Goal: Task Accomplishment & Management: Manage account settings

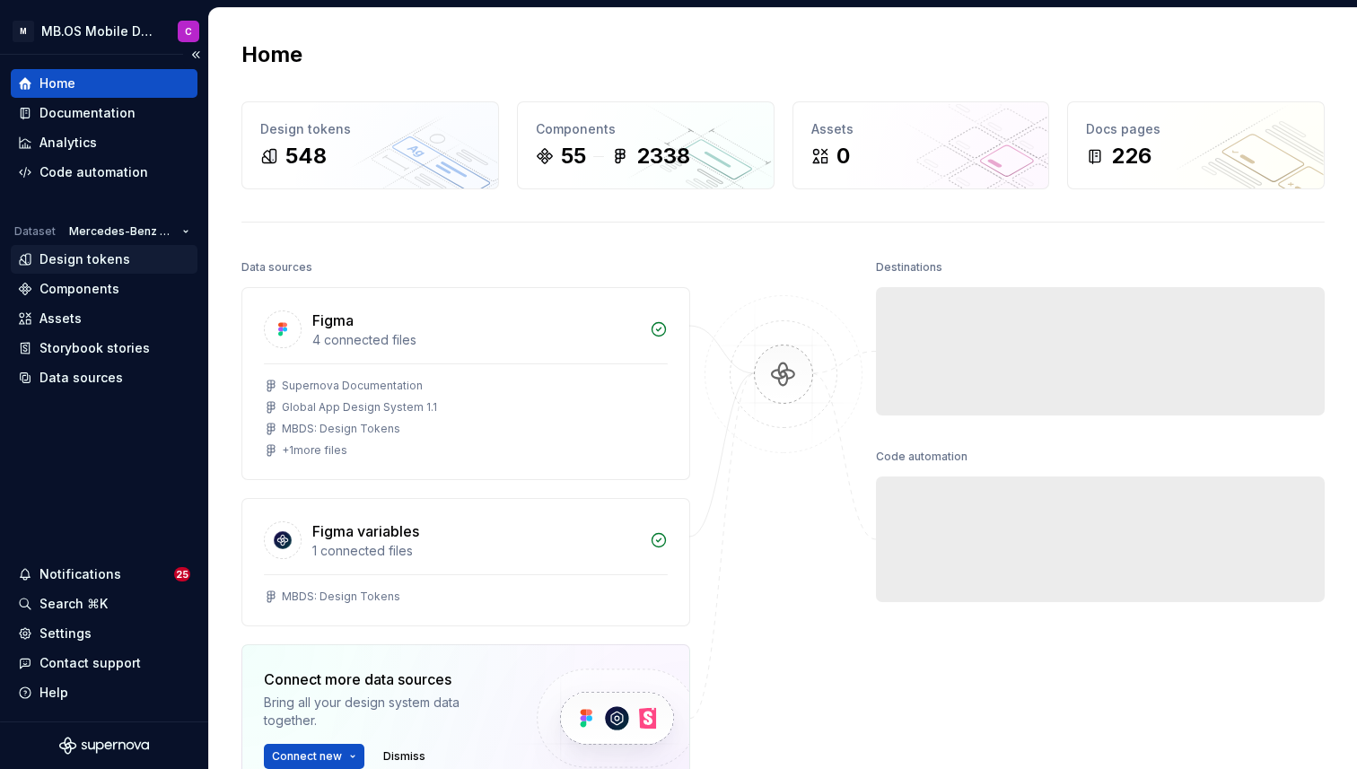
click at [85, 257] on div "Design tokens" at bounding box center [84, 259] width 91 height 18
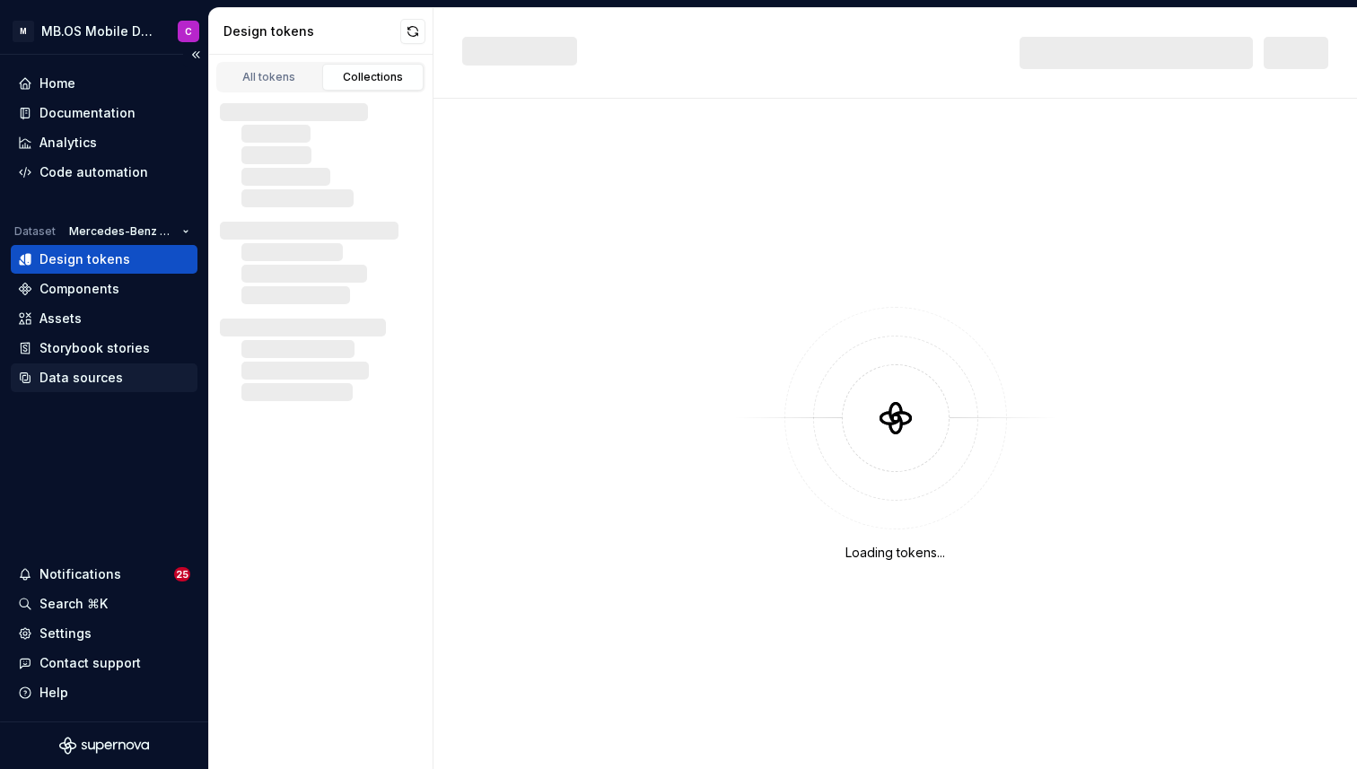
click at [77, 375] on div "Data sources" at bounding box center [80, 378] width 83 height 18
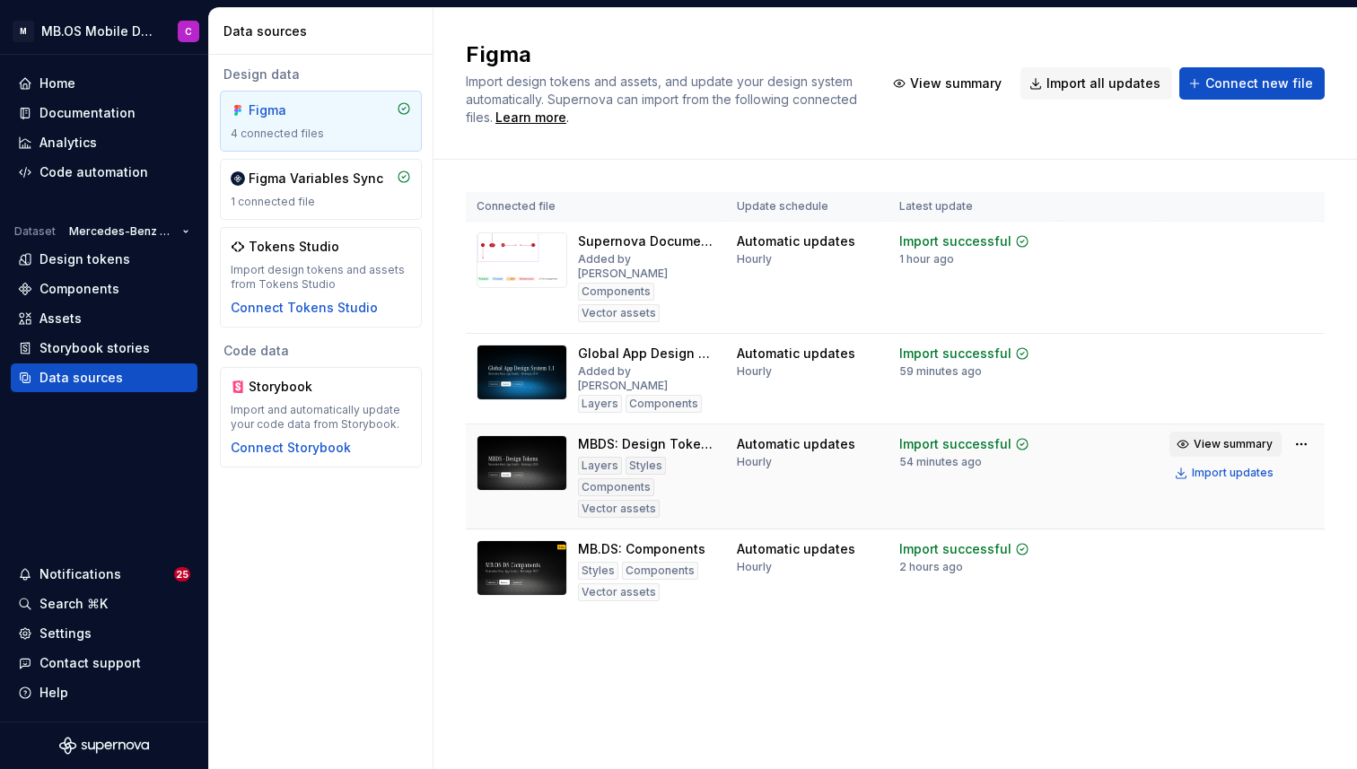
click at [1238, 437] on span "View summary" at bounding box center [1232, 444] width 79 height 14
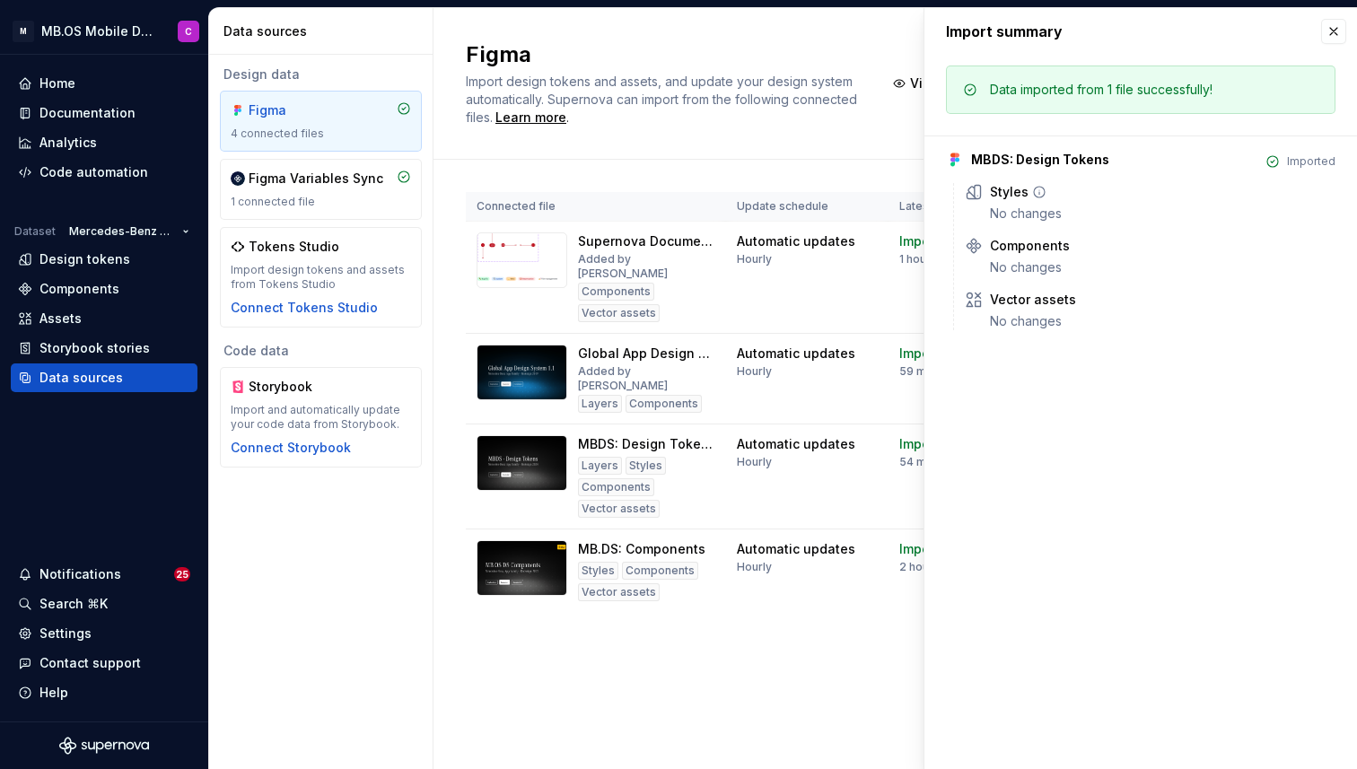
click at [1041, 187] on icon at bounding box center [1039, 192] width 14 height 14
click at [1023, 202] on div "Styles No changes" at bounding box center [1162, 202] width 345 height 39
click at [1116, 198] on div "Styles" at bounding box center [1162, 192] width 345 height 18
click at [1104, 74] on div "Data imported from 1 file successfully!" at bounding box center [1140, 89] width 389 height 48
click at [1171, 142] on div "MBDS: Design Tokens Imported Styles No changes Components No changes Vector ass…" at bounding box center [1140, 232] width 389 height 195
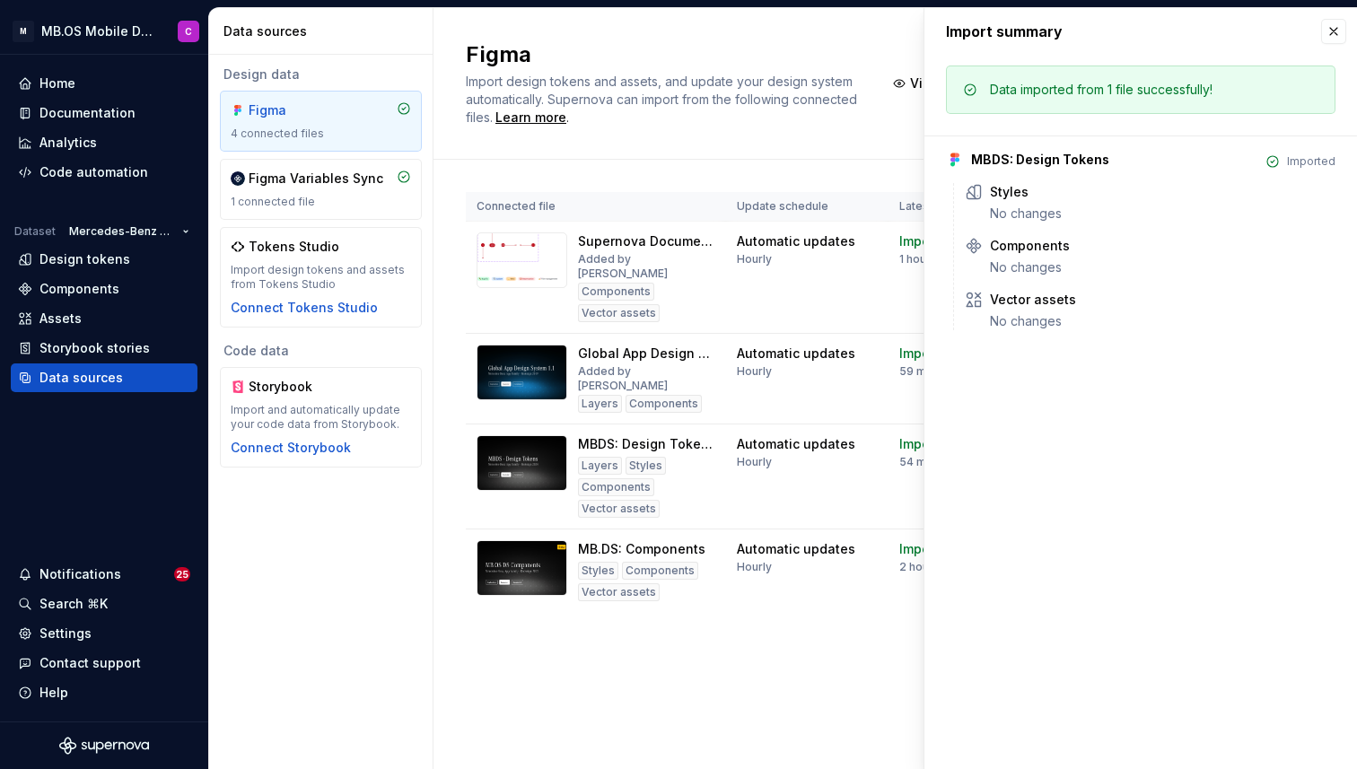
click at [1297, 161] on div "Imported" at bounding box center [1311, 161] width 48 height 14
click at [1122, 197] on div "Styles" at bounding box center [1162, 192] width 345 height 18
click at [1036, 194] on icon at bounding box center [1039, 192] width 14 height 14
click at [1037, 186] on icon at bounding box center [1039, 192] width 14 height 14
click at [1331, 28] on button "button" at bounding box center [1333, 31] width 25 height 25
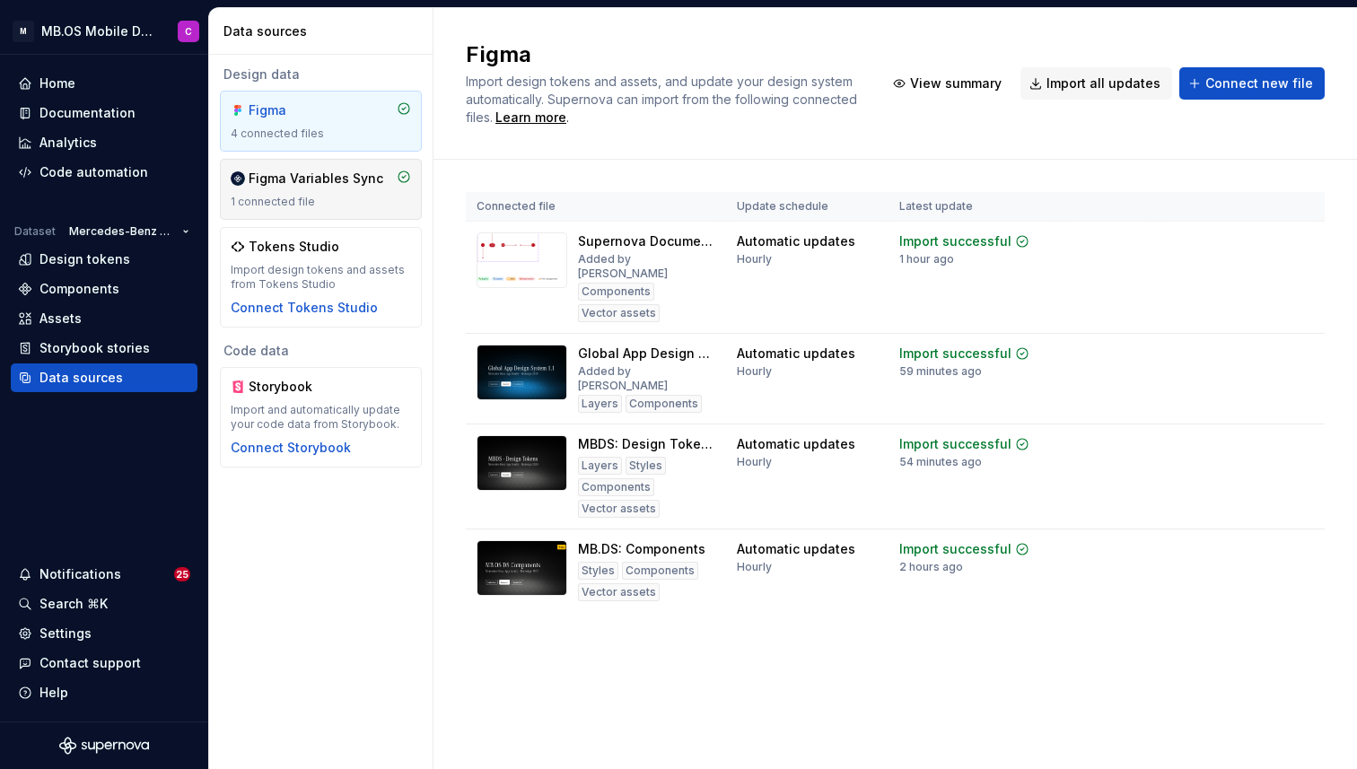
click at [299, 186] on div "Figma Variables Sync" at bounding box center [316, 179] width 135 height 18
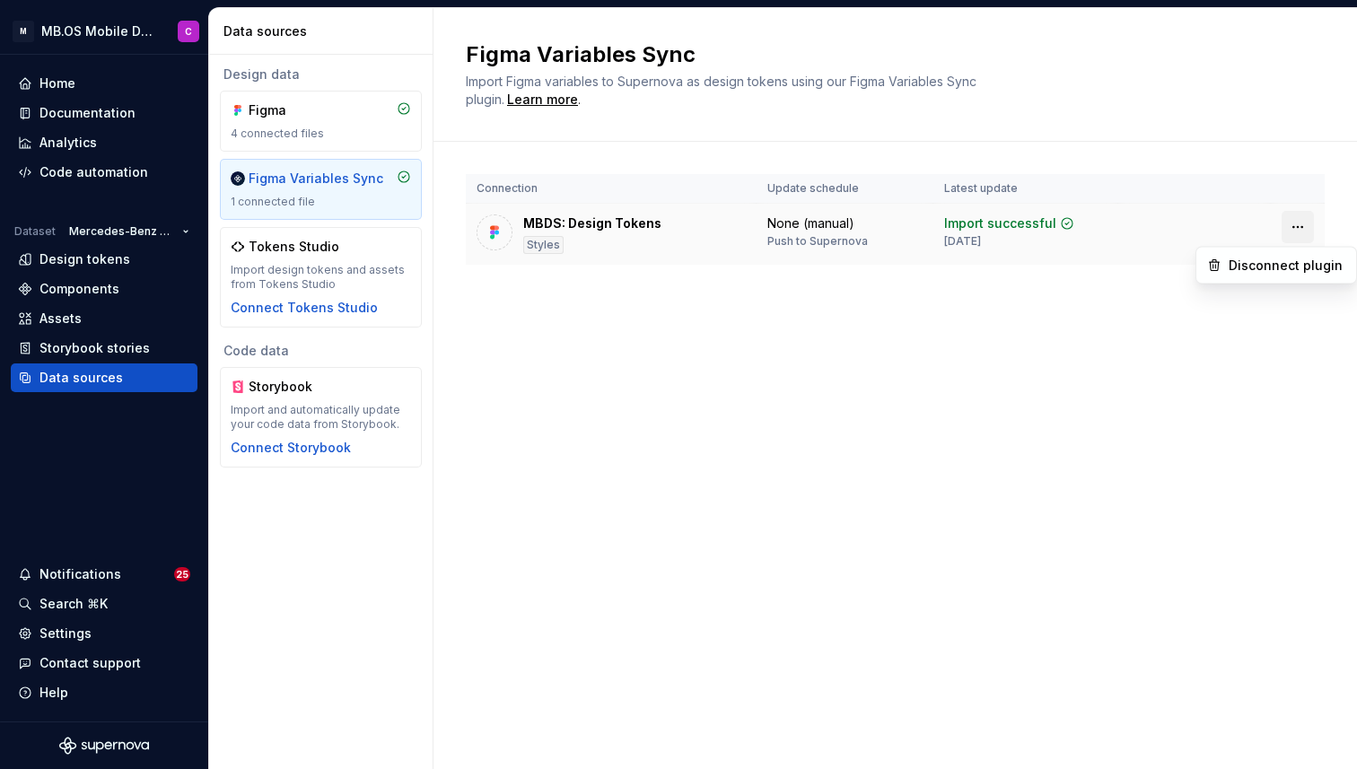
click at [1305, 227] on html "M MB.OS Mobile Design System C Home Documentation Analytics Code automation Dat…" at bounding box center [678, 384] width 1357 height 769
click at [1025, 161] on html "M MB.OS Mobile Design System C Home Documentation Analytics Code automation Dat…" at bounding box center [678, 384] width 1357 height 769
click at [829, 227] on div "None (manual)" at bounding box center [810, 223] width 87 height 18
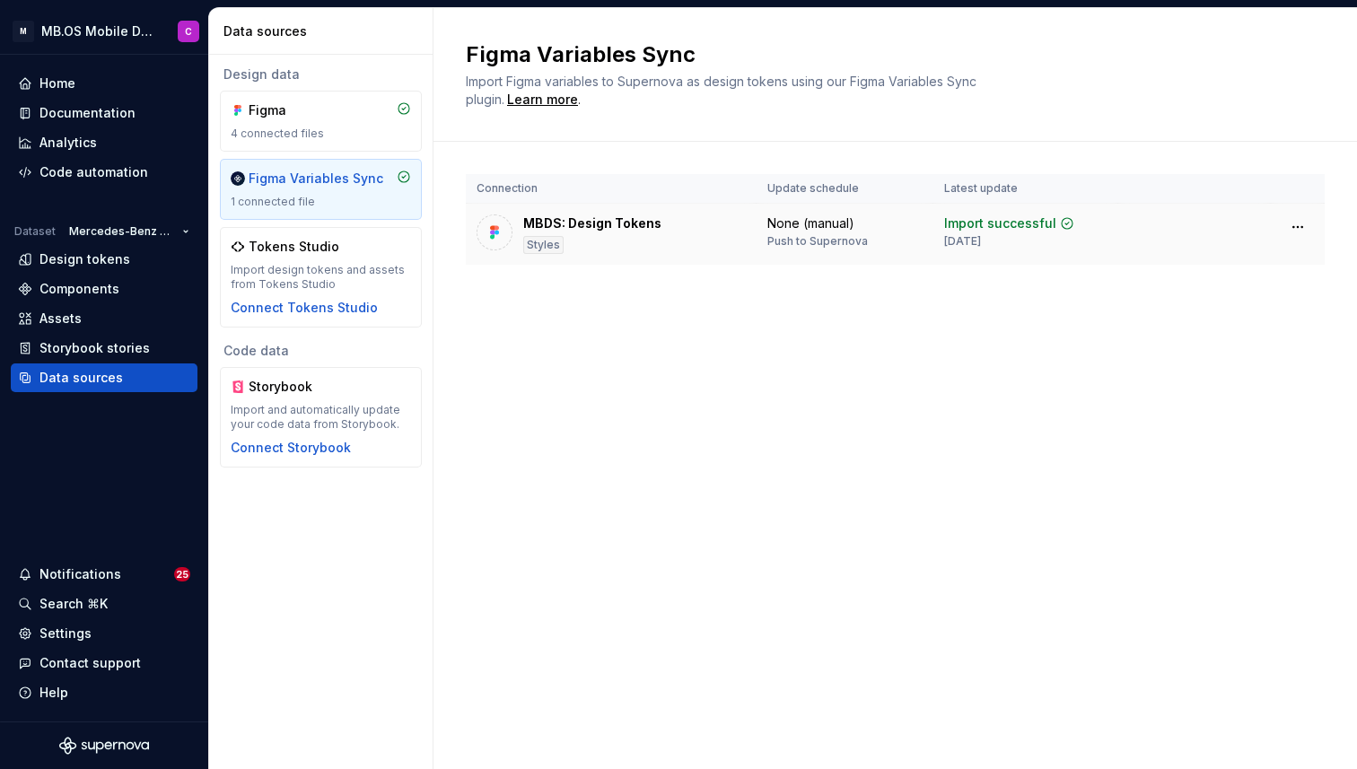
click at [572, 220] on div "MBDS: Design Tokens" at bounding box center [592, 223] width 138 height 18
click at [482, 240] on div at bounding box center [494, 232] width 36 height 36
click at [555, 92] on div "Learn more" at bounding box center [542, 100] width 71 height 18
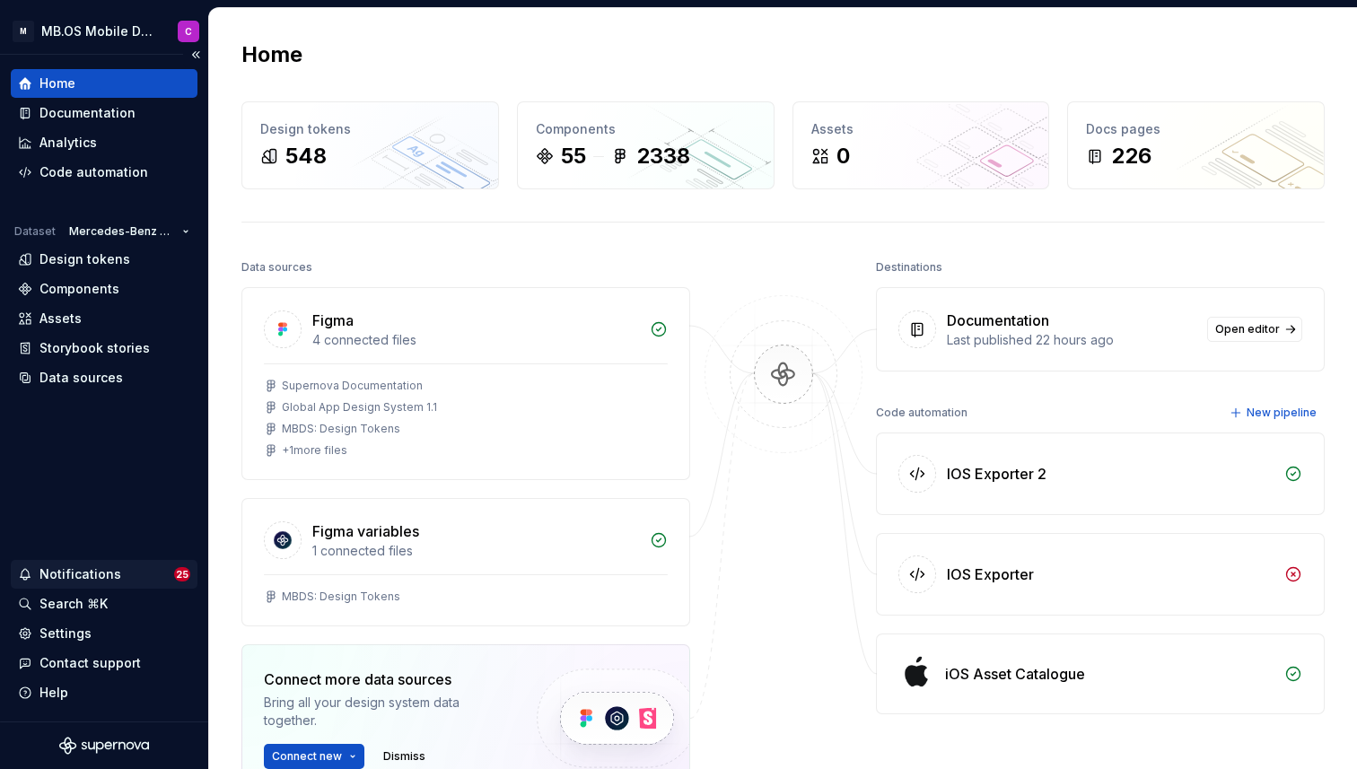
click at [130, 570] on div "Notifications" at bounding box center [96, 574] width 156 height 18
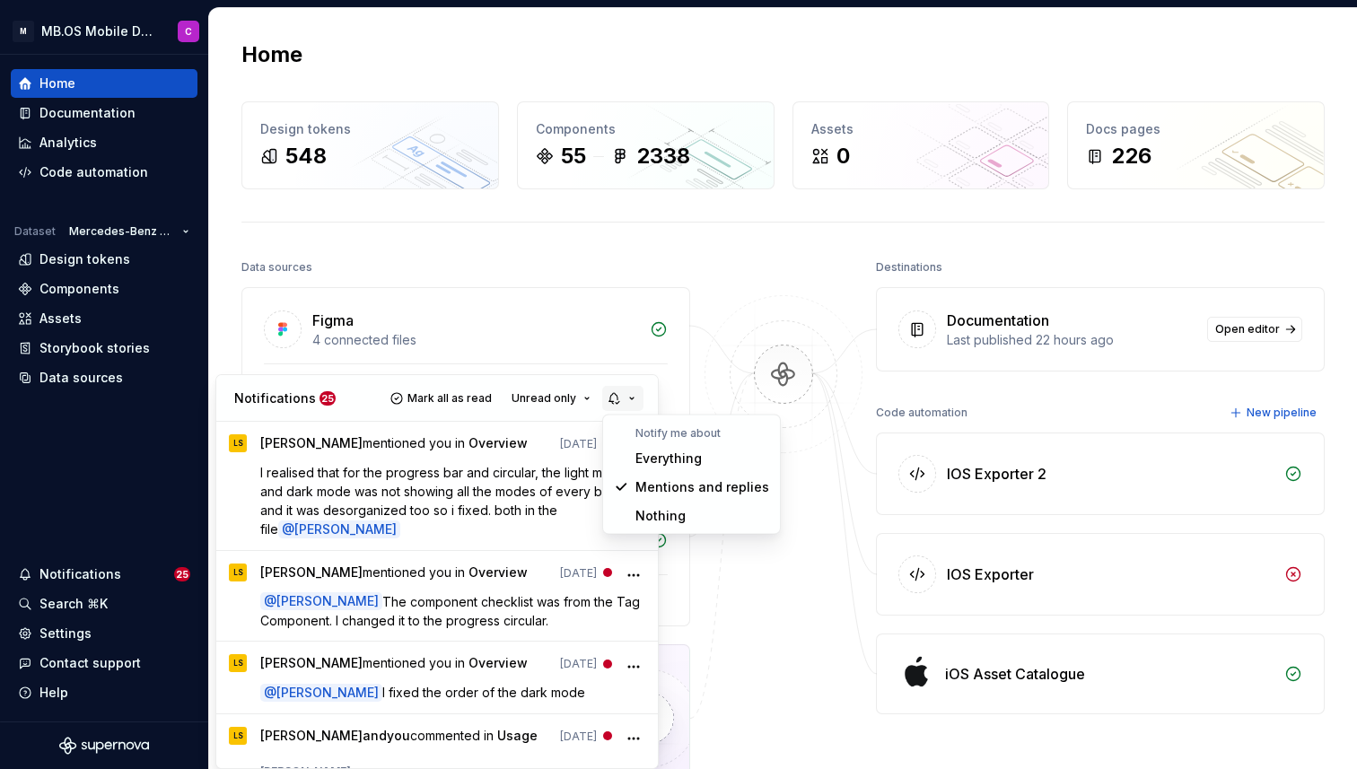
click at [631, 398] on button "button" at bounding box center [622, 398] width 41 height 25
click at [607, 323] on html "M MB.OS Mobile Design System C Home Documentation Analytics Code automation Dat…" at bounding box center [678, 384] width 1357 height 769
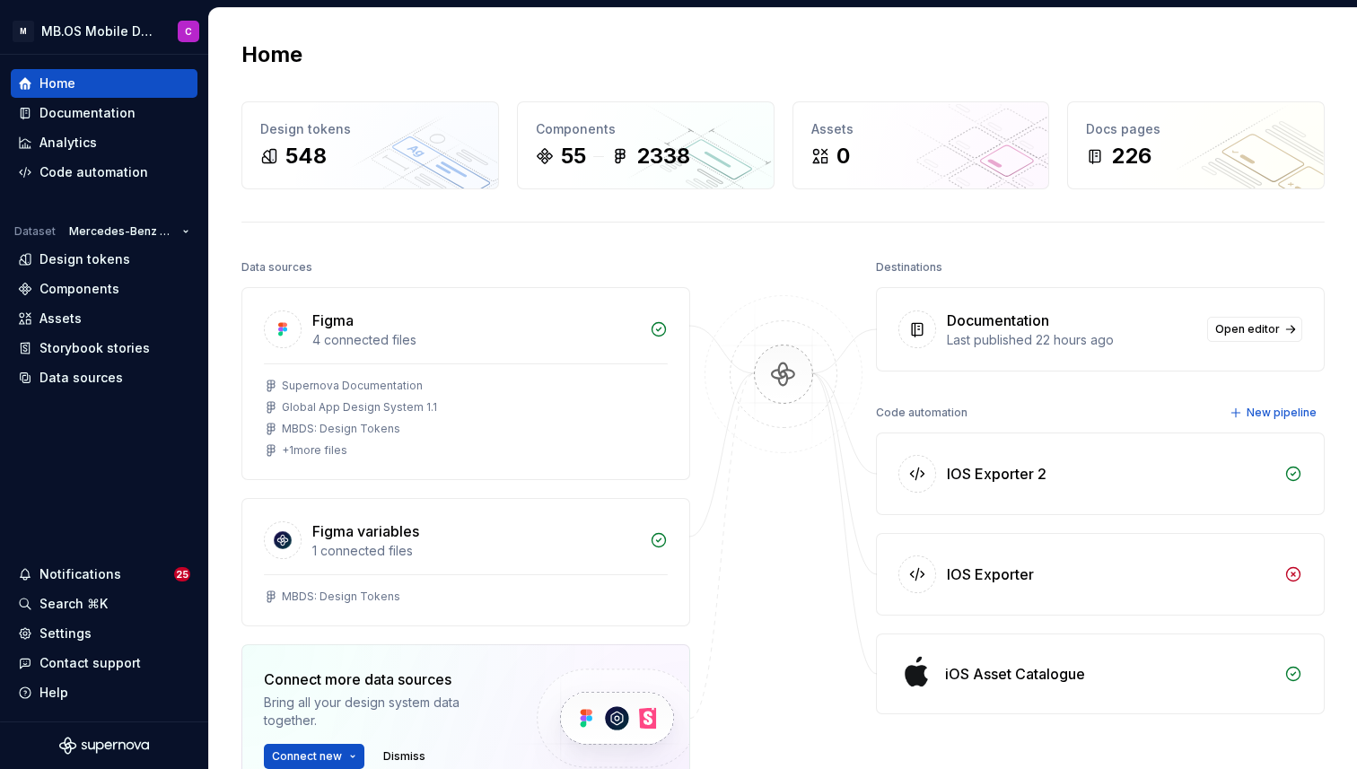
click at [378, 541] on html "M MB.OS Mobile Design System C Home Documentation Analytics Code automation Dat…" at bounding box center [678, 384] width 1357 height 769
click at [613, 516] on html "M MB.OS Mobile Design System C Home Documentation Analytics Code automation Dat…" at bounding box center [678, 384] width 1357 height 769
click at [816, 392] on html "M MB.OS Mobile Design System C Home Documentation Analytics Code automation Dat…" at bounding box center [678, 384] width 1357 height 769
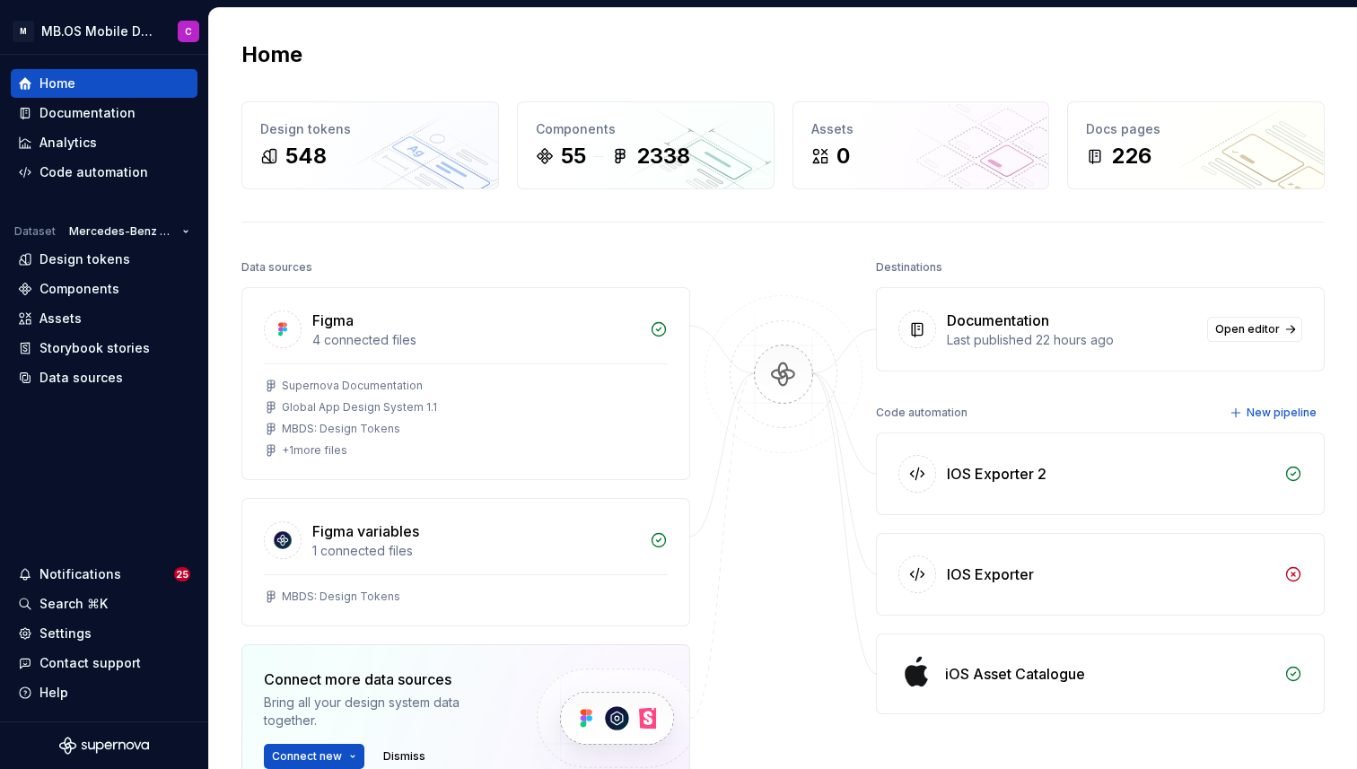
click at [990, 304] on html "M MB.OS Mobile Design System C Home Documentation Analytics Code automation Dat…" at bounding box center [678, 384] width 1357 height 769
click at [1240, 325] on html "M MB.OS Mobile Design System C Home Documentation Analytics Code automation Dat…" at bounding box center [678, 384] width 1357 height 769
click at [1091, 231] on html "M MB.OS Mobile Design System C Home Documentation Analytics Code automation Dat…" at bounding box center [678, 384] width 1357 height 769
click at [373, 144] on html "M MB.OS Mobile Design System C Home Documentation Analytics Code automation Dat…" at bounding box center [678, 384] width 1357 height 769
click at [300, 157] on html "M MB.OS Mobile Design System C Home Documentation Analytics Code automation Dat…" at bounding box center [678, 384] width 1357 height 769
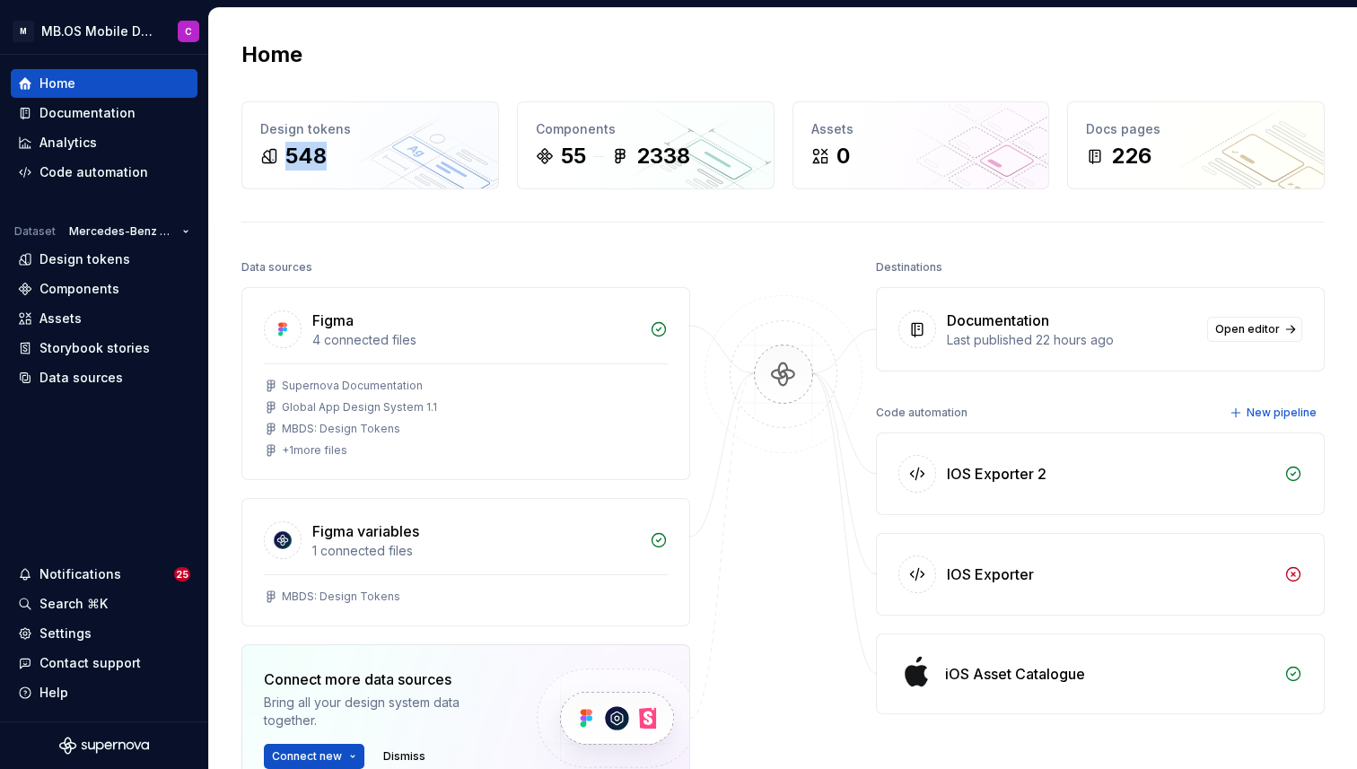
click at [300, 157] on html "M MB.OS Mobile Design System C Home Documentation Analytics Code automation Dat…" at bounding box center [678, 384] width 1357 height 769
click at [278, 118] on html "M MB.OS Mobile Design System C Home Documentation Analytics Code automation Dat…" at bounding box center [678, 384] width 1357 height 769
click at [292, 113] on html "M MB.OS Mobile Design System C Home Documentation Analytics Code automation Dat…" at bounding box center [678, 384] width 1357 height 769
click at [371, 165] on html "M MB.OS Mobile Design System C Home Documentation Analytics Code automation Dat…" at bounding box center [678, 384] width 1357 height 769
click at [393, 163] on html "M MB.OS Mobile Design System C Home Documentation Analytics Code automation Dat…" at bounding box center [678, 384] width 1357 height 769
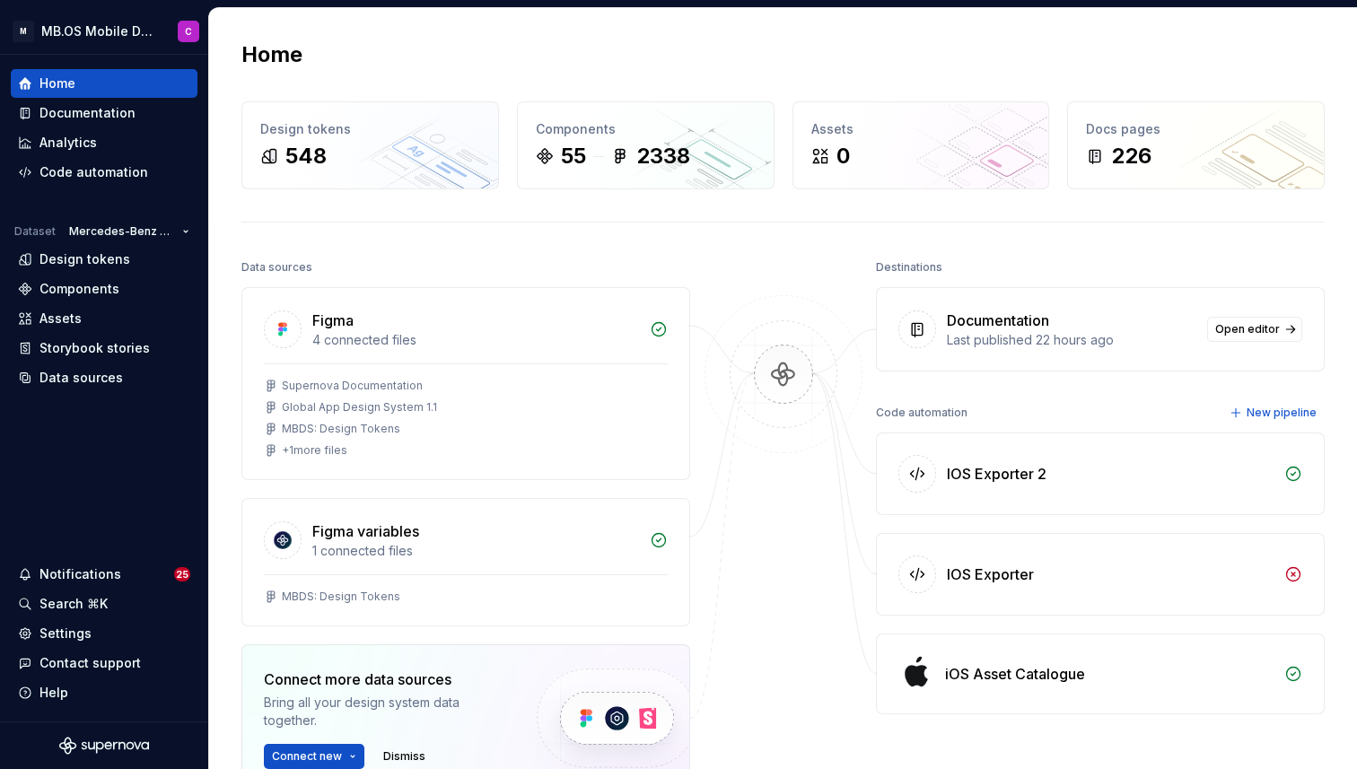
click at [663, 165] on html "M MB.OS Mobile Design System C Home Documentation Analytics Code automation Dat…" at bounding box center [678, 384] width 1357 height 769
click at [1109, 384] on html "M MB.OS Mobile Design System C Home Documentation Analytics Code automation Dat…" at bounding box center [678, 384] width 1357 height 769
click at [1067, 133] on html "M MB.OS Mobile Design System C Home Documentation Analytics Code automation Dat…" at bounding box center [678, 384] width 1357 height 769
click at [72, 113] on html "M MB.OS Mobile Design System C Home Documentation Analytics Code automation Dat…" at bounding box center [678, 384] width 1357 height 769
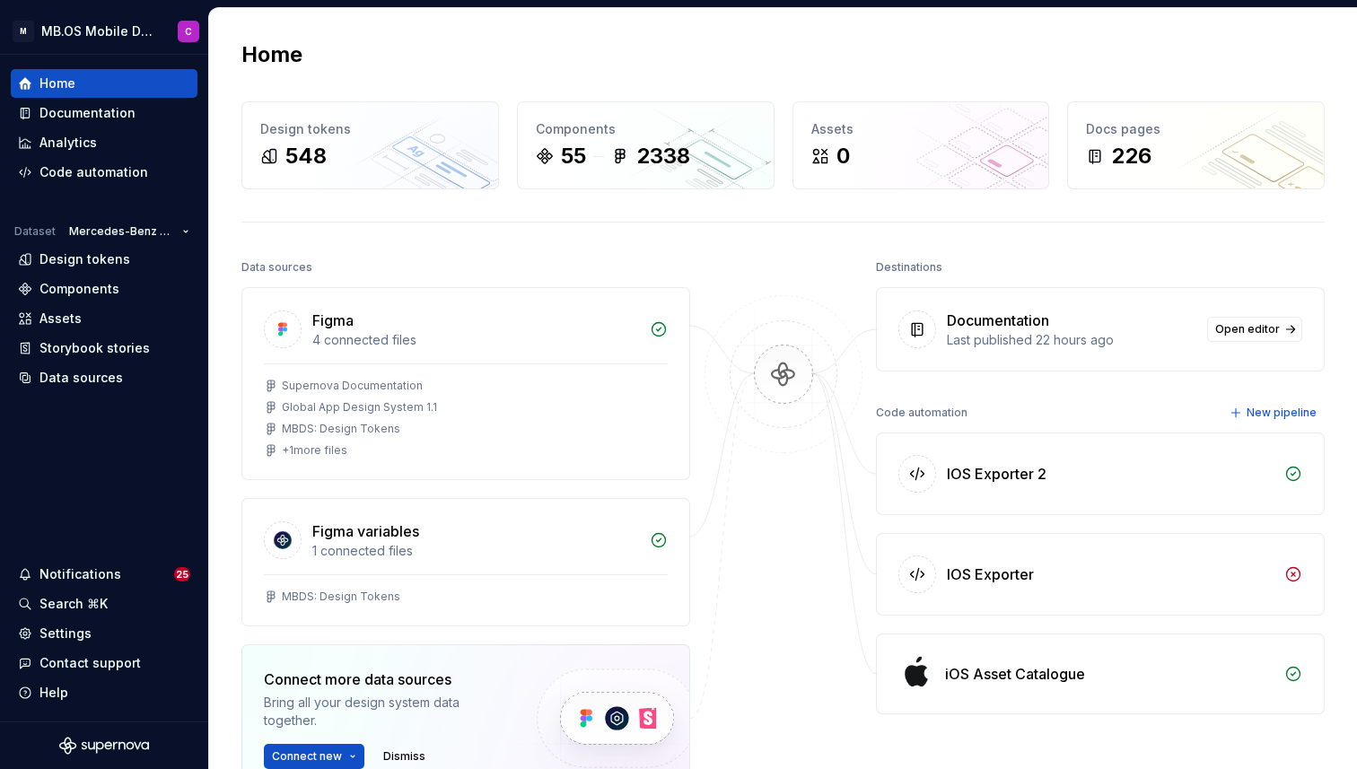
click at [57, 110] on html "M MB.OS Mobile Design System C Home Documentation Analytics Code automation Dat…" at bounding box center [678, 384] width 1357 height 769
click at [61, 78] on html "M MB.OS Mobile Design System C Home Documentation Analytics Code automation Dat…" at bounding box center [678, 384] width 1357 height 769
click at [318, 146] on div "548" at bounding box center [305, 156] width 41 height 29
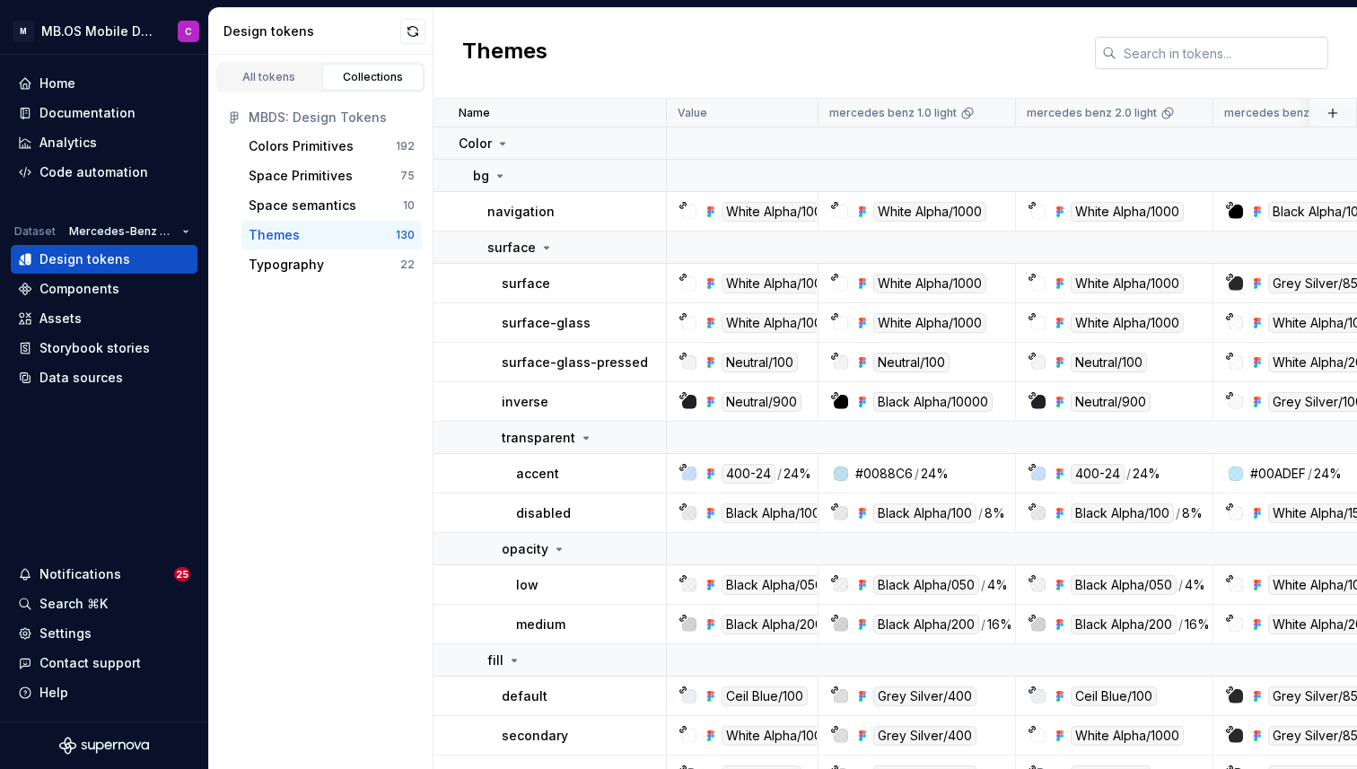
click at [1141, 50] on input "text" at bounding box center [1222, 53] width 212 height 32
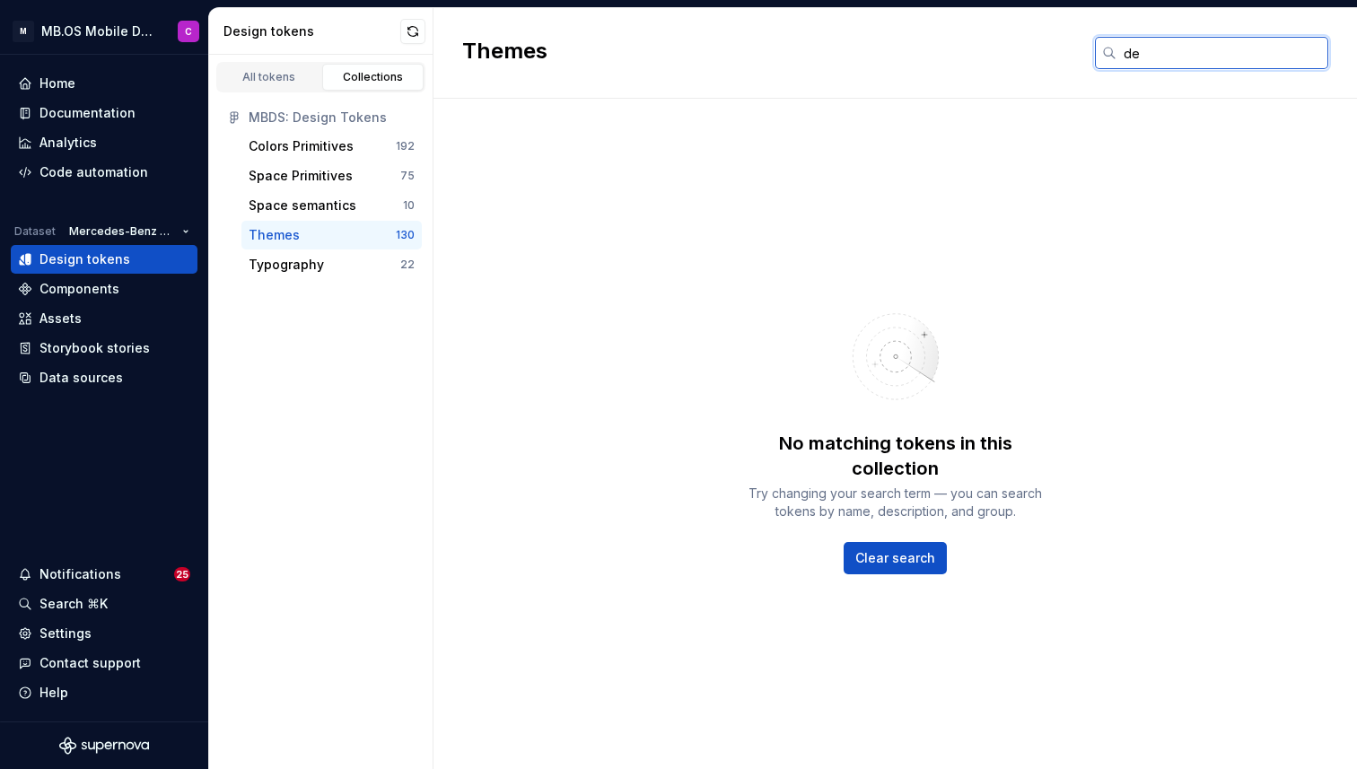
type input "d"
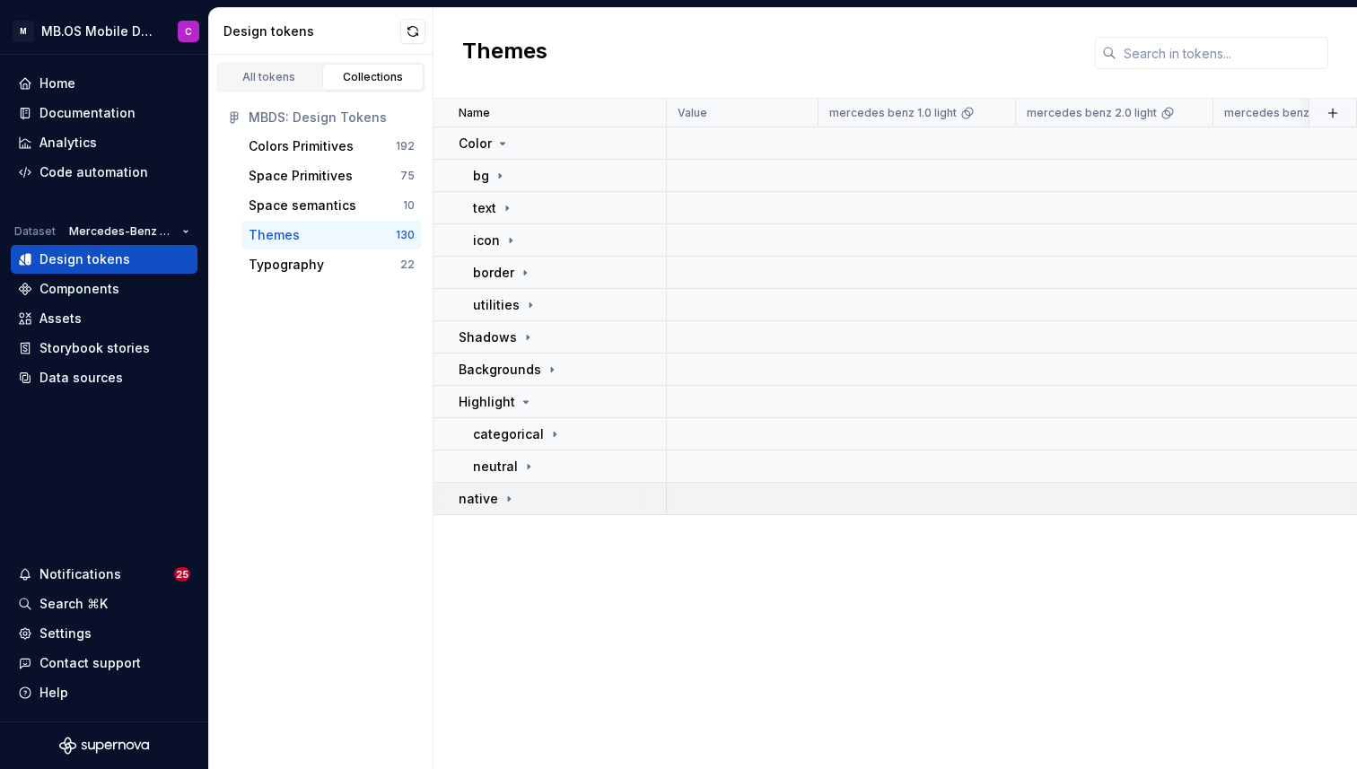
click at [522, 493] on div "native" at bounding box center [561, 499] width 206 height 18
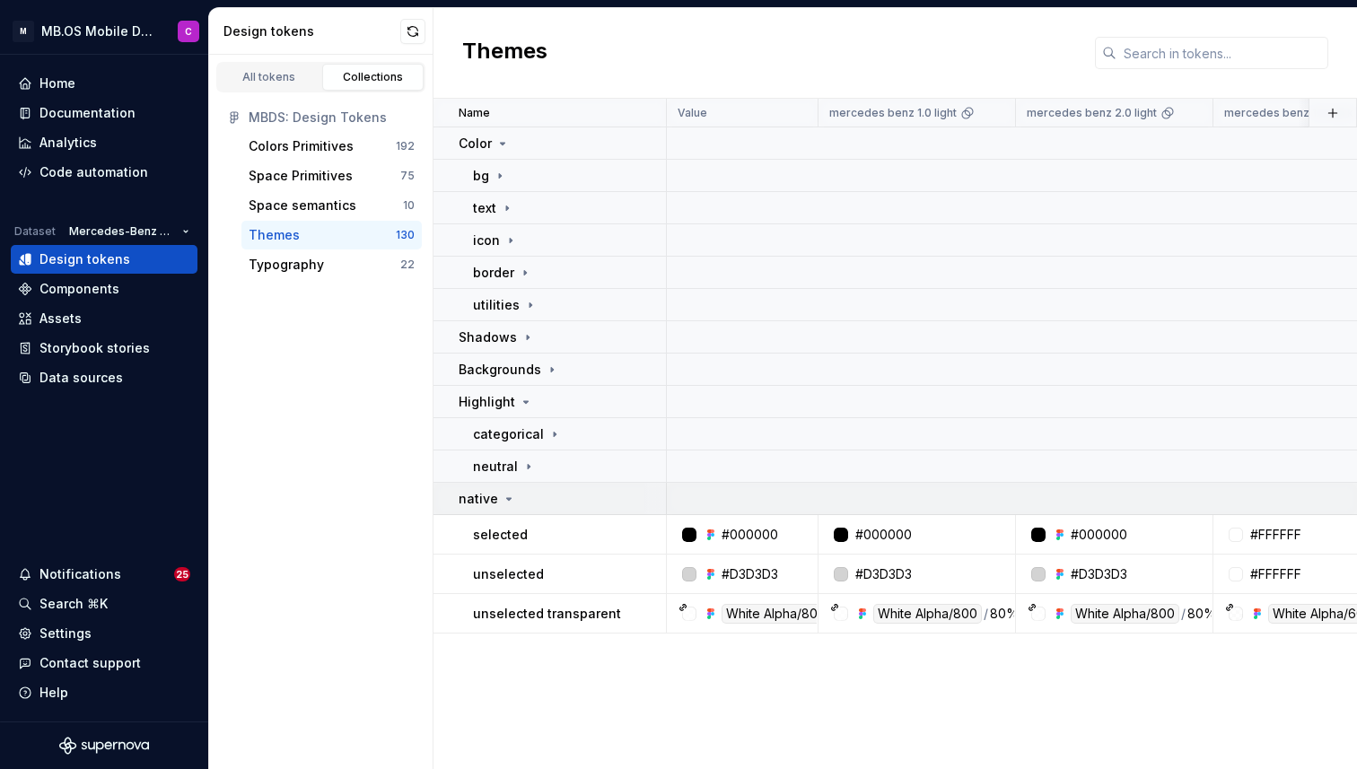
click at [502, 502] on icon at bounding box center [509, 499] width 14 height 14
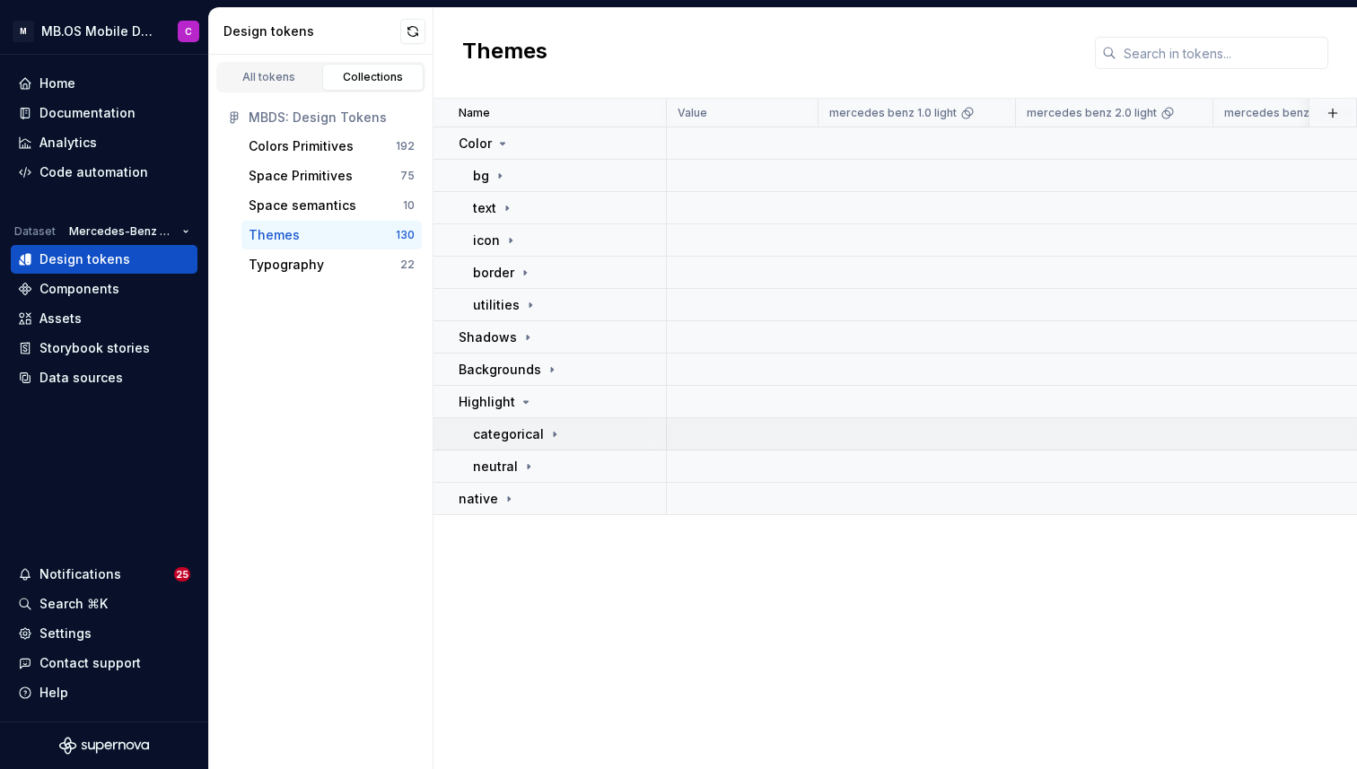
click at [549, 432] on icon at bounding box center [554, 434] width 14 height 14
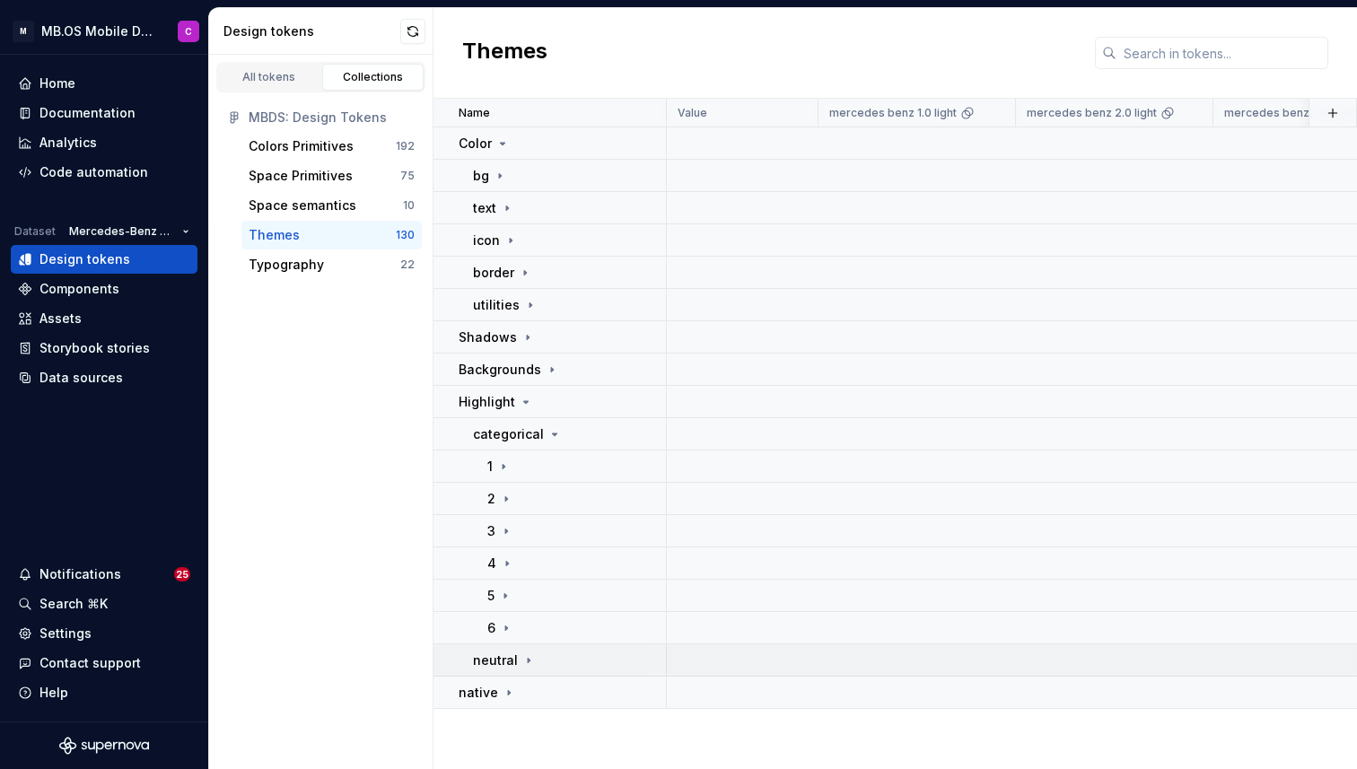
click at [517, 657] on div "neutral" at bounding box center [504, 660] width 63 height 18
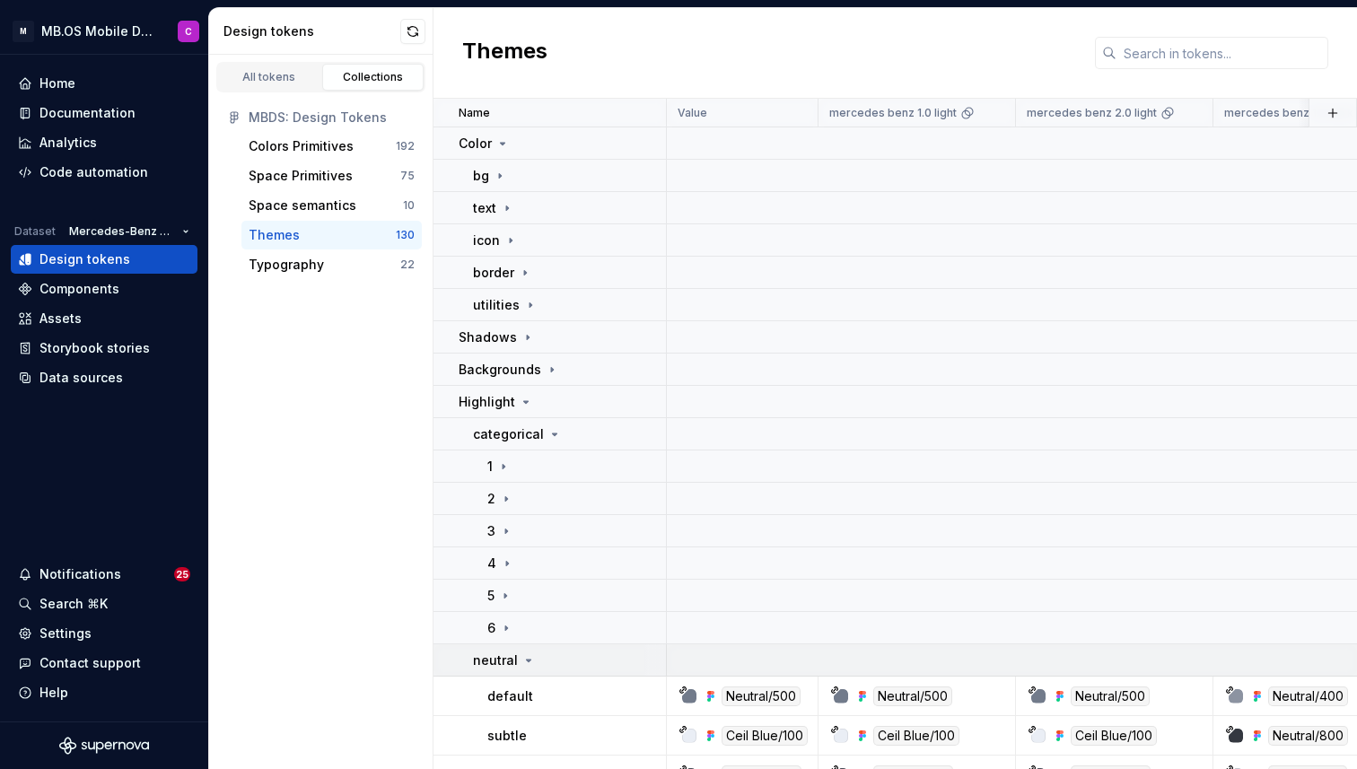
click at [521, 657] on icon at bounding box center [528, 660] width 14 height 14
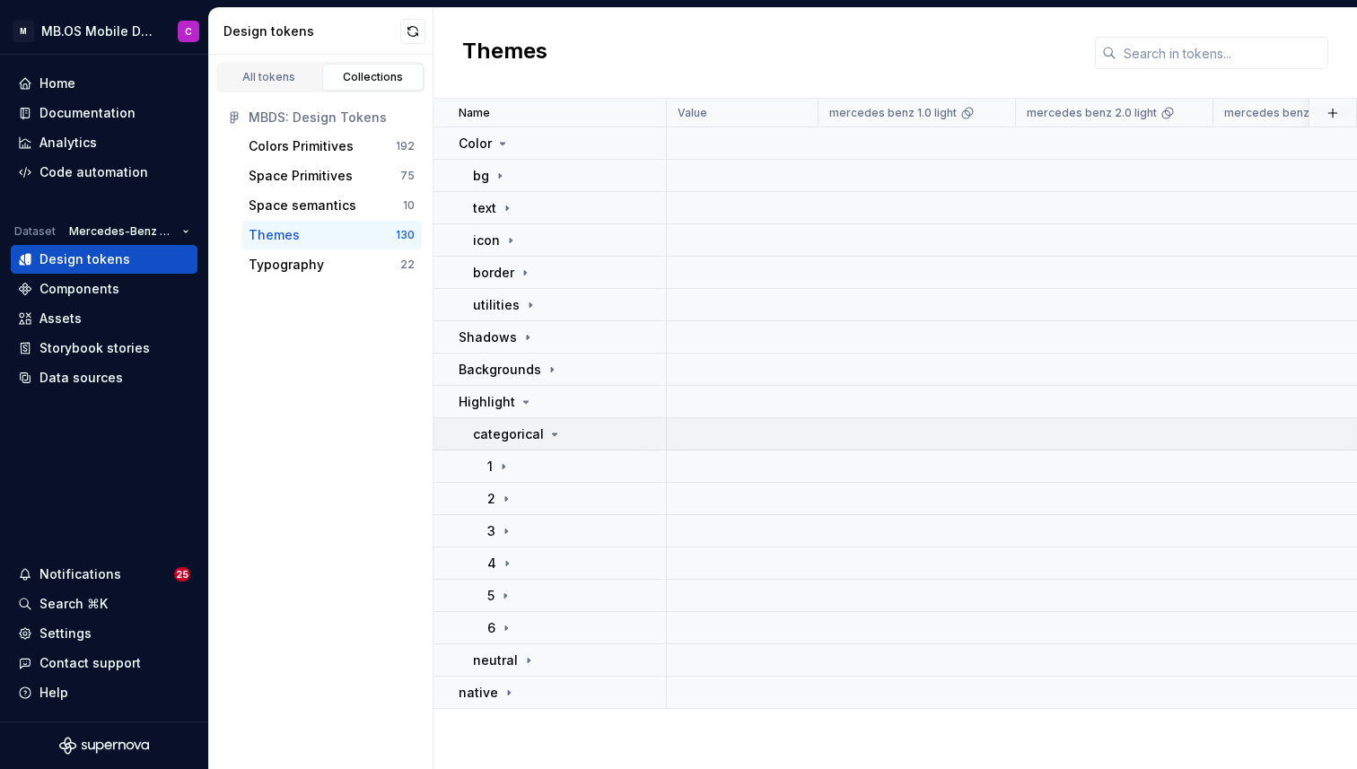
click at [551, 425] on div "categorical" at bounding box center [517, 434] width 89 height 18
click at [520, 397] on icon at bounding box center [526, 402] width 14 height 14
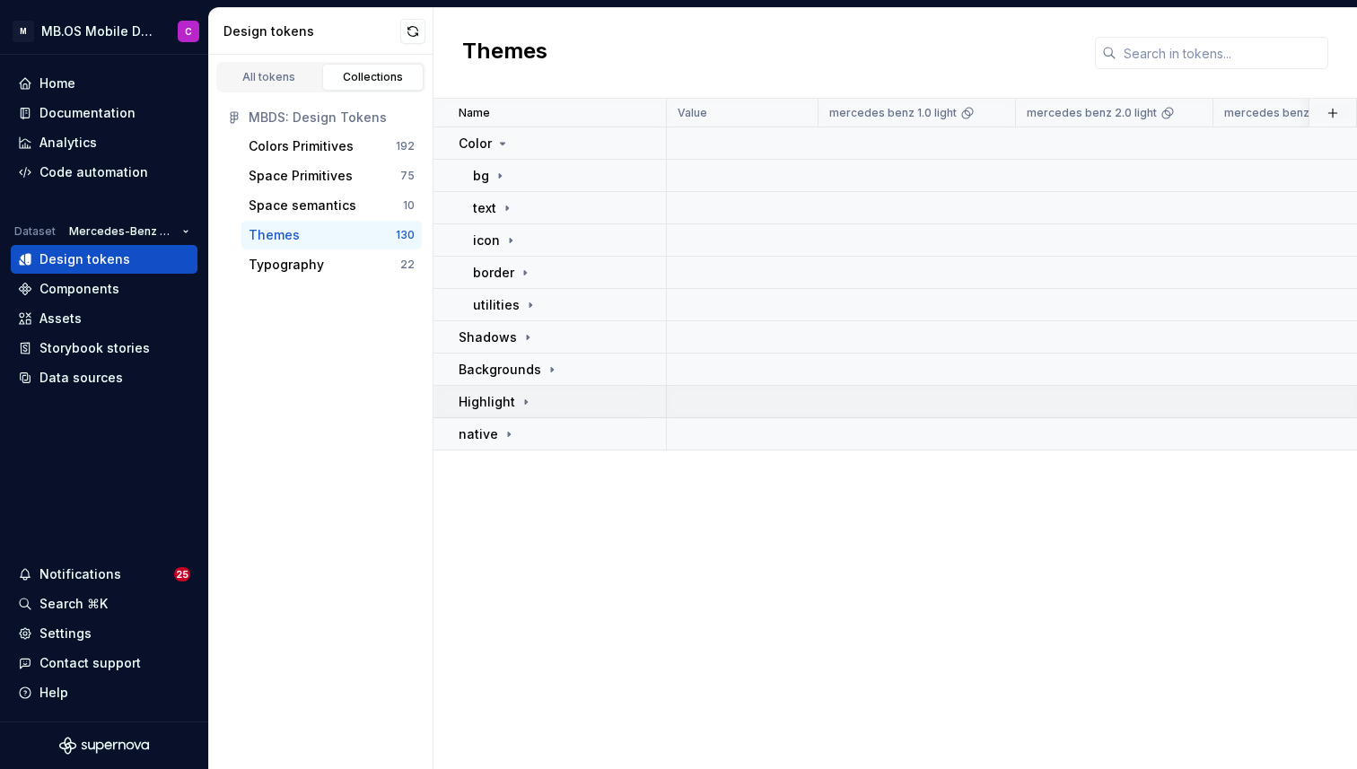
click at [520, 397] on icon at bounding box center [526, 402] width 14 height 14
click at [549, 363] on icon at bounding box center [552, 369] width 14 height 14
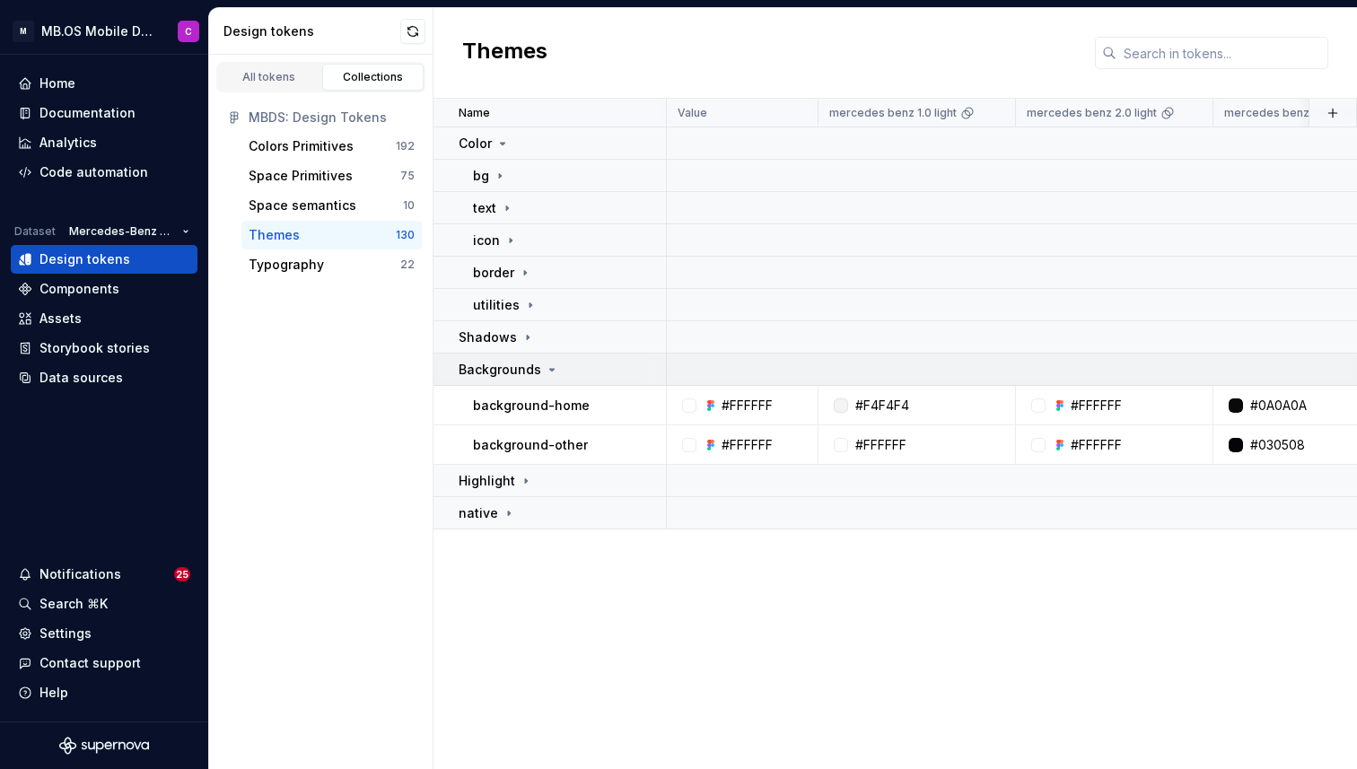
click at [547, 365] on icon at bounding box center [552, 369] width 14 height 14
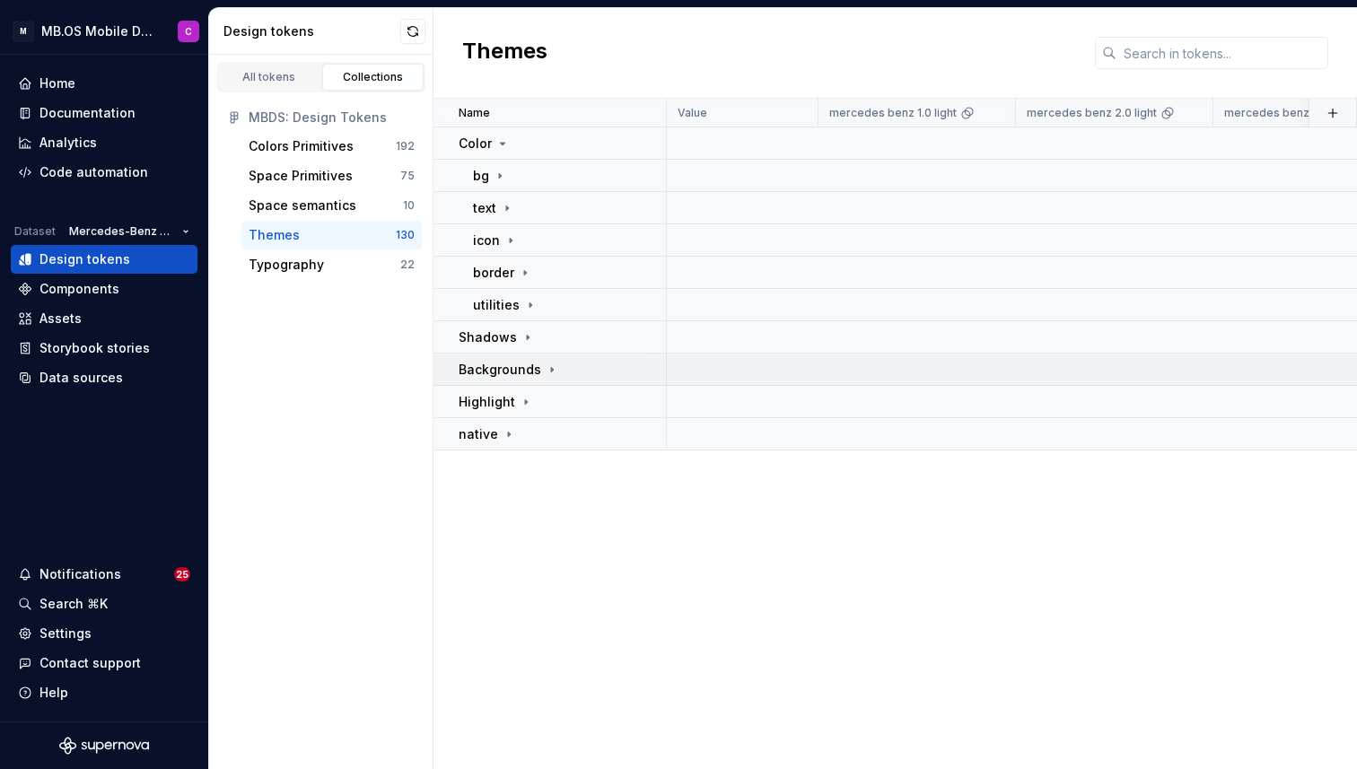
click at [554, 361] on div "Backgrounds" at bounding box center [561, 370] width 206 height 18
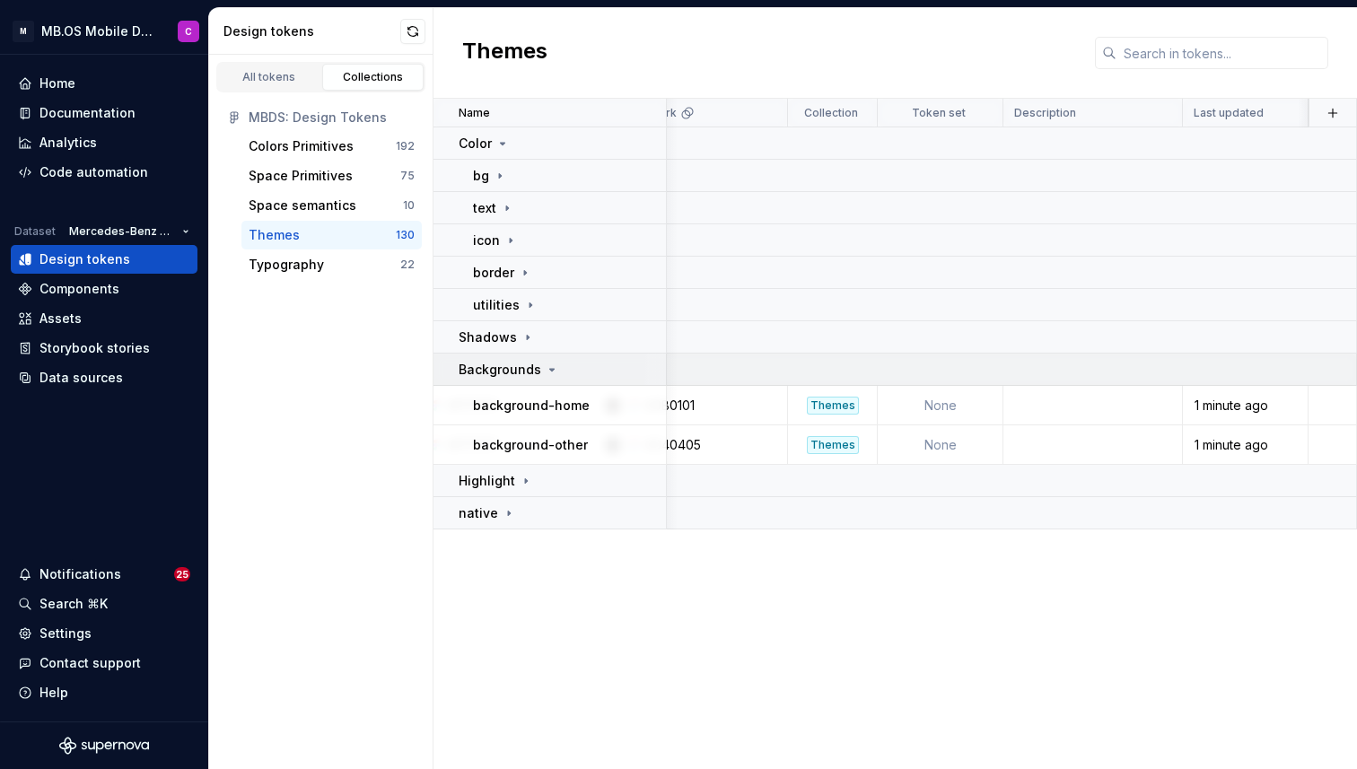
scroll to position [0, 1609]
click at [1327, 408] on td at bounding box center [1333, 405] width 48 height 39
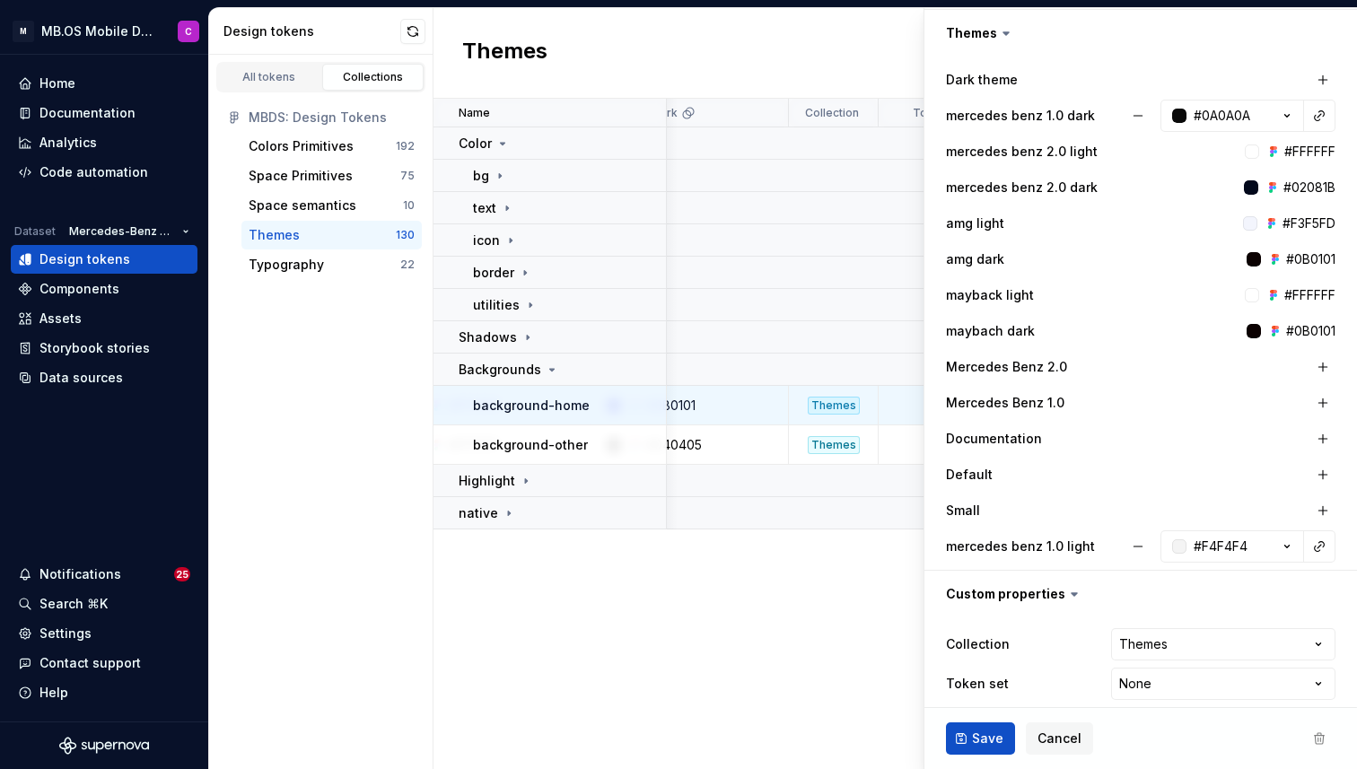
scroll to position [499, 0]
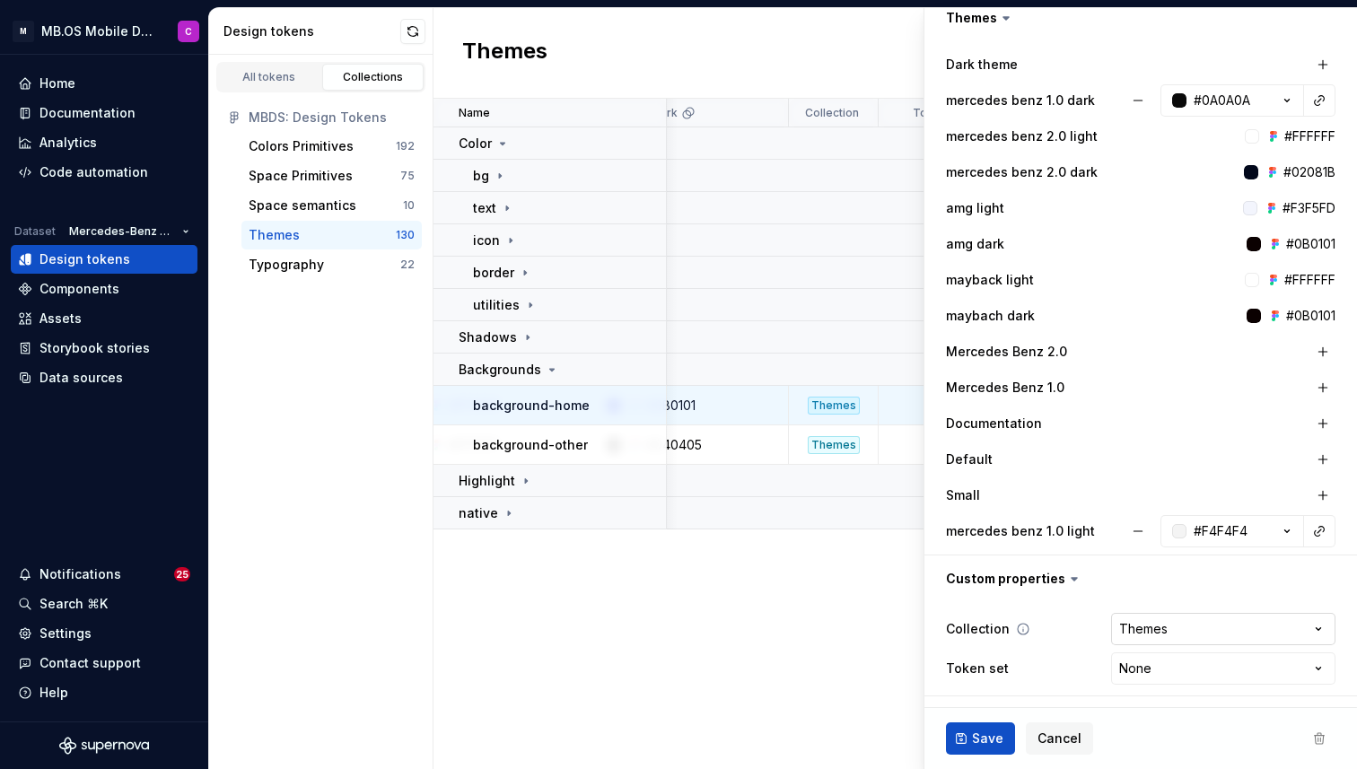
click at [1171, 625] on html "M MB.OS Mobile Design System C Home Documentation Analytics Code automation Dat…" at bounding box center [678, 384] width 1357 height 769
click at [1165, 658] on html "M MB.OS Mobile Design System C Home Documentation Analytics Code automation Dat…" at bounding box center [678, 384] width 1357 height 769
click at [1077, 646] on html "M MB.OS Mobile Design System C Home Documentation Analytics Code automation Dat…" at bounding box center [678, 384] width 1357 height 769
click at [1319, 738] on span at bounding box center [1319, 738] width 32 height 32
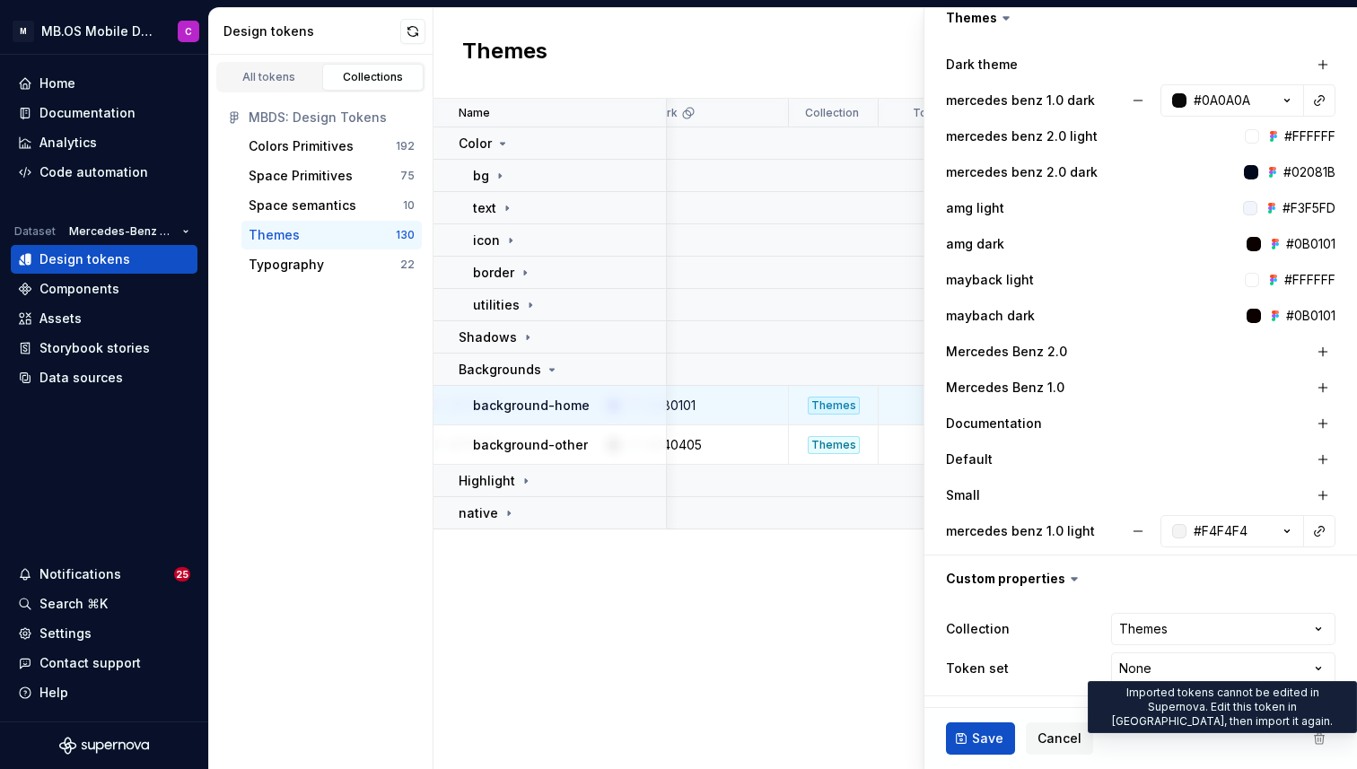
click at [1323, 736] on span at bounding box center [1319, 738] width 32 height 32
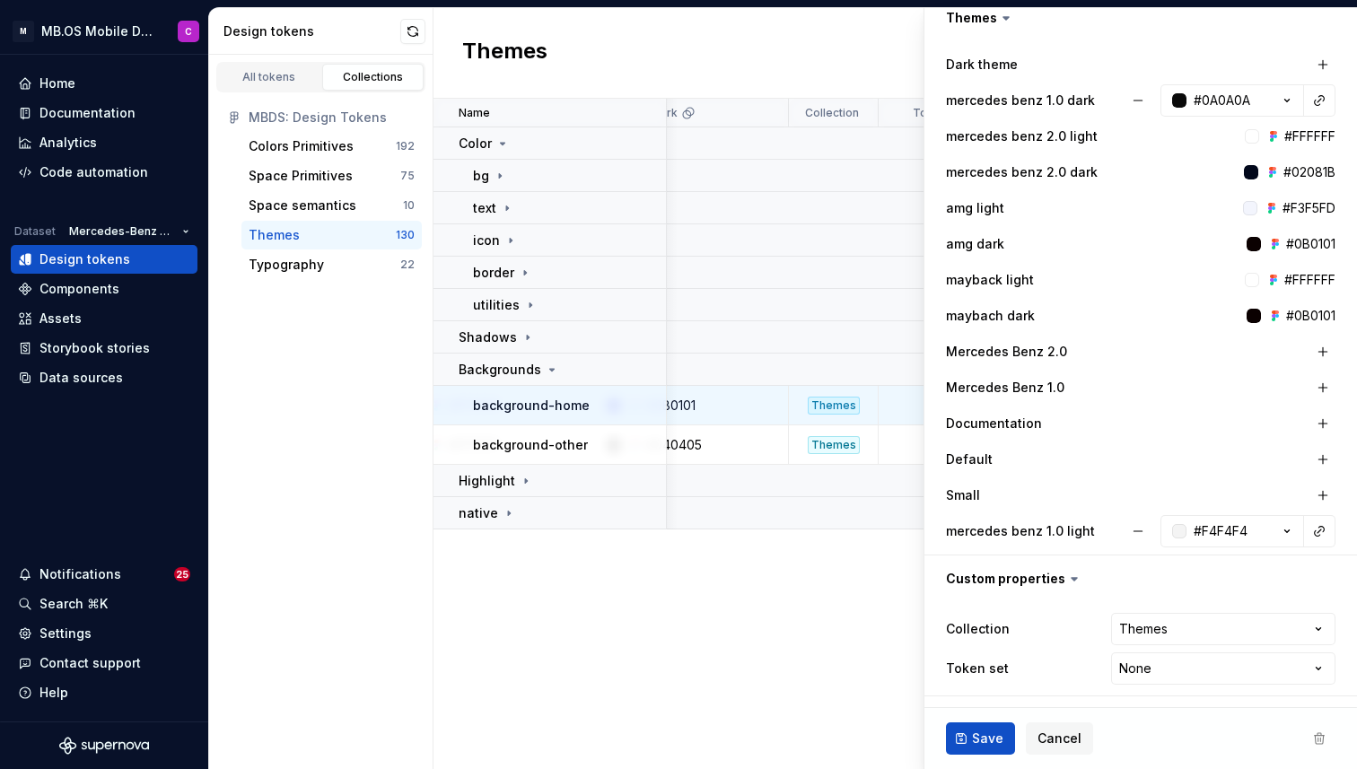
click at [1320, 736] on span at bounding box center [1319, 738] width 32 height 32
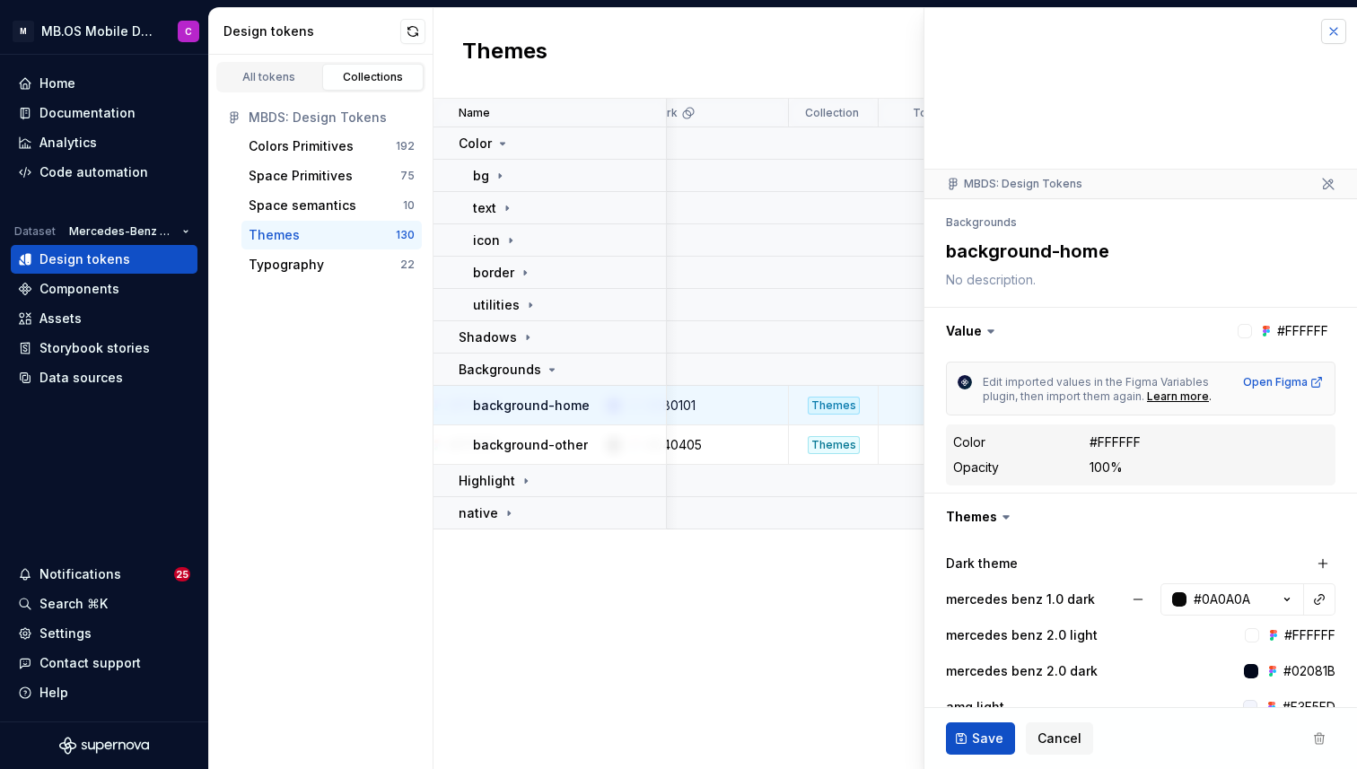
click at [1332, 32] on button "button" at bounding box center [1333, 31] width 25 height 25
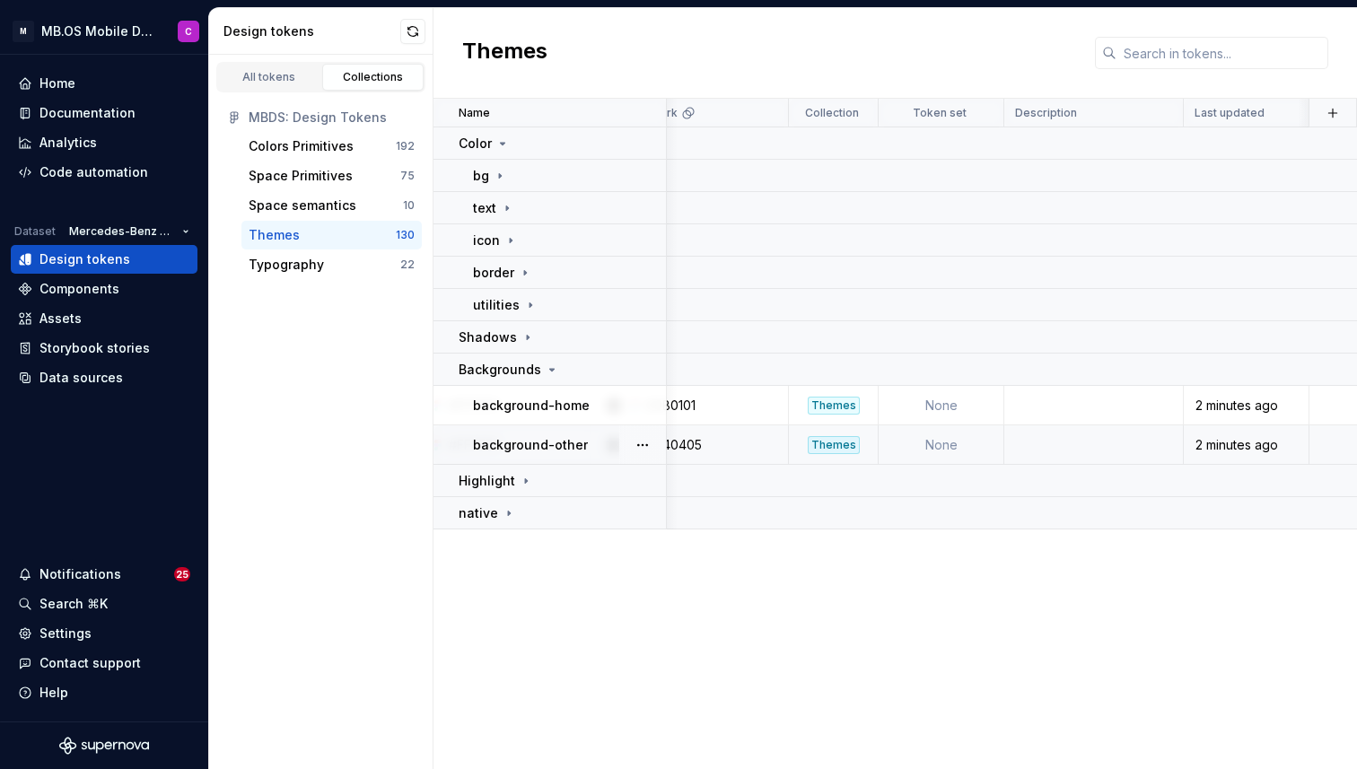
click at [1329, 439] on td at bounding box center [1333, 444] width 48 height 39
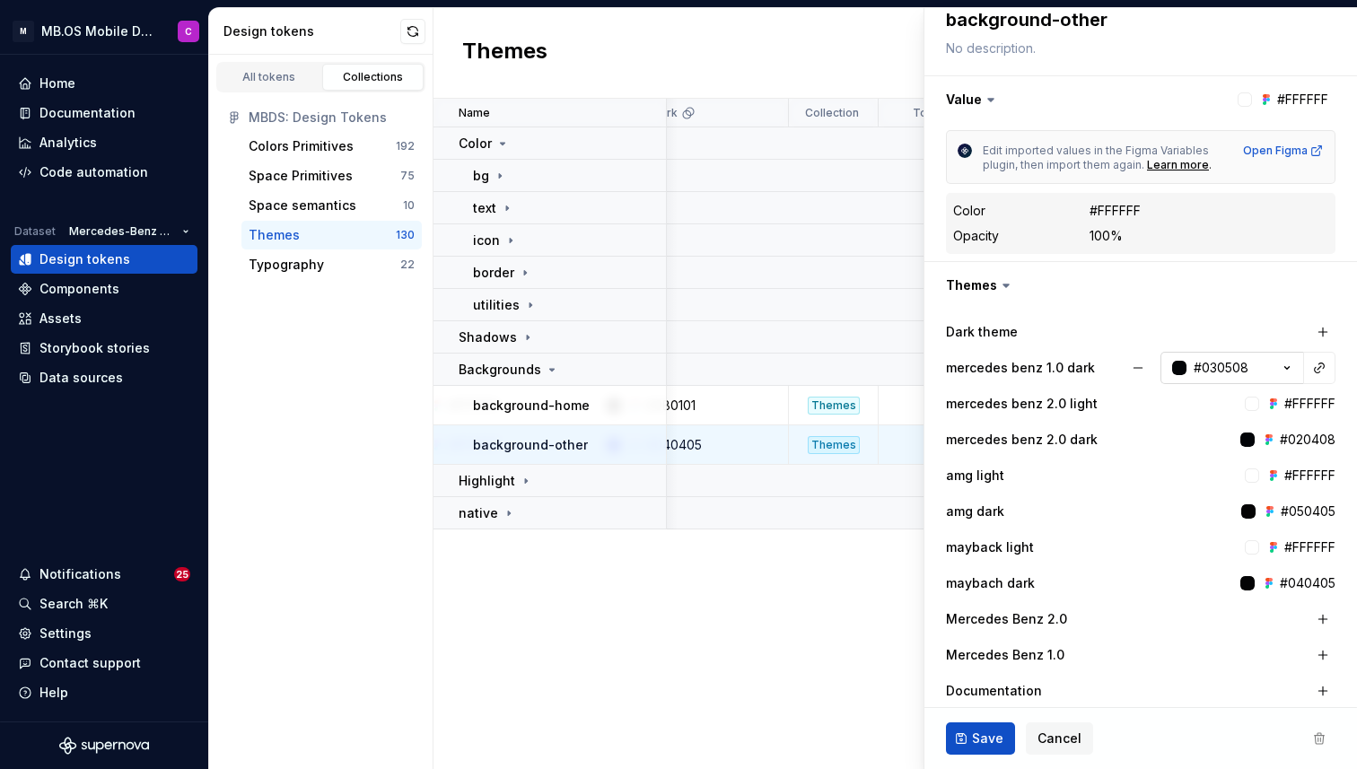
scroll to position [499, 0]
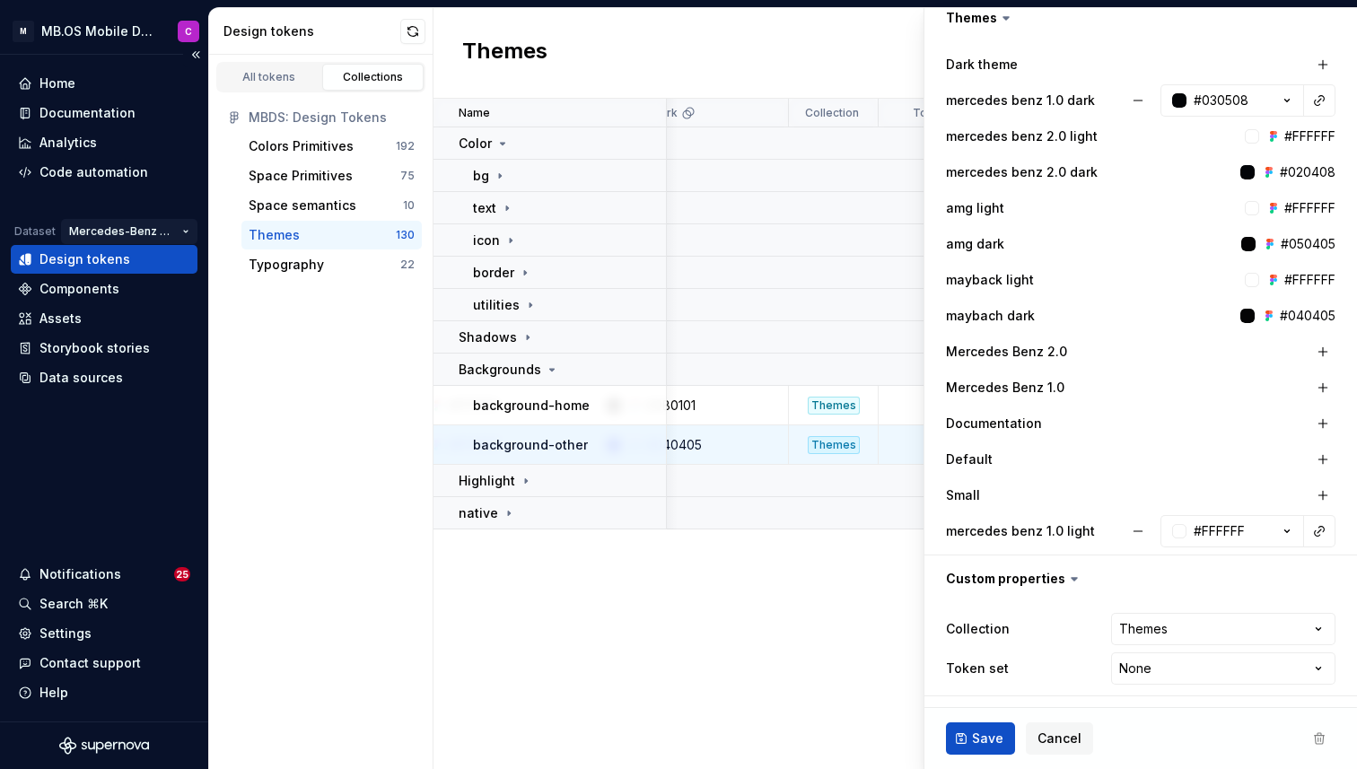
click at [190, 231] on html "M MB.OS Mobile Design System C Home Documentation Analytics Code automation Dat…" at bounding box center [678, 384] width 1357 height 769
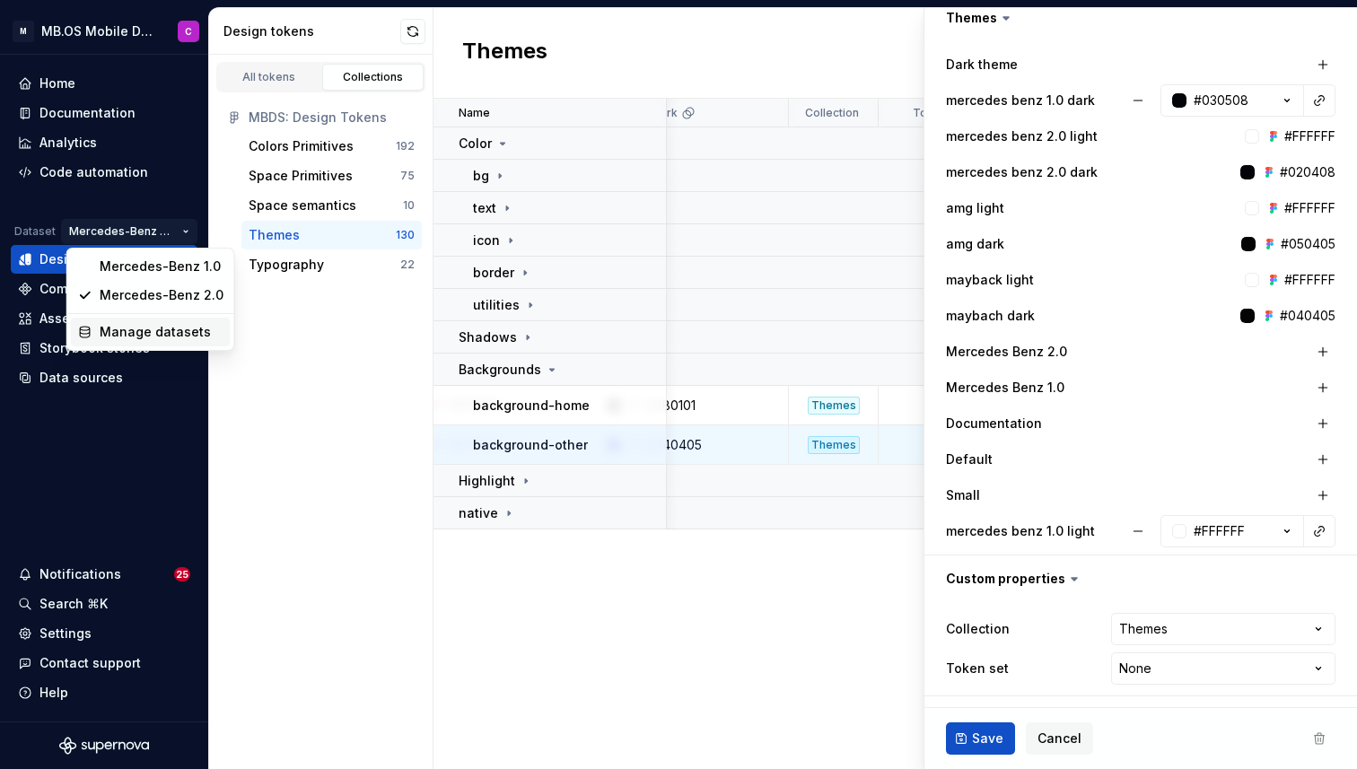
click at [157, 327] on div "Manage datasets" at bounding box center [162, 332] width 124 height 18
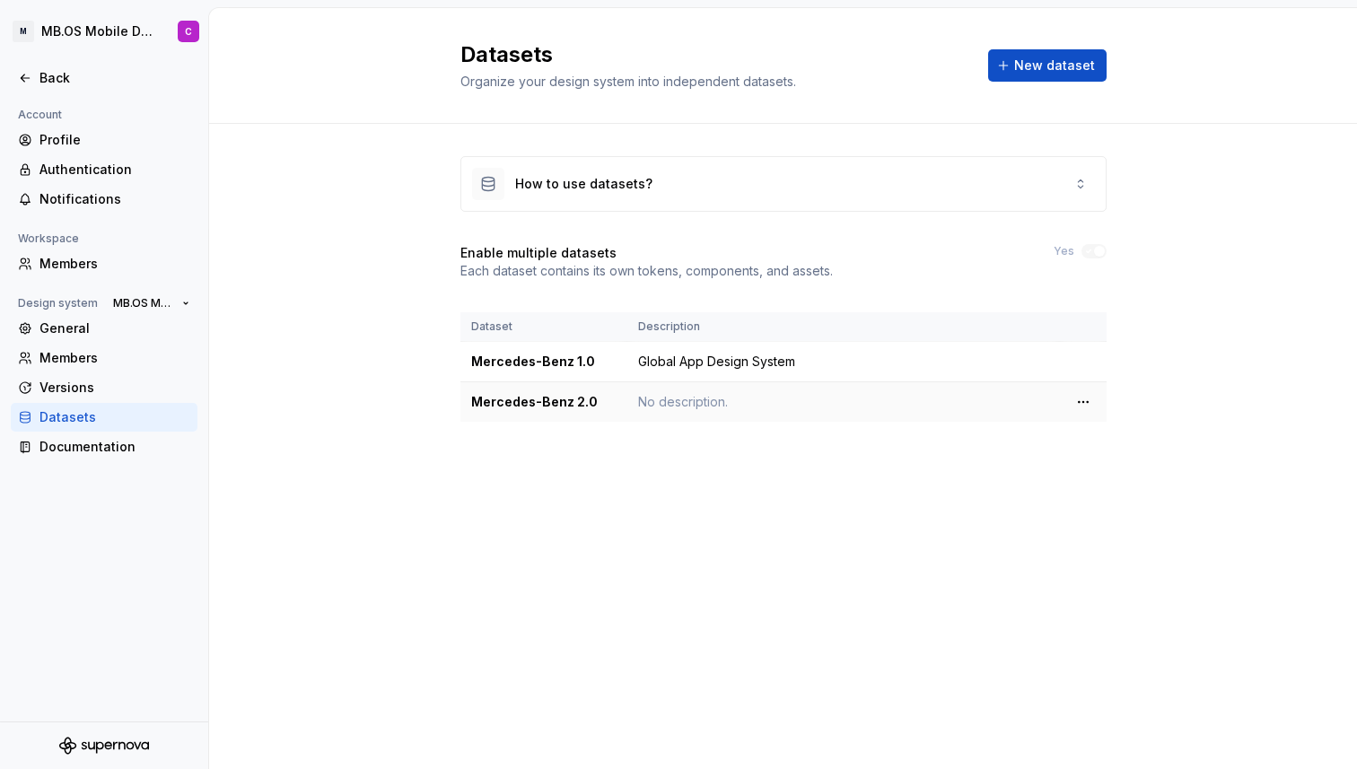
click at [549, 407] on div "Mercedes-Benz 2.0" at bounding box center [543, 402] width 145 height 18
click at [1080, 401] on html "M MB.OS Mobile Design System C Back Account Profile Authentication Notification…" at bounding box center [678, 384] width 1357 height 769
click at [1152, 439] on div "Edit details" at bounding box center [1162, 437] width 117 height 18
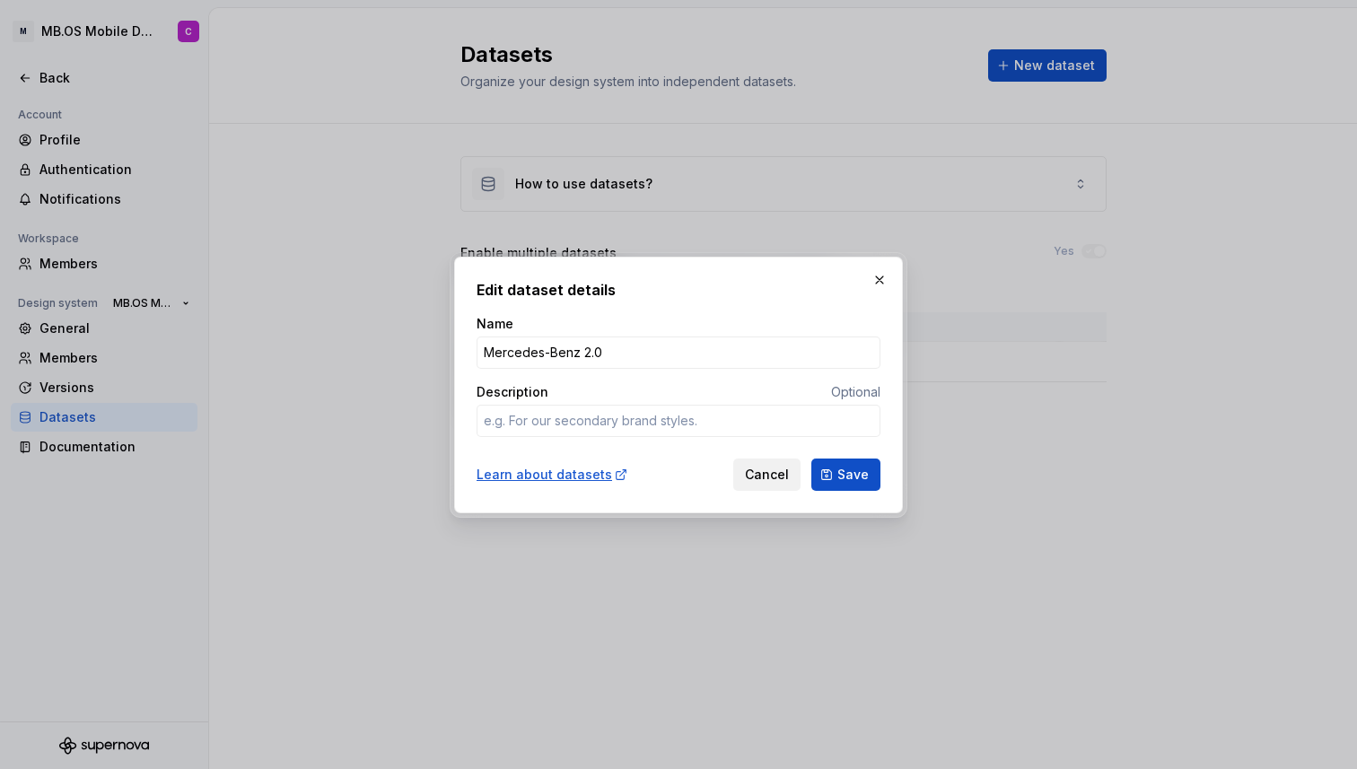
click at [748, 476] on button "Cancel" at bounding box center [766, 474] width 67 height 32
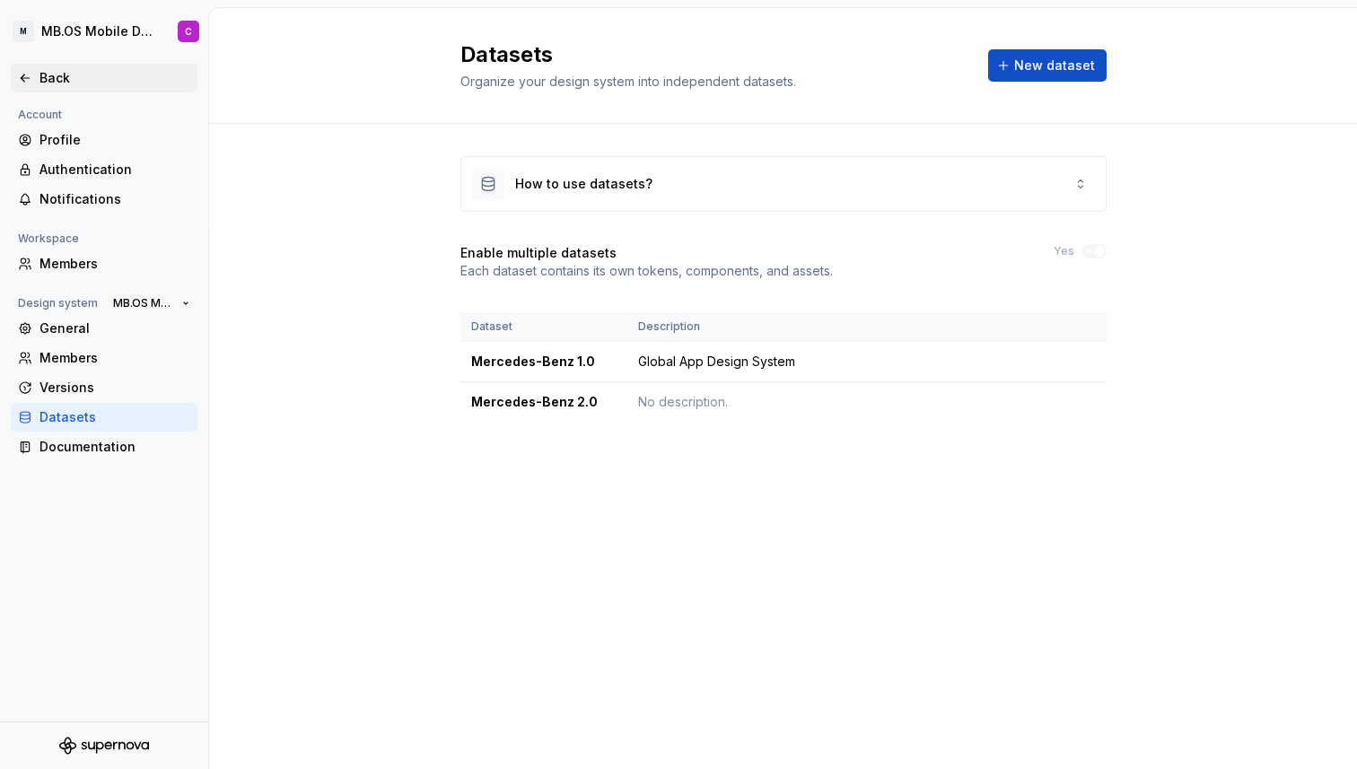
click at [42, 77] on div "Back" at bounding box center [114, 78] width 151 height 18
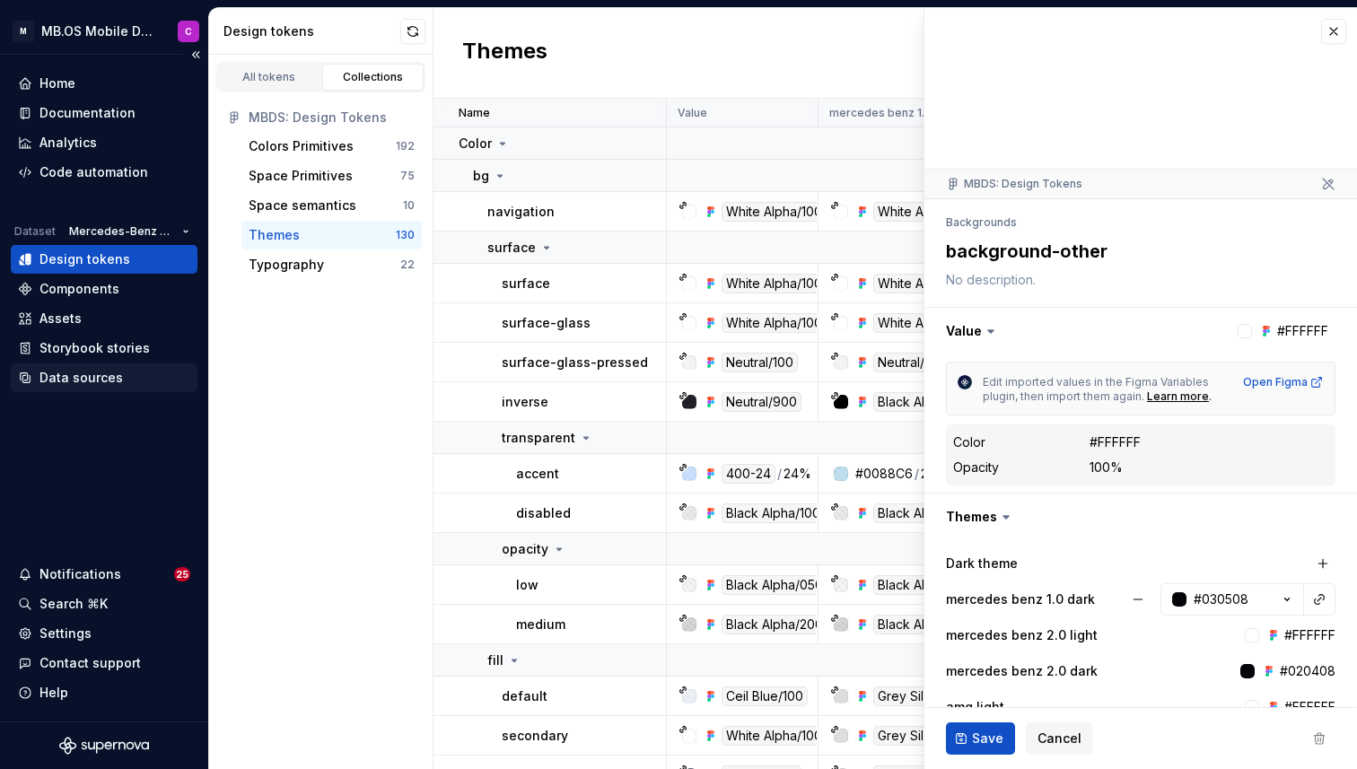
click at [85, 379] on div "Data sources" at bounding box center [80, 378] width 83 height 18
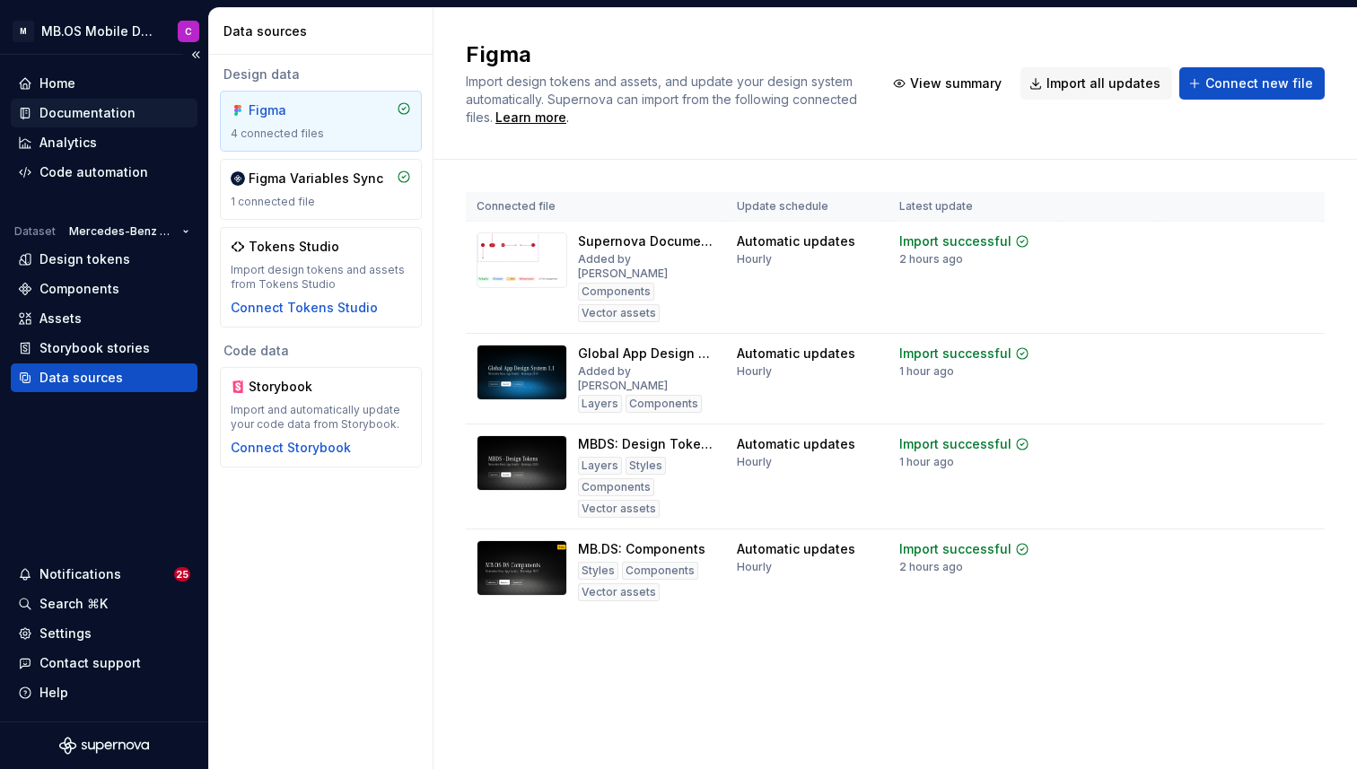
click at [77, 114] on div "Documentation" at bounding box center [87, 113] width 96 height 18
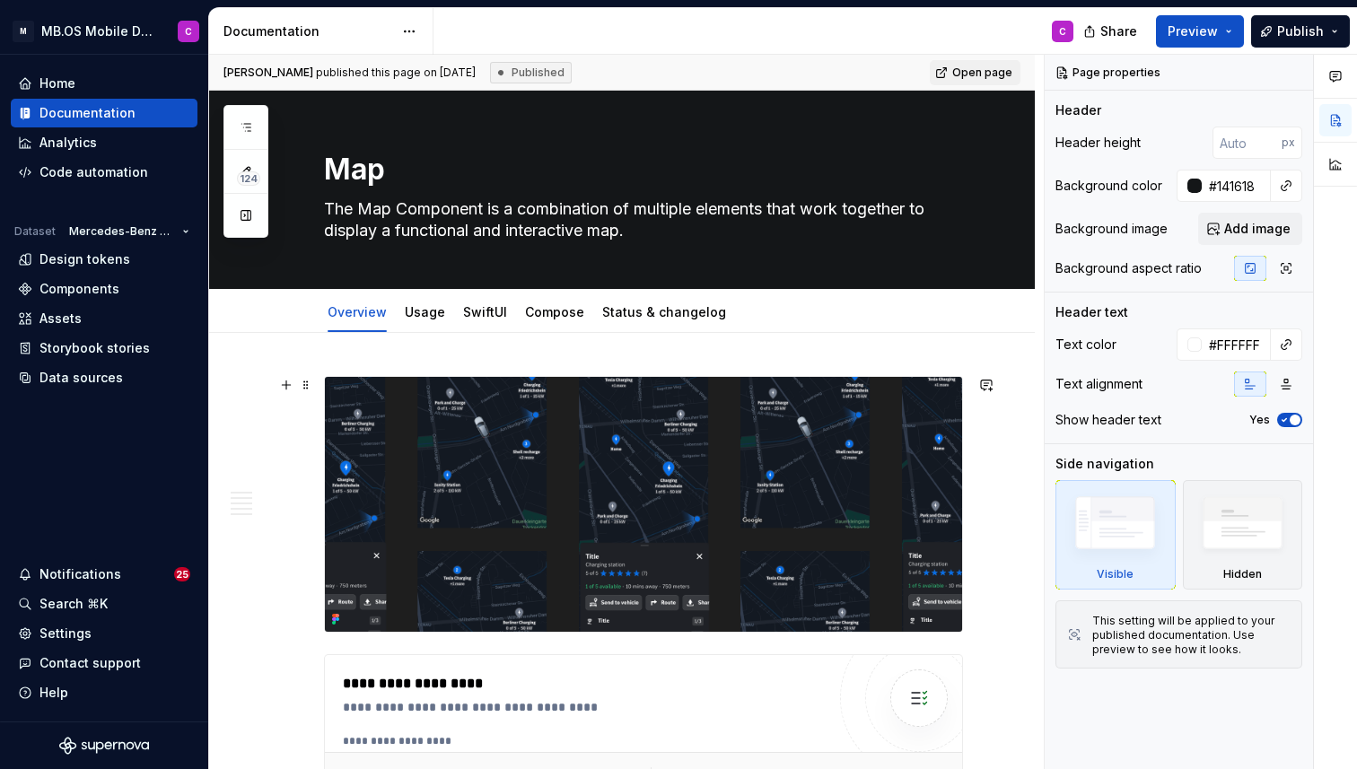
type textarea "*"
click at [68, 257] on div "Design tokens" at bounding box center [84, 259] width 91 height 18
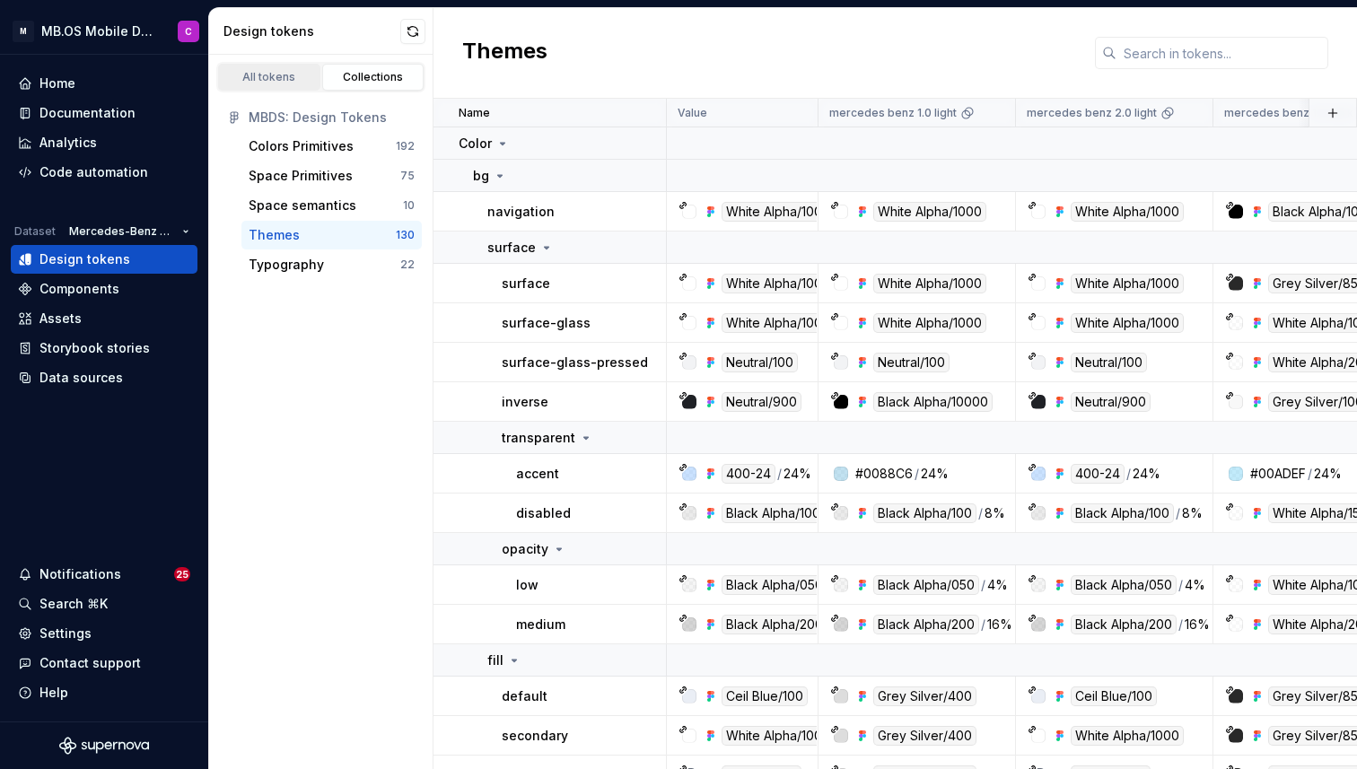
click at [278, 84] on link "All tokens" at bounding box center [269, 77] width 102 height 27
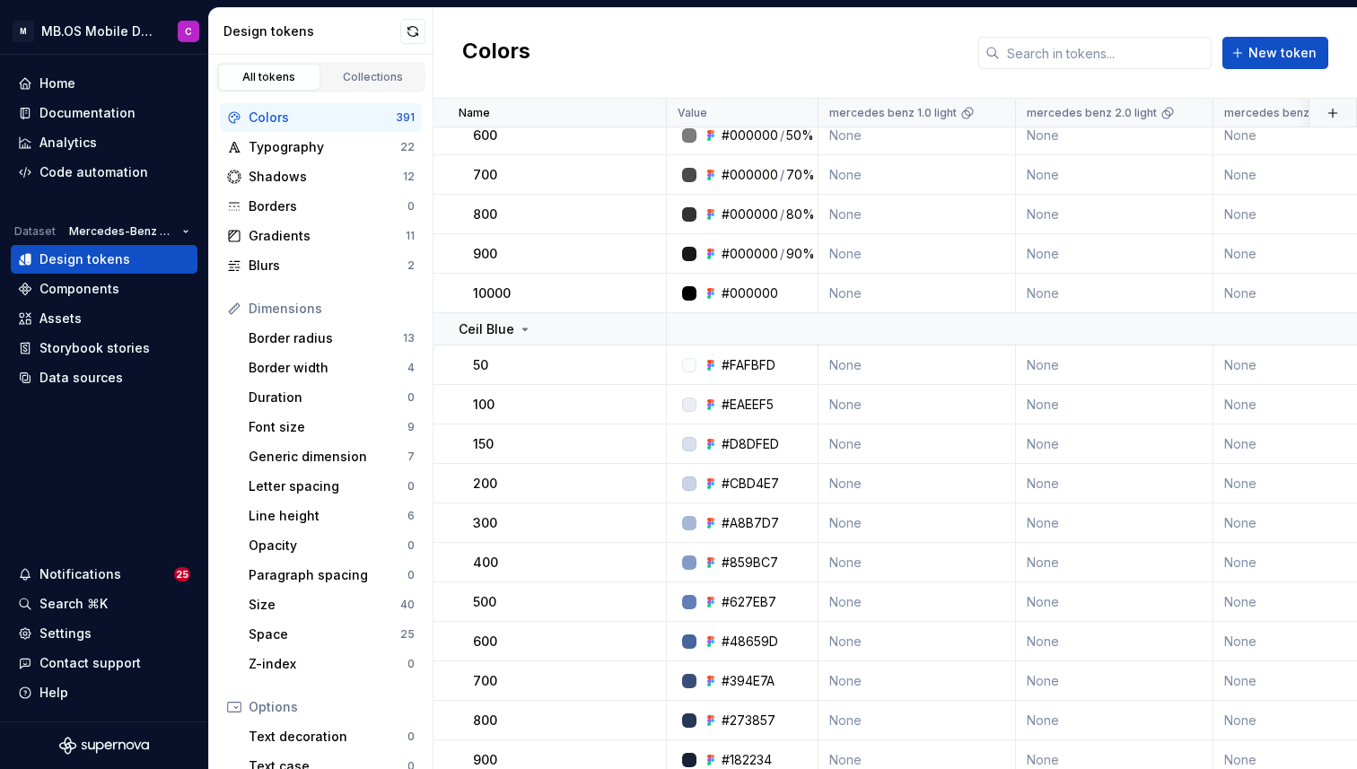
scroll to position [7230, 0]
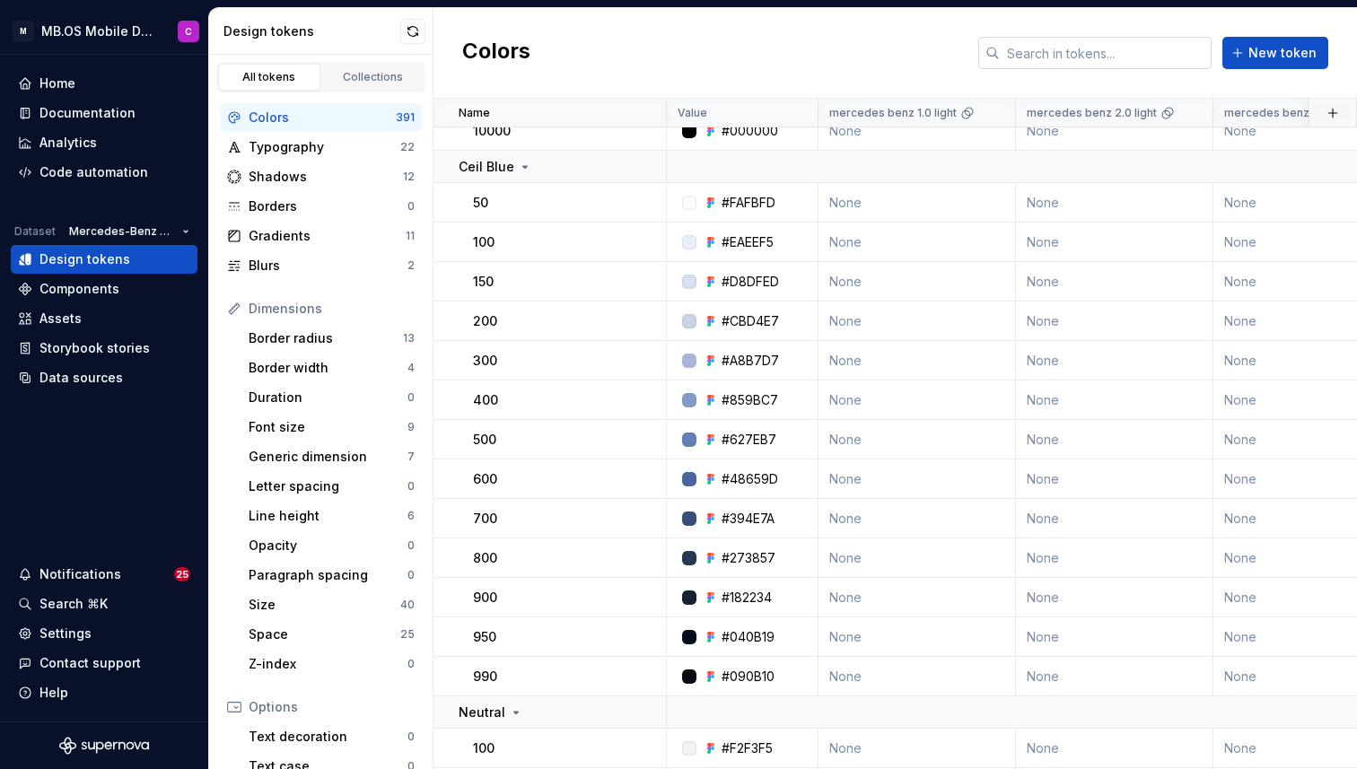
click at [1072, 38] on input "text" at bounding box center [1105, 53] width 212 height 32
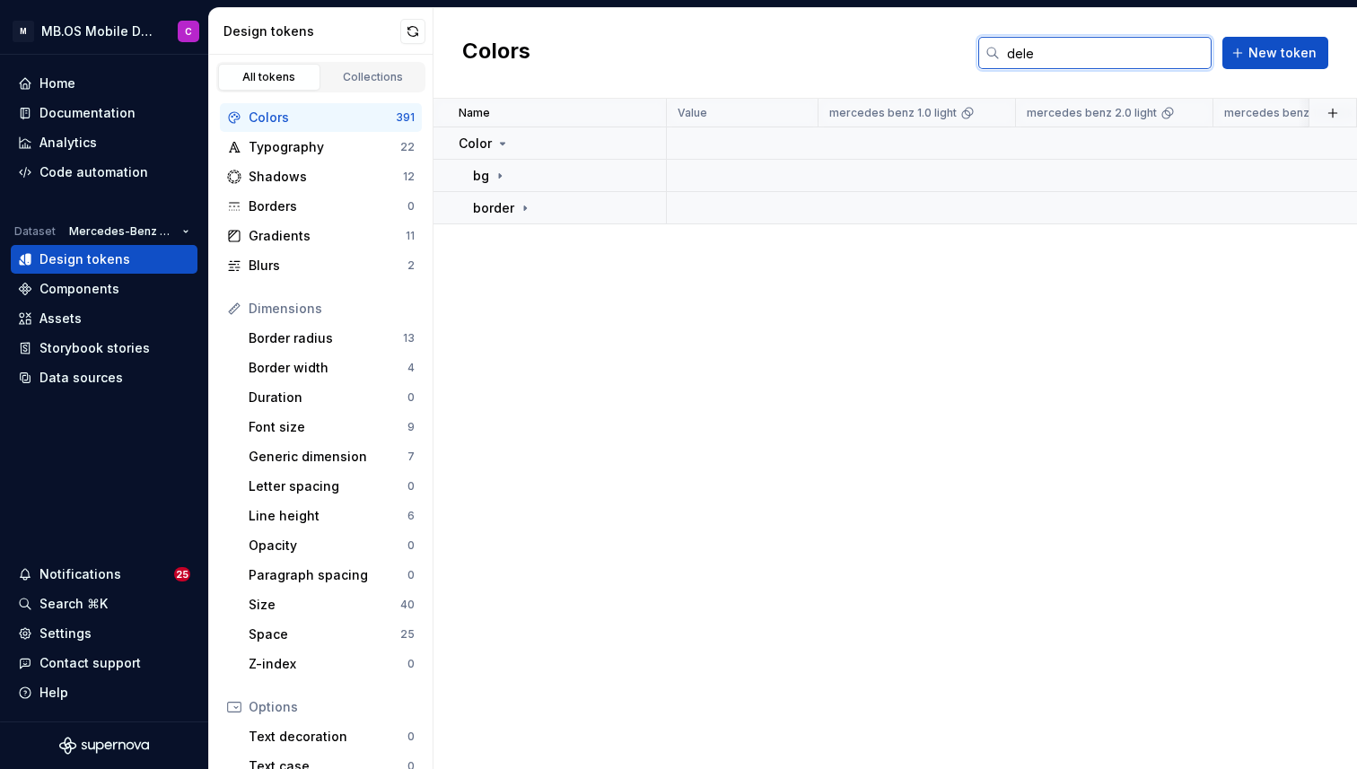
scroll to position [0, 0]
type input "delete"
click at [524, 206] on icon at bounding box center [525, 207] width 2 height 4
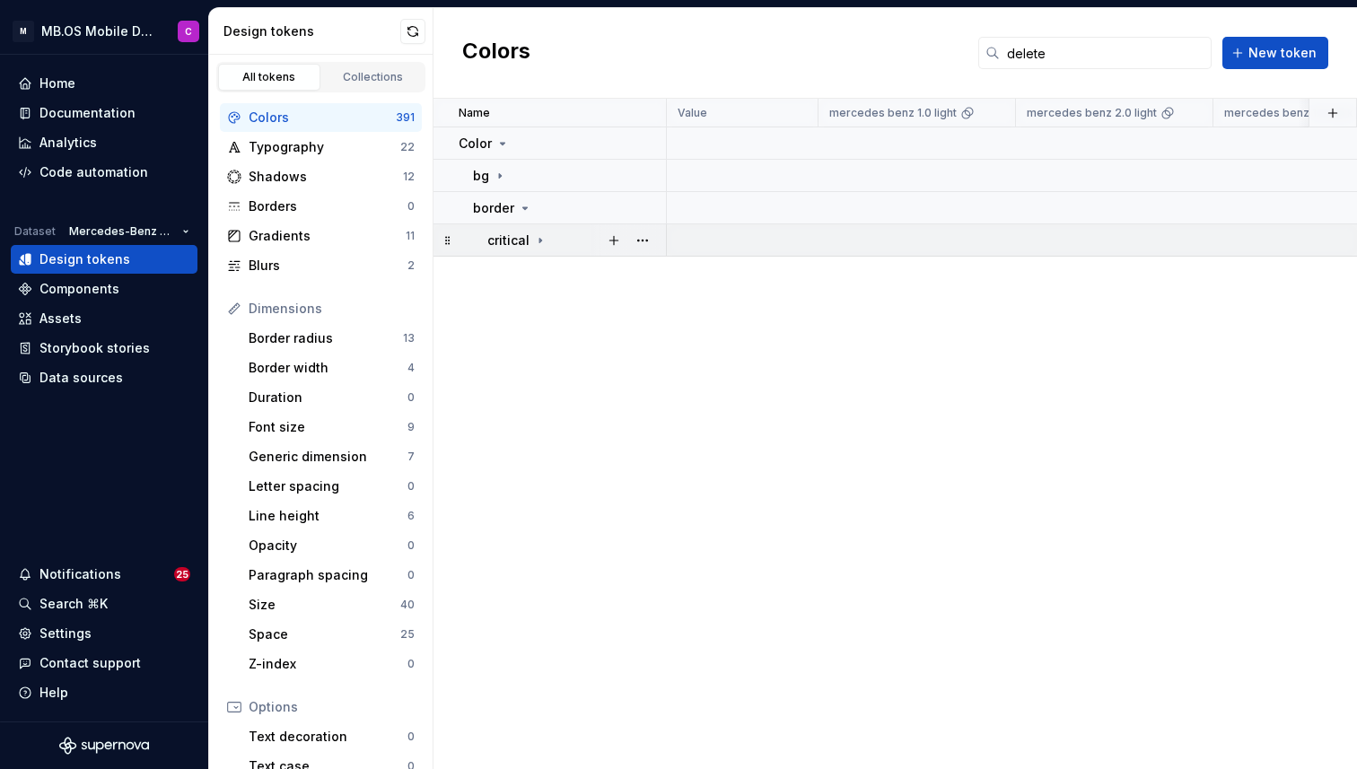
click at [539, 240] on icon at bounding box center [540, 240] width 2 height 4
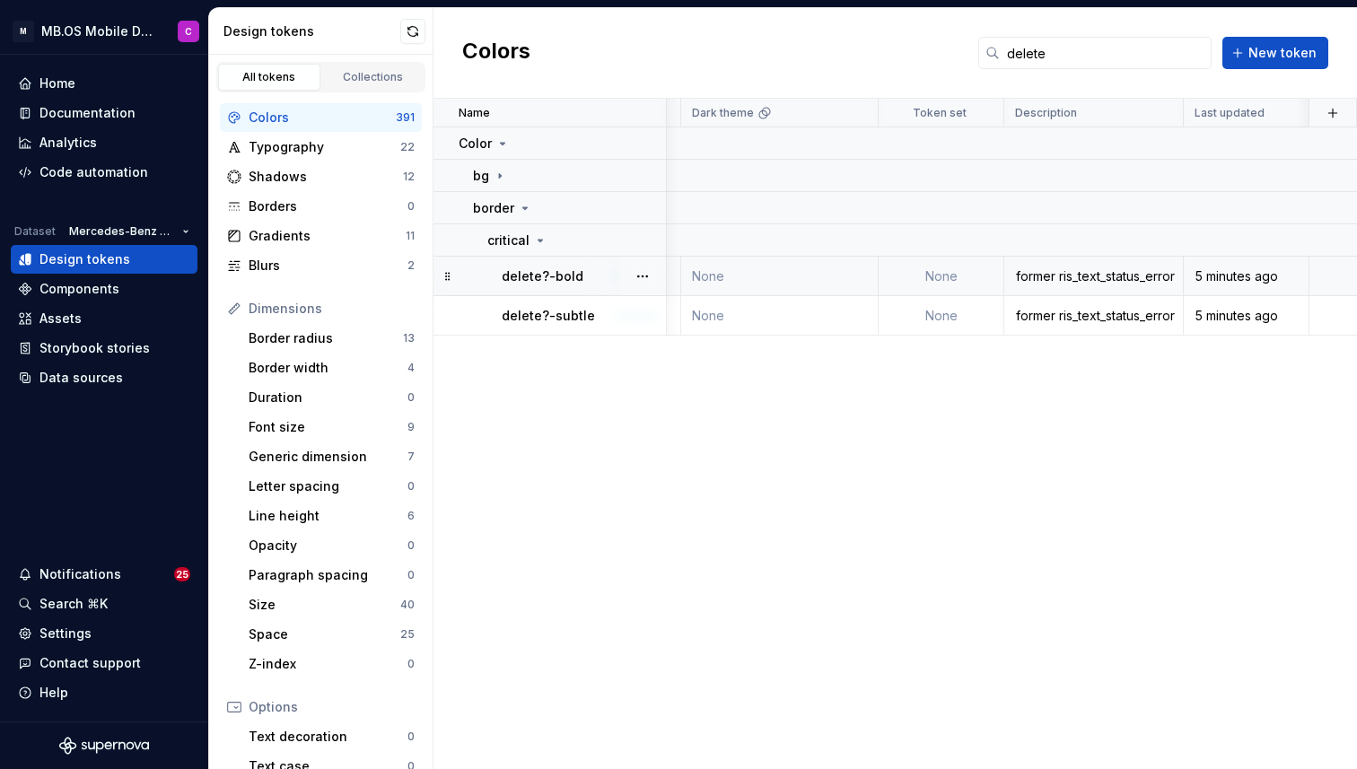
scroll to position [0, 2793]
click at [1313, 273] on td at bounding box center [1333, 276] width 48 height 39
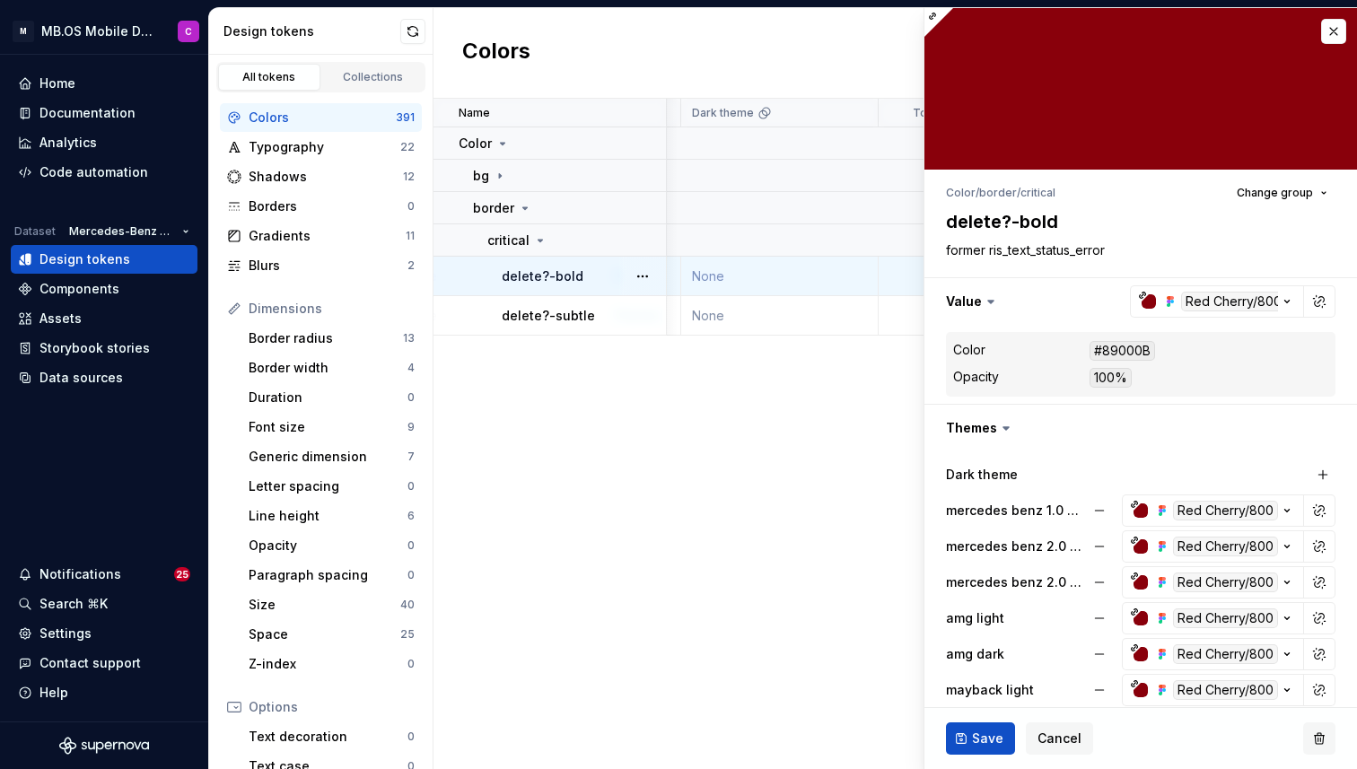
click at [1319, 740] on button "button" at bounding box center [1319, 738] width 32 height 32
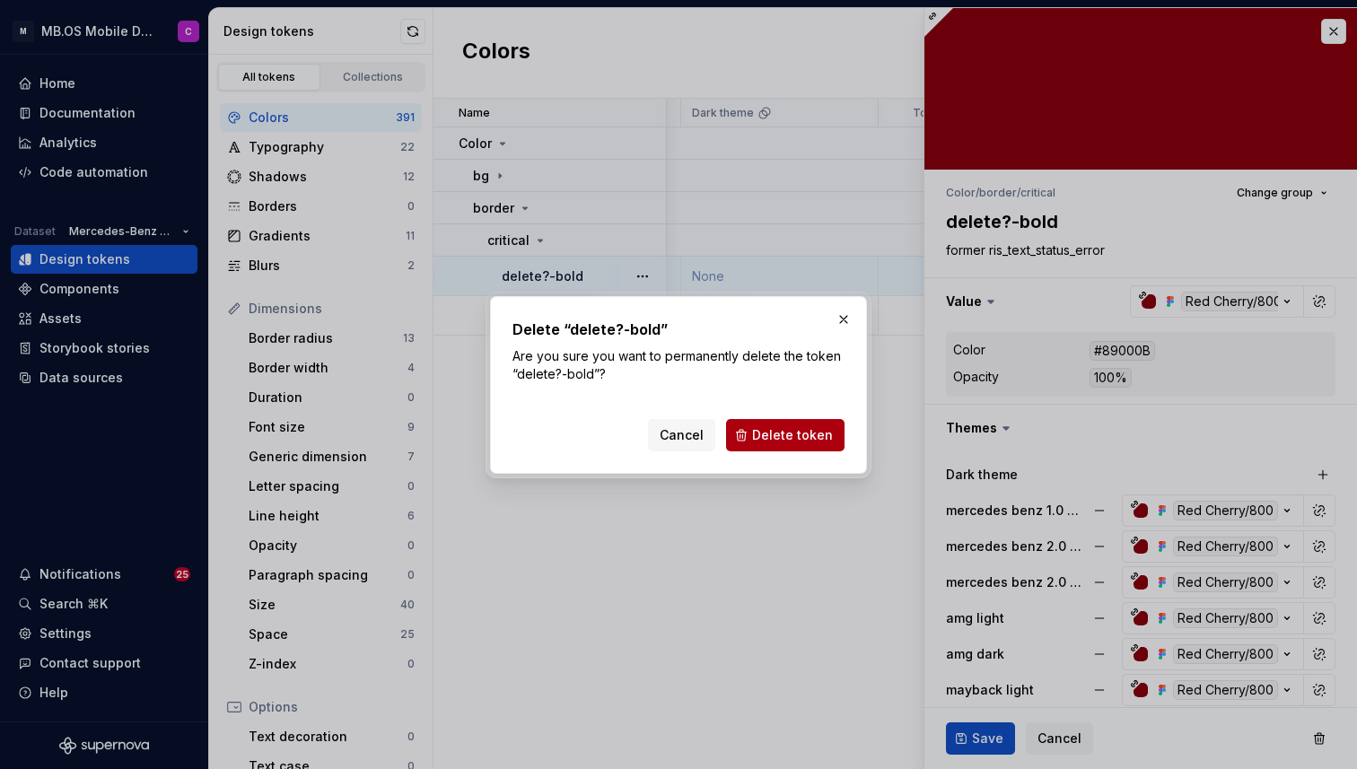
click at [781, 428] on span "Delete token" at bounding box center [792, 435] width 81 height 18
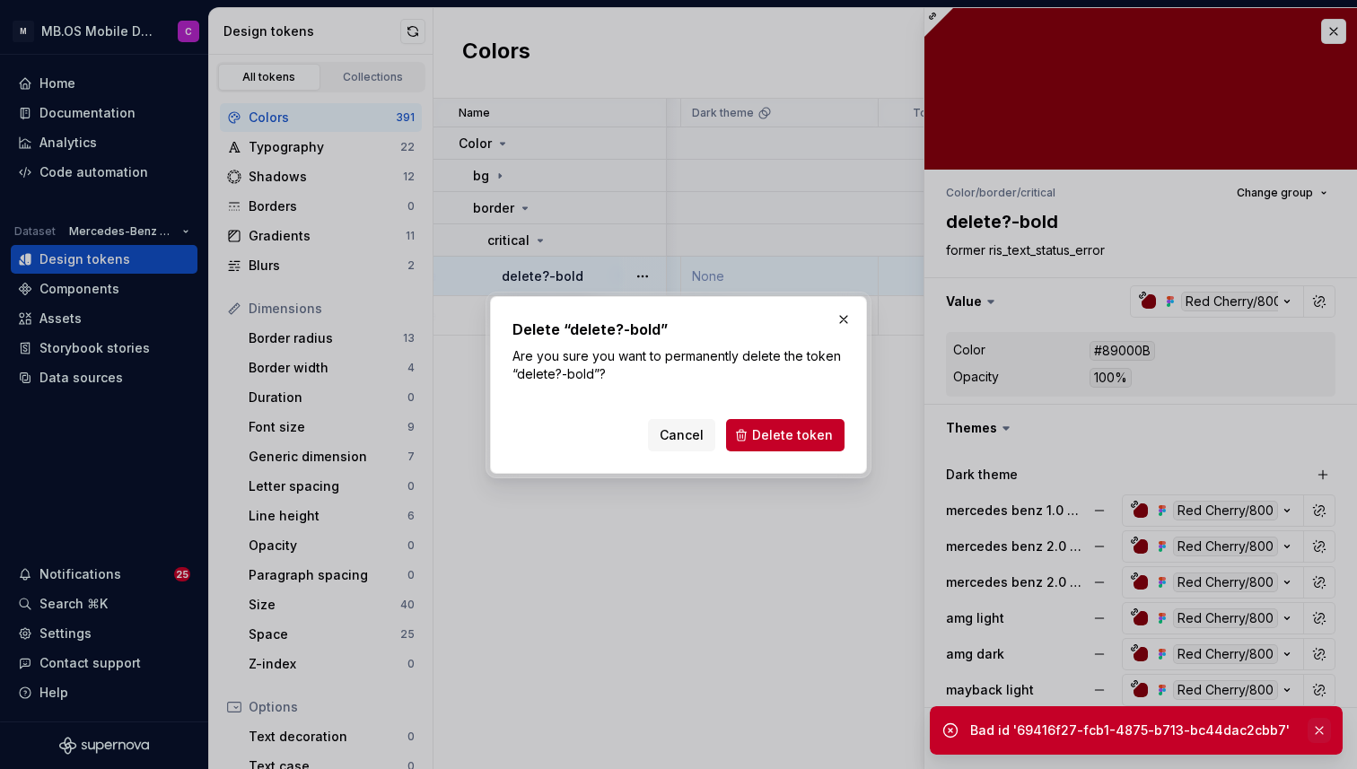
click at [1322, 730] on button "button" at bounding box center [1318, 730] width 23 height 25
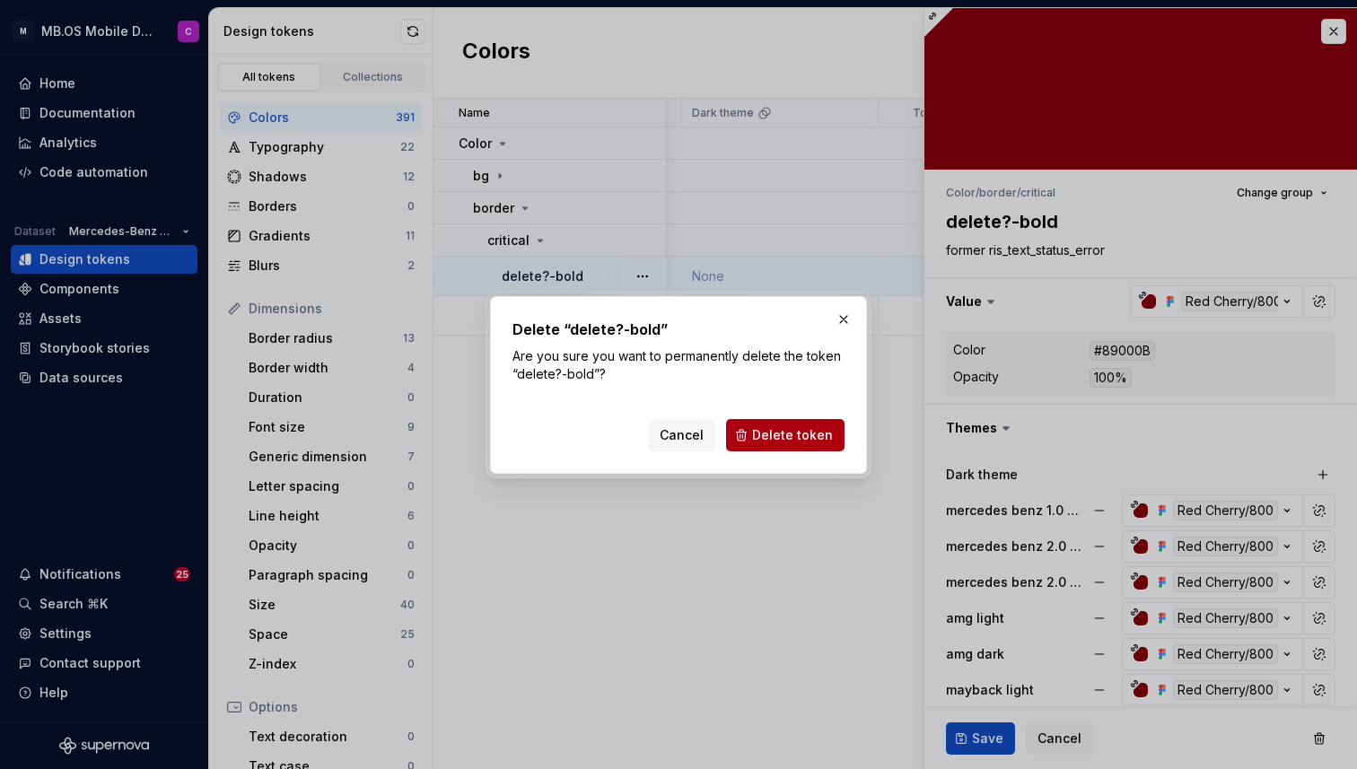
click at [784, 441] on span "Delete token" at bounding box center [792, 435] width 81 height 18
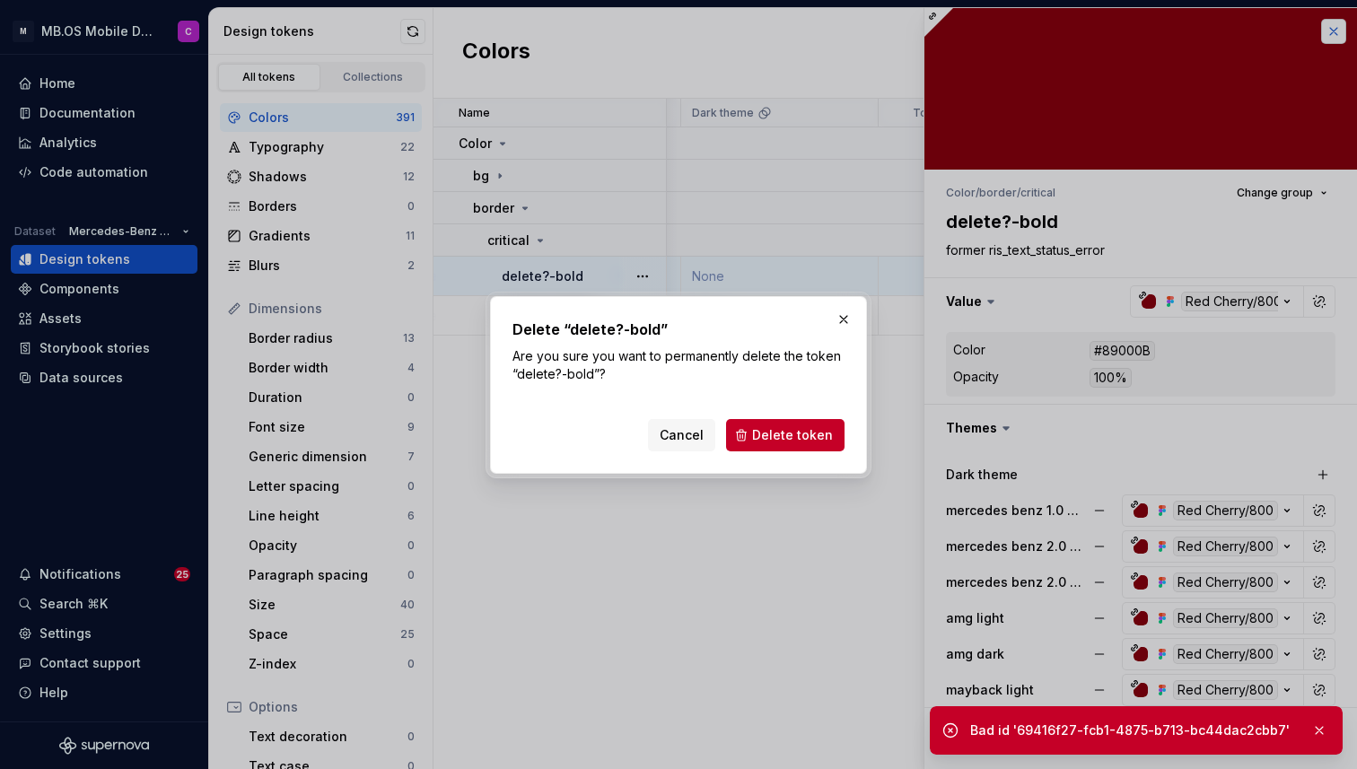
type textarea "*"
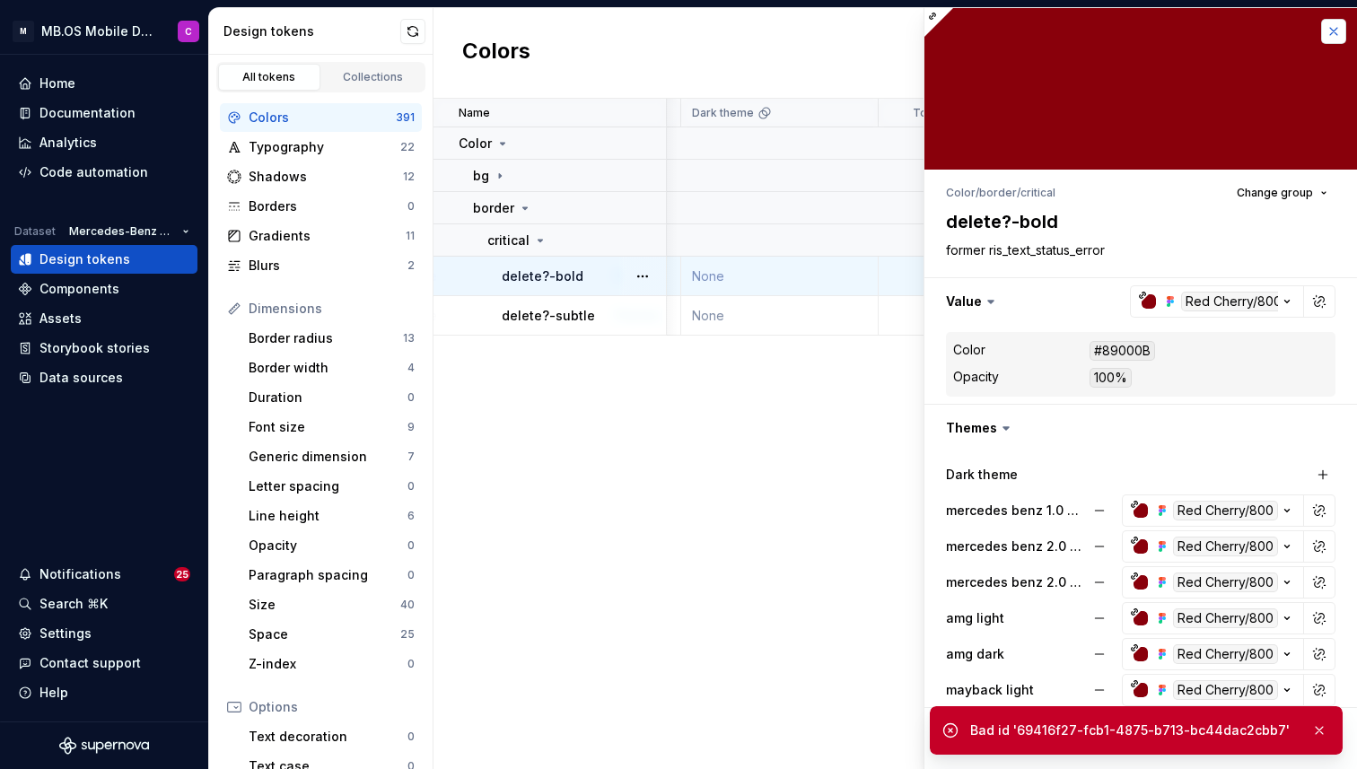
click at [1340, 31] on button "button" at bounding box center [1333, 31] width 25 height 25
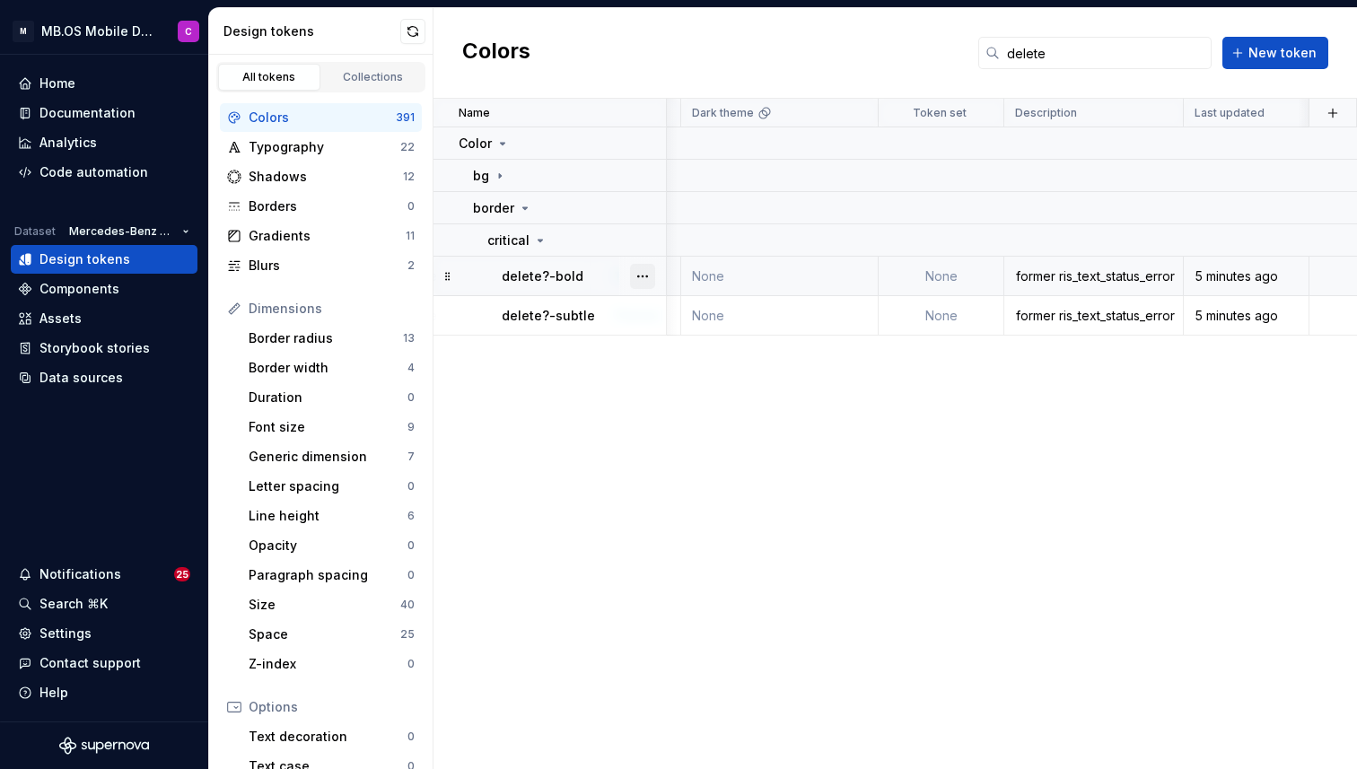
click at [654, 273] on button "button" at bounding box center [642, 276] width 25 height 25
click at [717, 377] on div "Delete token" at bounding box center [721, 377] width 117 height 18
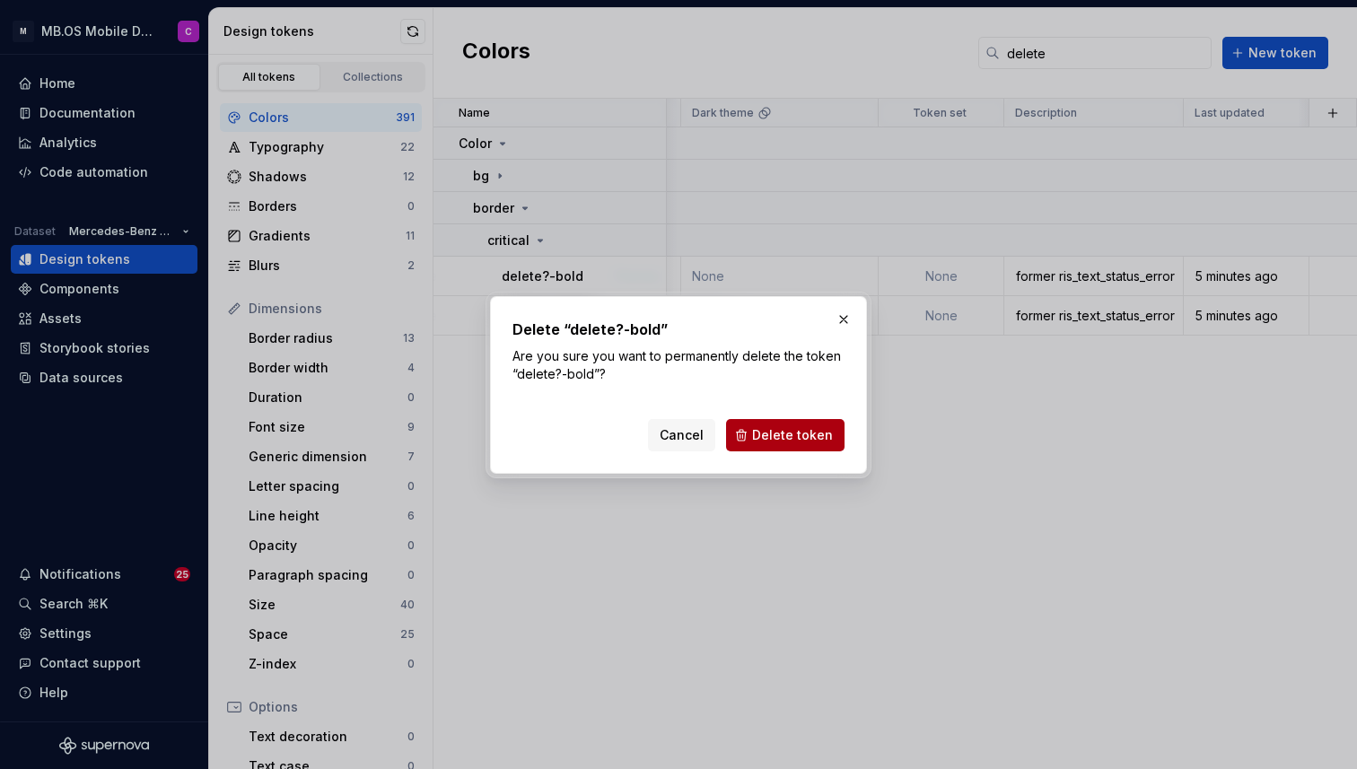
click at [764, 431] on span "Delete token" at bounding box center [792, 435] width 81 height 18
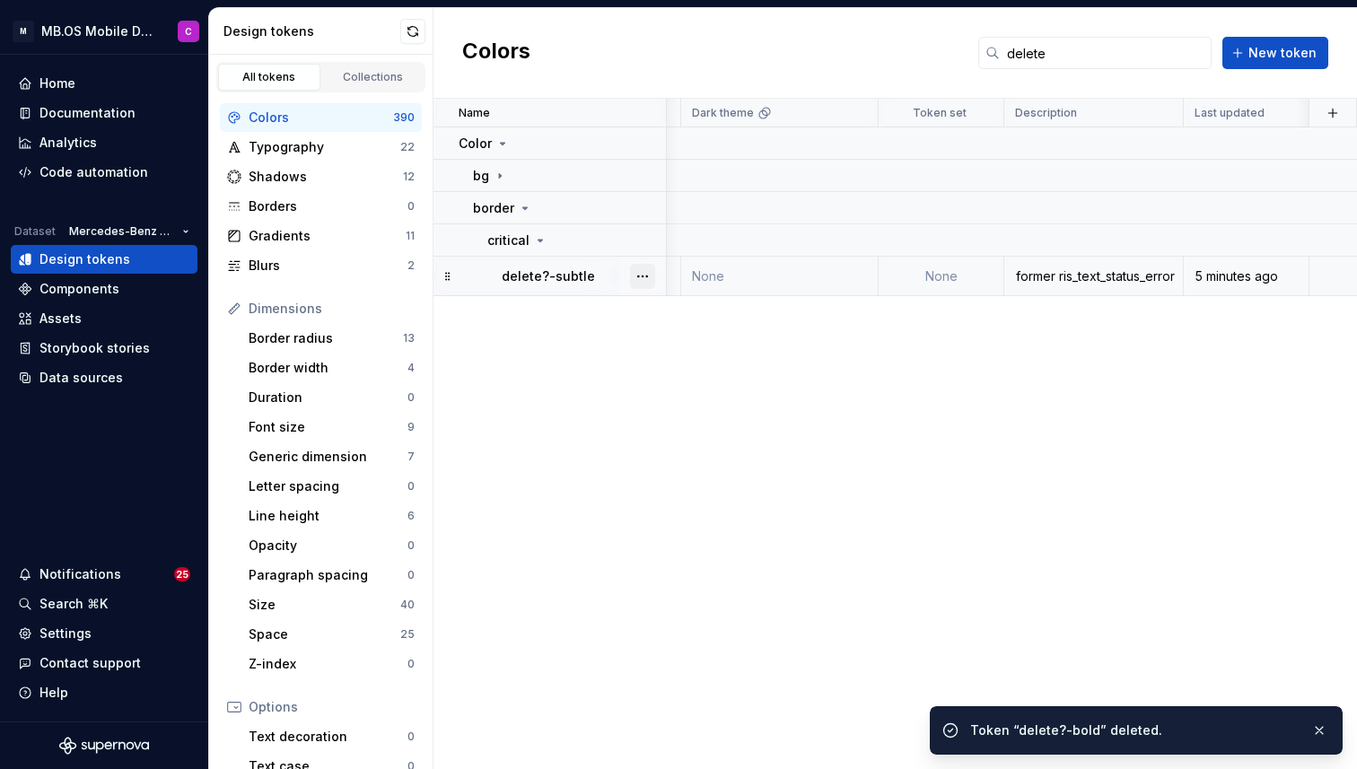
click at [644, 273] on button "button" at bounding box center [642, 276] width 25 height 25
click at [677, 371] on div "Delete token" at bounding box center [721, 377] width 117 height 18
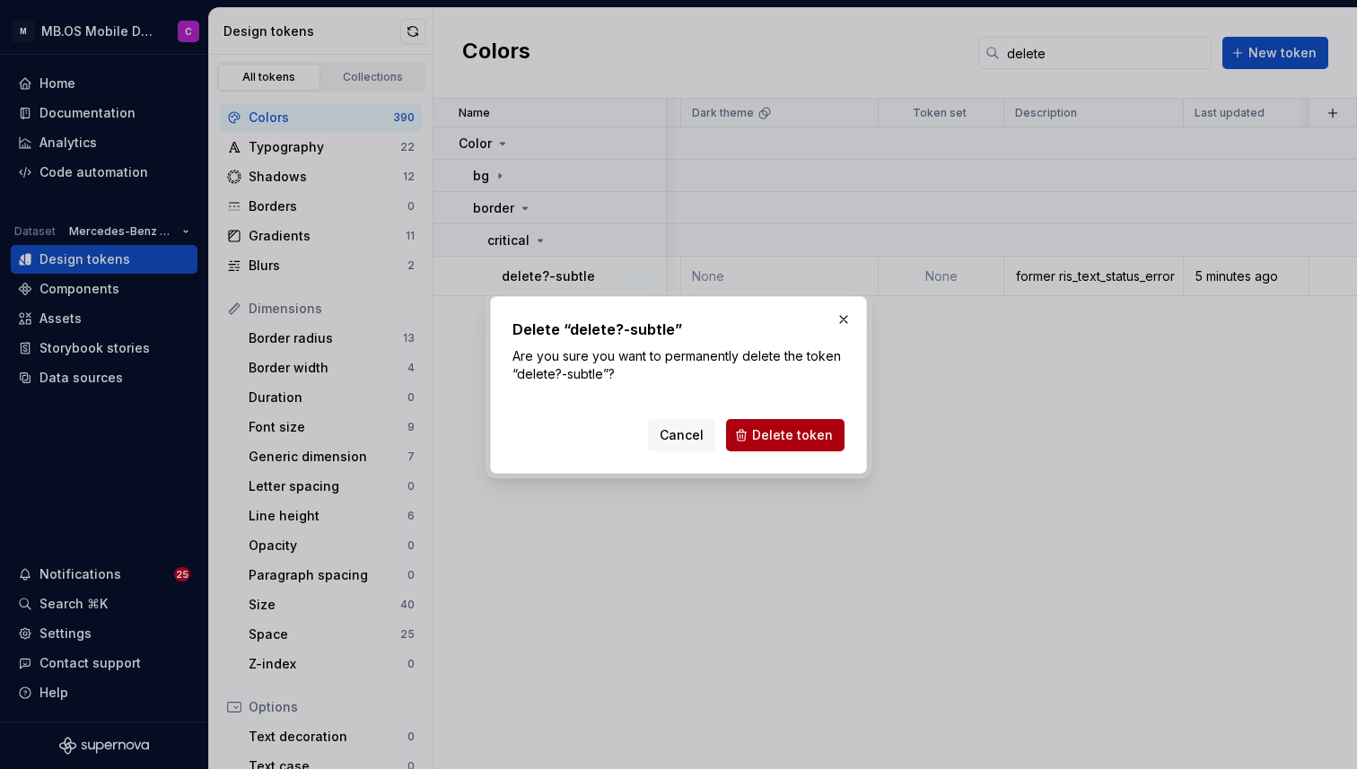
click at [778, 429] on span "Delete token" at bounding box center [792, 435] width 81 height 18
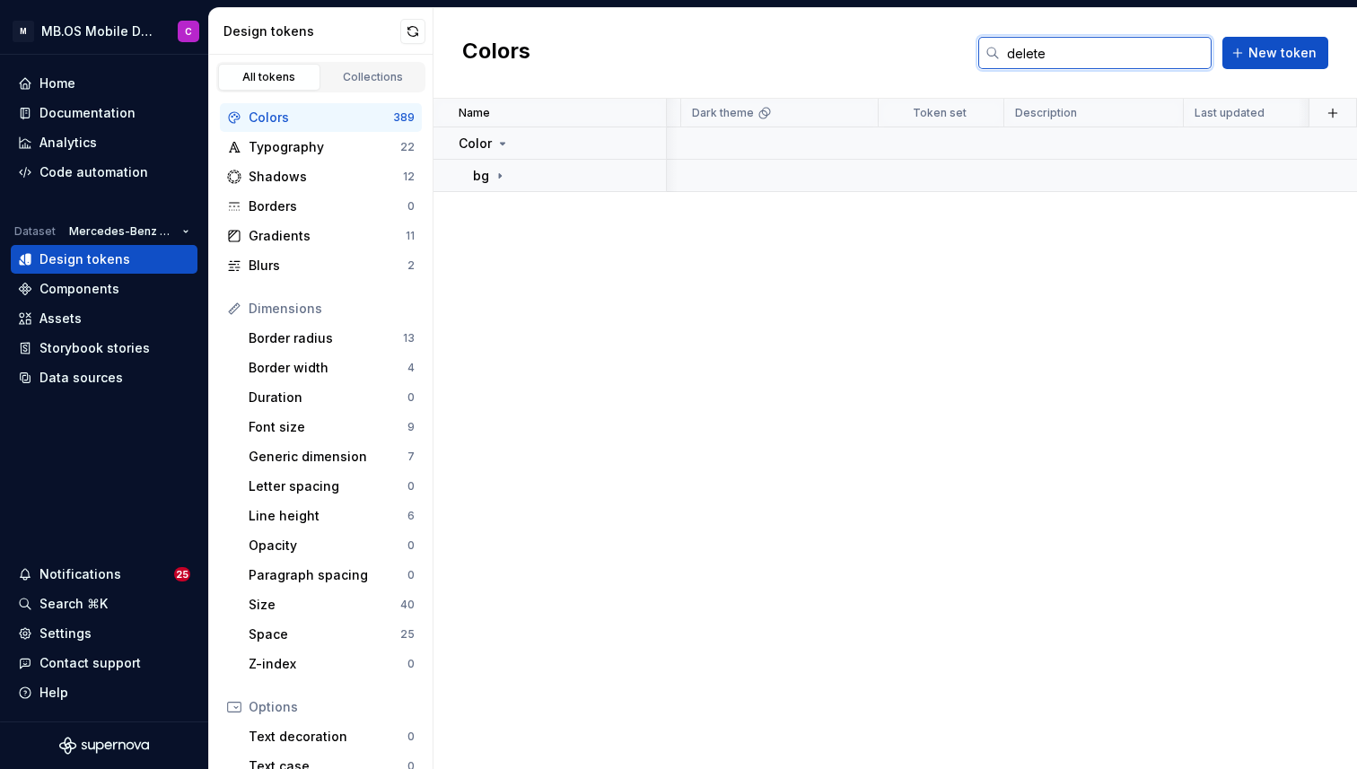
click at [1034, 49] on input "delete" at bounding box center [1105, 53] width 212 height 32
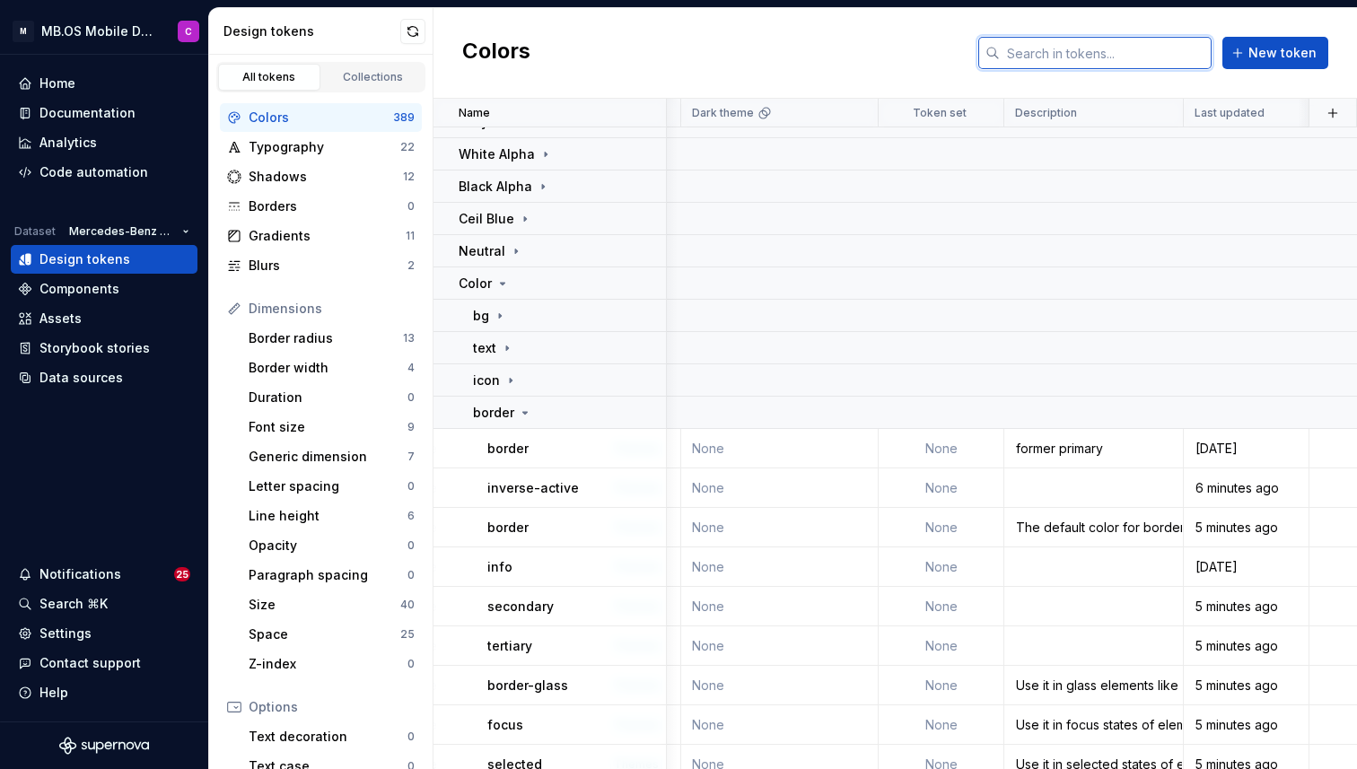
scroll to position [424, 2793]
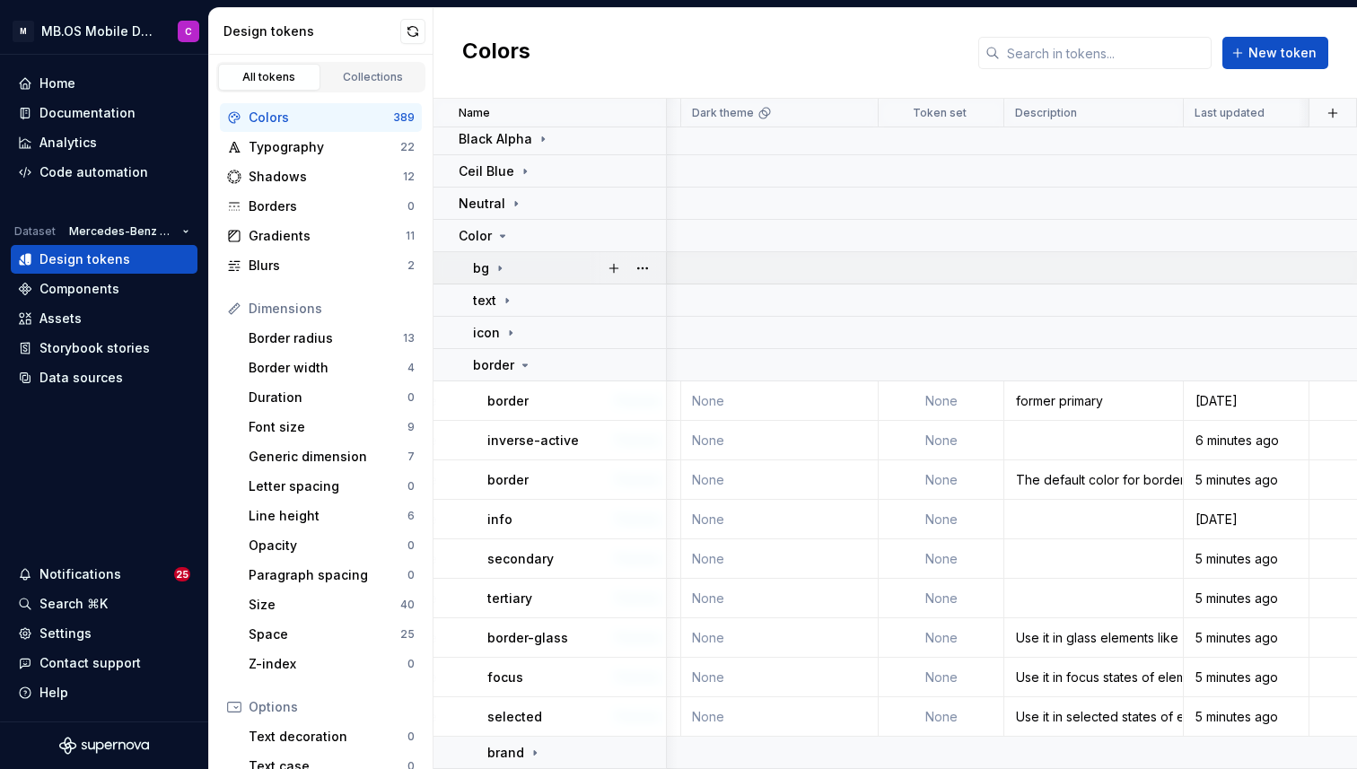
click at [508, 266] on div "bg" at bounding box center [569, 268] width 192 height 18
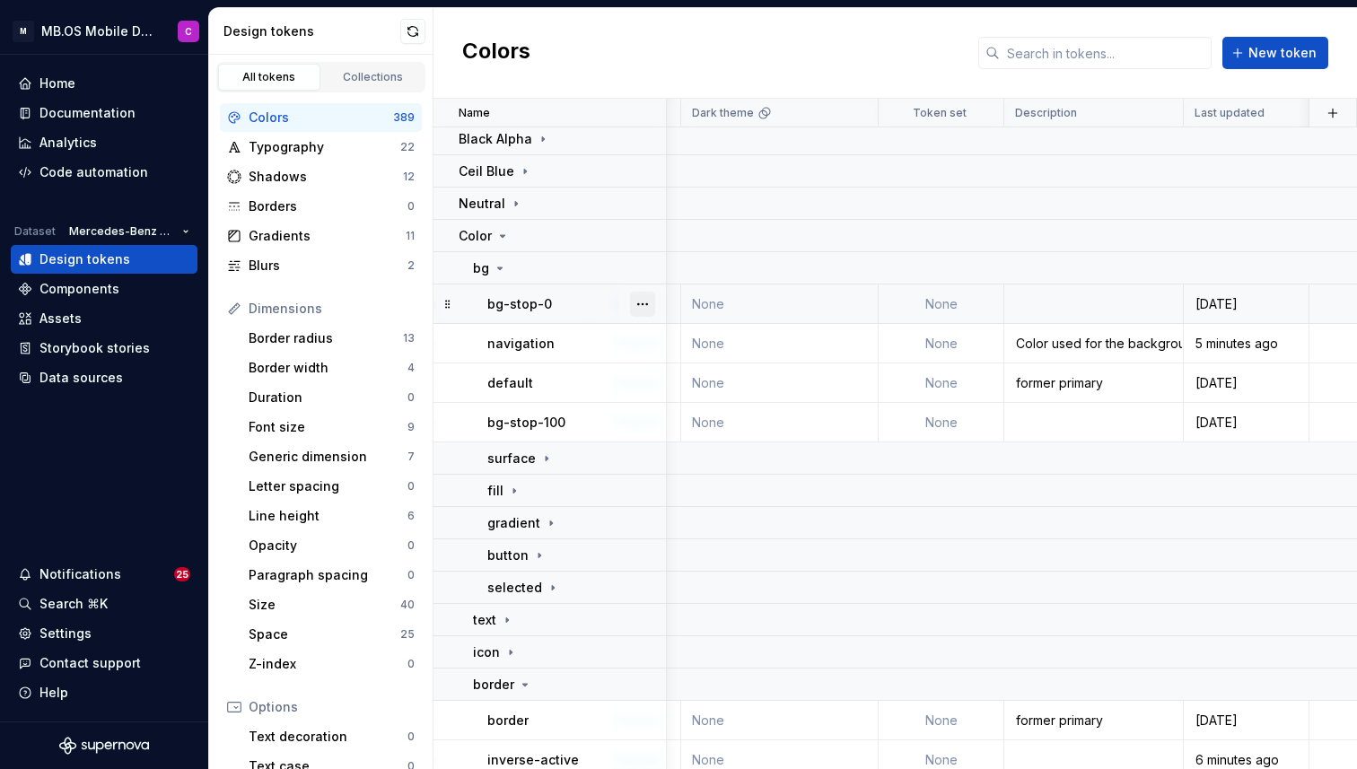
click at [642, 301] on button "button" at bounding box center [642, 304] width 25 height 25
click at [684, 404] on div "Delete token" at bounding box center [721, 405] width 117 height 18
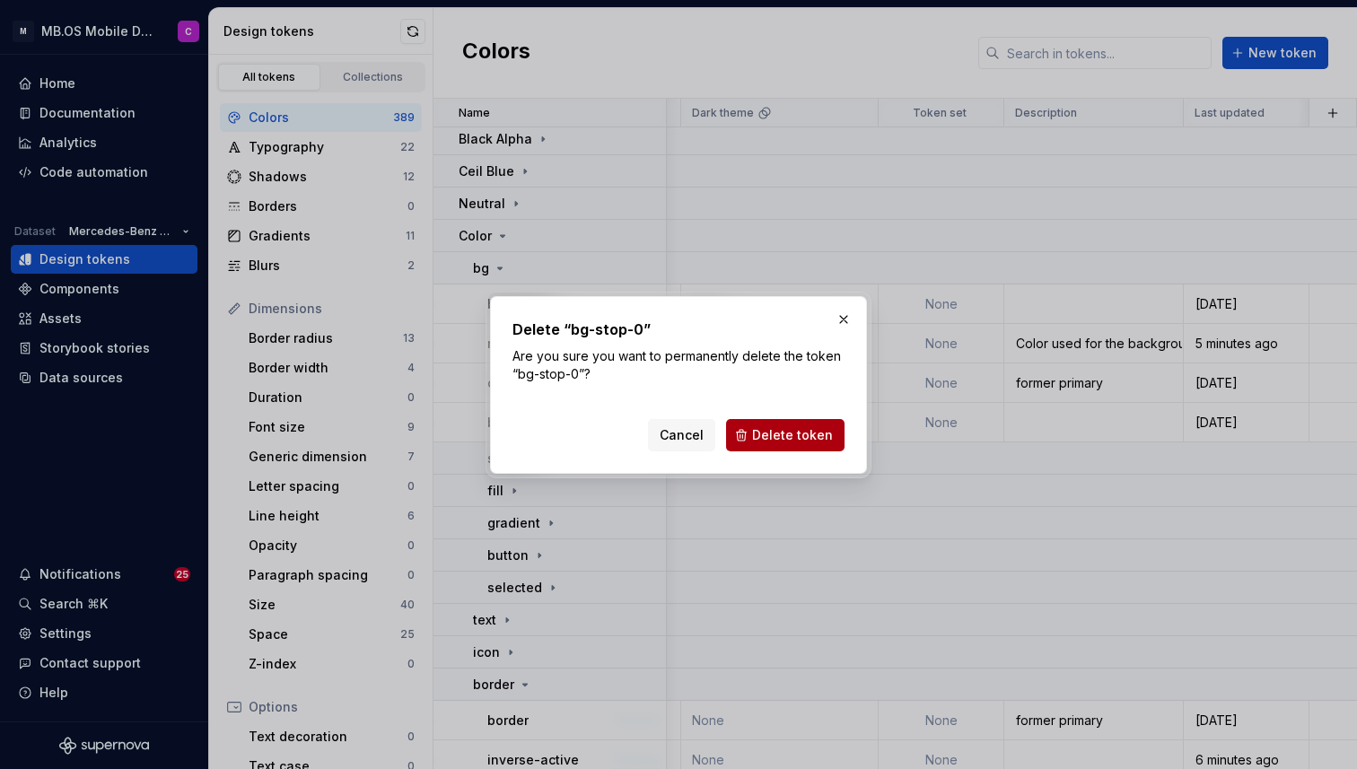
click at [772, 444] on button "Delete token" at bounding box center [785, 435] width 118 height 32
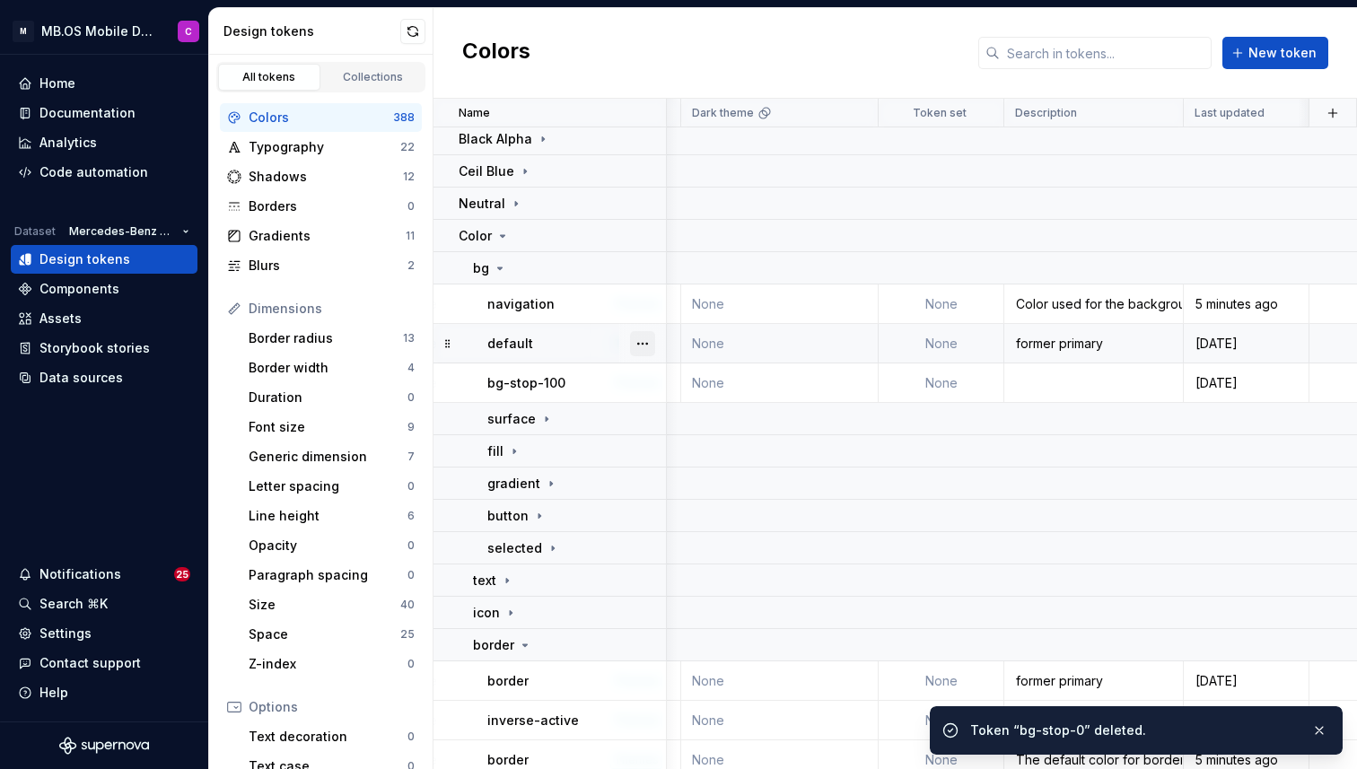
click at [649, 347] on button "button" at bounding box center [642, 343] width 25 height 25
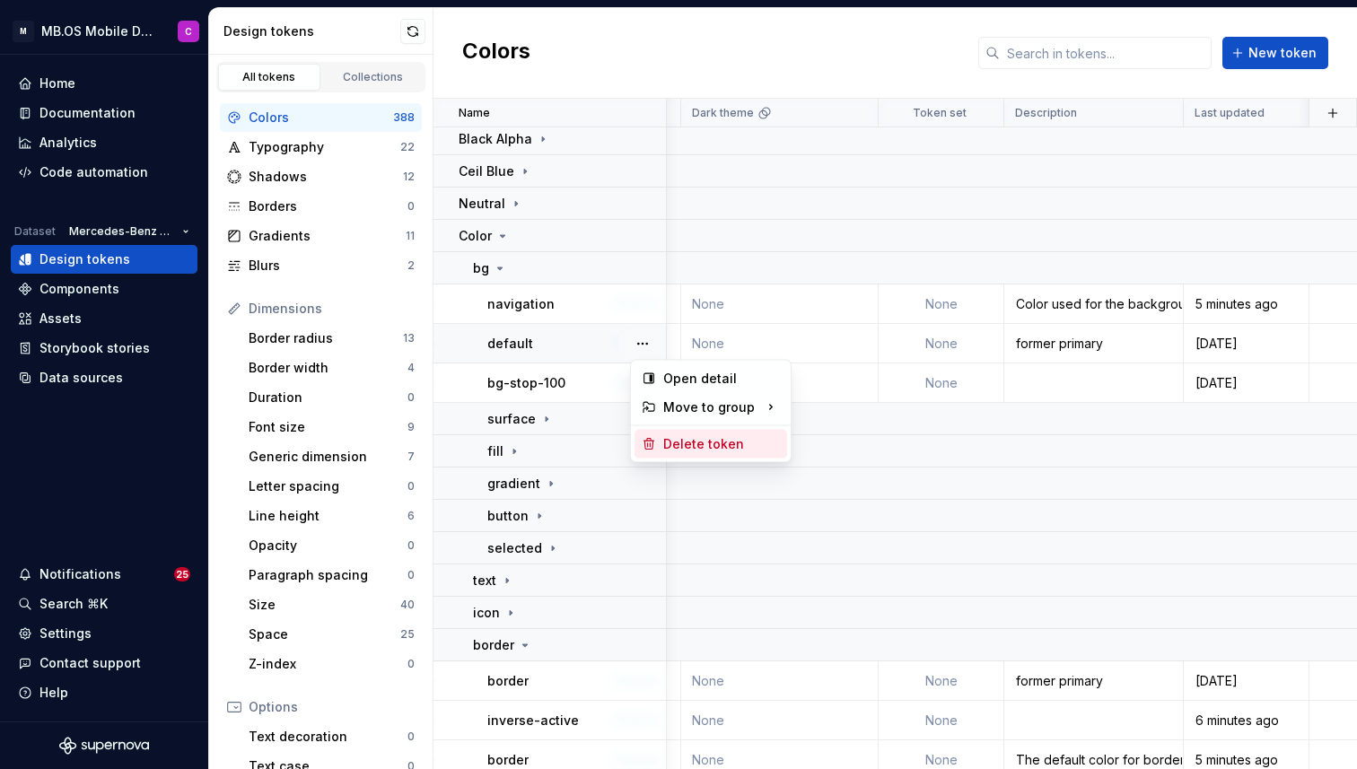
click at [686, 438] on div "Delete token" at bounding box center [721, 444] width 117 height 18
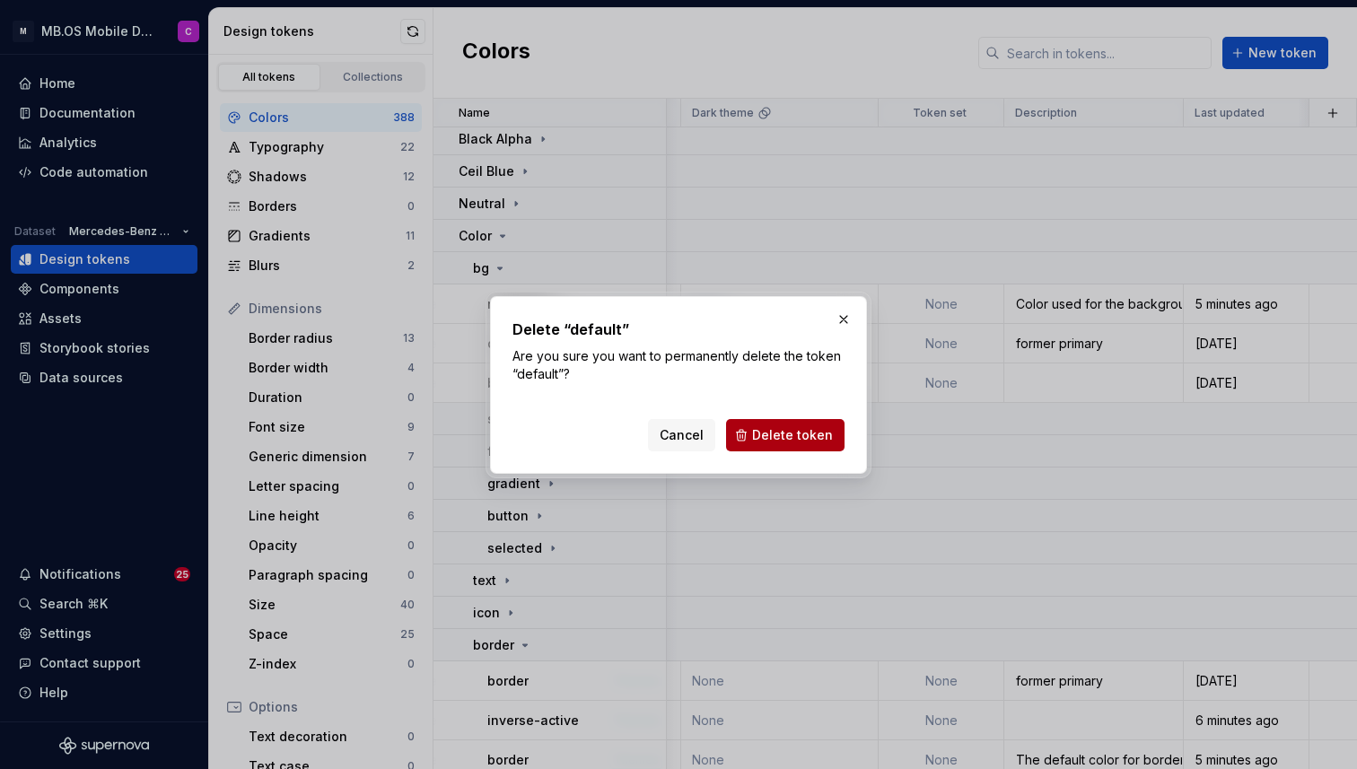
click at [785, 436] on span "Delete token" at bounding box center [792, 435] width 81 height 18
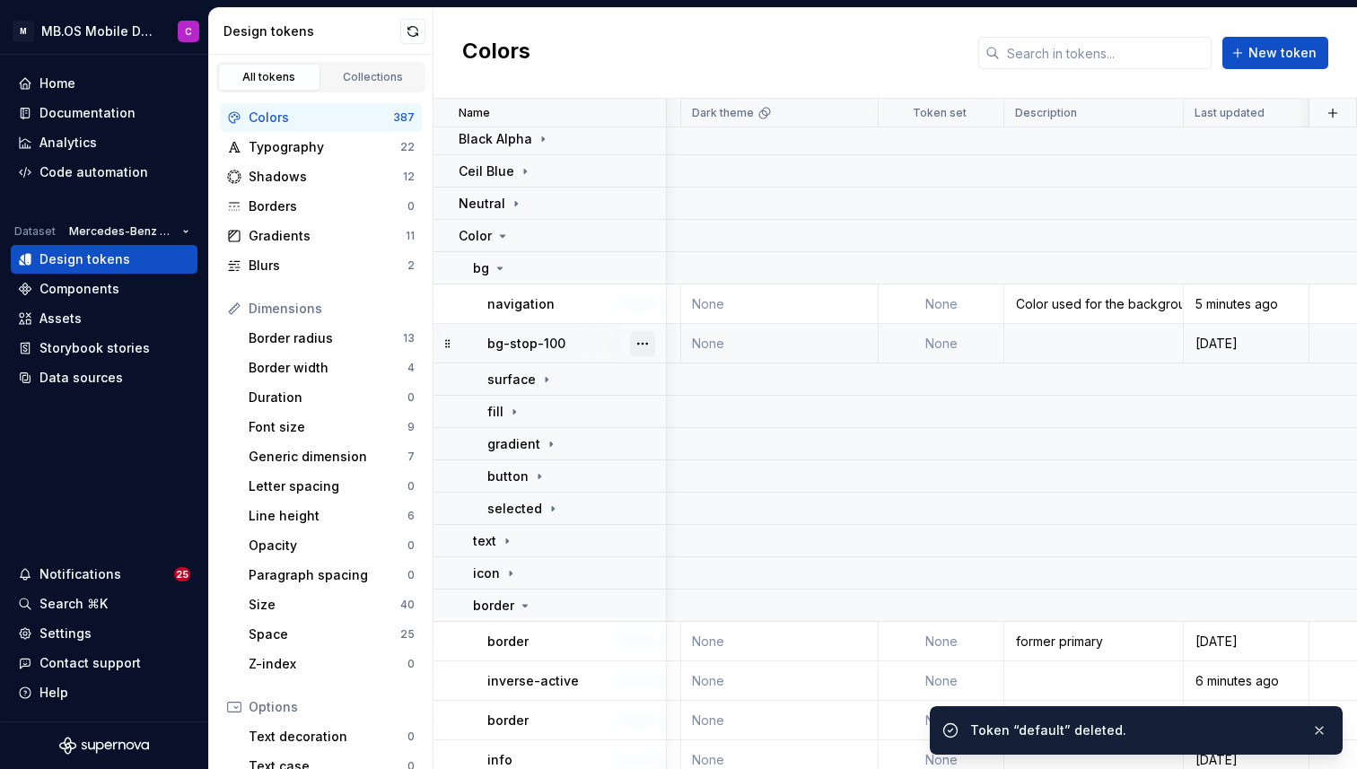
click at [634, 339] on button "button" at bounding box center [642, 343] width 25 height 25
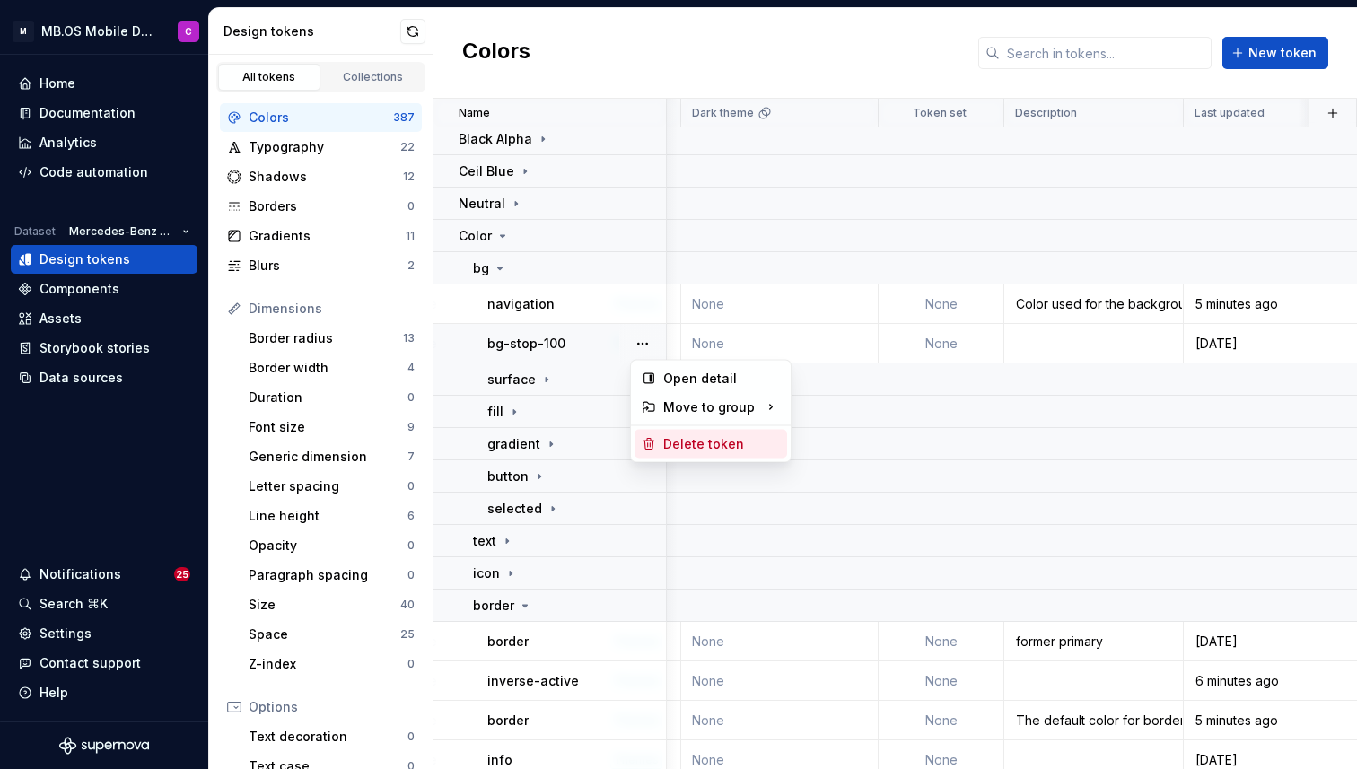
click at [700, 438] on div "Delete token" at bounding box center [721, 444] width 117 height 18
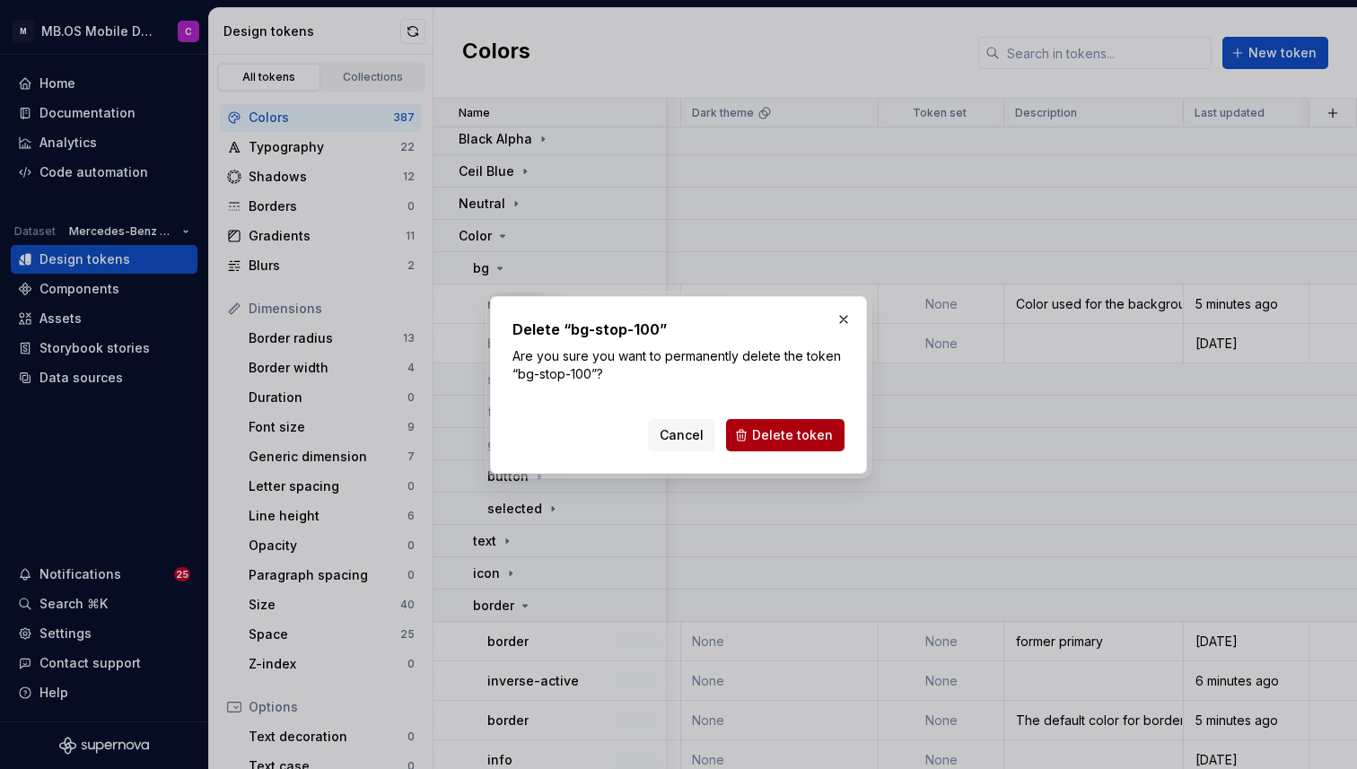
click at [764, 429] on span "Delete token" at bounding box center [792, 435] width 81 height 18
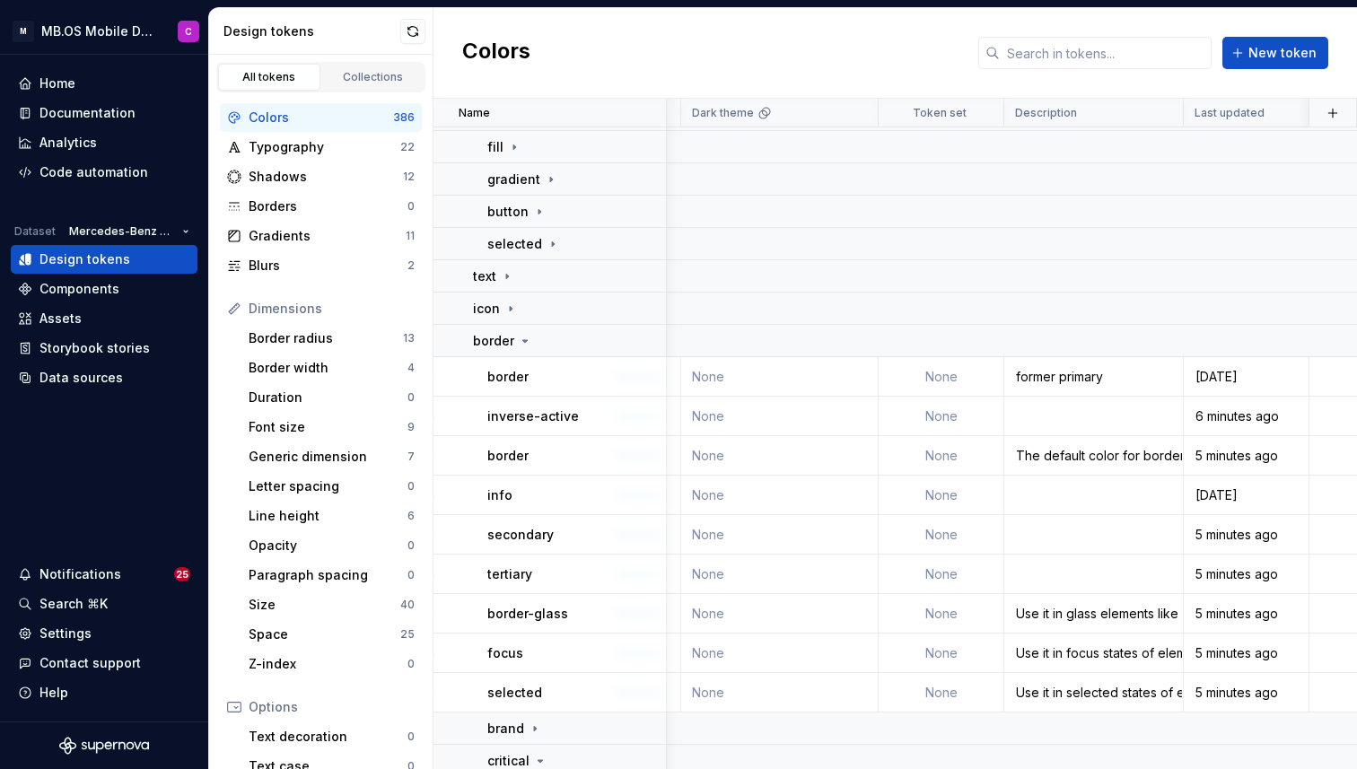
scroll to position [656, 2793]
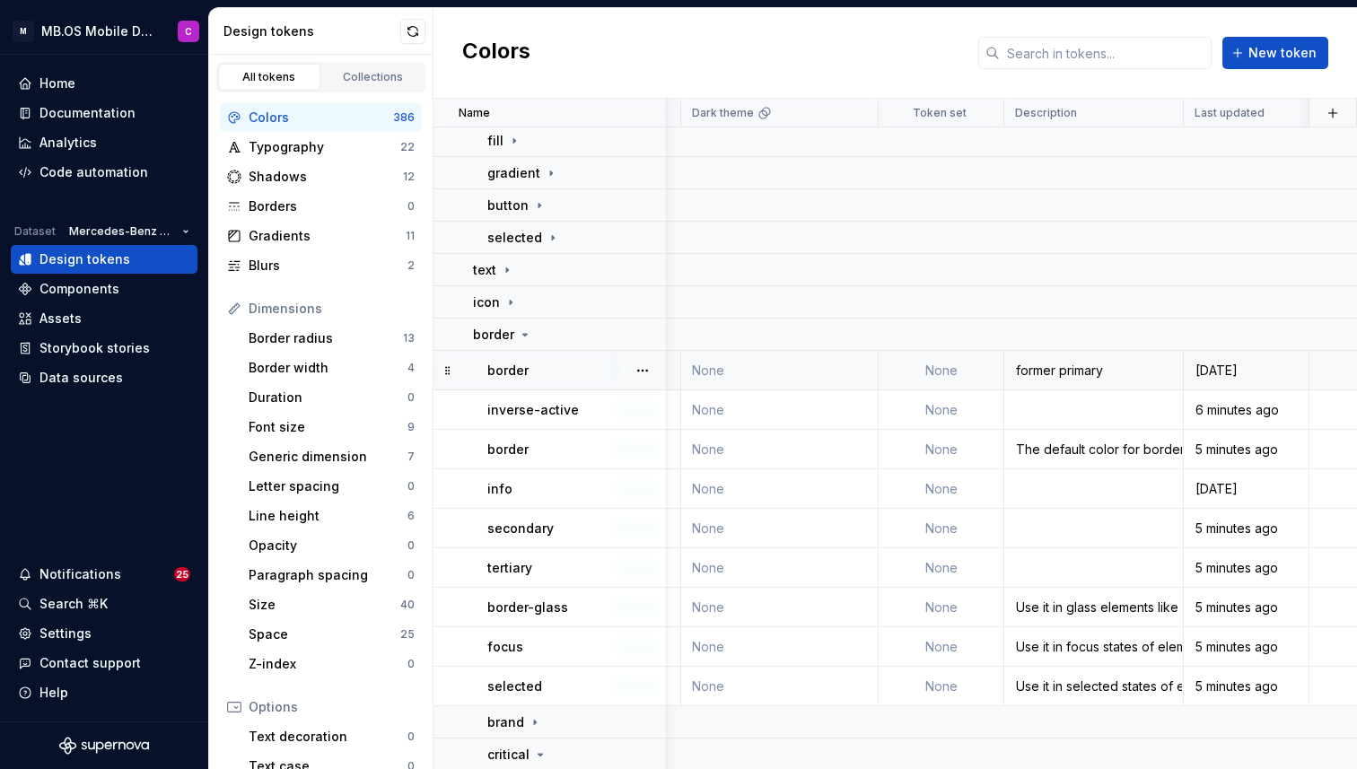
click at [563, 366] on div "border" at bounding box center [576, 371] width 178 height 18
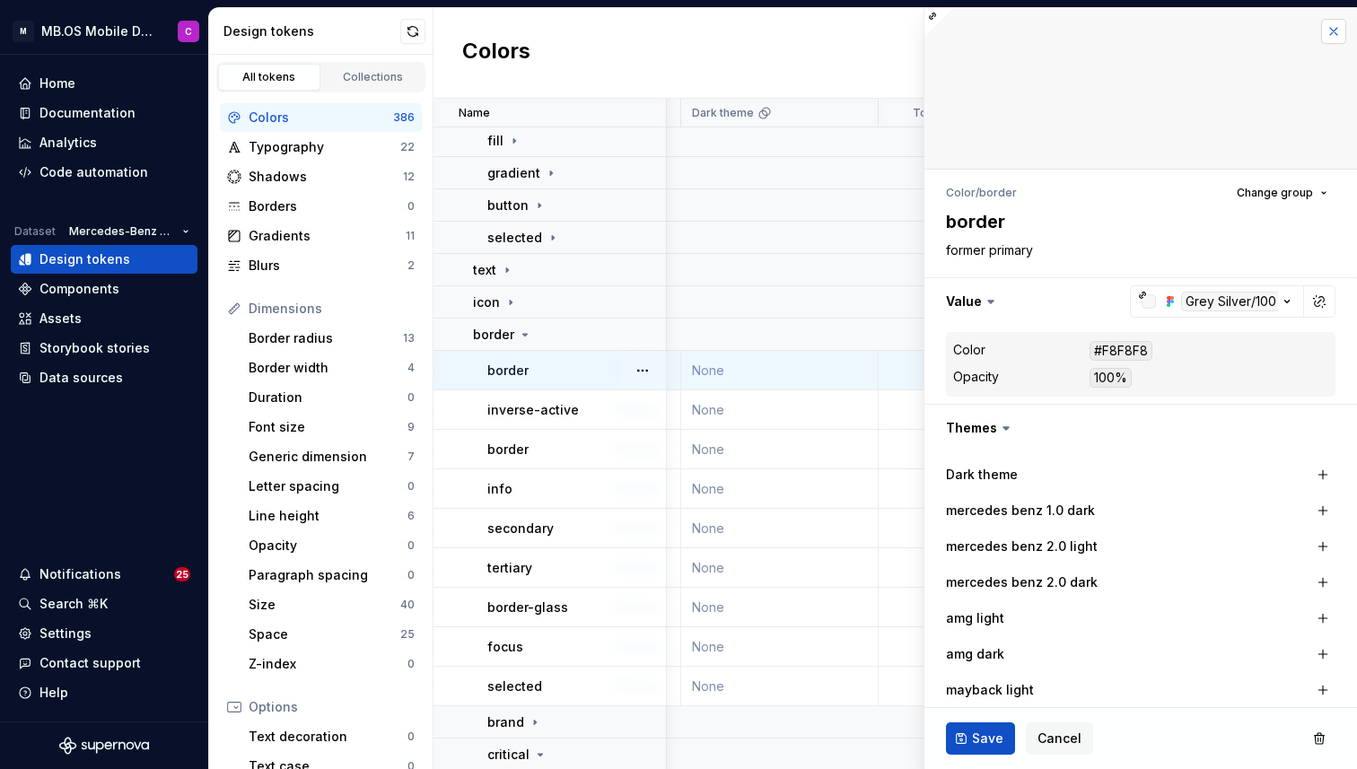
click at [1334, 25] on button "button" at bounding box center [1333, 31] width 25 height 25
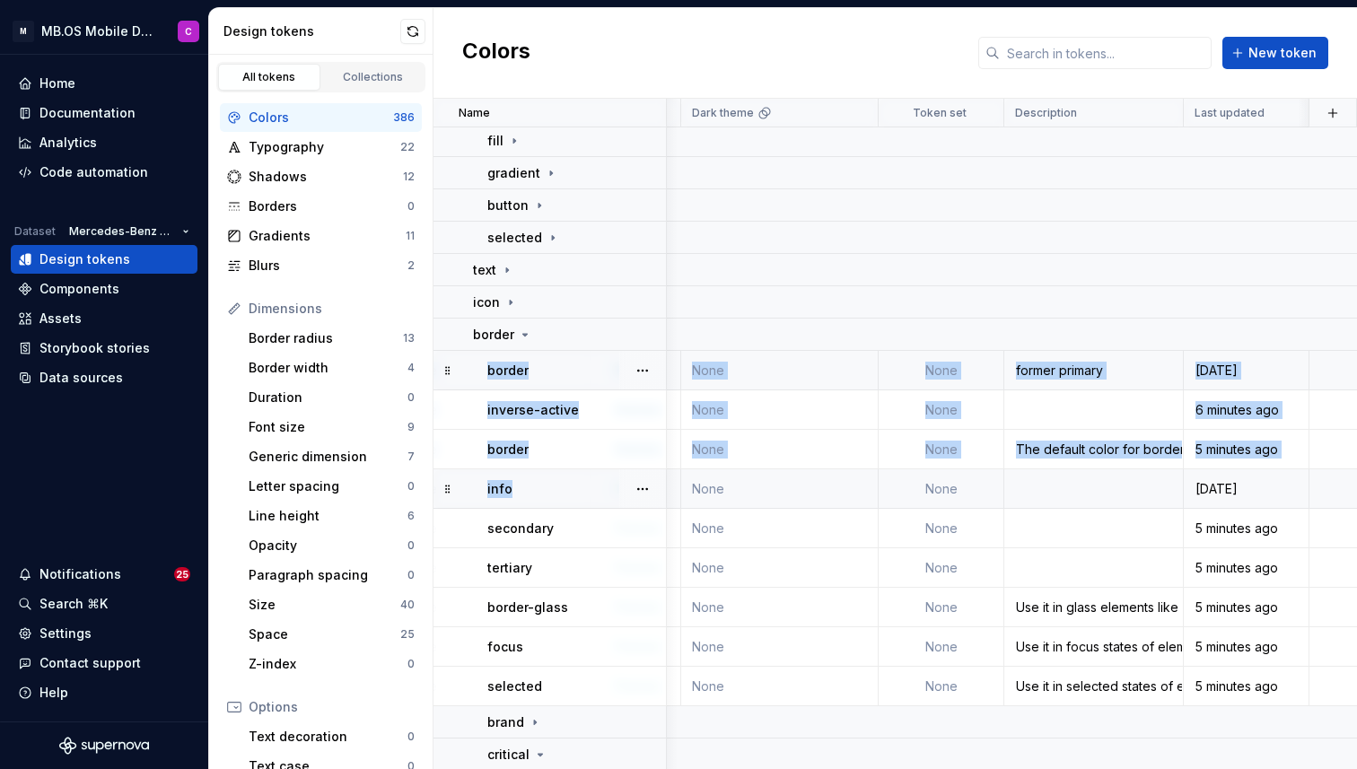
click at [578, 484] on div "info" at bounding box center [576, 489] width 178 height 18
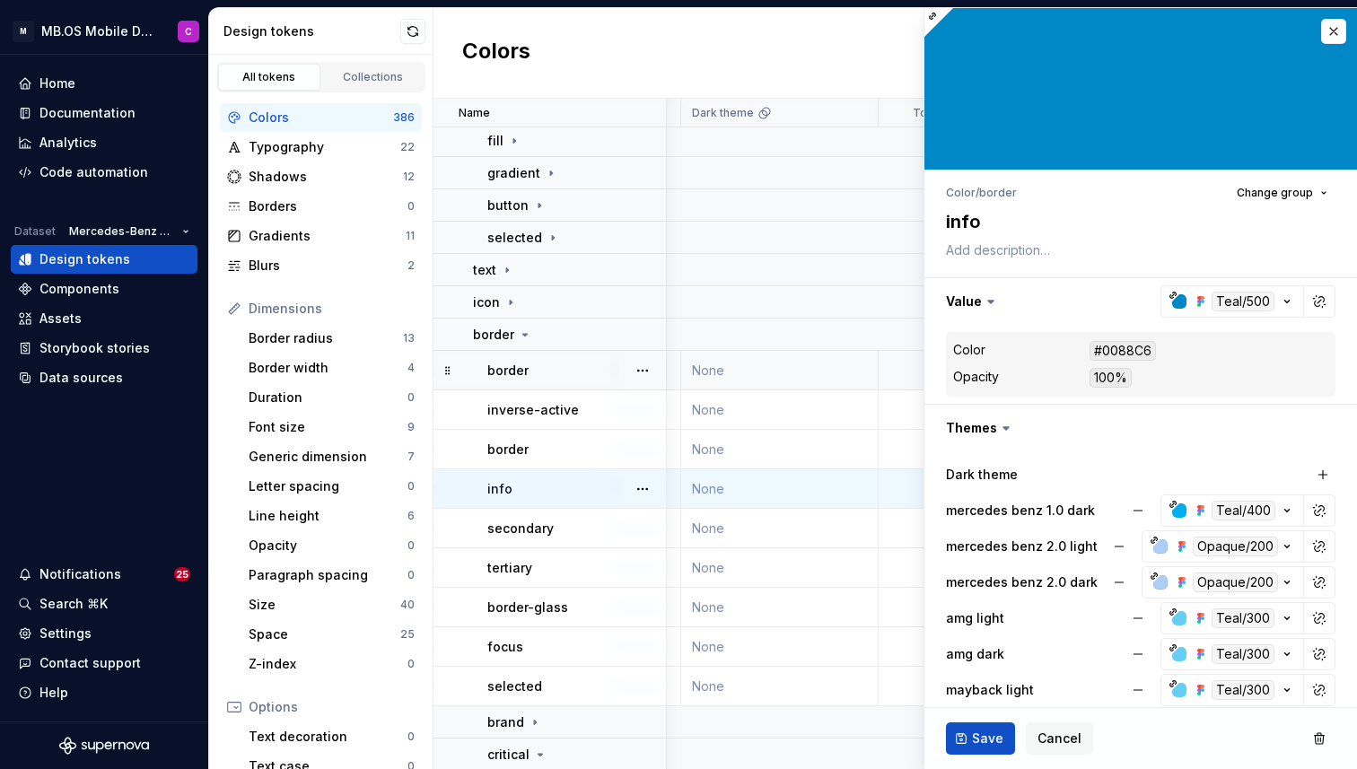
click at [575, 485] on div "info" at bounding box center [576, 489] width 178 height 18
type textarea "*"
click at [1331, 27] on button "button" at bounding box center [1333, 31] width 25 height 25
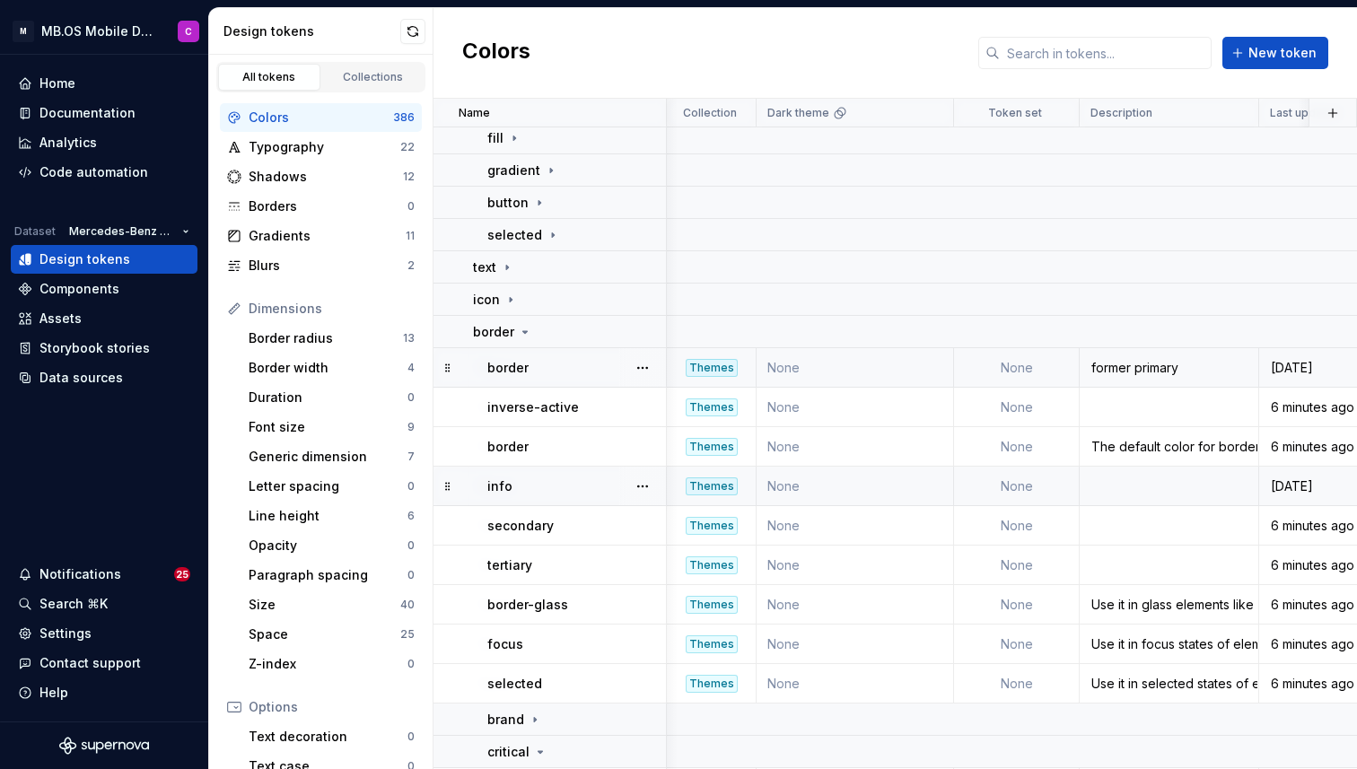
scroll to position [659, 2726]
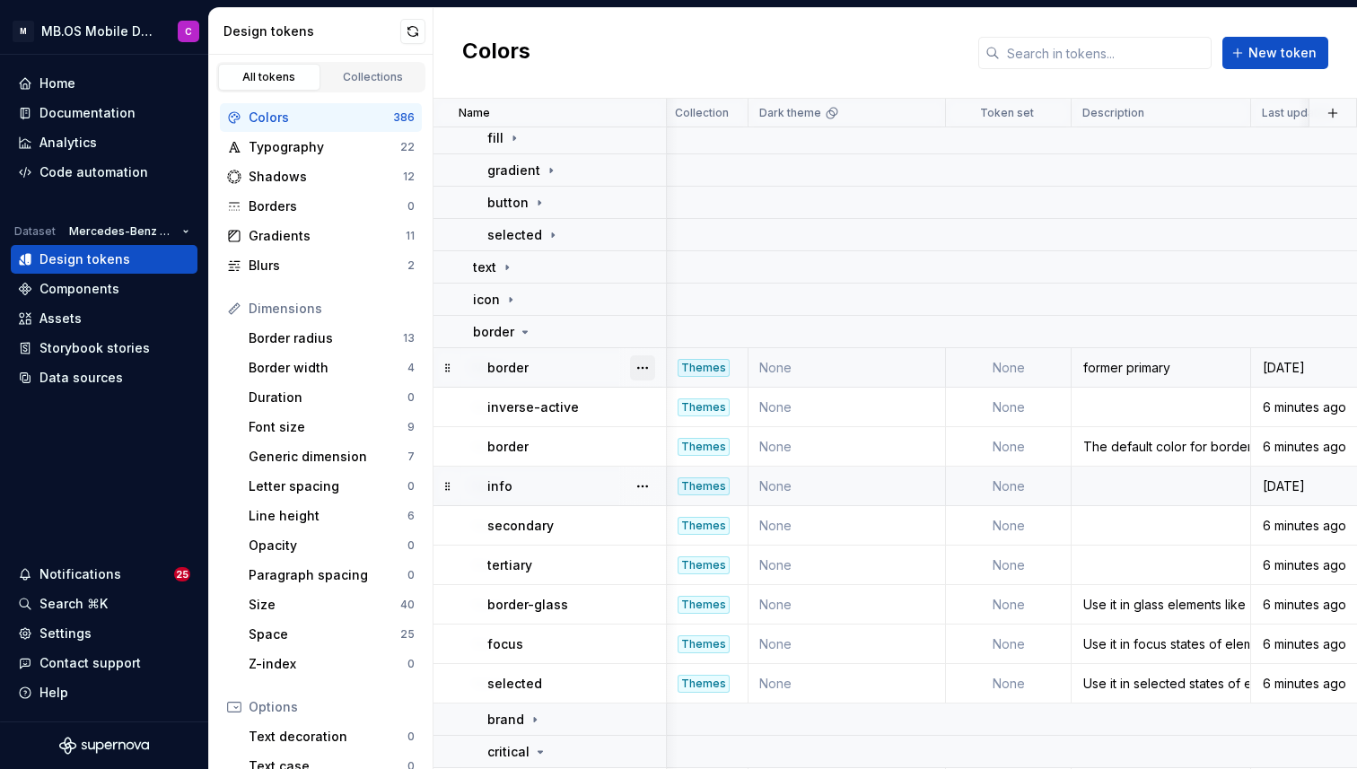
click at [640, 363] on button "button" at bounding box center [642, 367] width 25 height 25
click at [676, 461] on div "Delete token" at bounding box center [721, 468] width 117 height 18
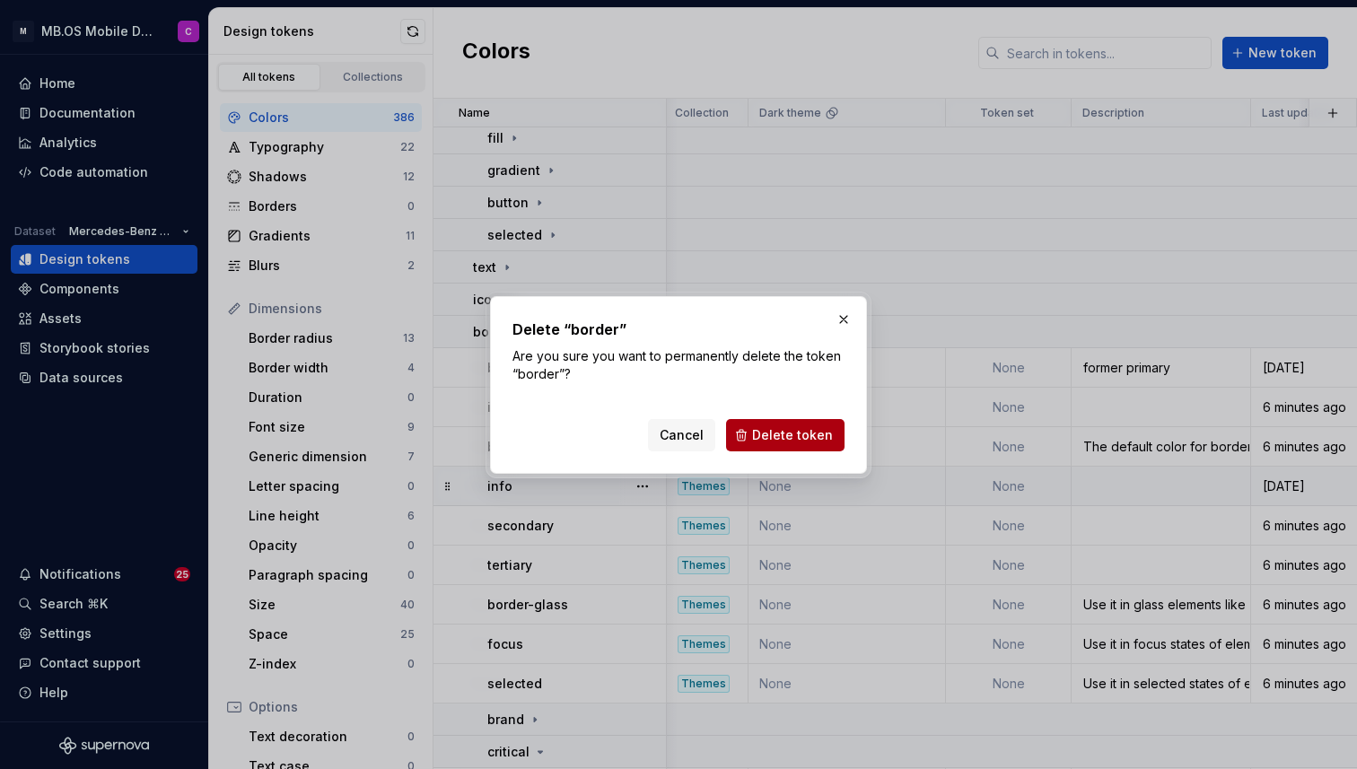
click at [753, 438] on button "Delete token" at bounding box center [785, 435] width 118 height 32
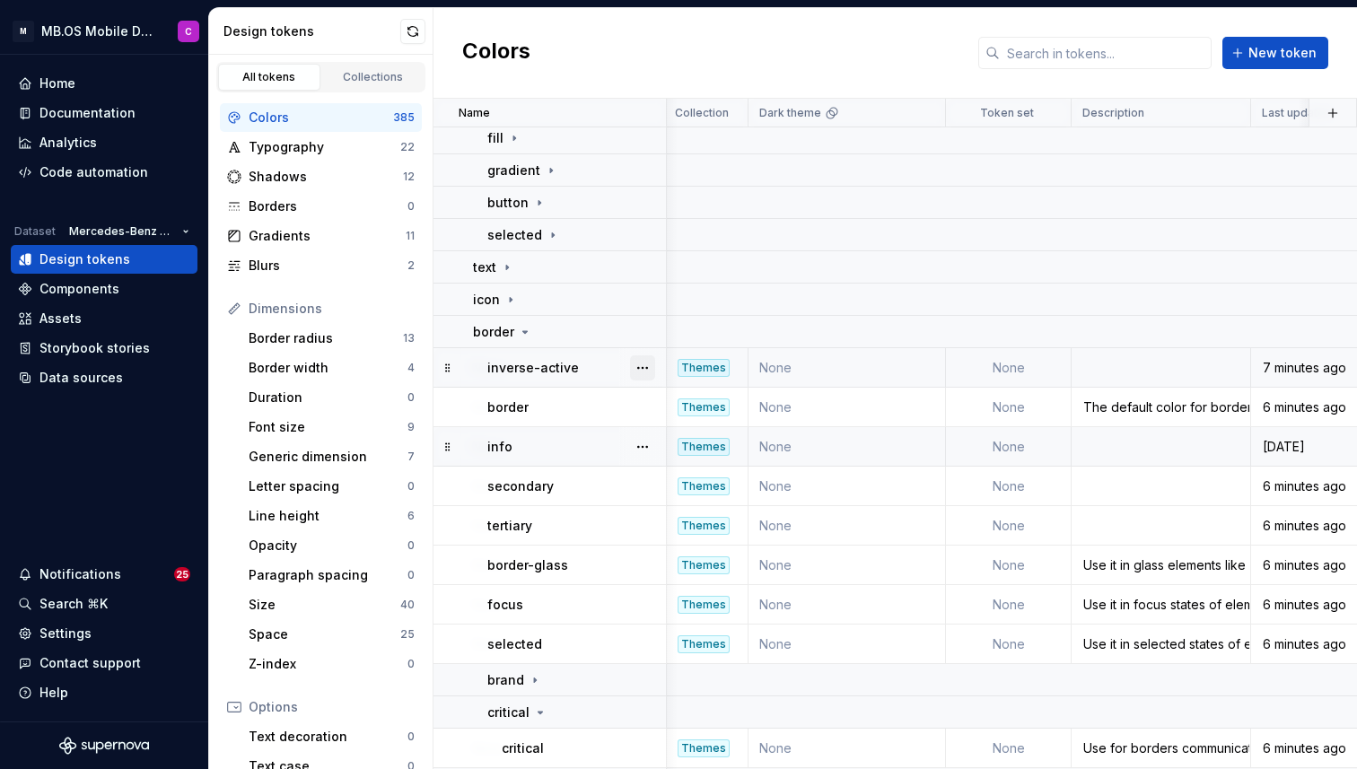
click at [637, 371] on button "button" at bounding box center [642, 367] width 25 height 25
click at [683, 469] on div "Delete token" at bounding box center [721, 468] width 117 height 18
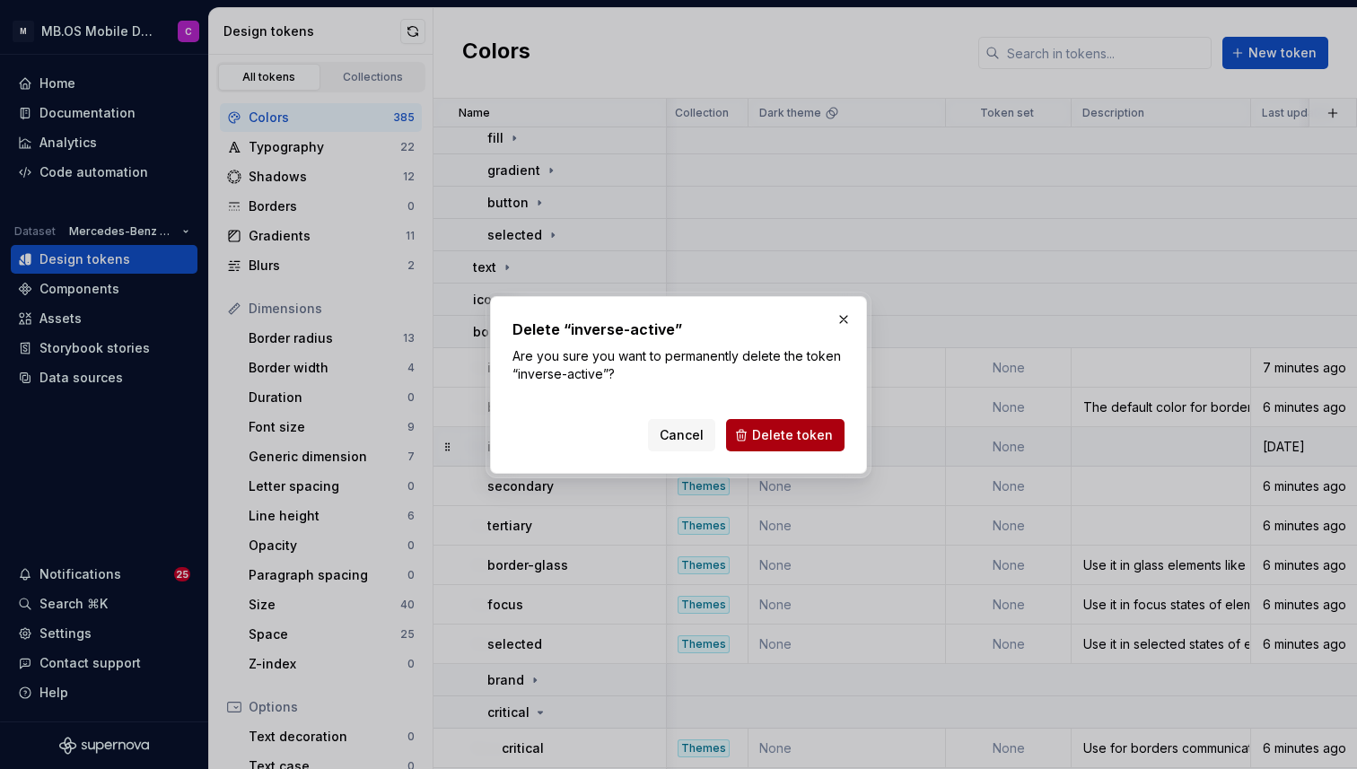
click at [768, 433] on span "Delete token" at bounding box center [792, 435] width 81 height 18
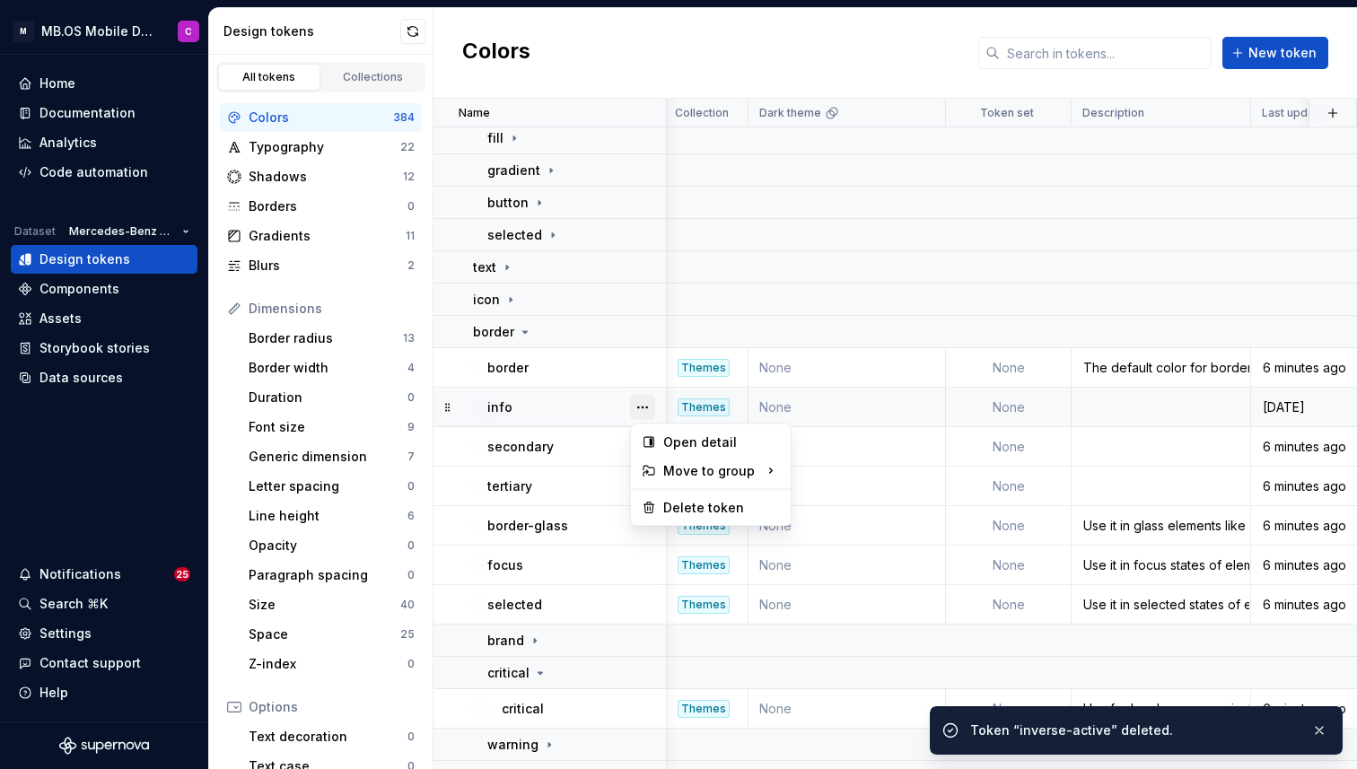
click at [648, 404] on button "button" at bounding box center [642, 407] width 25 height 25
click at [711, 503] on div "Delete token" at bounding box center [721, 508] width 117 height 18
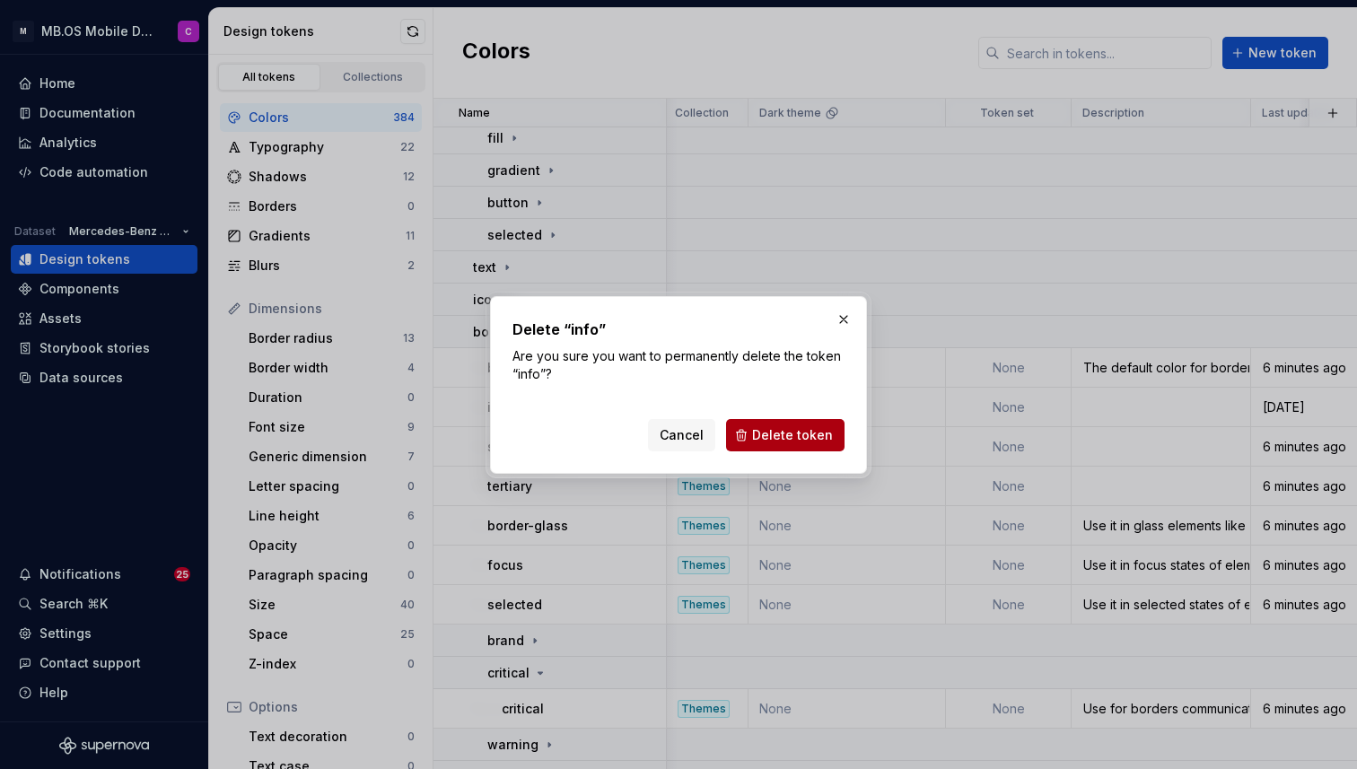
click at [779, 440] on span "Delete token" at bounding box center [792, 435] width 81 height 18
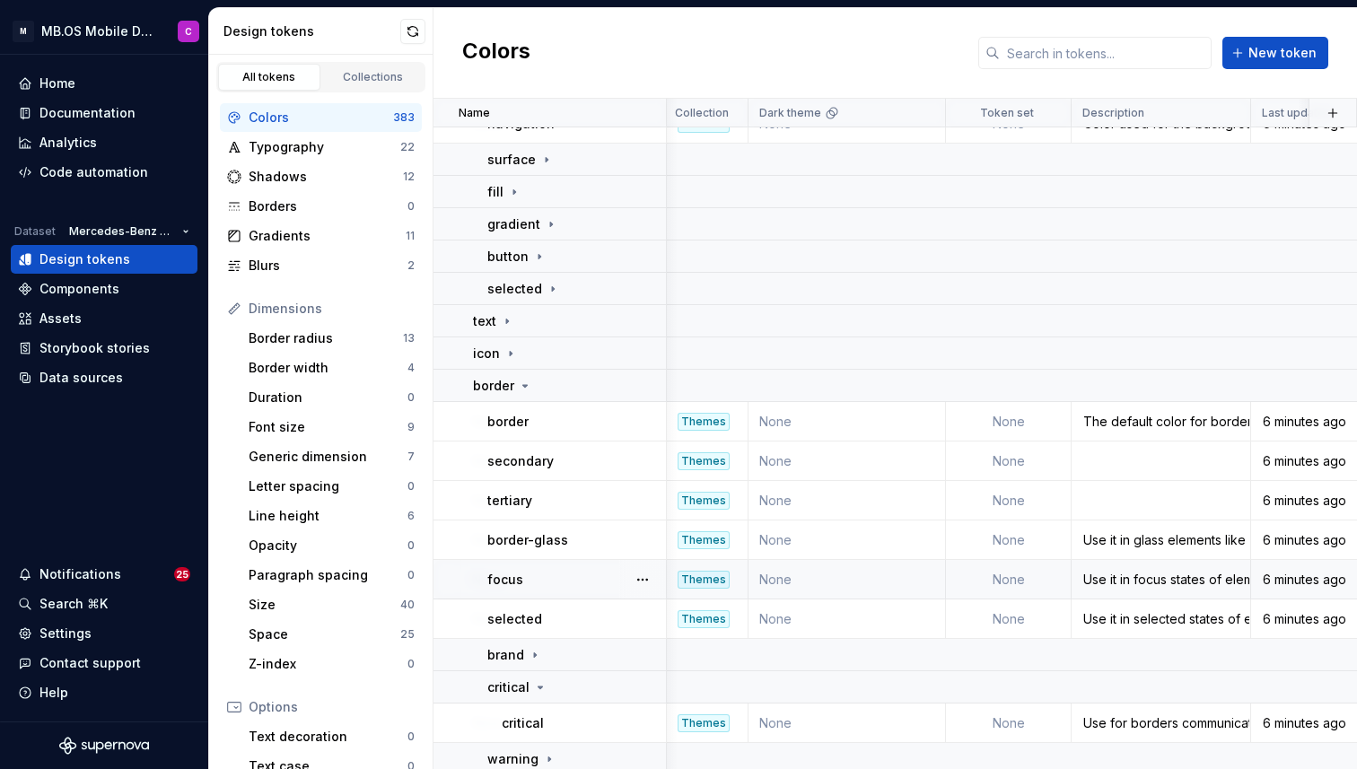
scroll to position [582, 2726]
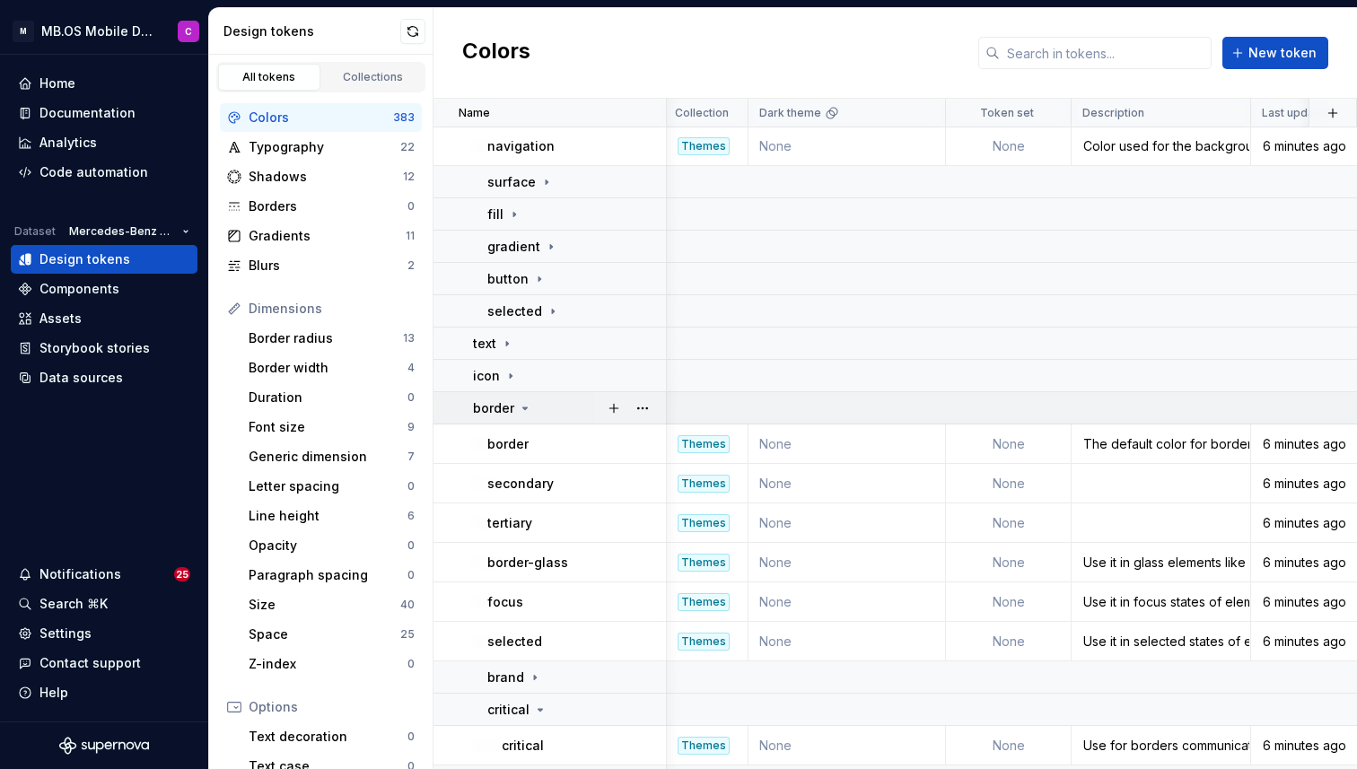
click at [523, 407] on icon at bounding box center [525, 408] width 4 height 2
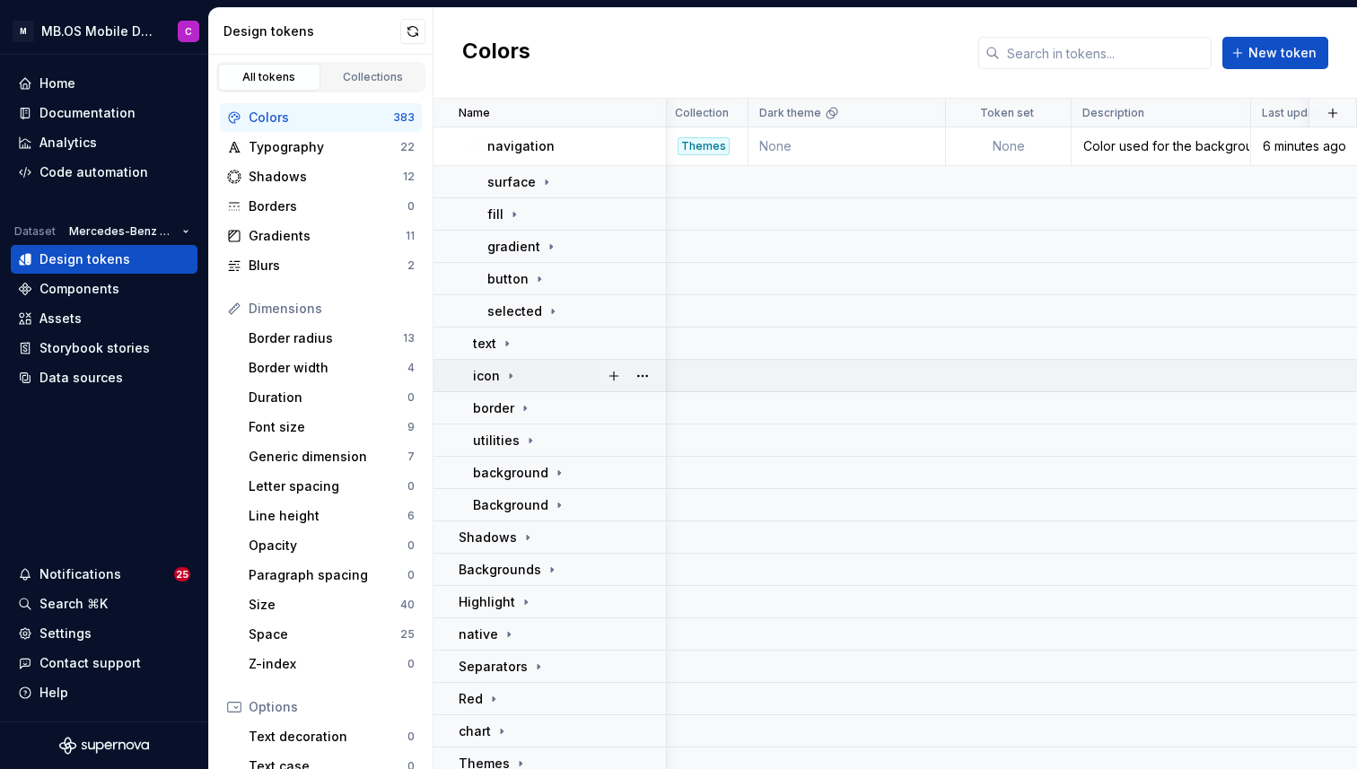
click at [497, 374] on p "icon" at bounding box center [486, 376] width 27 height 18
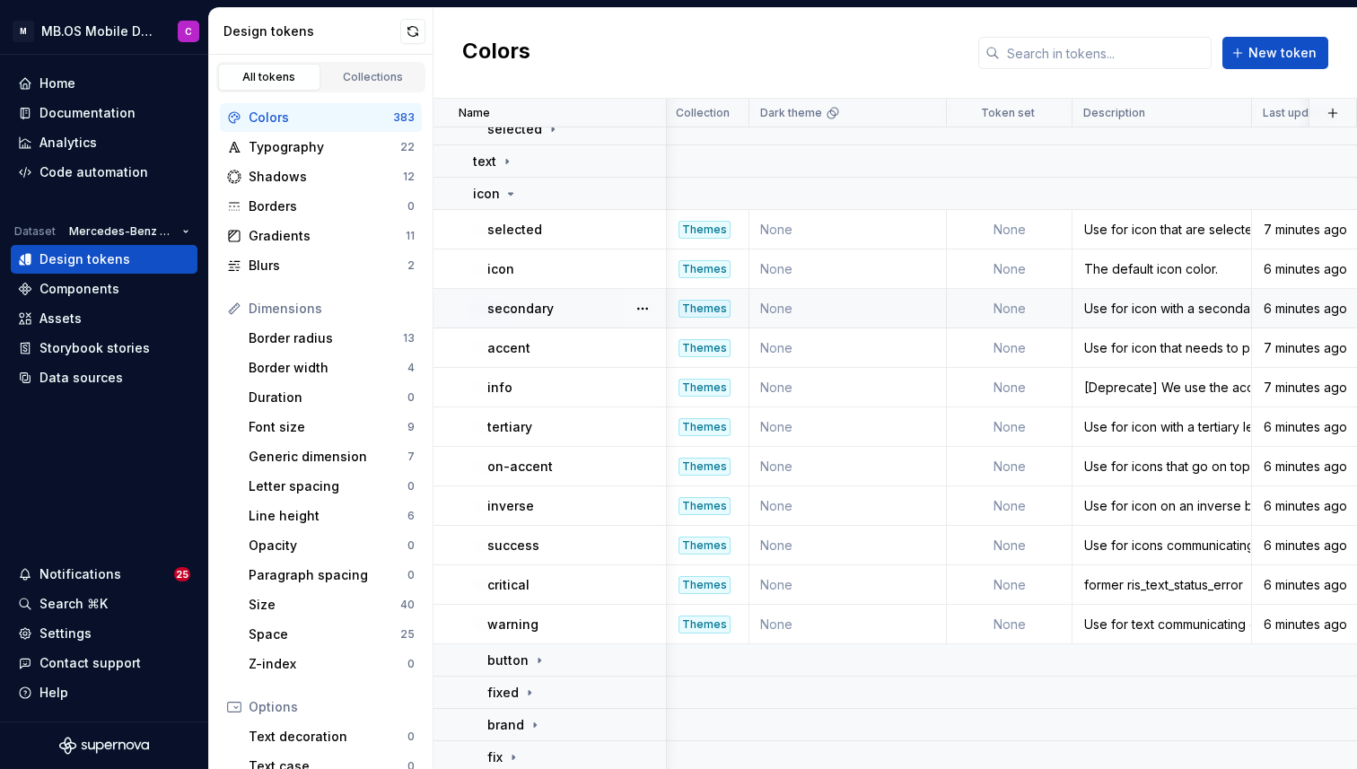
scroll to position [714, 2725]
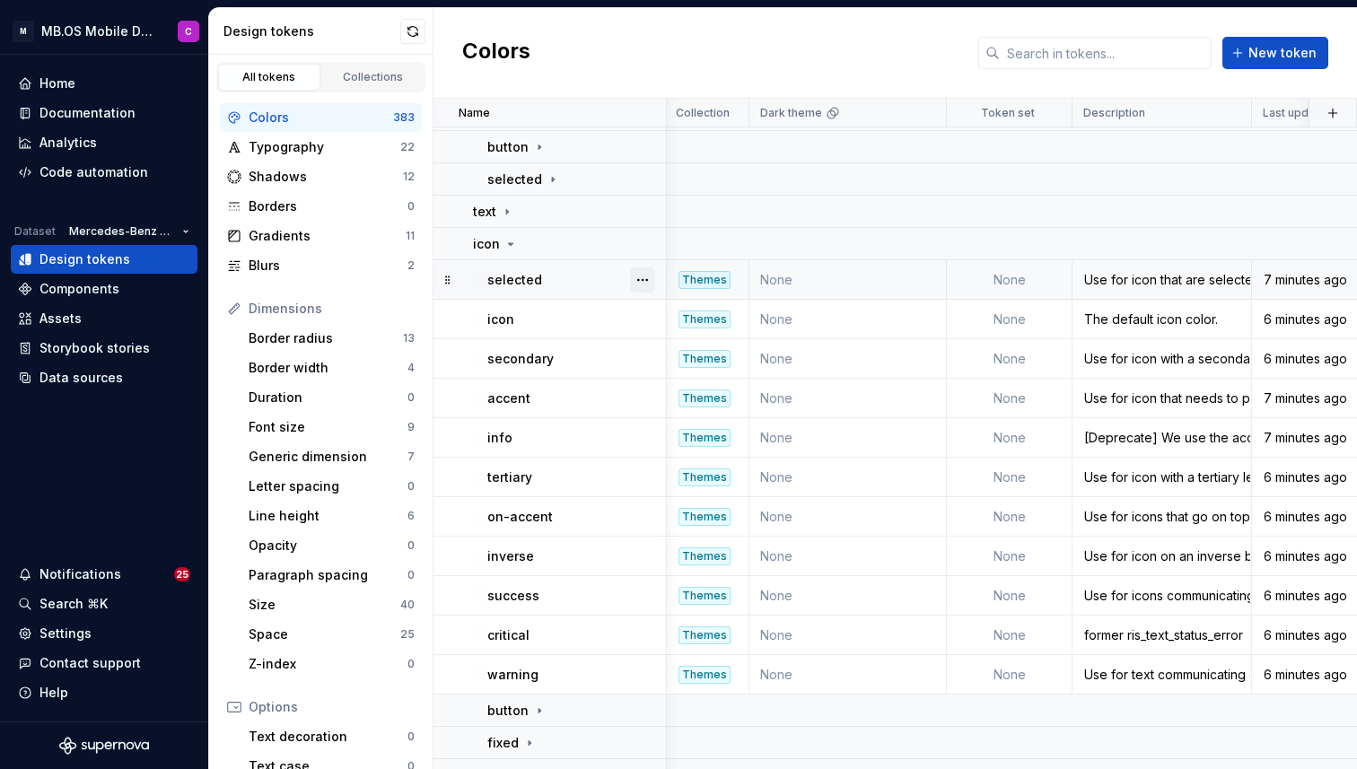
click at [642, 278] on button "button" at bounding box center [642, 279] width 25 height 25
click at [710, 378] on div "Delete token" at bounding box center [721, 380] width 117 height 18
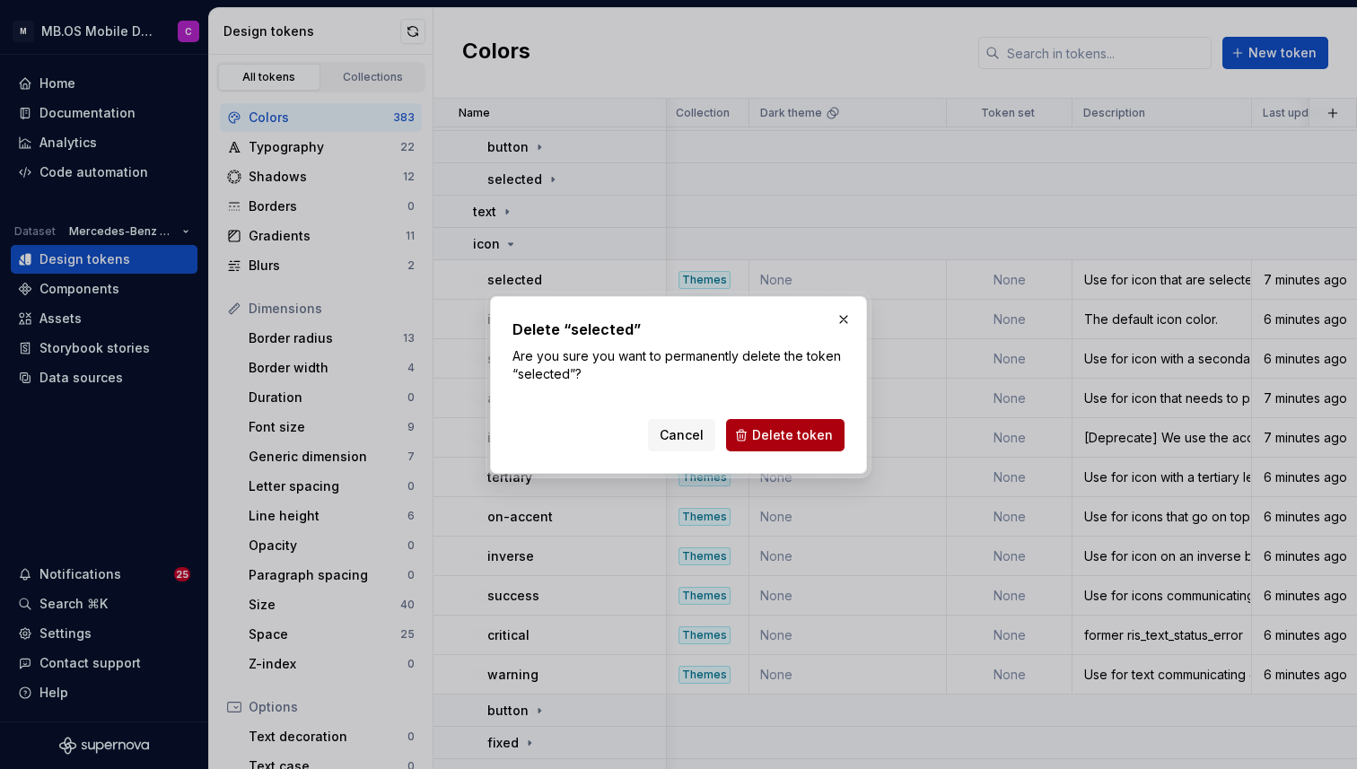
click at [772, 423] on button "Delete token" at bounding box center [785, 435] width 118 height 32
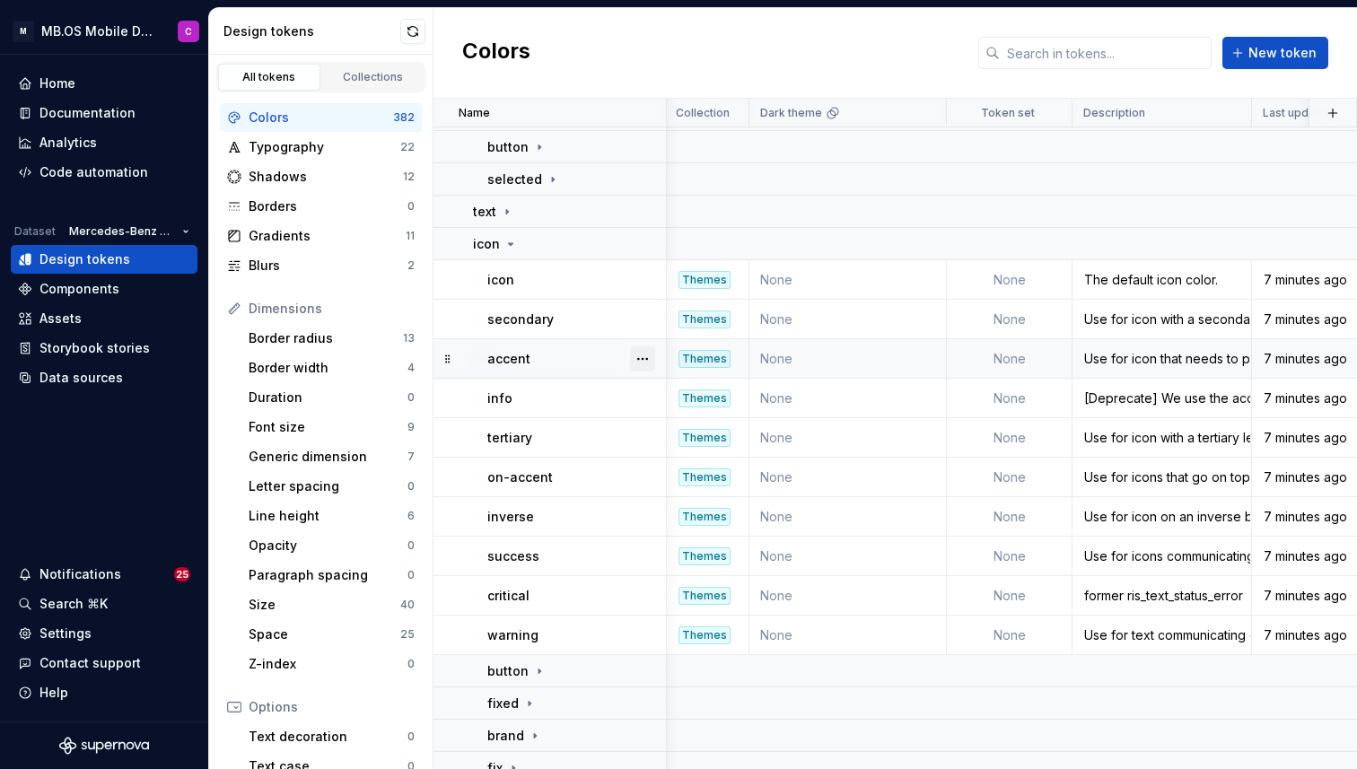
click at [645, 358] on button "button" at bounding box center [642, 358] width 25 height 25
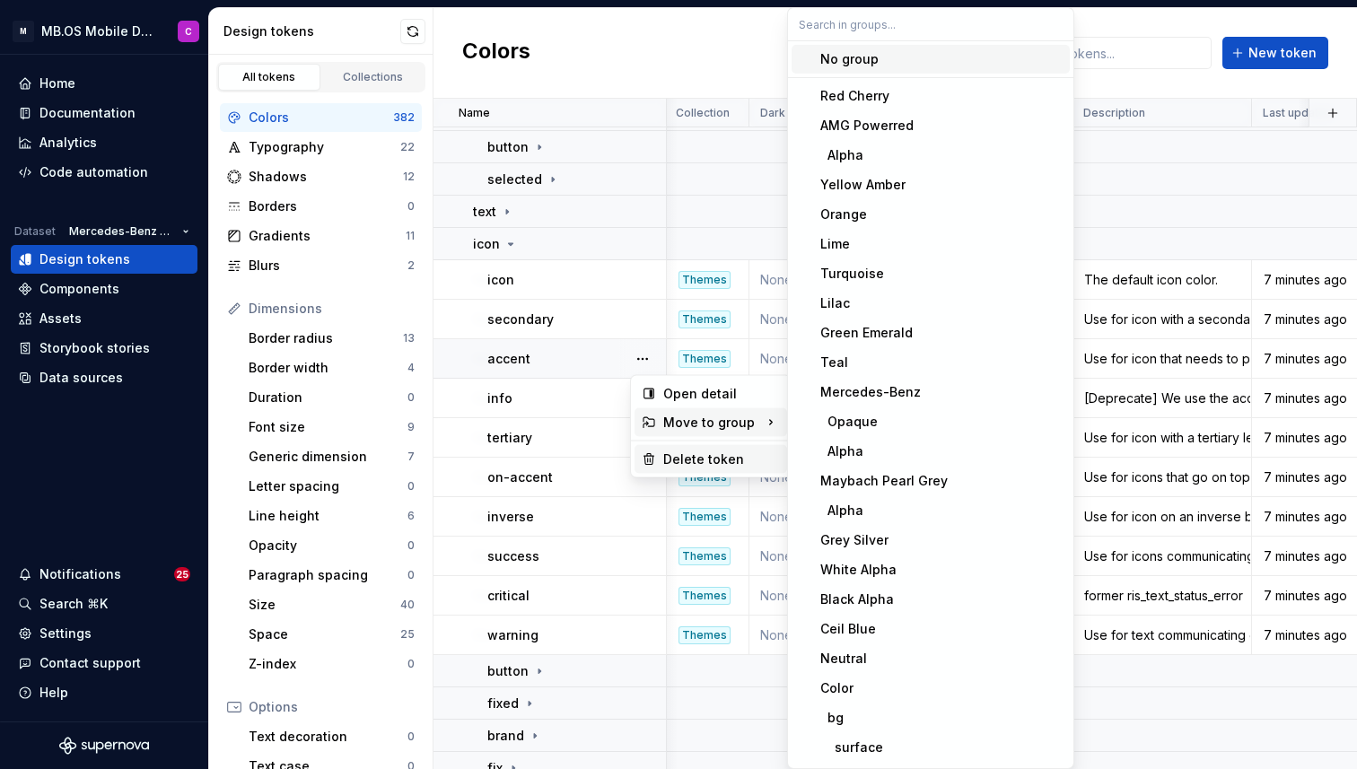
click at [676, 448] on div "Delete token" at bounding box center [710, 459] width 153 height 29
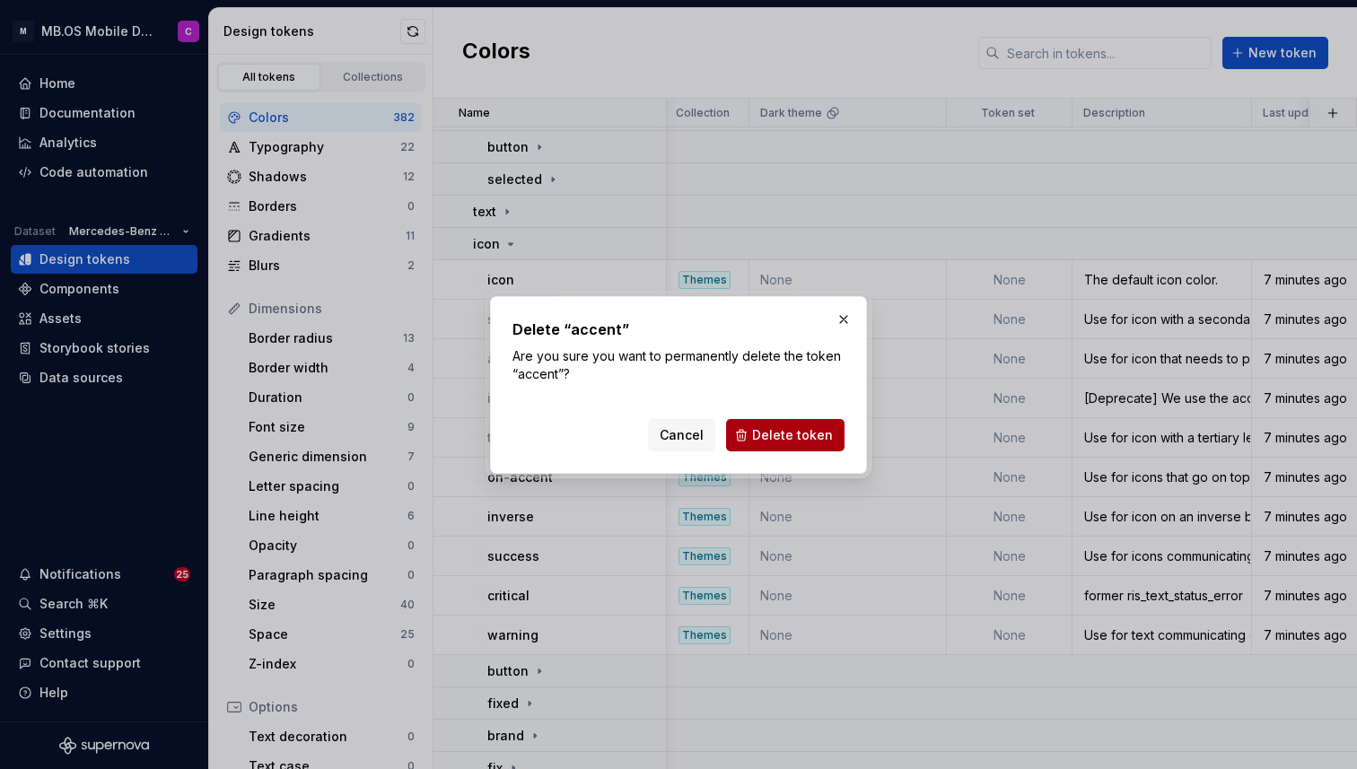
click at [779, 437] on span "Delete token" at bounding box center [792, 435] width 81 height 18
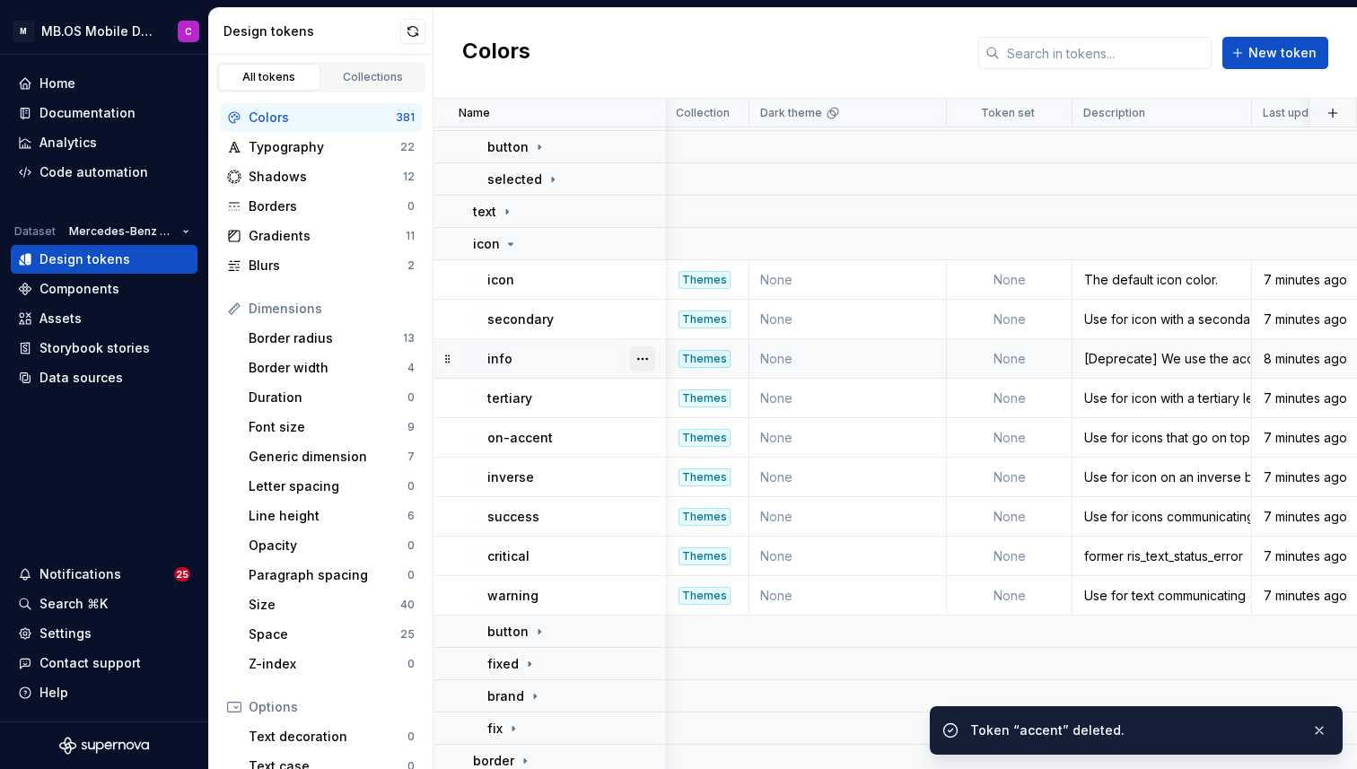
click at [639, 358] on button "button" at bounding box center [642, 358] width 25 height 25
click at [693, 456] on div "Delete token" at bounding box center [721, 459] width 117 height 18
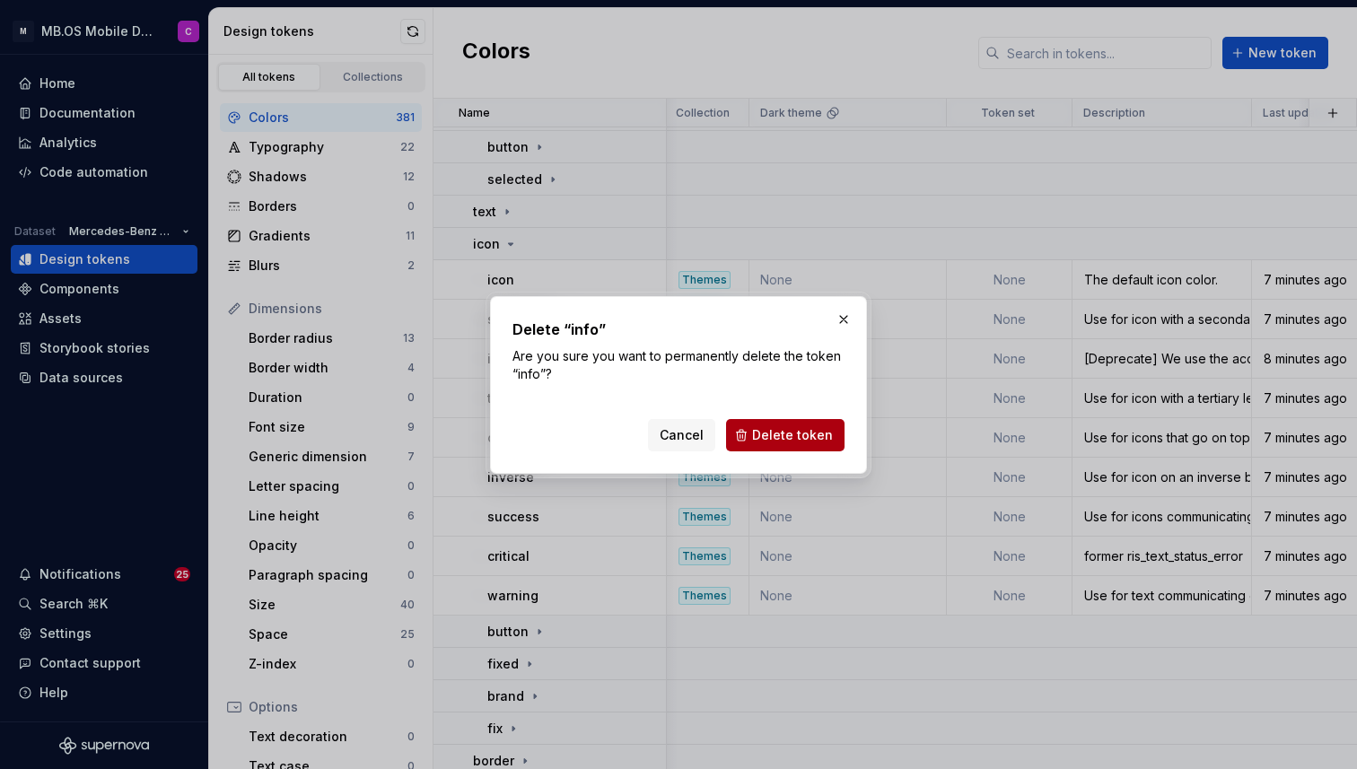
click at [773, 431] on span "Delete token" at bounding box center [792, 435] width 81 height 18
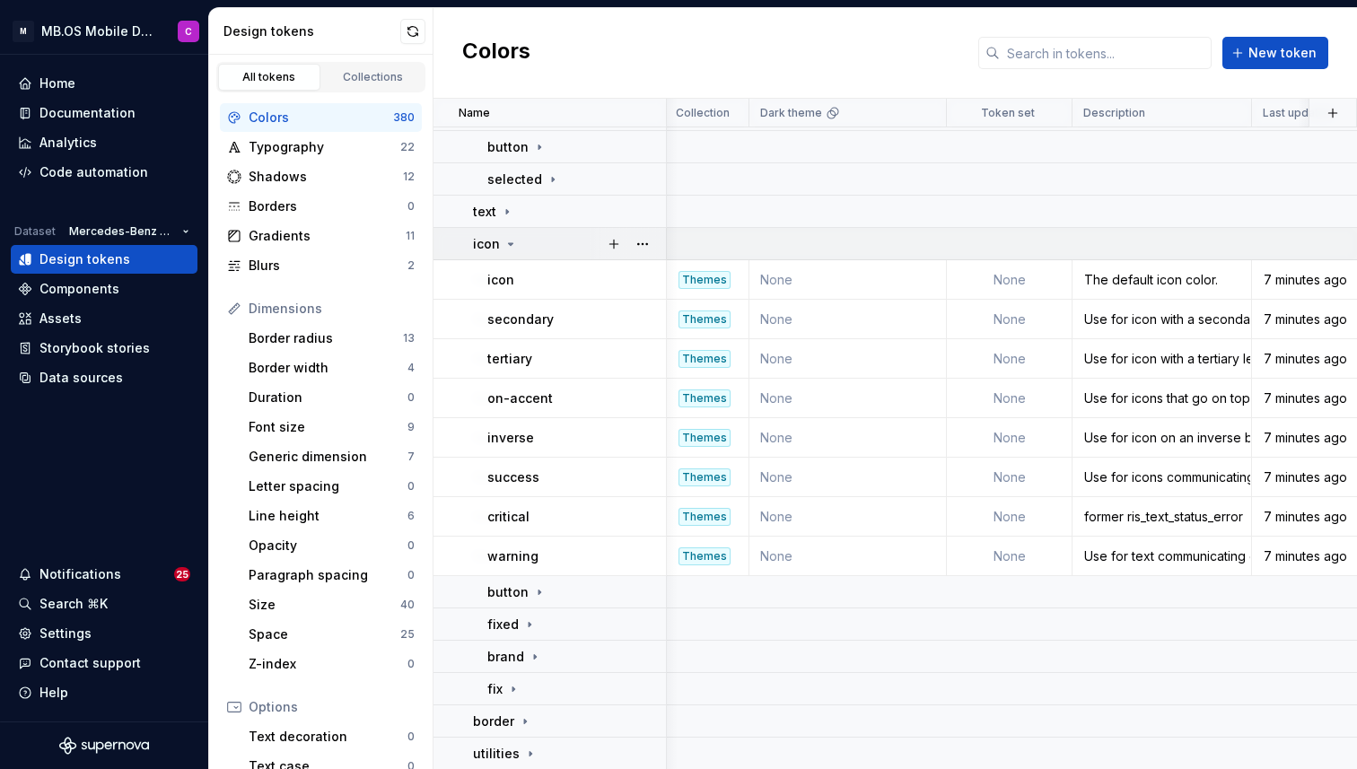
click at [512, 245] on icon at bounding box center [510, 244] width 14 height 14
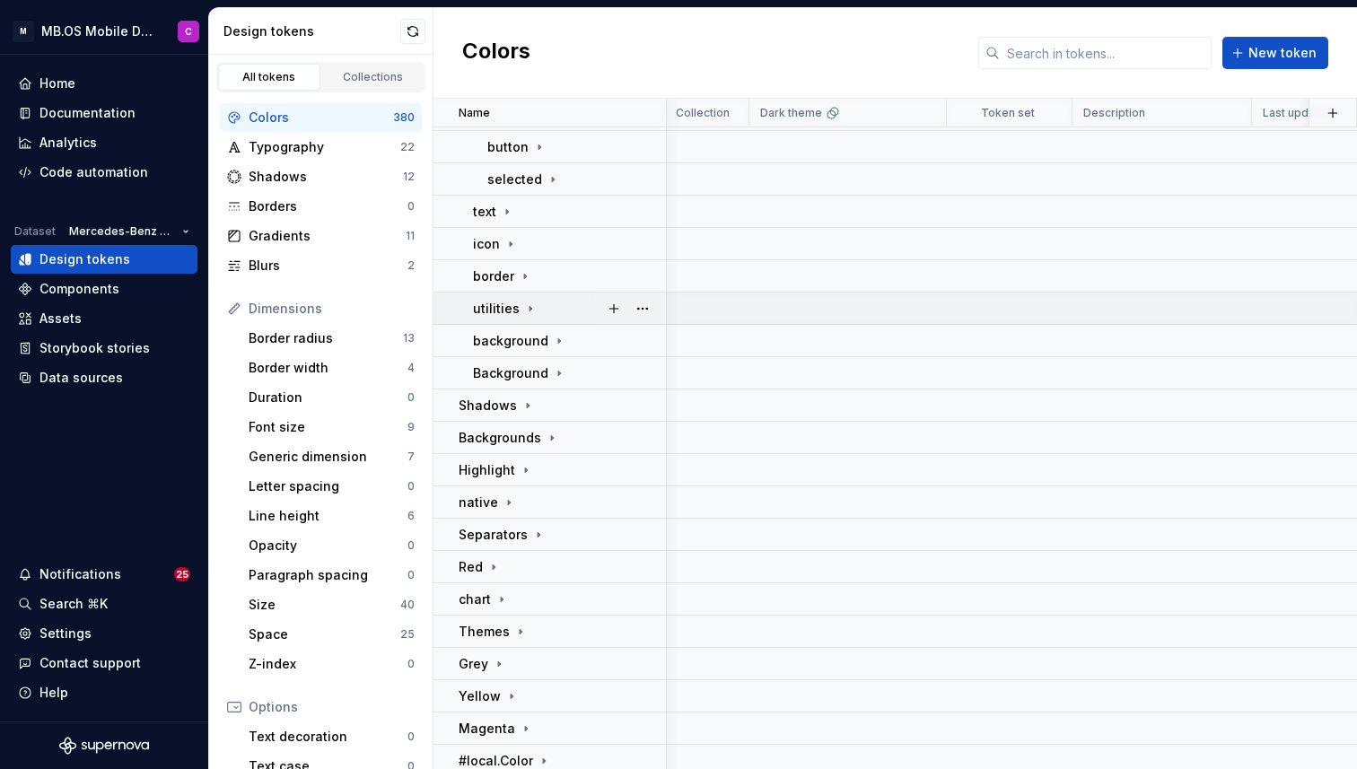
click at [526, 315] on icon at bounding box center [530, 308] width 14 height 14
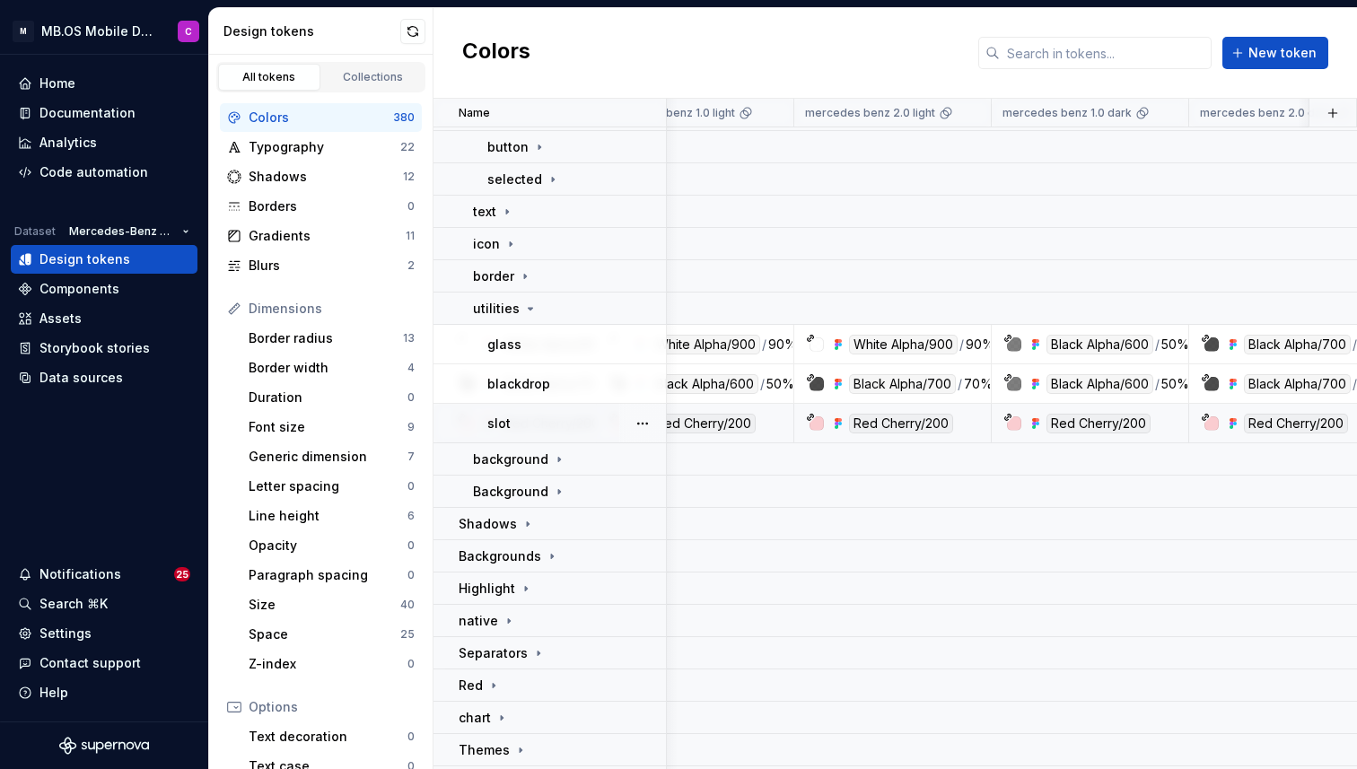
scroll to position [714, 197]
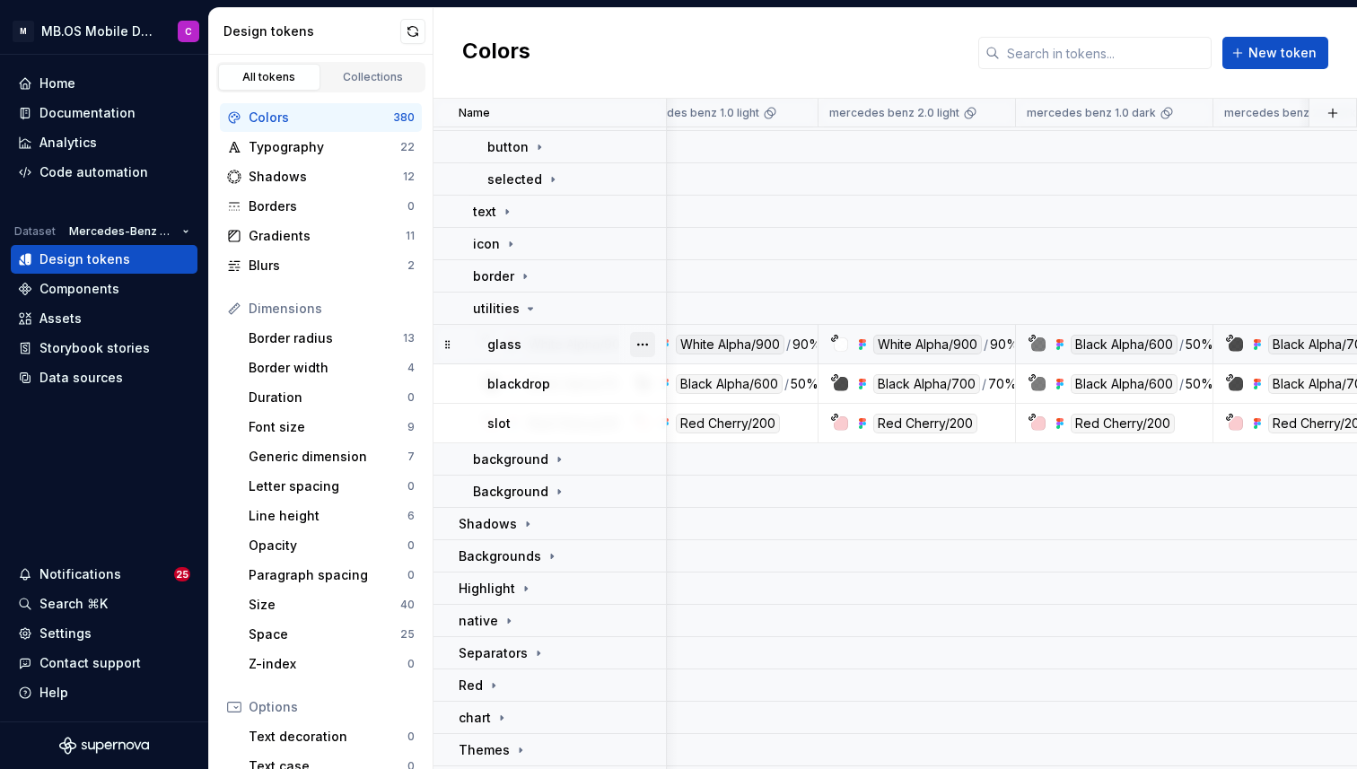
click at [642, 341] on button "button" at bounding box center [642, 344] width 25 height 25
click at [681, 444] on div "Delete token" at bounding box center [721, 445] width 117 height 18
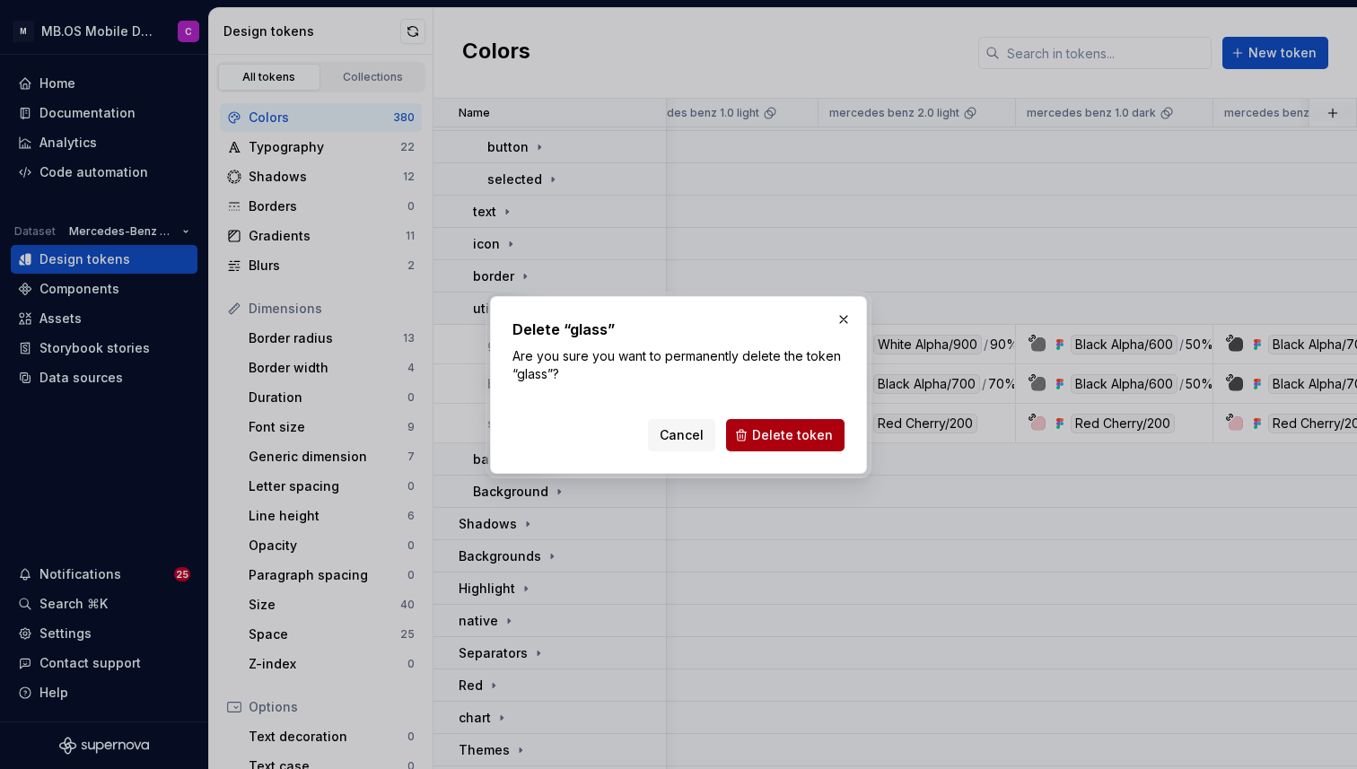
click at [794, 437] on span "Delete token" at bounding box center [792, 435] width 81 height 18
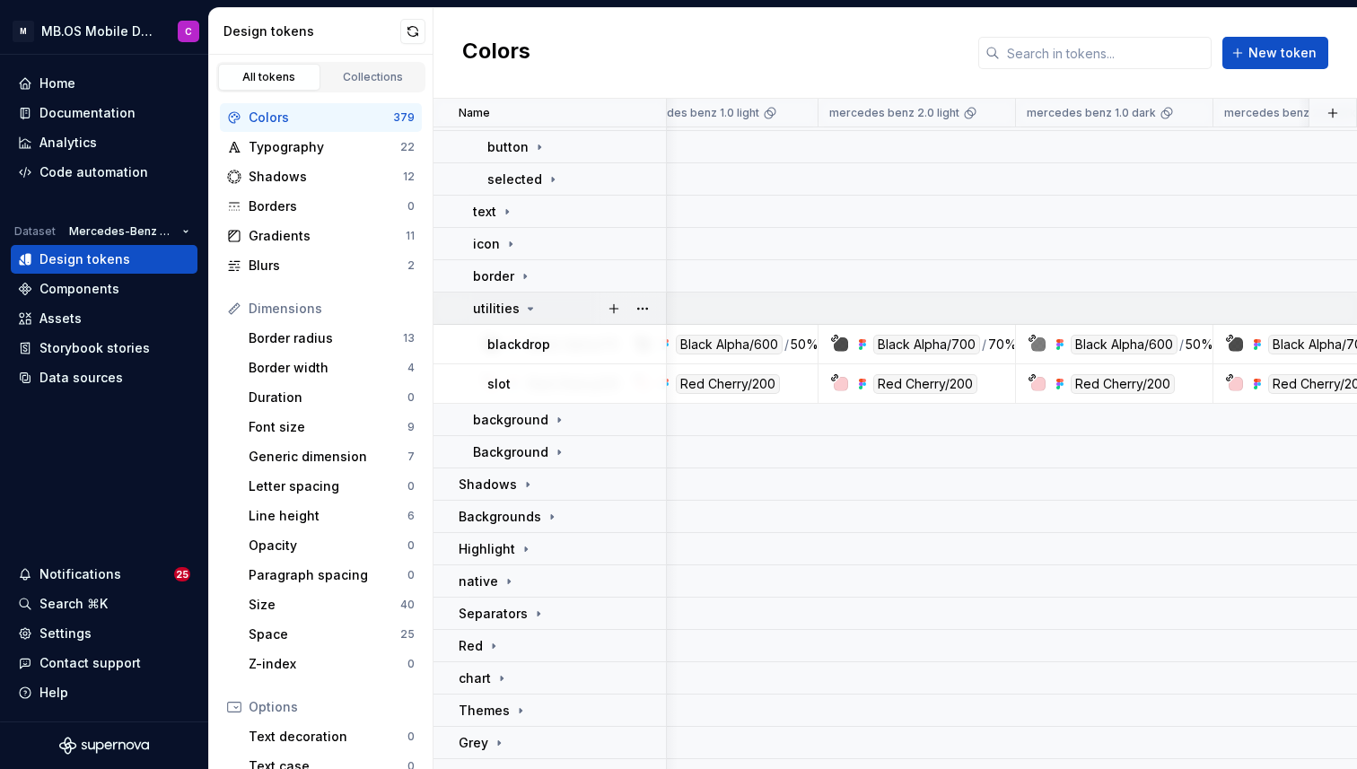
click at [528, 308] on icon at bounding box center [530, 309] width 4 height 2
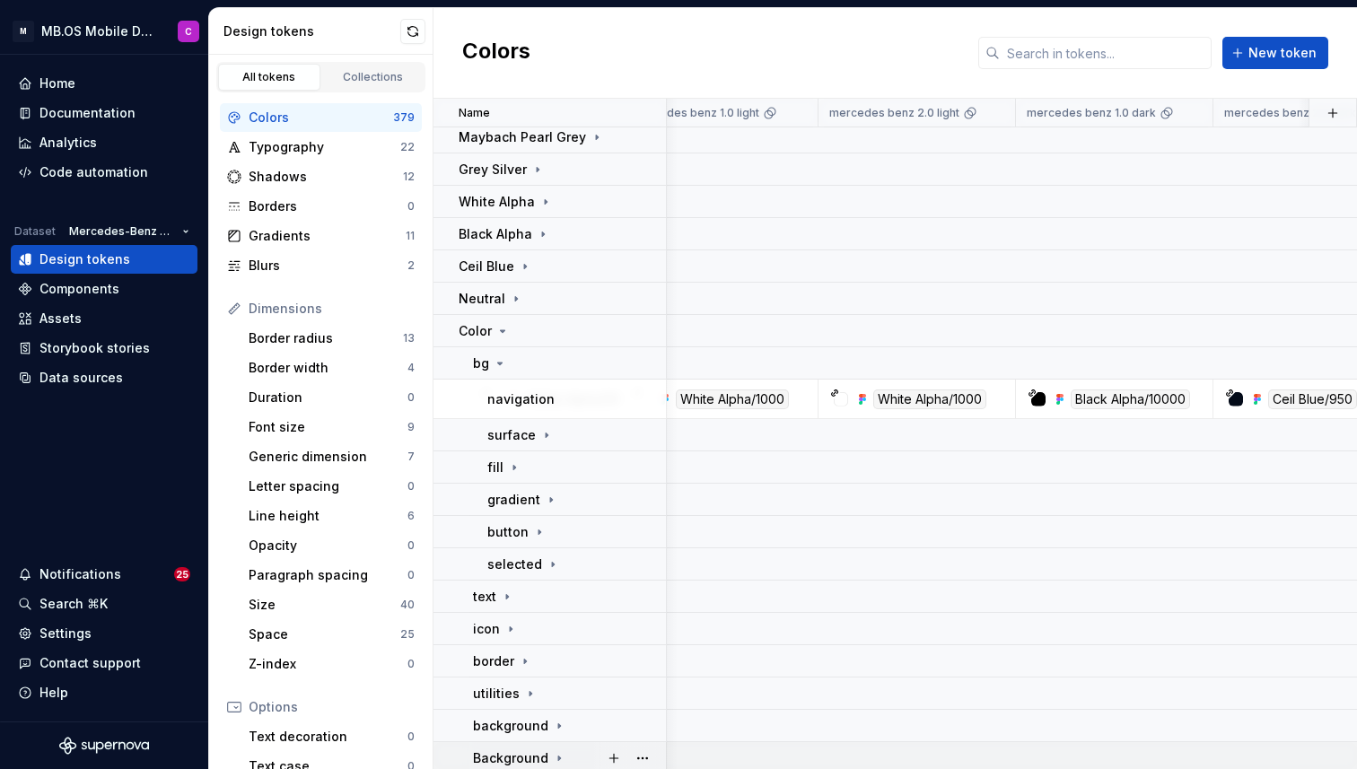
scroll to position [327, 197]
click at [500, 367] on icon at bounding box center [500, 365] width 14 height 14
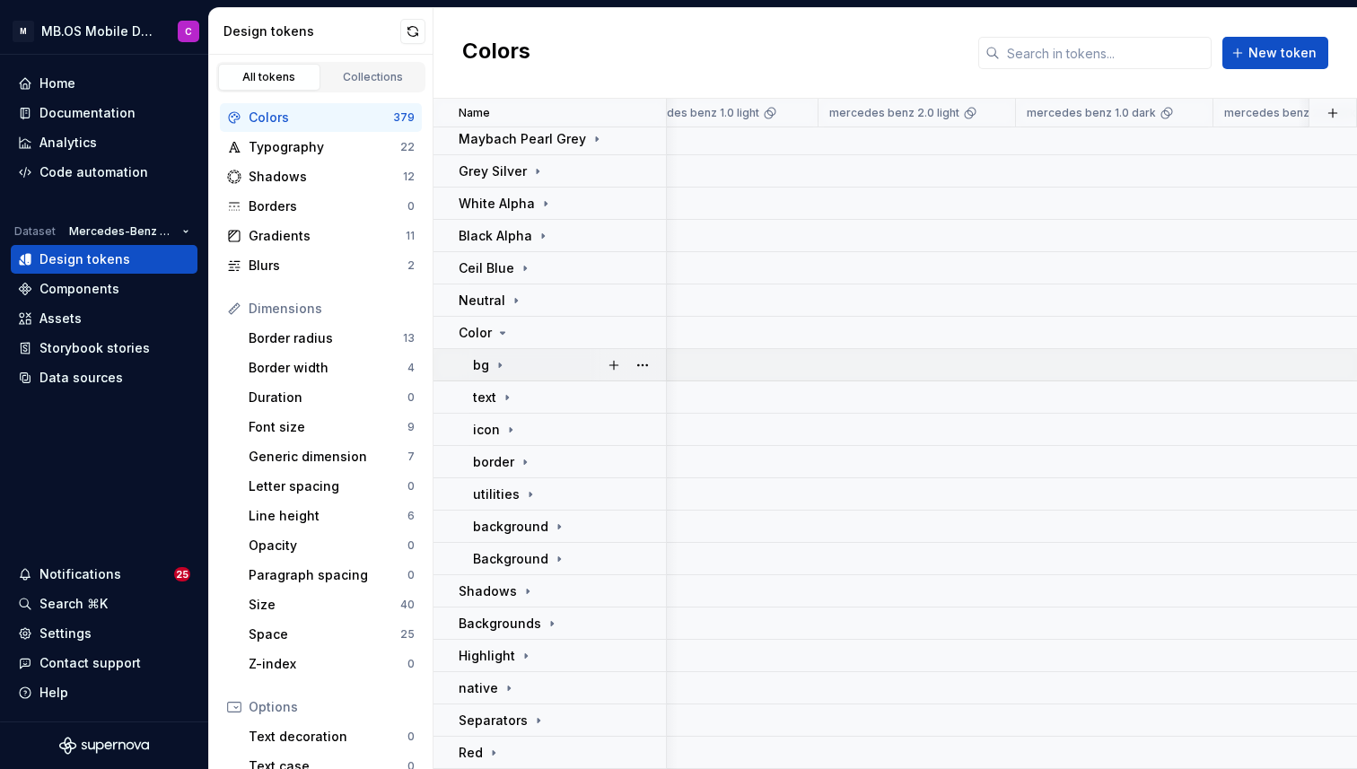
click at [501, 368] on icon at bounding box center [500, 365] width 14 height 14
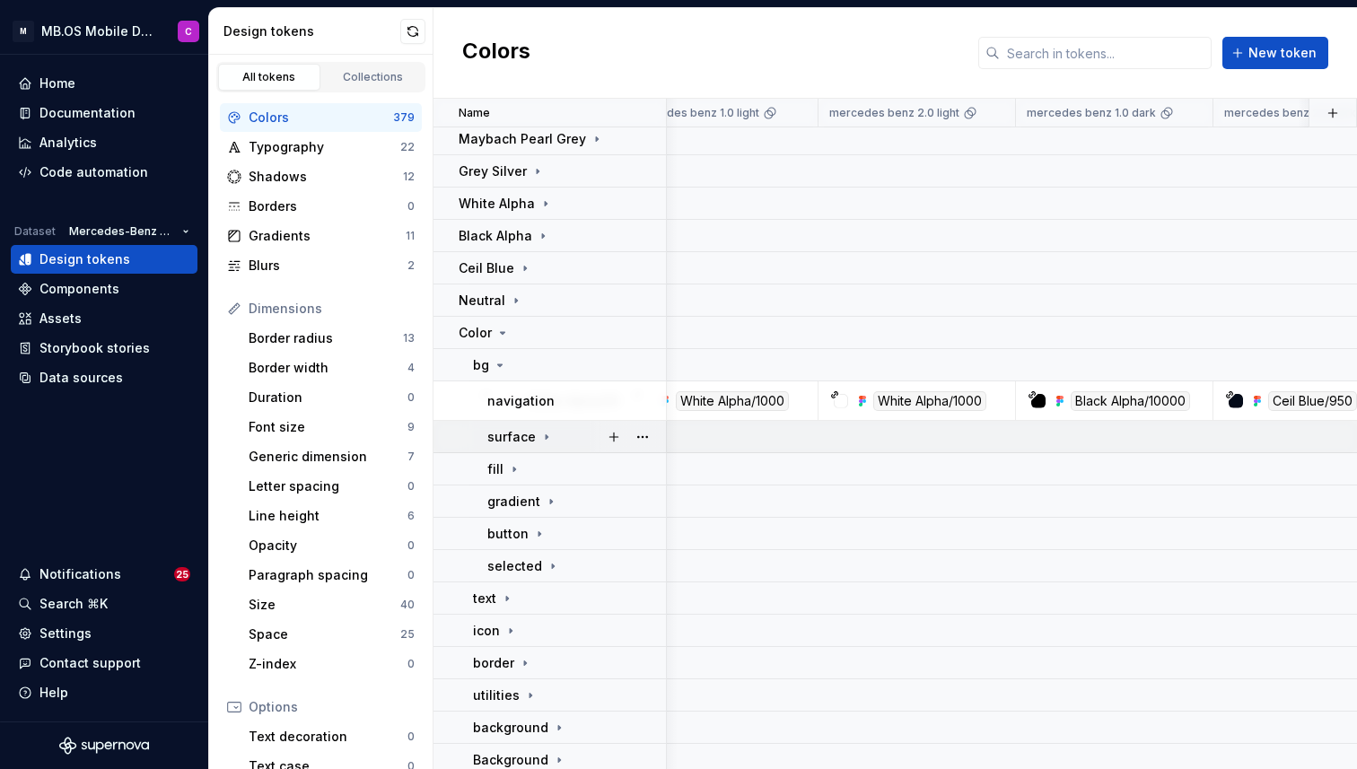
click at [534, 439] on div "surface" at bounding box center [520, 437] width 66 height 18
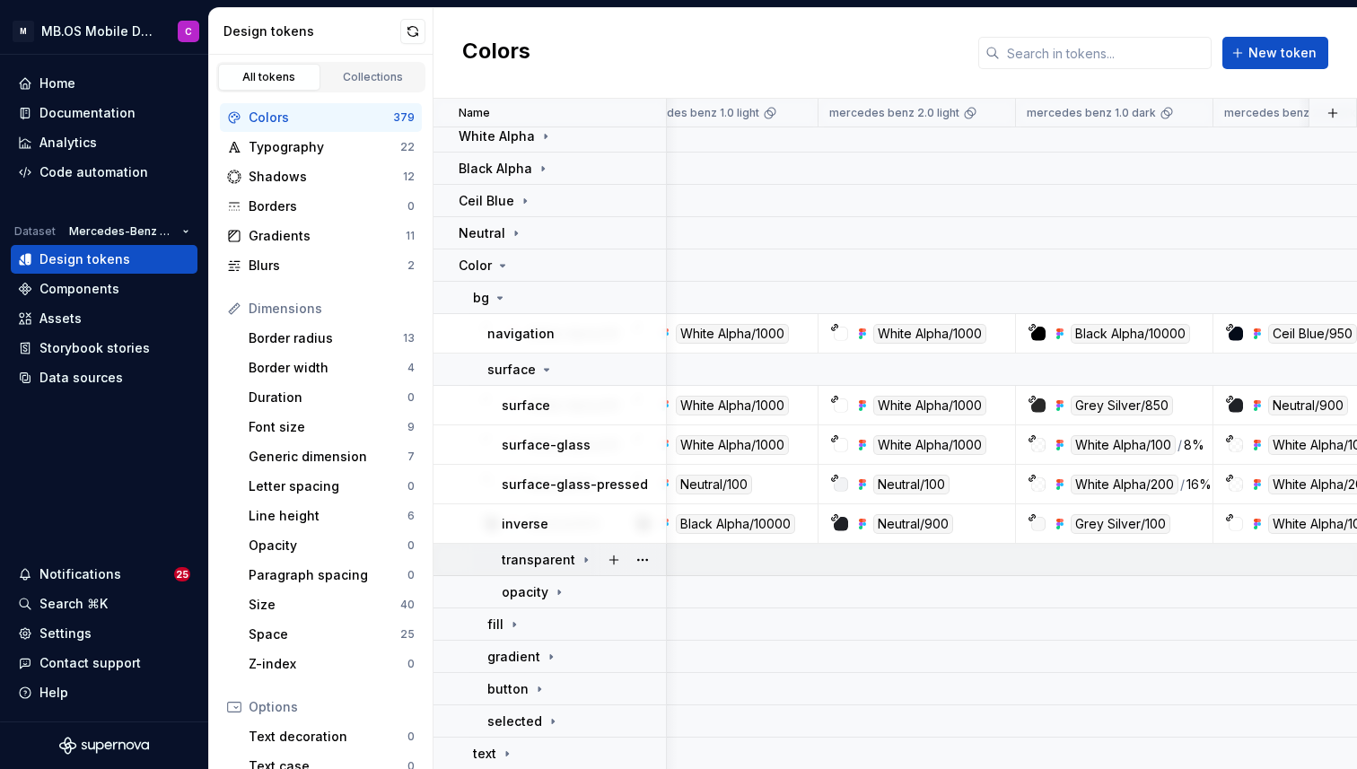
click at [585, 560] on icon at bounding box center [586, 560] width 14 height 14
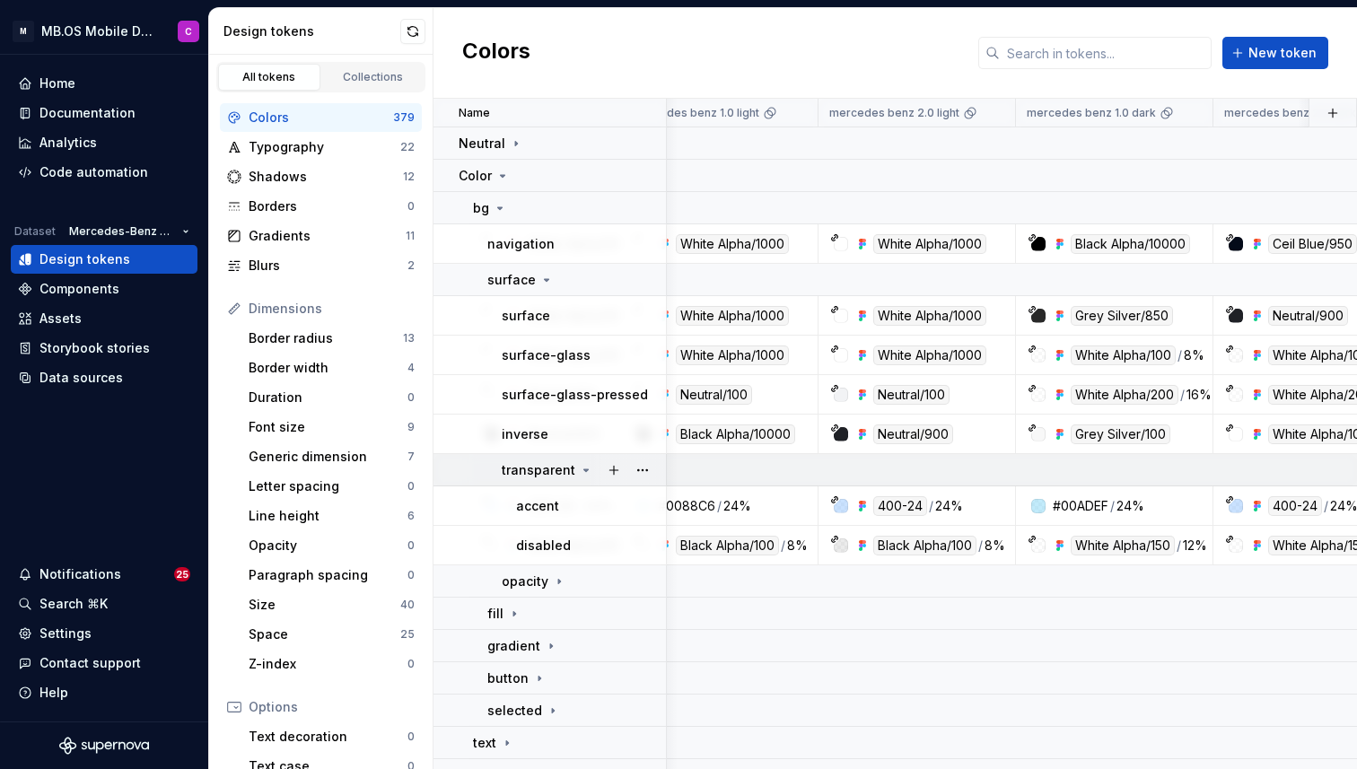
scroll to position [490, 197]
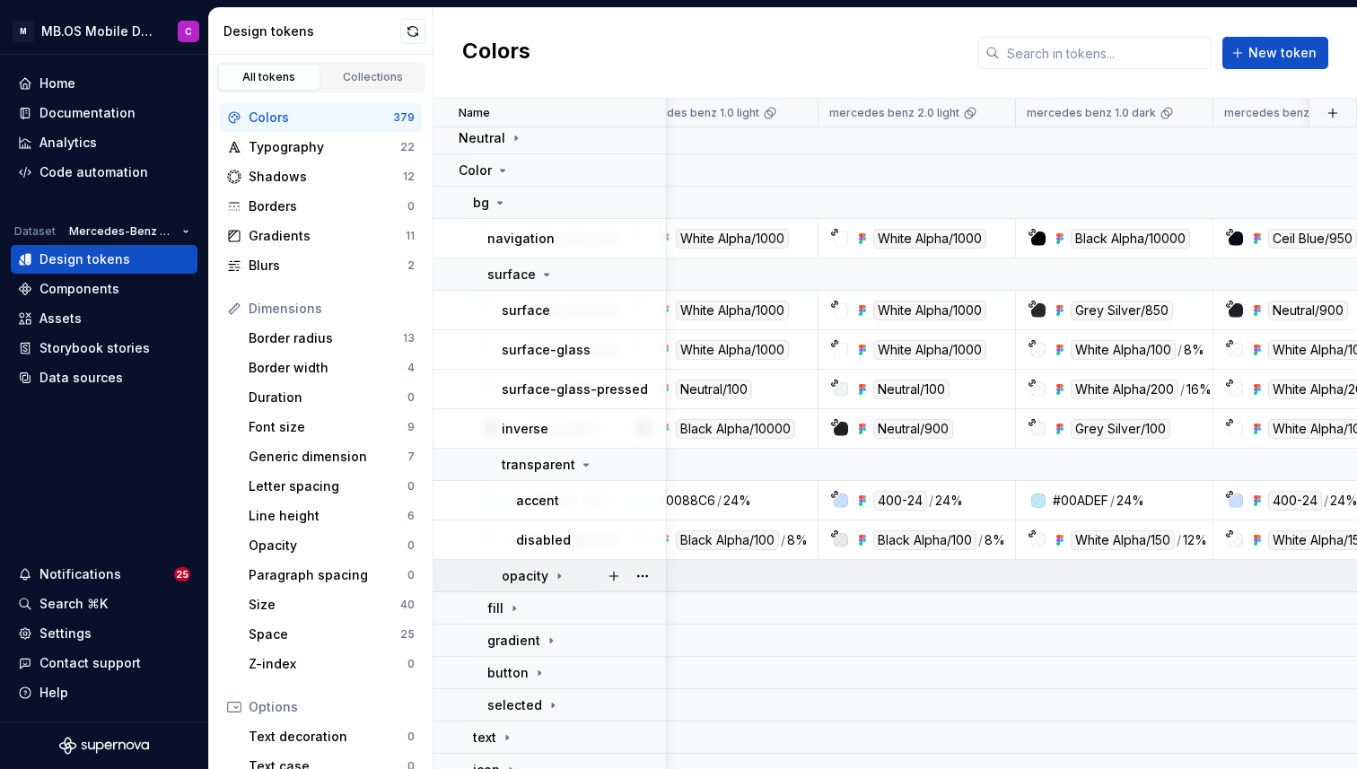
click at [564, 567] on div "opacity" at bounding box center [583, 576] width 163 height 18
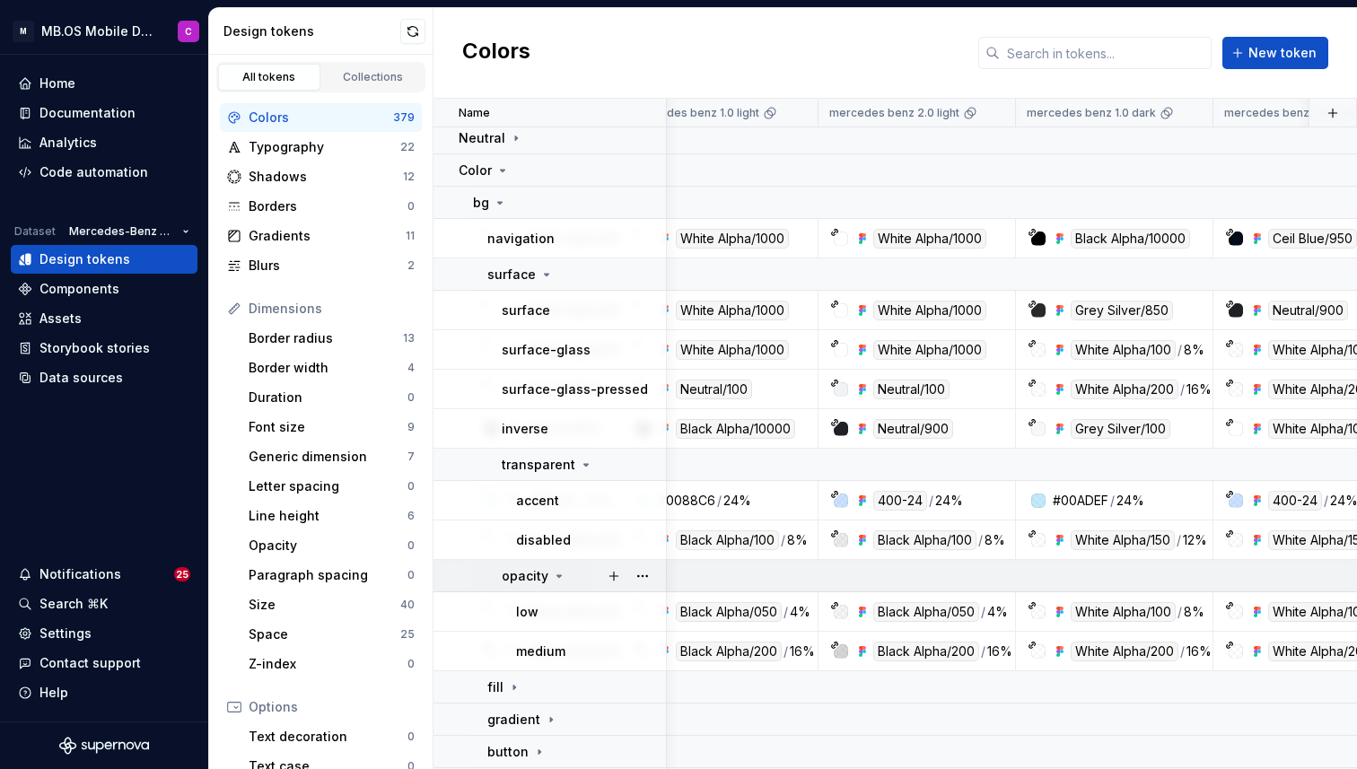
click at [564, 567] on div "opacity" at bounding box center [583, 576] width 163 height 18
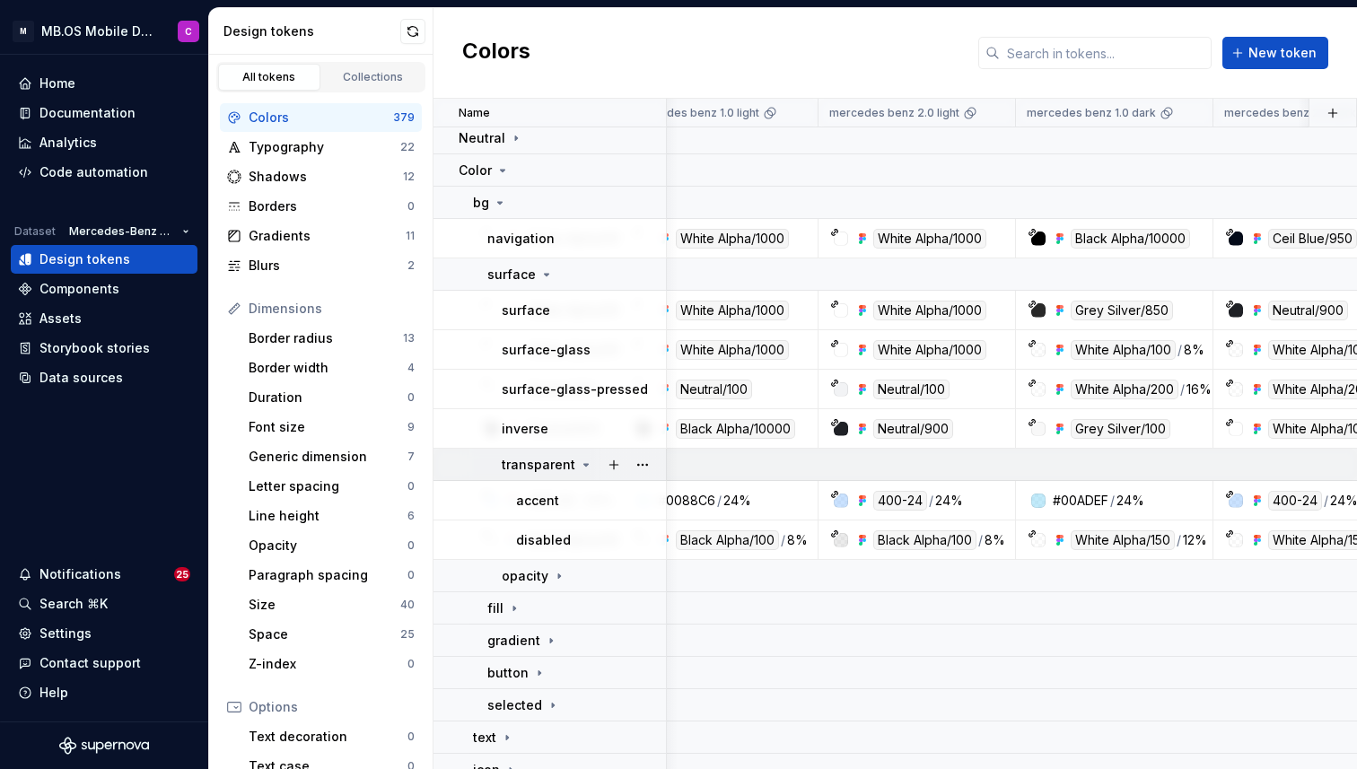
click at [581, 470] on icon at bounding box center [586, 465] width 14 height 14
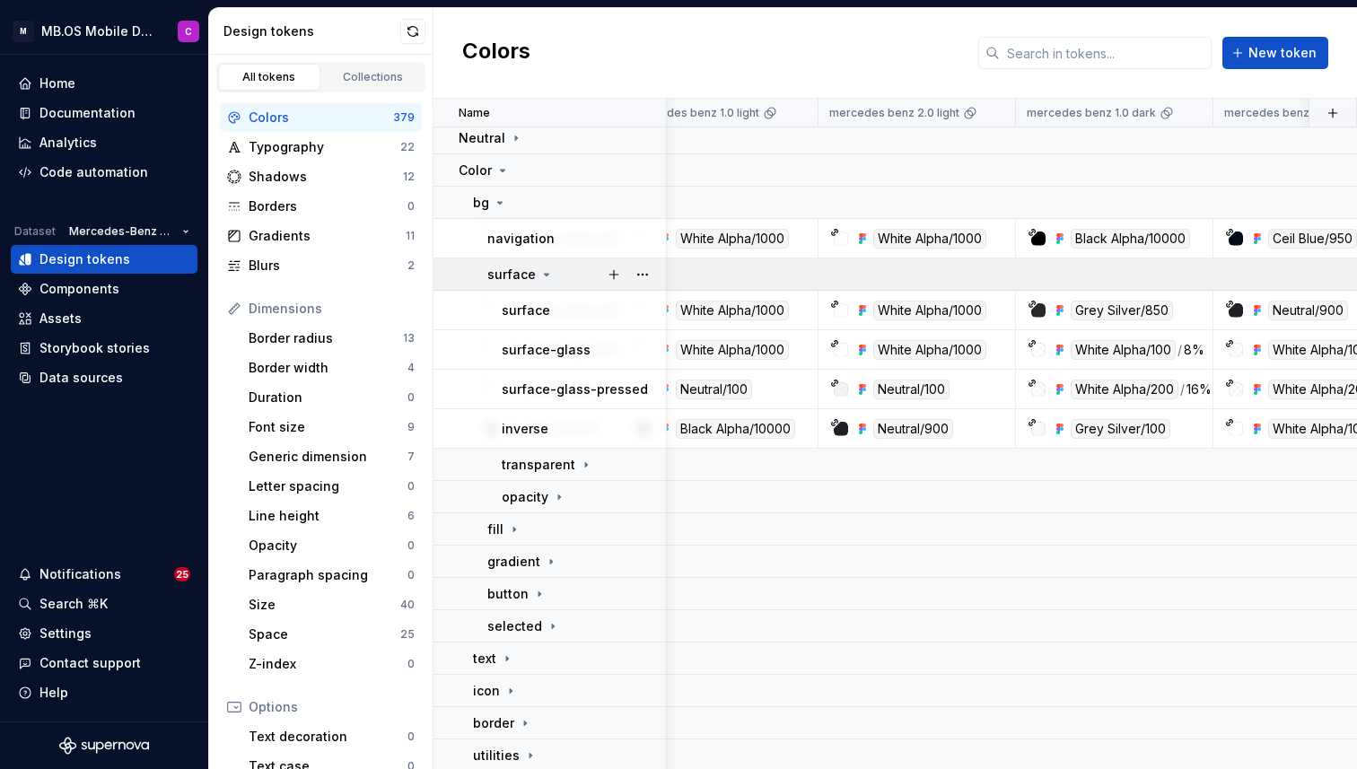
click at [541, 269] on icon at bounding box center [546, 274] width 14 height 14
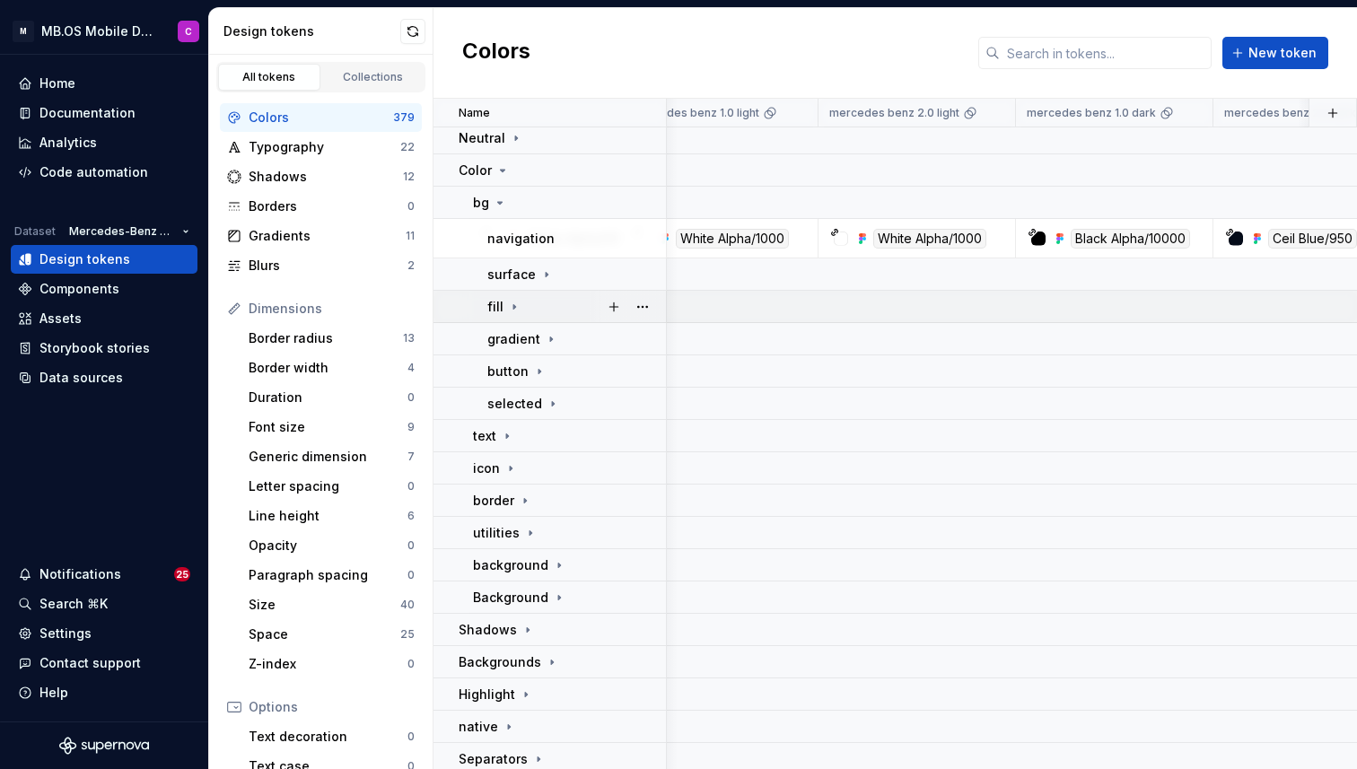
click at [513, 304] on icon at bounding box center [514, 306] width 2 height 4
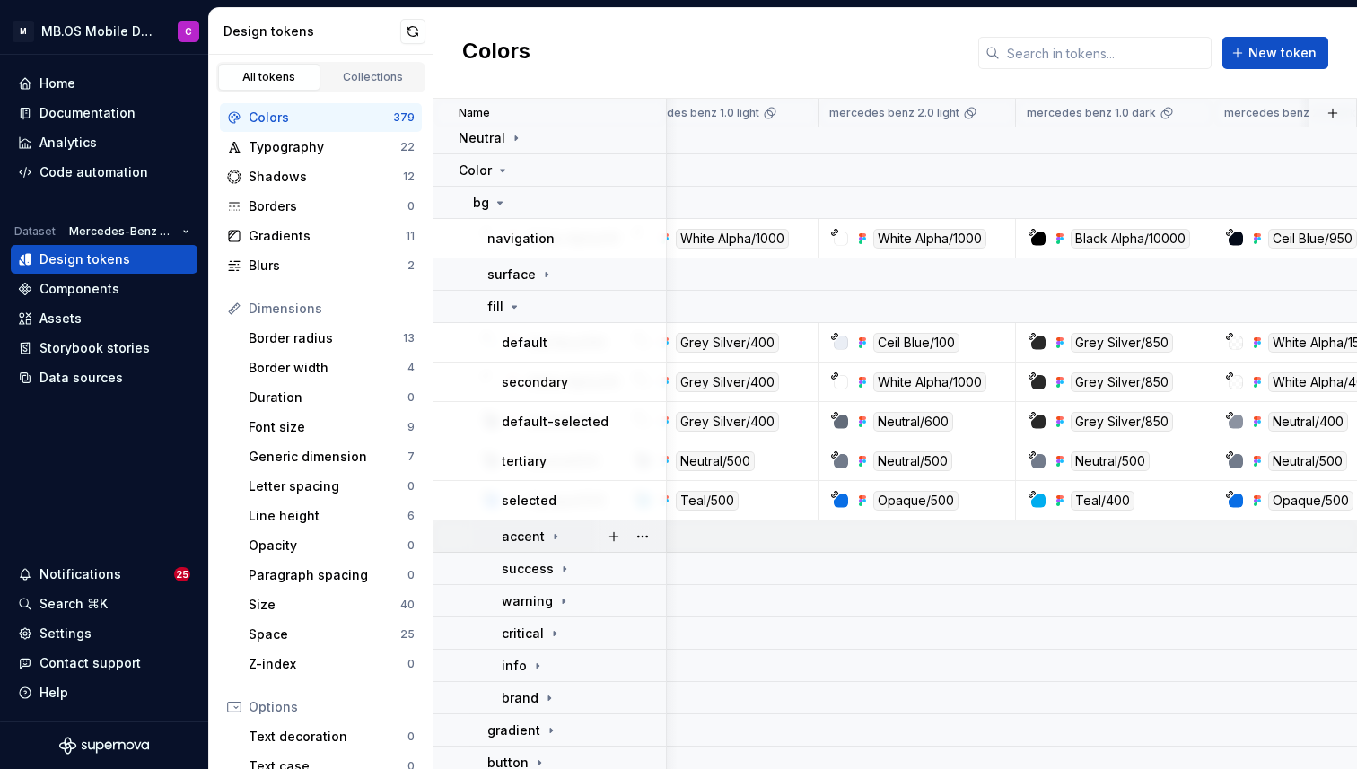
click at [553, 530] on icon at bounding box center [555, 536] width 14 height 14
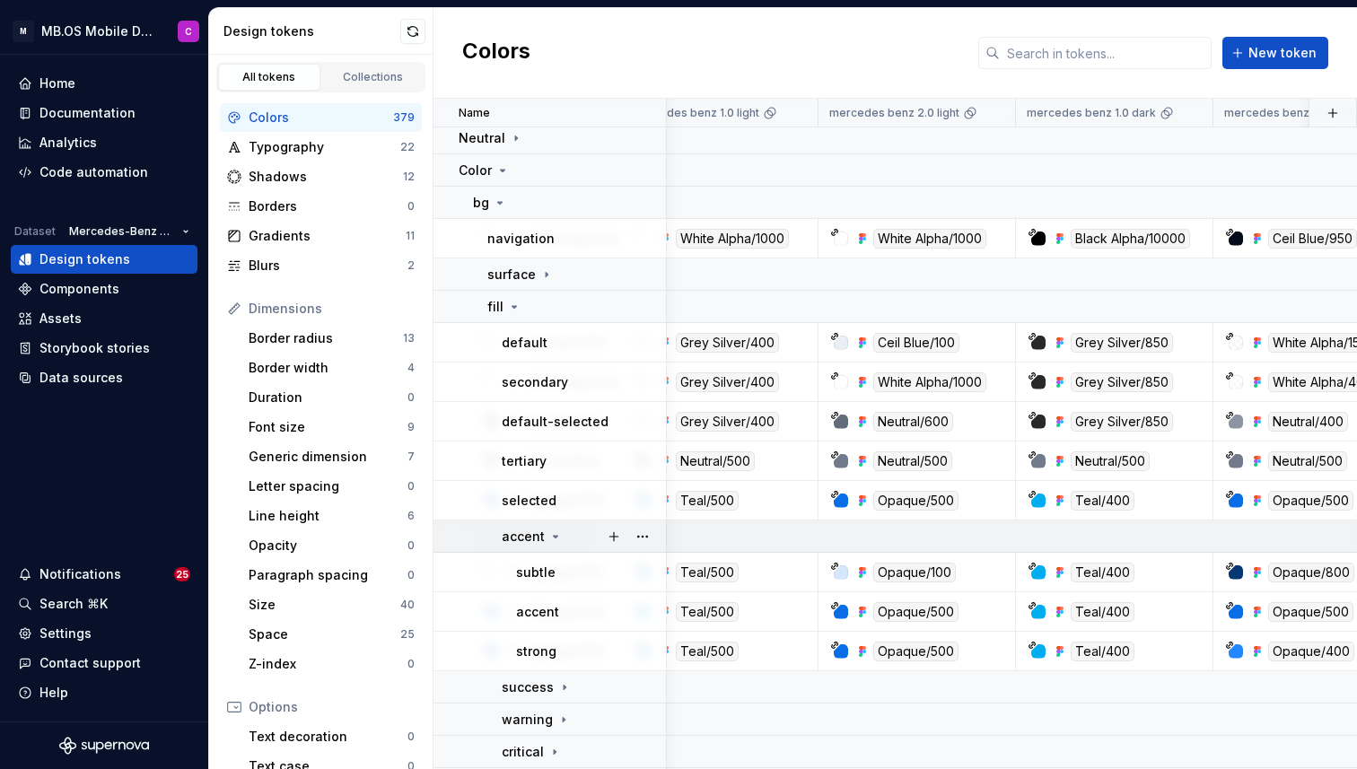
scroll to position [592, 197]
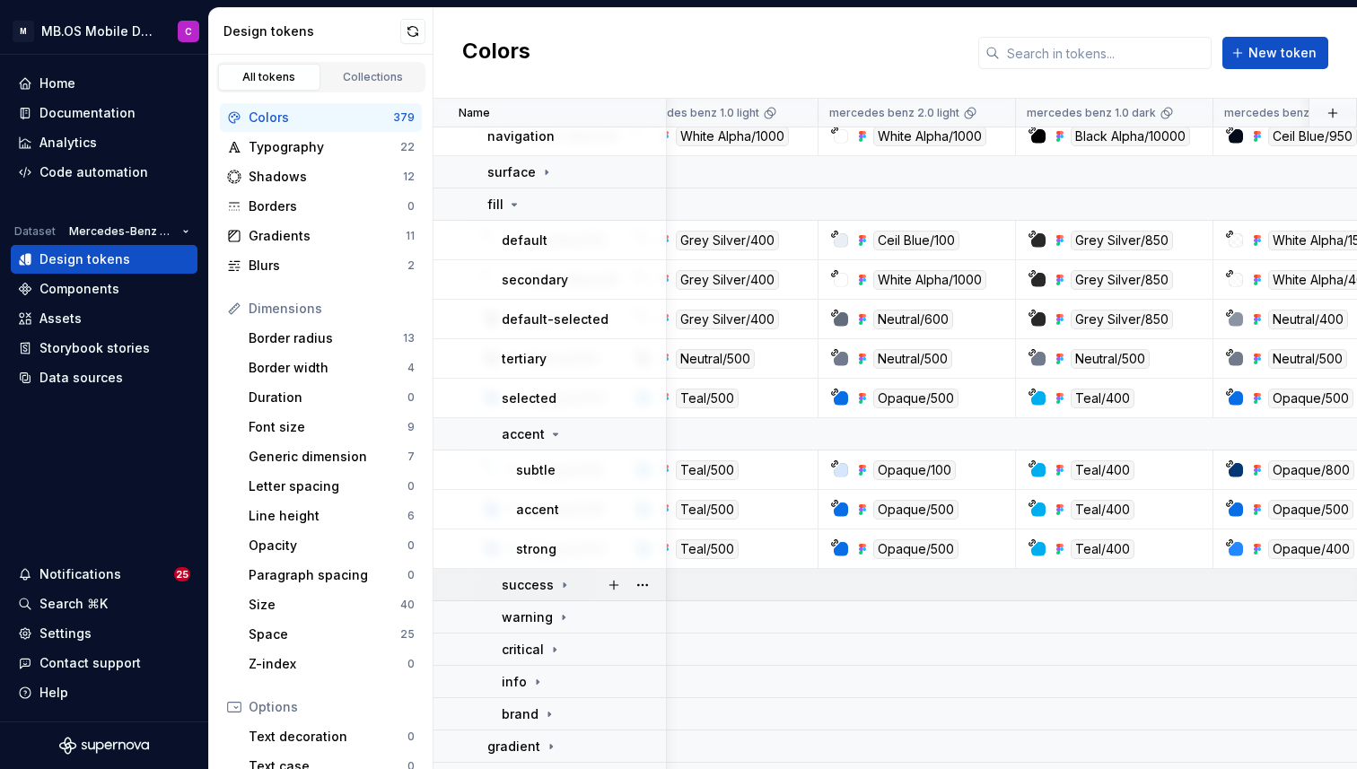
click at [559, 585] on icon at bounding box center [564, 585] width 14 height 14
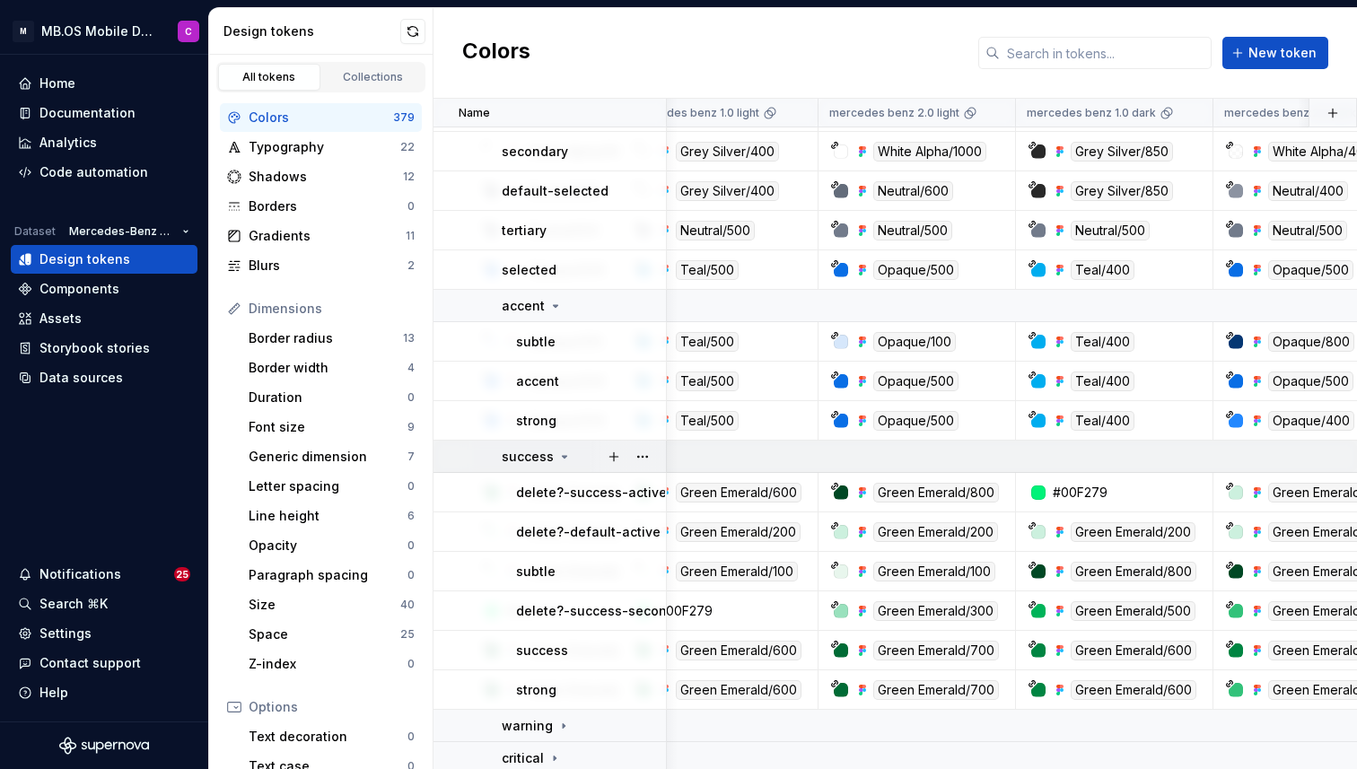
scroll to position [823, 197]
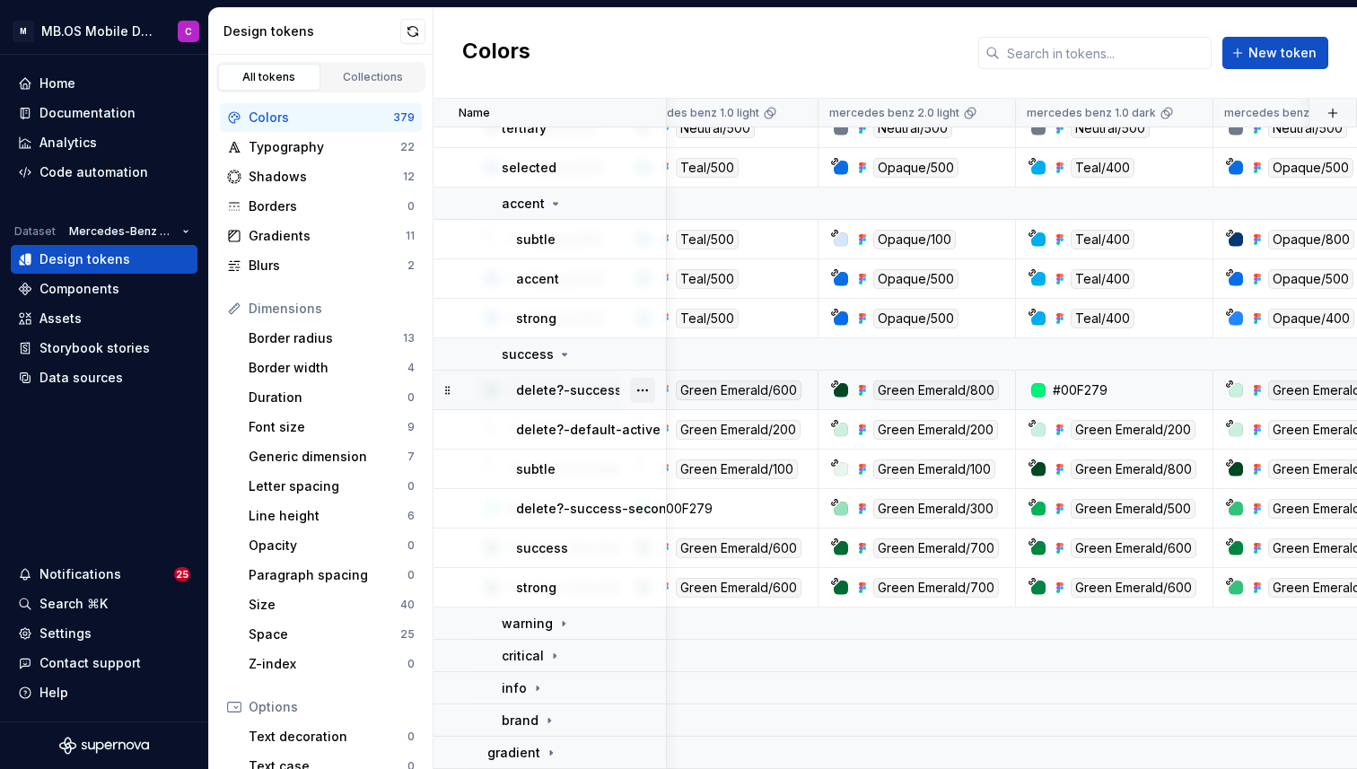
click at [647, 389] on button "button" at bounding box center [642, 390] width 25 height 25
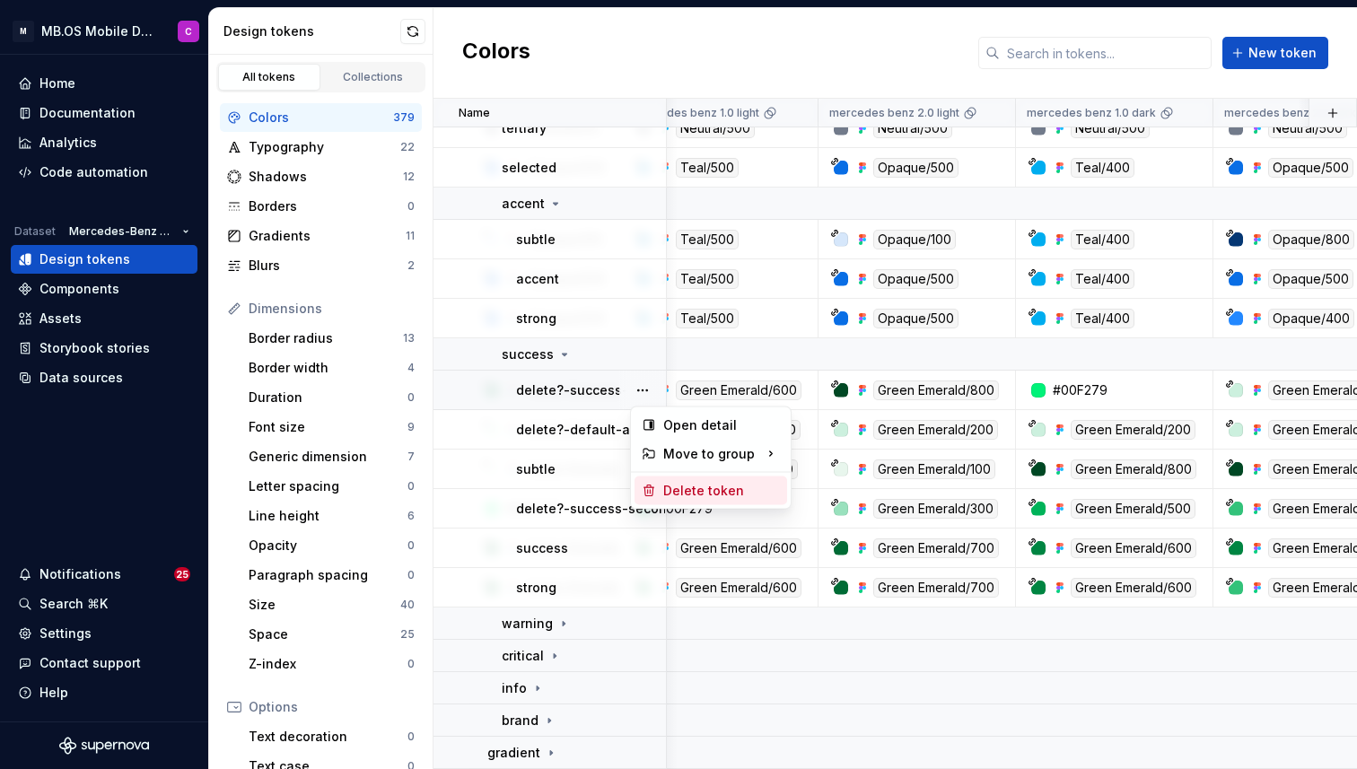
click at [675, 492] on div "Delete token" at bounding box center [721, 491] width 117 height 18
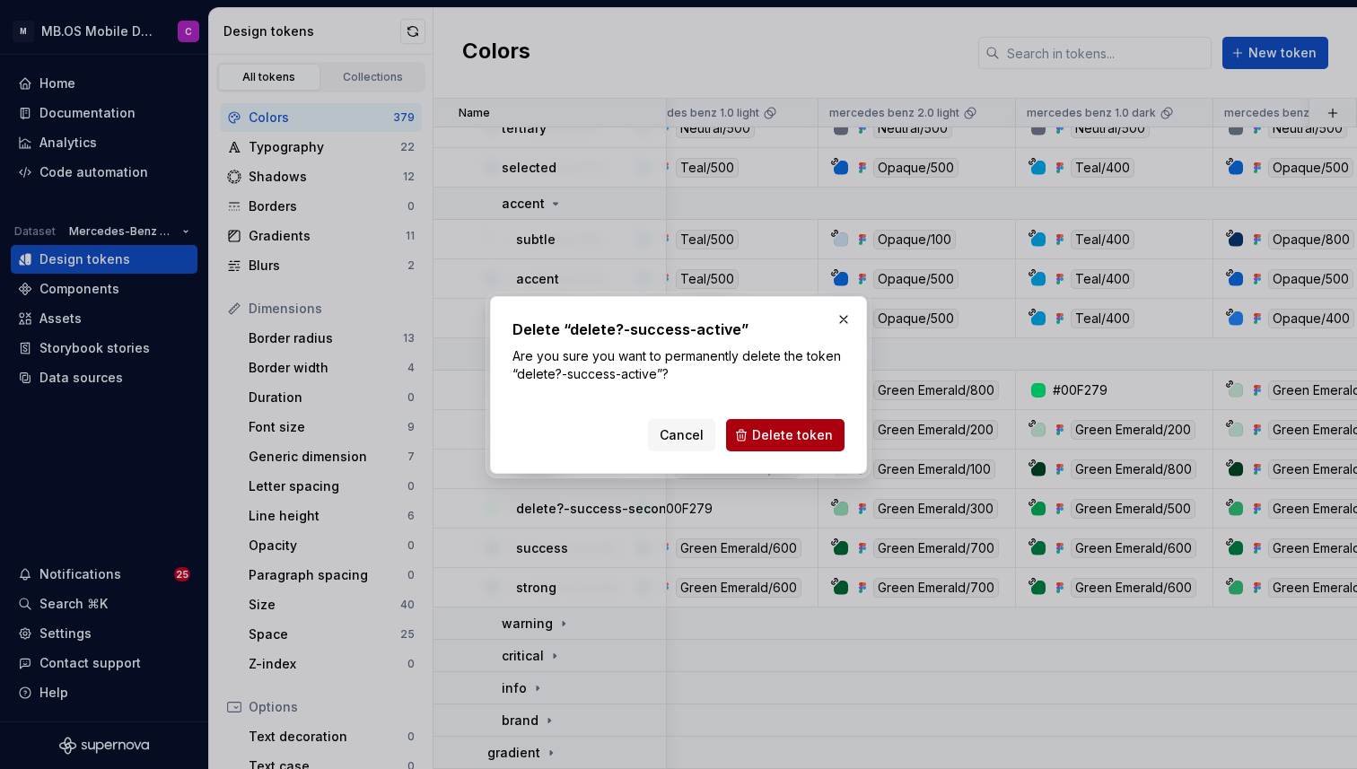
click at [802, 436] on span "Delete token" at bounding box center [792, 435] width 81 height 18
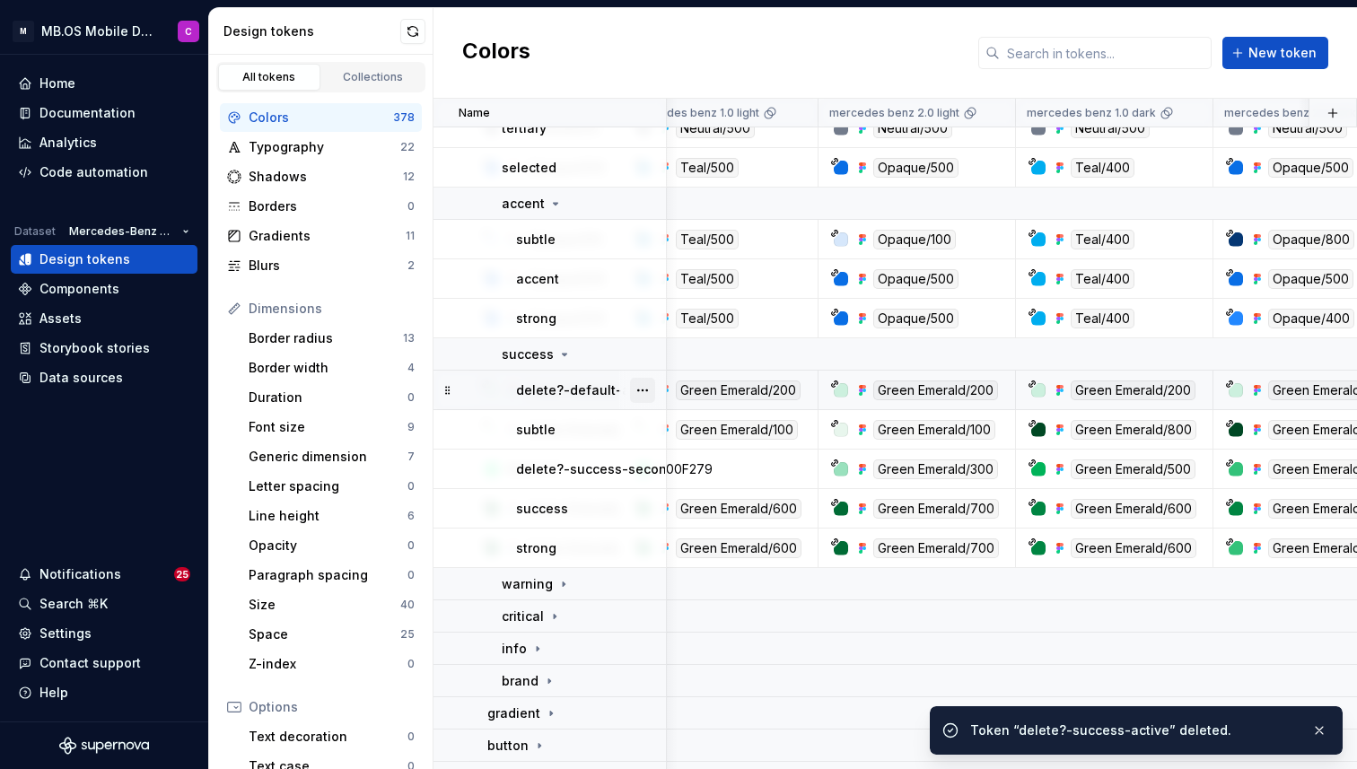
click at [639, 388] on button "button" at bounding box center [642, 390] width 25 height 25
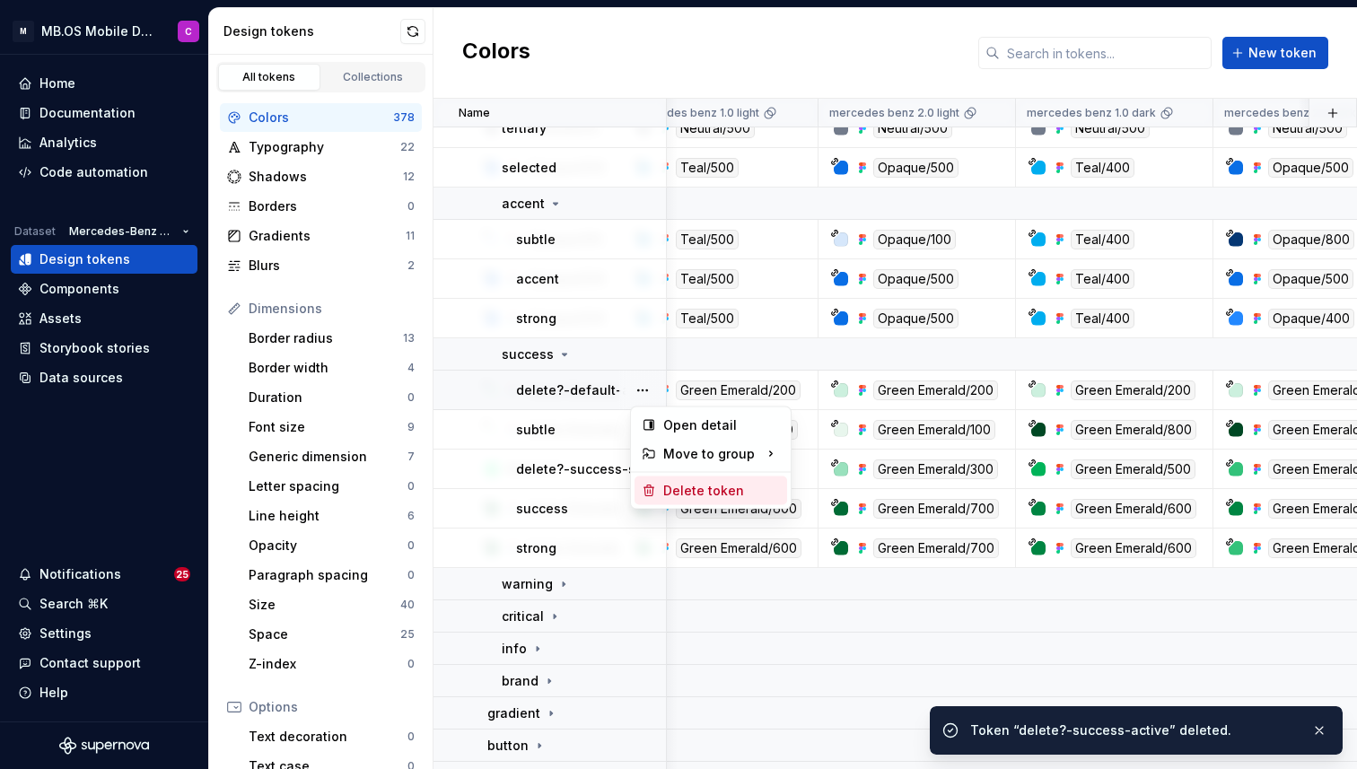
click at [720, 493] on div "Delete token" at bounding box center [721, 491] width 117 height 18
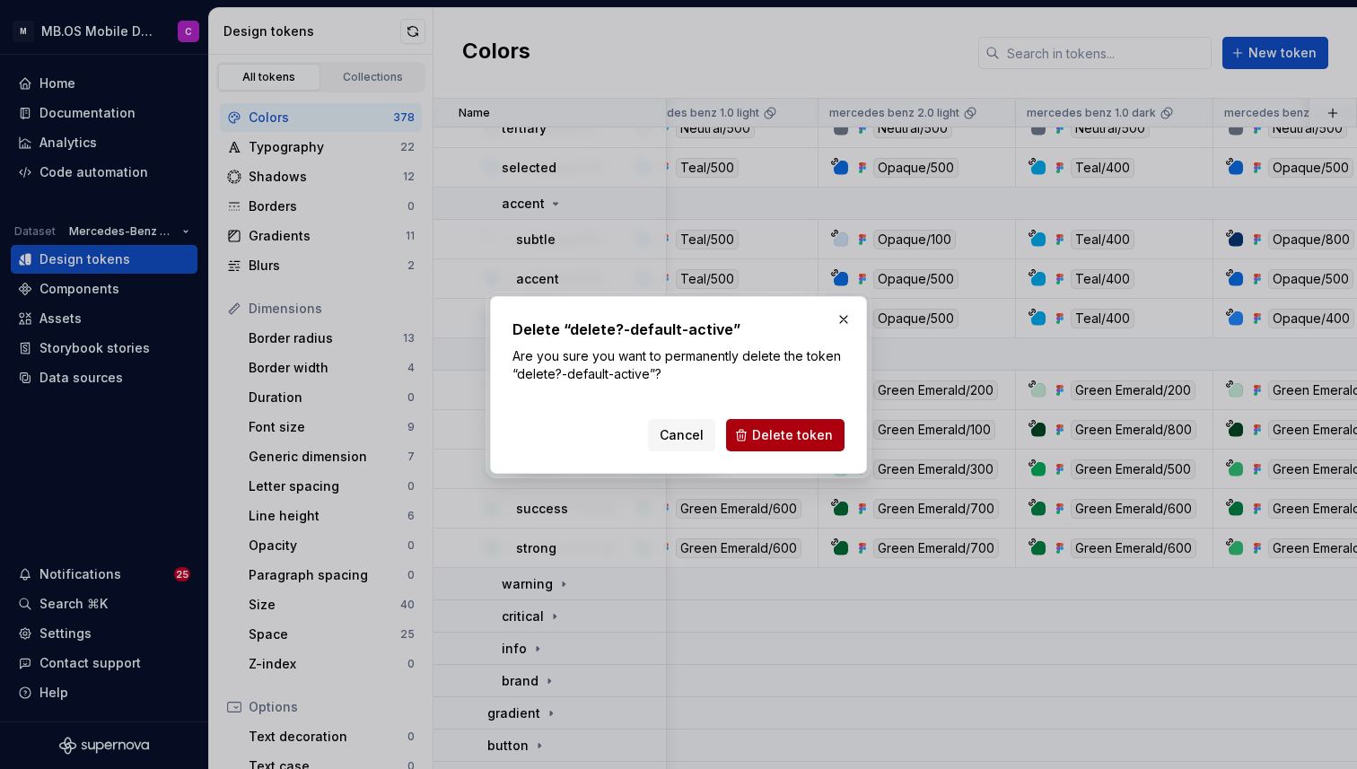
click at [799, 434] on span "Delete token" at bounding box center [792, 435] width 81 height 18
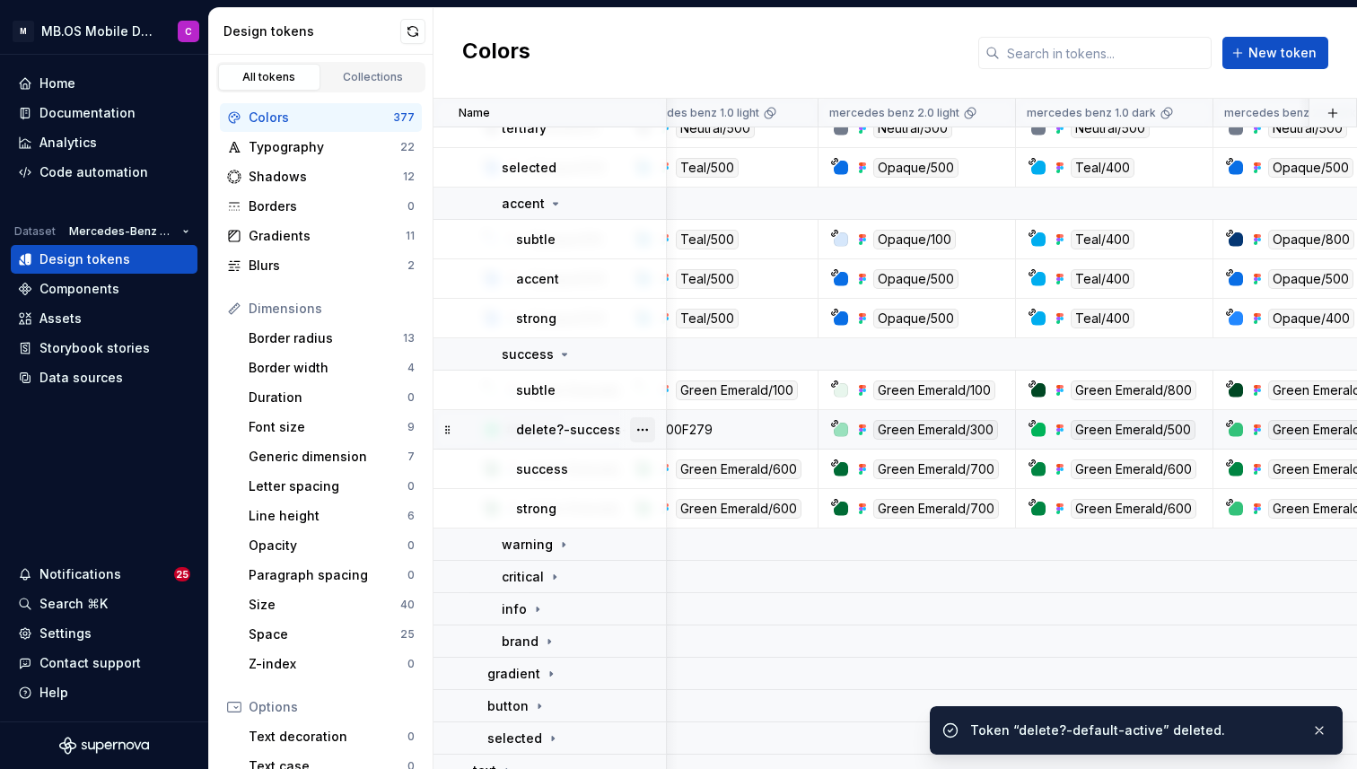
click at [642, 424] on button "button" at bounding box center [642, 429] width 25 height 25
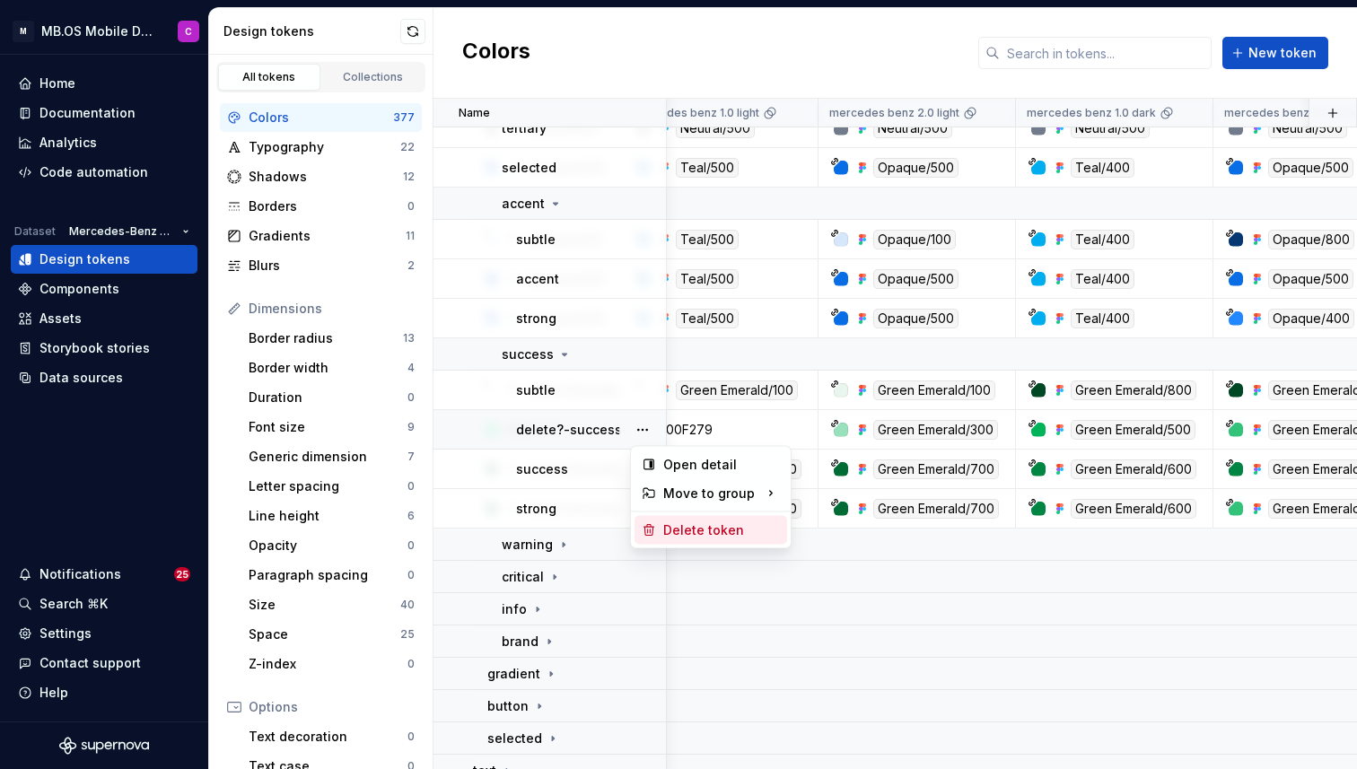
click at [698, 533] on div "Delete token" at bounding box center [721, 530] width 117 height 18
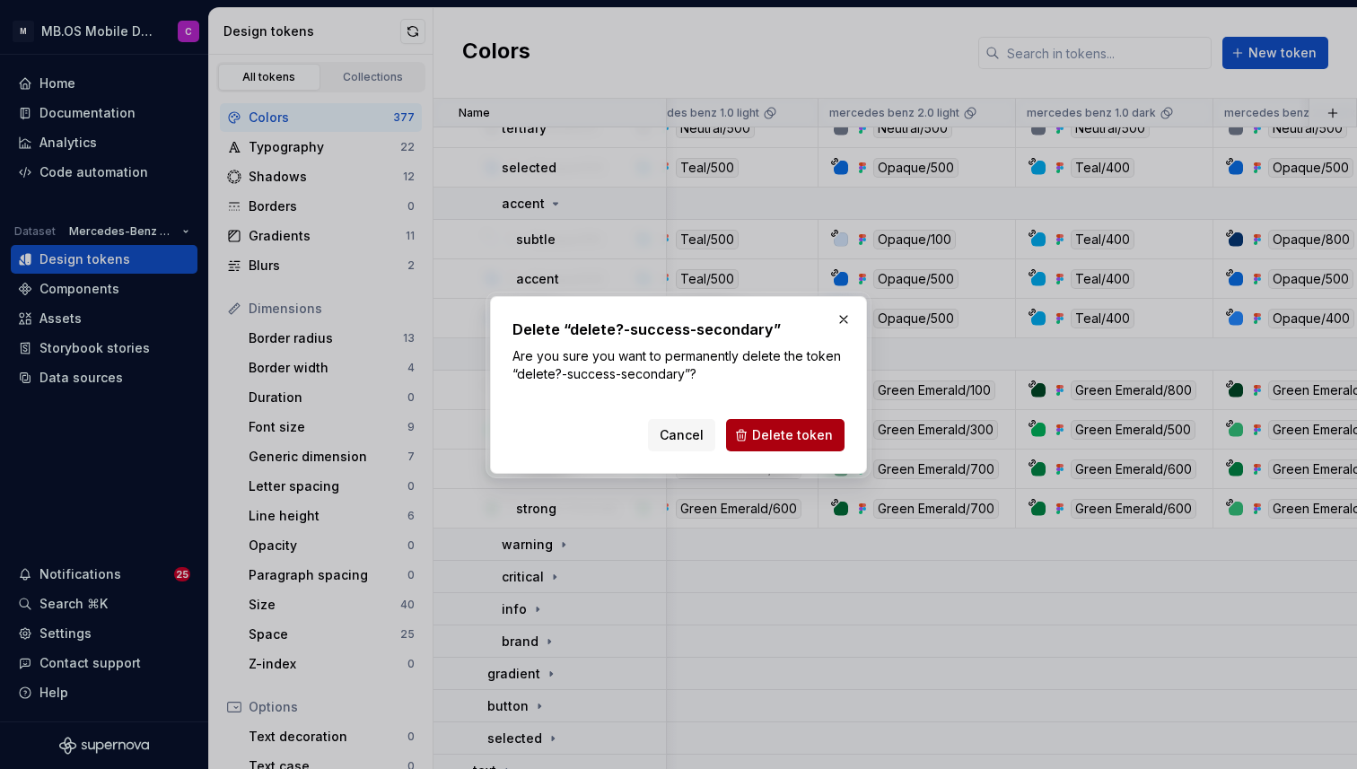
click at [769, 447] on button "Delete token" at bounding box center [785, 435] width 118 height 32
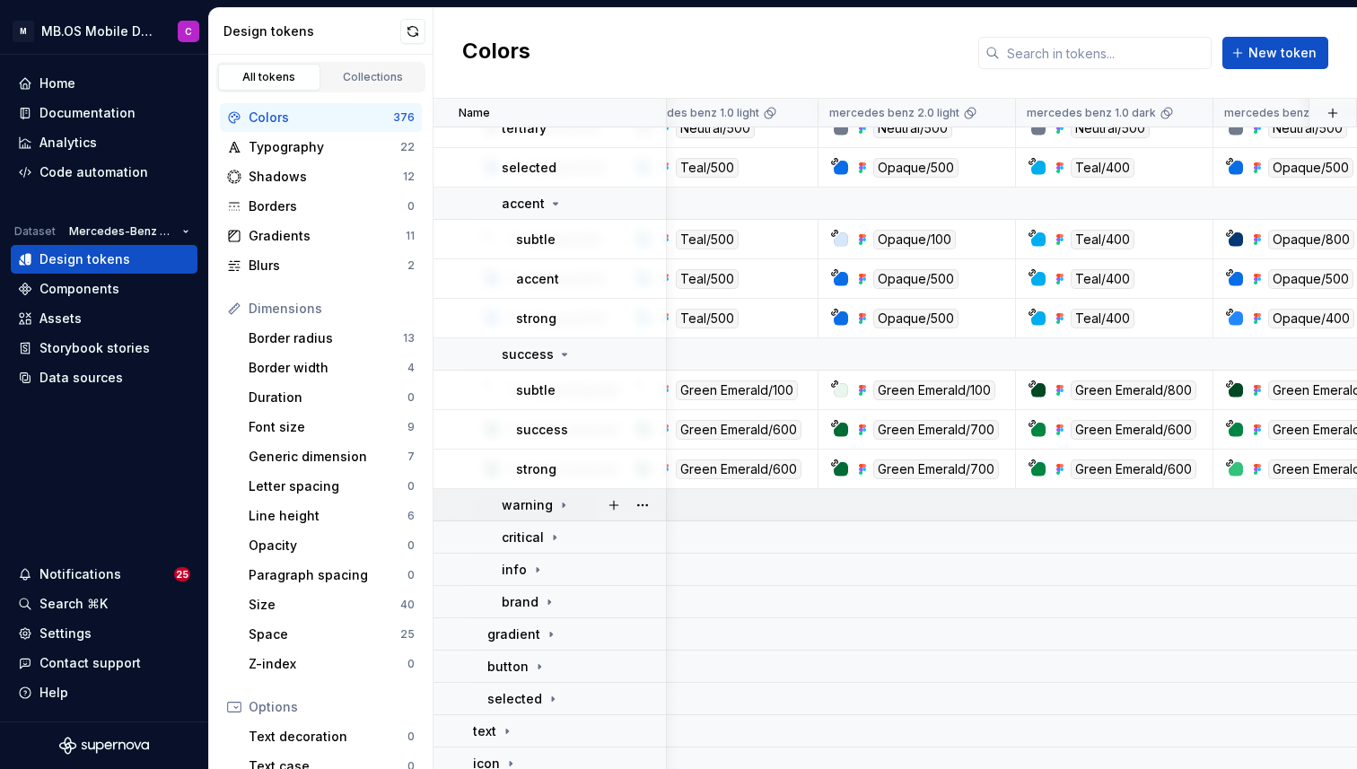
click at [556, 509] on icon at bounding box center [563, 505] width 14 height 14
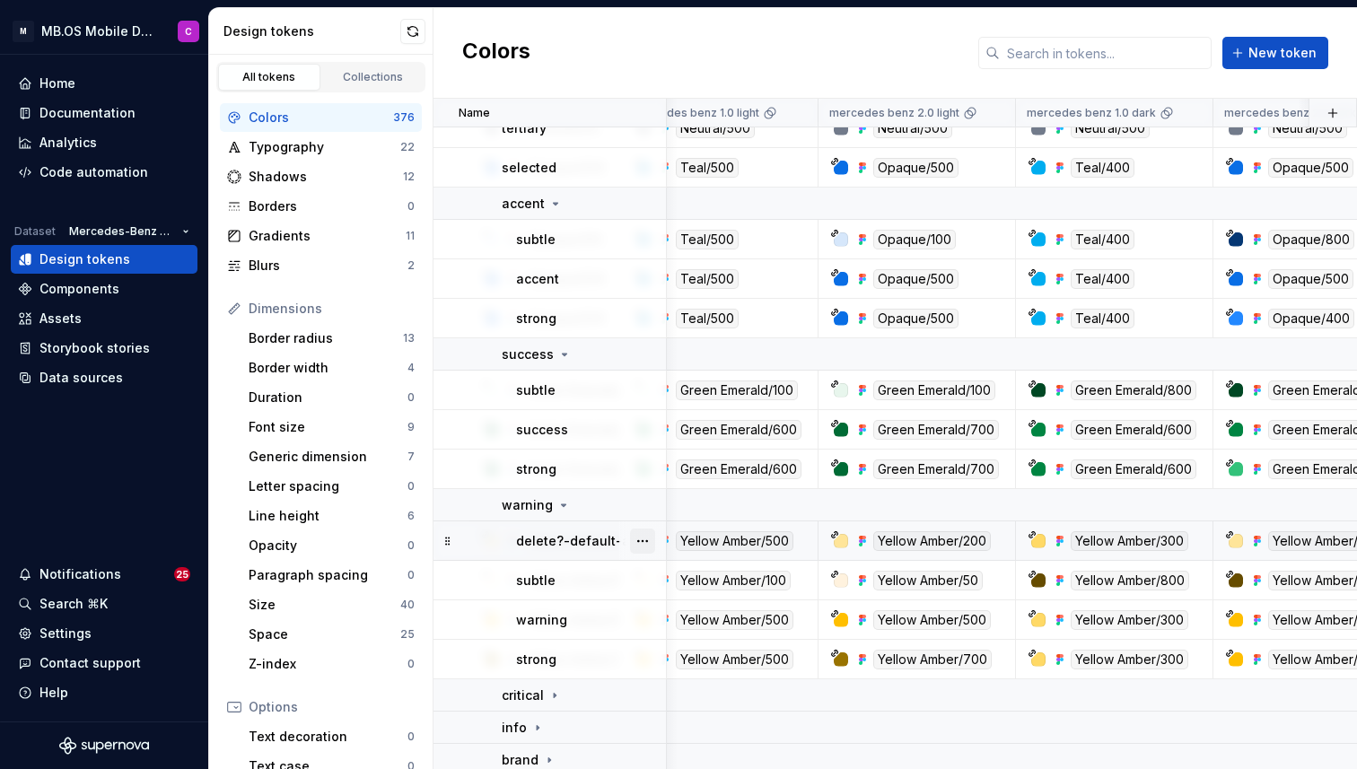
click at [644, 541] on button "button" at bounding box center [642, 540] width 25 height 25
click at [678, 642] on div "Delete token" at bounding box center [721, 642] width 117 height 18
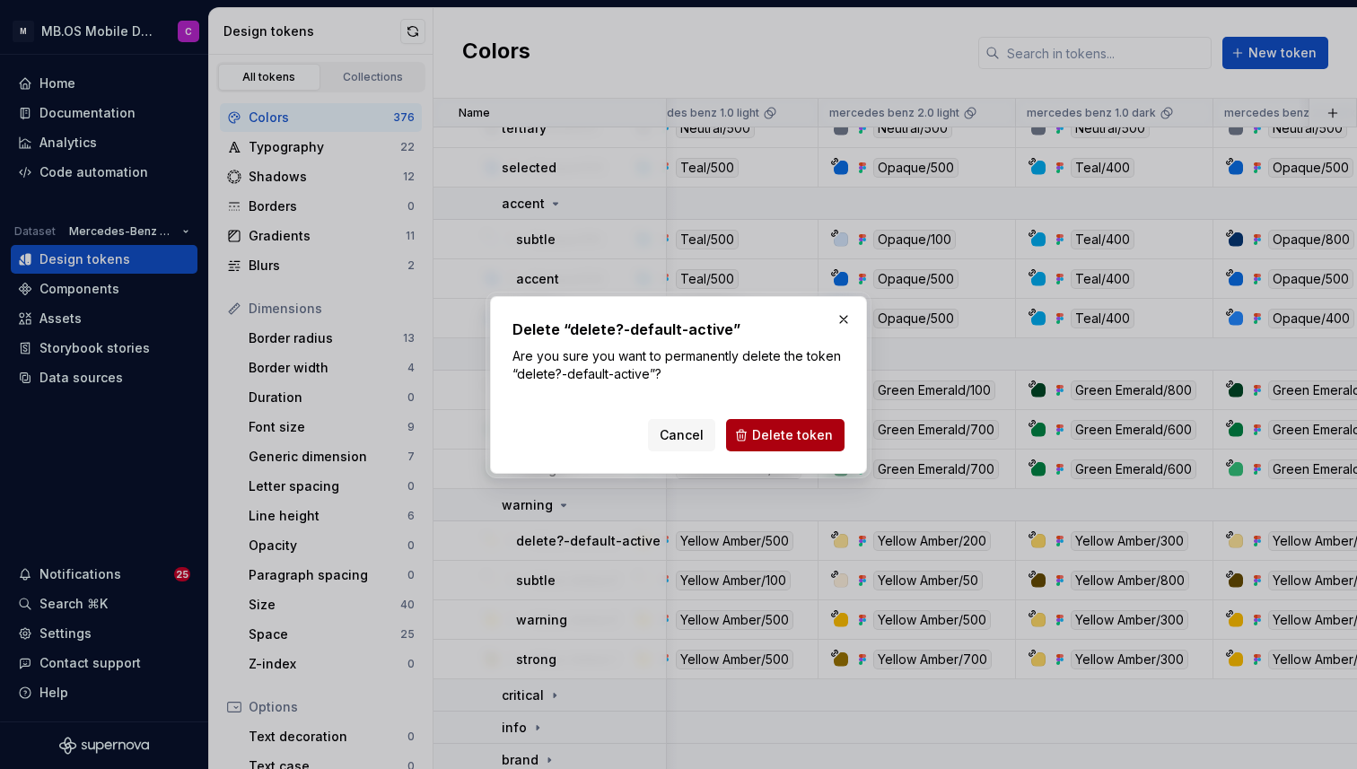
click at [780, 438] on span "Delete token" at bounding box center [792, 435] width 81 height 18
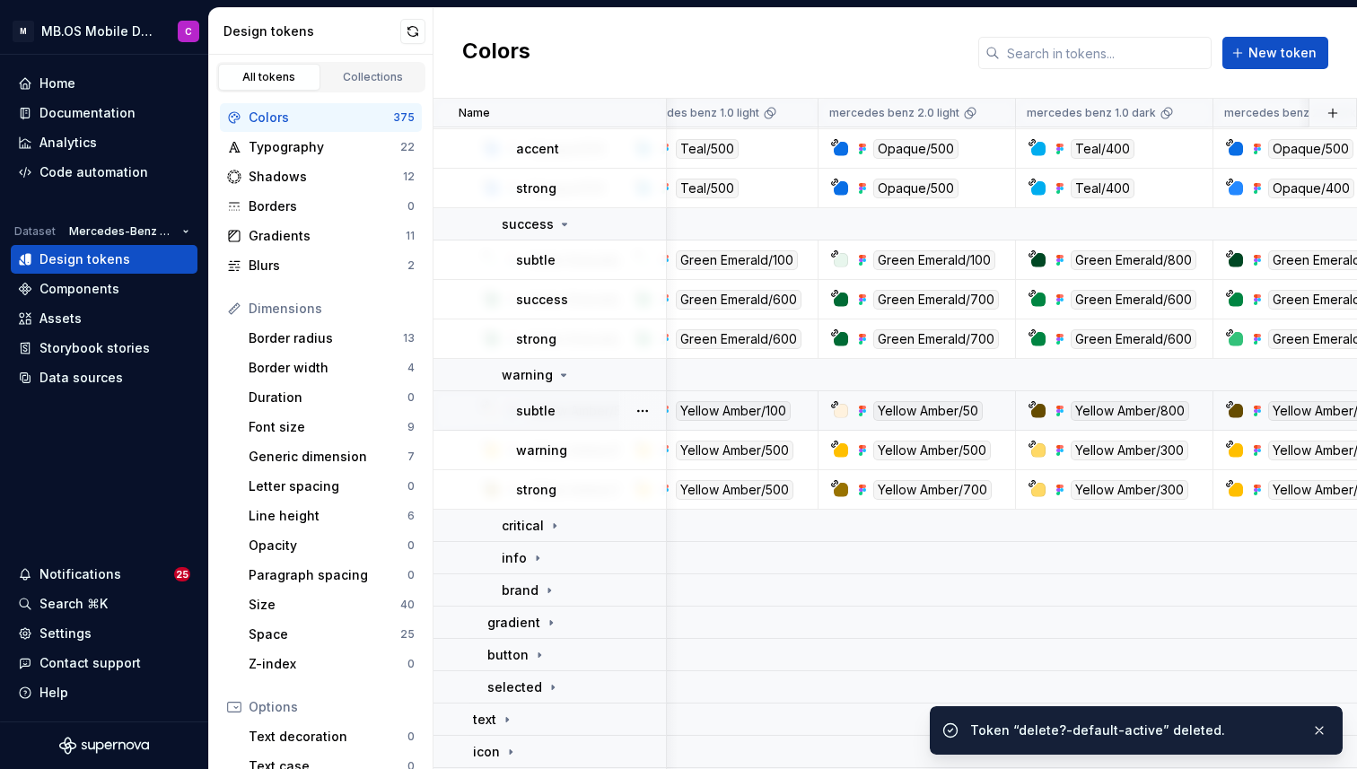
scroll to position [956, 197]
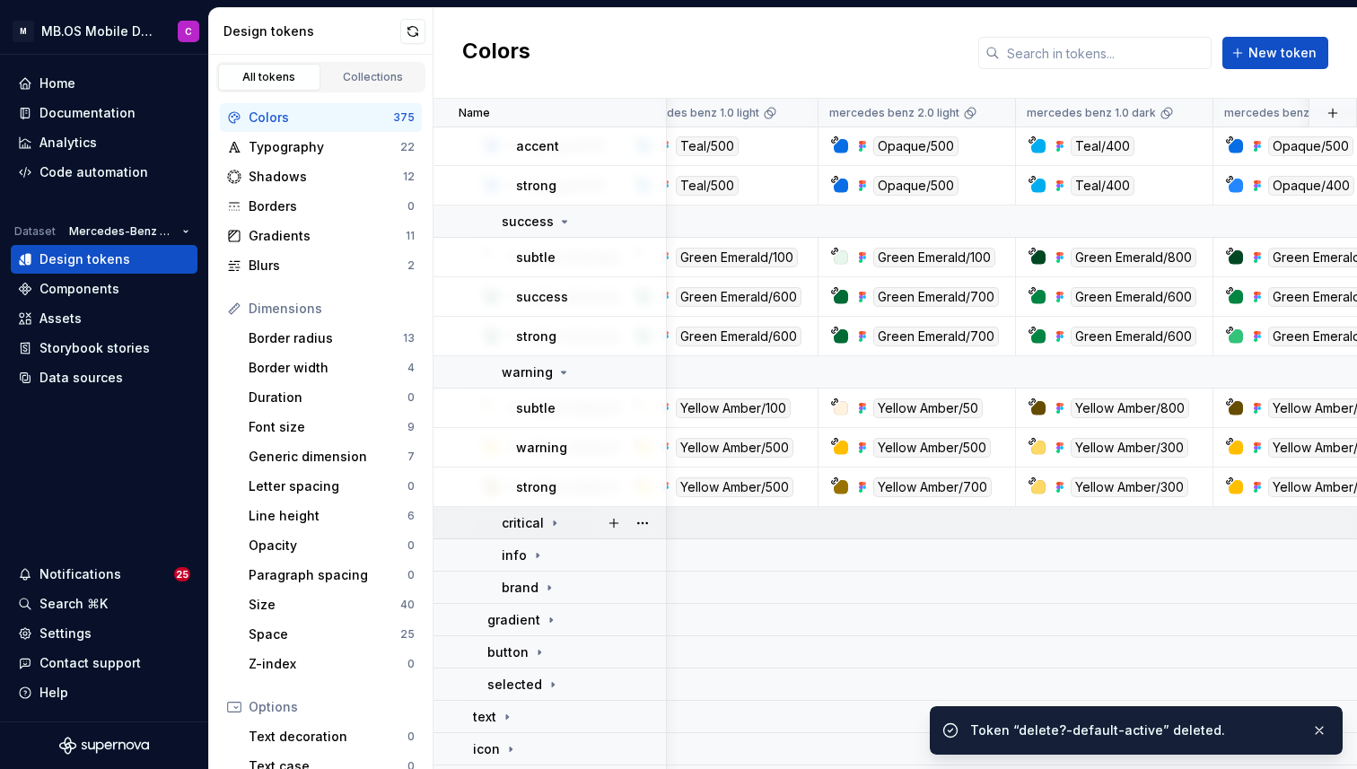
click at [547, 519] on icon at bounding box center [554, 523] width 14 height 14
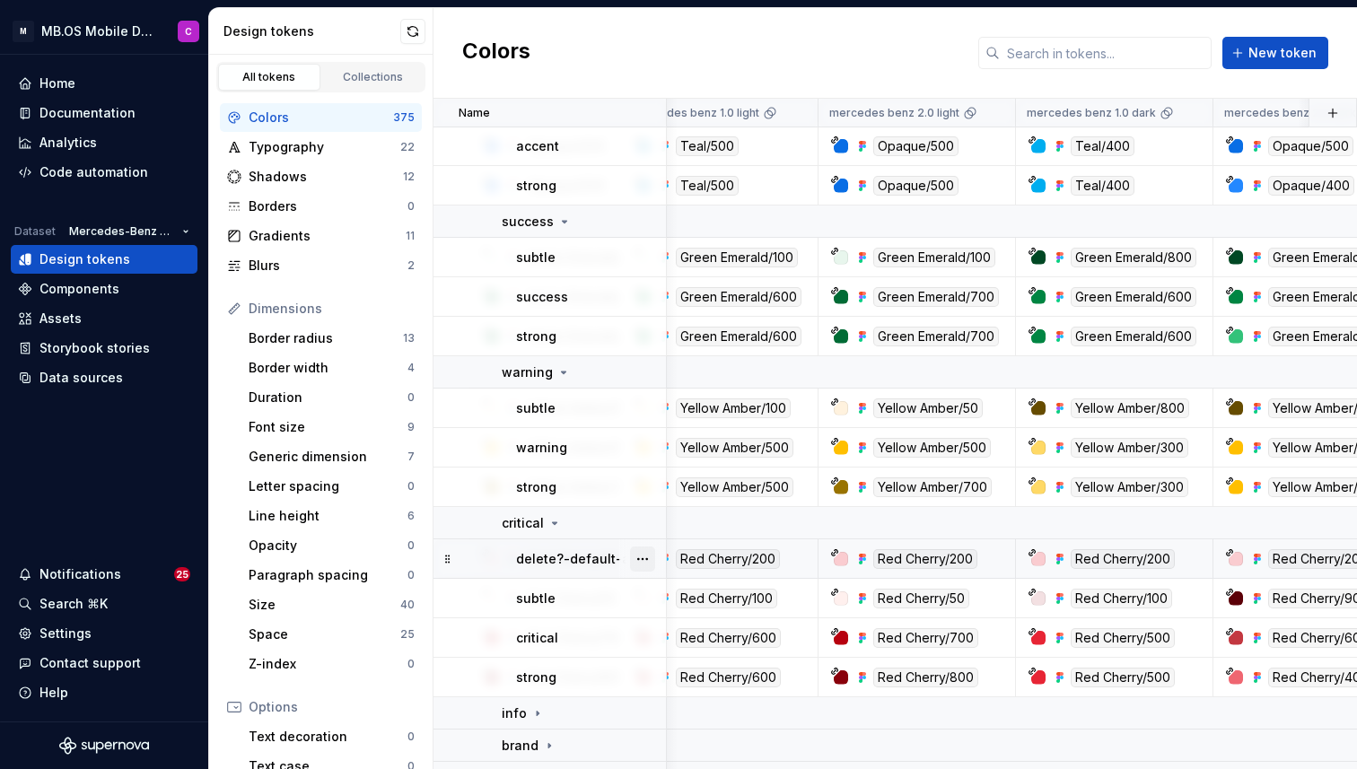
click at [645, 562] on button "button" at bounding box center [642, 558] width 25 height 25
click at [676, 652] on div "Delete token" at bounding box center [721, 659] width 117 height 18
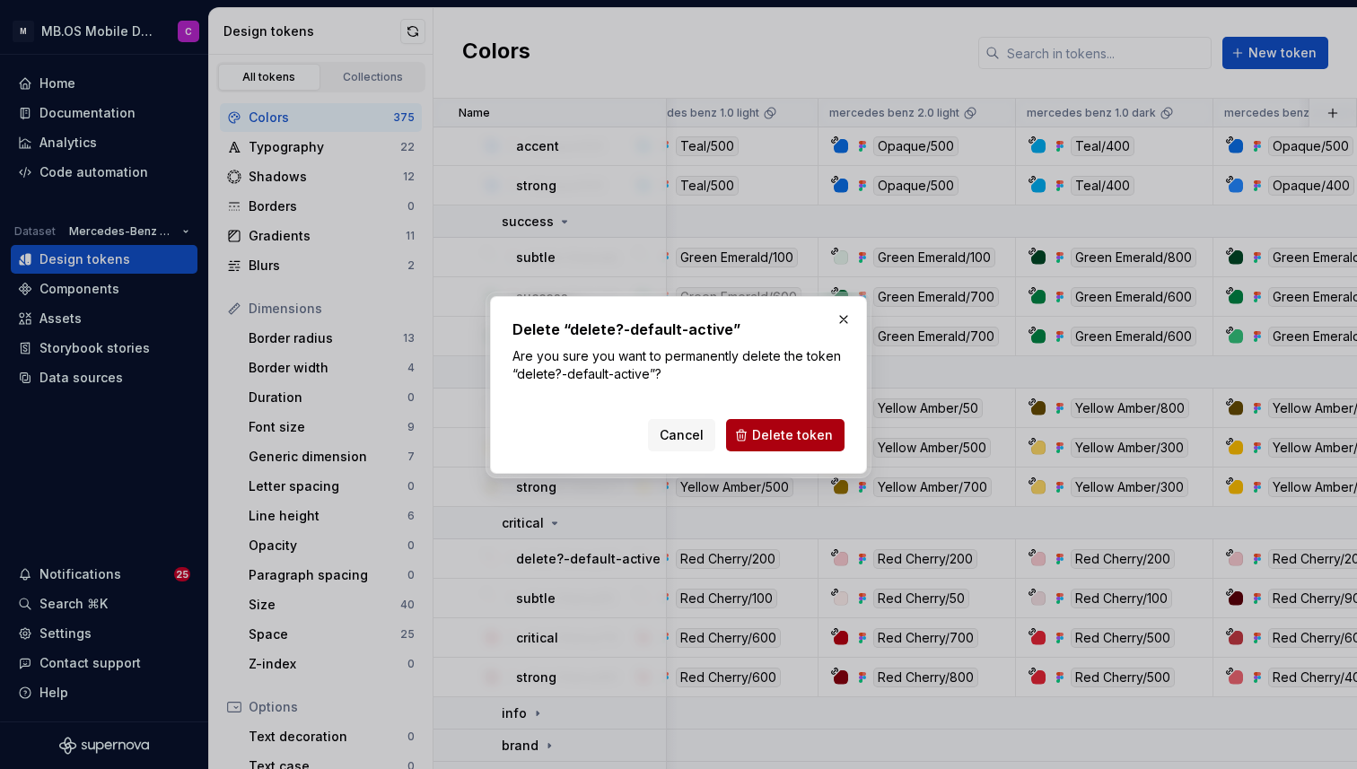
click at [783, 430] on span "Delete token" at bounding box center [792, 435] width 81 height 18
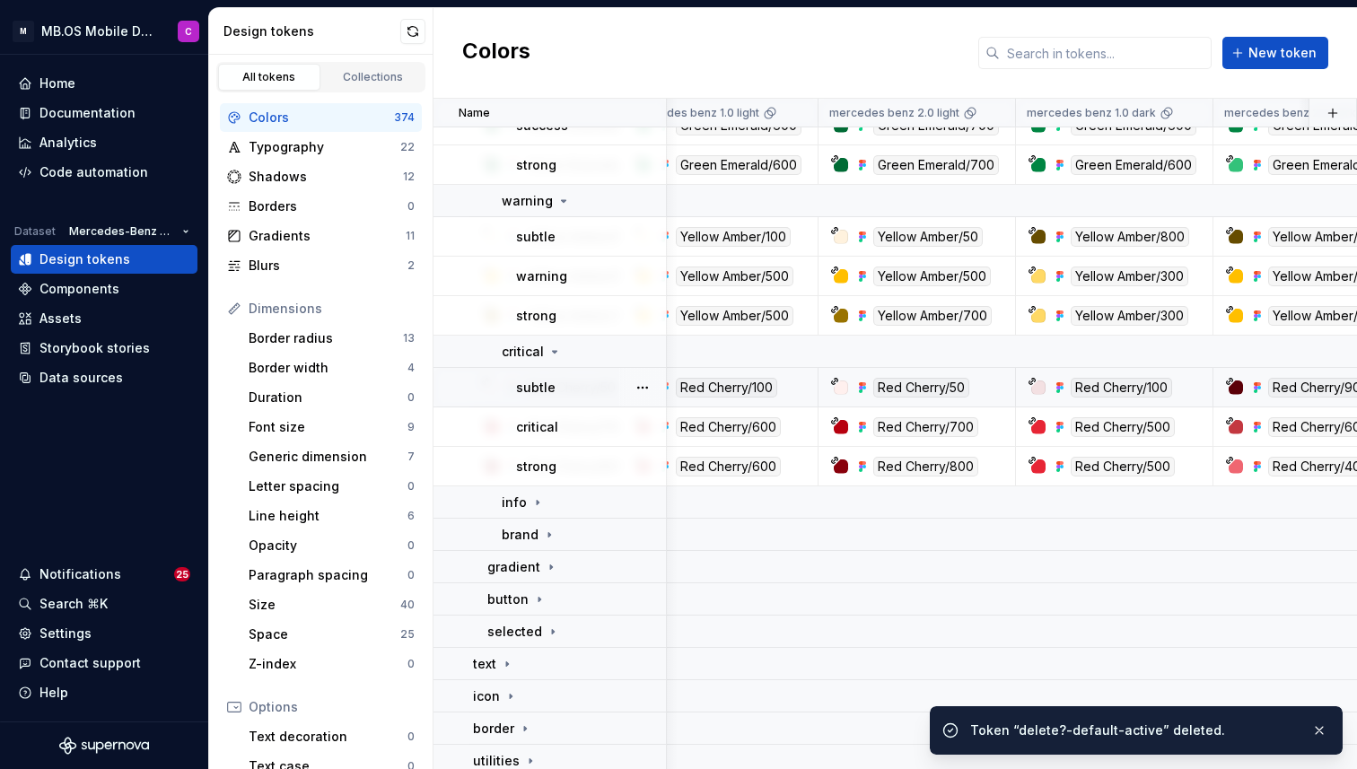
scroll to position [1131, 197]
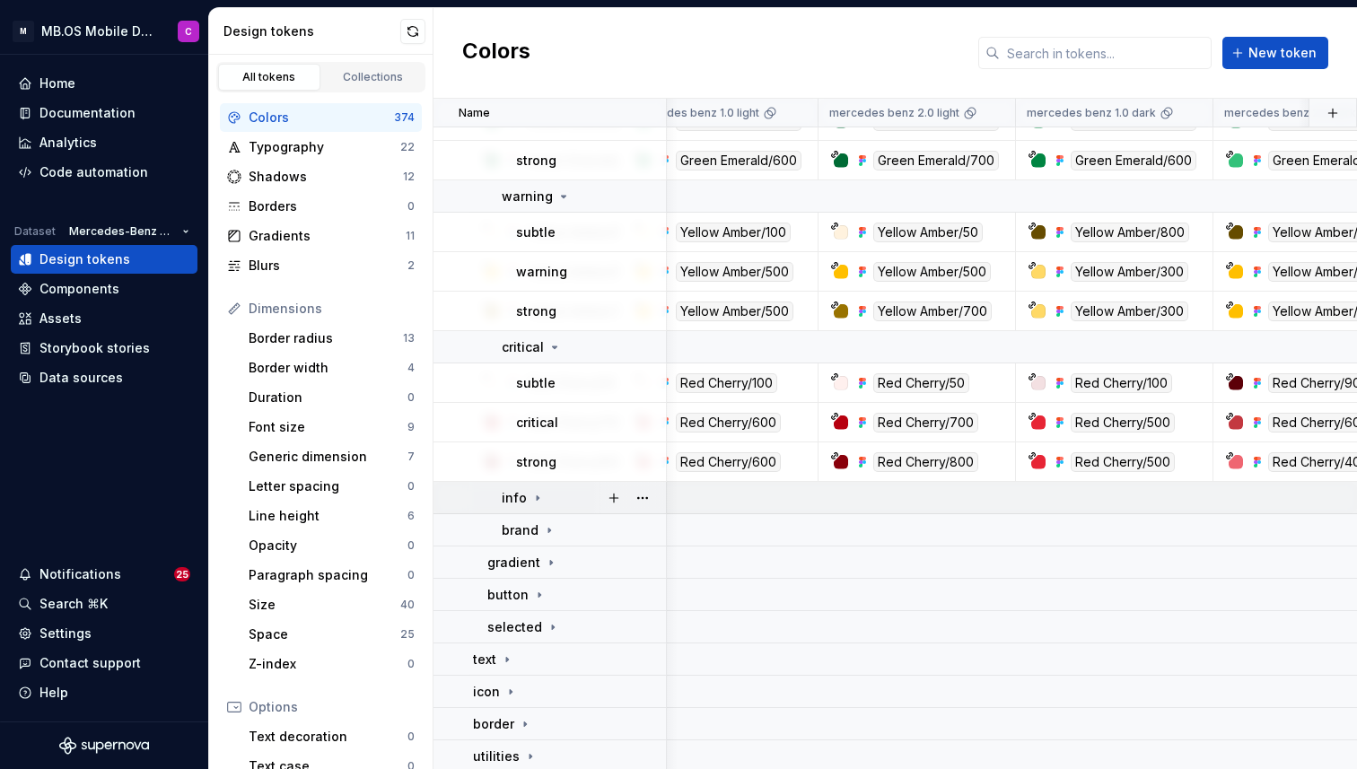
click at [537, 498] on icon at bounding box center [538, 497] width 2 height 4
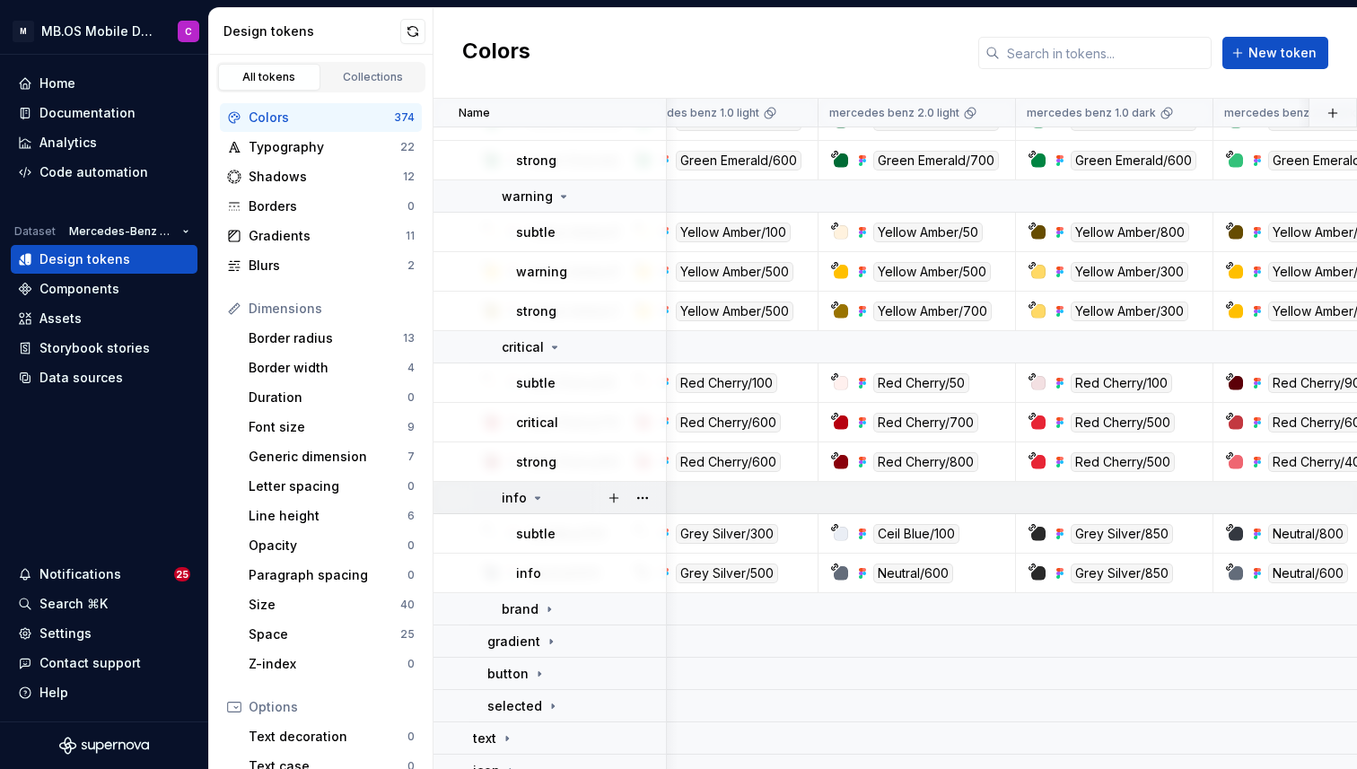
click at [536, 489] on div "info" at bounding box center [523, 498] width 43 height 18
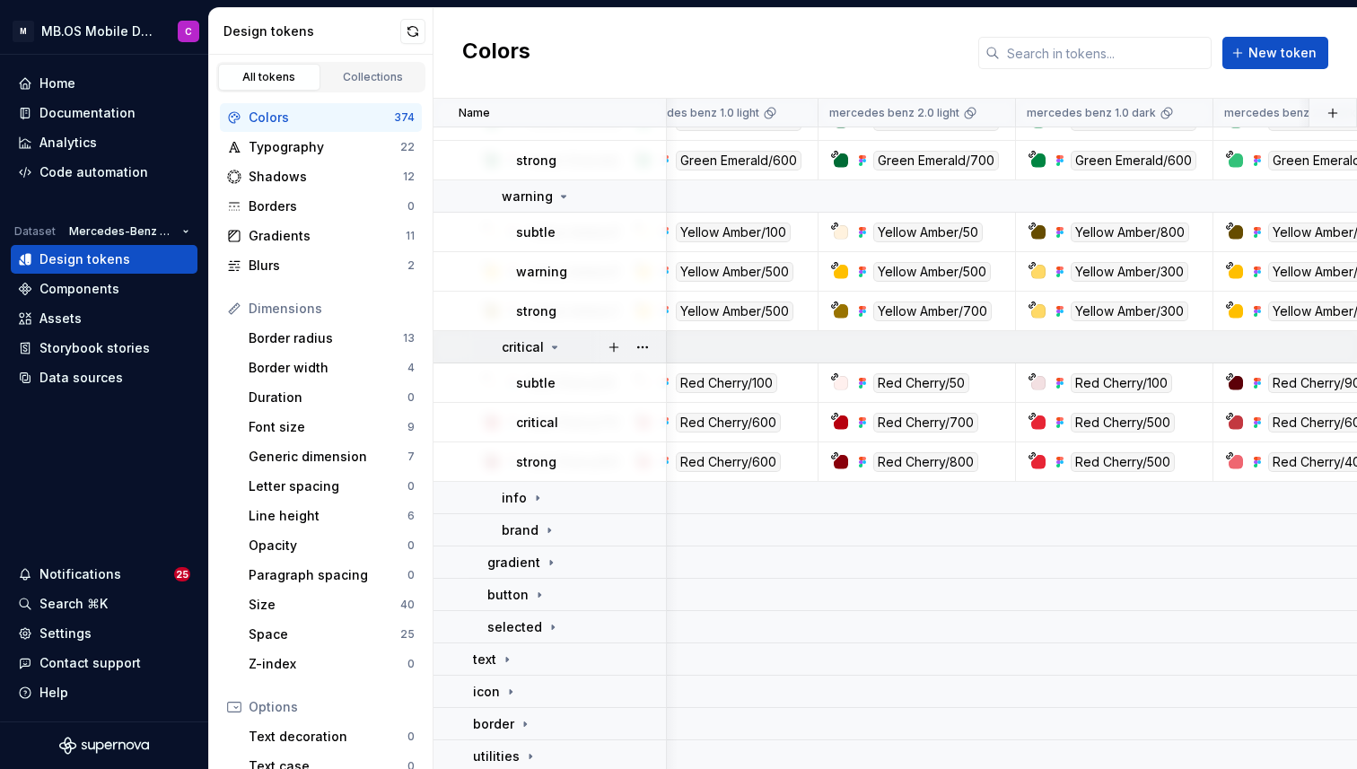
click at [557, 344] on icon at bounding box center [554, 347] width 14 height 14
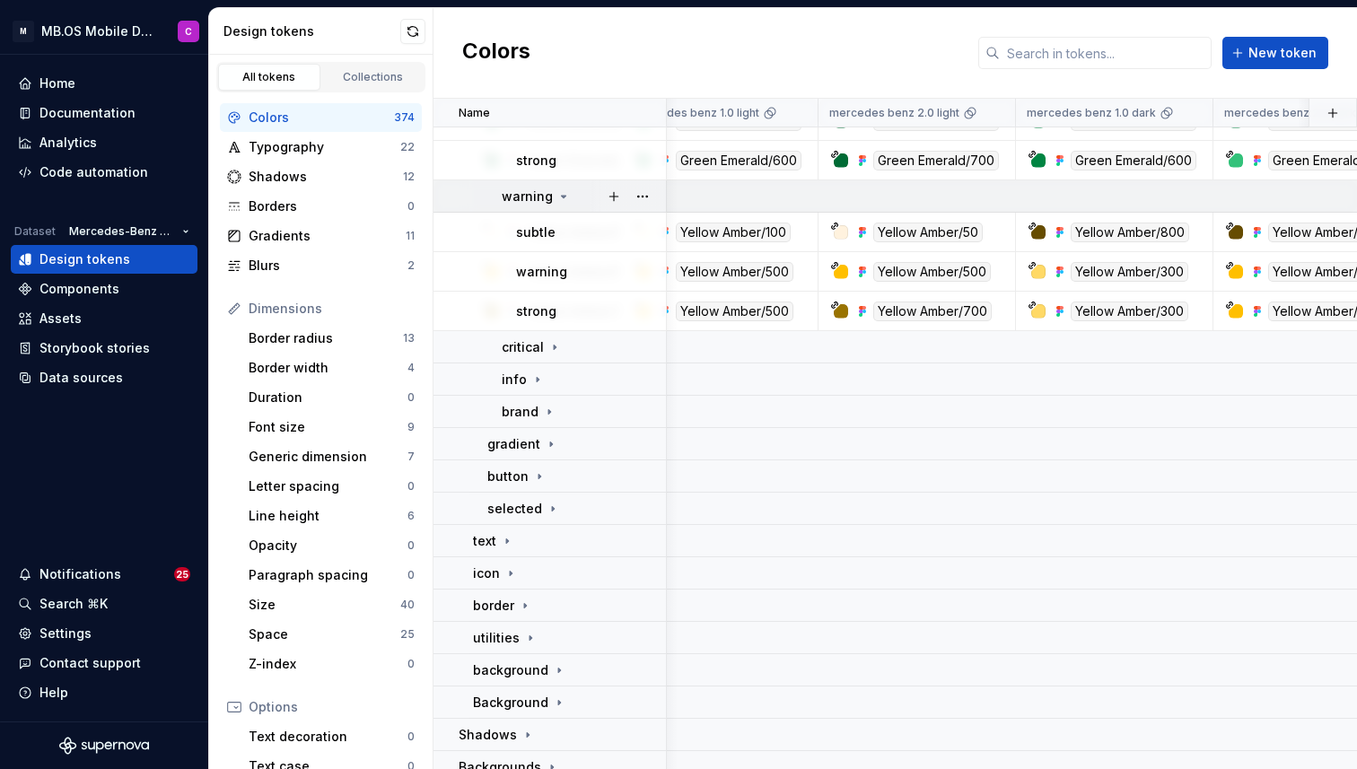
click at [564, 189] on icon at bounding box center [563, 196] width 14 height 14
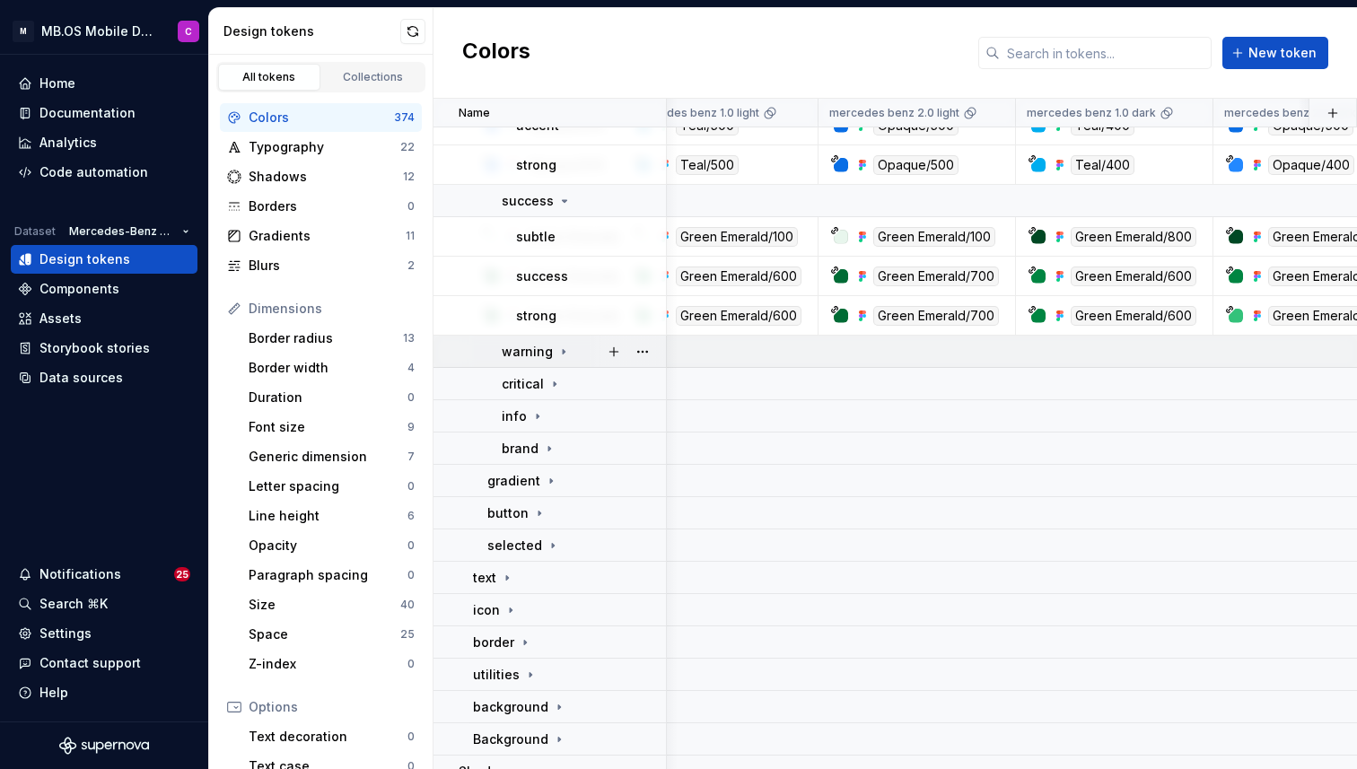
scroll to position [958, 197]
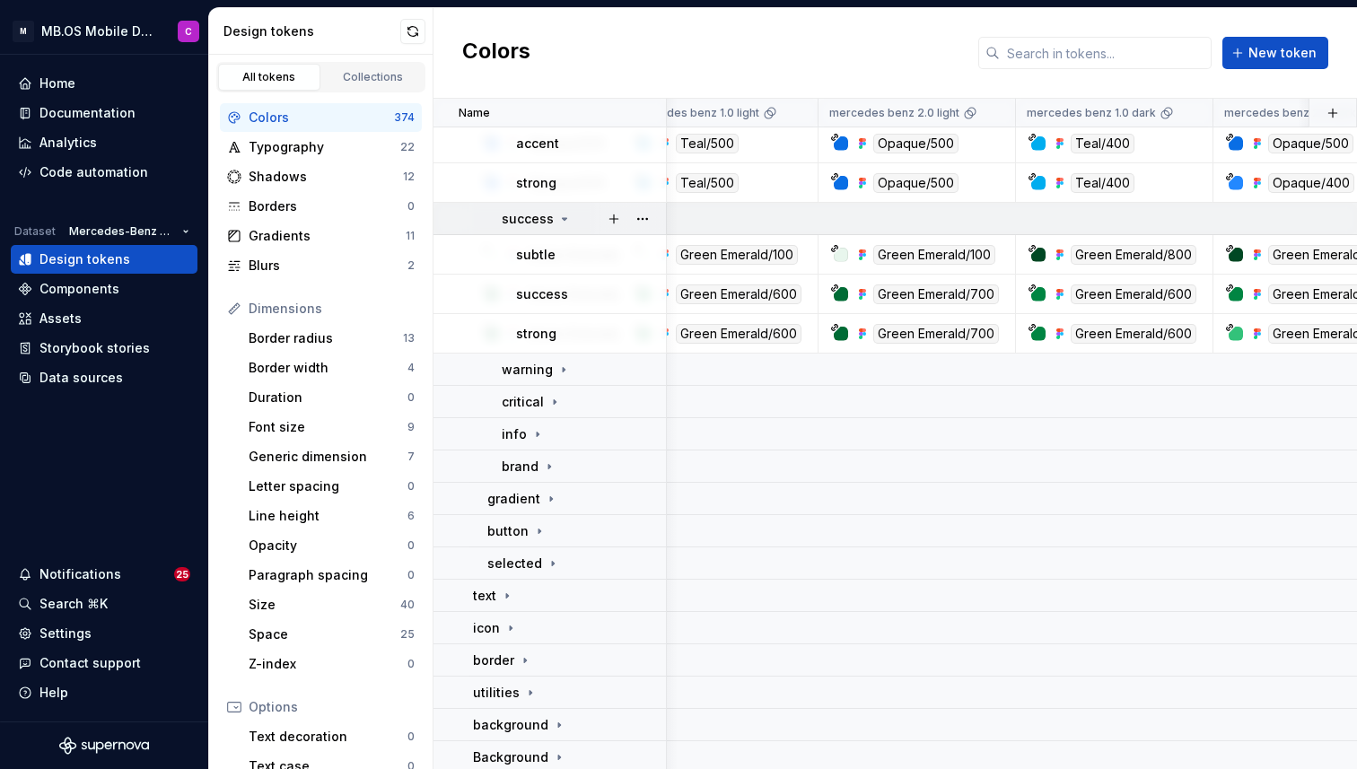
click at [559, 216] on icon at bounding box center [564, 219] width 14 height 14
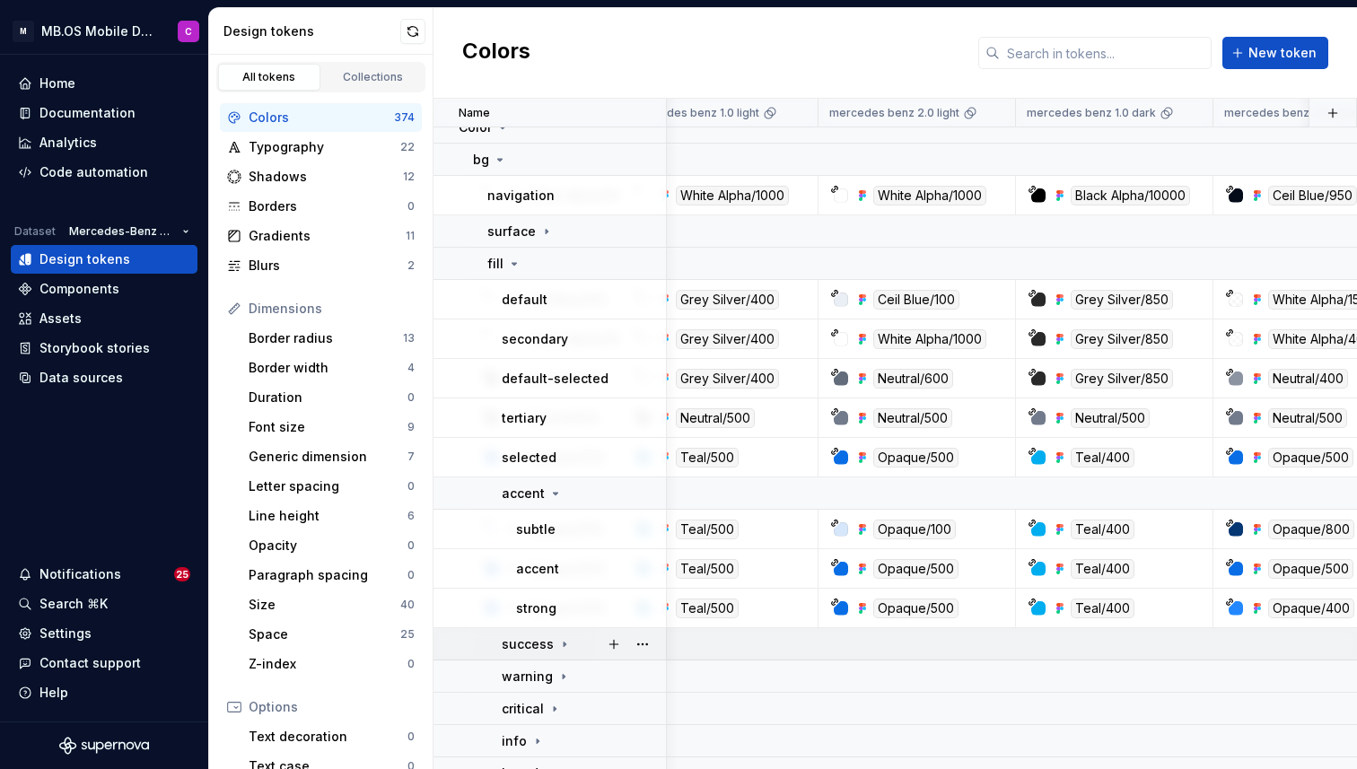
scroll to position [531, 197]
click at [513, 263] on icon at bounding box center [514, 265] width 14 height 14
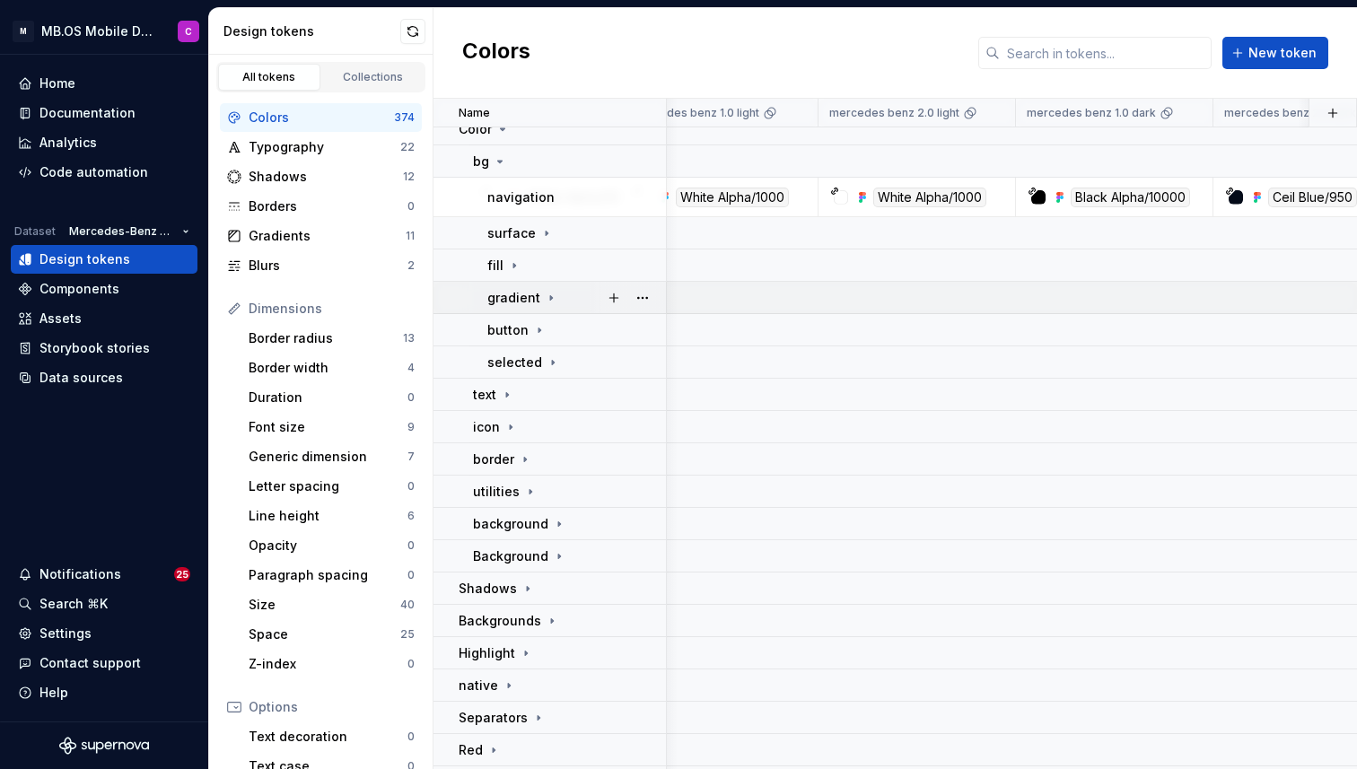
click at [544, 294] on icon at bounding box center [551, 298] width 14 height 14
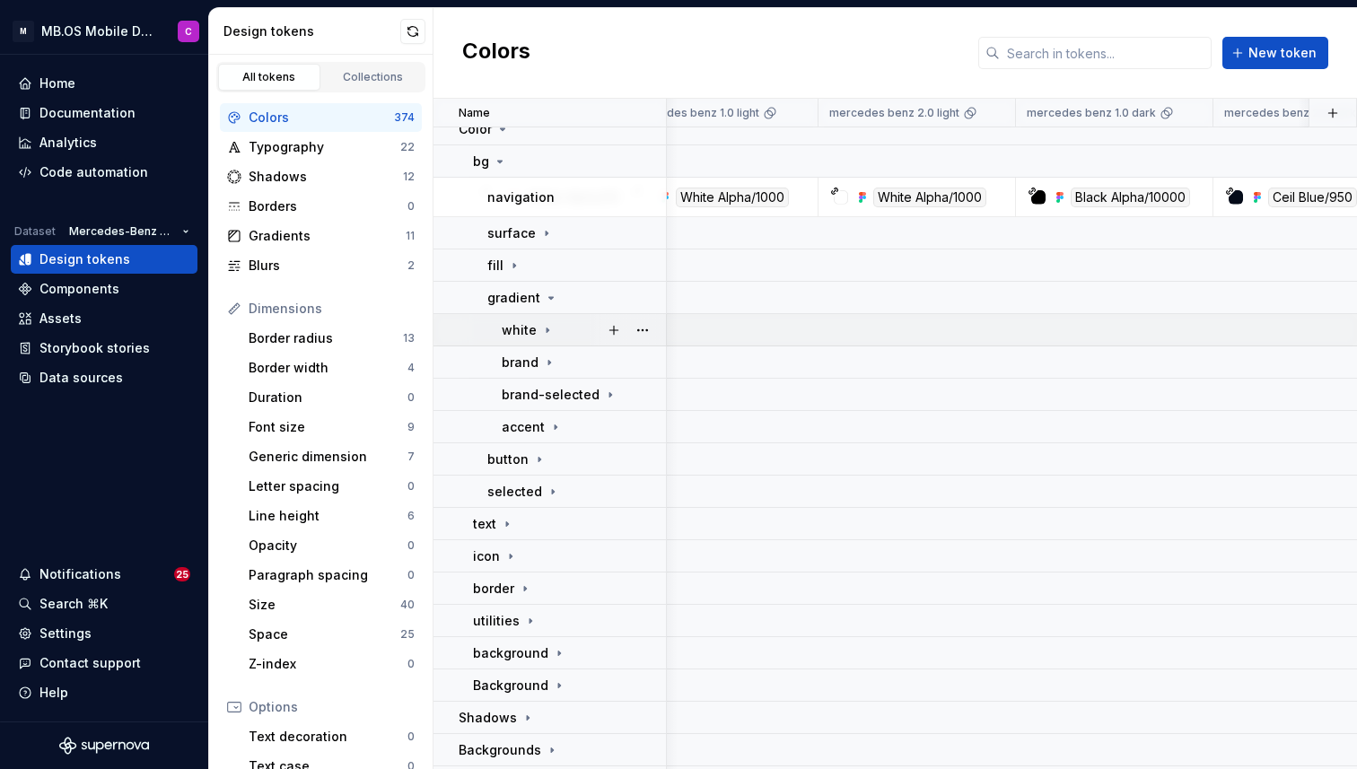
click at [540, 323] on icon at bounding box center [547, 330] width 14 height 14
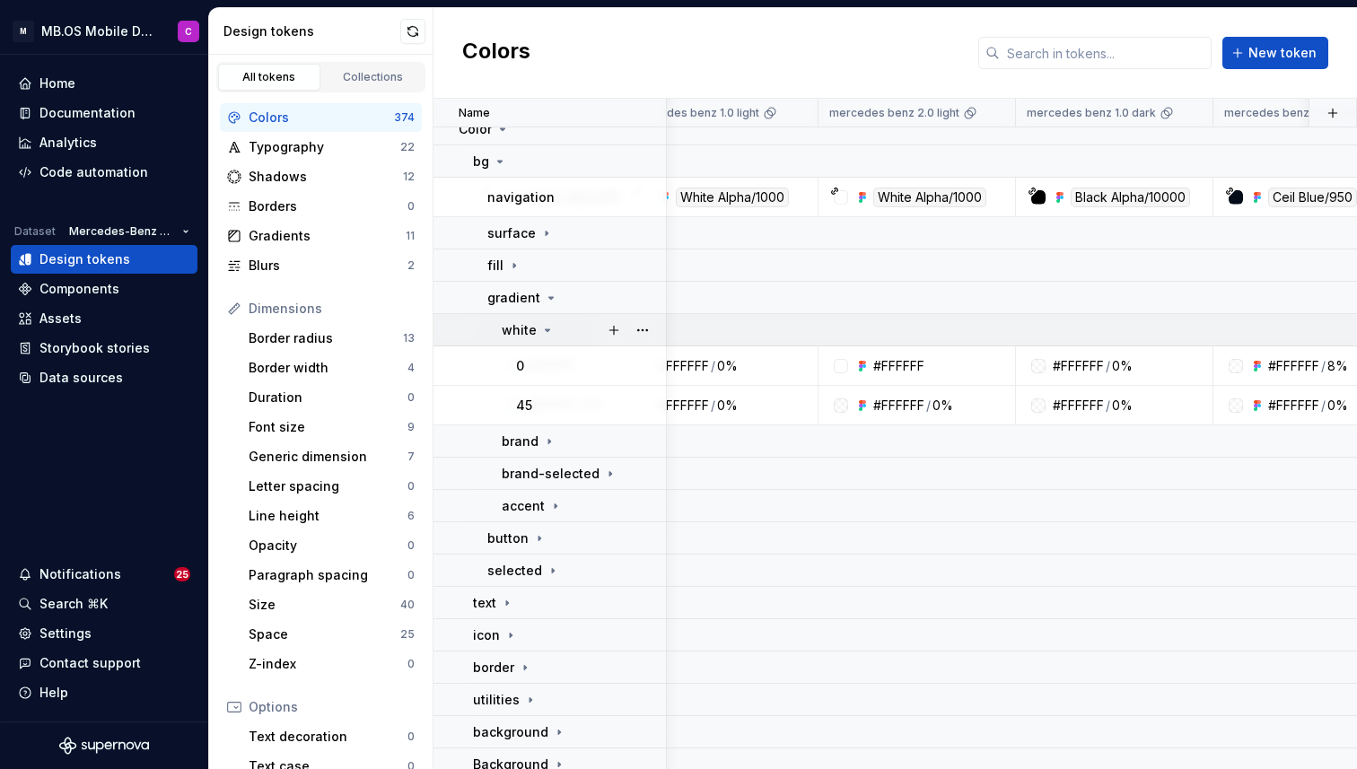
click at [540, 323] on icon at bounding box center [547, 330] width 14 height 14
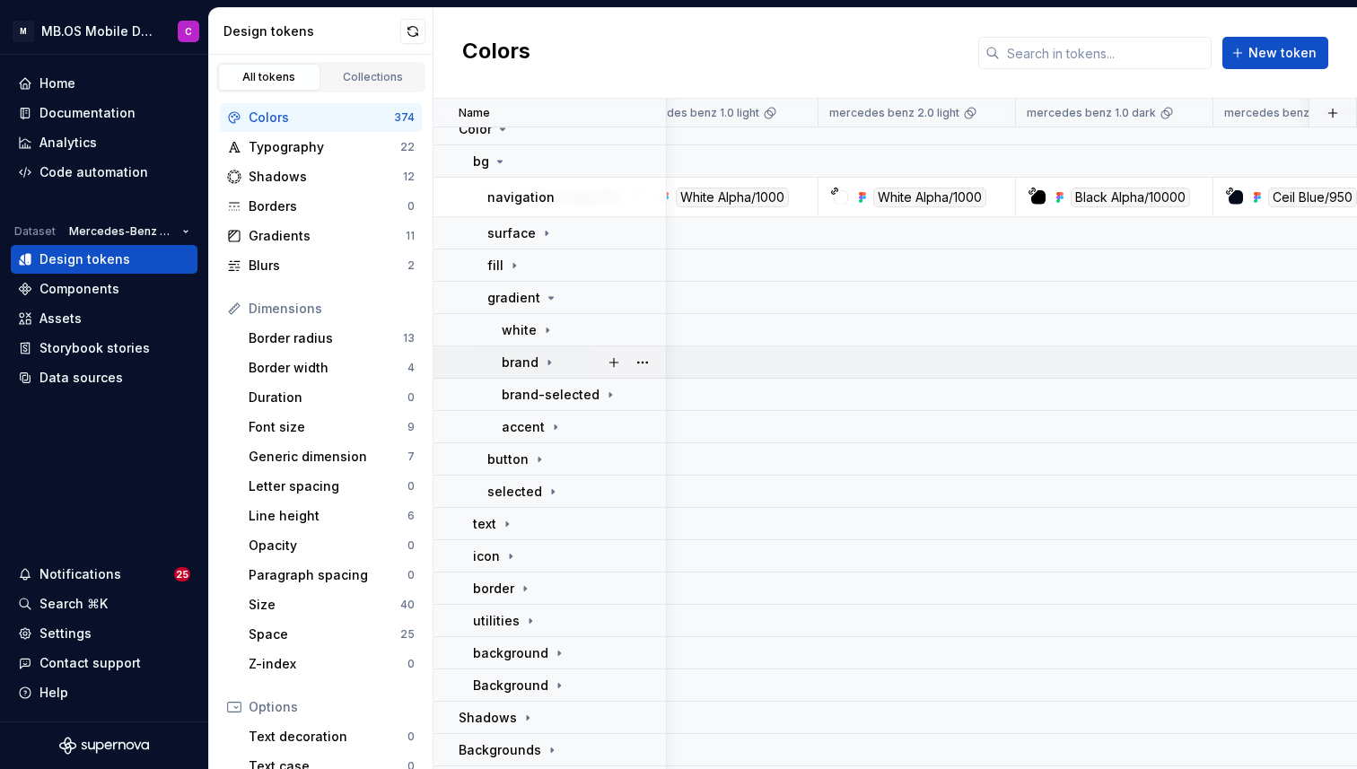
click at [548, 355] on icon at bounding box center [549, 362] width 14 height 14
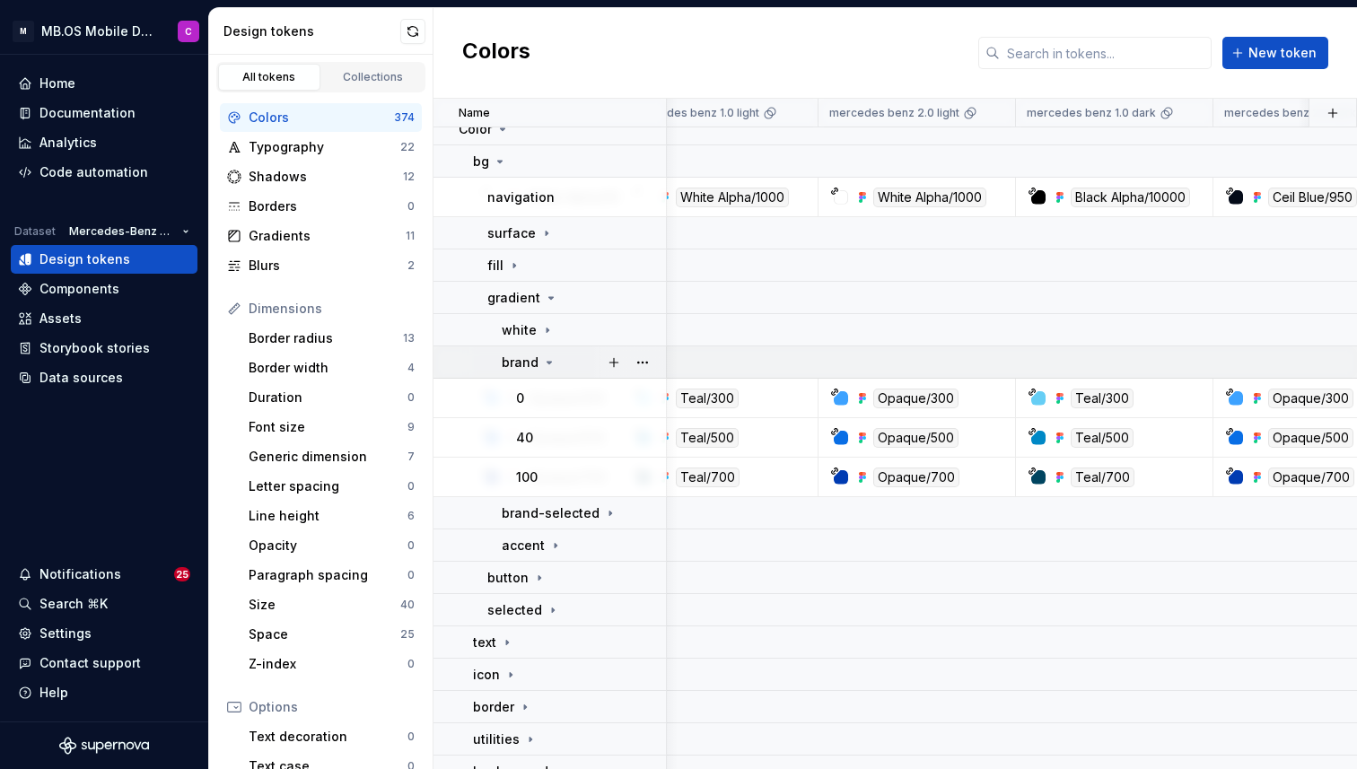
click at [548, 355] on icon at bounding box center [549, 362] width 14 height 14
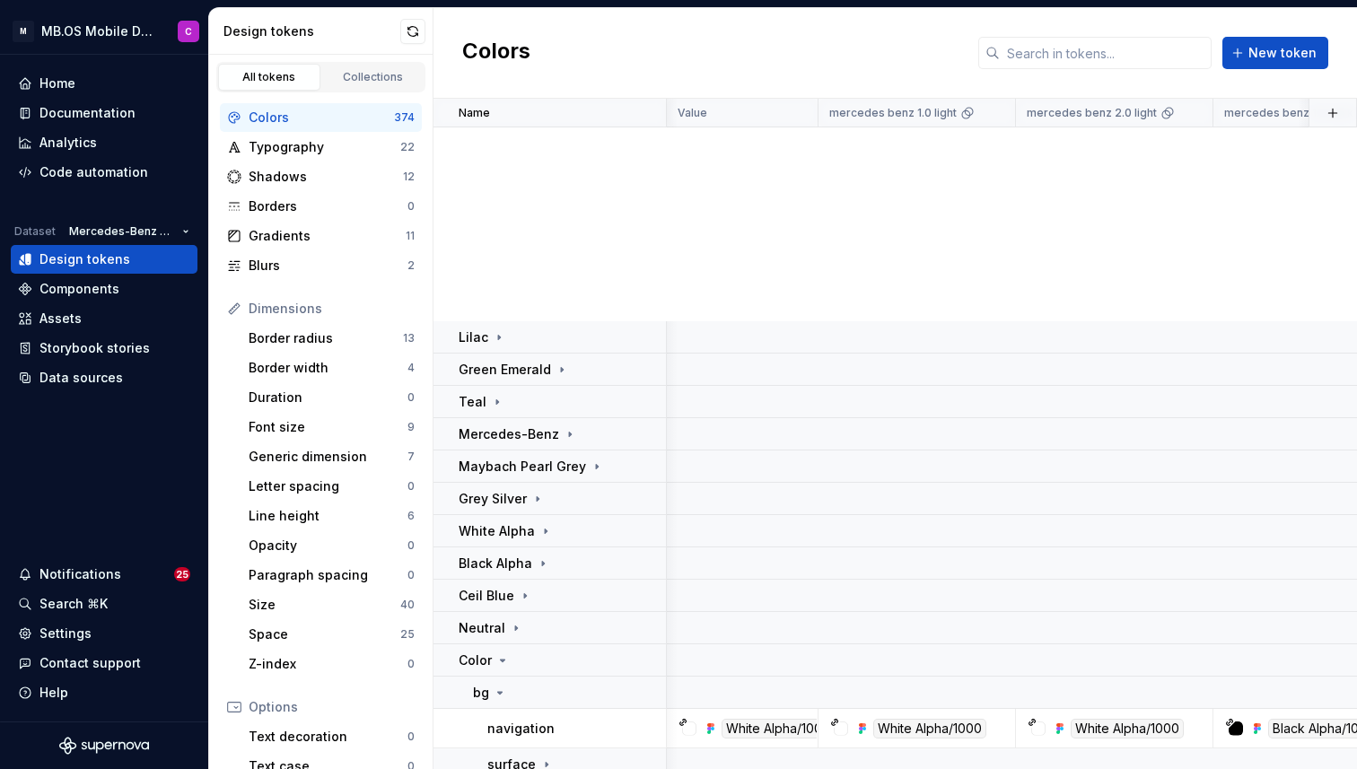
scroll to position [531, 197]
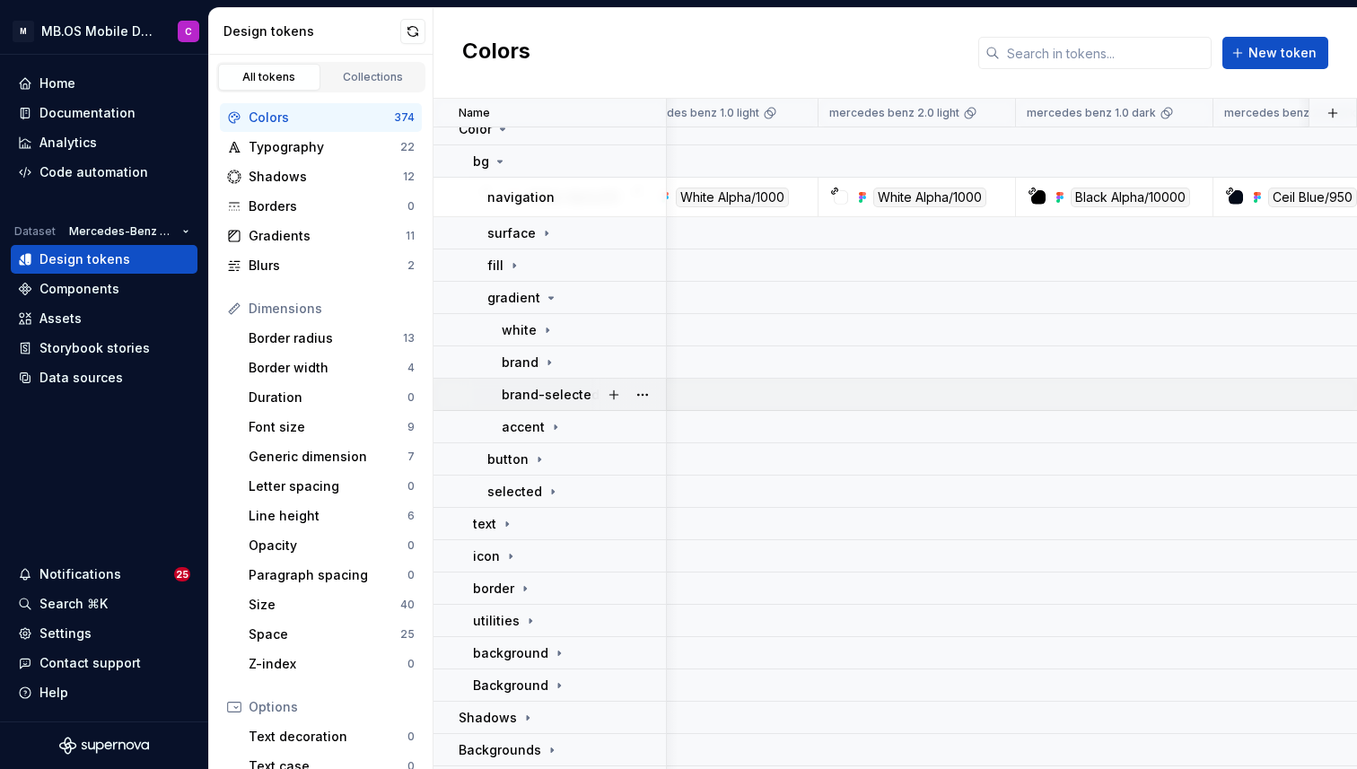
click at [596, 394] on div at bounding box center [627, 394] width 75 height 31
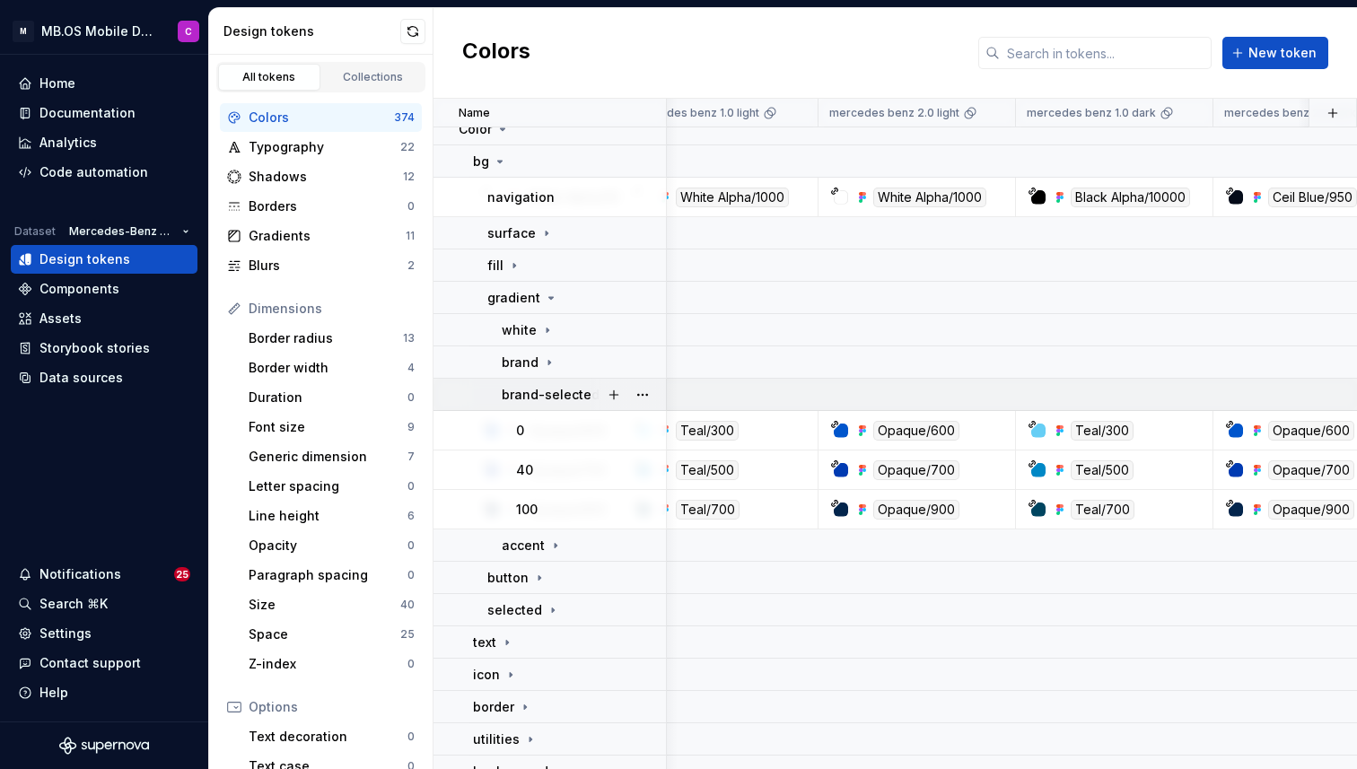
click at [596, 394] on div at bounding box center [627, 394] width 75 height 31
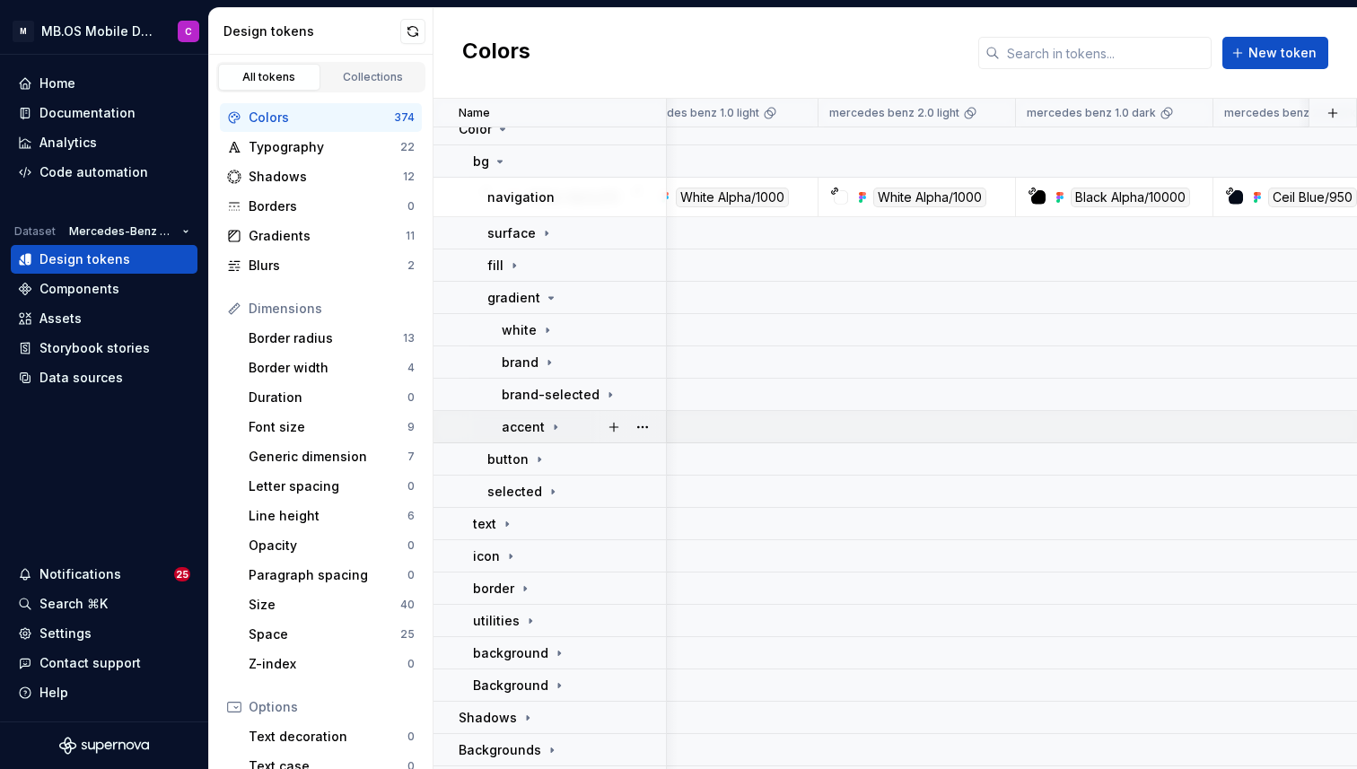
click at [548, 422] on icon at bounding box center [555, 427] width 14 height 14
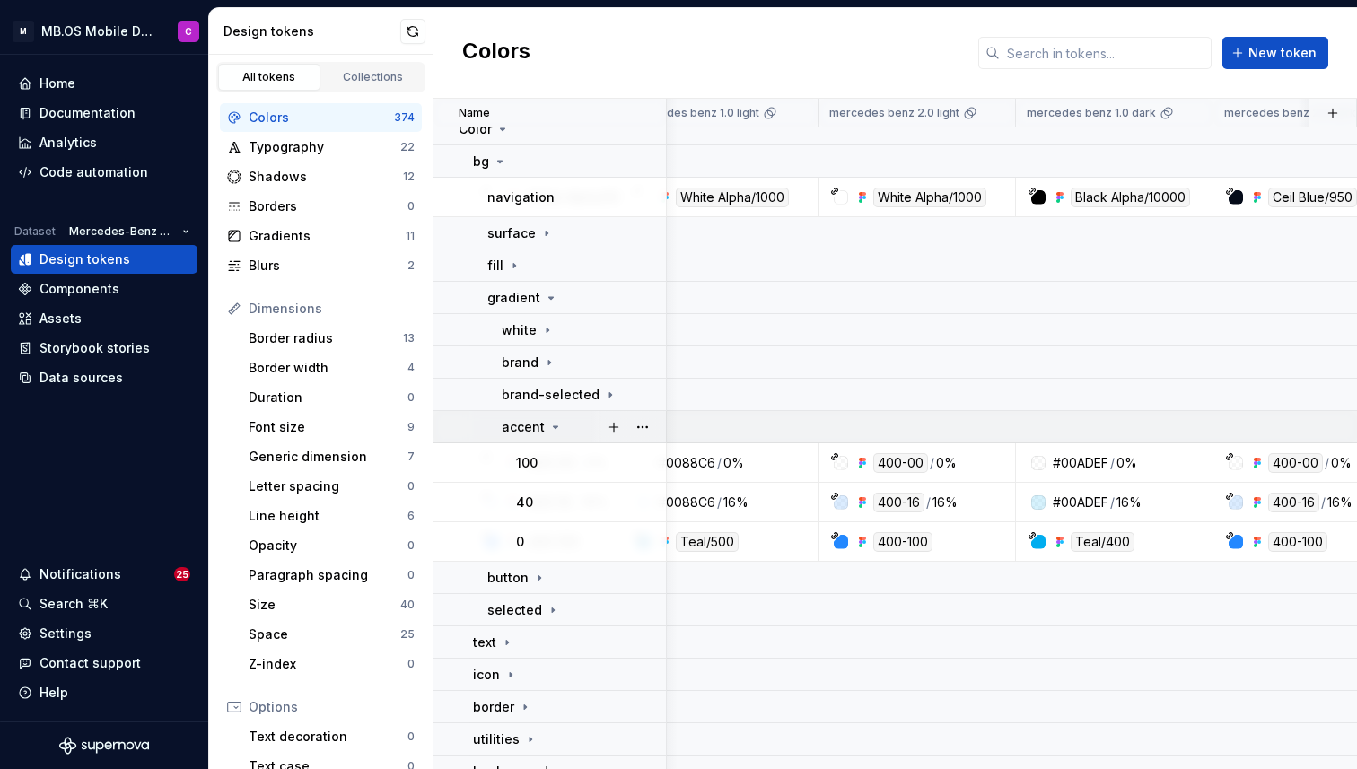
click at [562, 427] on div "accent" at bounding box center [583, 427] width 163 height 18
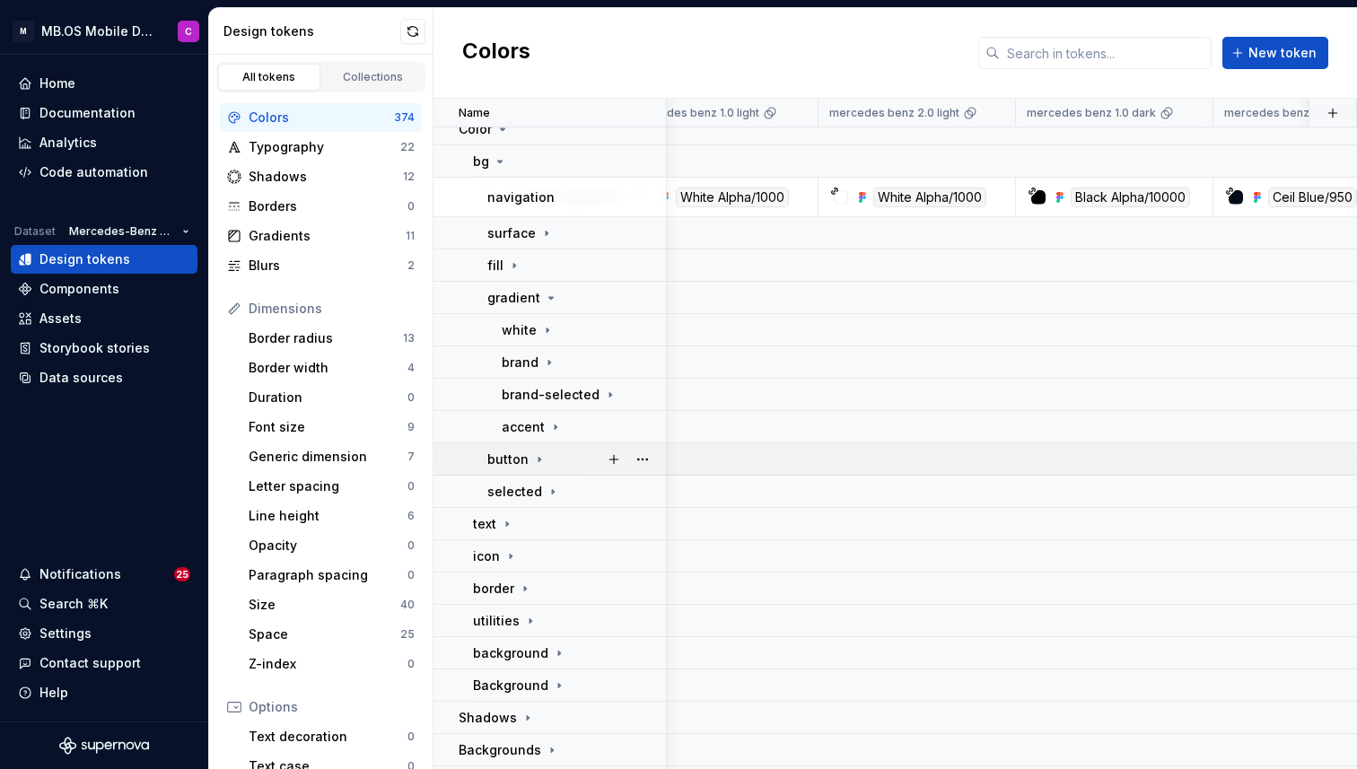
click at [539, 460] on icon at bounding box center [539, 459] width 14 height 14
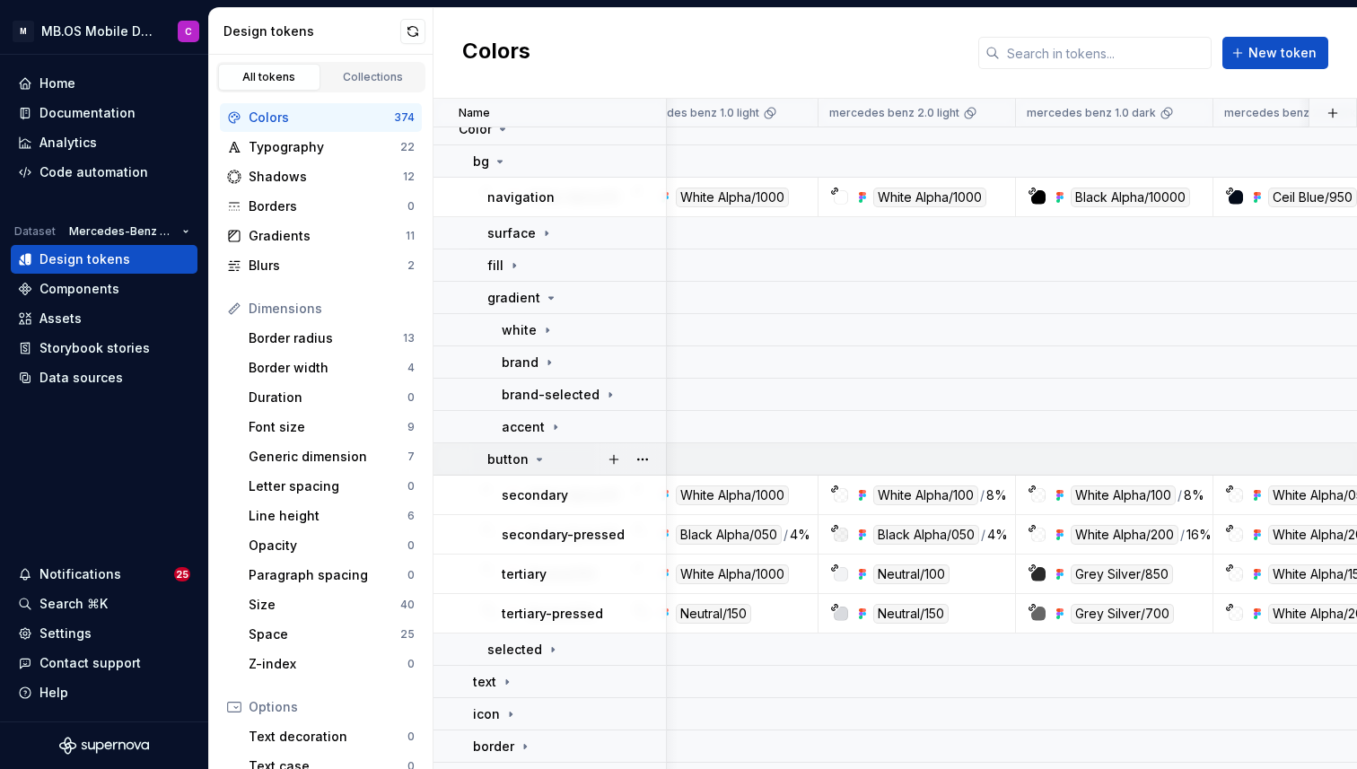
click at [540, 458] on icon at bounding box center [539, 459] width 14 height 14
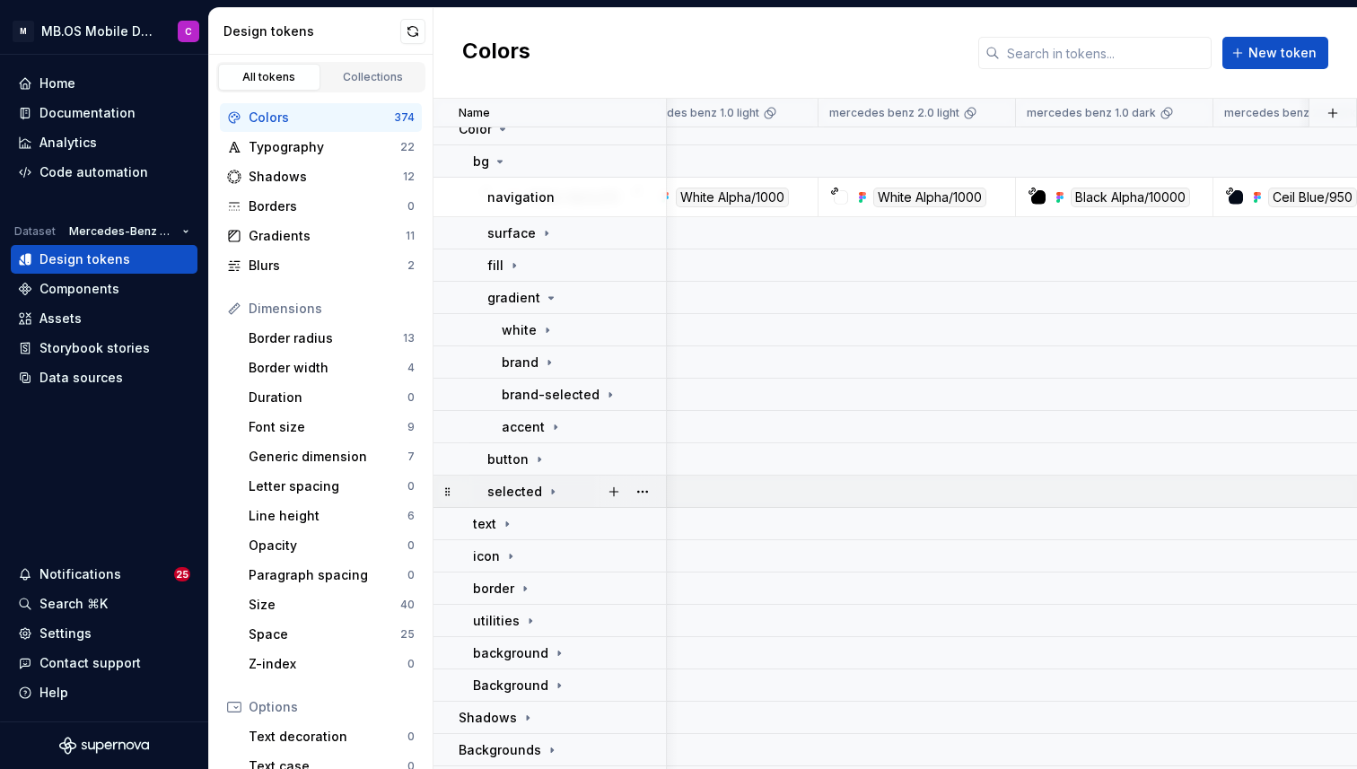
click at [546, 488] on icon at bounding box center [553, 491] width 14 height 14
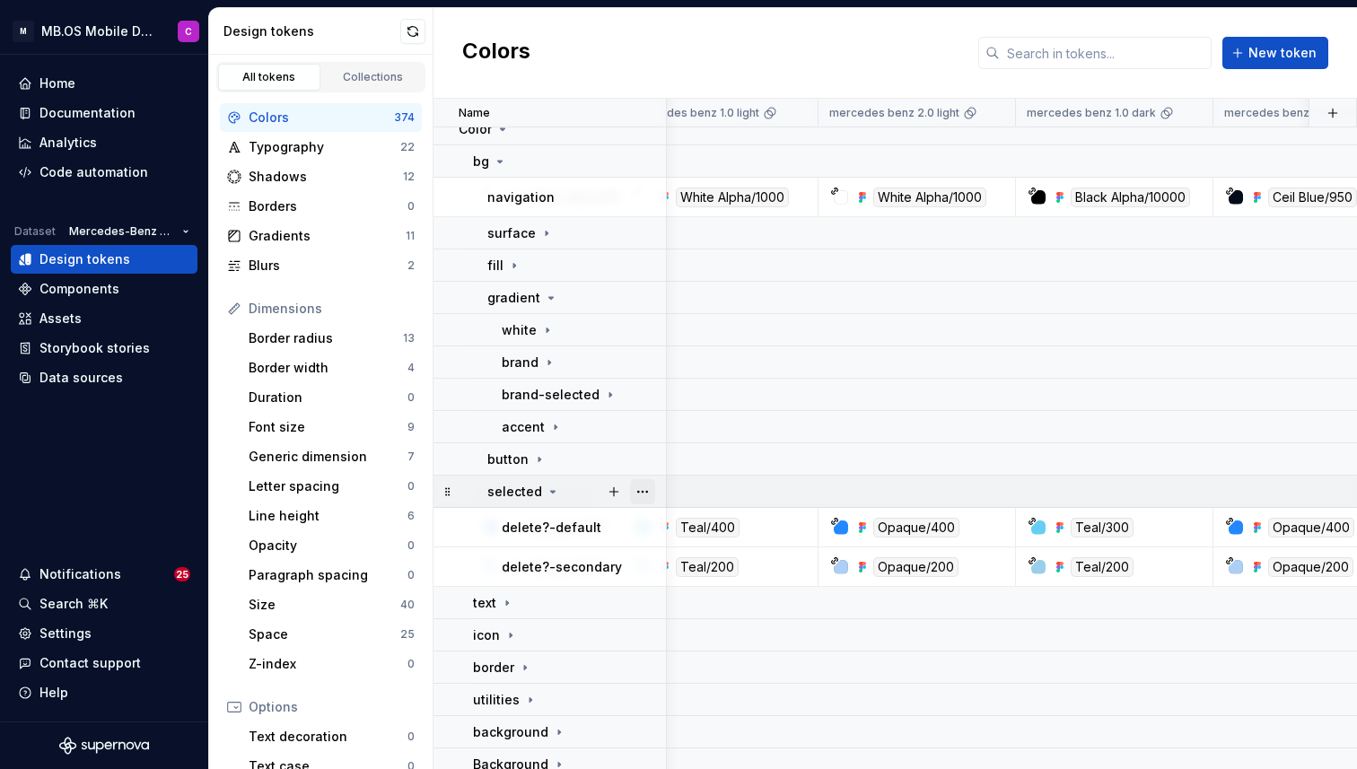
click at [642, 493] on button "button" at bounding box center [642, 491] width 25 height 25
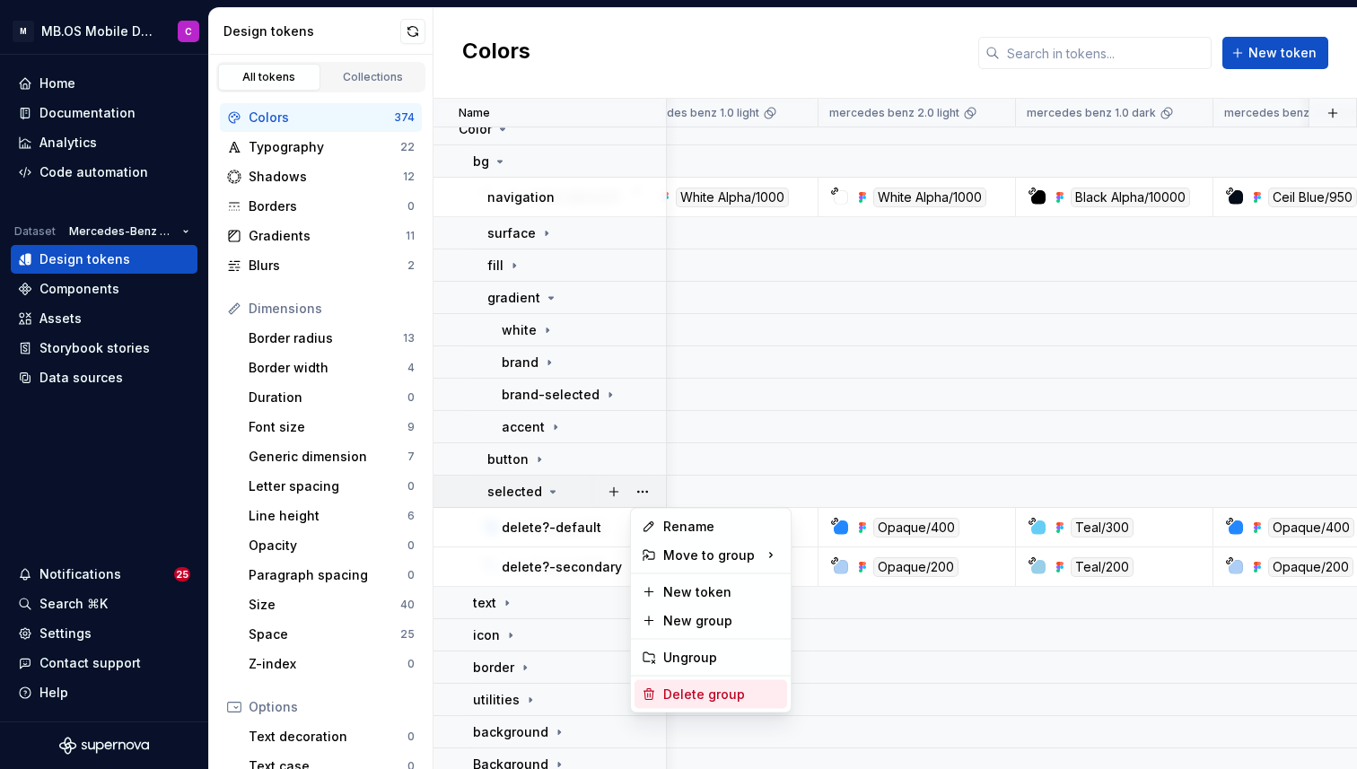
click at [677, 694] on div "Delete group" at bounding box center [721, 694] width 117 height 18
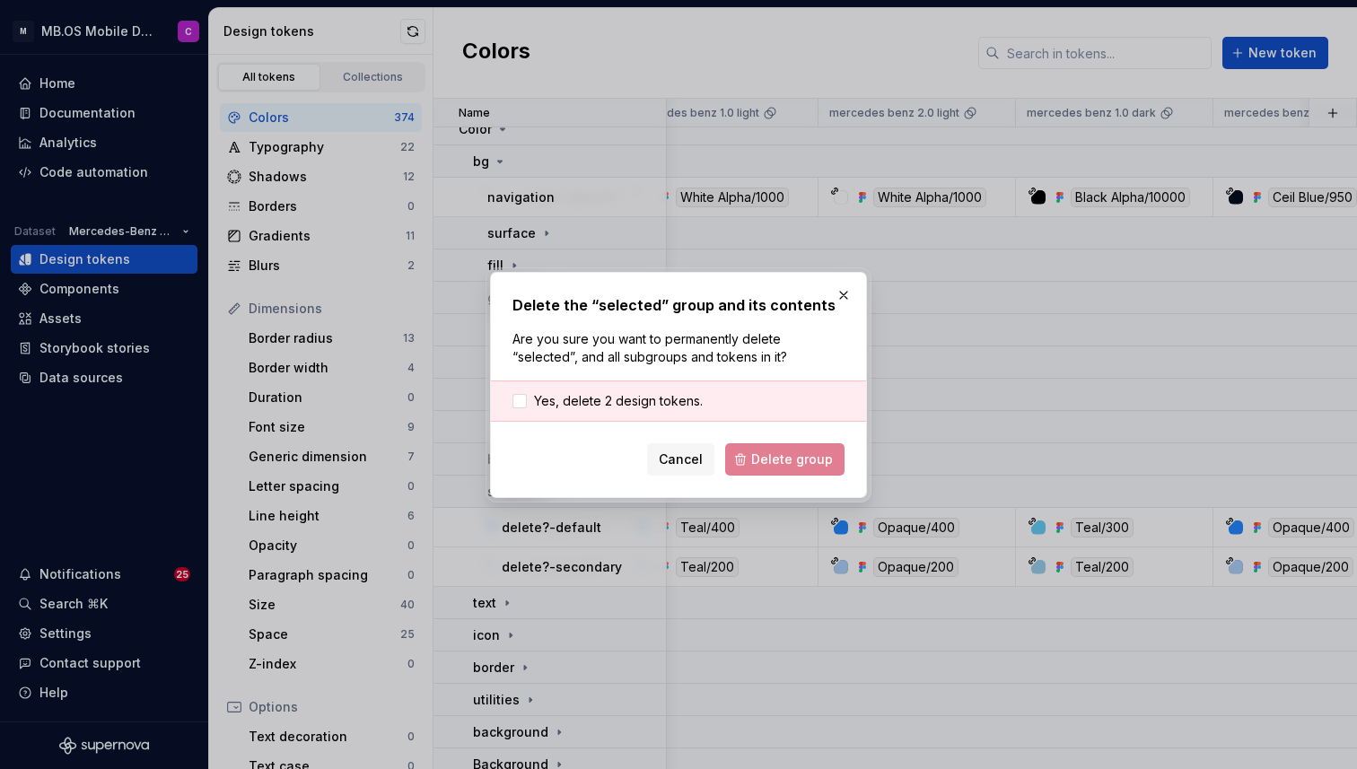
click at [785, 461] on div "Cancel Delete group" at bounding box center [678, 459] width 332 height 32
click at [571, 398] on span "Yes, delete 2 design tokens." at bounding box center [618, 401] width 169 height 18
click at [767, 460] on span "Delete group" at bounding box center [792, 459] width 82 height 18
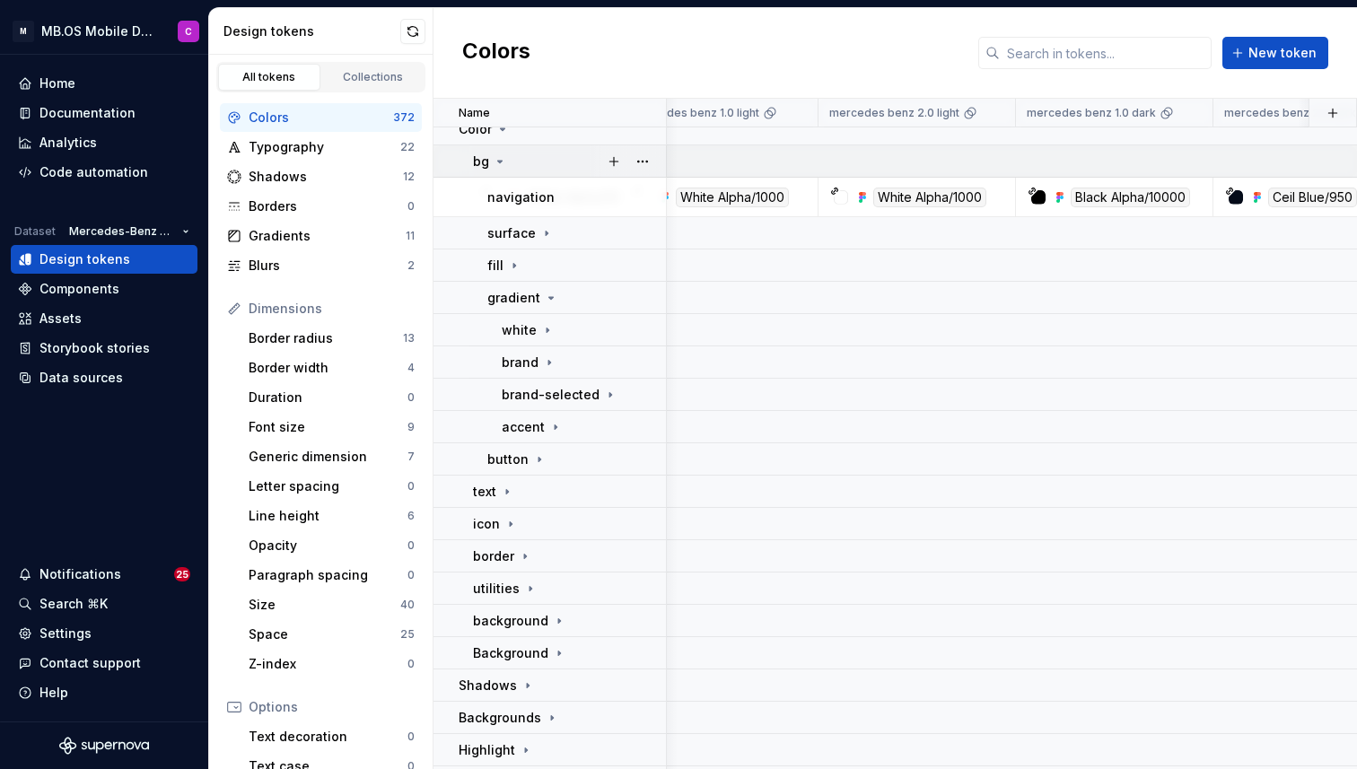
click at [498, 158] on icon at bounding box center [500, 161] width 14 height 14
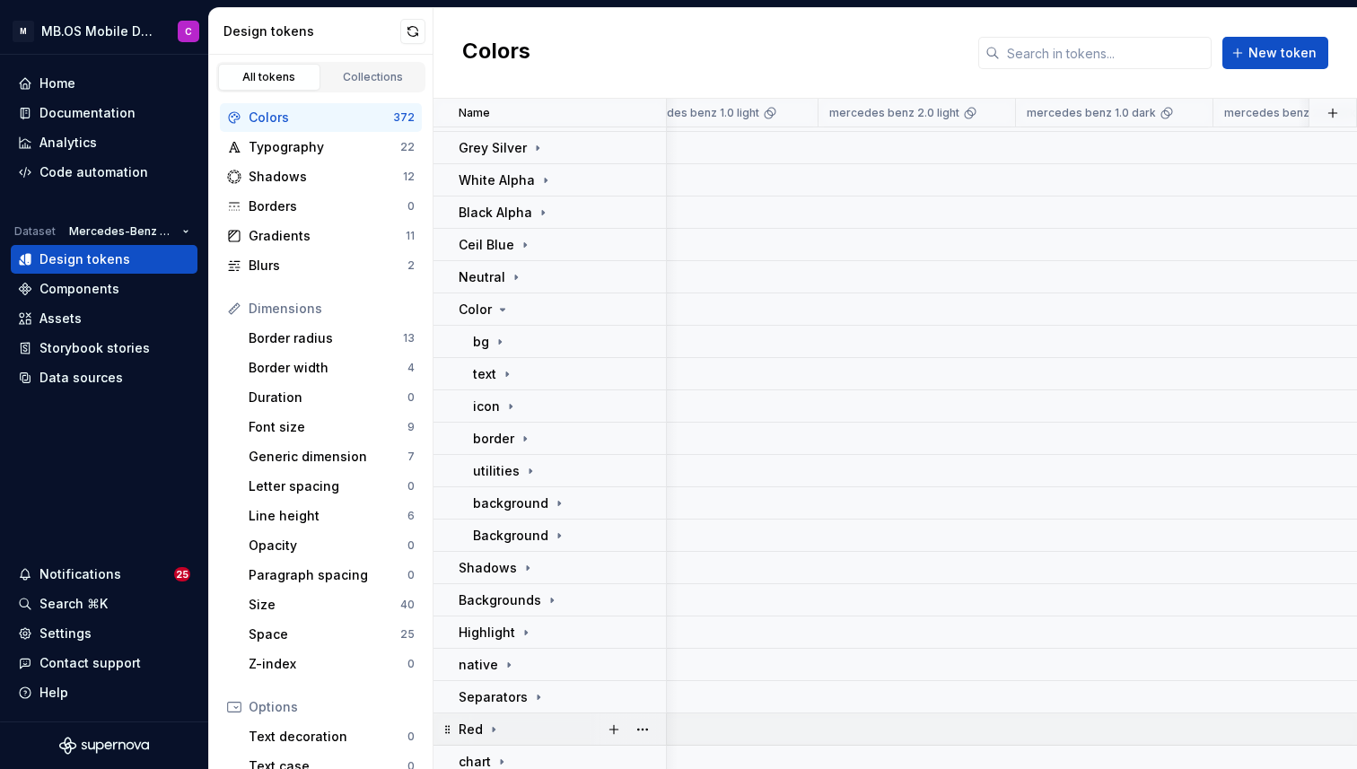
scroll to position [349, 197]
click at [507, 374] on icon at bounding box center [507, 375] width 2 height 4
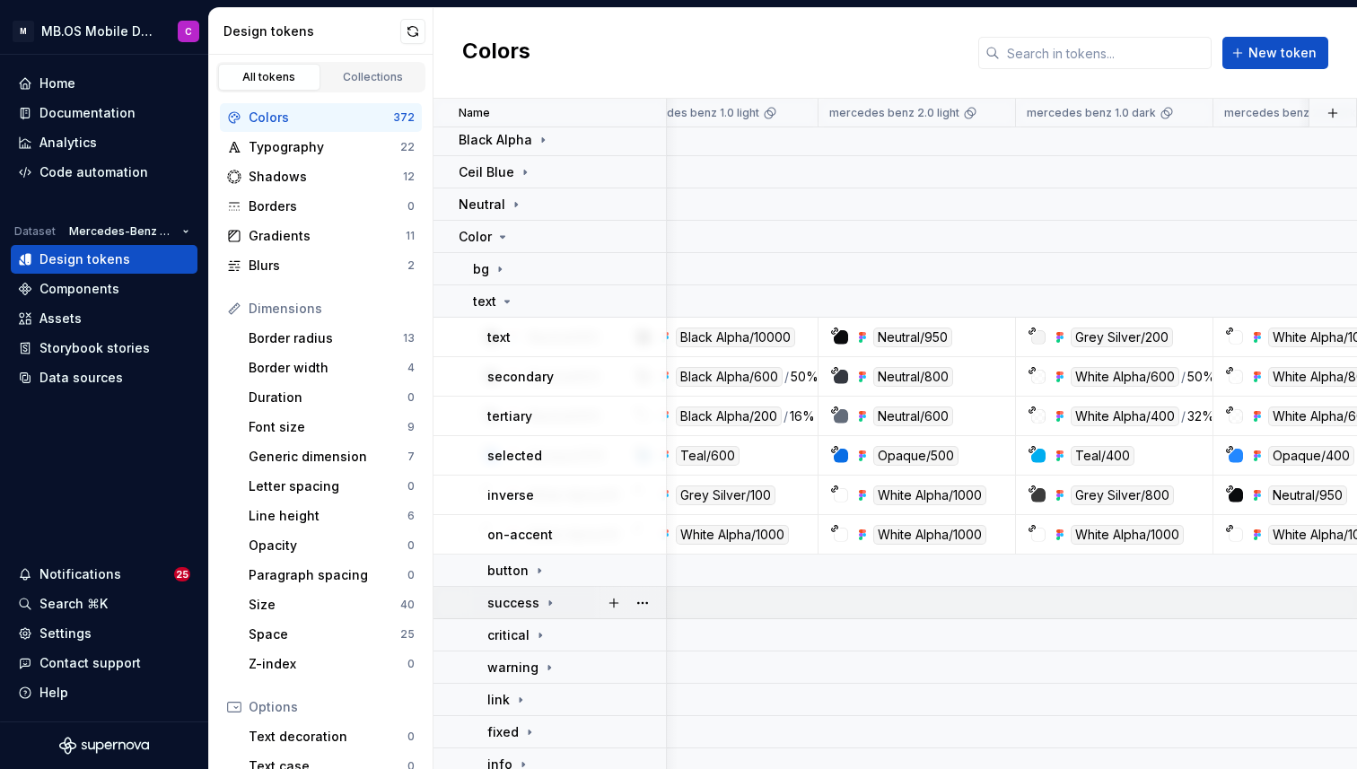
scroll to position [427, 197]
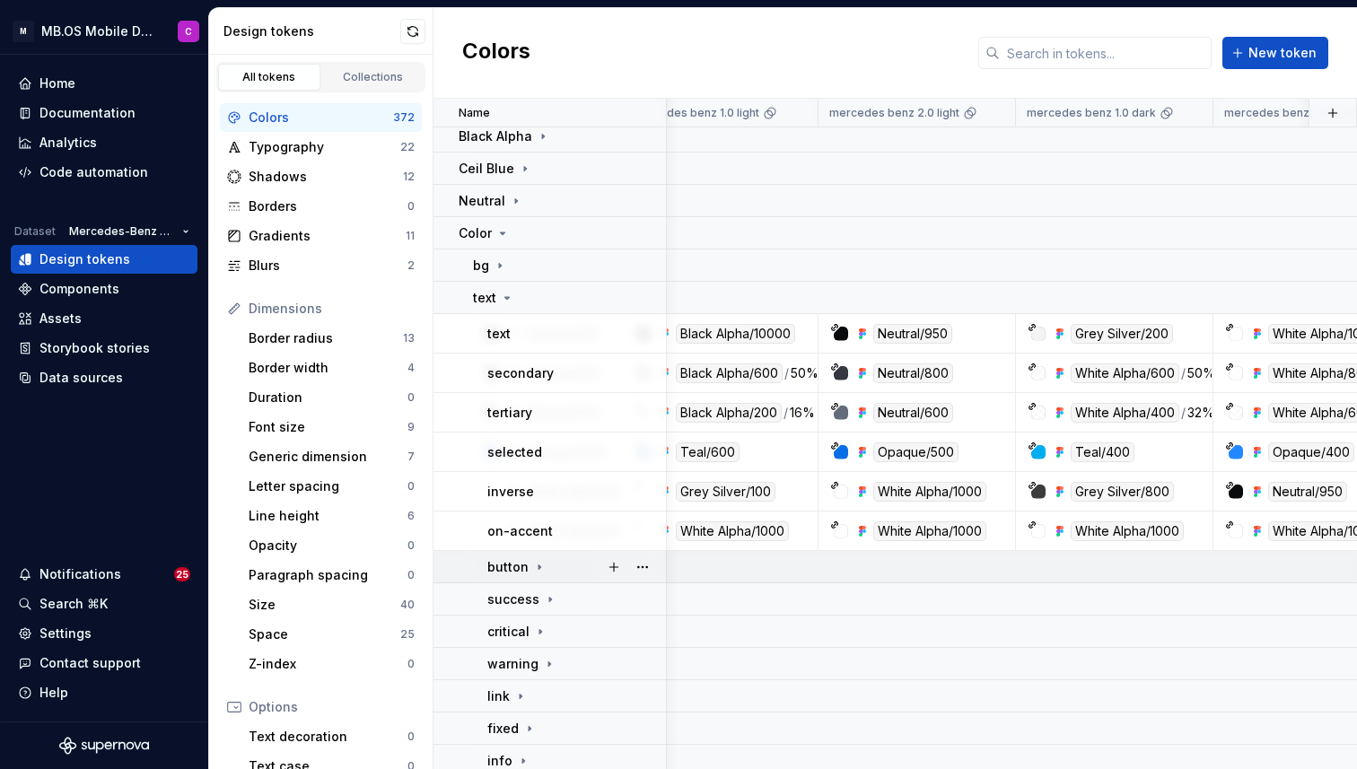
click at [537, 563] on icon at bounding box center [539, 567] width 14 height 14
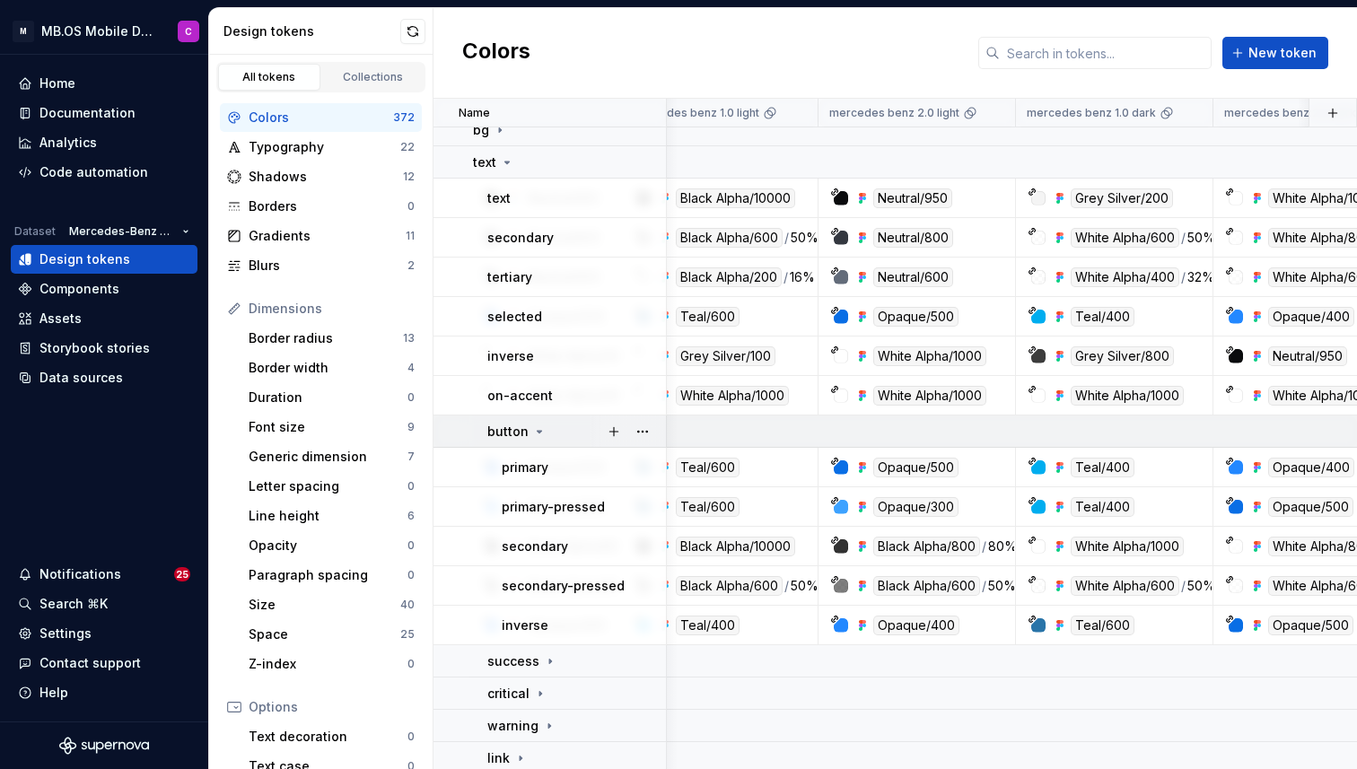
scroll to position [565, 197]
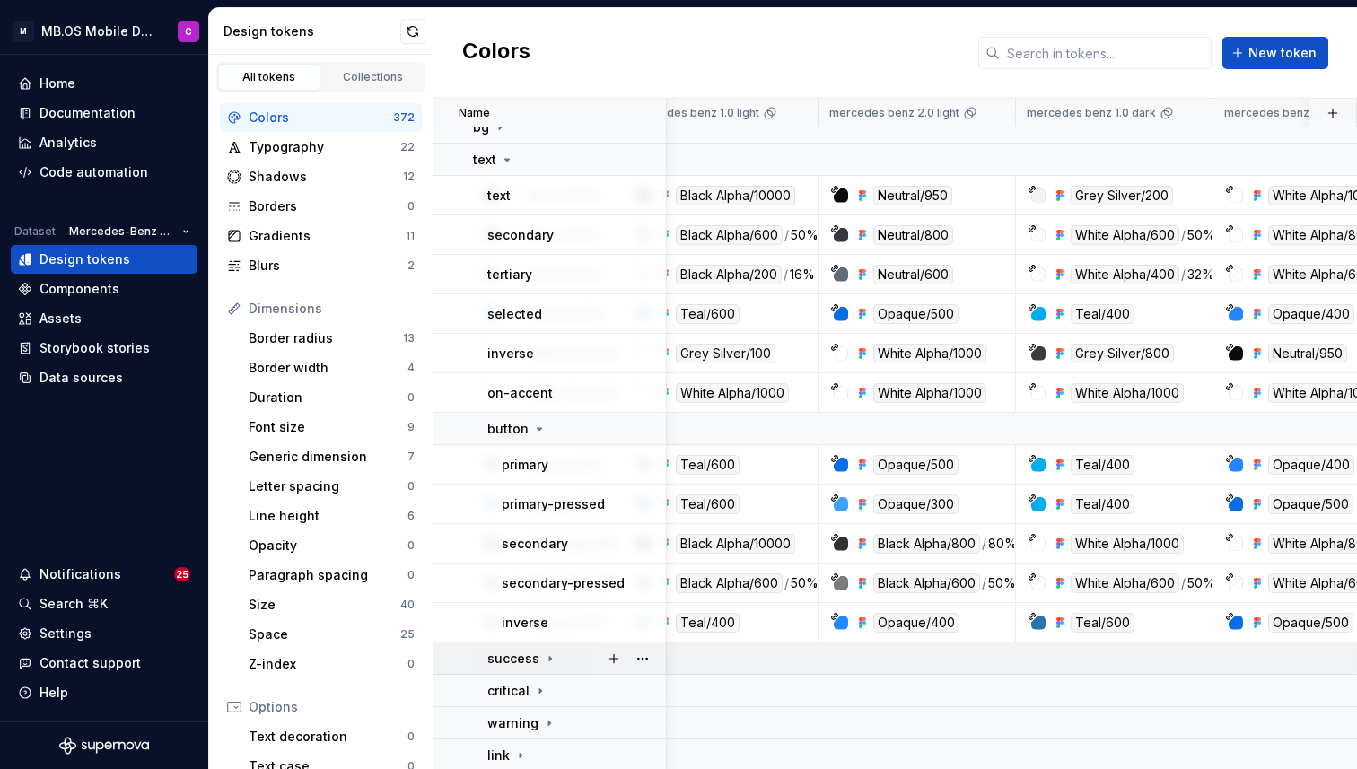
click at [544, 657] on icon at bounding box center [550, 658] width 14 height 14
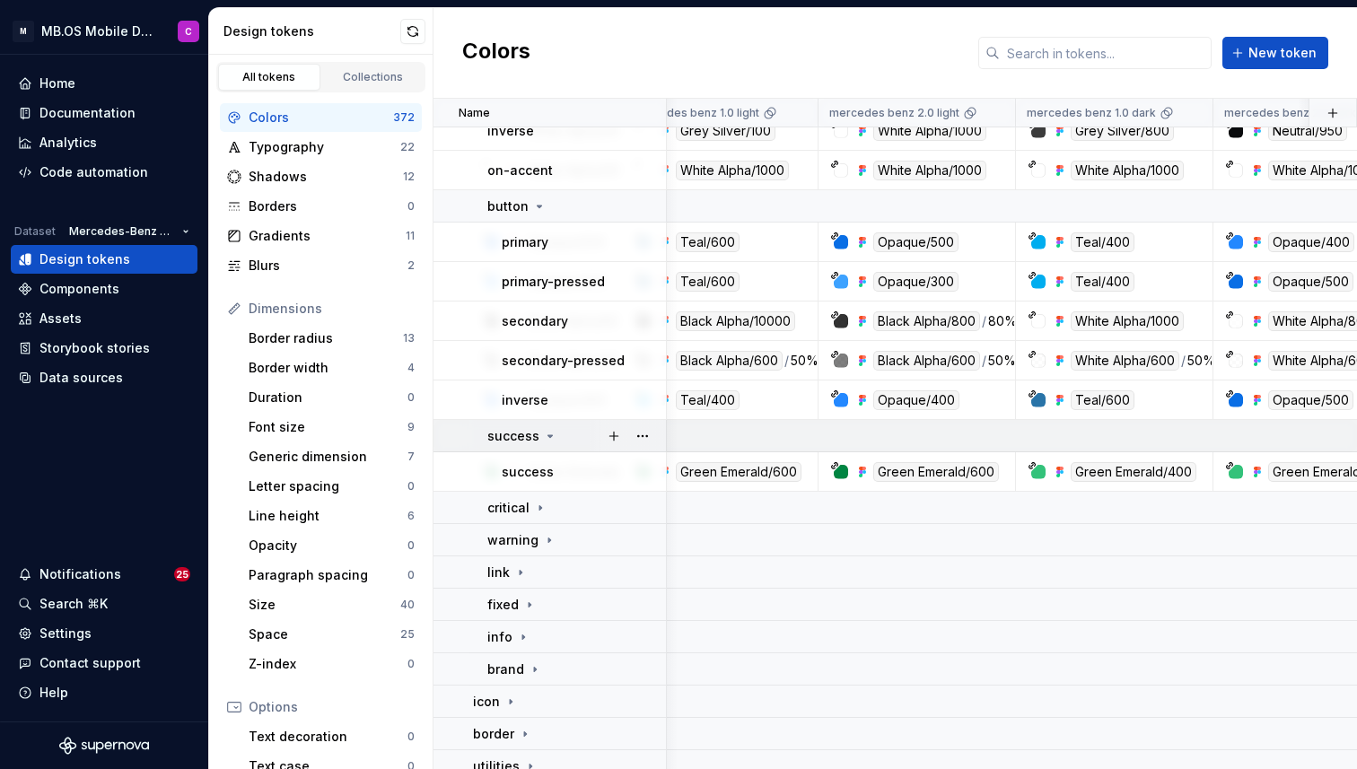
scroll to position [789, 197]
click at [542, 509] on icon at bounding box center [540, 507] width 14 height 14
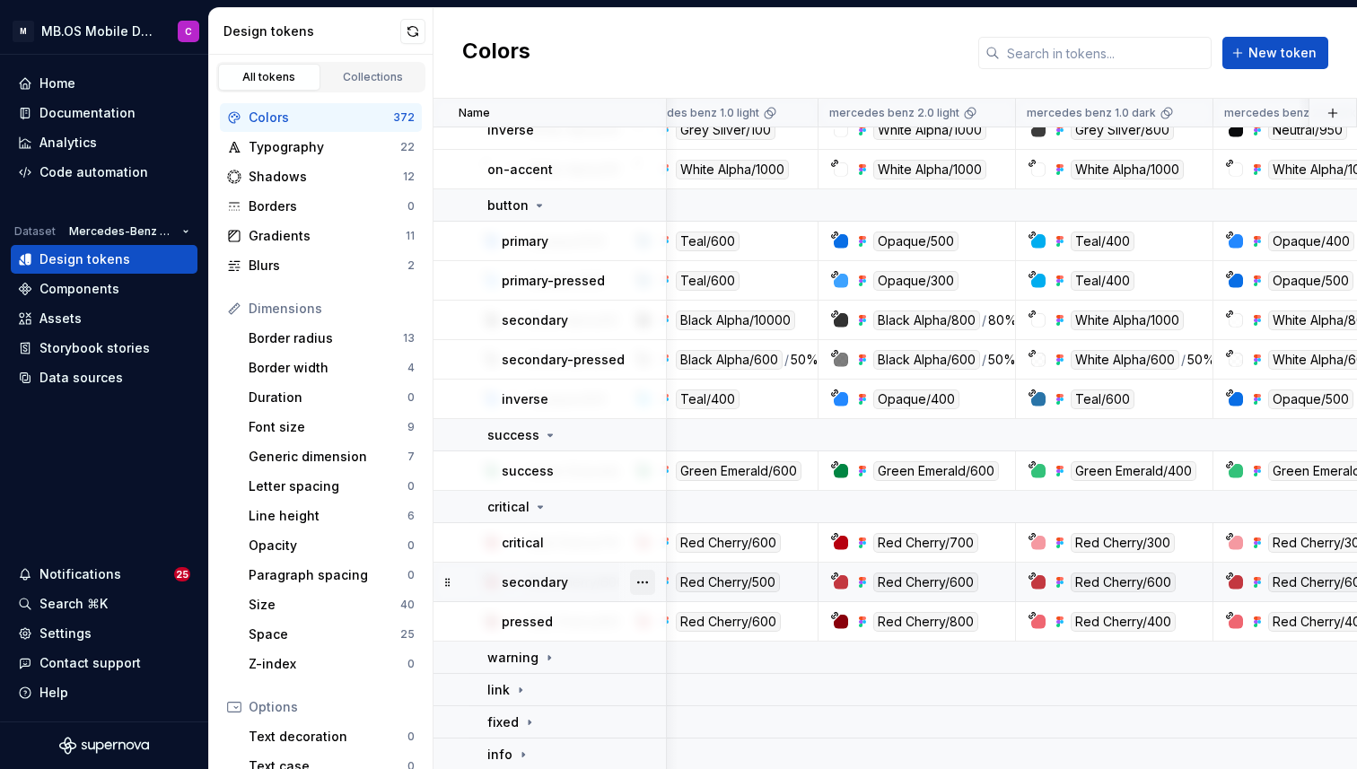
click at [640, 585] on button "button" at bounding box center [642, 582] width 25 height 25
click at [694, 685] on div "Delete token" at bounding box center [721, 683] width 117 height 18
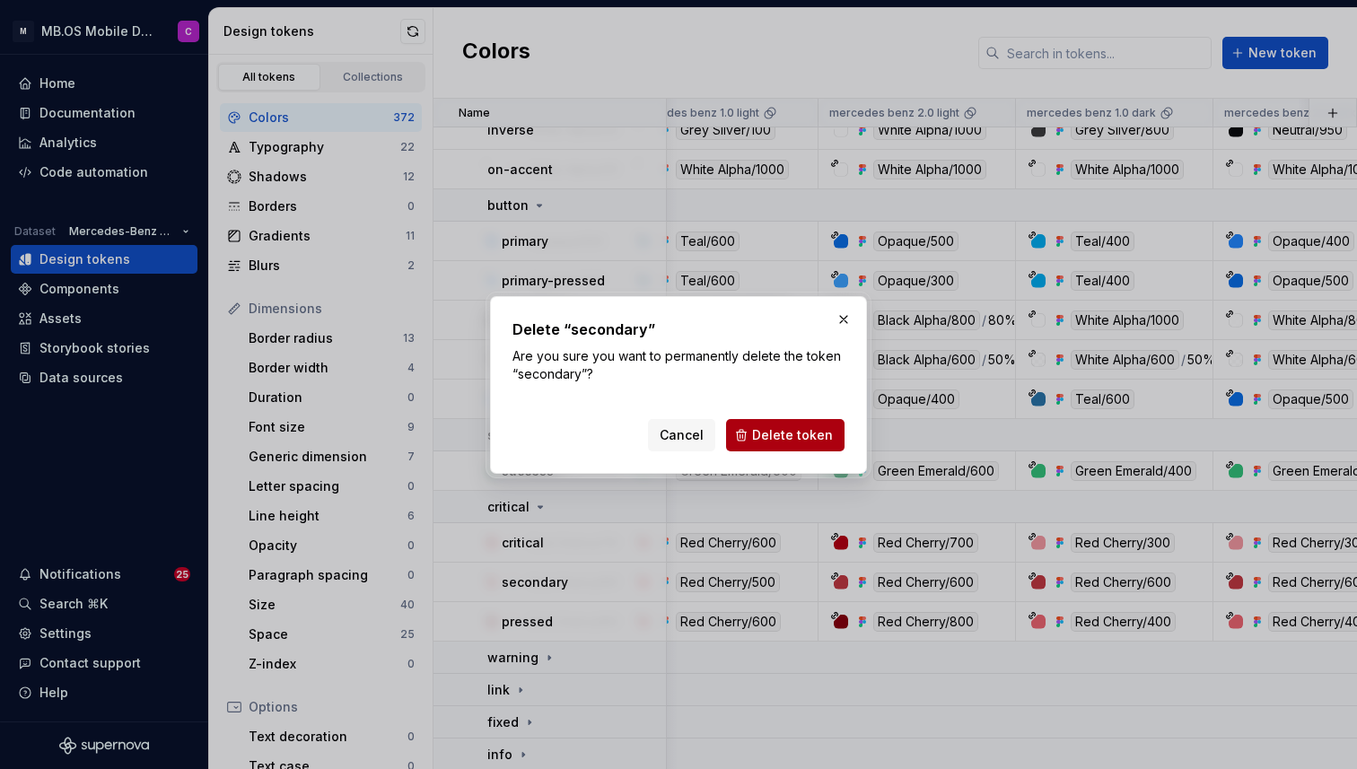
click at [769, 434] on span "Delete token" at bounding box center [792, 435] width 81 height 18
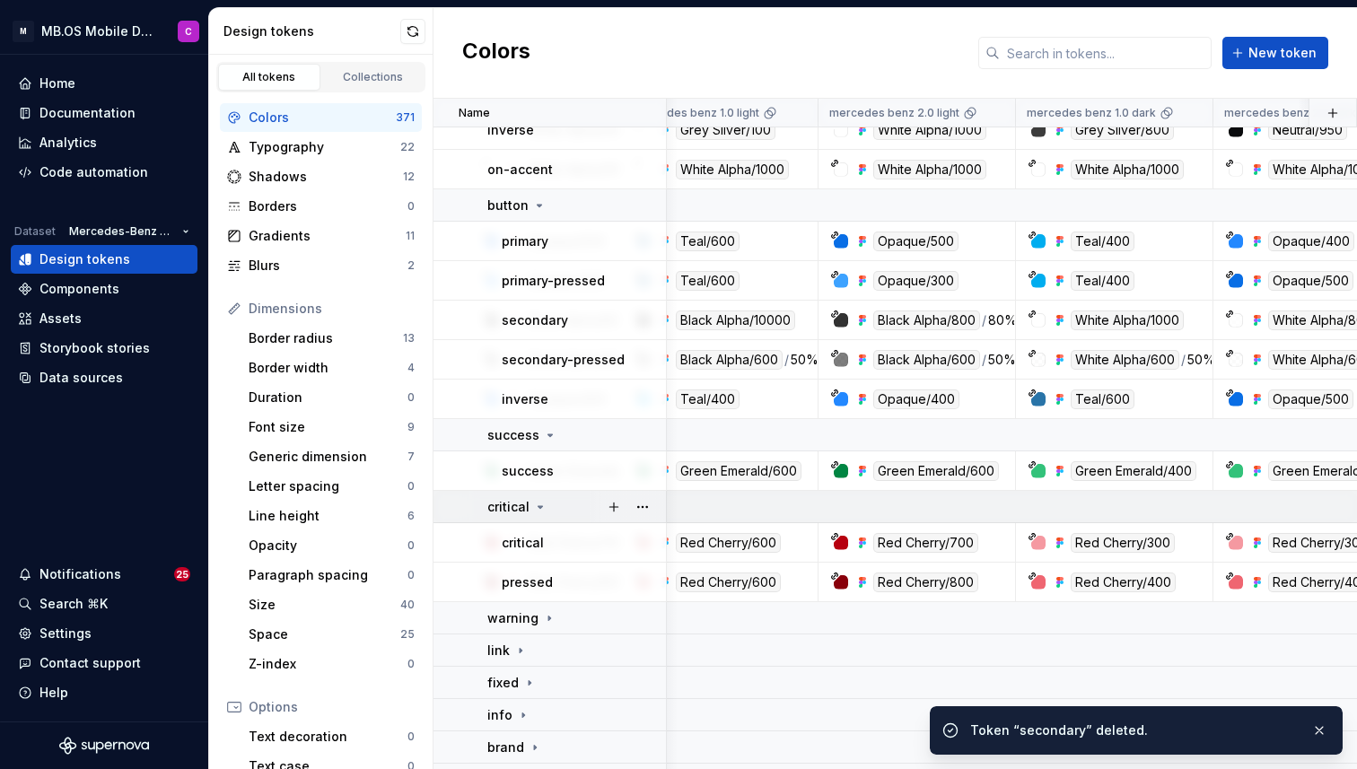
click at [537, 505] on icon at bounding box center [540, 507] width 14 height 14
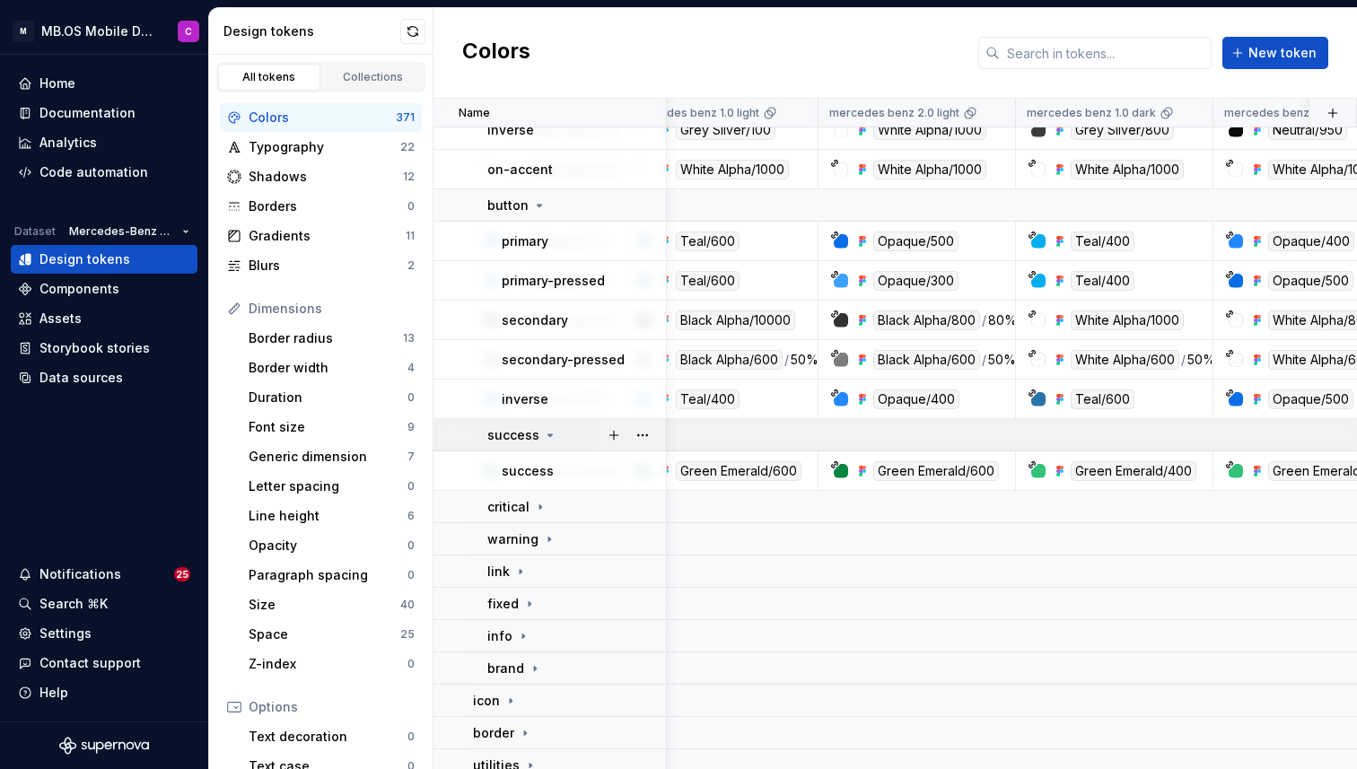
click at [548, 434] on icon at bounding box center [550, 435] width 4 height 2
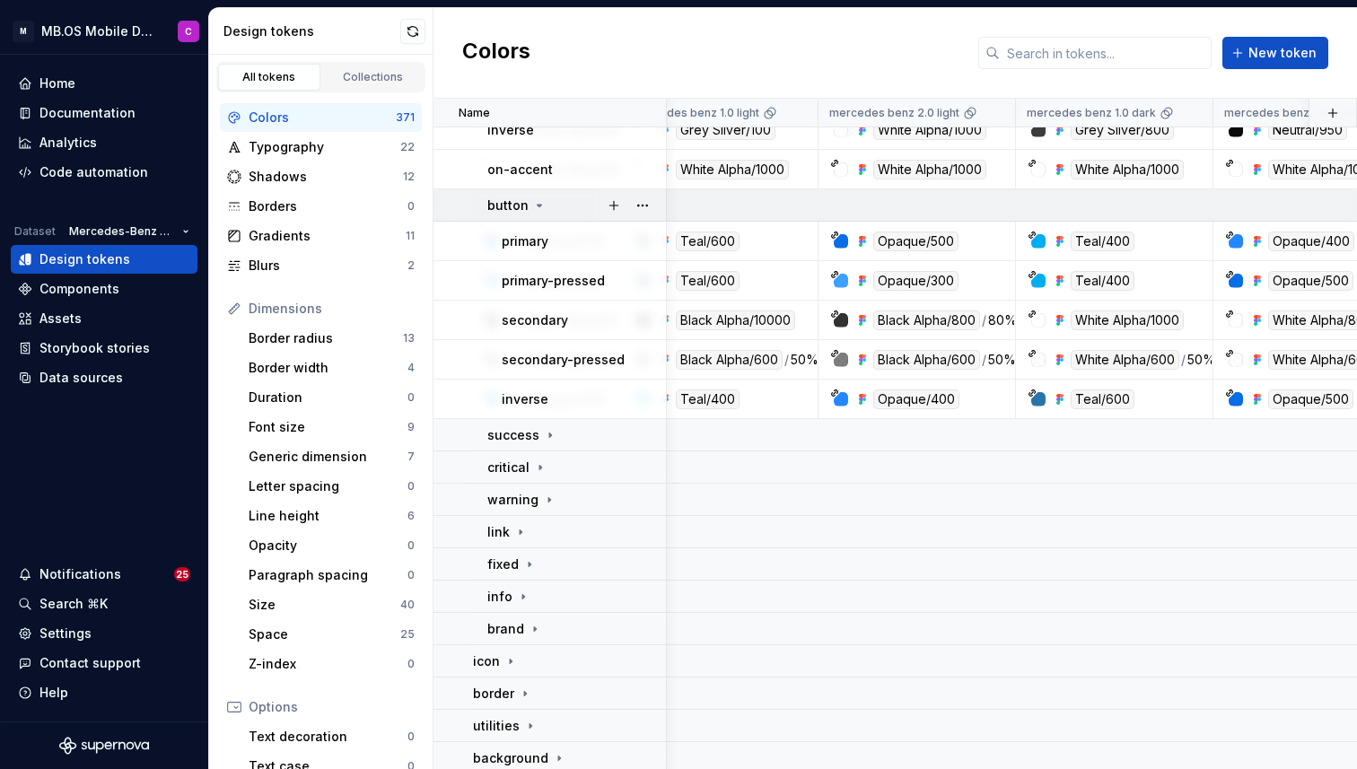
click at [540, 208] on icon at bounding box center [539, 205] width 14 height 14
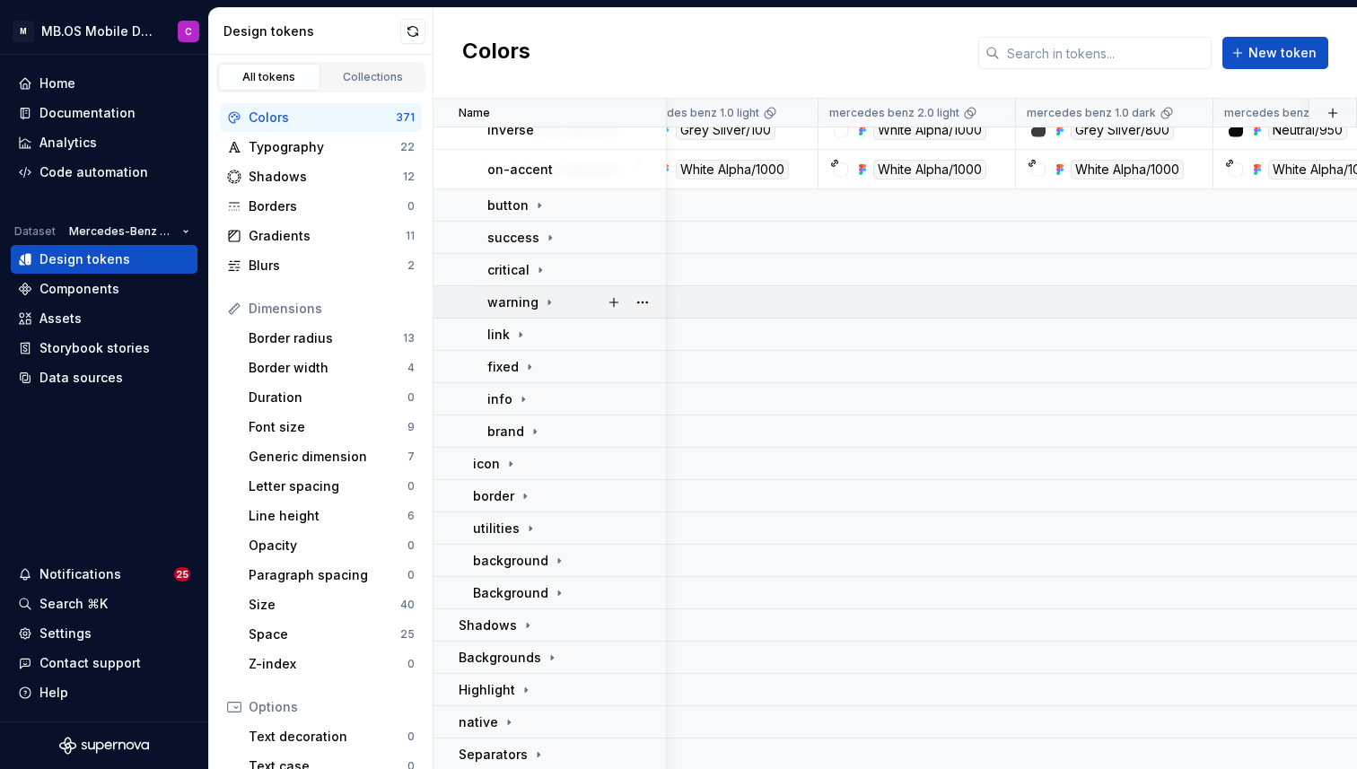
click at [548, 303] on icon at bounding box center [549, 302] width 2 height 4
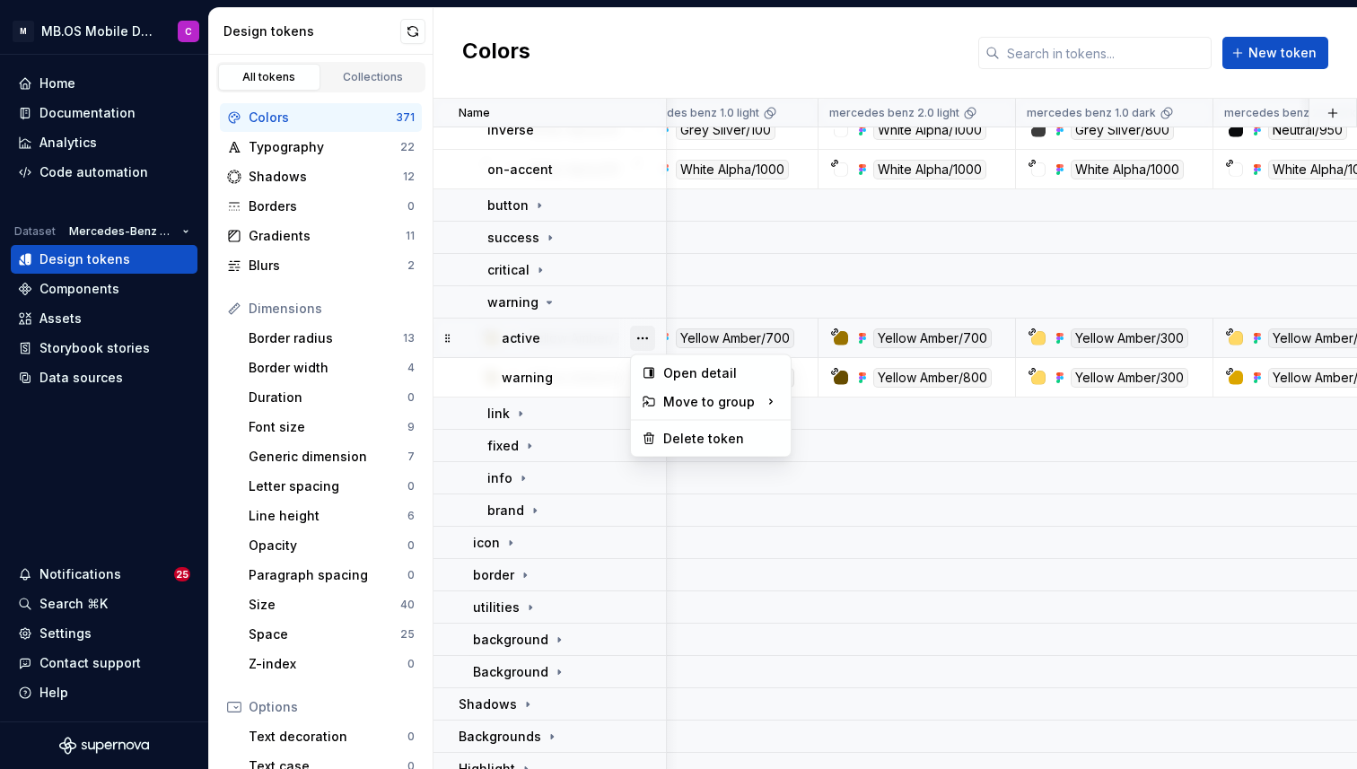
click at [646, 336] on button "button" at bounding box center [642, 338] width 25 height 25
click at [688, 441] on div "Delete token" at bounding box center [721, 439] width 117 height 18
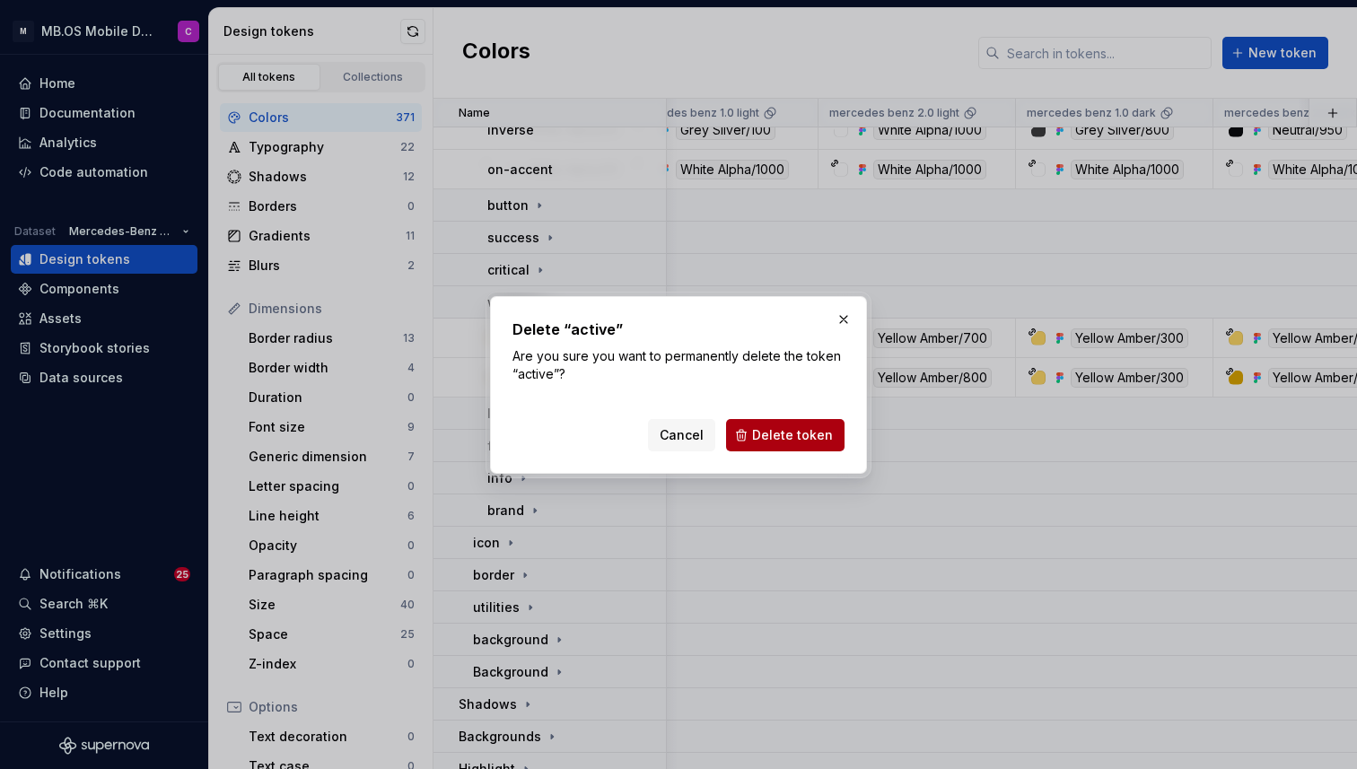
click at [767, 427] on span "Delete token" at bounding box center [792, 435] width 81 height 18
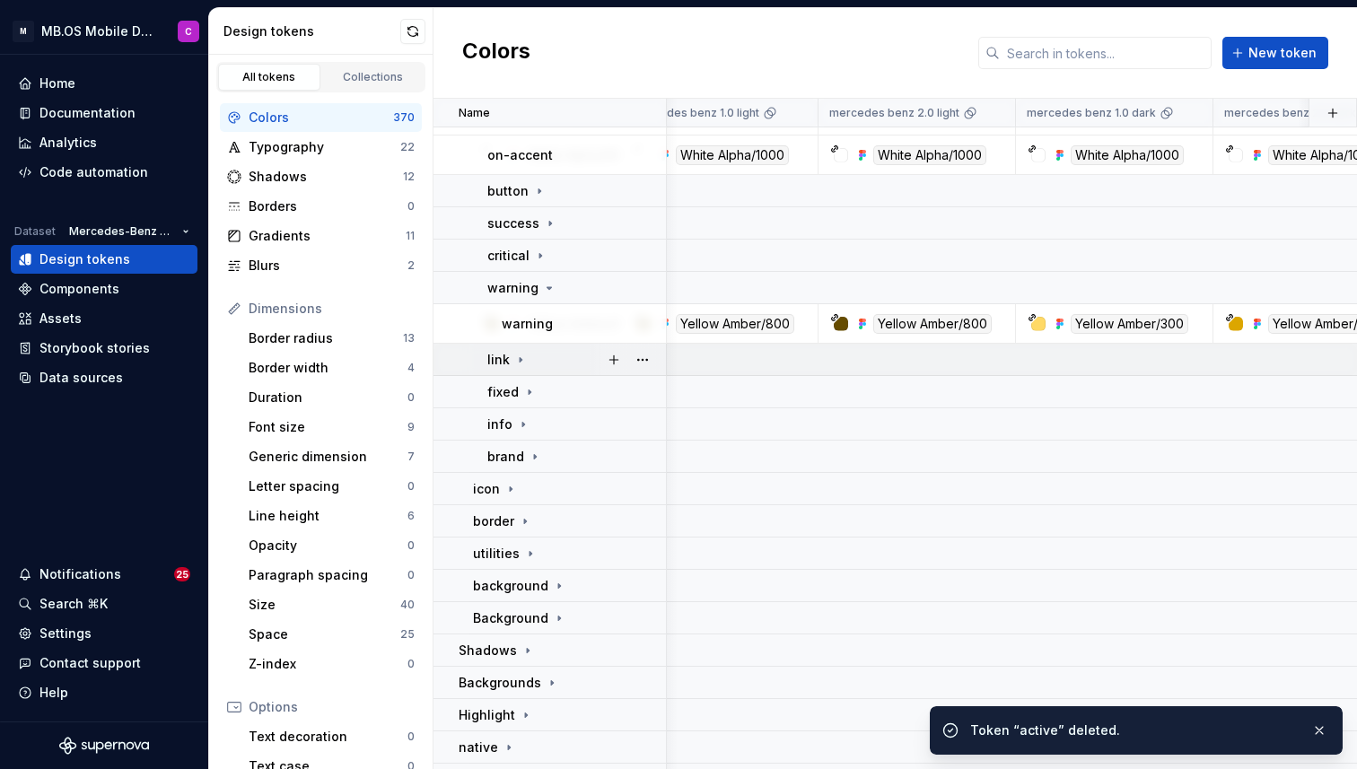
scroll to position [813, 197]
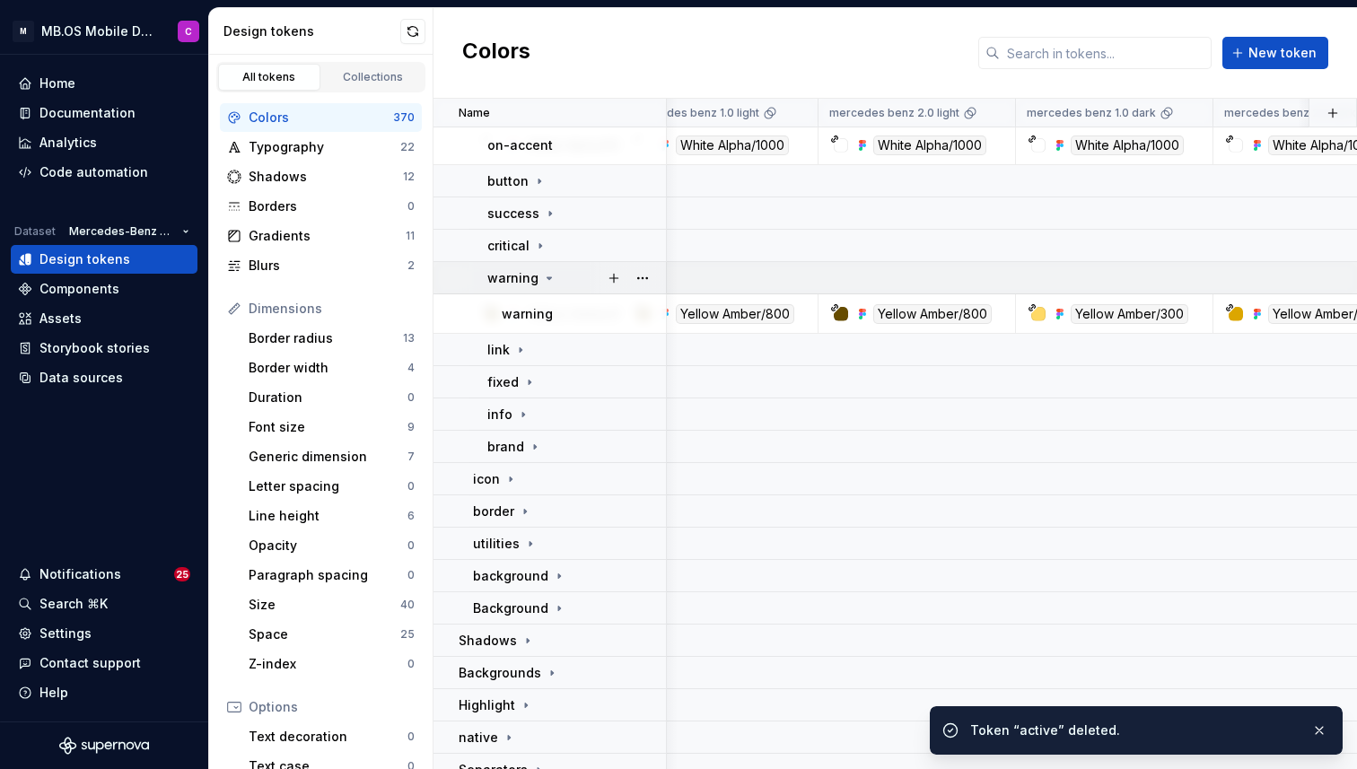
click at [549, 275] on icon at bounding box center [549, 278] width 14 height 14
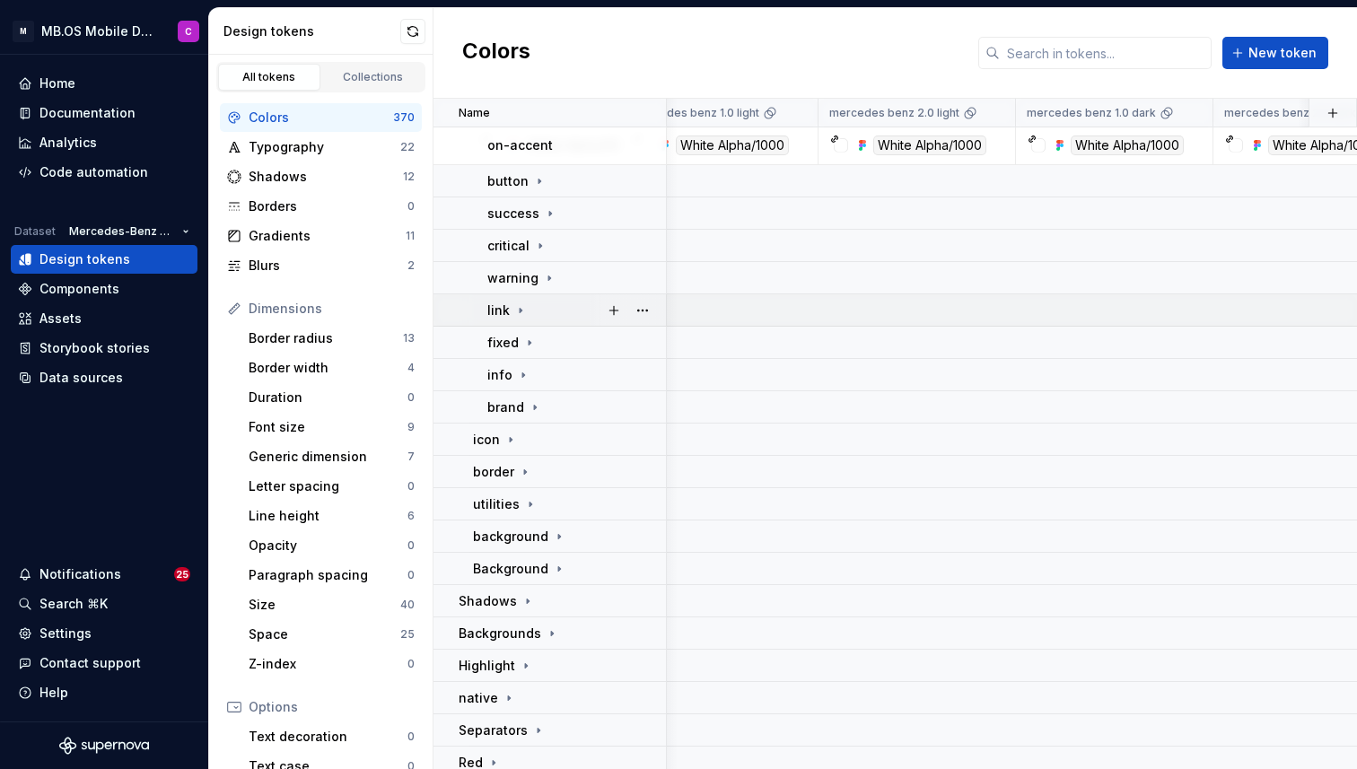
click at [519, 310] on icon at bounding box center [520, 310] width 2 height 4
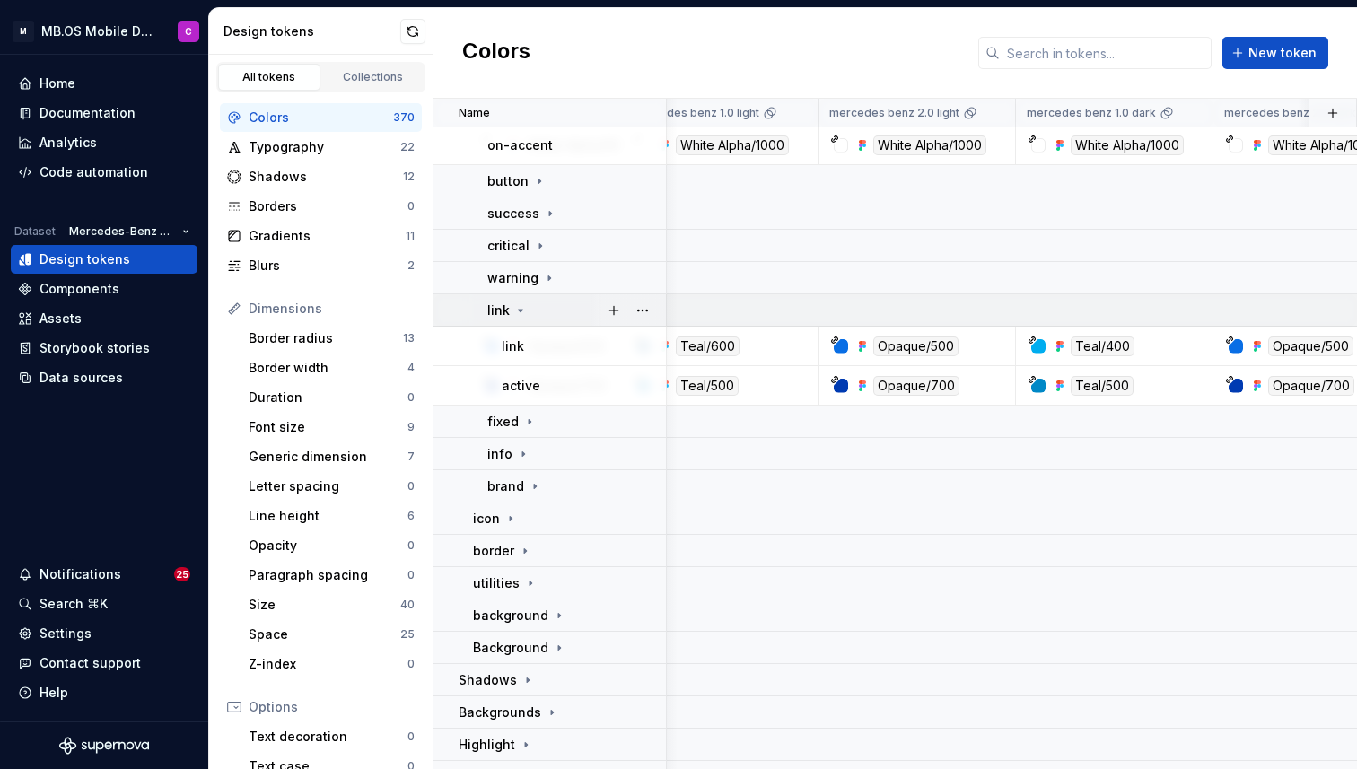
click at [519, 310] on icon at bounding box center [521, 311] width 4 height 2
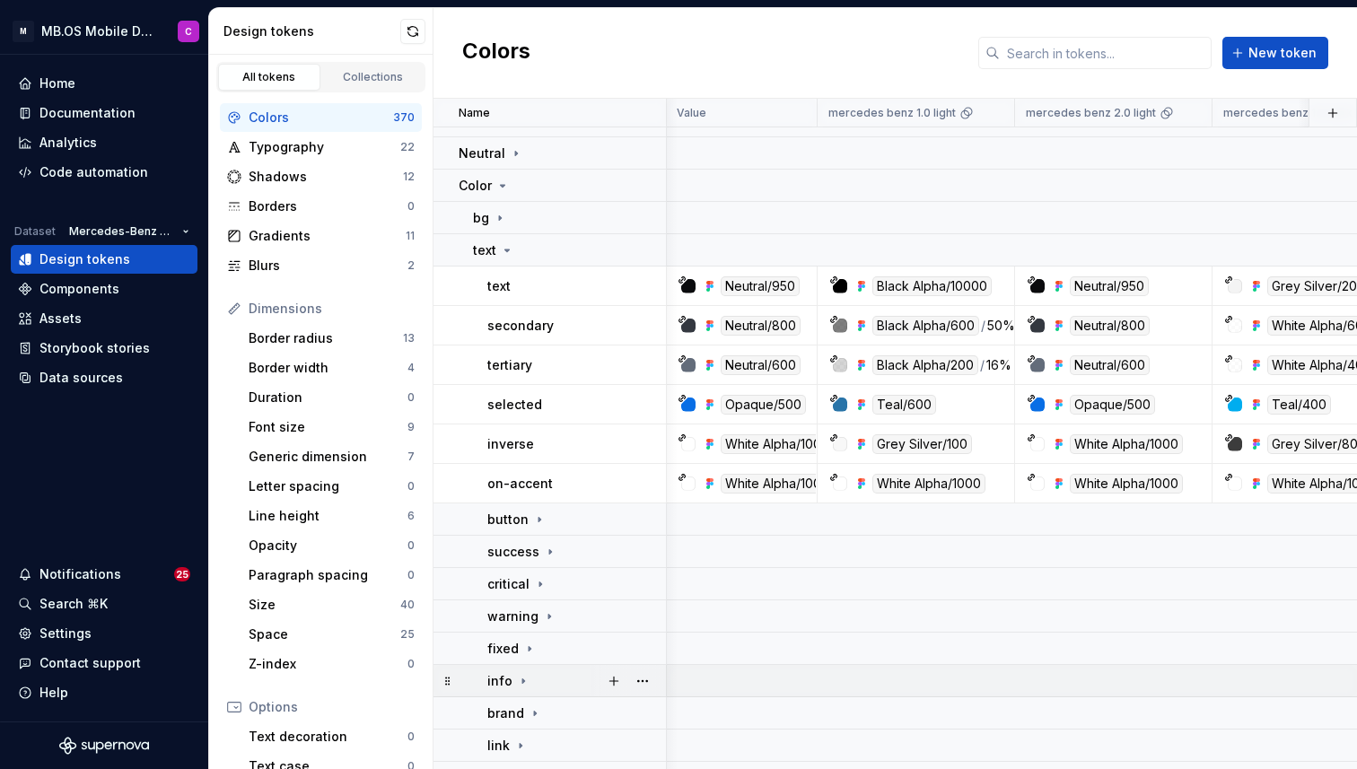
scroll to position [473, 1]
click at [528, 525] on div "button" at bounding box center [516, 521] width 59 height 18
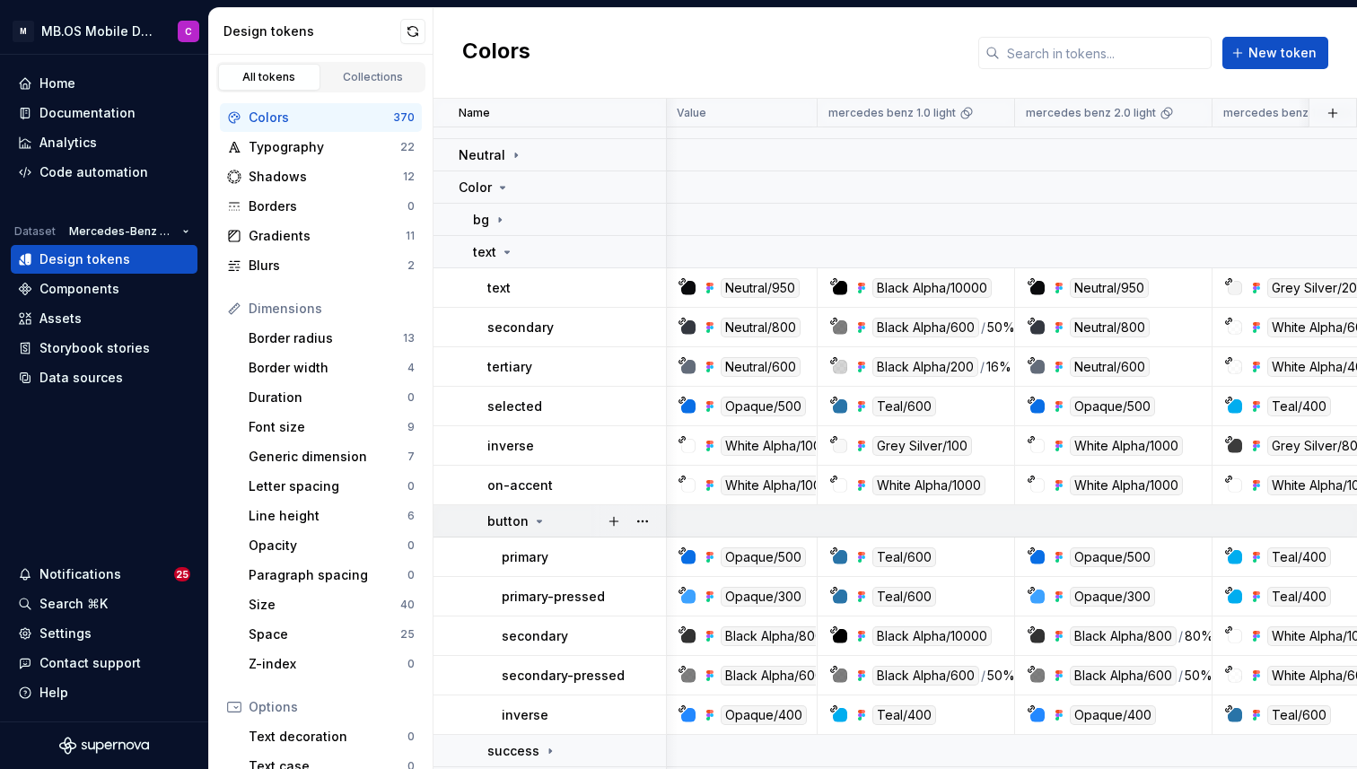
click at [534, 523] on icon at bounding box center [539, 521] width 14 height 14
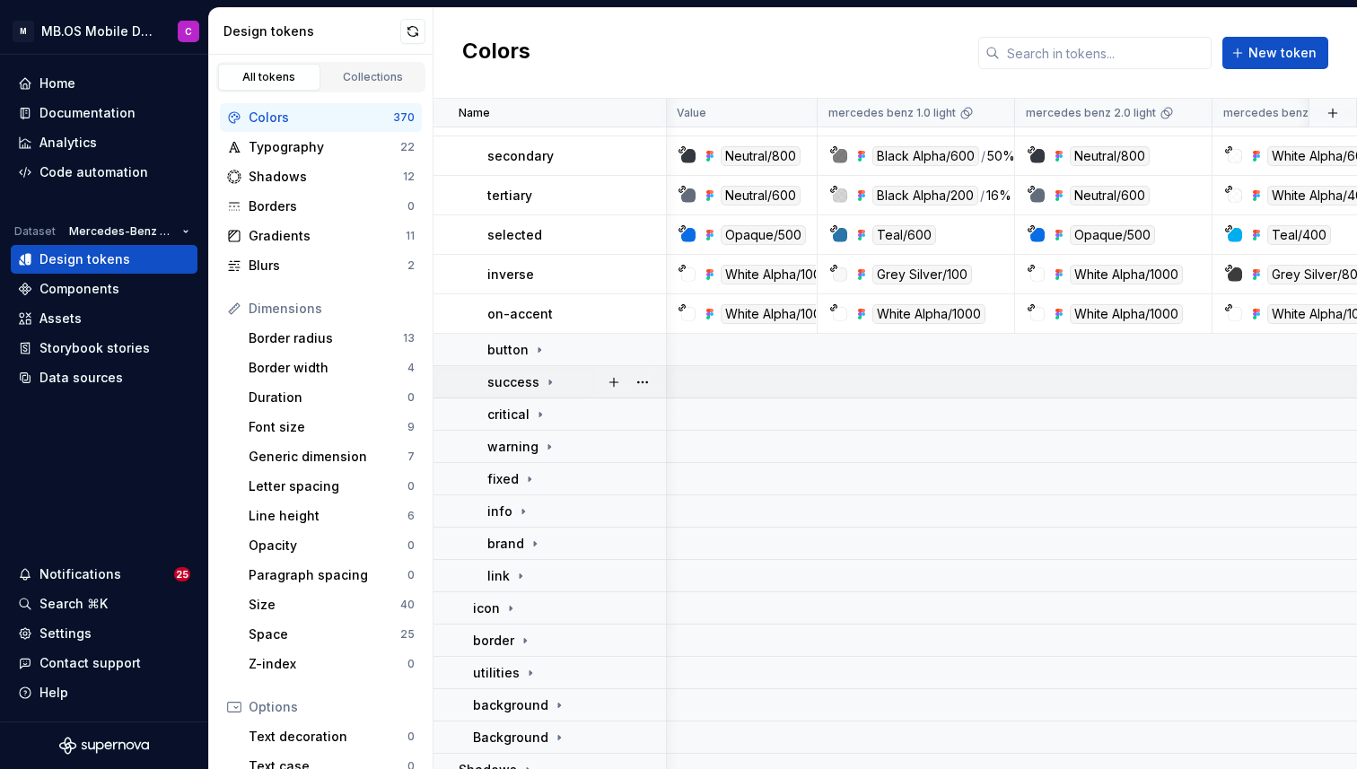
scroll to position [709, 1]
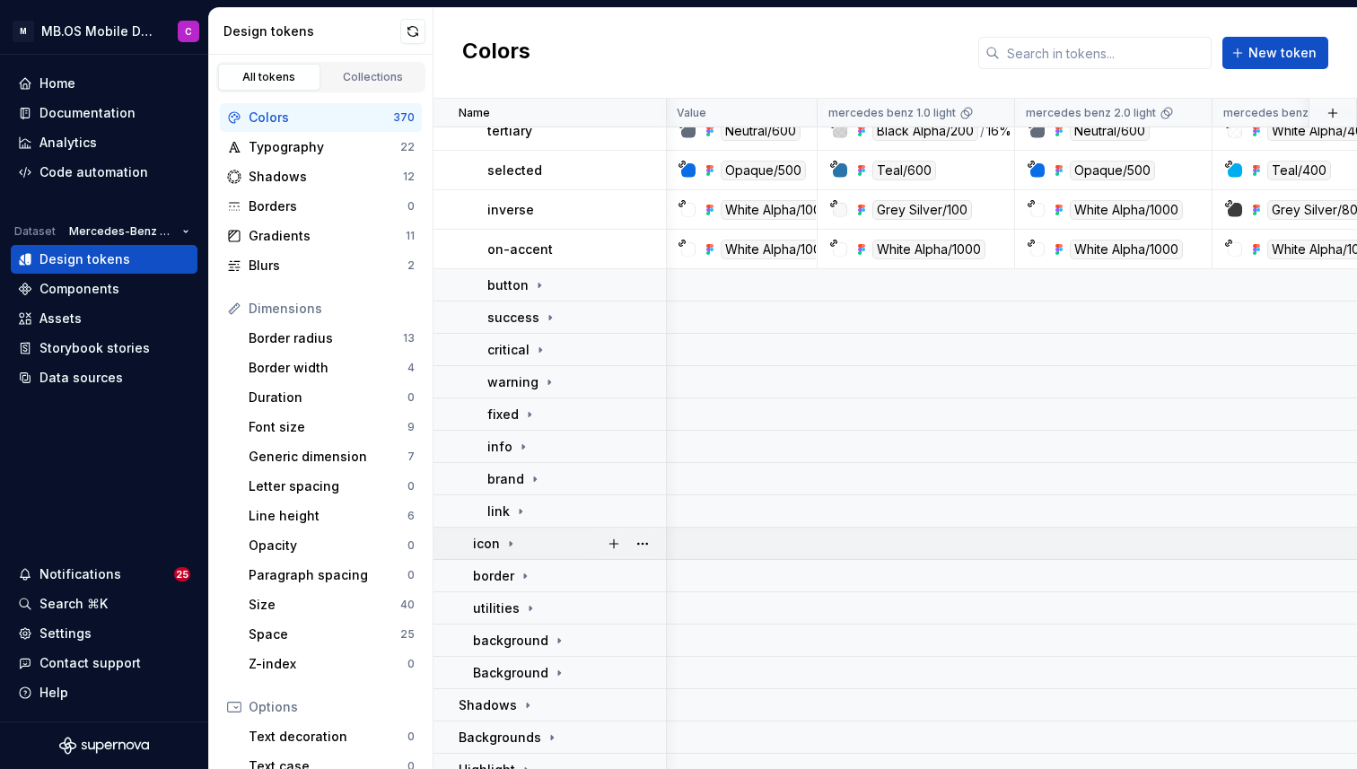
click at [510, 546] on icon at bounding box center [511, 543] width 2 height 4
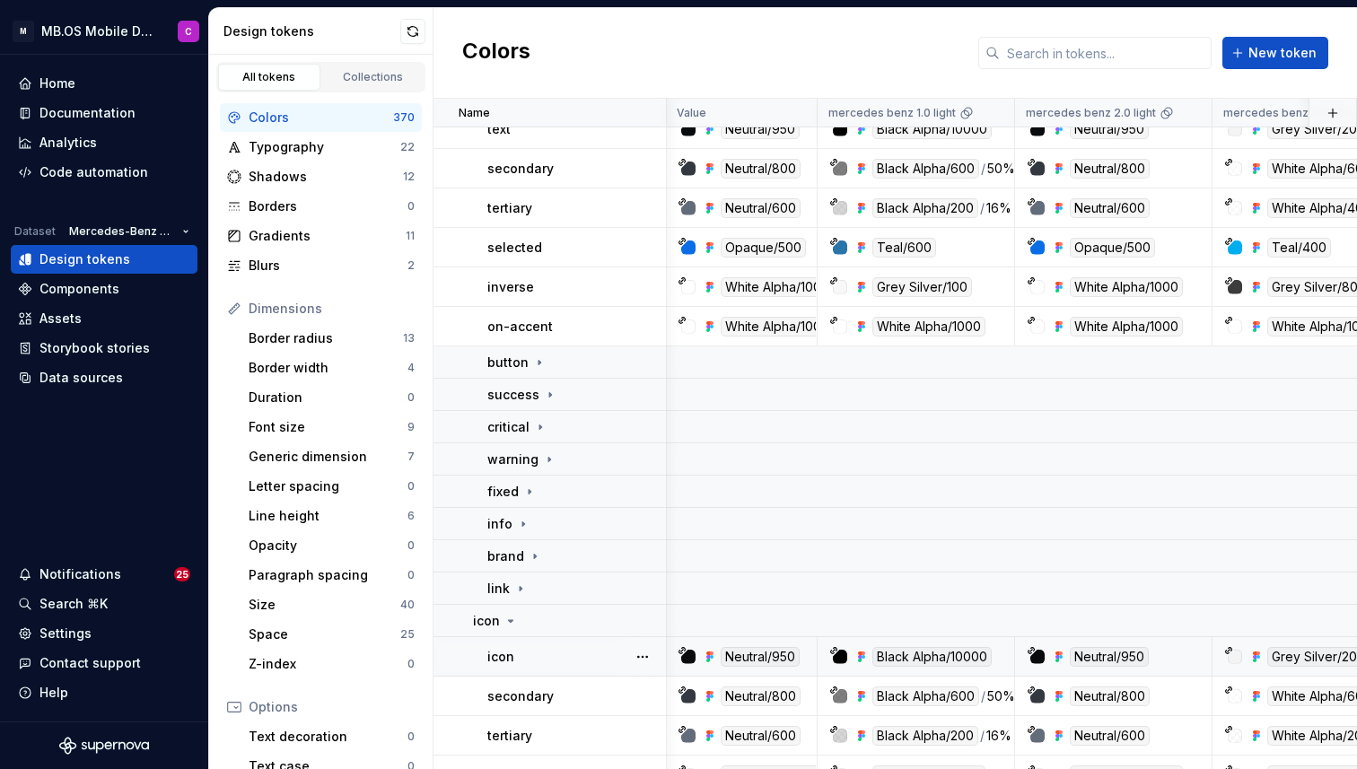
scroll to position [492, 1]
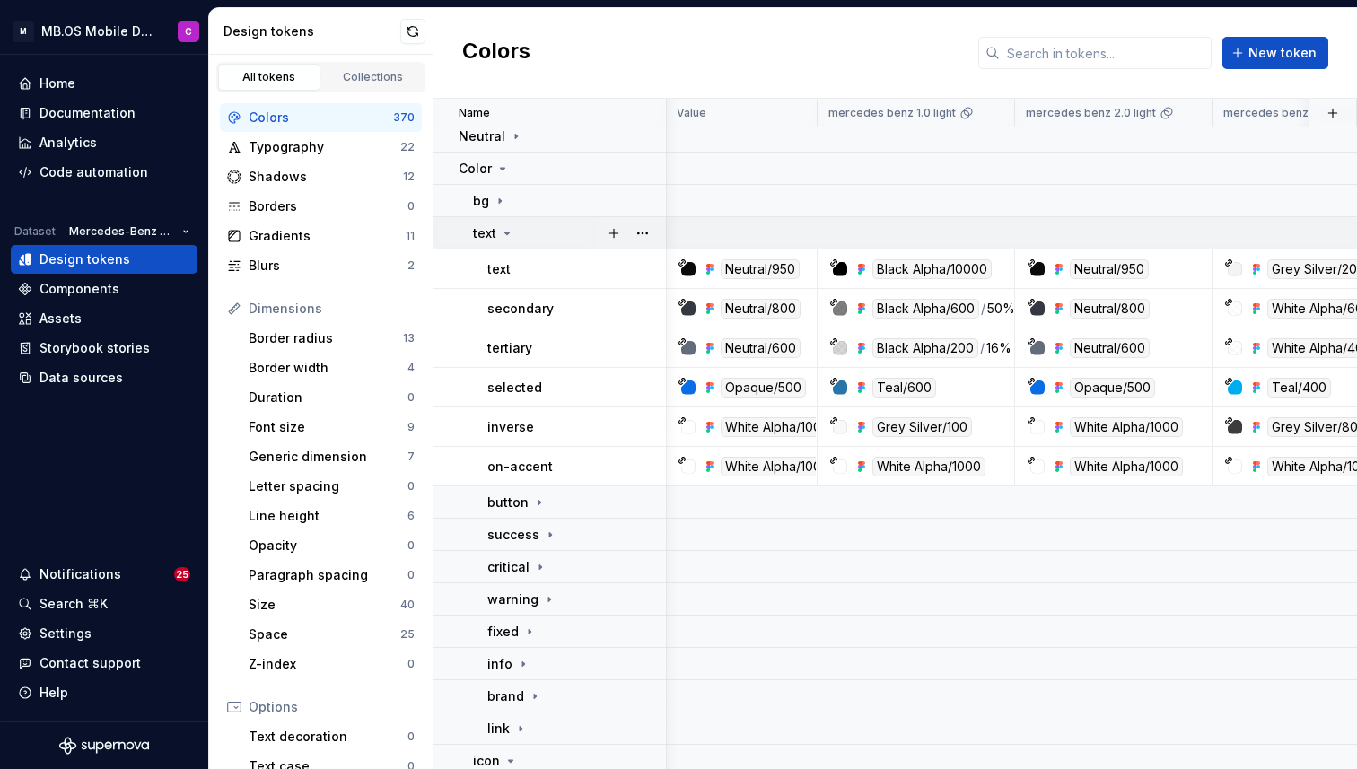
click at [506, 227] on icon at bounding box center [507, 233] width 14 height 14
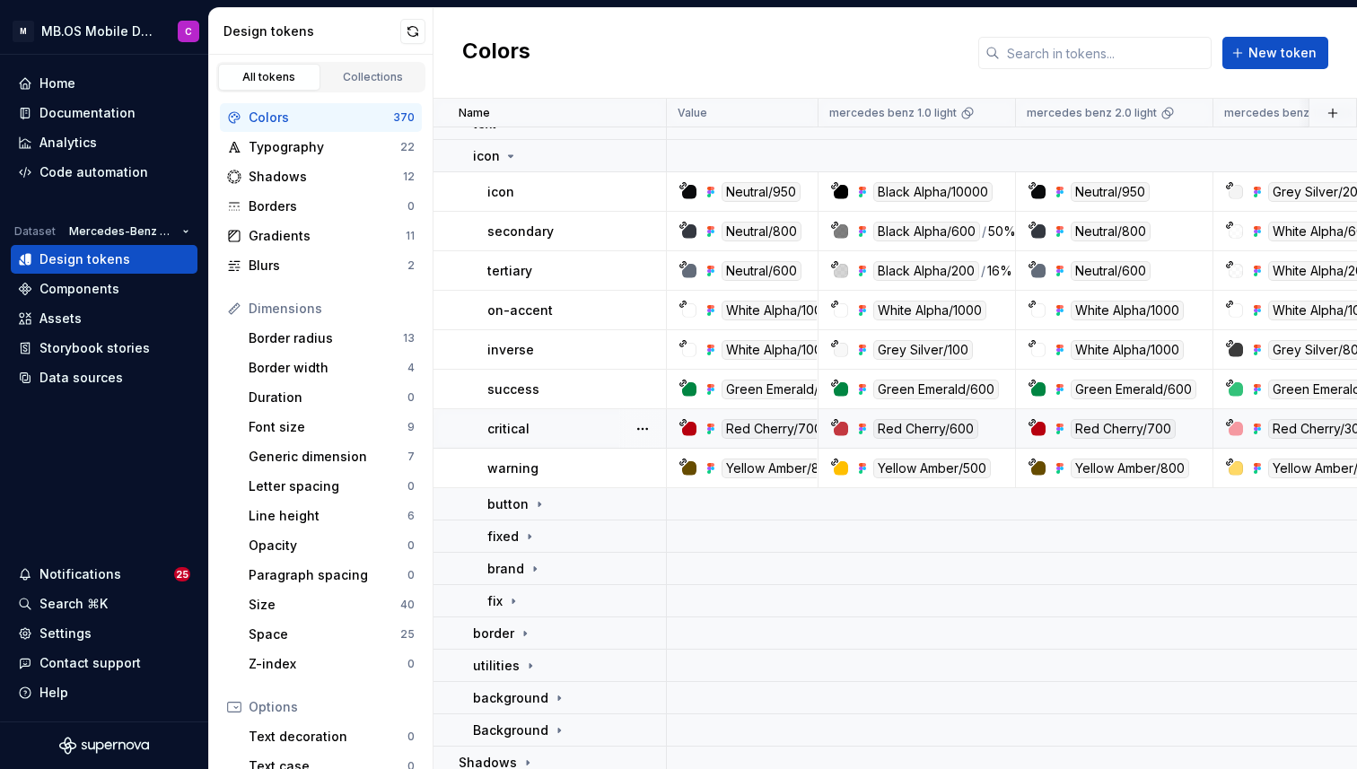
scroll to position [521, 0]
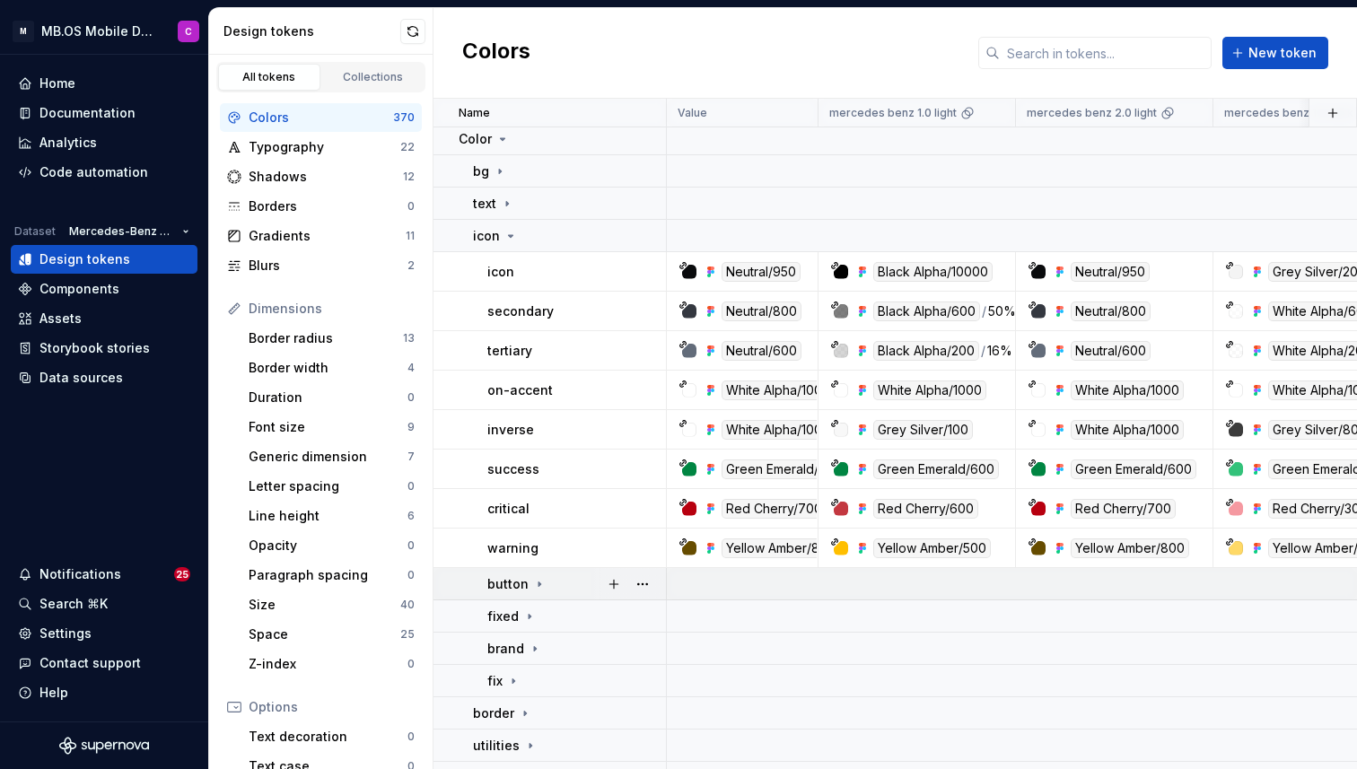
click at [529, 584] on div "button" at bounding box center [516, 584] width 59 height 18
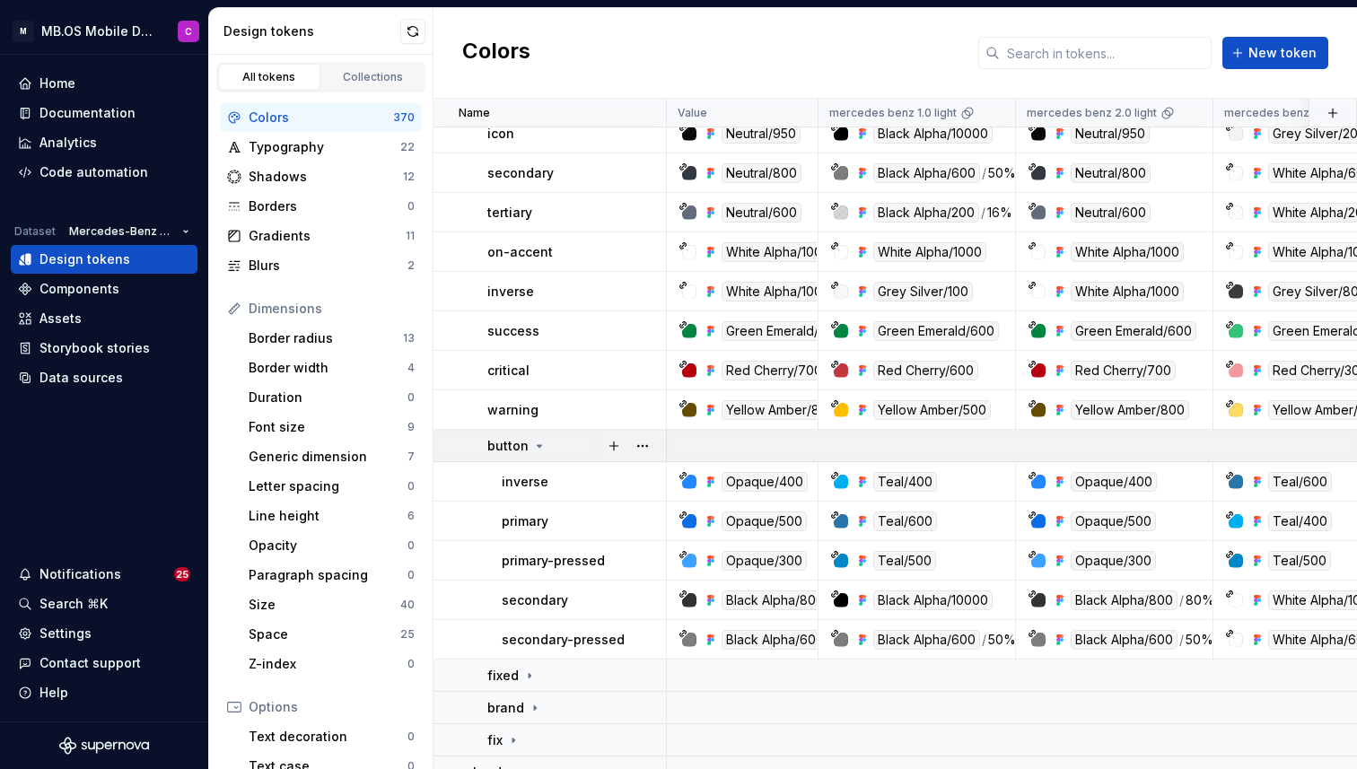
scroll to position [711, 0]
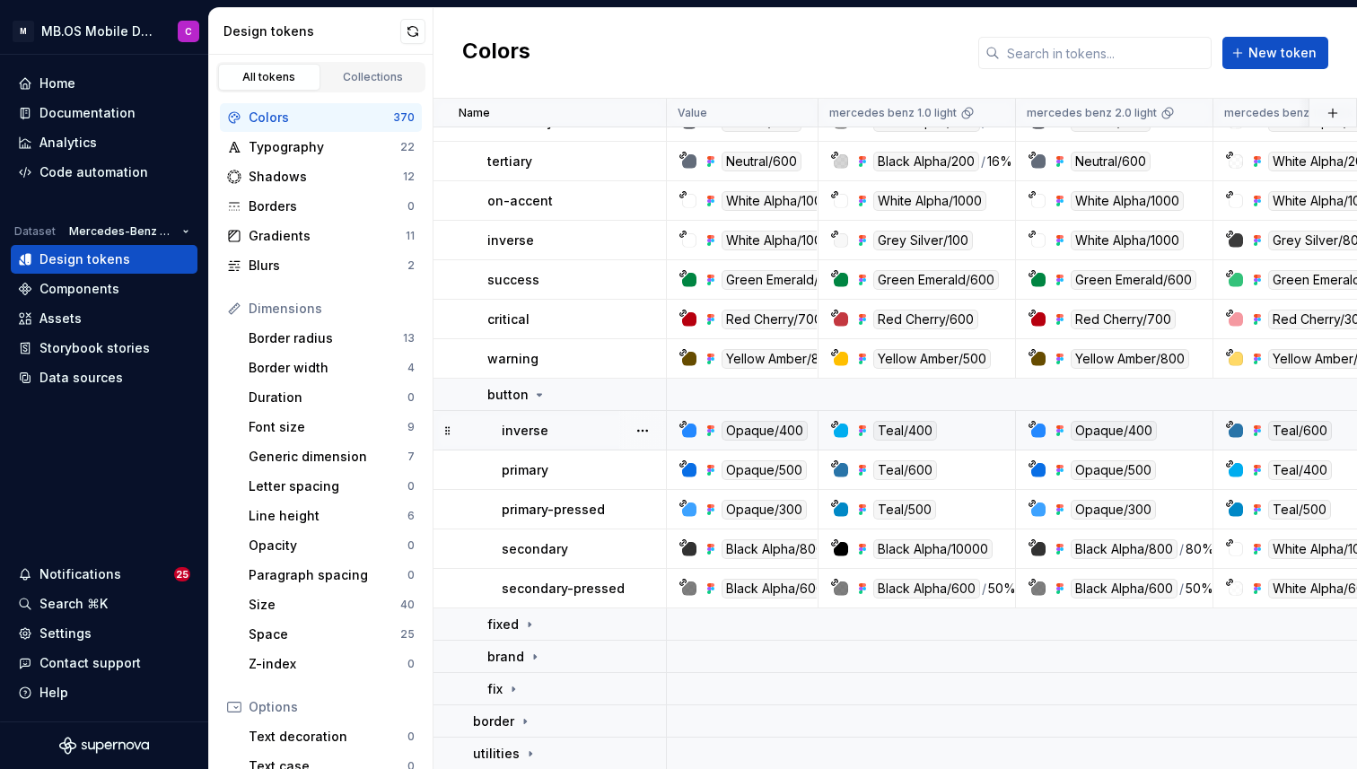
click at [584, 426] on div "inverse" at bounding box center [583, 431] width 163 height 18
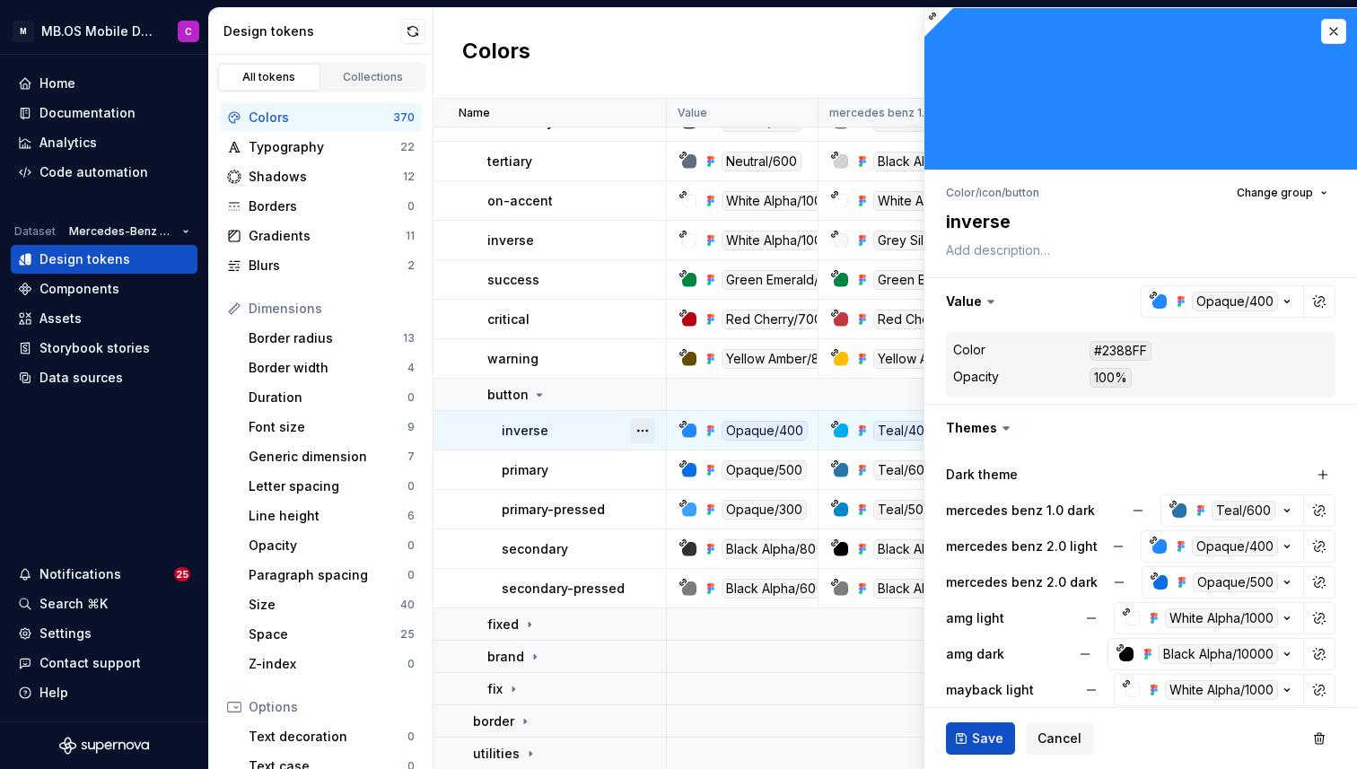
click at [643, 422] on button "button" at bounding box center [642, 430] width 25 height 25
click at [692, 517] on div "Delete token" at bounding box center [710, 531] width 153 height 29
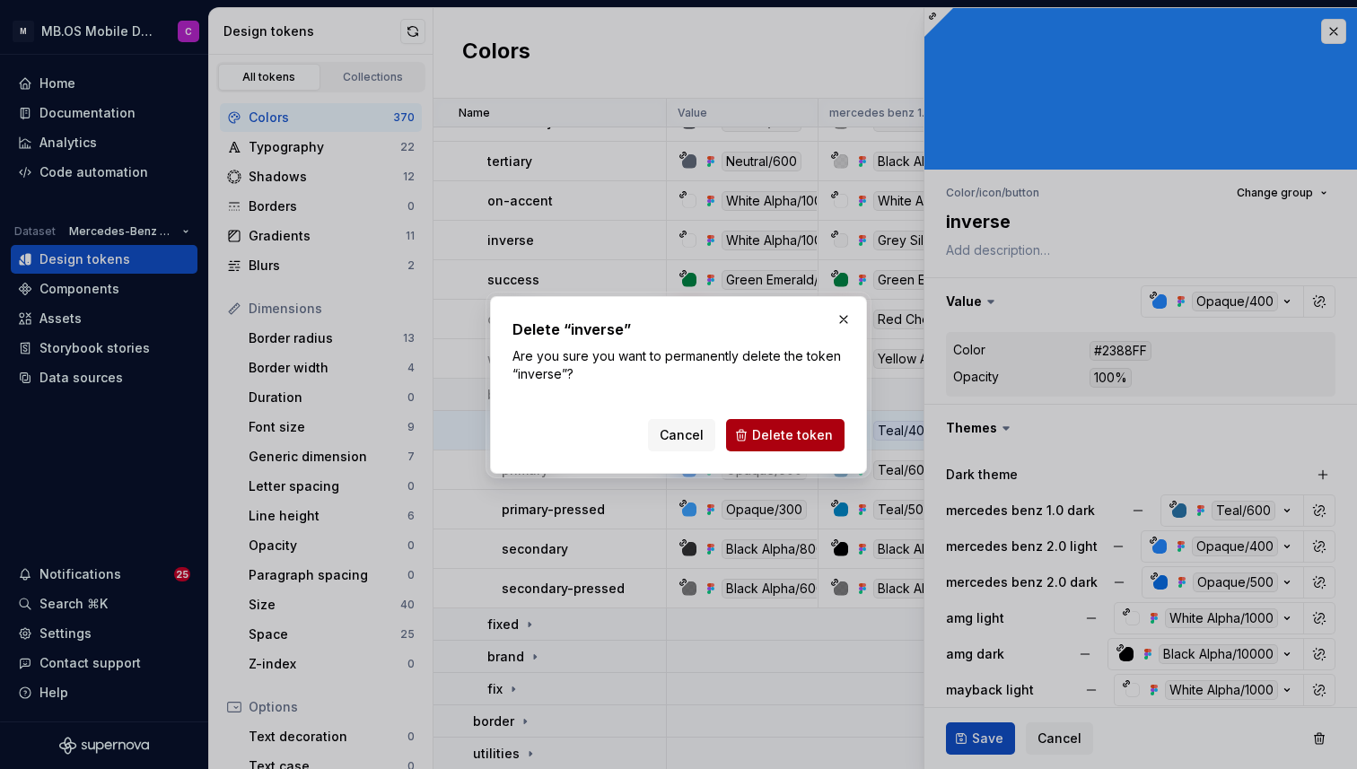
click at [806, 432] on span "Delete token" at bounding box center [792, 435] width 81 height 18
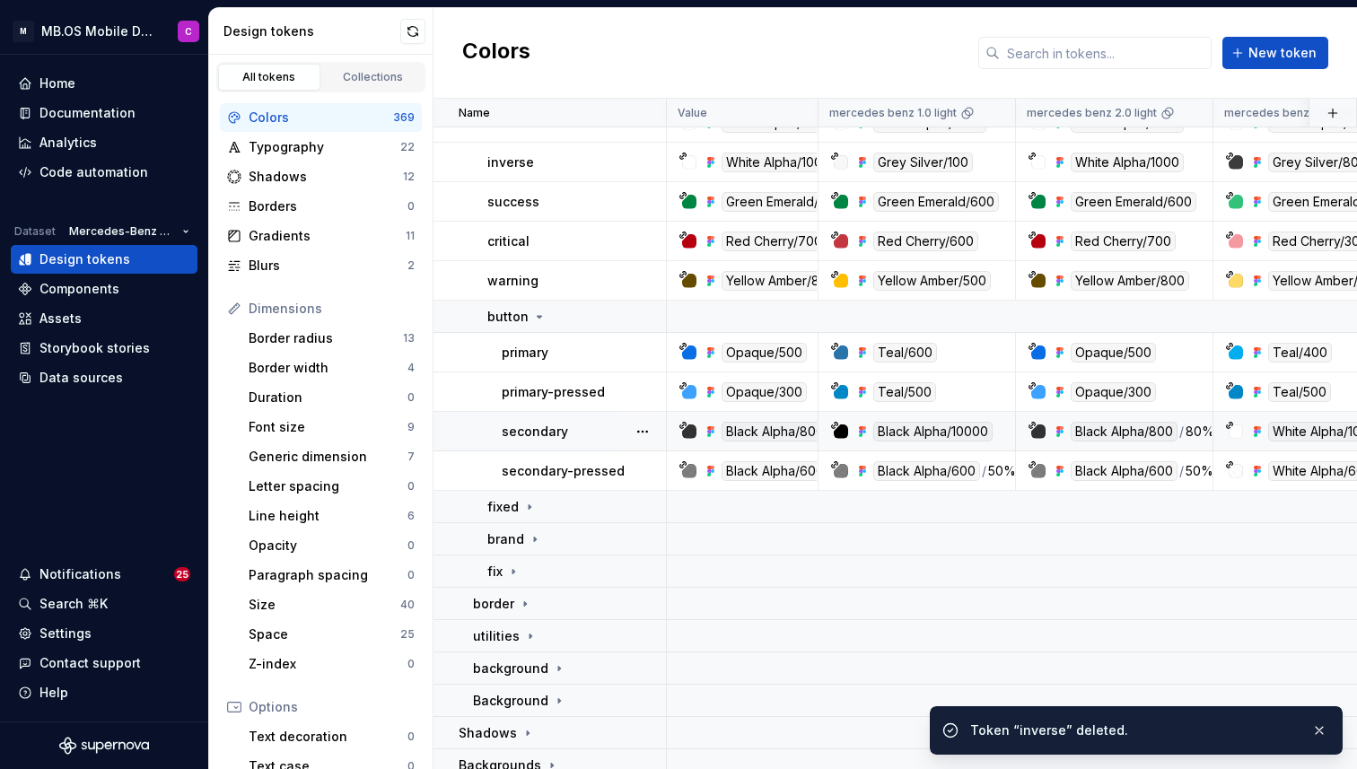
scroll to position [790, 0]
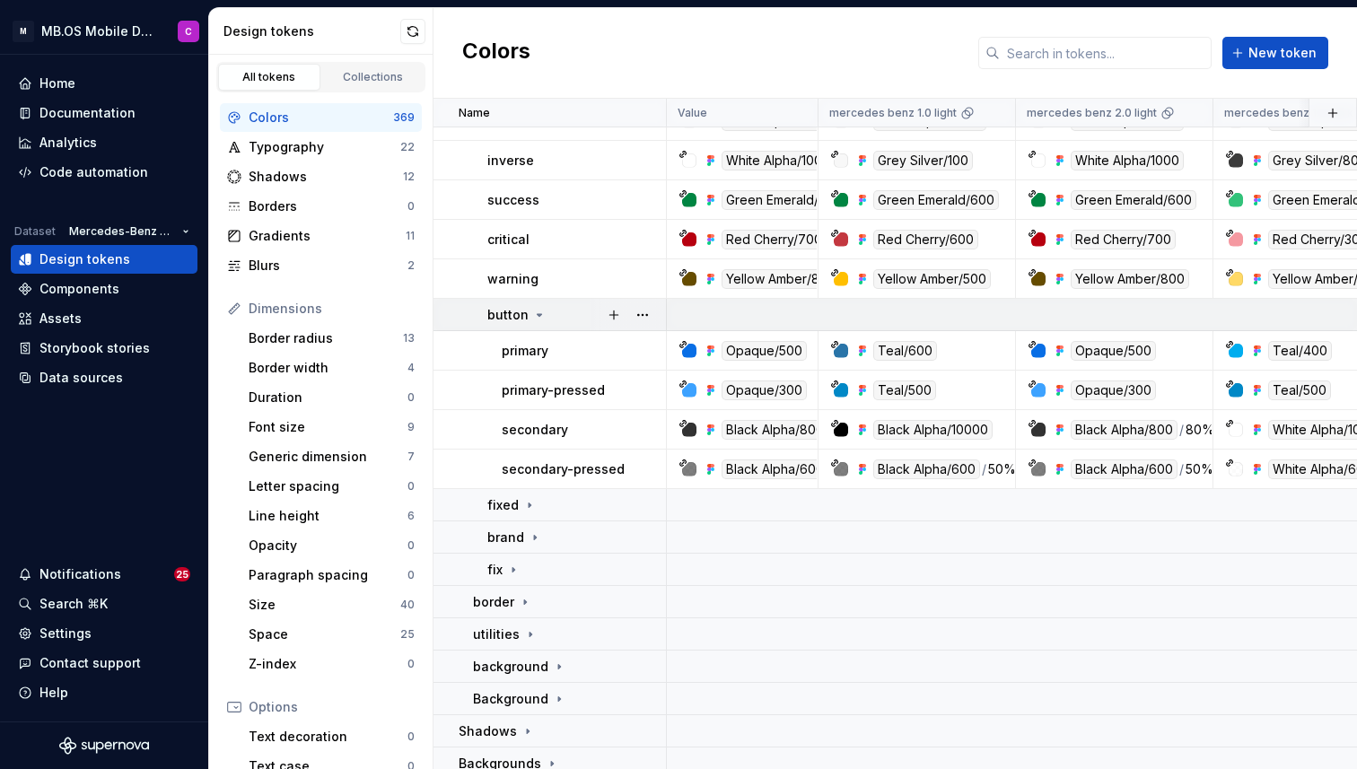
click at [535, 308] on icon at bounding box center [539, 315] width 14 height 14
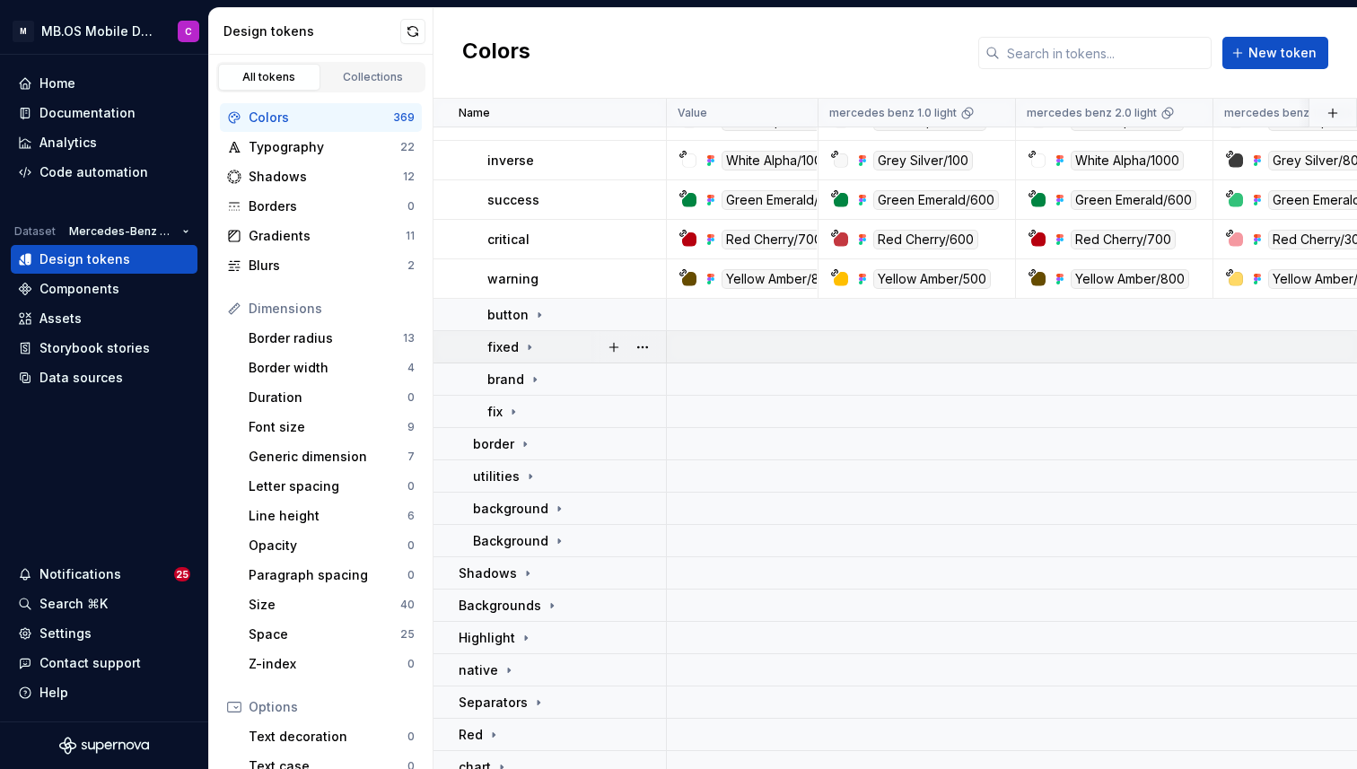
click at [533, 345] on icon at bounding box center [529, 347] width 14 height 14
click at [539, 375] on icon at bounding box center [546, 379] width 14 height 14
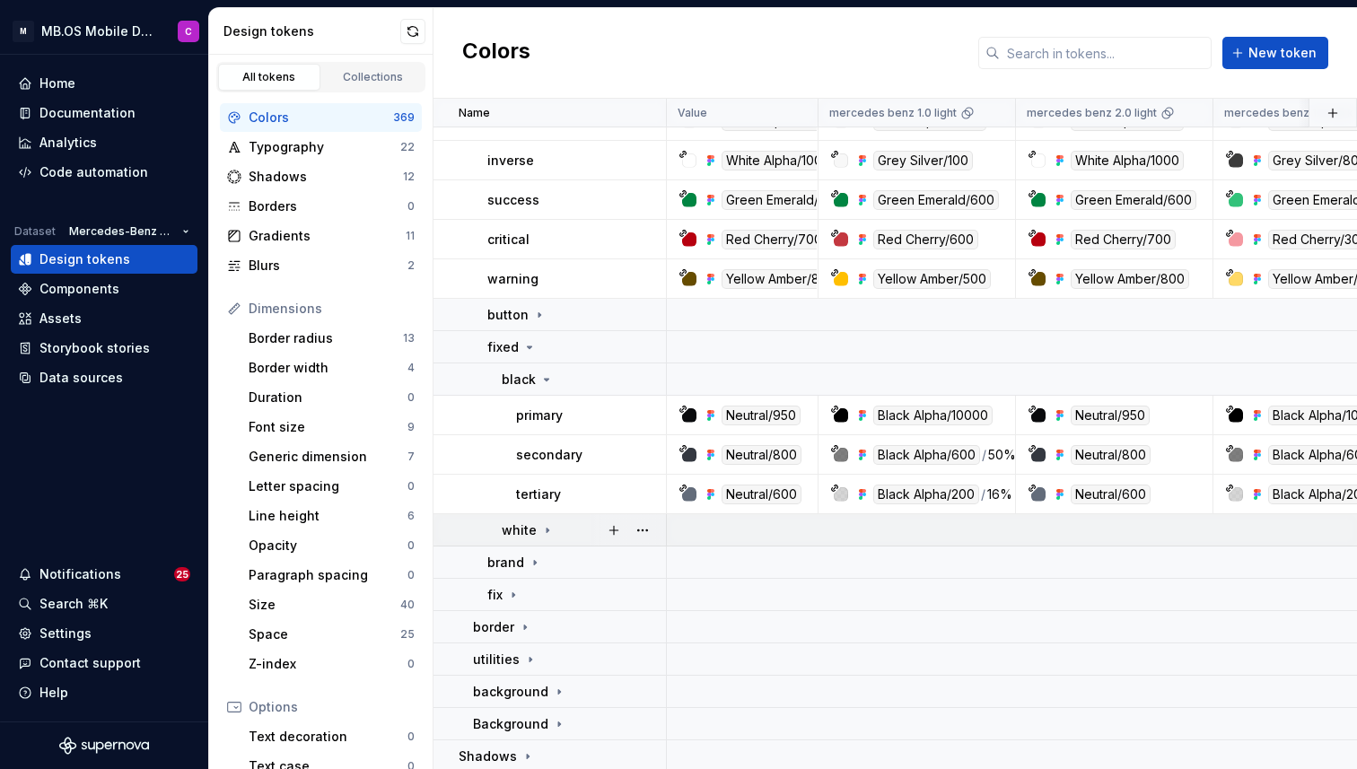
click at [544, 530] on icon at bounding box center [547, 530] width 14 height 14
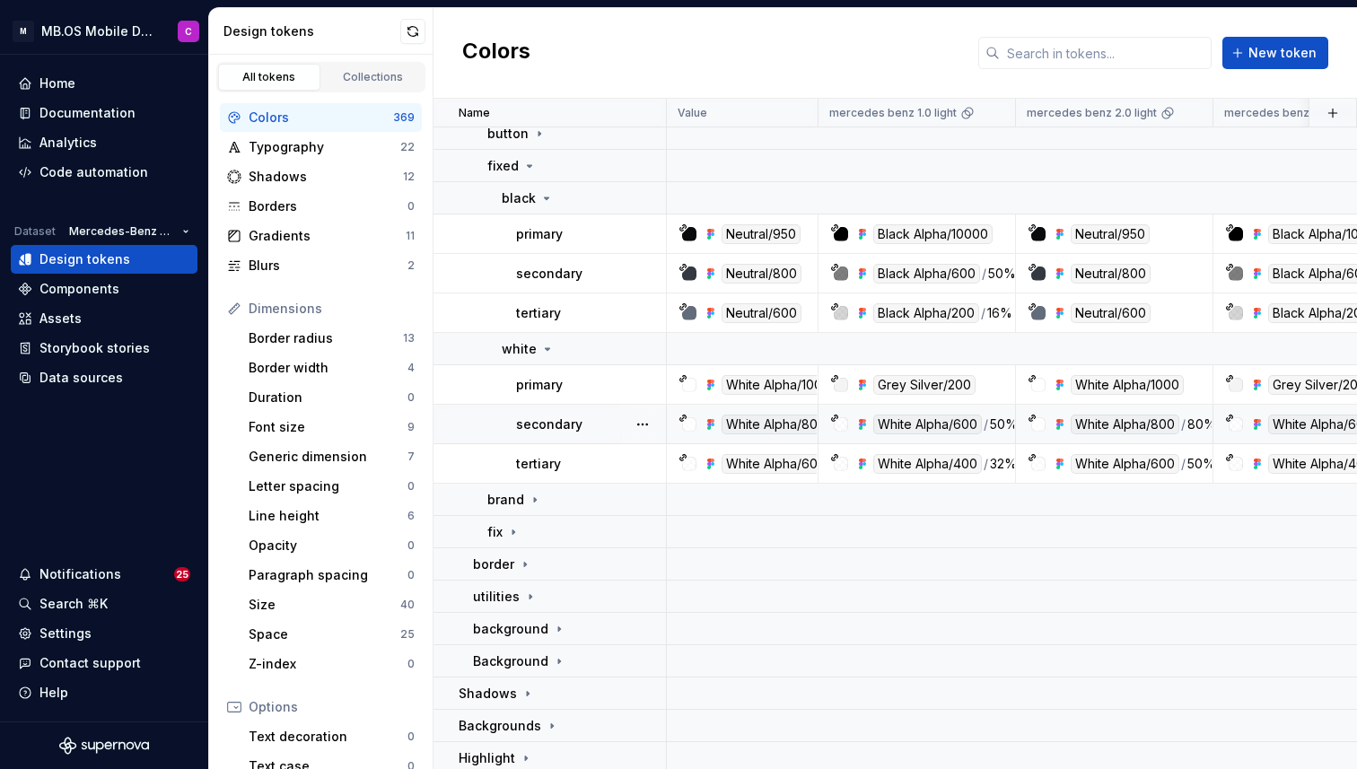
scroll to position [1043, 0]
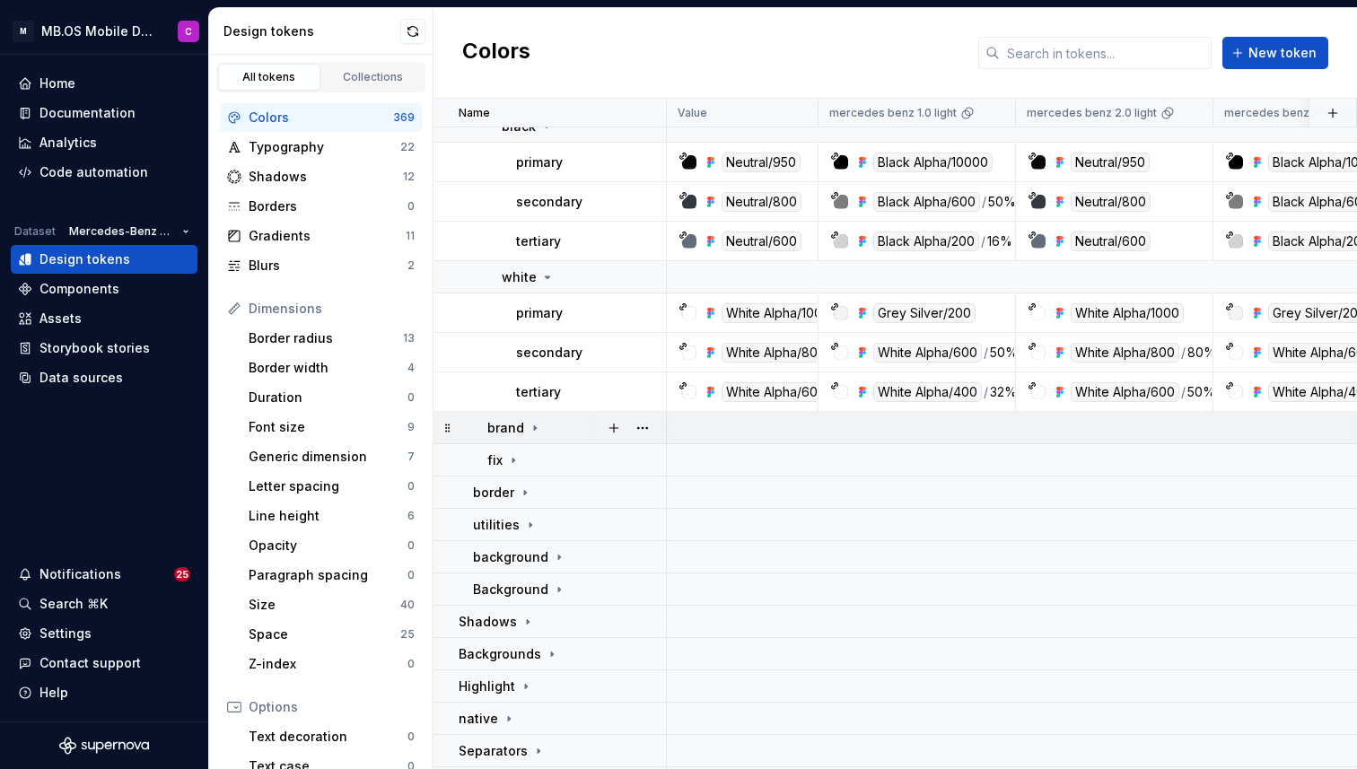
click at [531, 428] on icon at bounding box center [535, 428] width 14 height 14
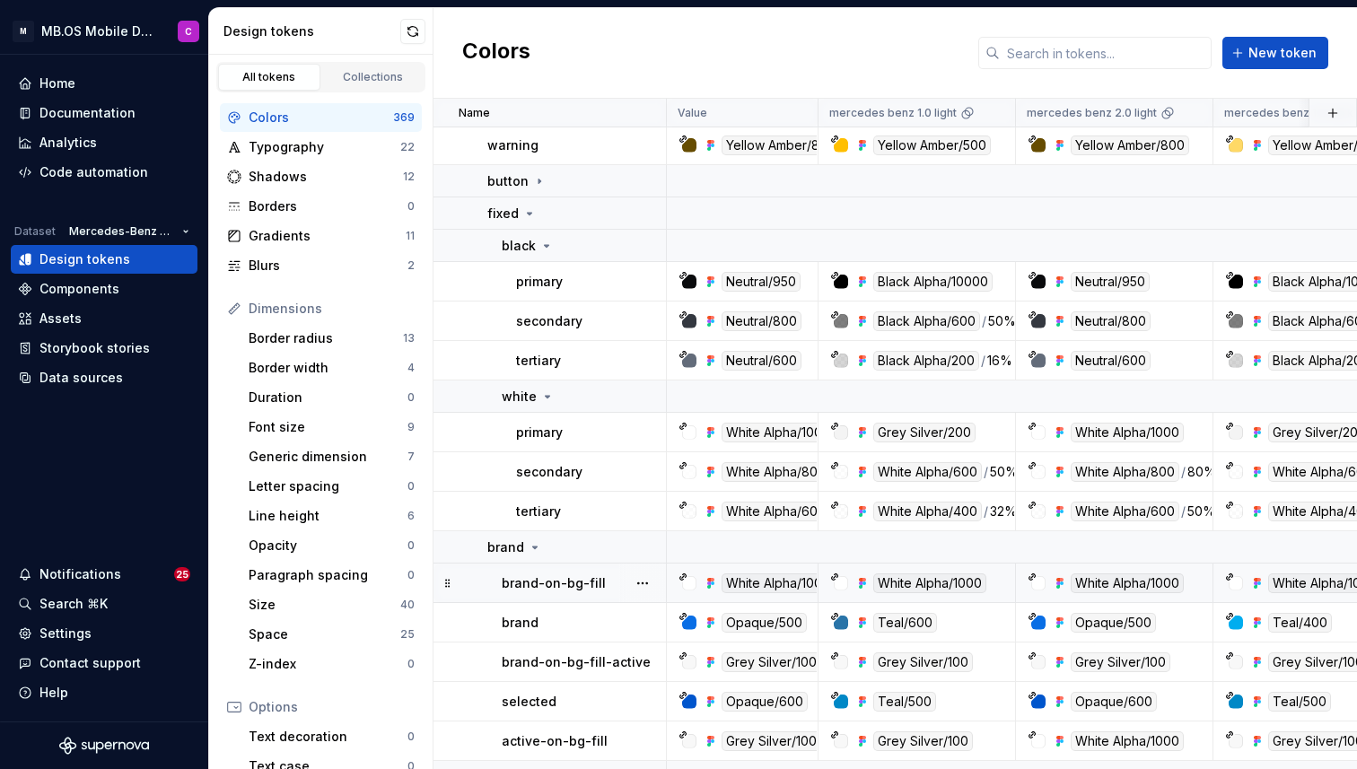
scroll to position [868, 0]
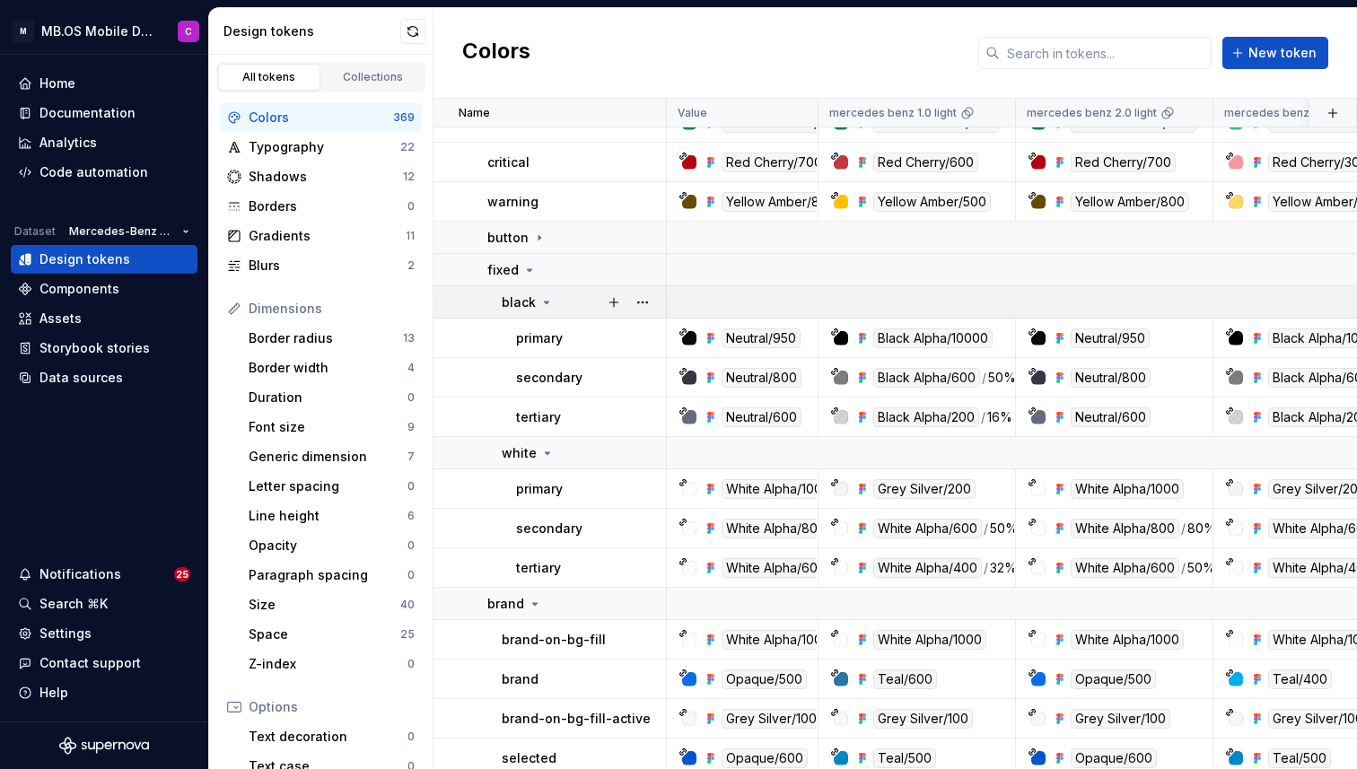
click at [546, 297] on icon at bounding box center [546, 302] width 14 height 14
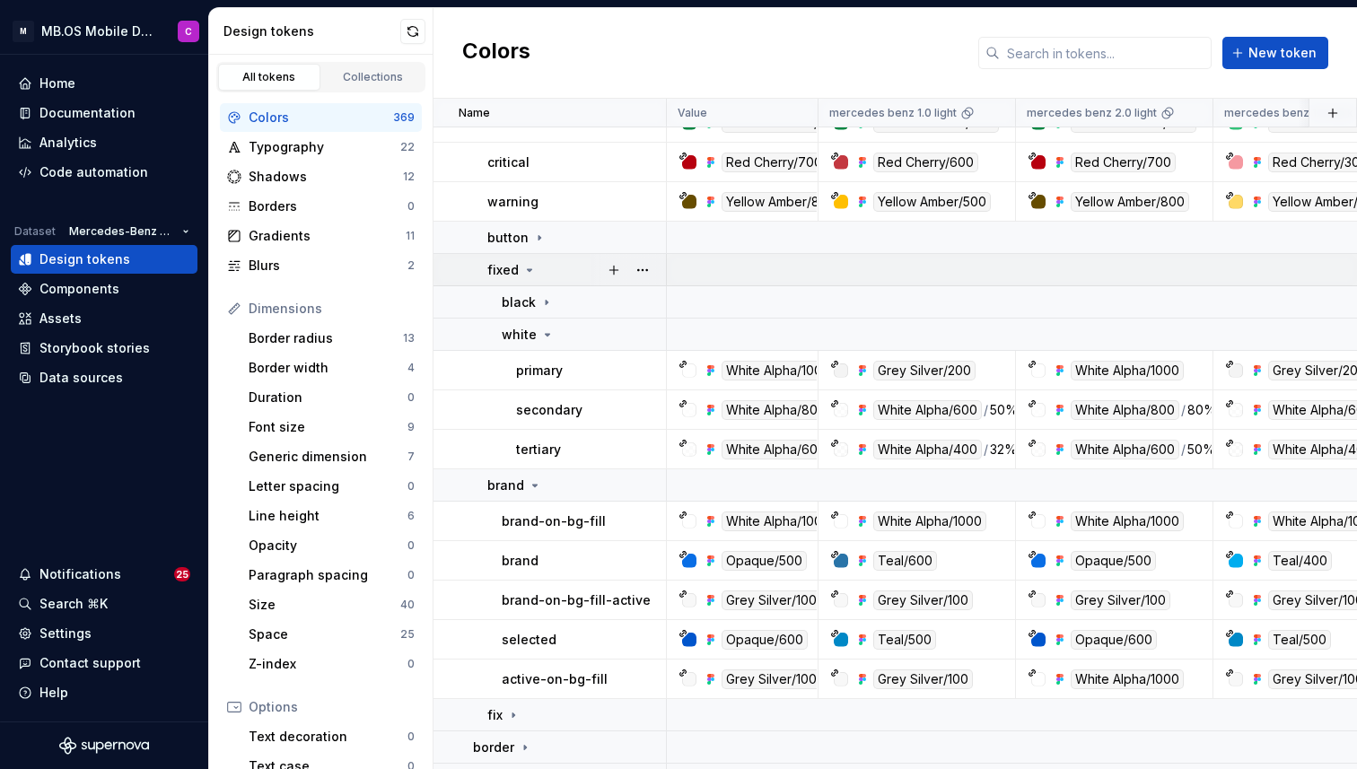
click at [525, 264] on icon at bounding box center [529, 270] width 14 height 14
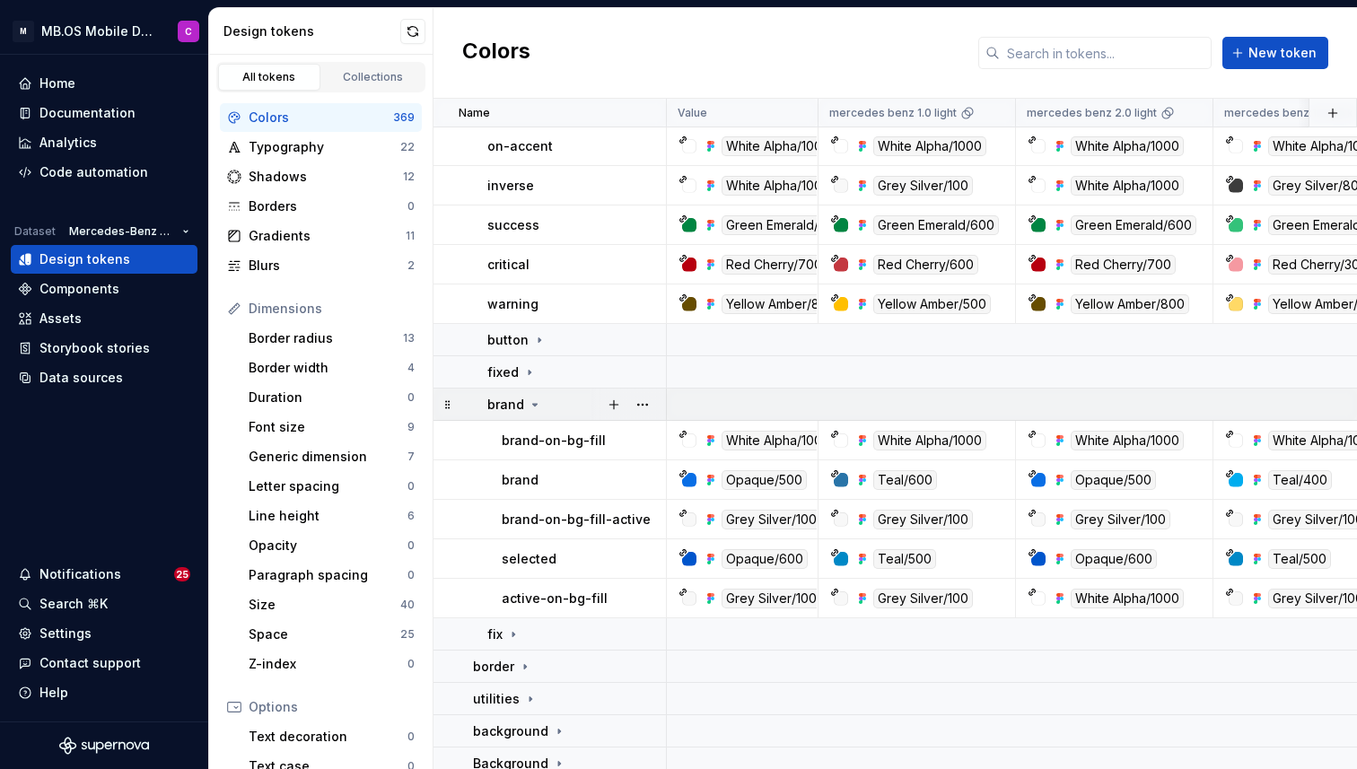
scroll to position [772, 0]
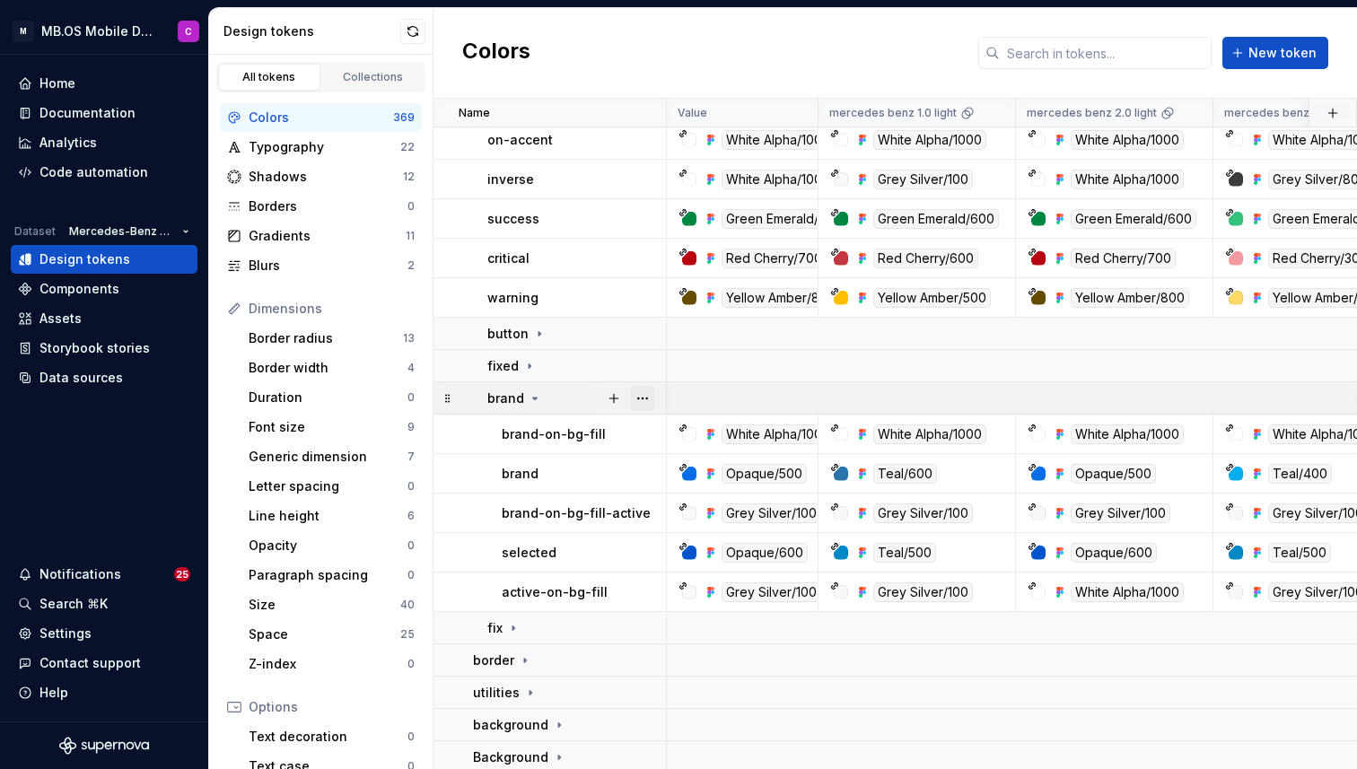
click at [642, 396] on button "button" at bounding box center [642, 398] width 25 height 25
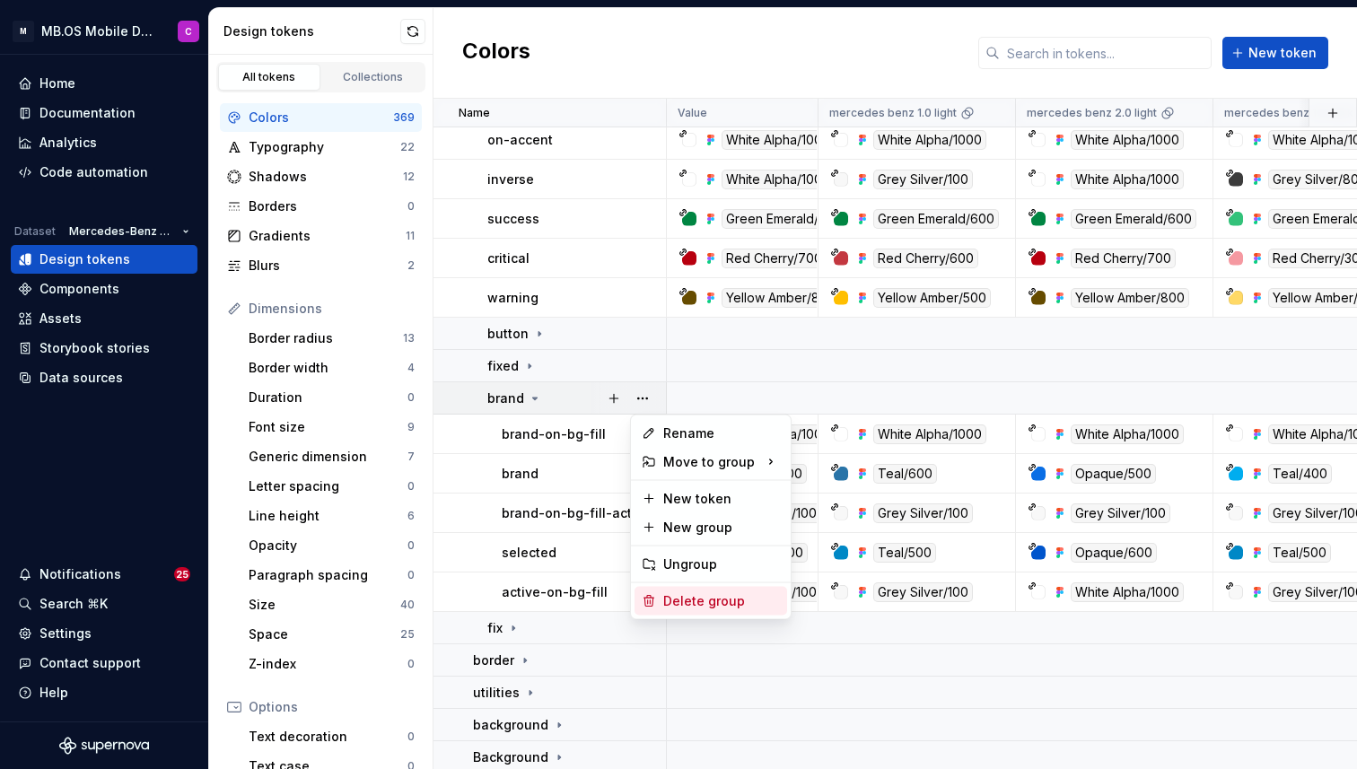
click at [685, 599] on div "Delete group" at bounding box center [721, 601] width 117 height 18
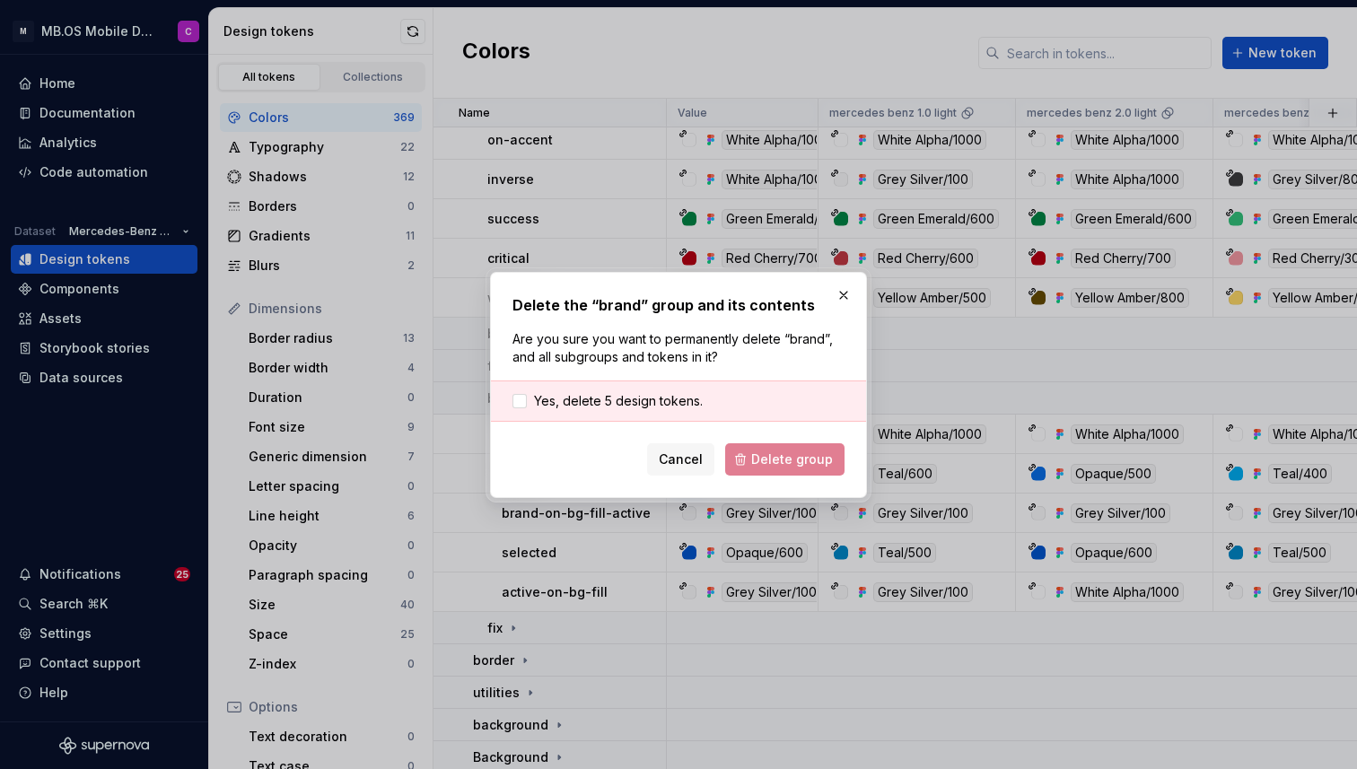
click at [530, 386] on div "Yes, delete 5 design tokens." at bounding box center [678, 400] width 375 height 41
click at [529, 400] on label "Yes, delete 5 design tokens." at bounding box center [607, 401] width 190 height 18
click at [772, 466] on span "Delete group" at bounding box center [792, 459] width 82 height 18
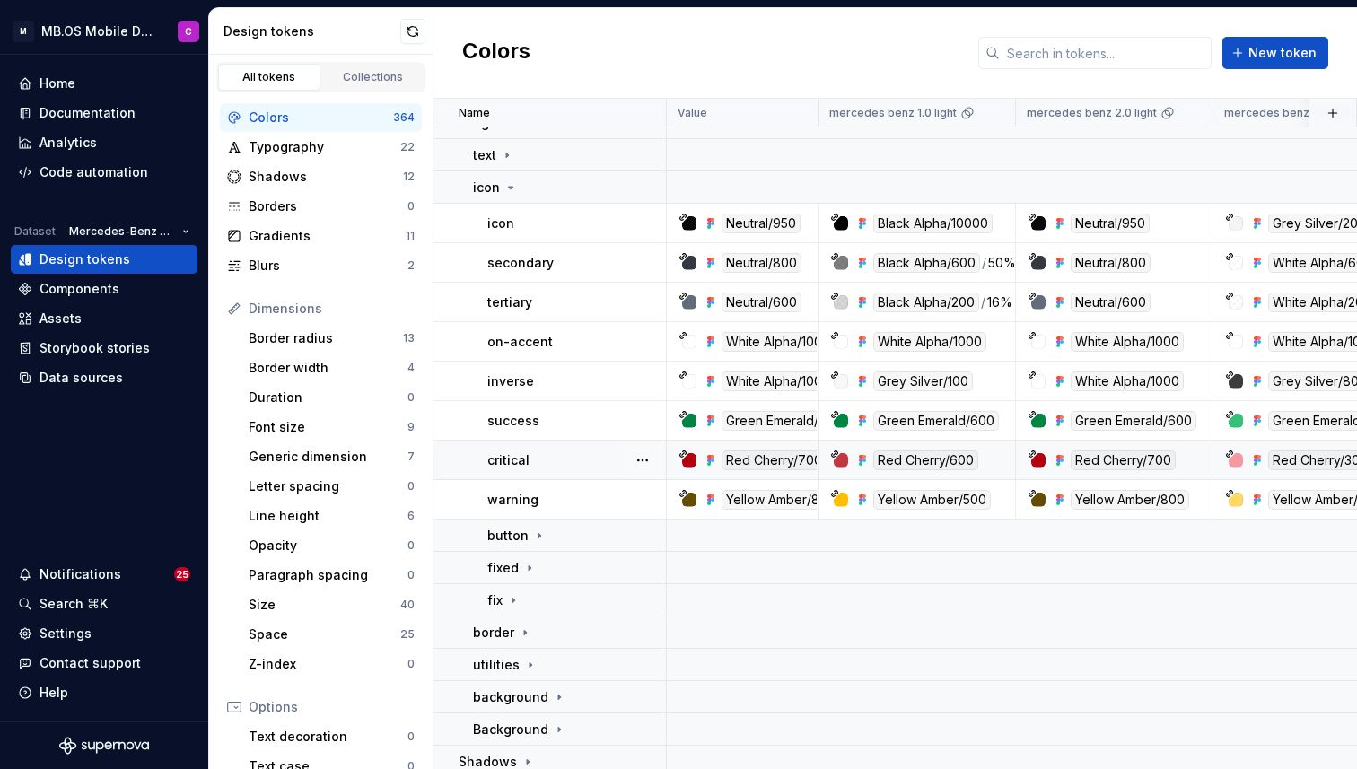
scroll to position [568, 0]
click at [509, 192] on icon at bounding box center [510, 189] width 14 height 14
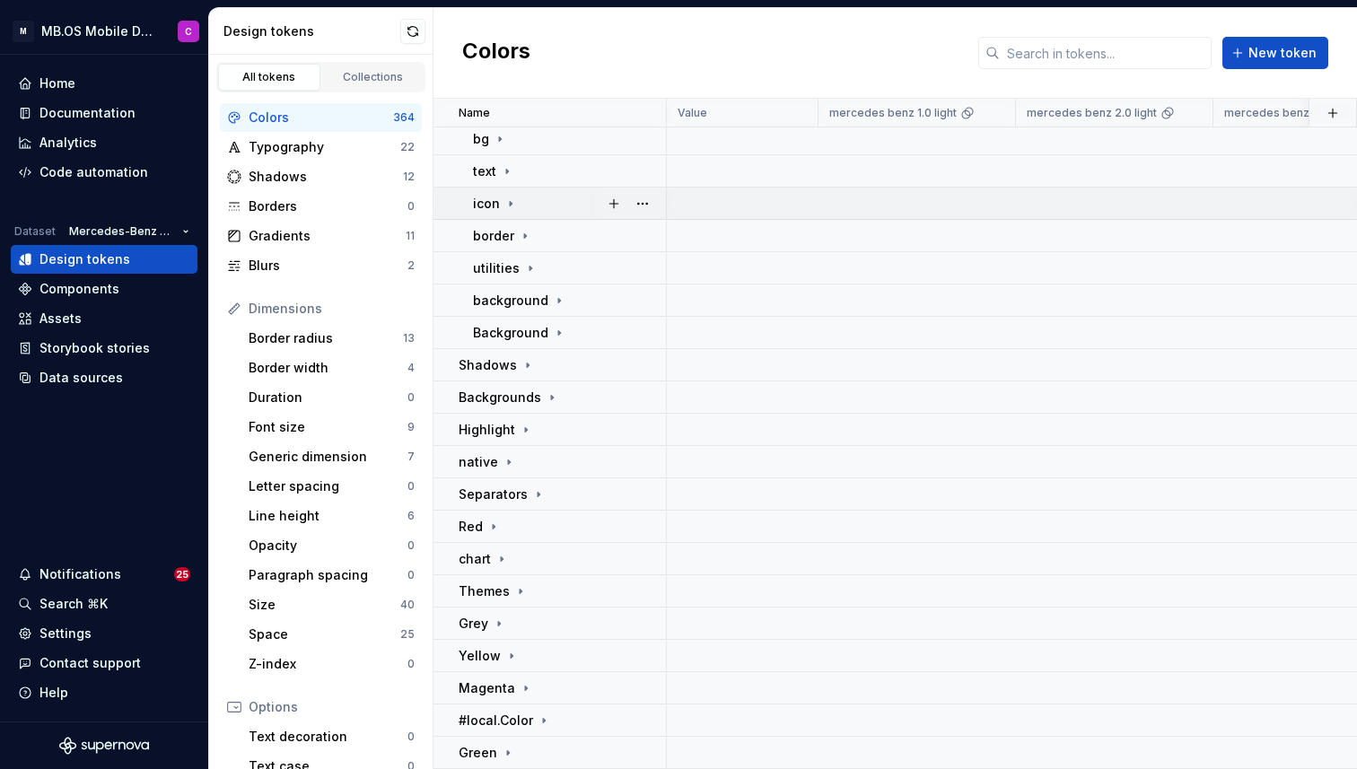
scroll to position [554, 0]
click at [518, 233] on icon at bounding box center [525, 236] width 14 height 14
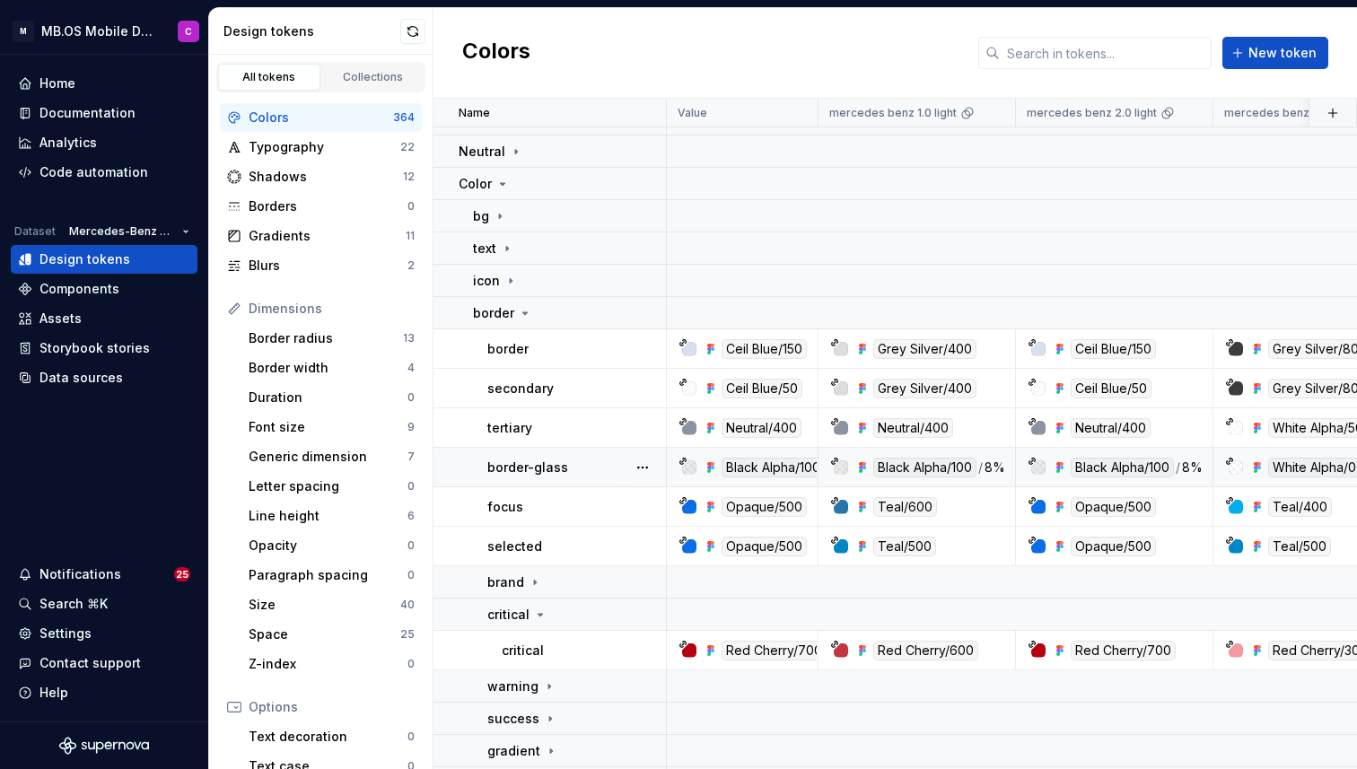
scroll to position [498, 0]
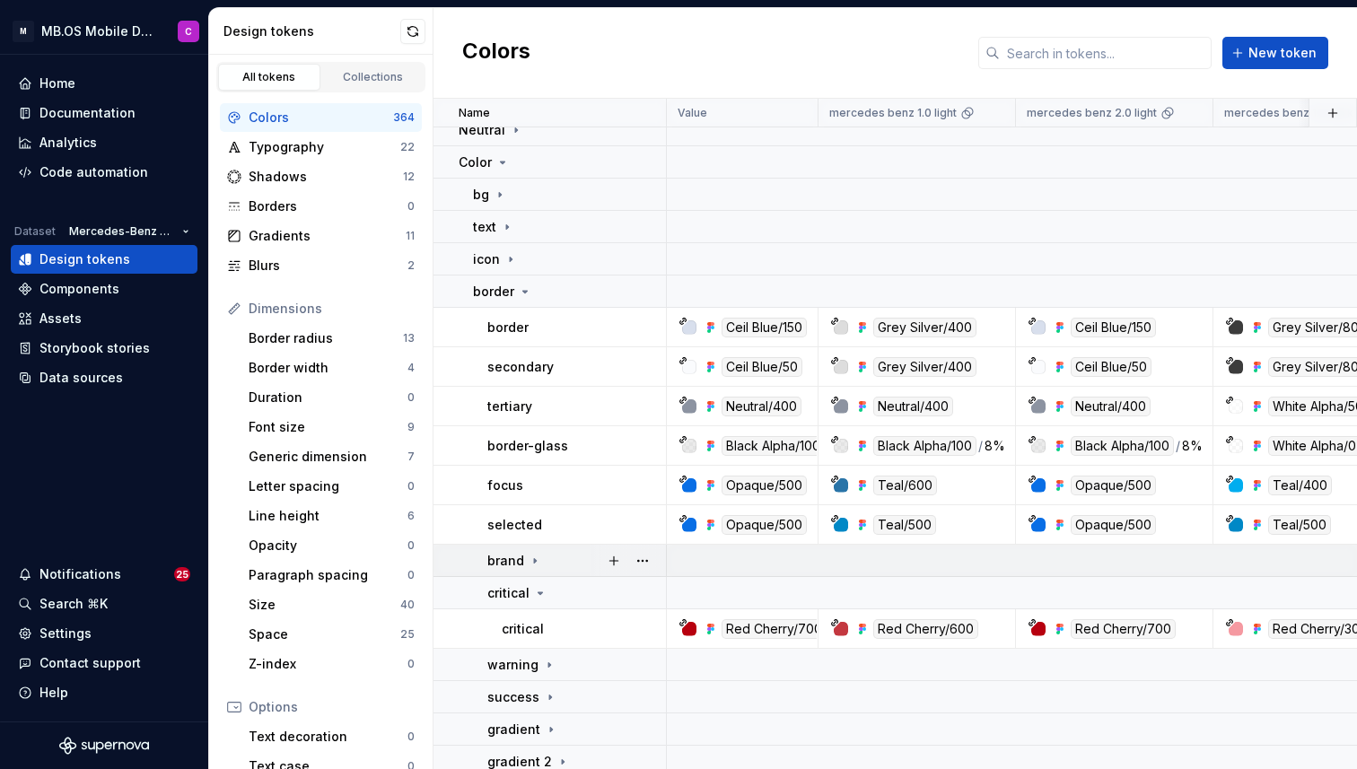
click at [538, 561] on icon at bounding box center [535, 561] width 14 height 14
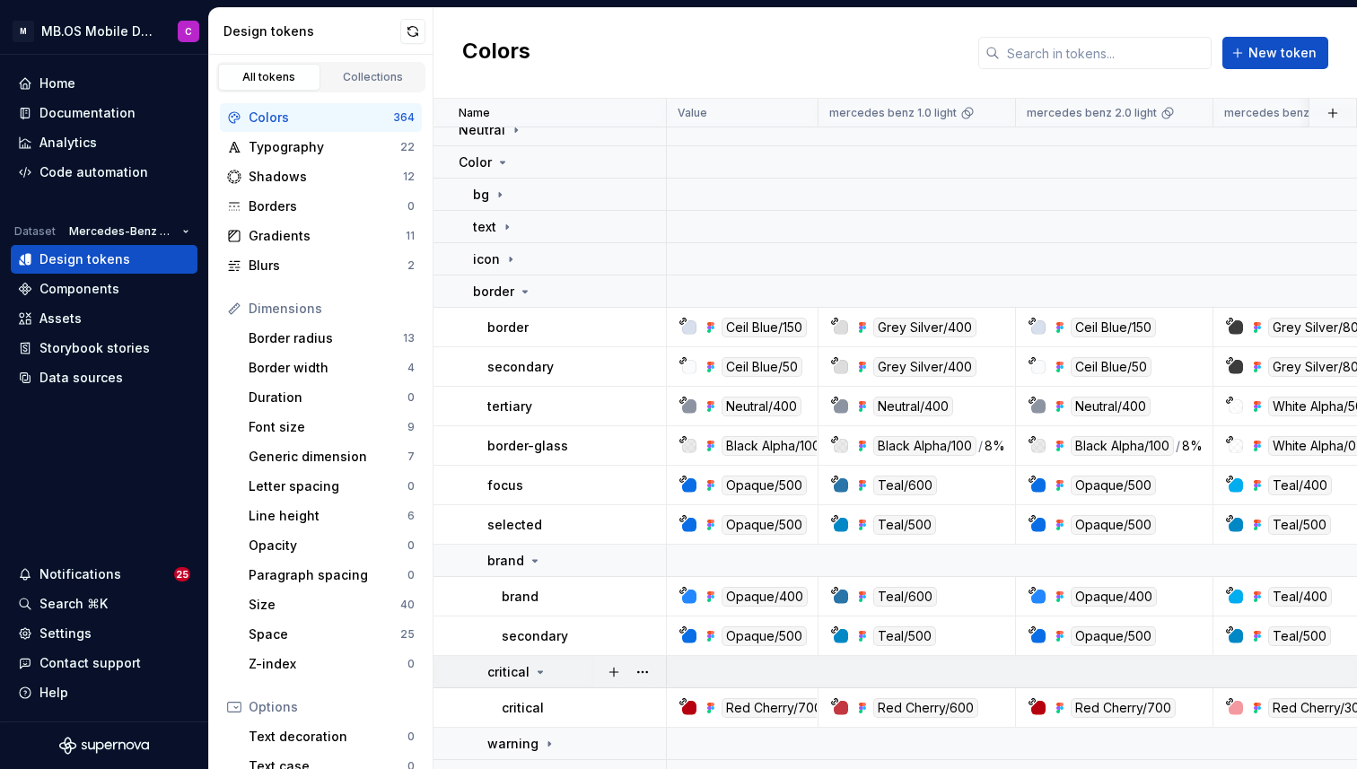
scroll to position [647, 0]
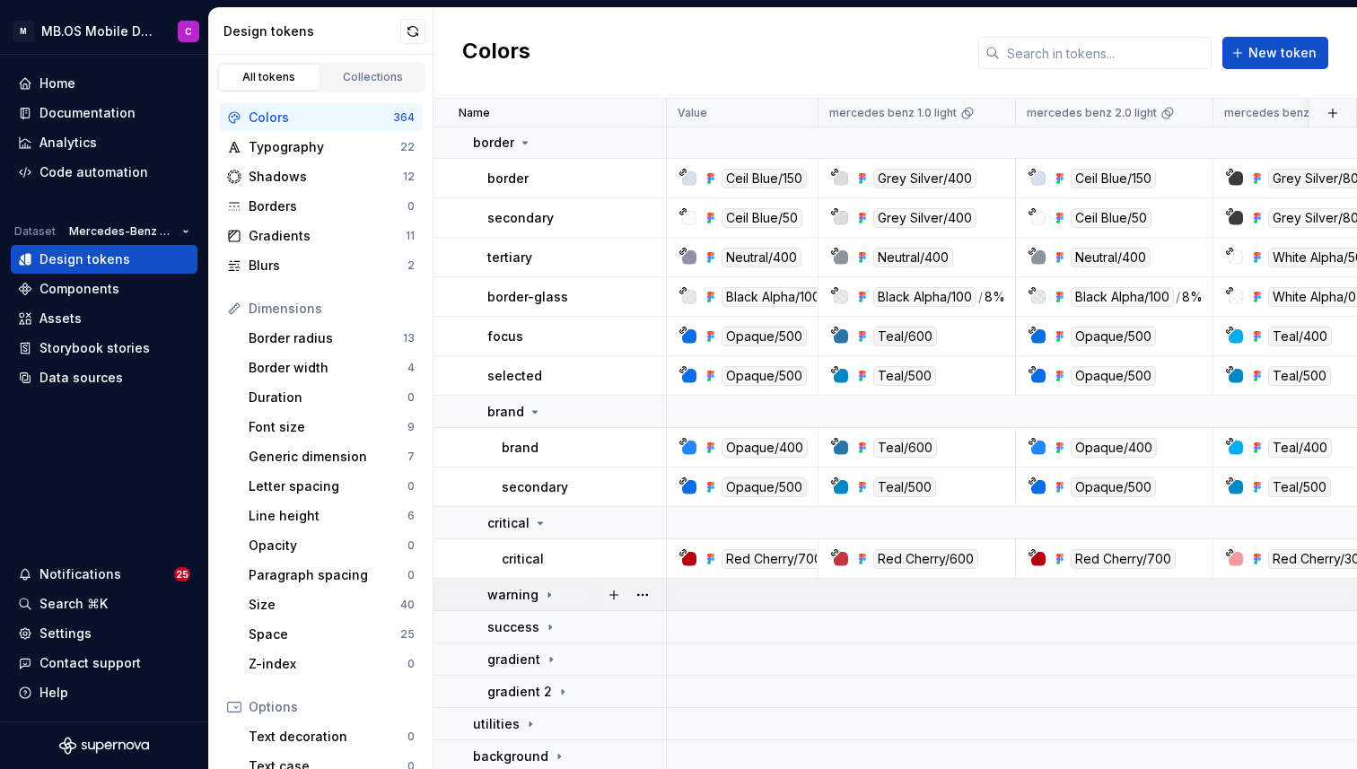
click at [547, 592] on icon at bounding box center [549, 595] width 14 height 14
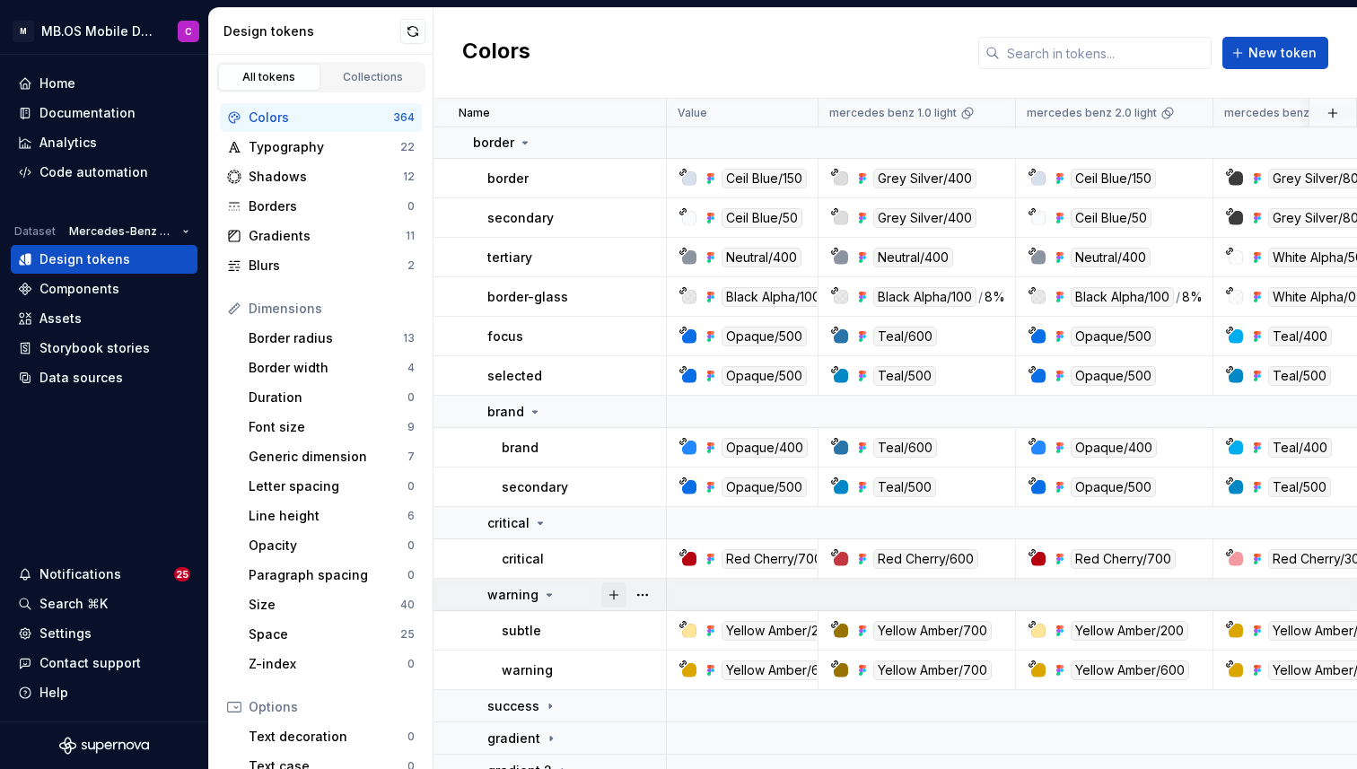
scroll to position [750, 0]
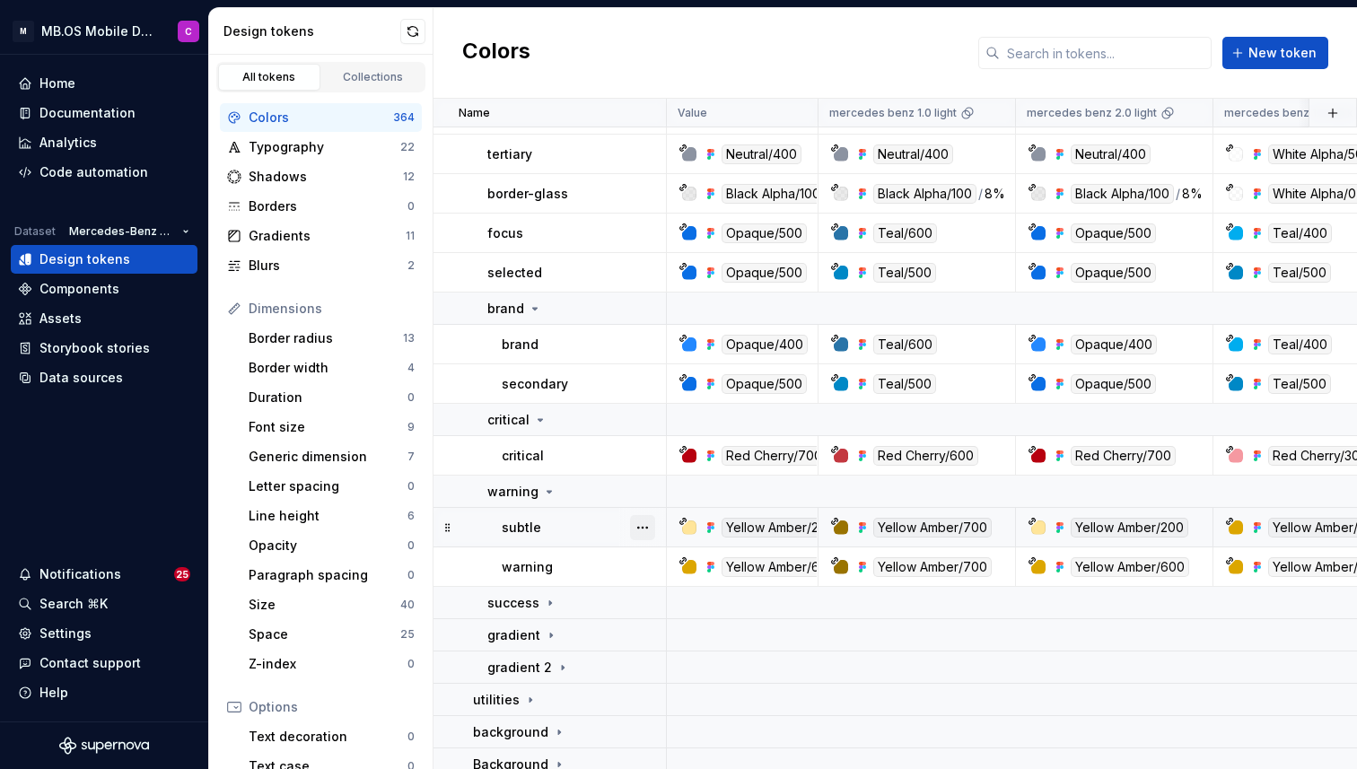
click at [648, 526] on button "button" at bounding box center [642, 527] width 25 height 25
click at [680, 617] on div "Delete token" at bounding box center [710, 628] width 153 height 29
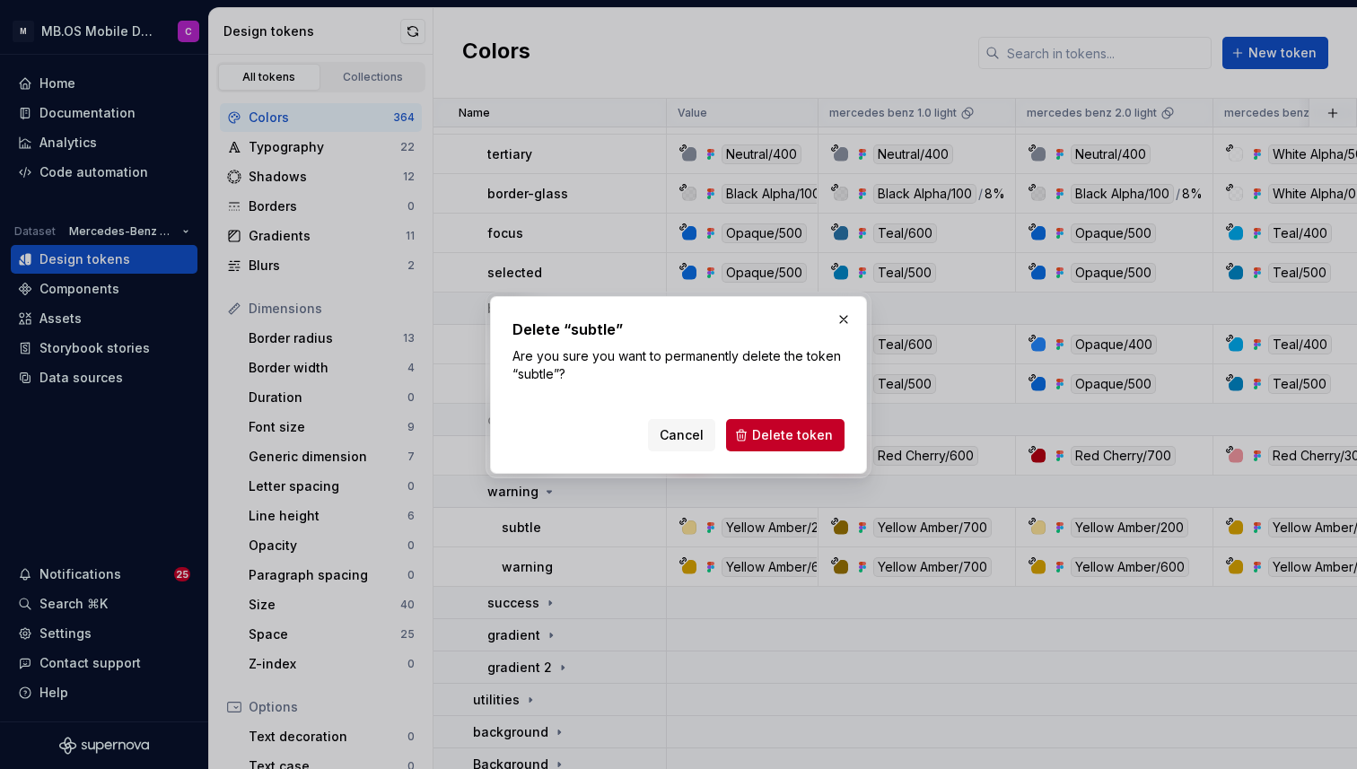
click at [766, 455] on div "Delete “subtle” Are you sure you want to permanently delete the token “subtle”?…" at bounding box center [678, 385] width 377 height 178
click at [764, 437] on span "Delete token" at bounding box center [792, 435] width 81 height 18
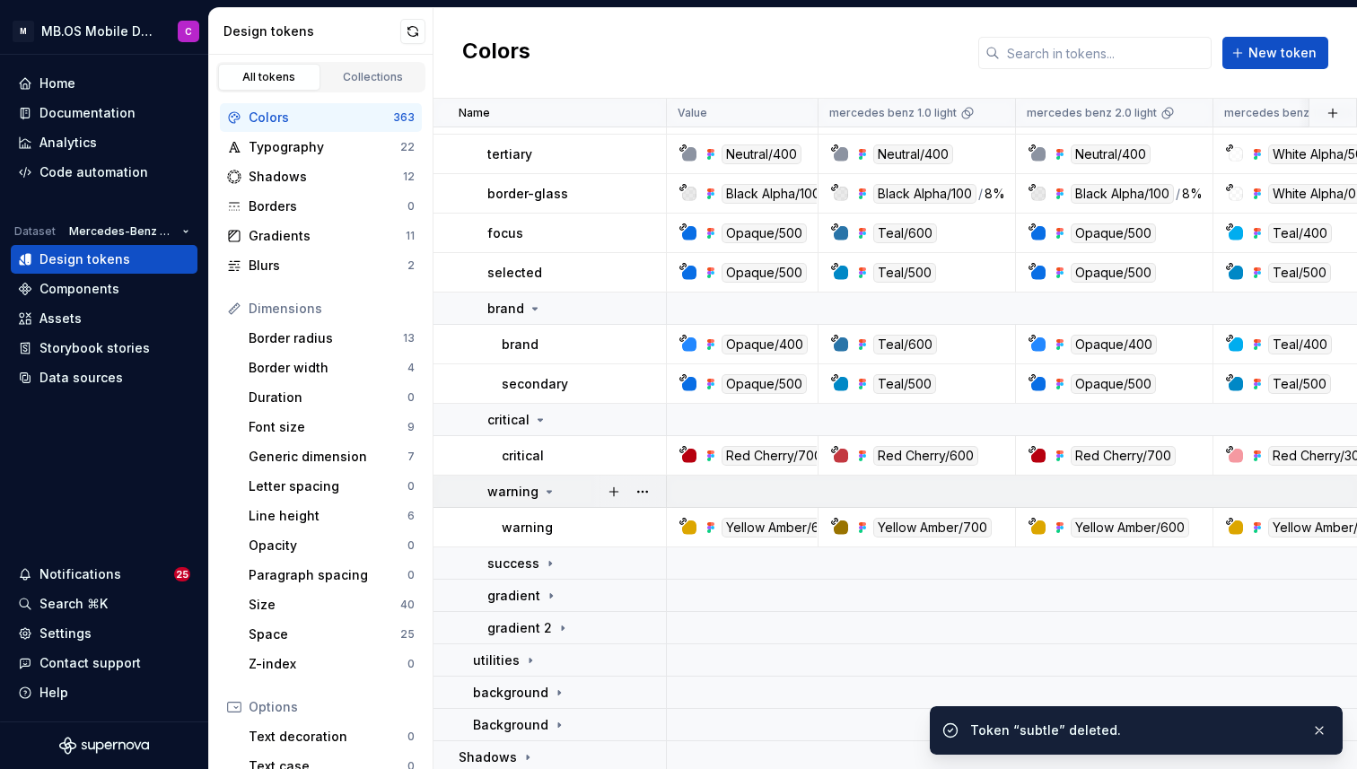
click at [547, 492] on icon at bounding box center [549, 492] width 4 height 2
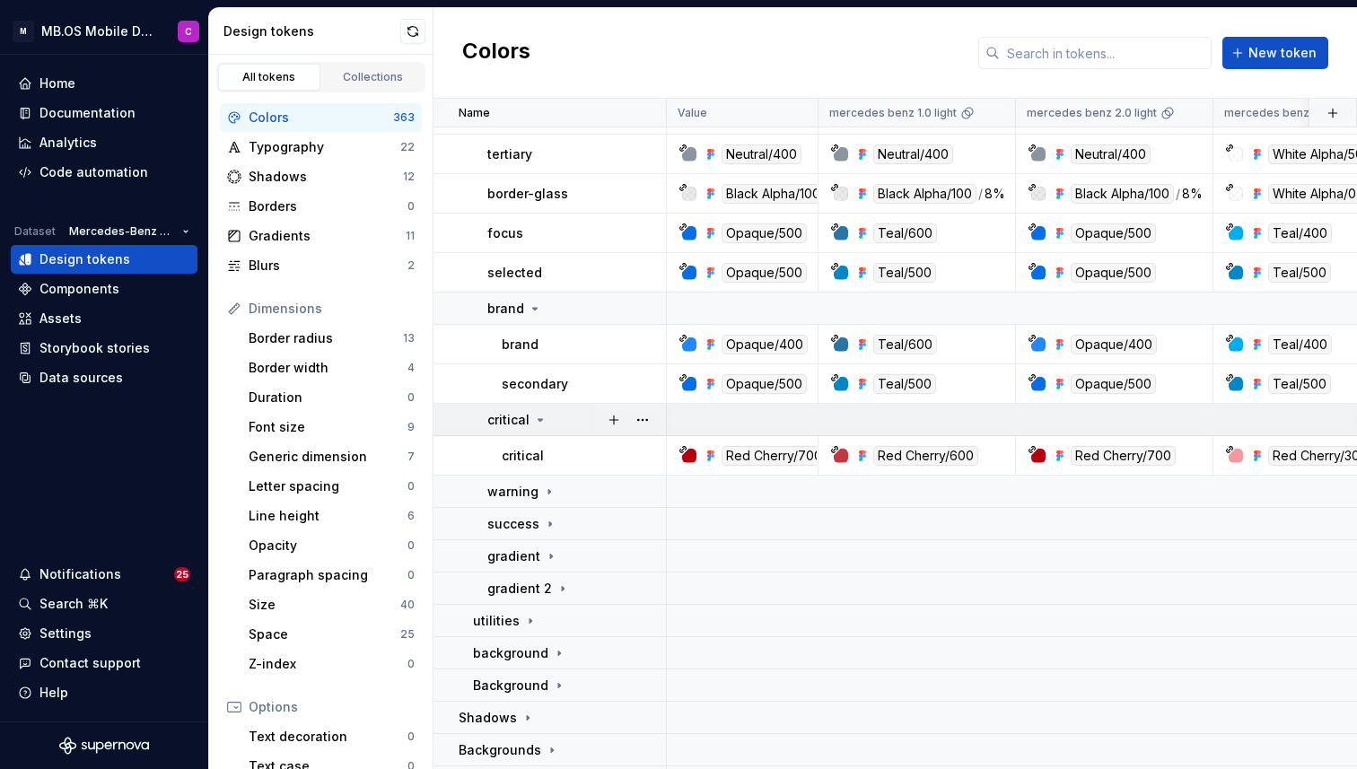
click at [536, 417] on icon at bounding box center [540, 420] width 14 height 14
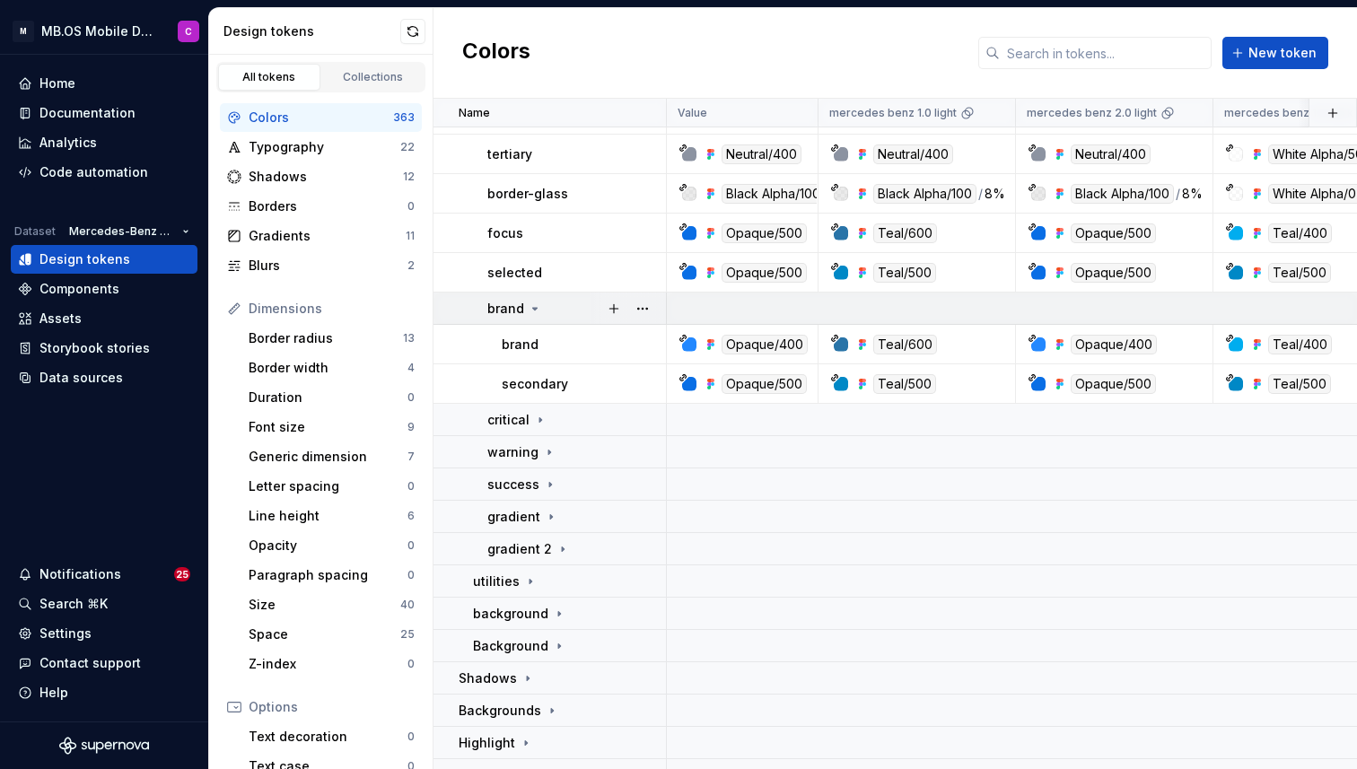
click at [530, 309] on icon at bounding box center [535, 308] width 14 height 14
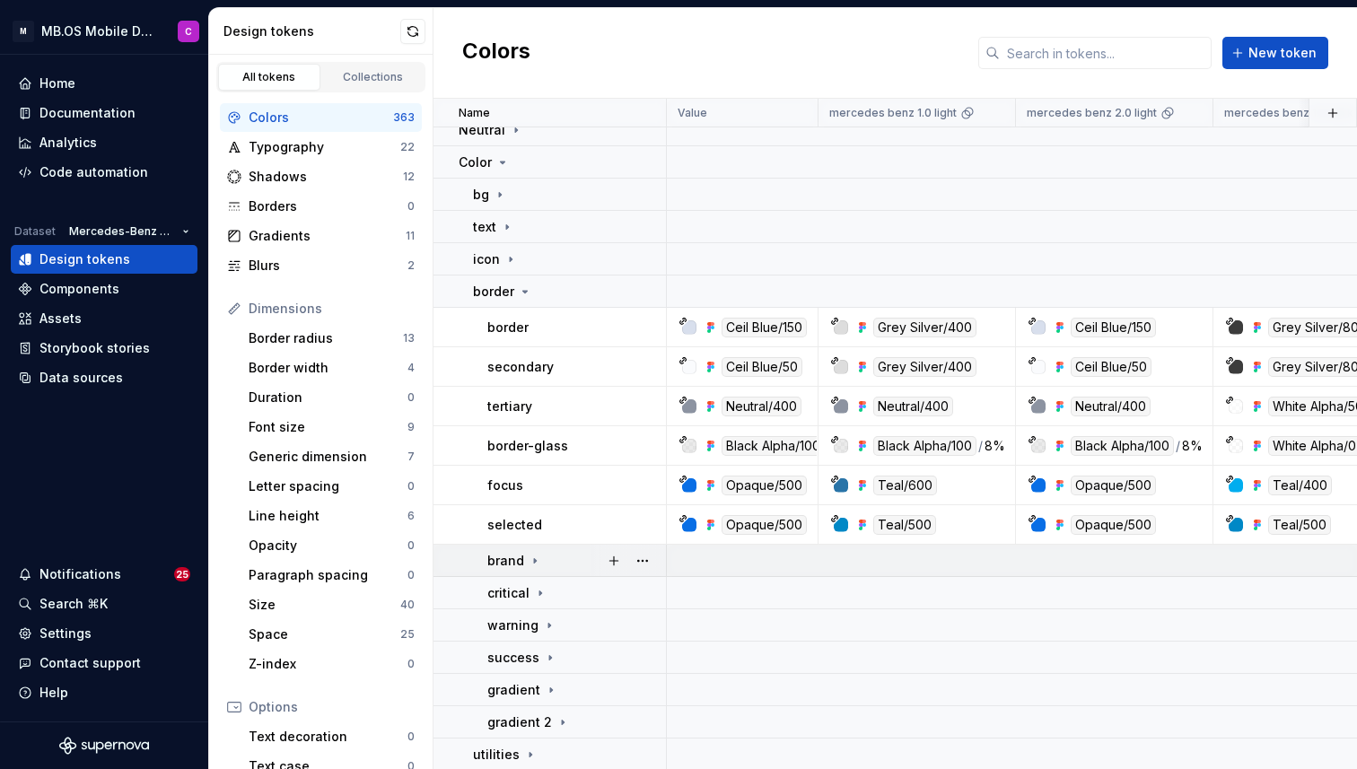
scroll to position [392, 0]
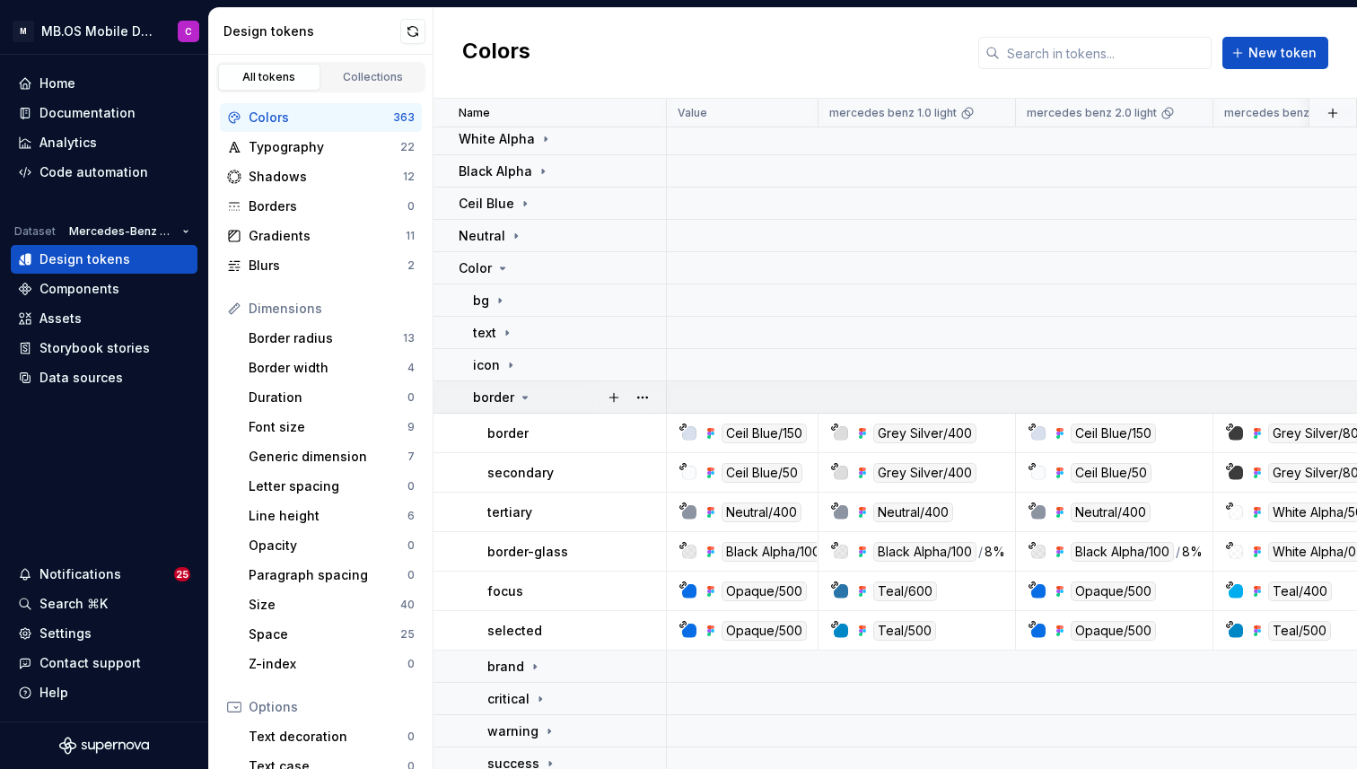
click at [523, 392] on icon at bounding box center [525, 397] width 14 height 14
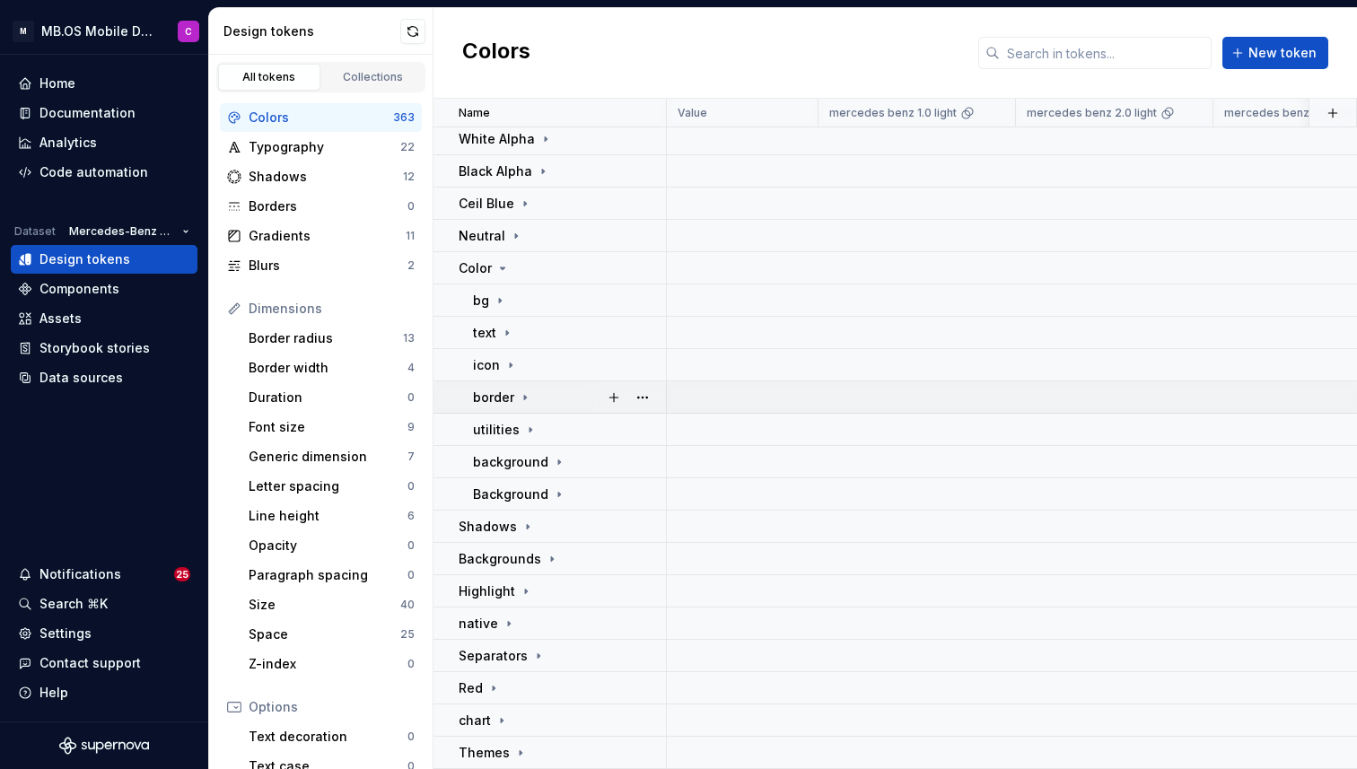
scroll to position [491, 0]
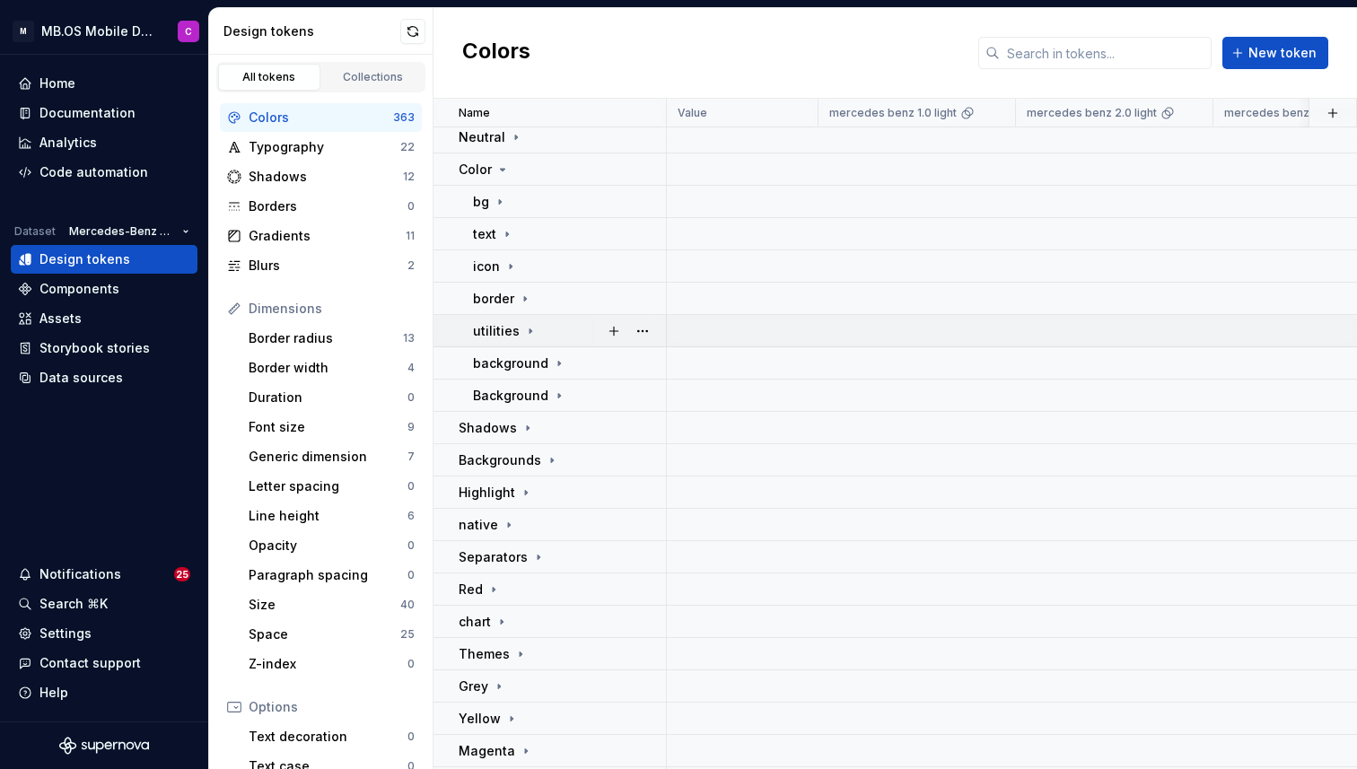
click at [532, 331] on icon at bounding box center [530, 331] width 14 height 14
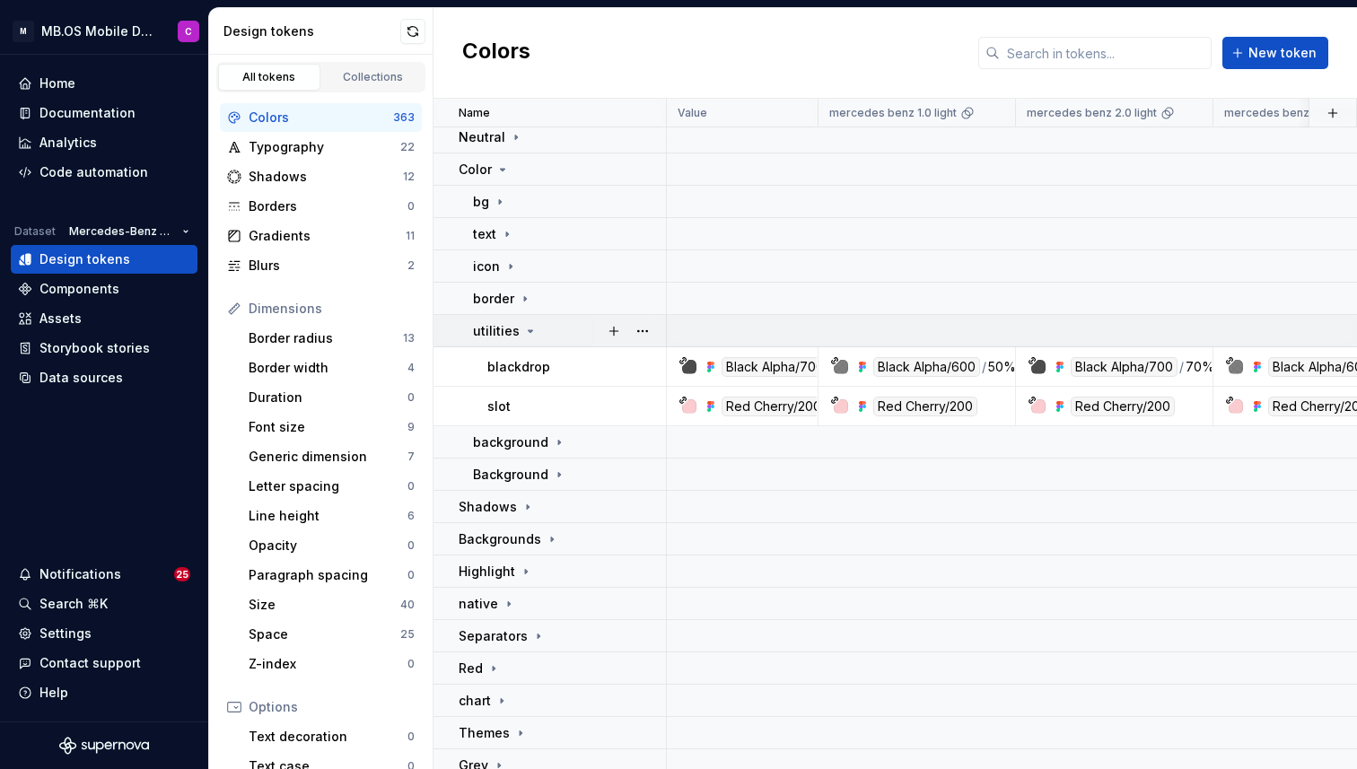
click at [532, 331] on icon at bounding box center [530, 331] width 14 height 14
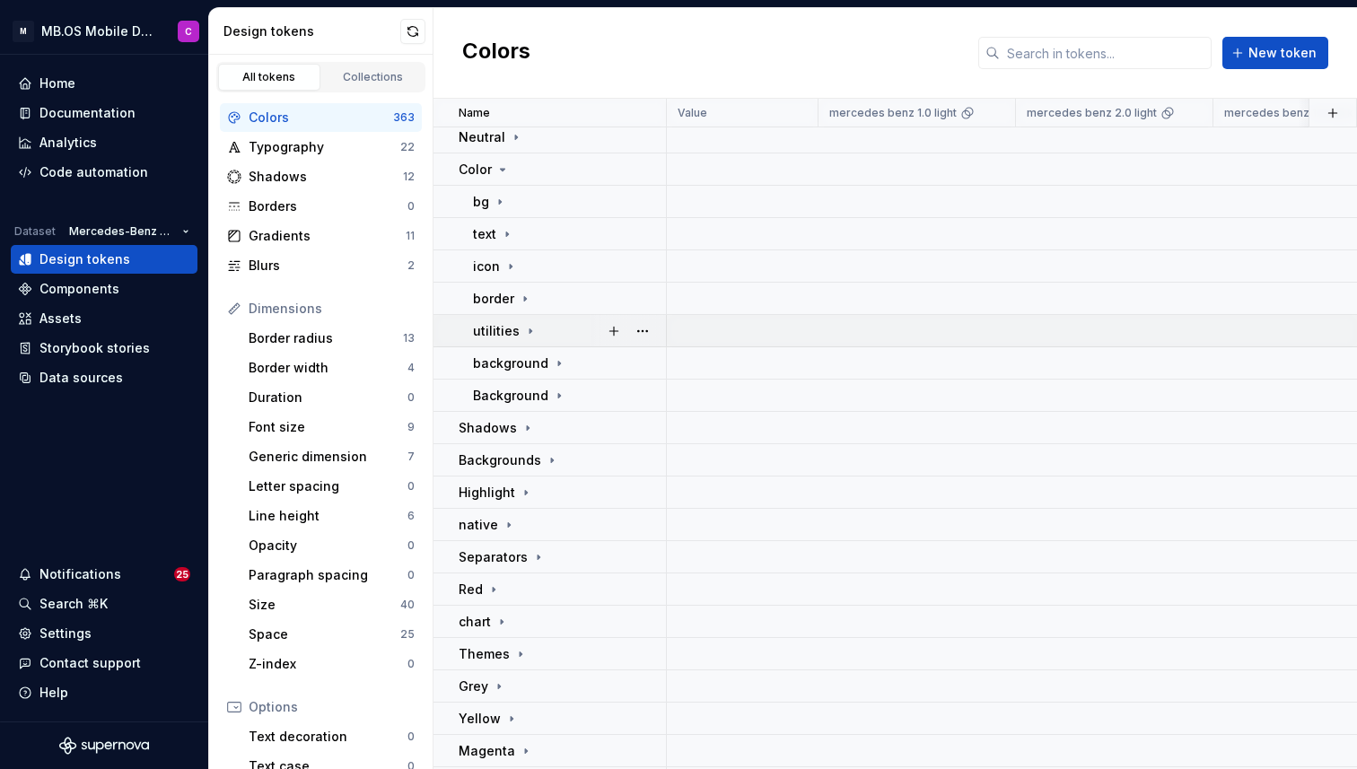
click at [554, 345] on td "utilities" at bounding box center [549, 331] width 233 height 32
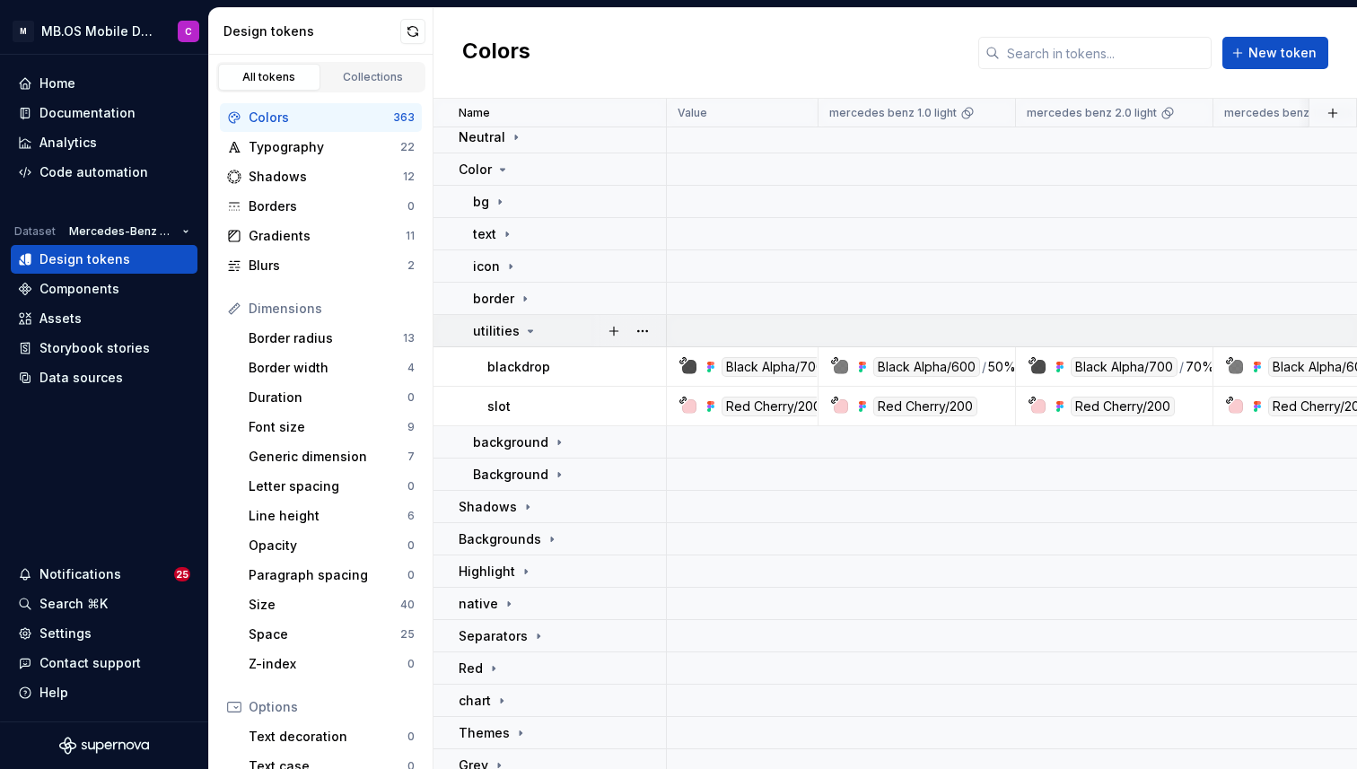
click at [554, 342] on td "utilities" at bounding box center [549, 331] width 233 height 32
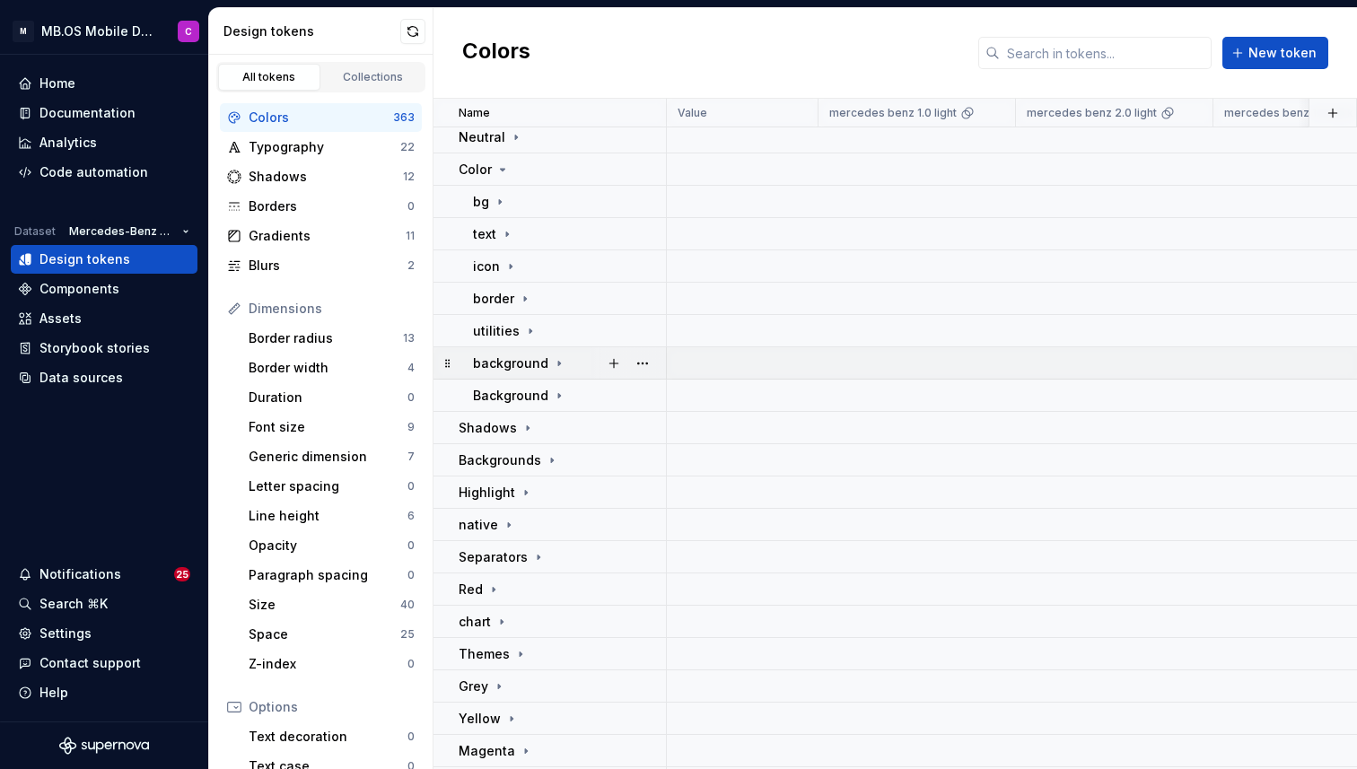
click at [552, 366] on icon at bounding box center [559, 363] width 14 height 14
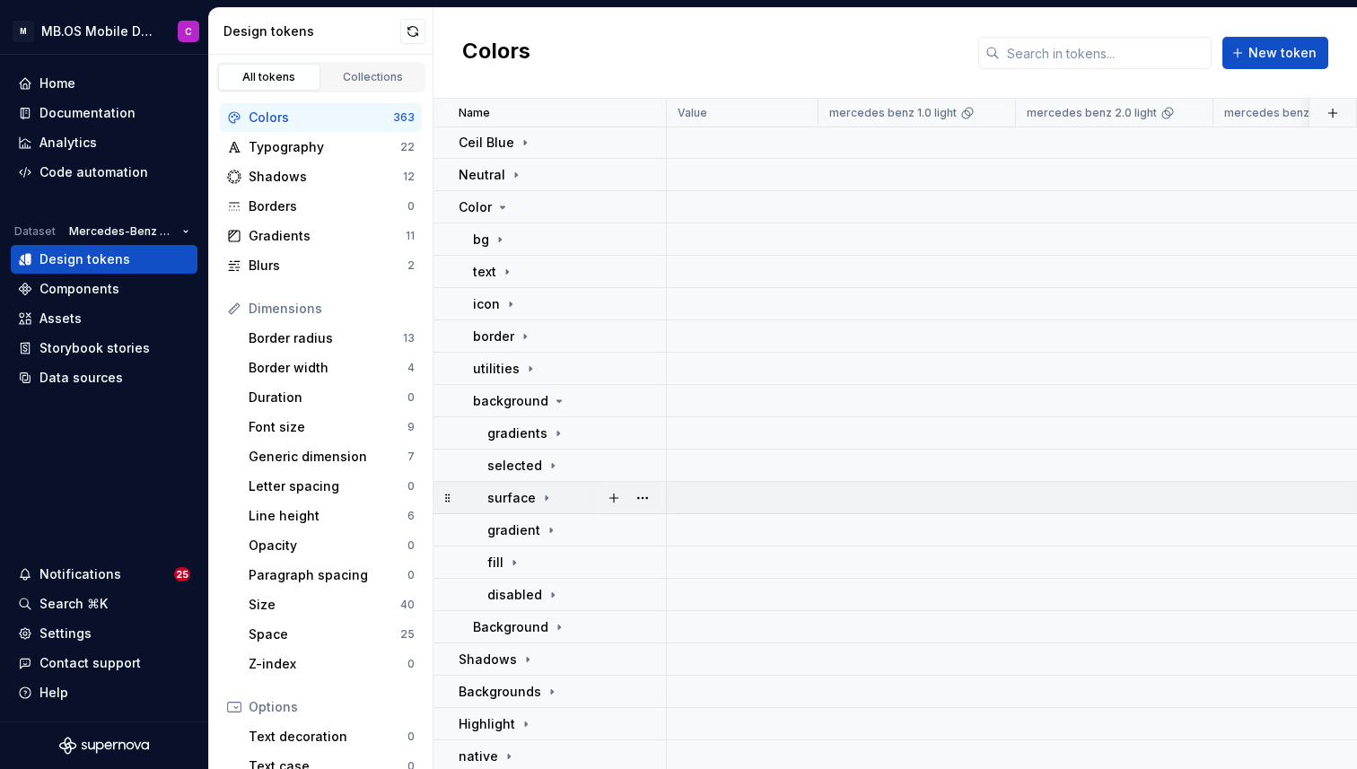
scroll to position [455, 0]
click at [532, 424] on p "gradients" at bounding box center [517, 432] width 60 height 18
click at [560, 430] on icon at bounding box center [558, 431] width 14 height 14
click at [547, 457] on icon at bounding box center [553, 464] width 14 height 14
click at [547, 489] on icon at bounding box center [546, 496] width 14 height 14
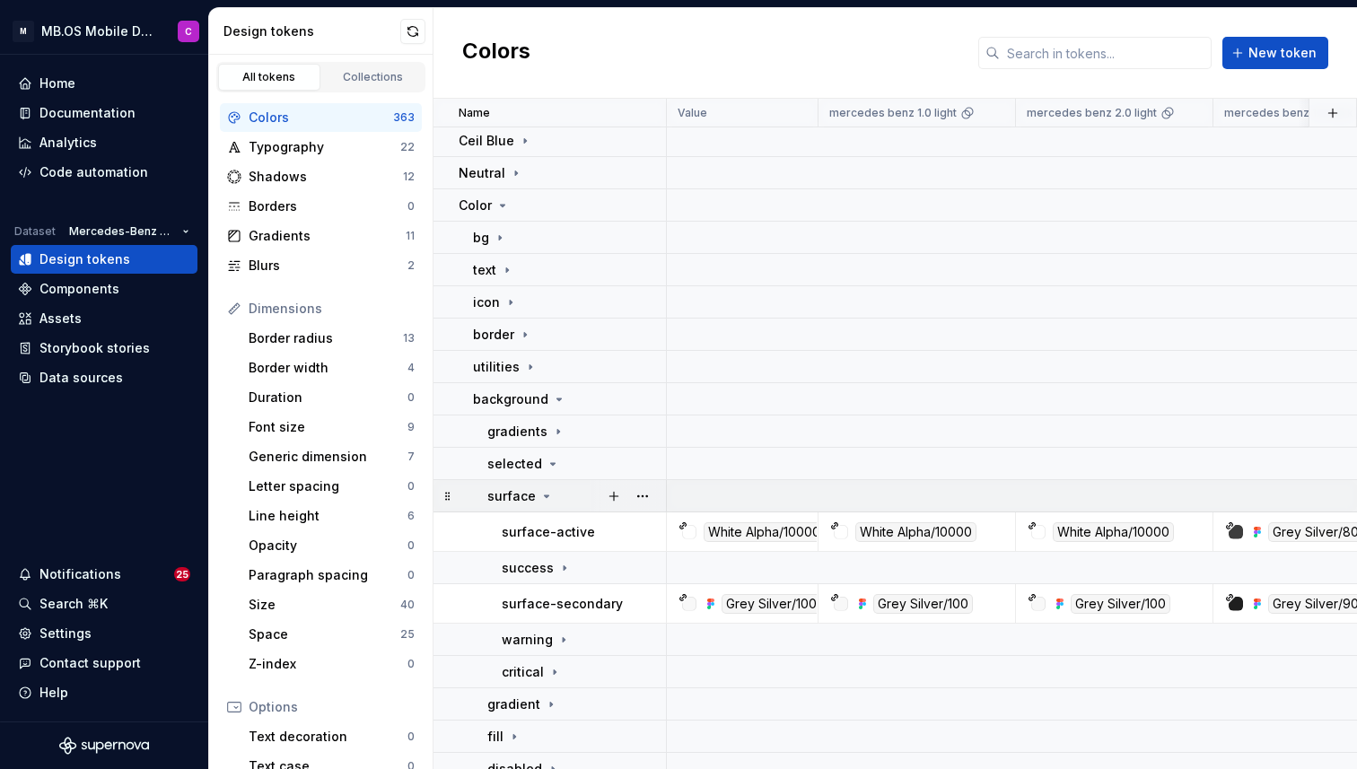
click at [540, 494] on icon at bounding box center [546, 496] width 14 height 14
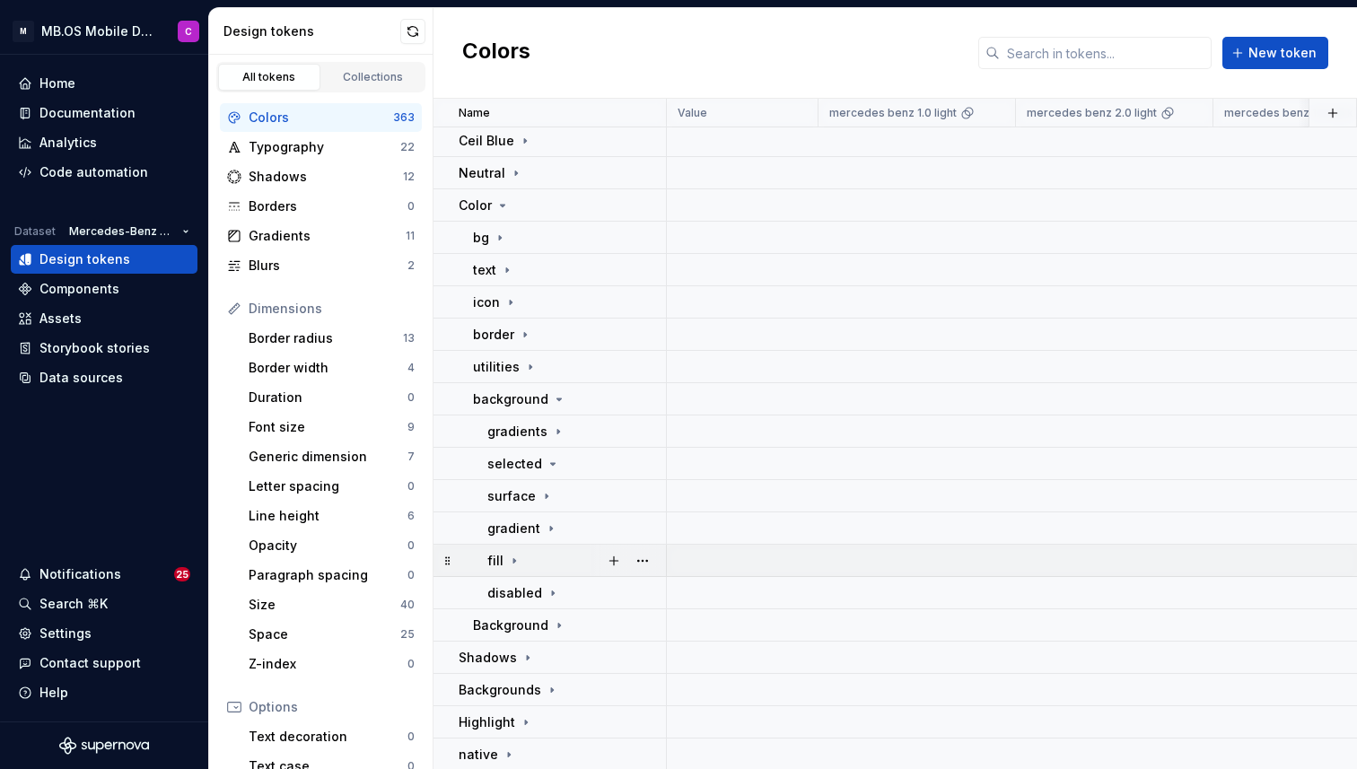
click at [509, 557] on icon at bounding box center [514, 561] width 14 height 14
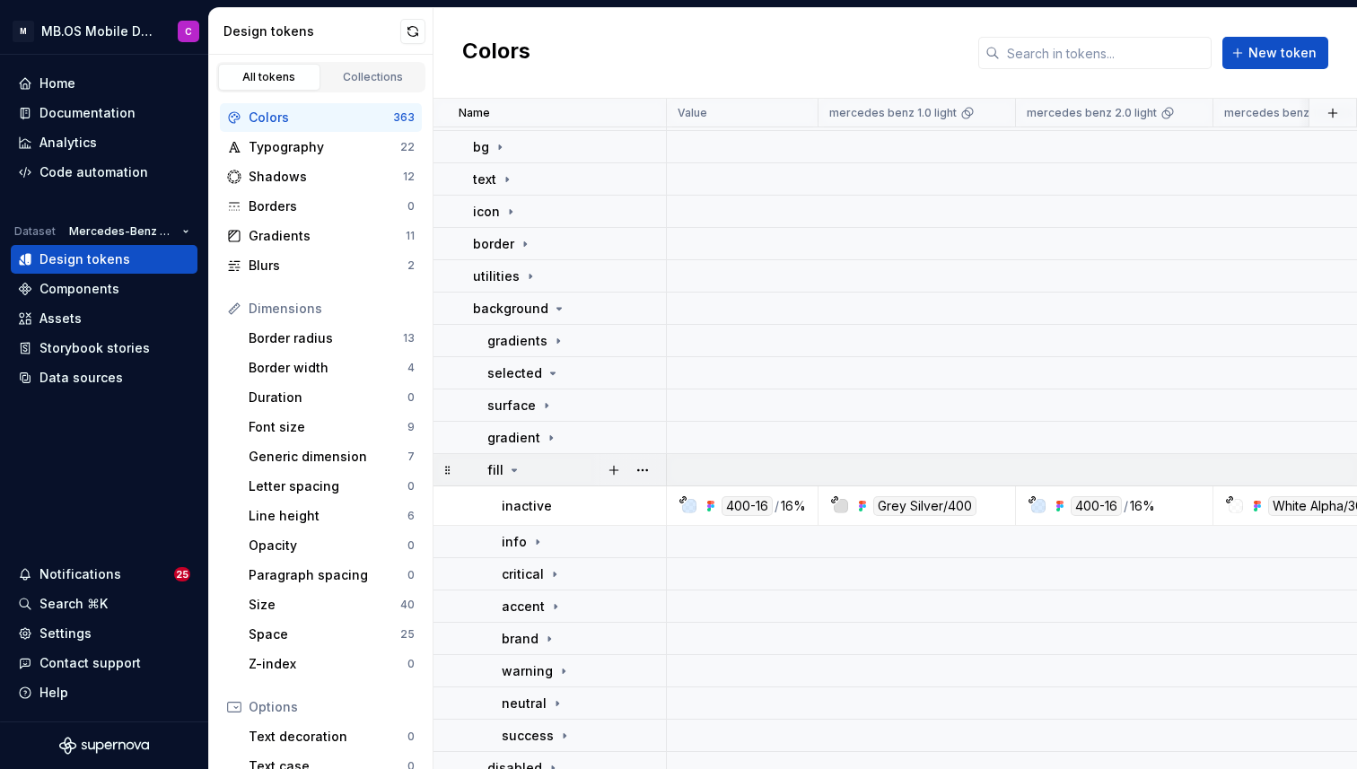
scroll to position [552, 0]
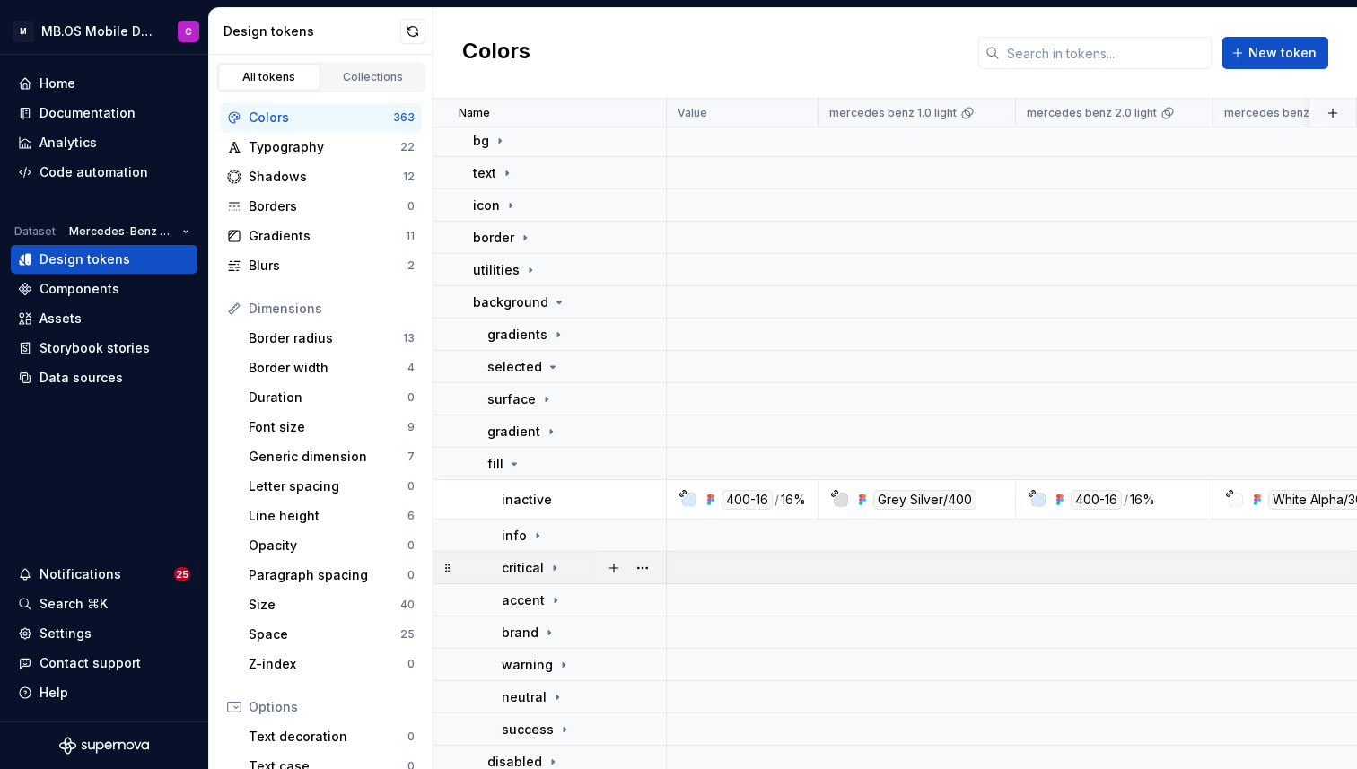
click at [550, 574] on div "critical" at bounding box center [532, 568] width 60 height 18
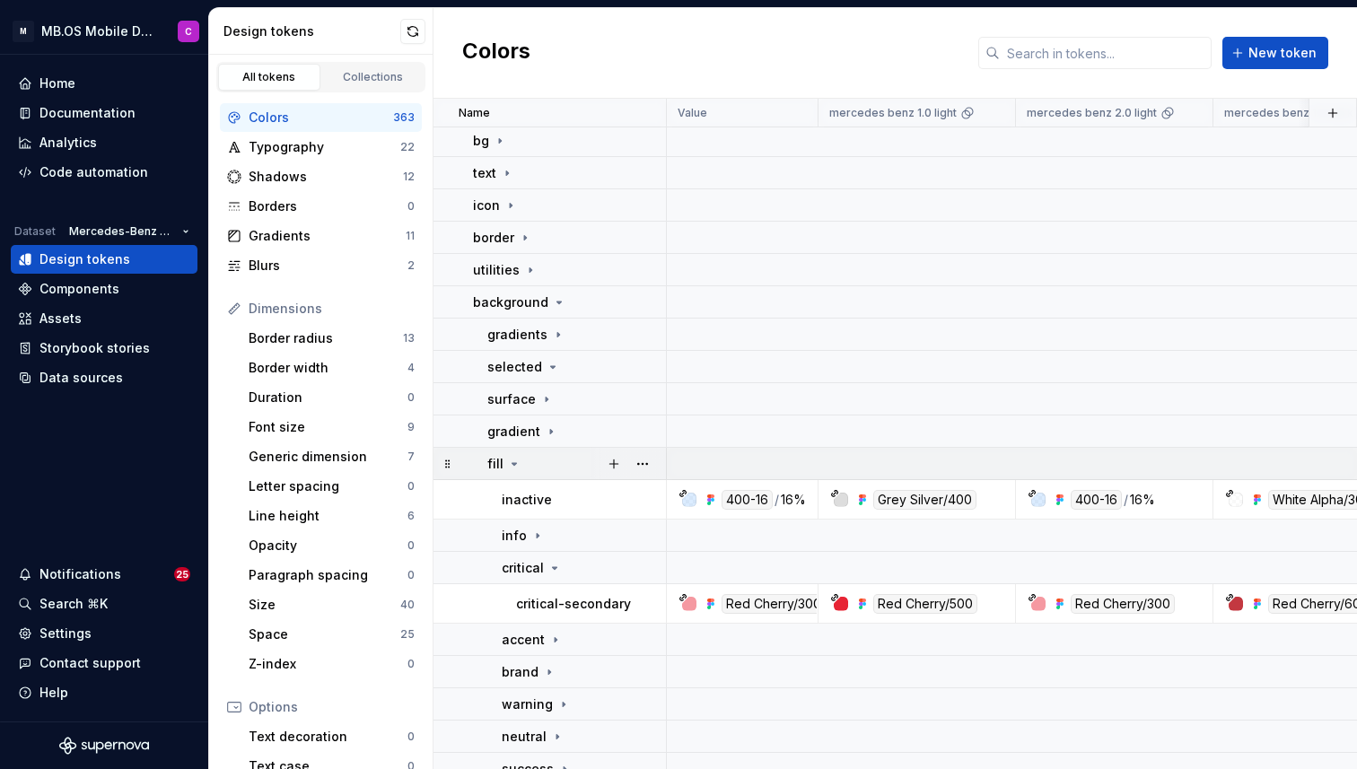
click at [511, 461] on icon at bounding box center [514, 464] width 14 height 14
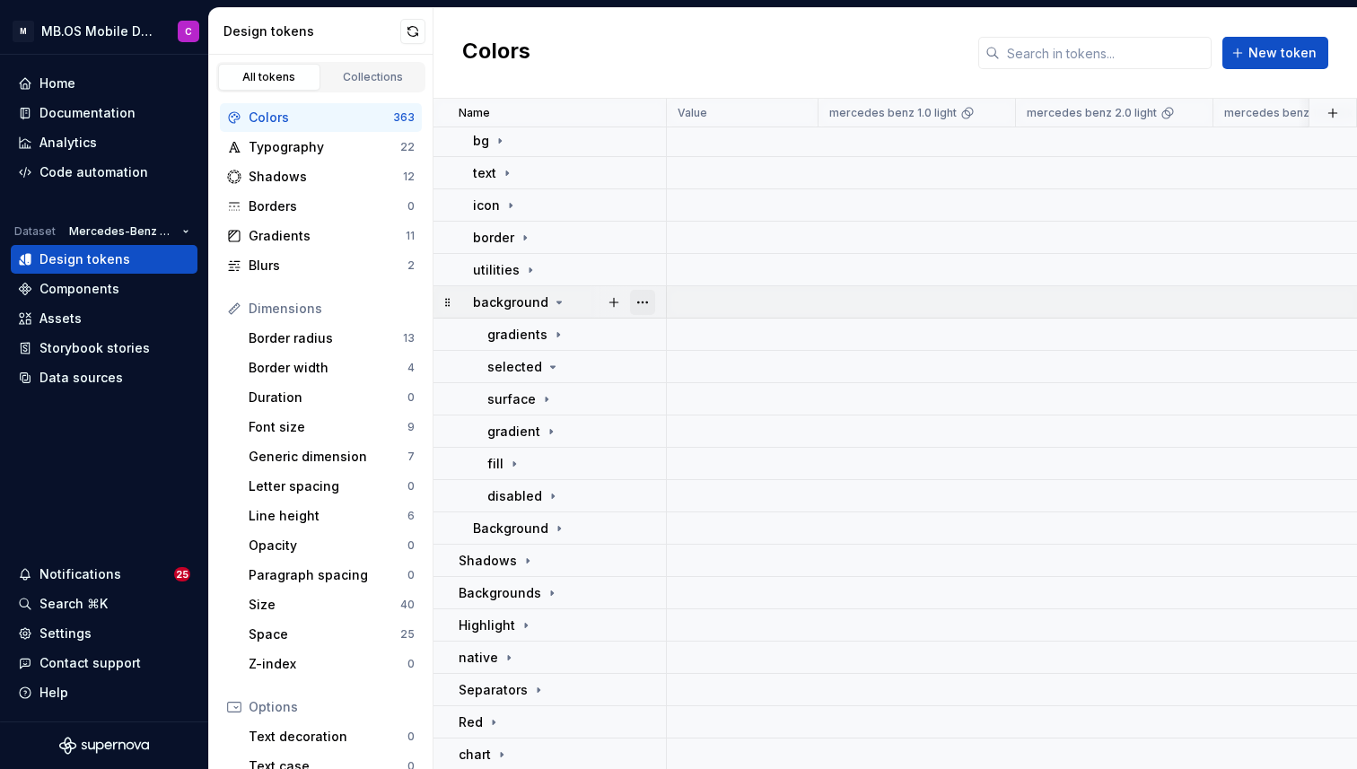
click at [636, 297] on button "button" at bounding box center [642, 302] width 25 height 25
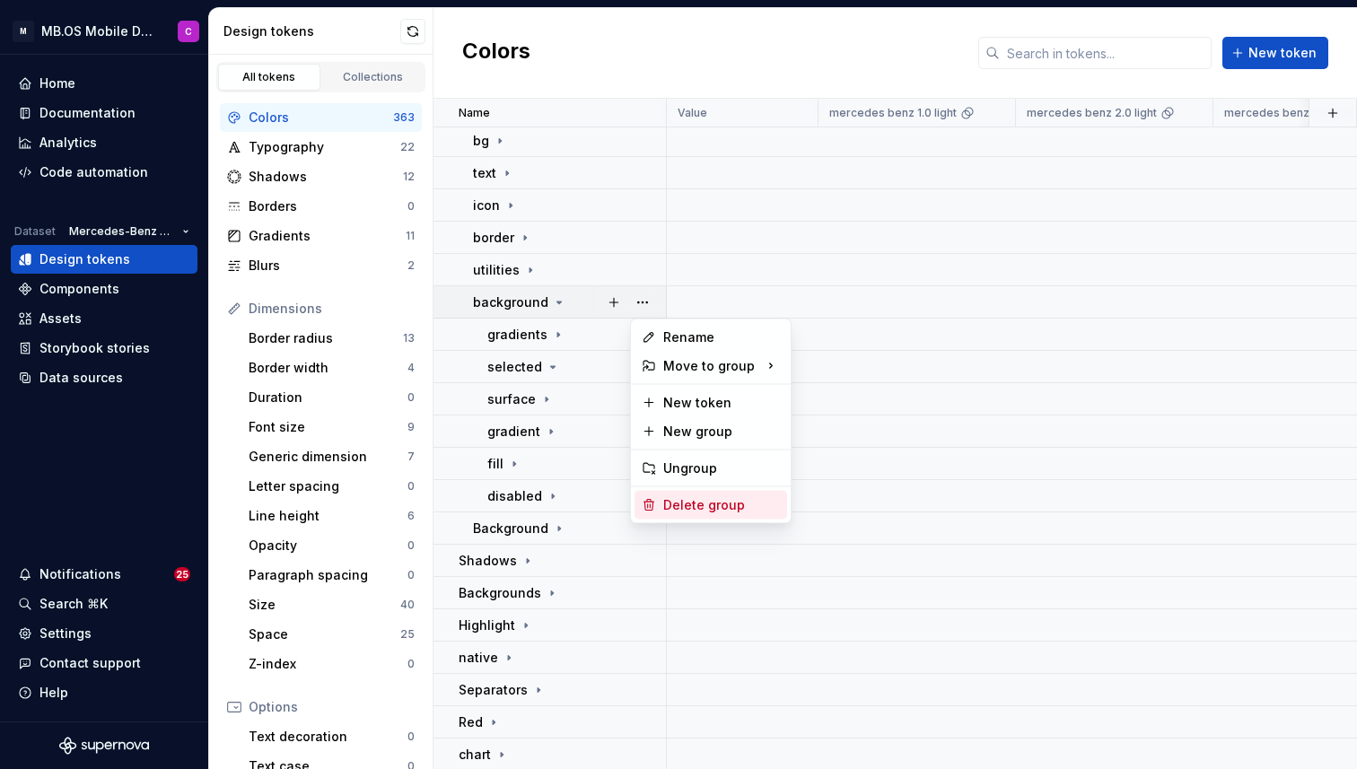
click at [682, 503] on div "Delete group" at bounding box center [721, 505] width 117 height 18
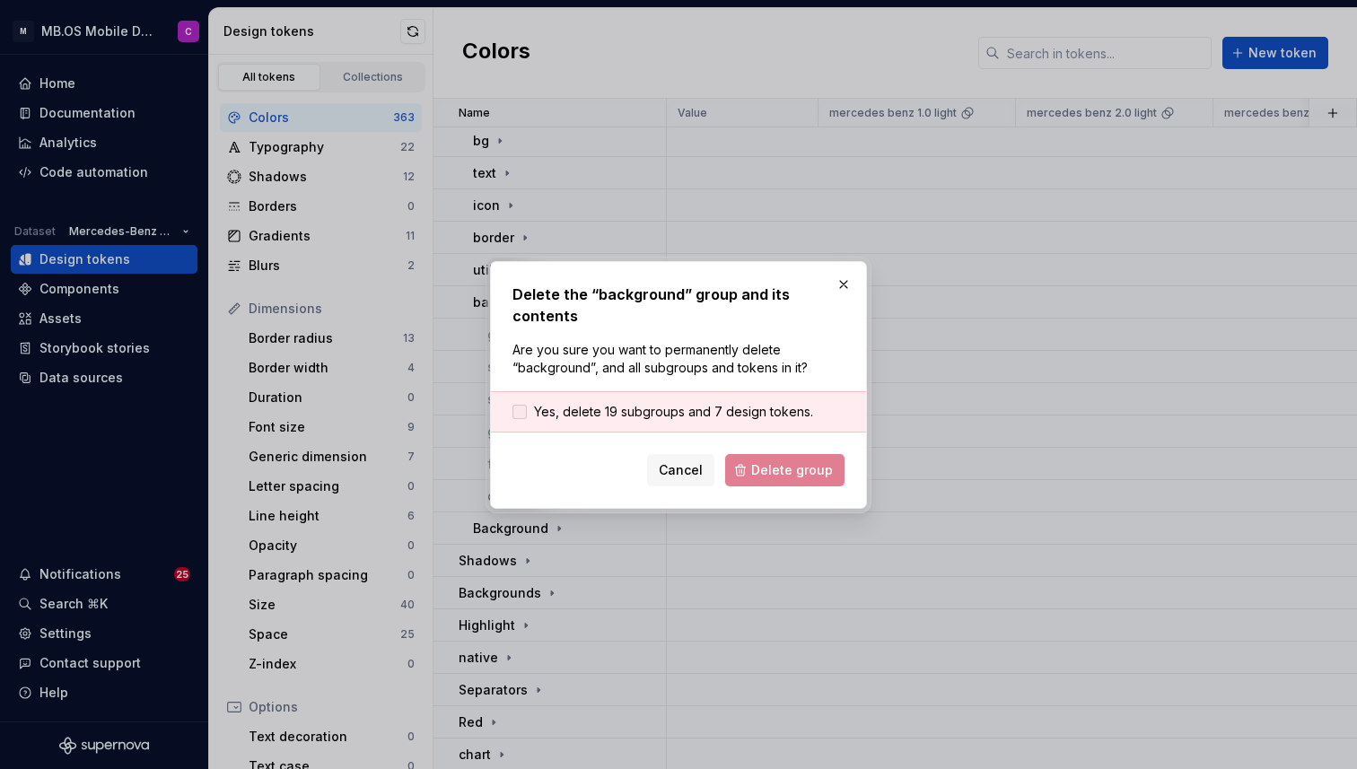
click at [583, 410] on span "Yes, delete 19 subgroups and 7 design tokens." at bounding box center [673, 412] width 279 height 18
click at [766, 473] on span "Delete group" at bounding box center [792, 470] width 82 height 18
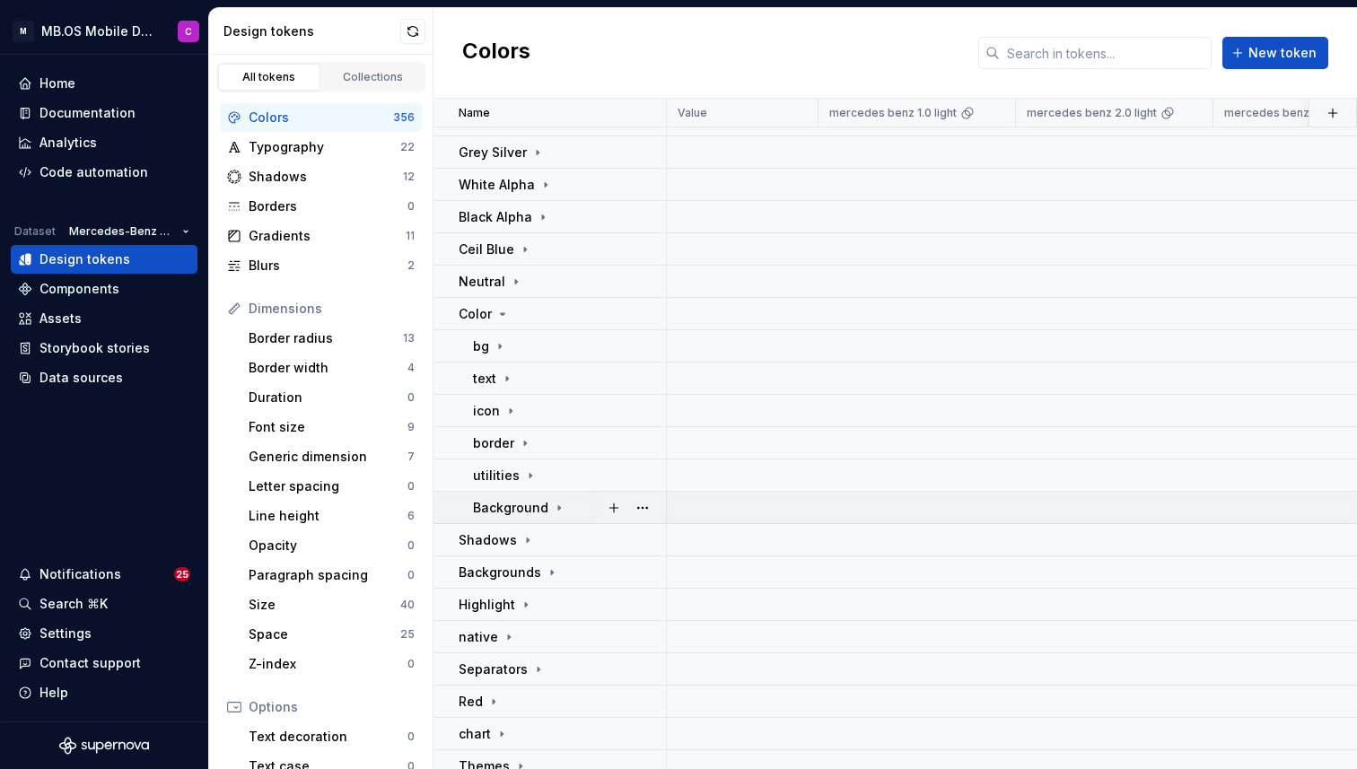
scroll to position [345, 0]
click at [552, 502] on icon at bounding box center [559, 509] width 14 height 14
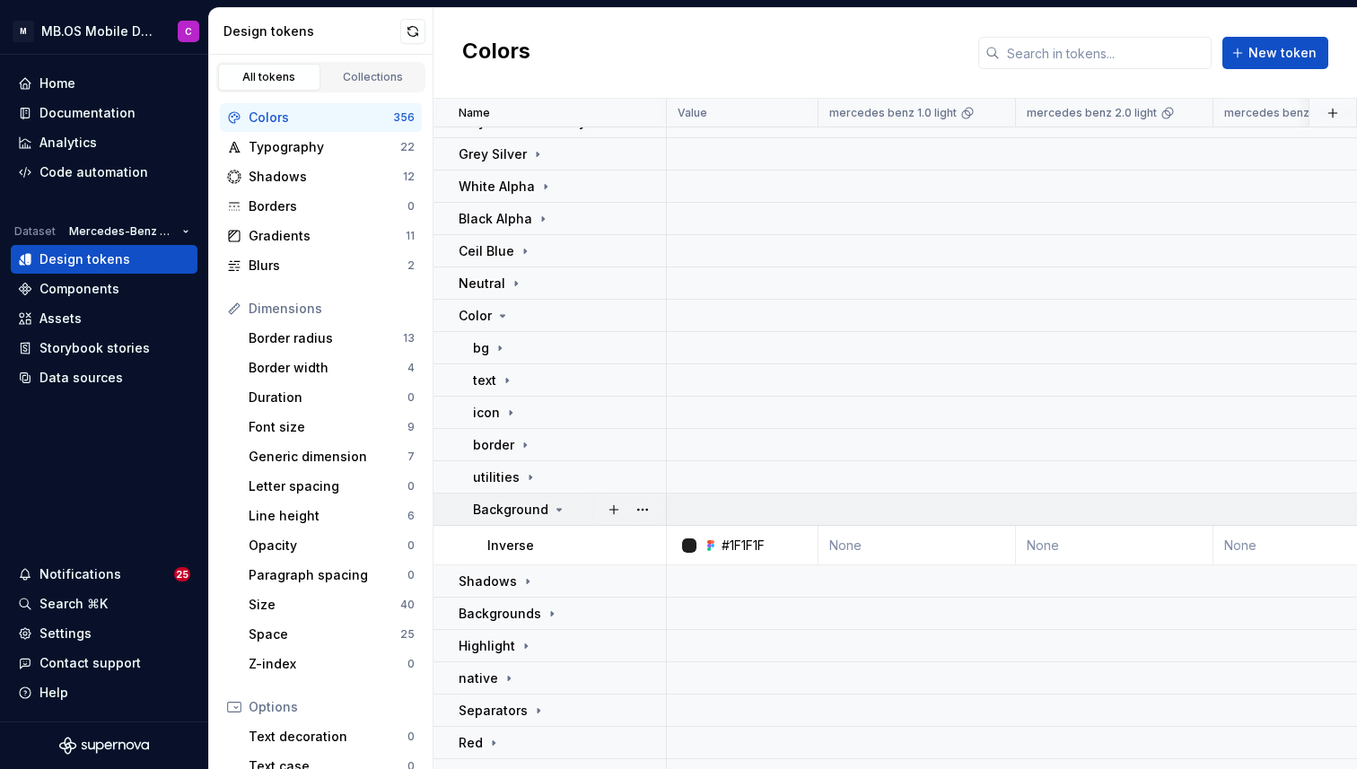
click at [555, 503] on icon at bounding box center [559, 509] width 14 height 14
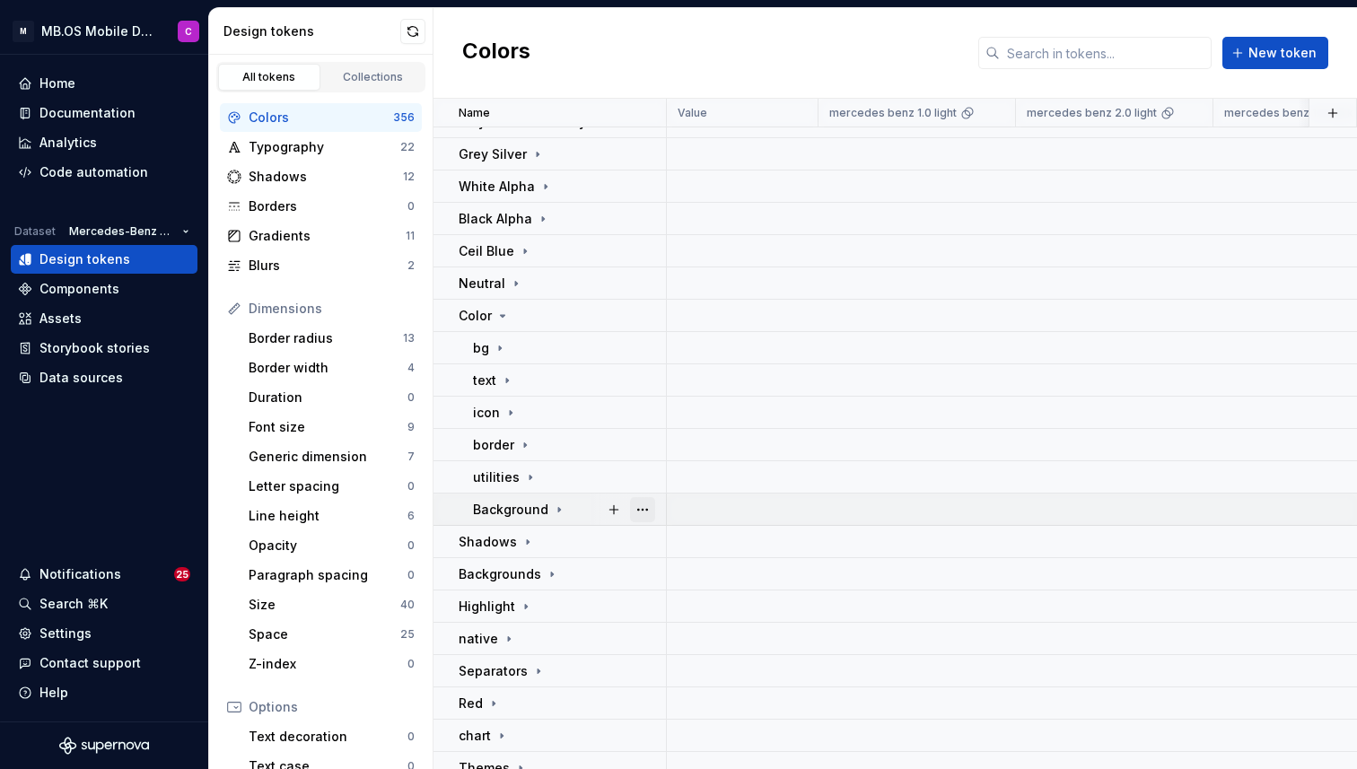
click at [646, 506] on button "button" at bounding box center [642, 509] width 25 height 25
click at [643, 505] on button "button" at bounding box center [642, 509] width 25 height 25
click at [708, 714] on span "Delete group" at bounding box center [693, 712] width 118 height 29
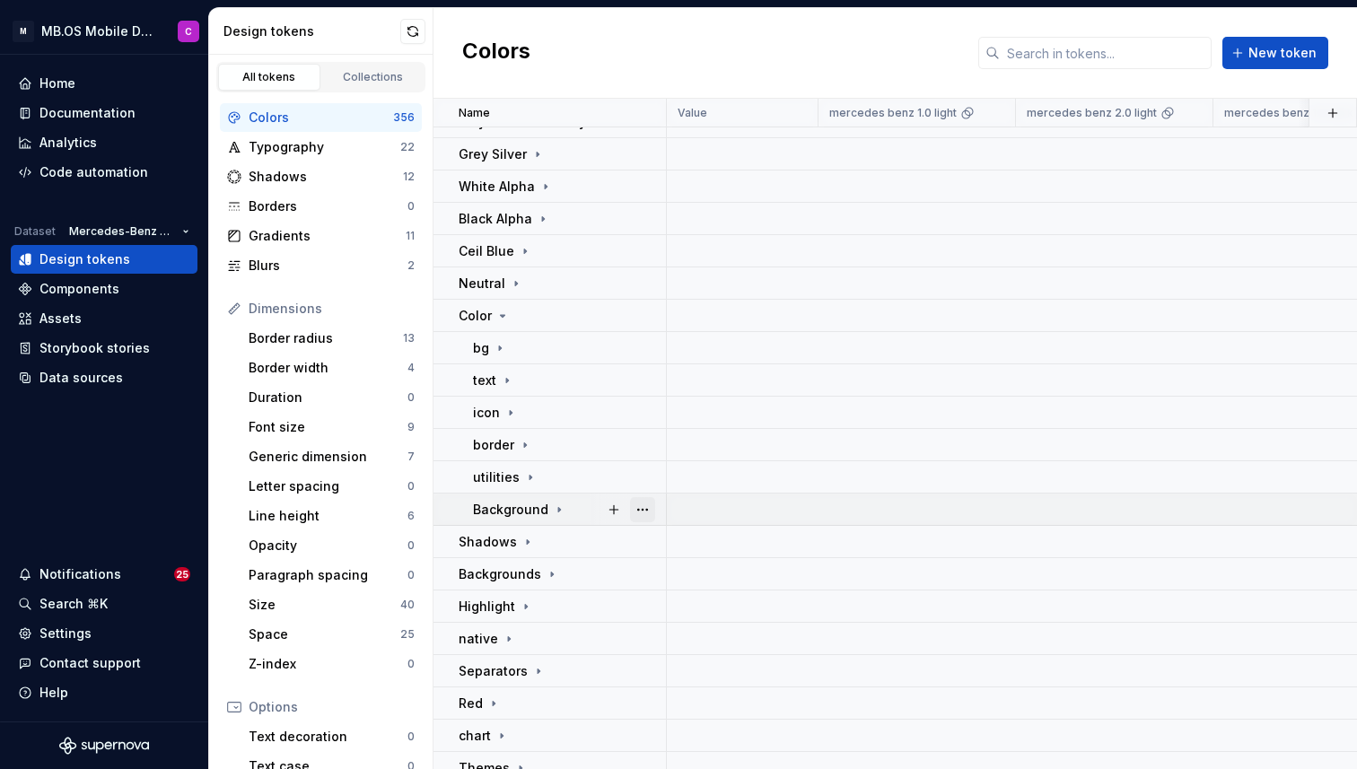
click at [634, 504] on button "button" at bounding box center [642, 509] width 25 height 25
click at [552, 506] on icon at bounding box center [559, 509] width 14 height 14
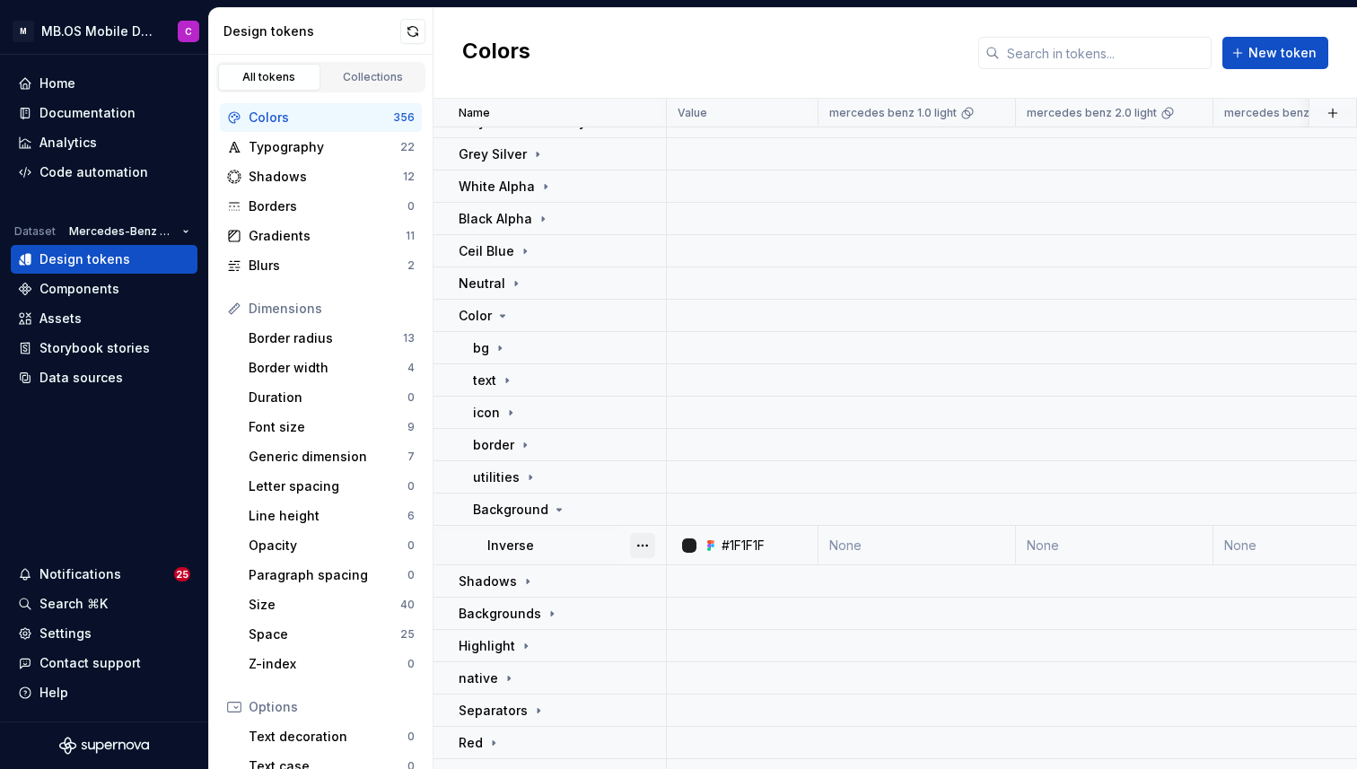
click at [642, 544] on button "button" at bounding box center [642, 545] width 25 height 25
click at [675, 645] on span "Delete token" at bounding box center [692, 646] width 117 height 29
click at [562, 551] on html "M MB.OS Mobile Design System C Home Documentation Analytics Code automation Dat…" at bounding box center [678, 384] width 1357 height 769
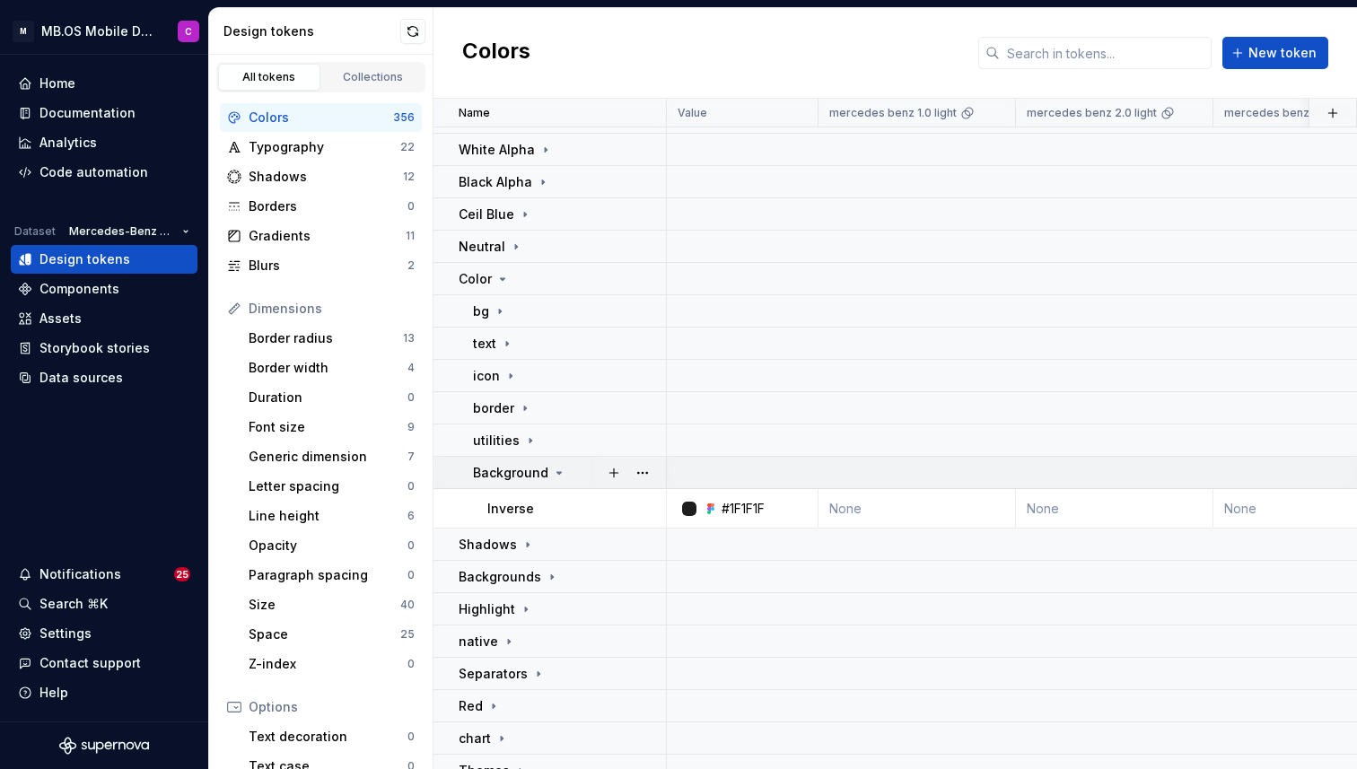
click at [553, 476] on icon at bounding box center [559, 473] width 14 height 14
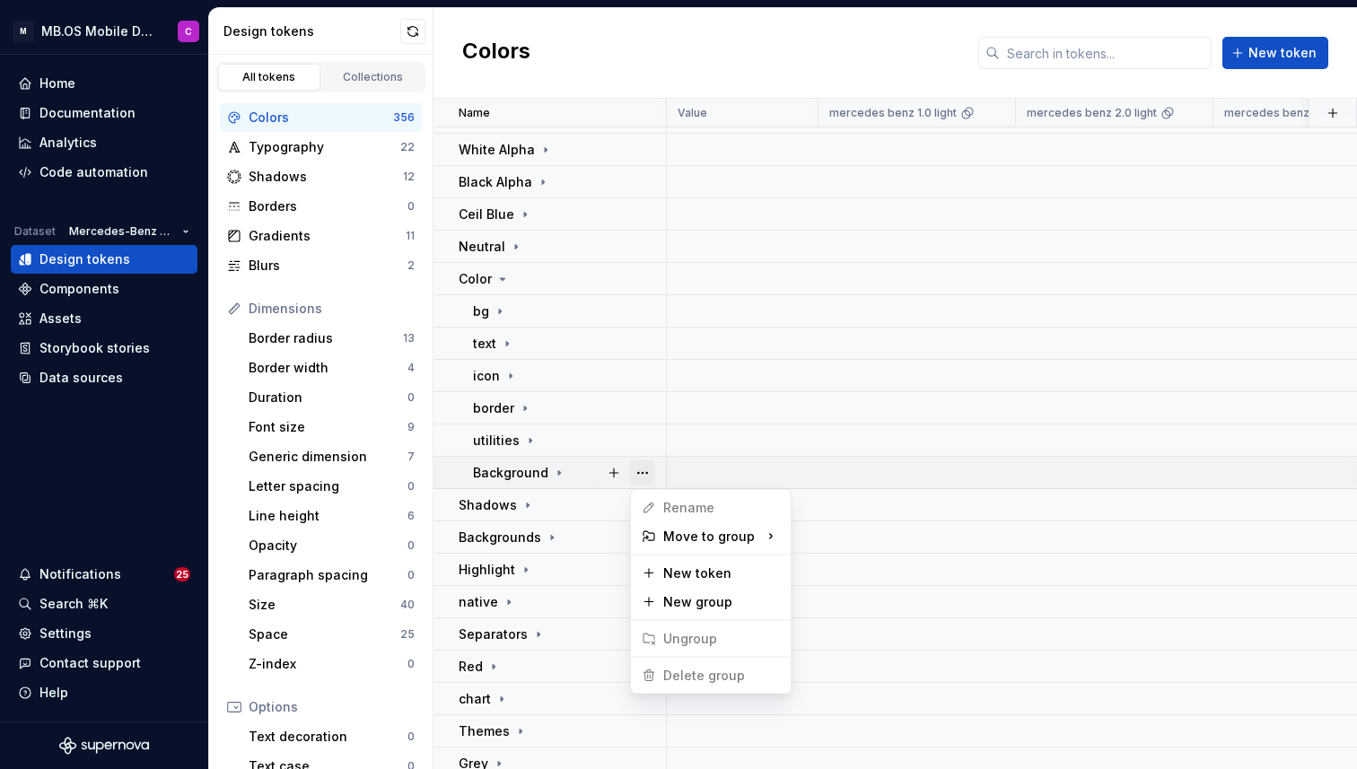
click at [650, 469] on button "button" at bounding box center [642, 472] width 25 height 25
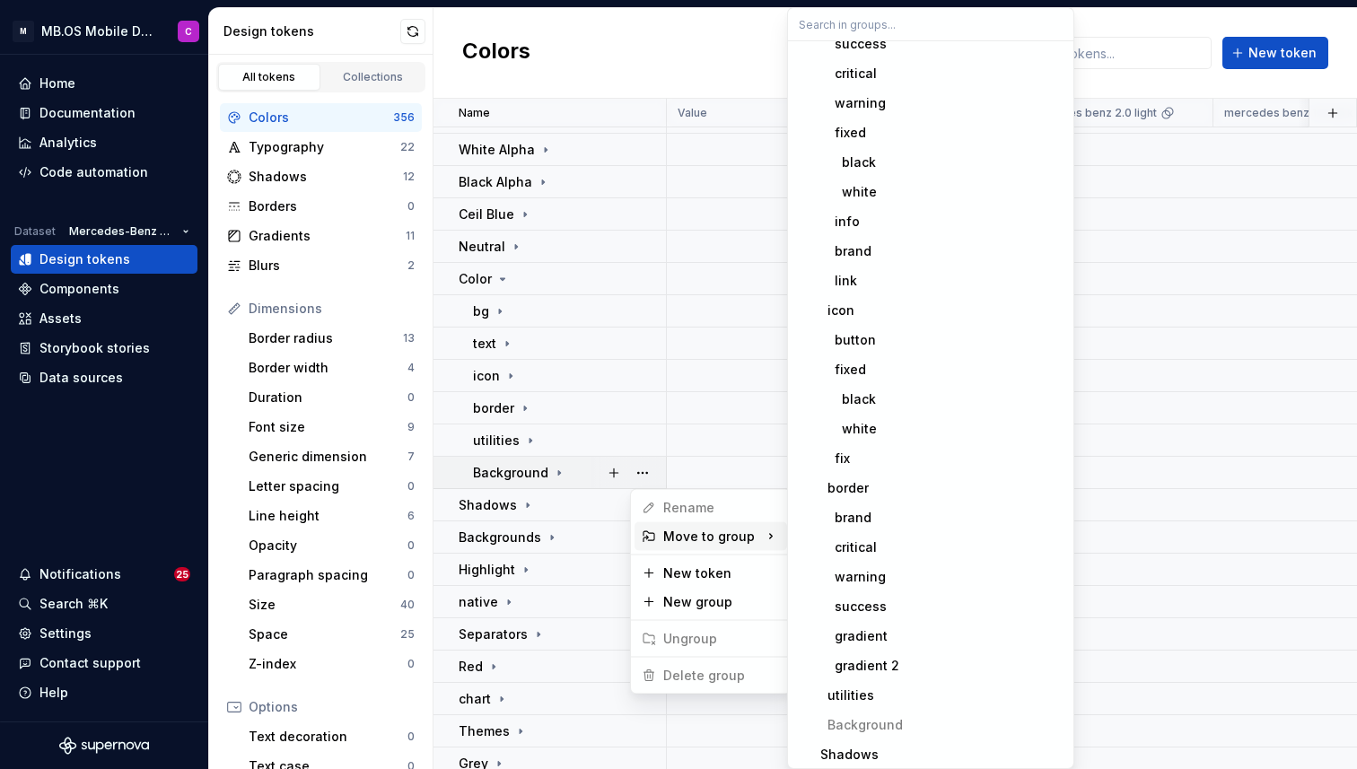
scroll to position [2284, 0]
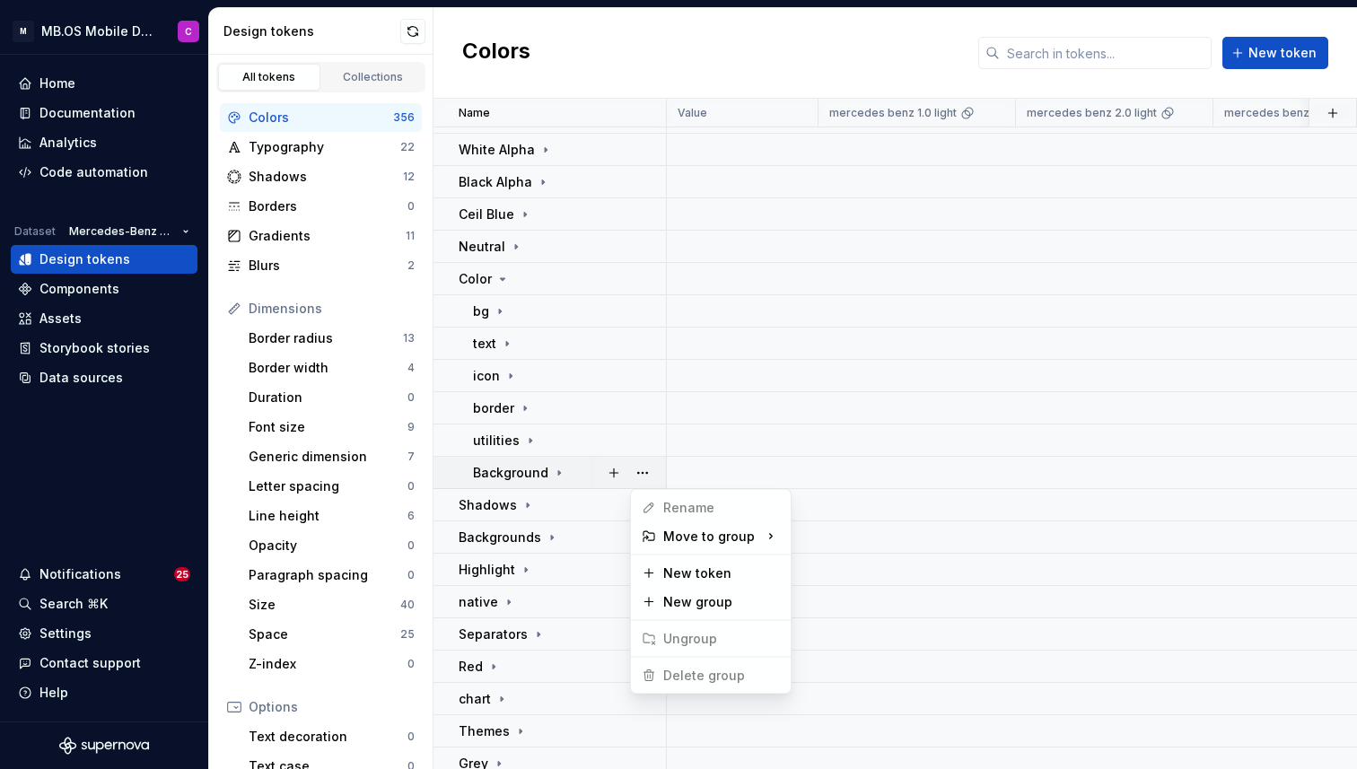
click at [566, 469] on html "M MB.OS Mobile Design System C Home Documentation Analytics Code automation Dat…" at bounding box center [678, 384] width 1357 height 769
click at [520, 506] on icon at bounding box center [527, 505] width 14 height 14
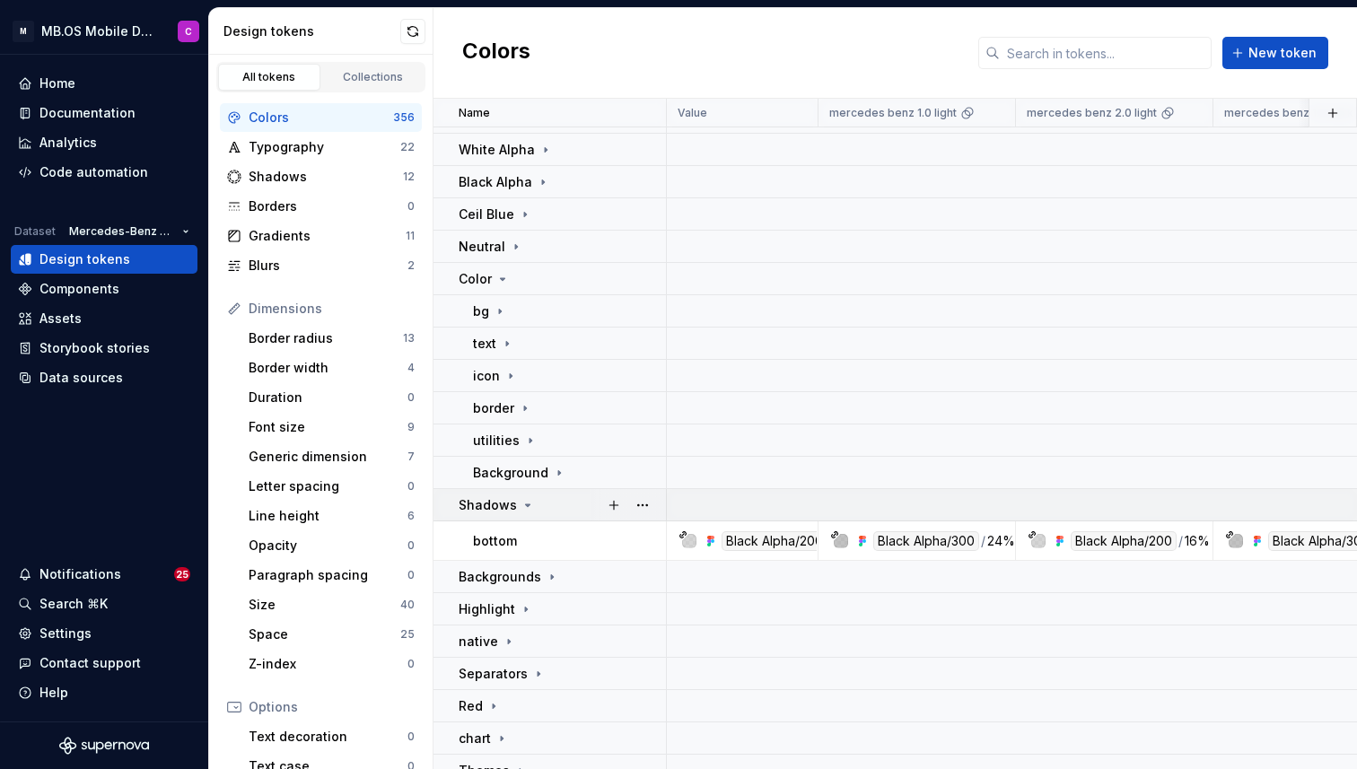
click at [520, 503] on icon at bounding box center [527, 505] width 14 height 14
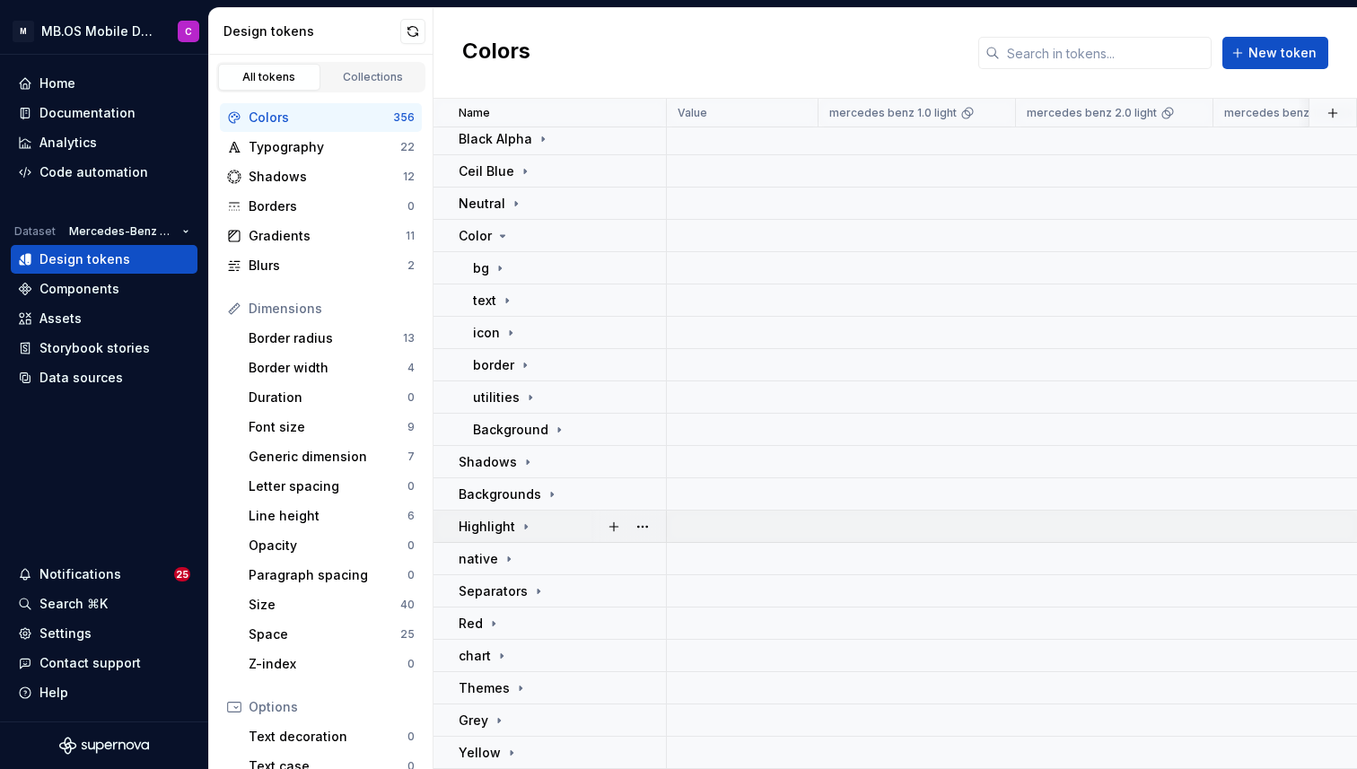
scroll to position [427, 0]
click at [499, 484] on p "Backgrounds" at bounding box center [499, 492] width 83 height 18
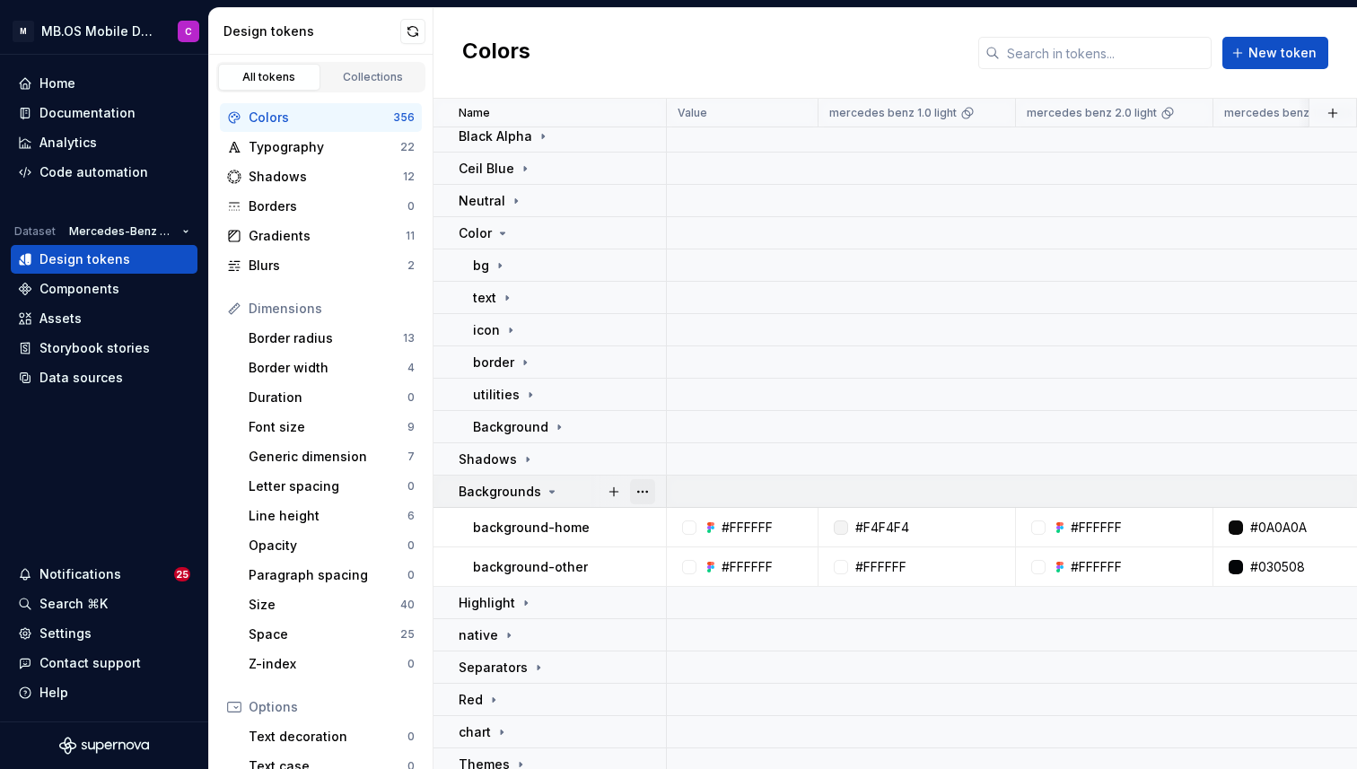
click at [641, 490] on button "button" at bounding box center [642, 491] width 25 height 25
click at [687, 701] on span "Delete group" at bounding box center [693, 694] width 118 height 29
click at [566, 492] on html "M MB.OS Mobile Design System C Home Documentation Analytics Code automation Dat…" at bounding box center [678, 384] width 1357 height 769
click at [642, 536] on button "button" at bounding box center [642, 527] width 25 height 25
click at [607, 572] on html "M MB.OS Mobile Design System C Home Documentation Analytics Code automation Dat…" at bounding box center [678, 384] width 1357 height 769
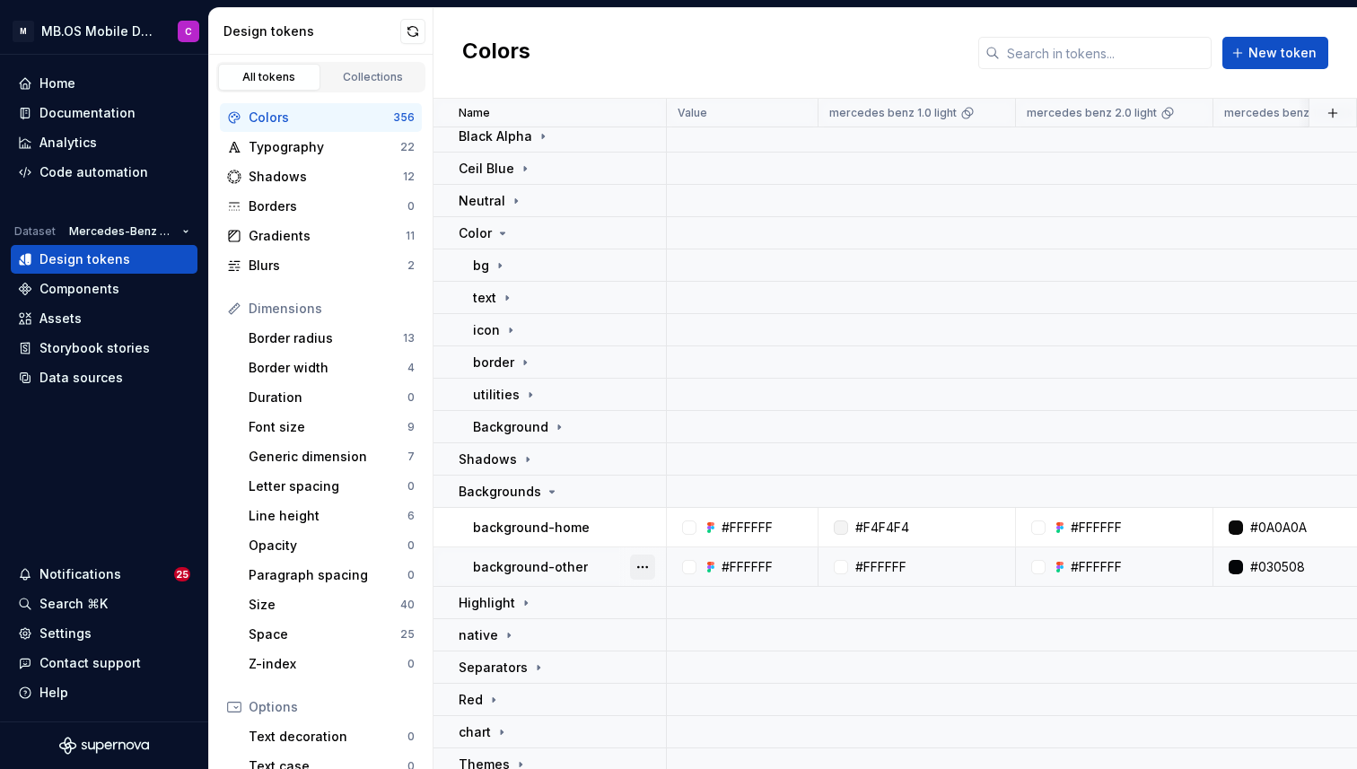
click at [634, 572] on button "button" at bounding box center [642, 566] width 25 height 25
click at [690, 601] on div "Open detail" at bounding box center [721, 602] width 117 height 18
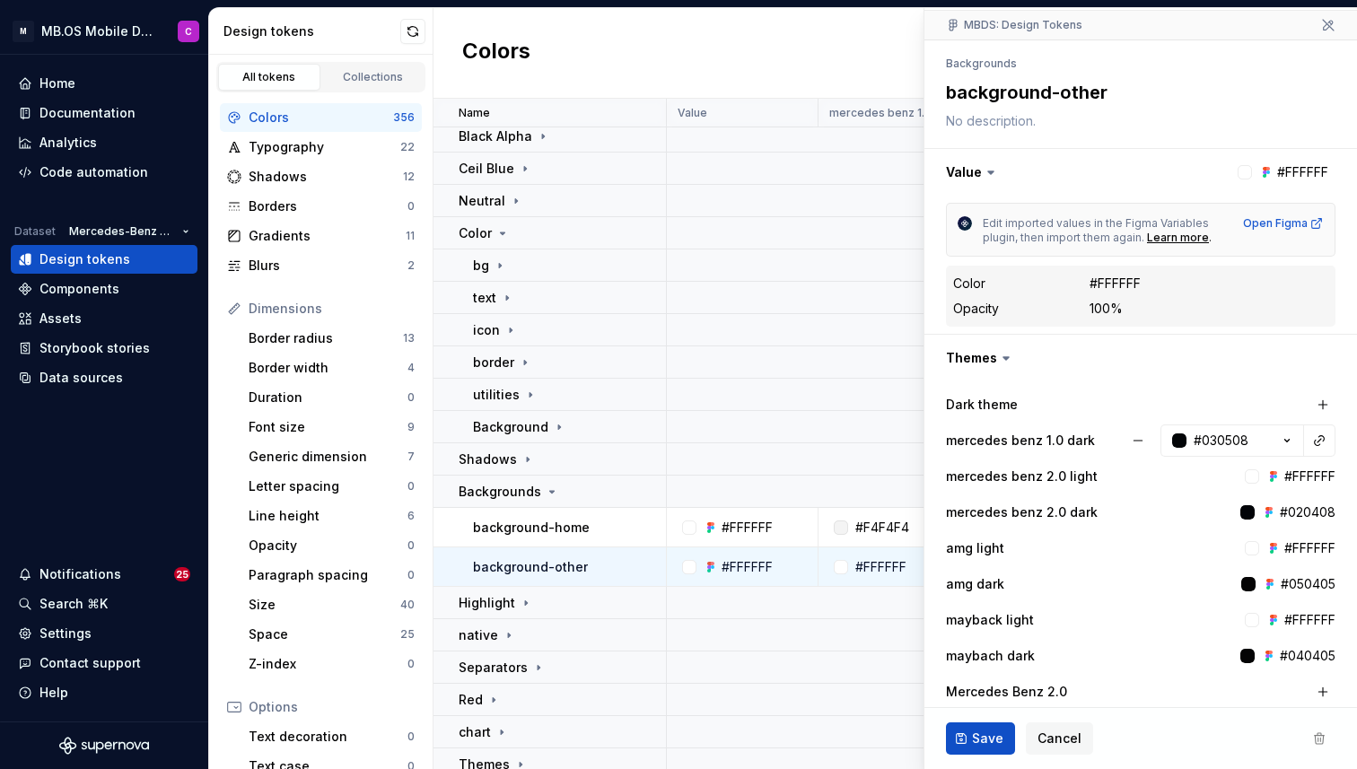
scroll to position [195, 0]
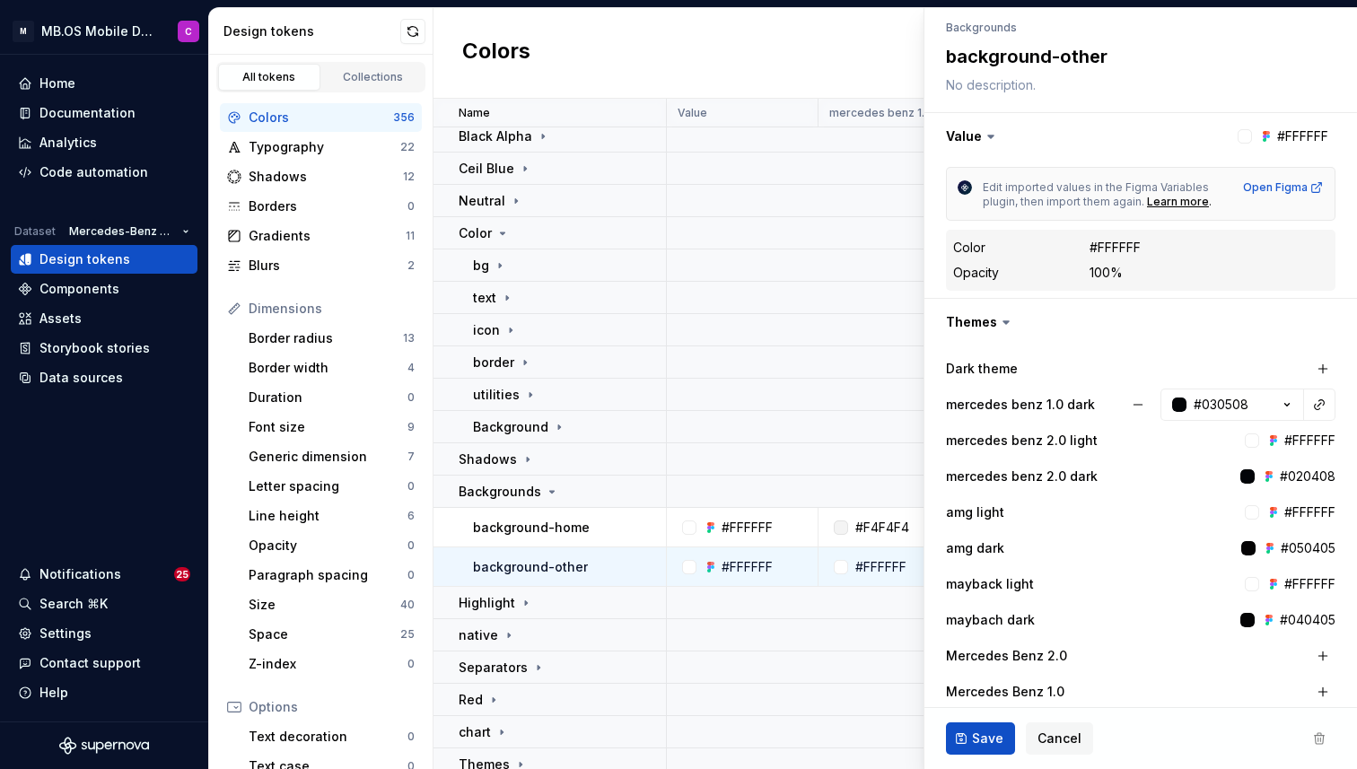
click at [1316, 735] on span at bounding box center [1319, 738] width 32 height 32
click at [509, 505] on td "Backgrounds" at bounding box center [549, 492] width 233 height 32
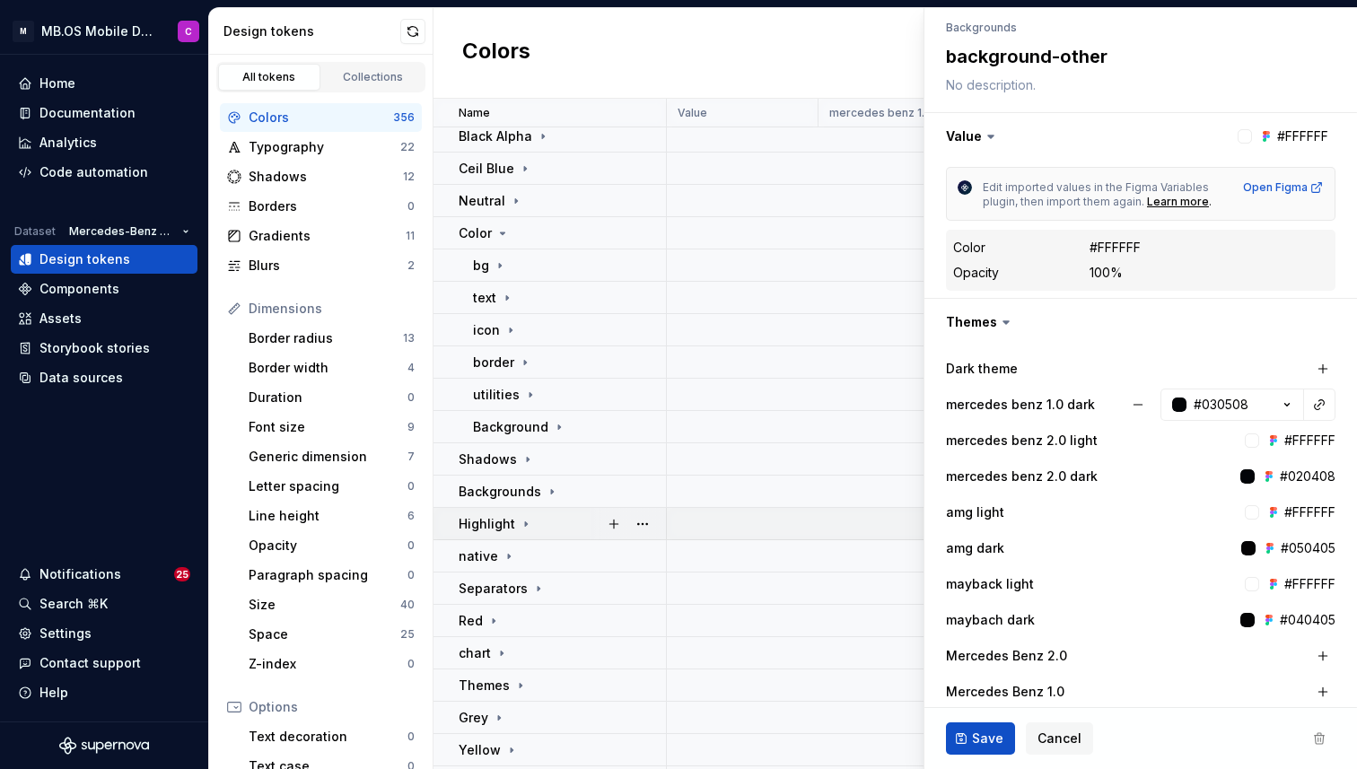
click at [511, 533] on td "Highlight" at bounding box center [549, 524] width 233 height 32
click at [548, 553] on icon at bounding box center [554, 556] width 14 height 14
click at [496, 589] on icon at bounding box center [503, 588] width 14 height 14
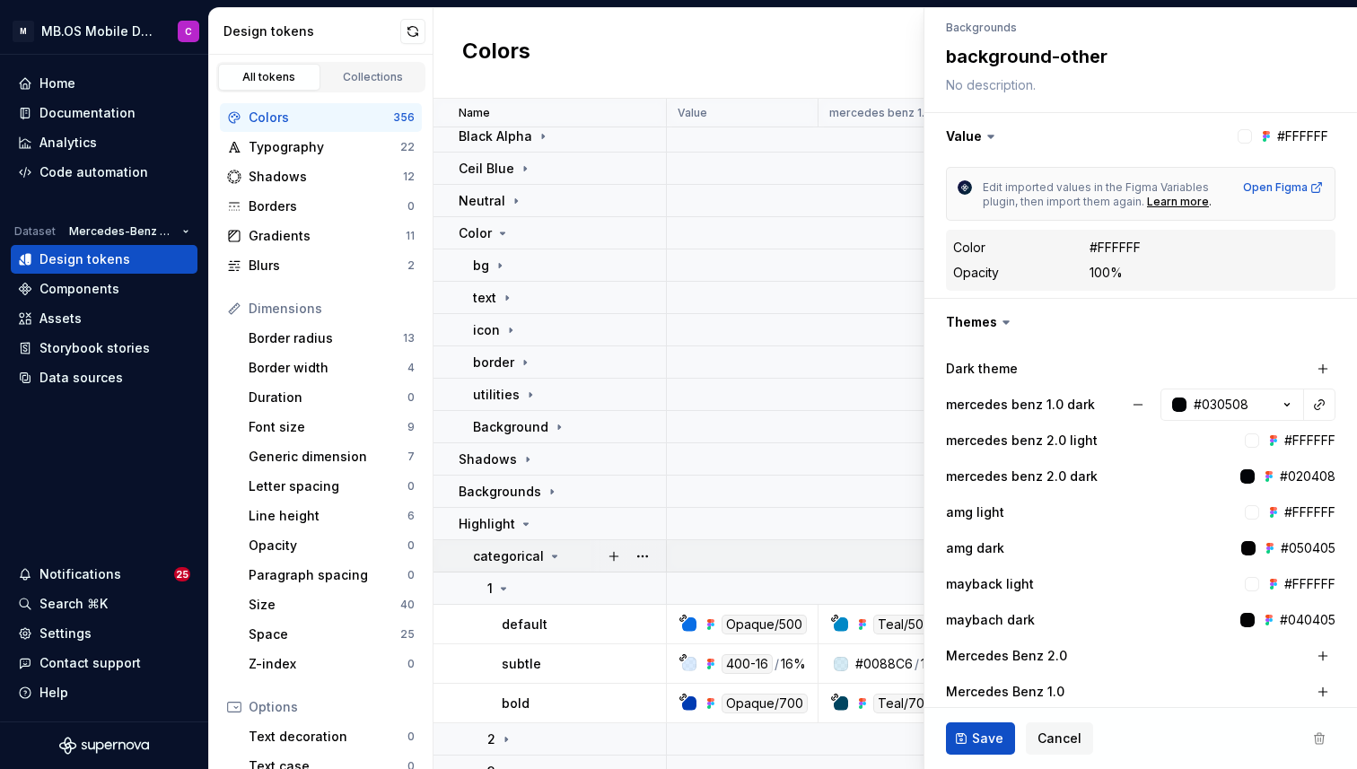
click at [555, 554] on icon at bounding box center [554, 556] width 14 height 14
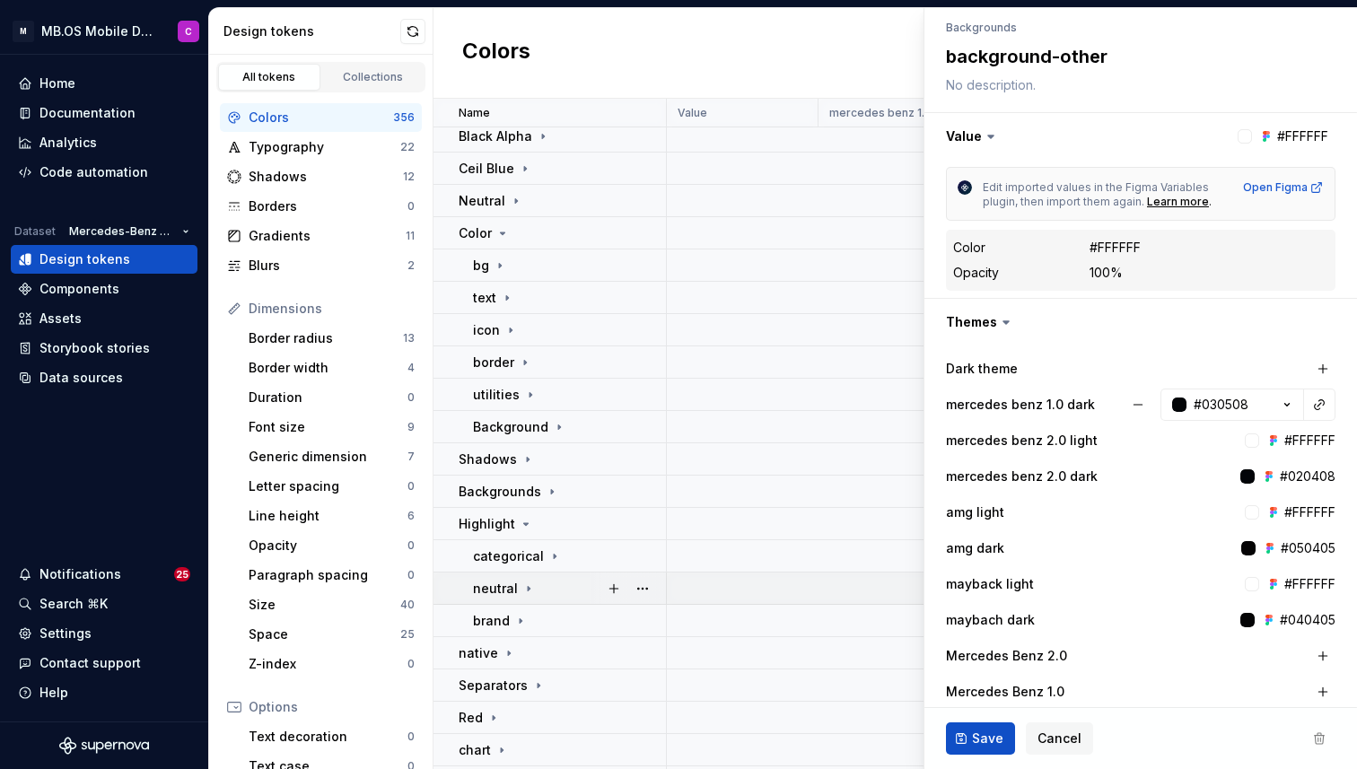
click at [522, 588] on icon at bounding box center [528, 588] width 14 height 14
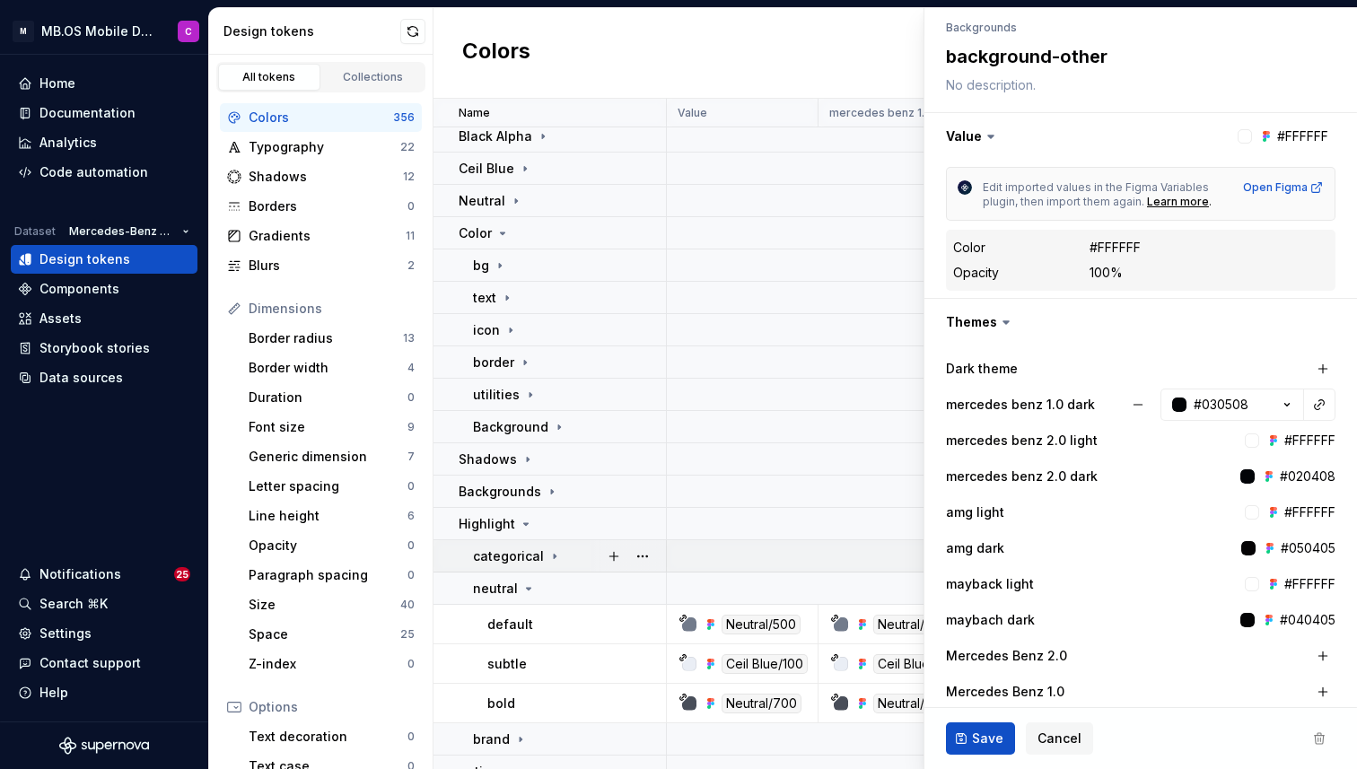
click at [554, 558] on icon at bounding box center [554, 556] width 14 height 14
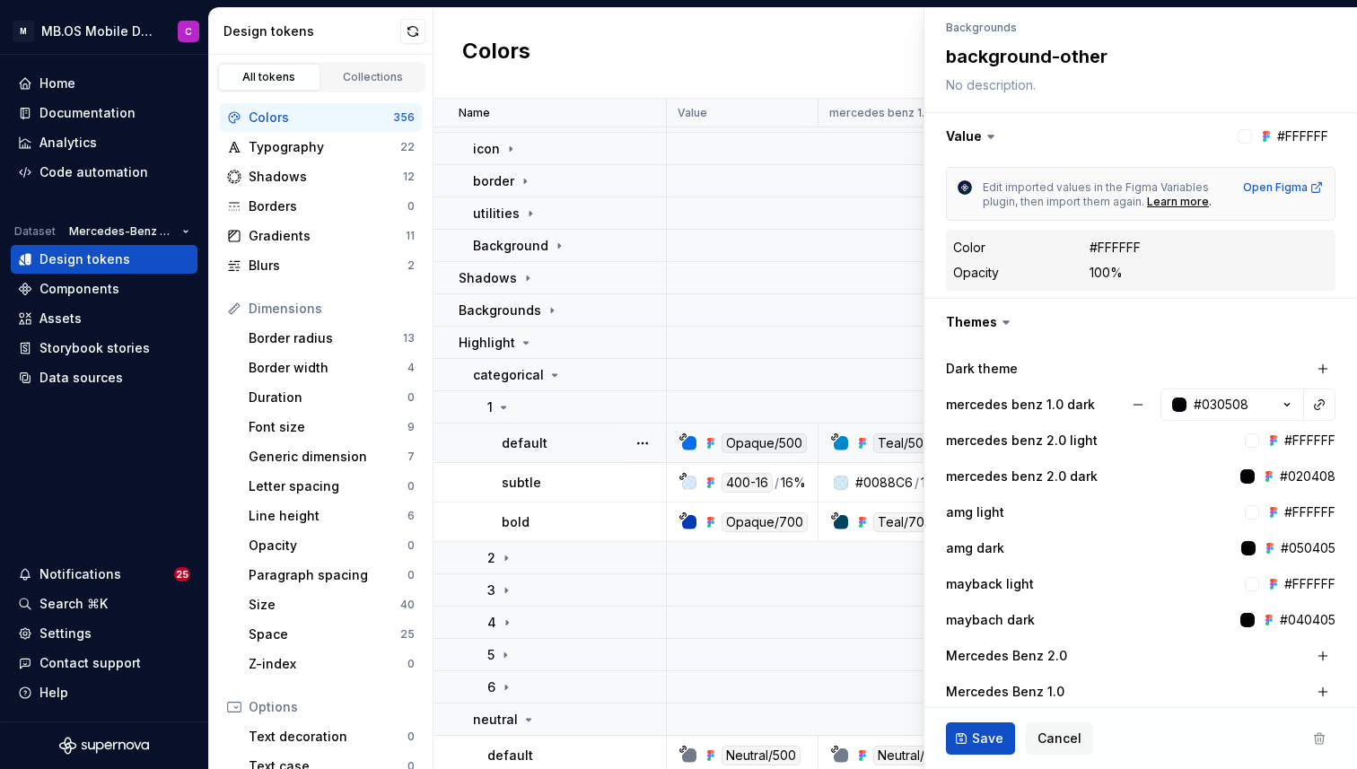
scroll to position [659, 0]
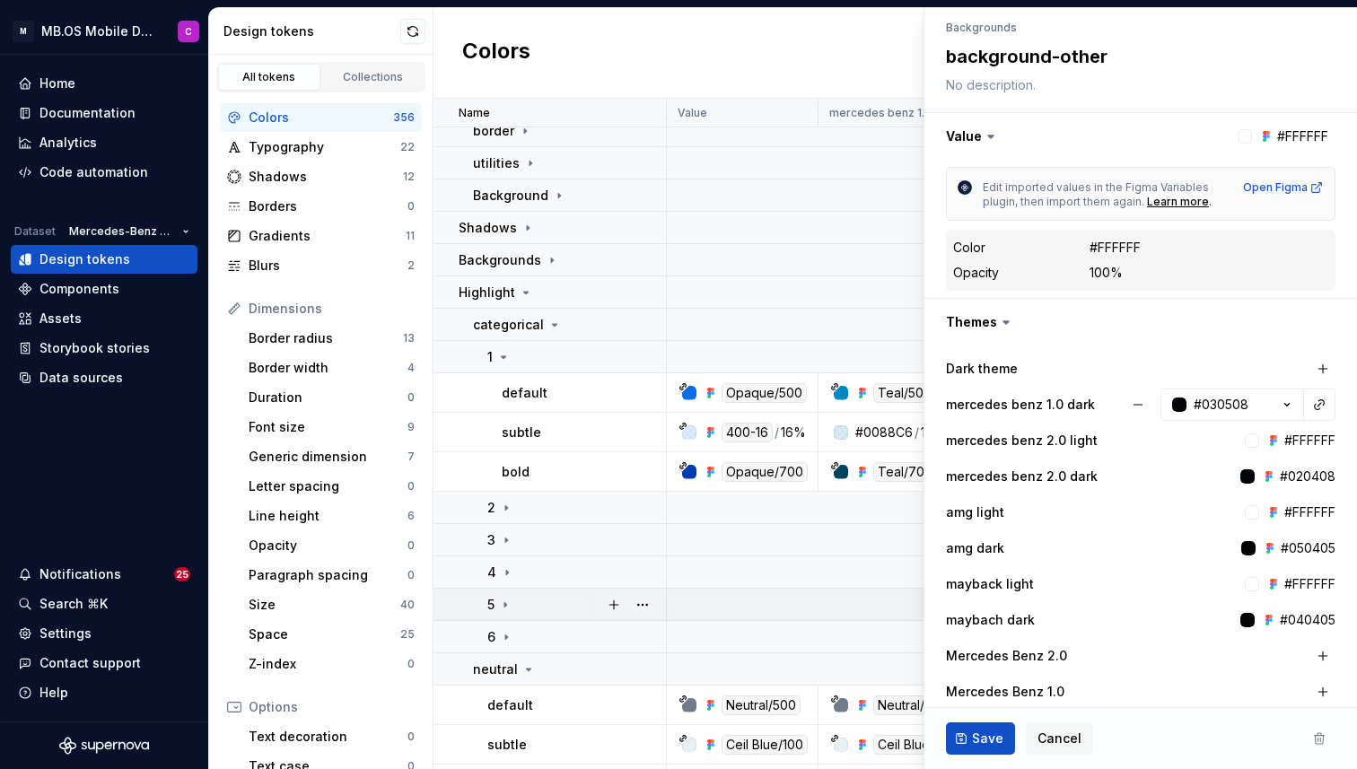
click at [514, 601] on div "5" at bounding box center [576, 605] width 178 height 18
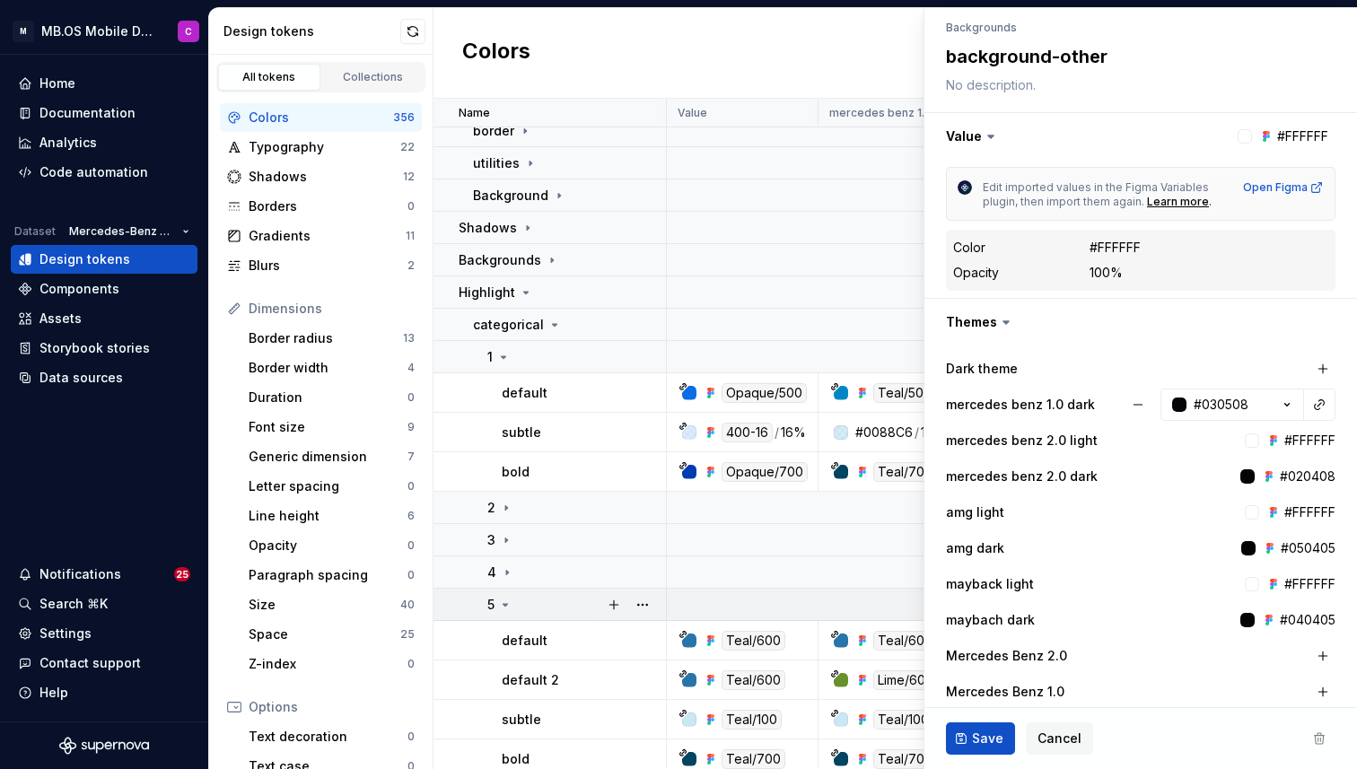
scroll to position [764, 0]
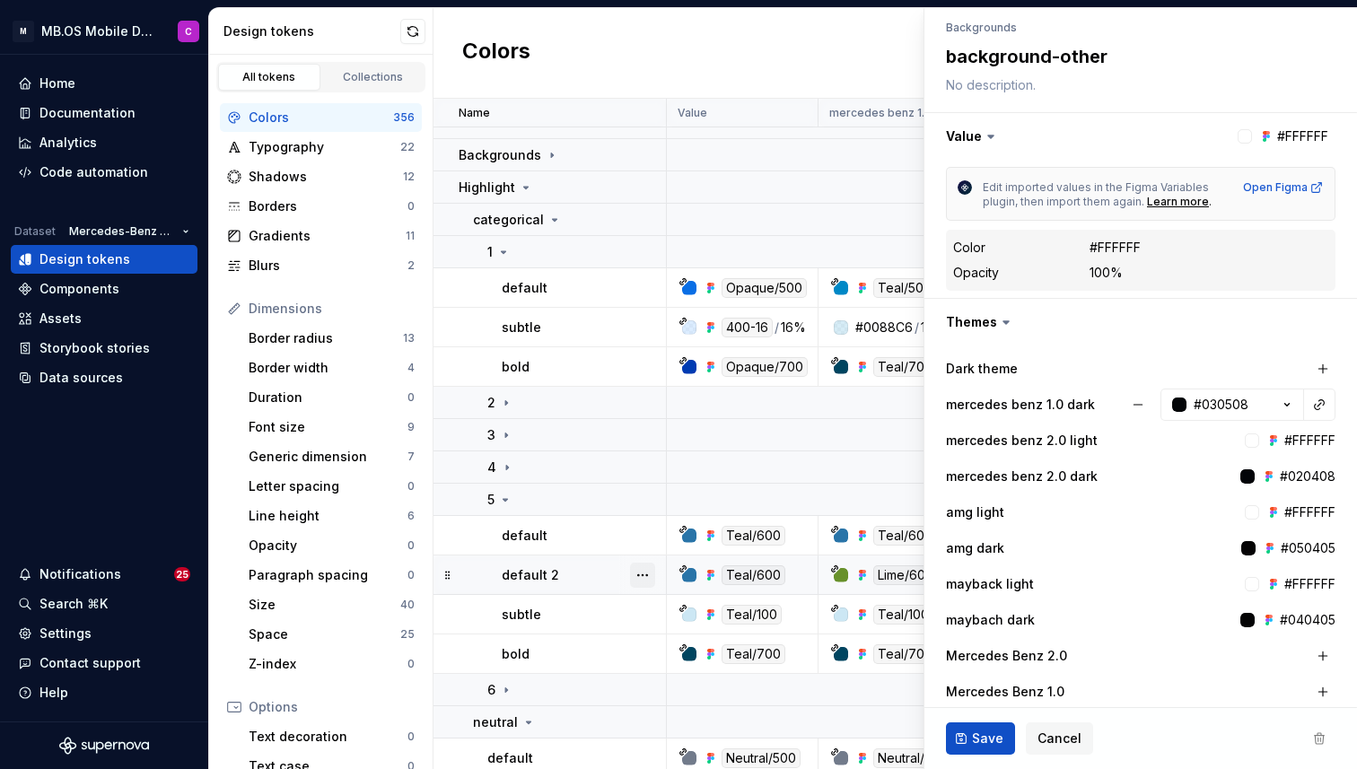
click at [645, 565] on button "button" at bounding box center [642, 575] width 25 height 25
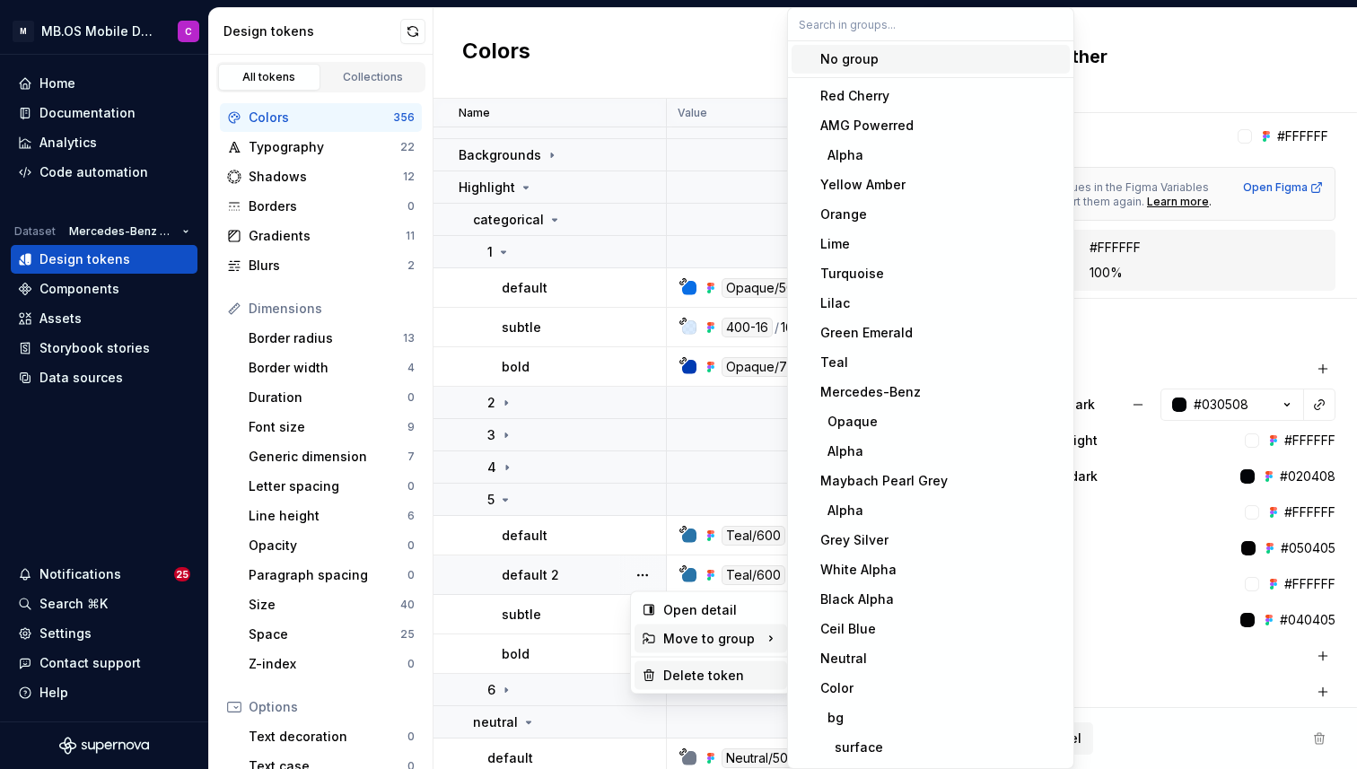
click at [692, 681] on div "Delete token" at bounding box center [721, 676] width 117 height 18
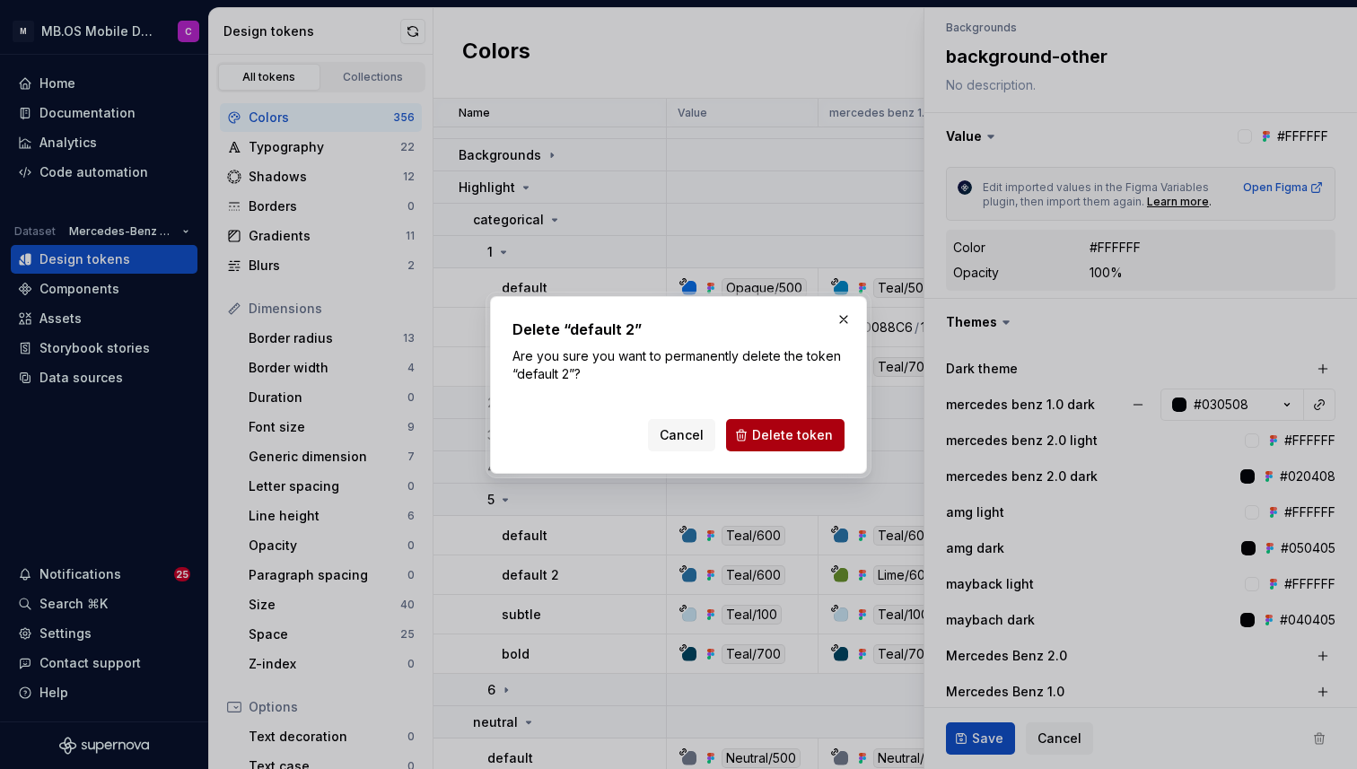
click at [784, 435] on span "Delete token" at bounding box center [792, 435] width 81 height 18
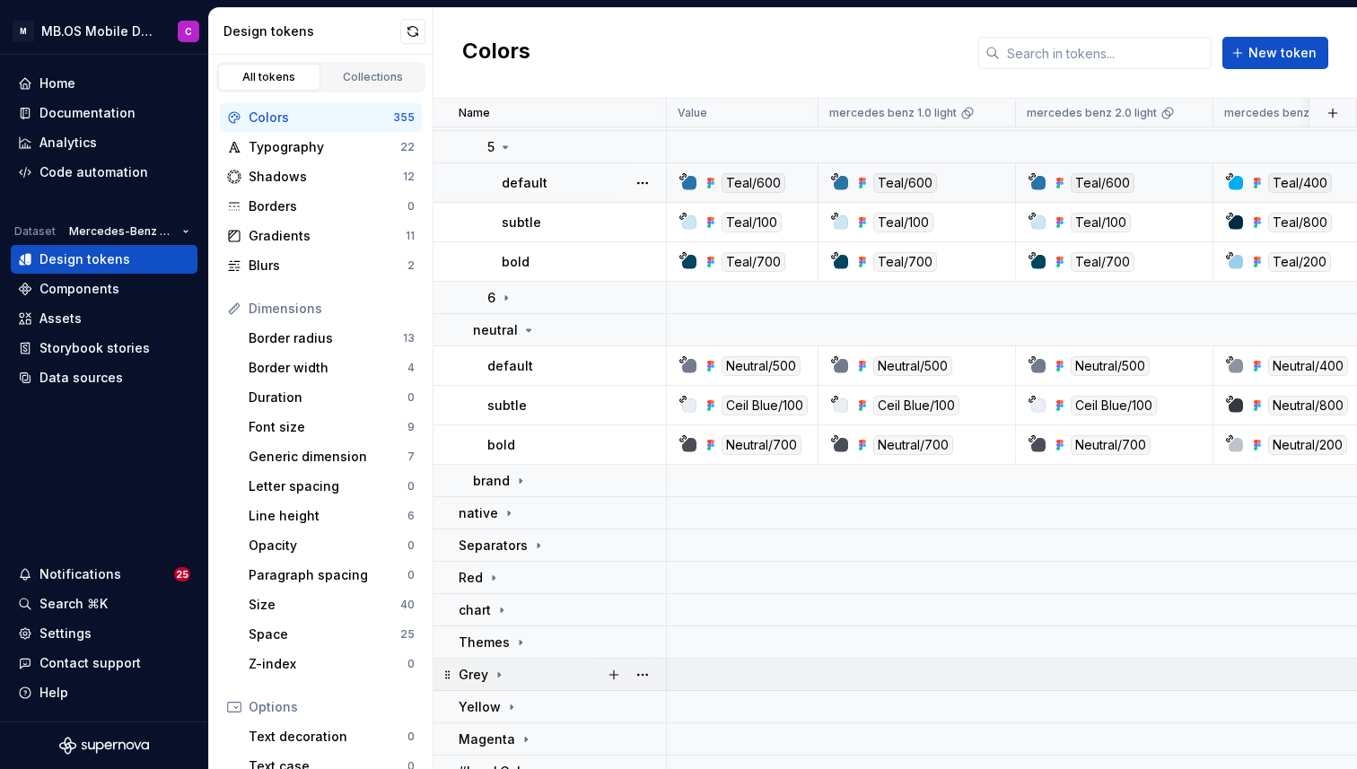
scroll to position [1123, 0]
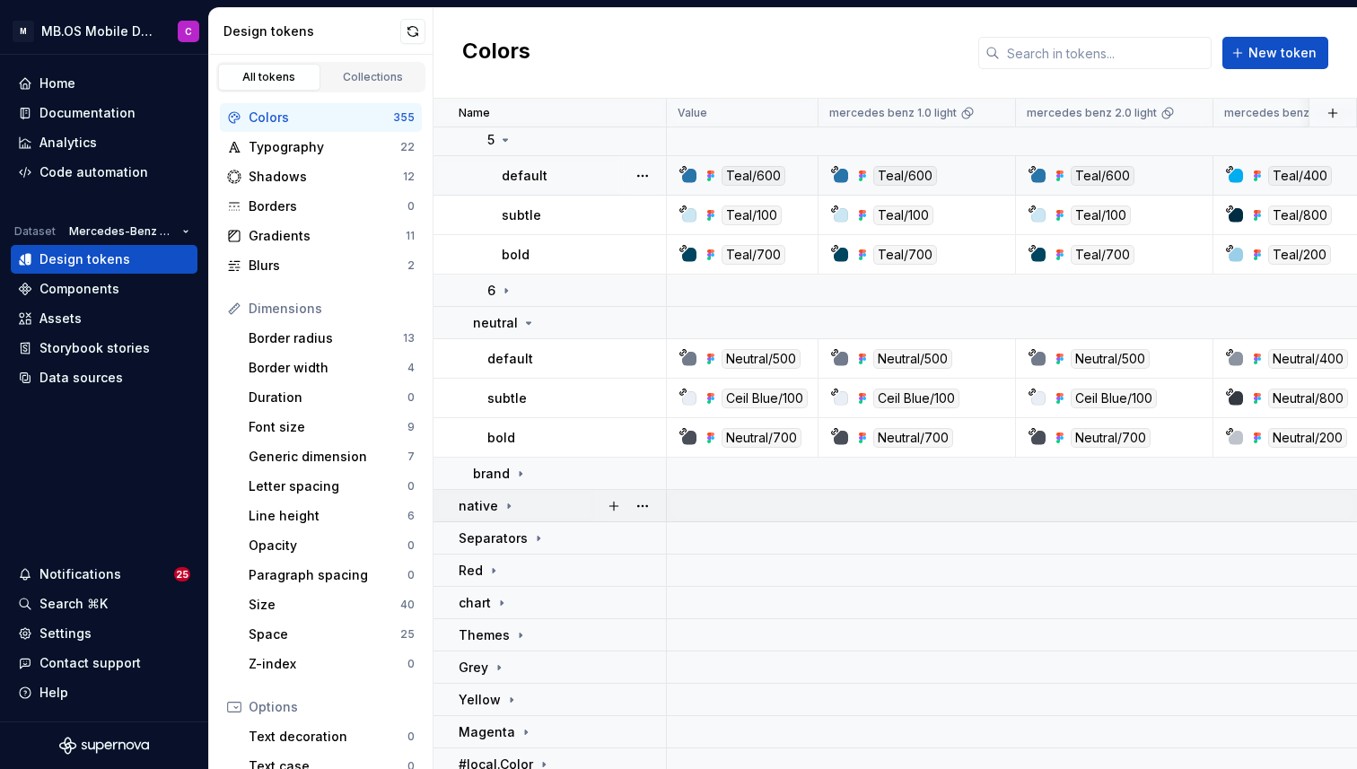
click at [505, 500] on icon at bounding box center [509, 506] width 14 height 14
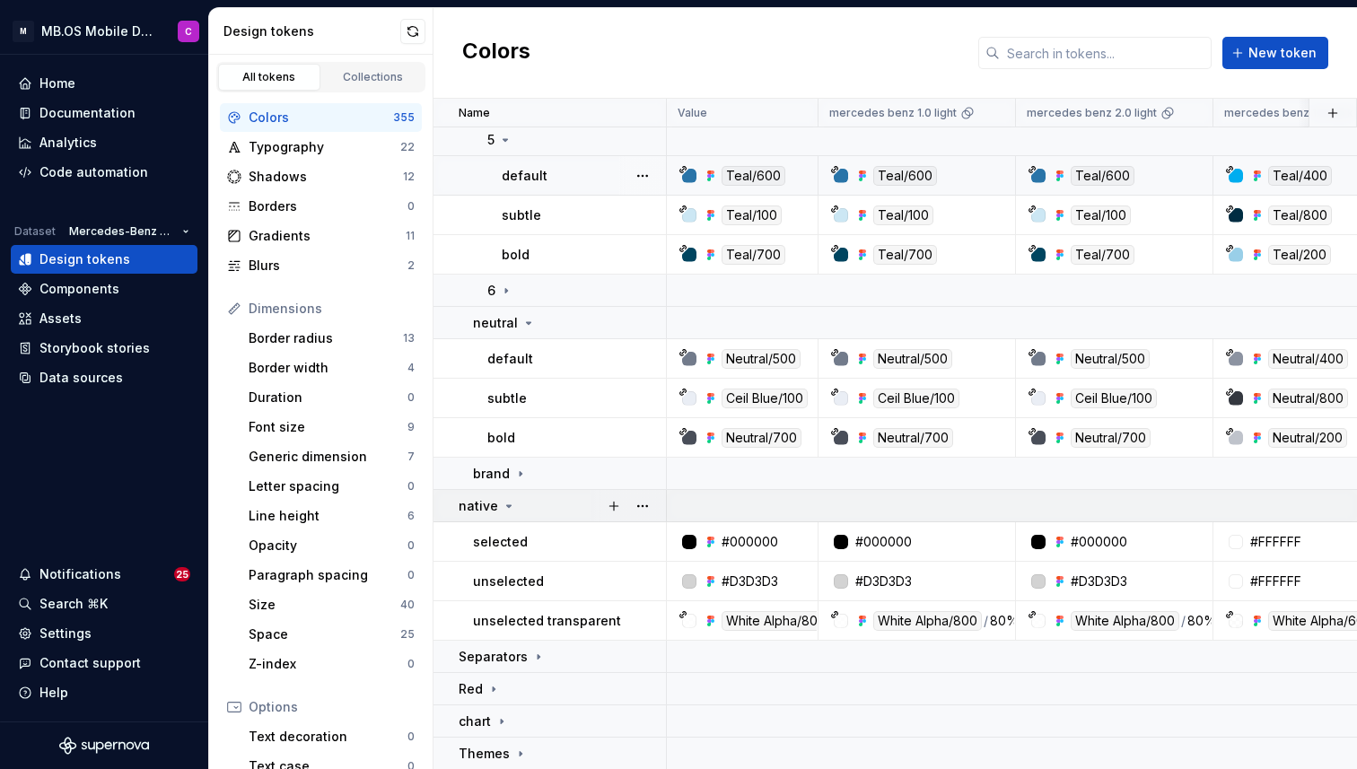
click at [505, 500] on icon at bounding box center [509, 506] width 14 height 14
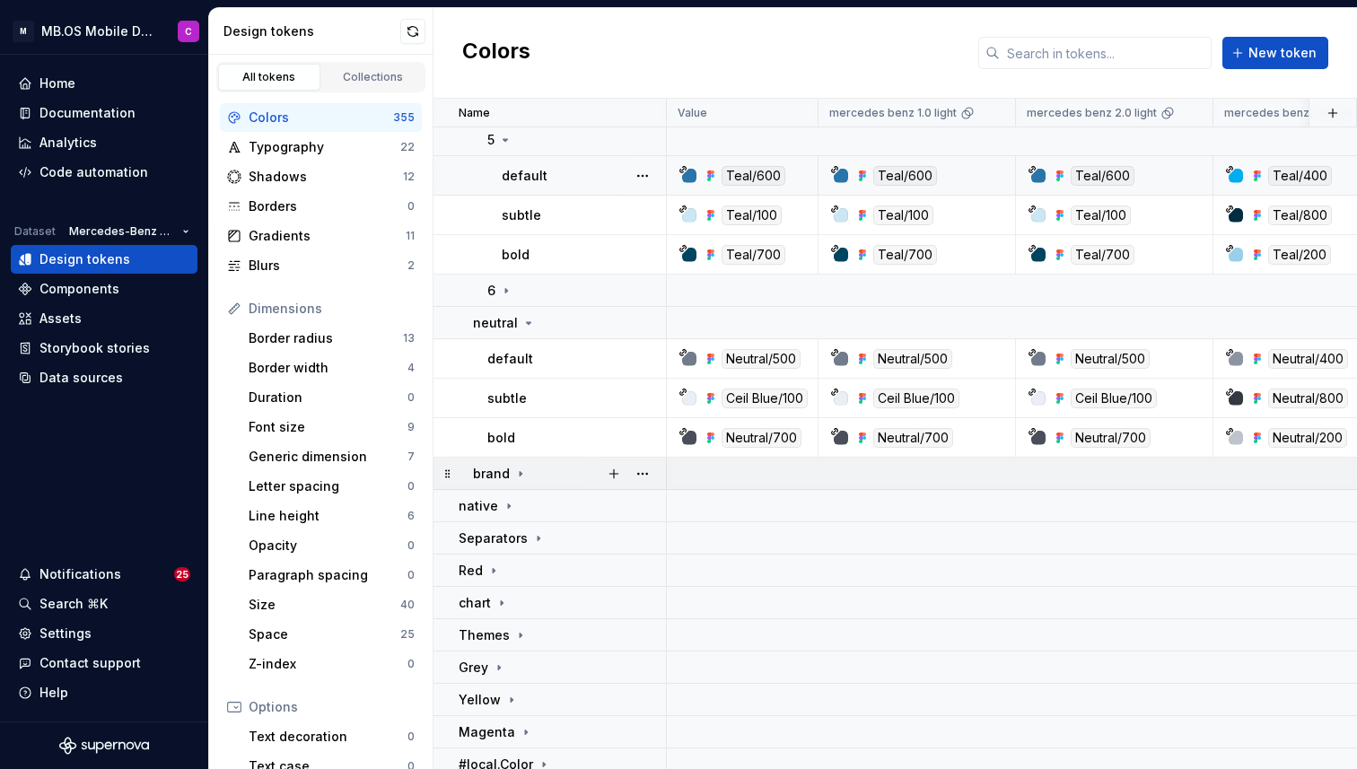
click at [515, 475] on icon at bounding box center [520, 474] width 14 height 14
click at [642, 476] on button "button" at bounding box center [642, 473] width 25 height 25
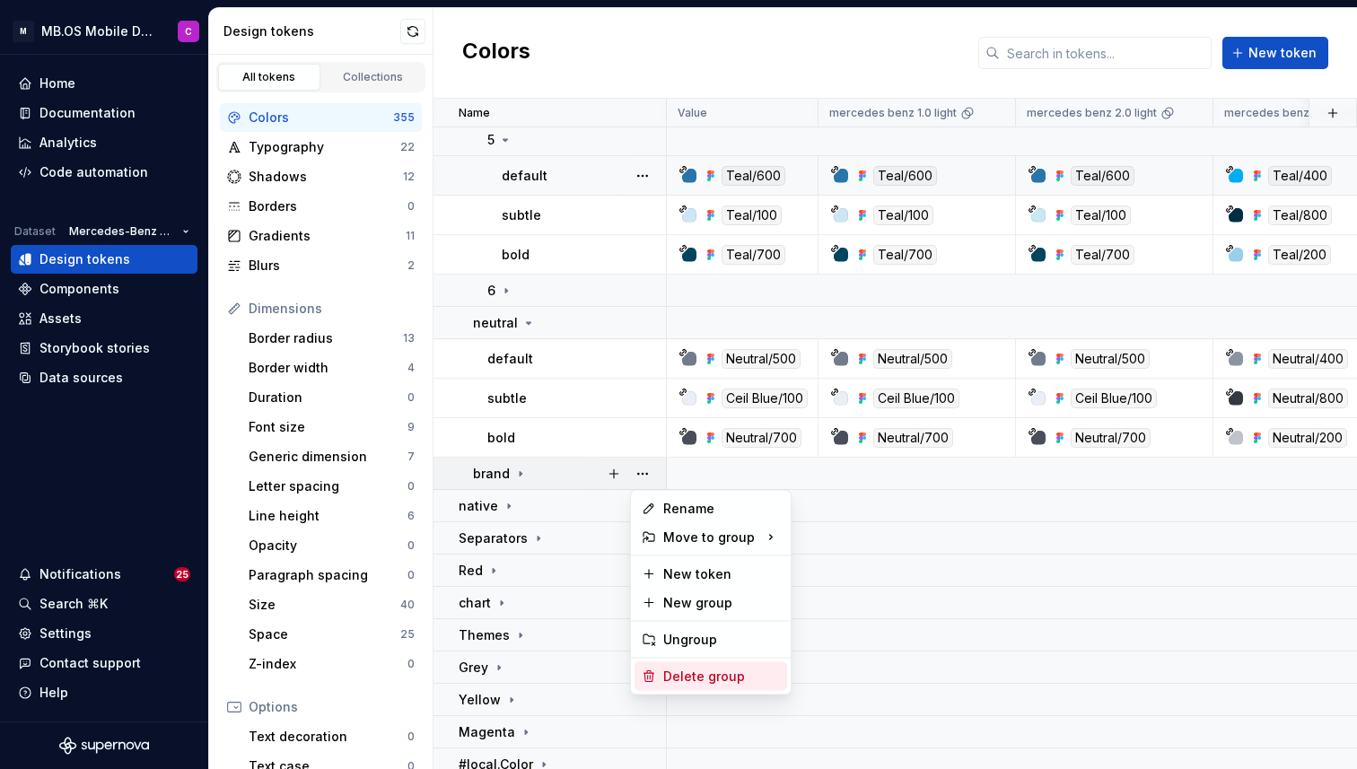
click at [677, 675] on div "Delete group" at bounding box center [721, 677] width 117 height 18
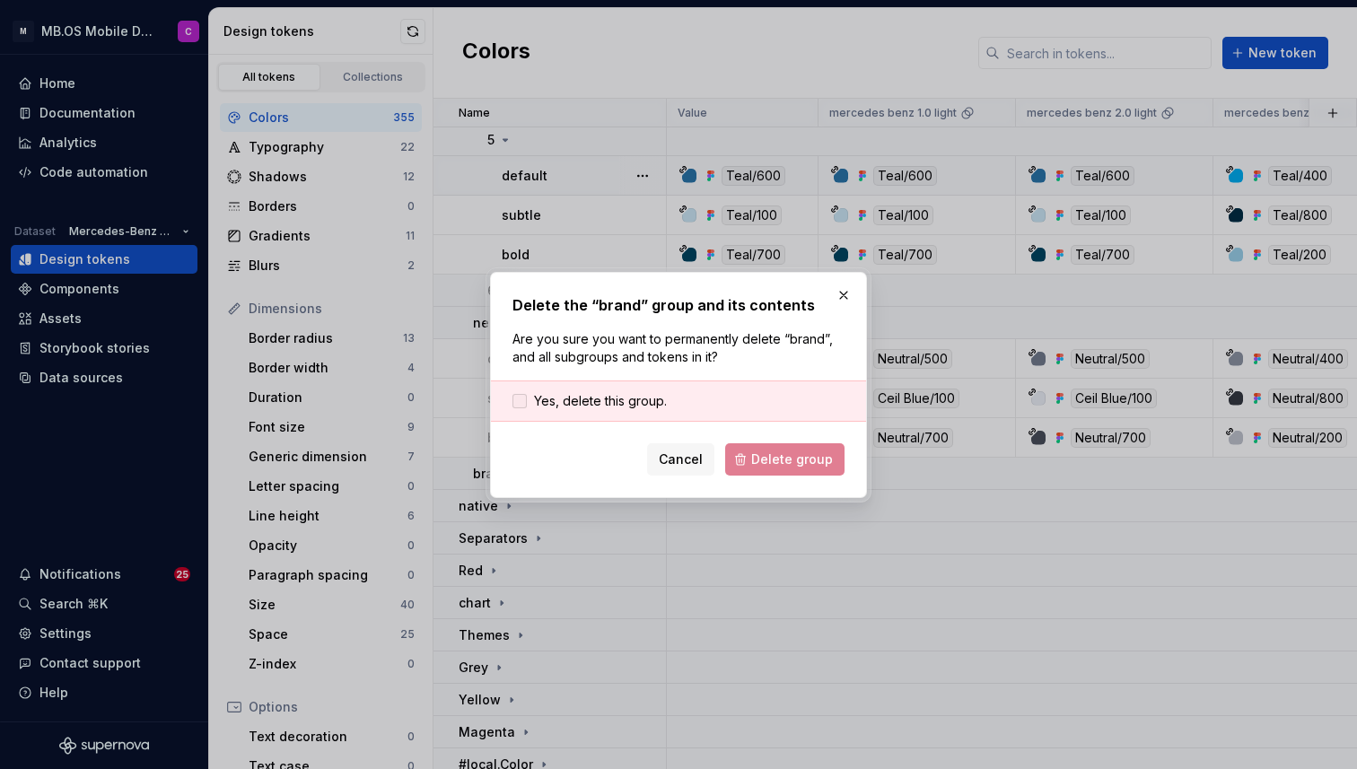
click at [584, 406] on span "Yes, delete this group." at bounding box center [600, 401] width 133 height 18
click at [761, 464] on span "Delete group" at bounding box center [792, 459] width 82 height 18
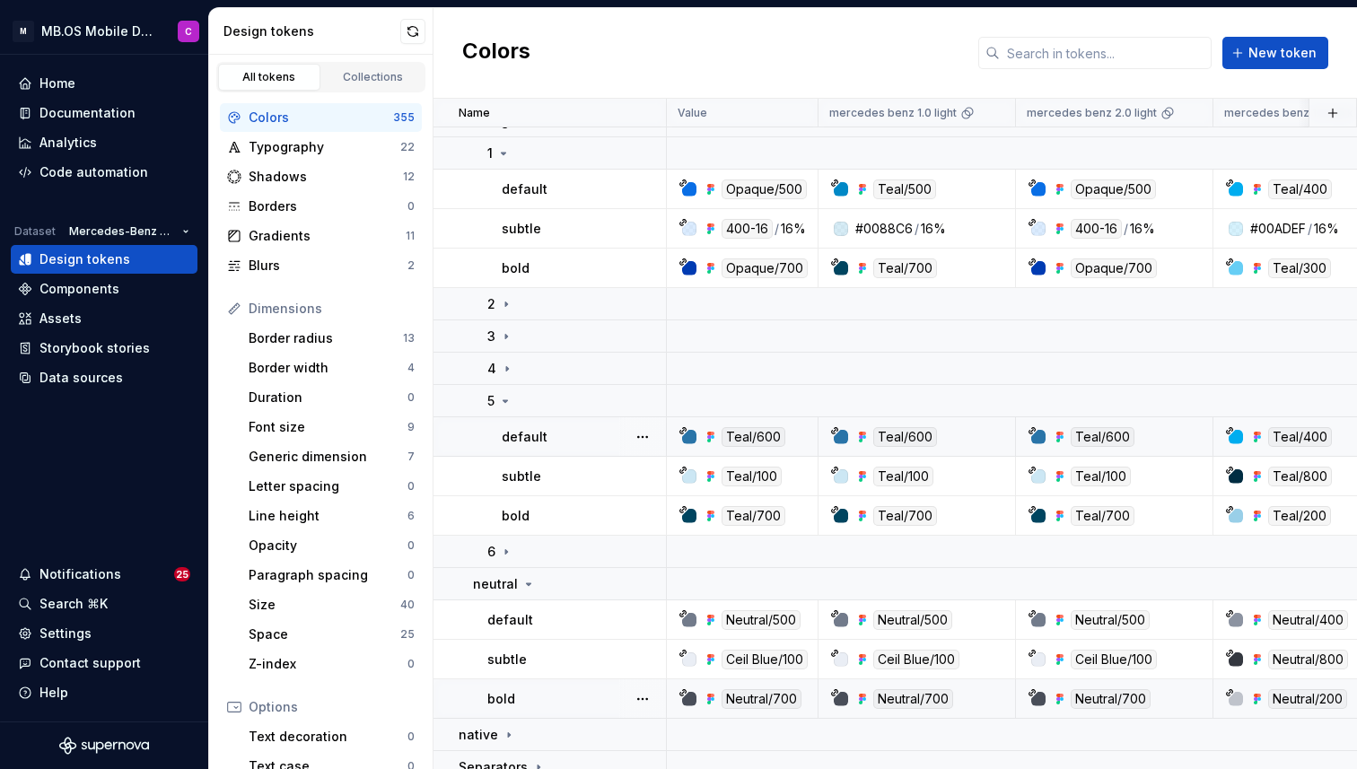
scroll to position [729, 0]
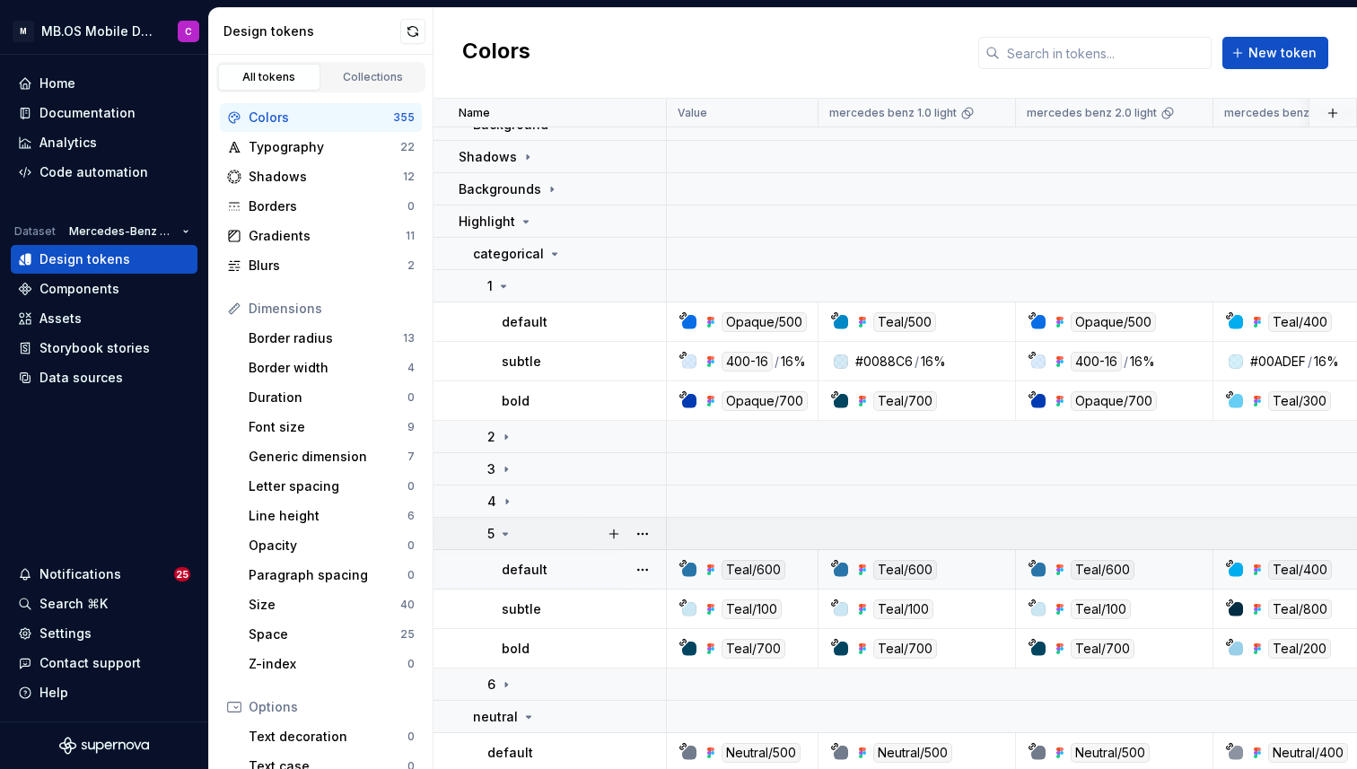
click at [508, 530] on icon at bounding box center [505, 534] width 14 height 14
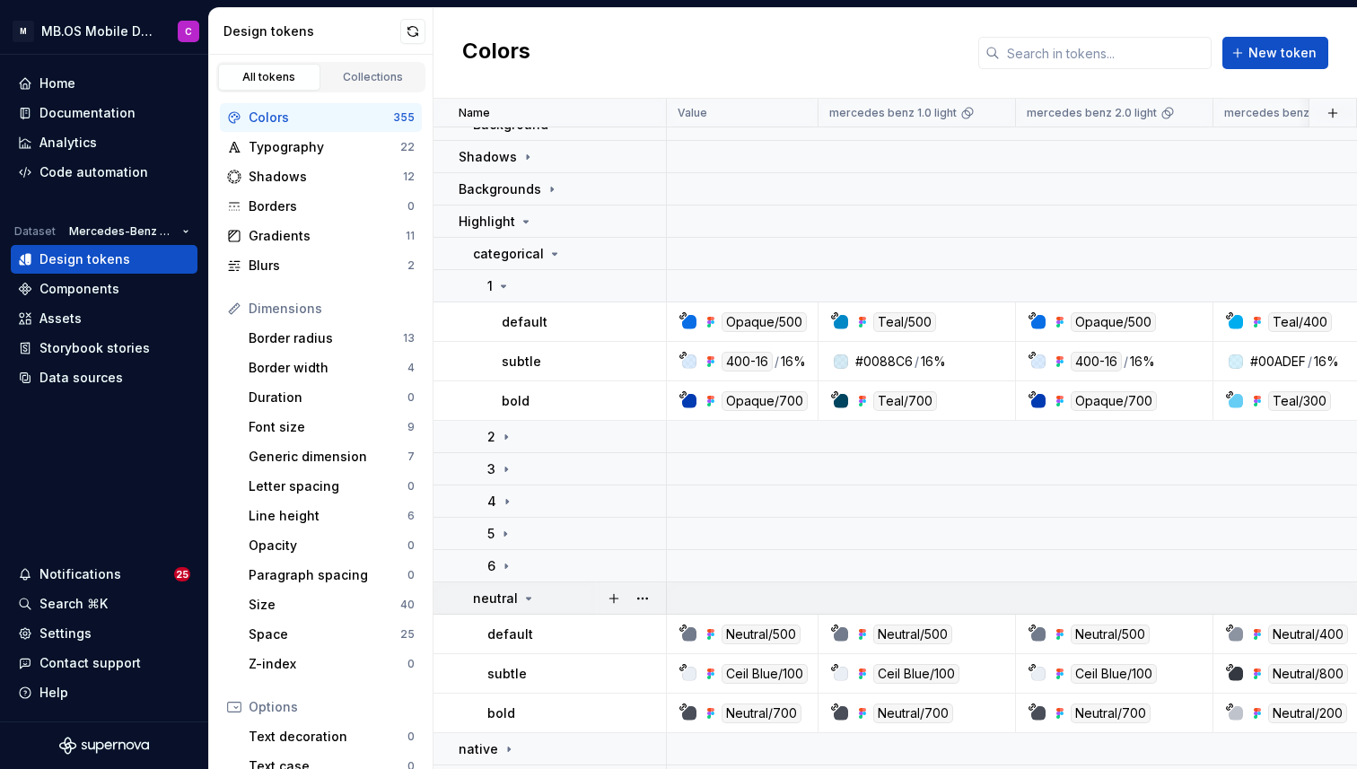
click at [522, 592] on icon at bounding box center [528, 598] width 14 height 14
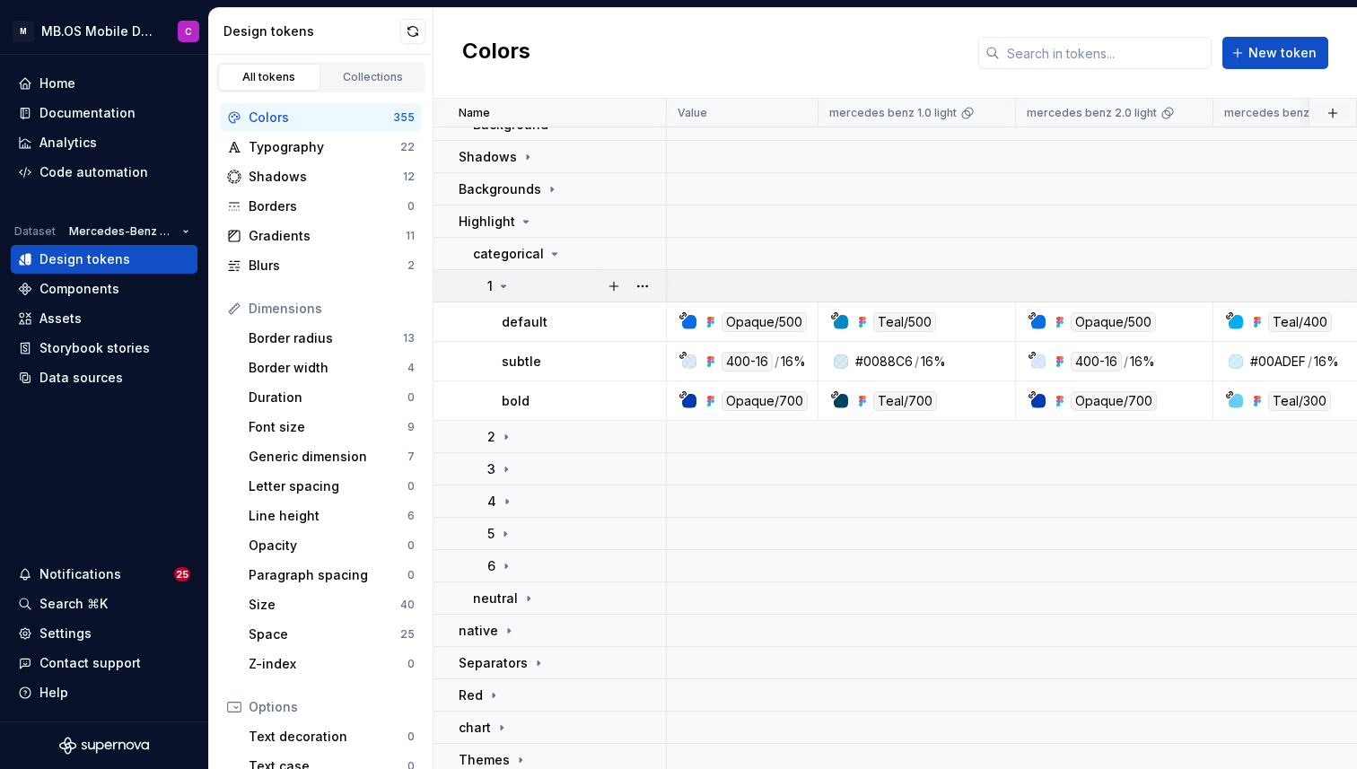
click at [502, 287] on icon at bounding box center [503, 286] width 14 height 14
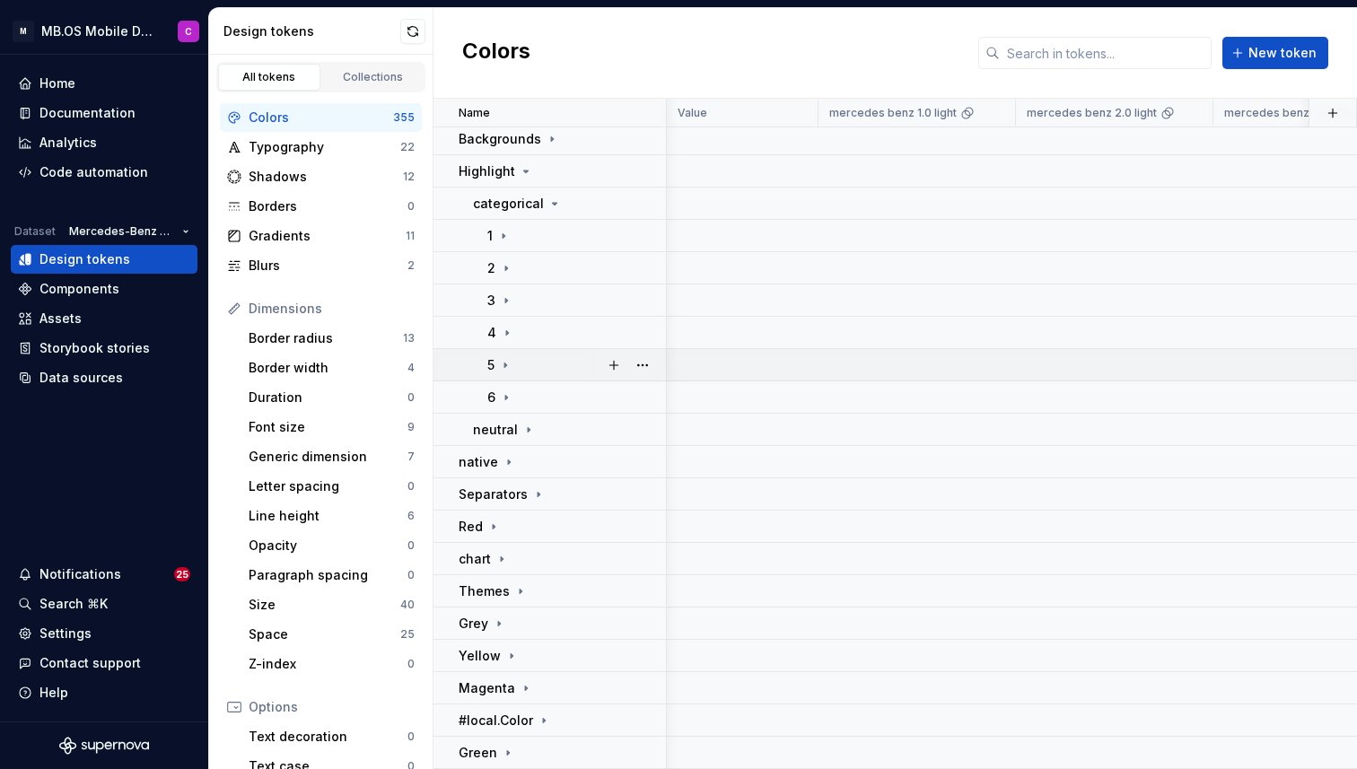
scroll to position [780, 4]
click at [533, 492] on icon at bounding box center [538, 494] width 14 height 14
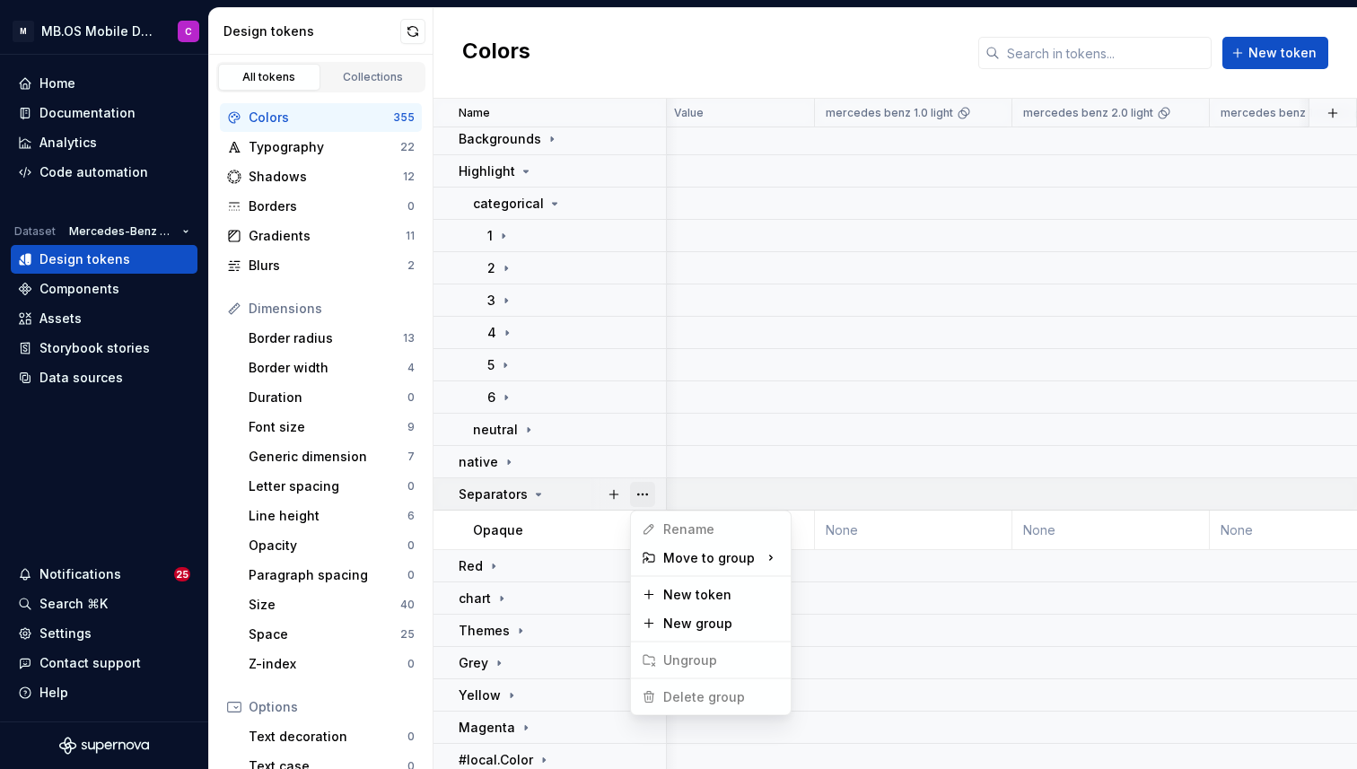
click at [647, 493] on button "button" at bounding box center [642, 494] width 25 height 25
click at [573, 526] on html "M MB.OS Mobile Design System C Home Documentation Analytics Code automation Dat…" at bounding box center [678, 384] width 1357 height 769
click at [649, 526] on button "button" at bounding box center [642, 530] width 25 height 25
click at [535, 524] on html "M MB.OS Mobile Design System C Home Documentation Analytics Code automation Dat…" at bounding box center [678, 384] width 1357 height 769
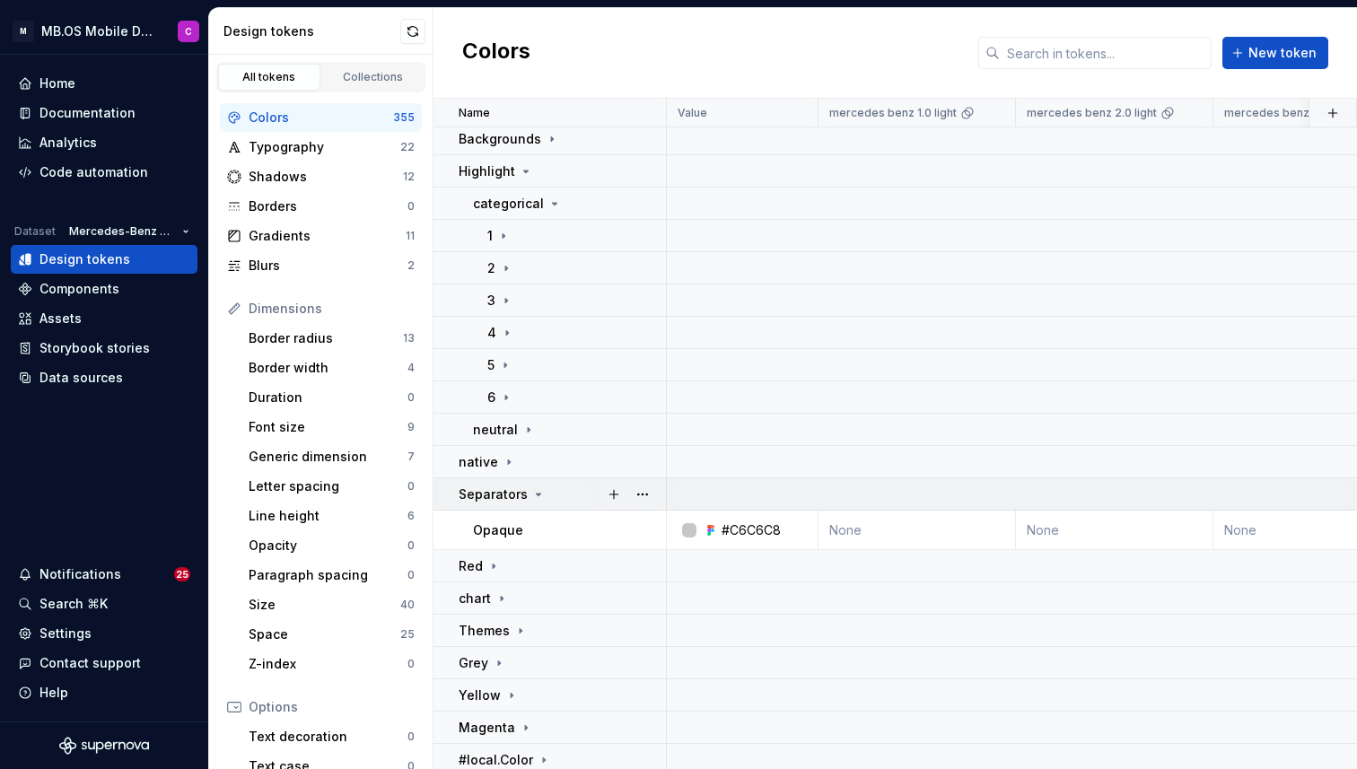
click at [532, 487] on icon at bounding box center [538, 494] width 14 height 14
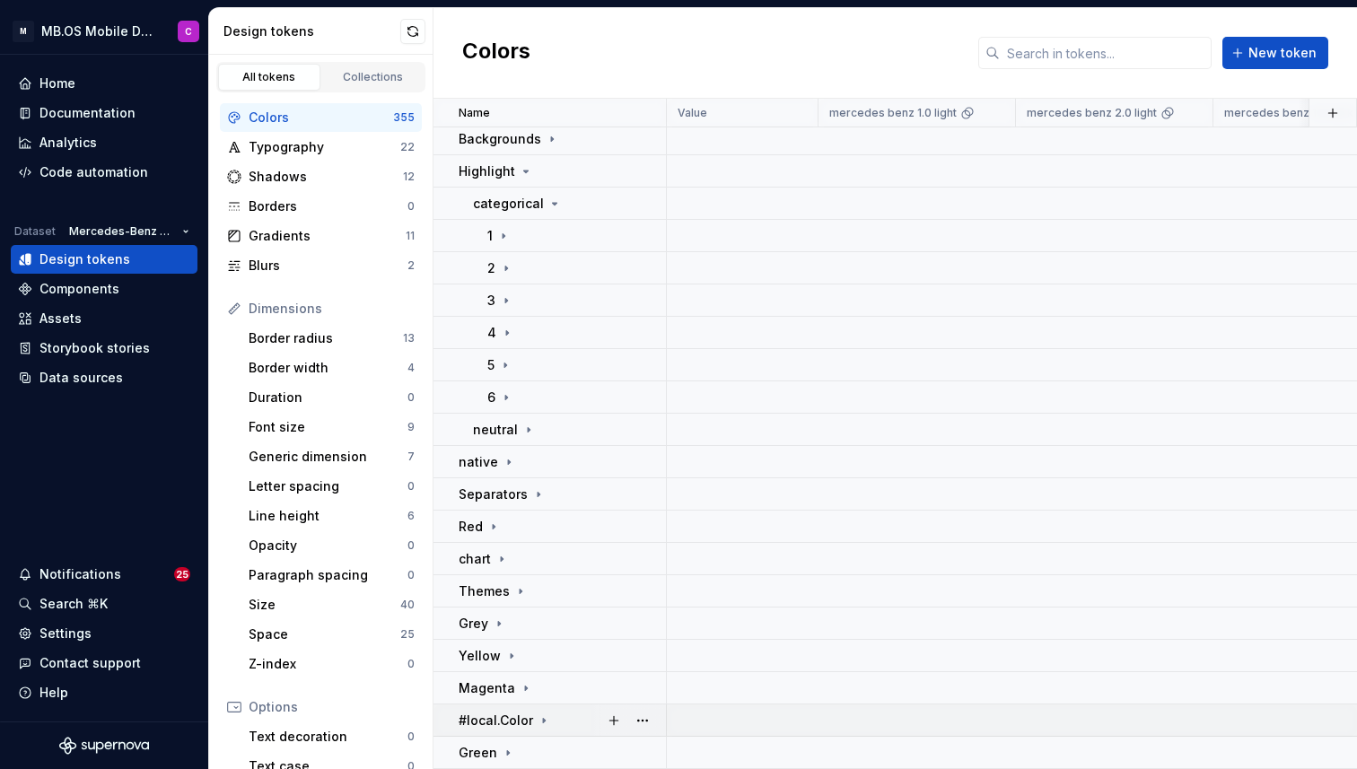
click at [543, 720] on icon at bounding box center [544, 720] width 2 height 4
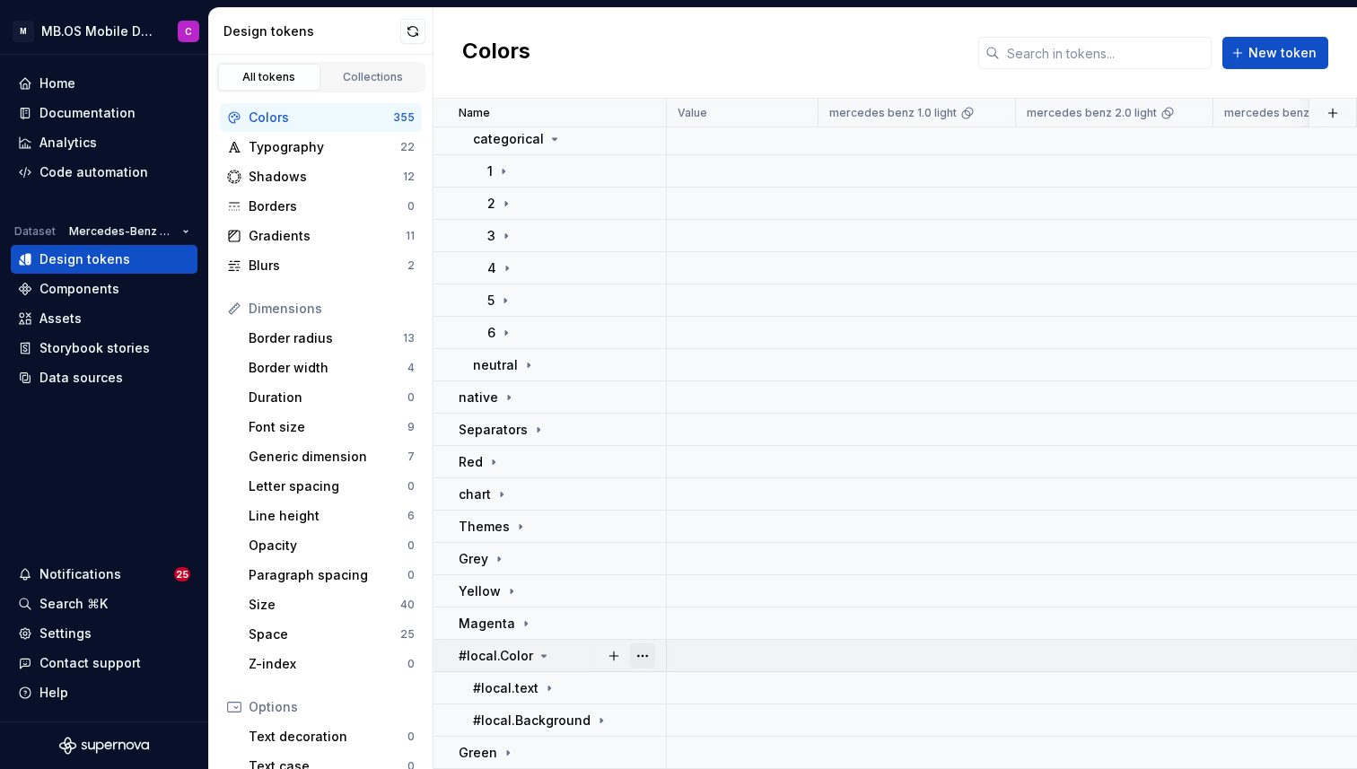
click at [645, 648] on button "button" at bounding box center [642, 655] width 25 height 25
click at [534, 650] on html "M MB.OS Mobile Design System C Home Documentation Analytics Code automation Dat…" at bounding box center [678, 384] width 1357 height 769
click at [547, 683] on icon at bounding box center [549, 688] width 14 height 14
click at [644, 688] on button "button" at bounding box center [642, 688] width 25 height 25
click at [534, 679] on html "M MB.OS Mobile Design System C Home Documentation Analytics Code automation Dat…" at bounding box center [678, 384] width 1357 height 769
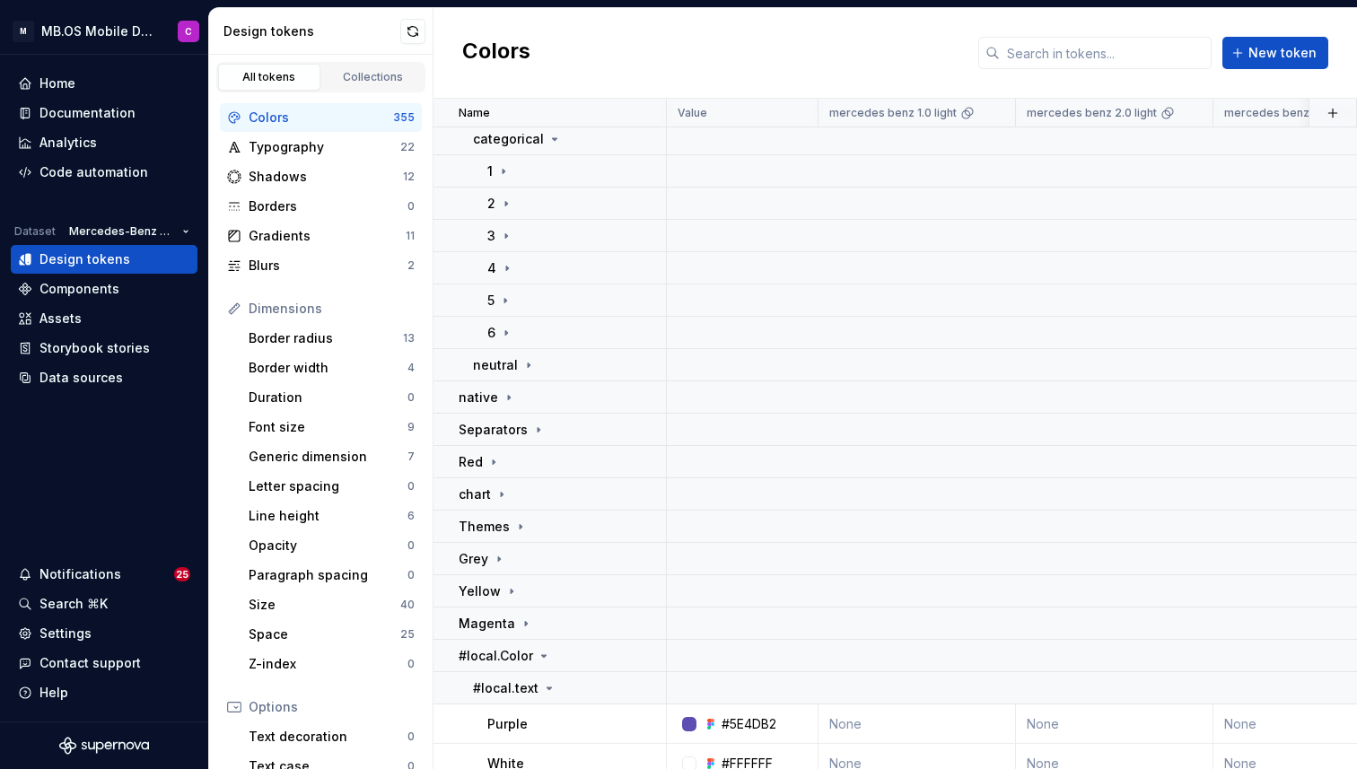
scroll to position [923, 0]
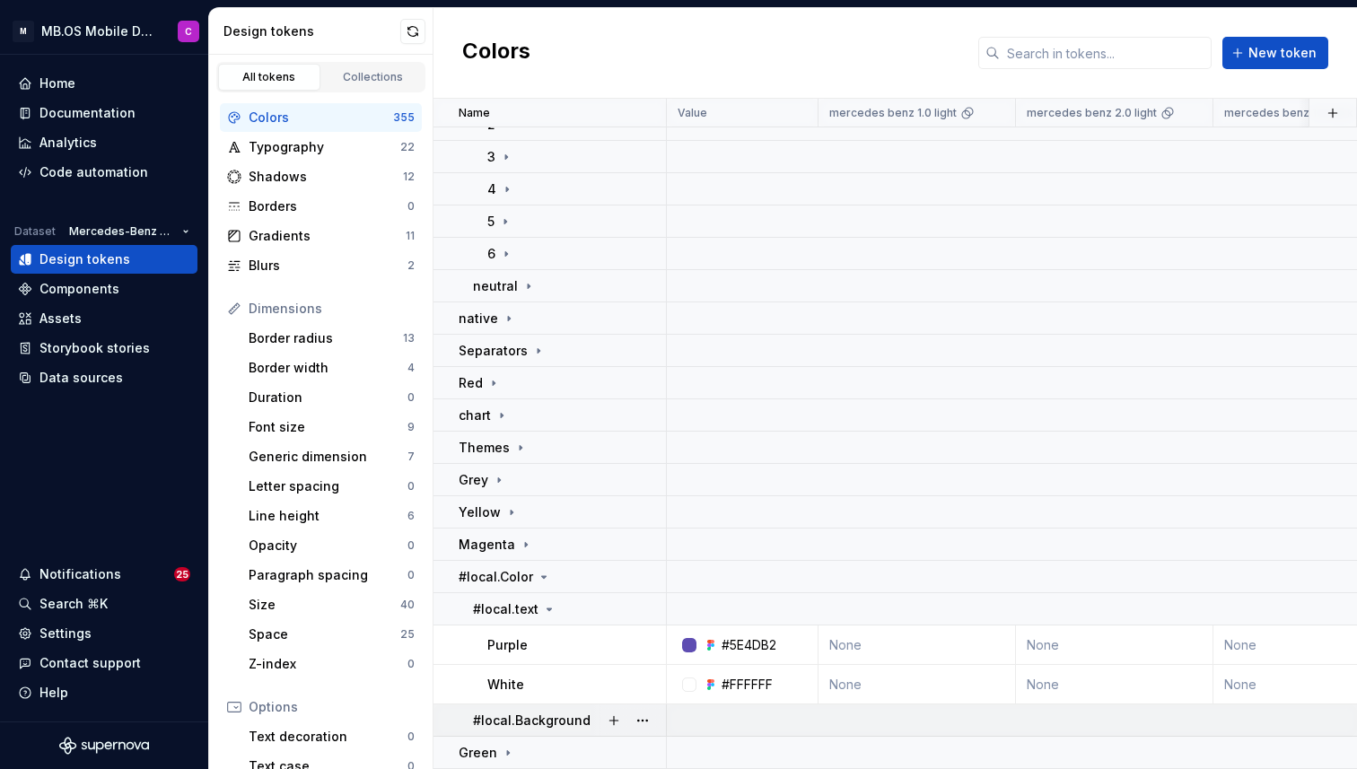
click at [591, 711] on div at bounding box center [627, 719] width 75 height 31
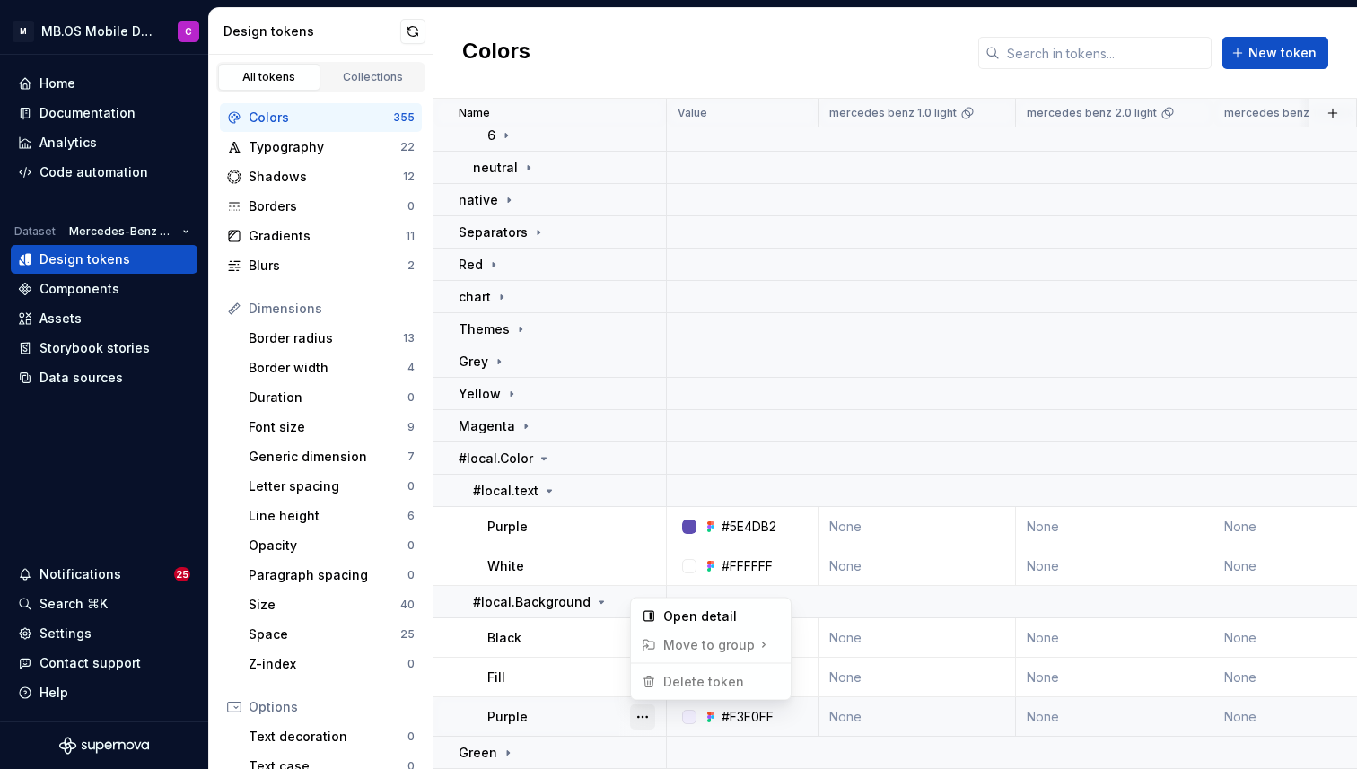
click at [640, 711] on button "button" at bounding box center [642, 716] width 25 height 25
click at [546, 612] on html "M MB.OS Mobile Design System C Home Documentation Analytics Code automation Dat…" at bounding box center [678, 384] width 1357 height 769
click at [547, 485] on icon at bounding box center [549, 491] width 14 height 14
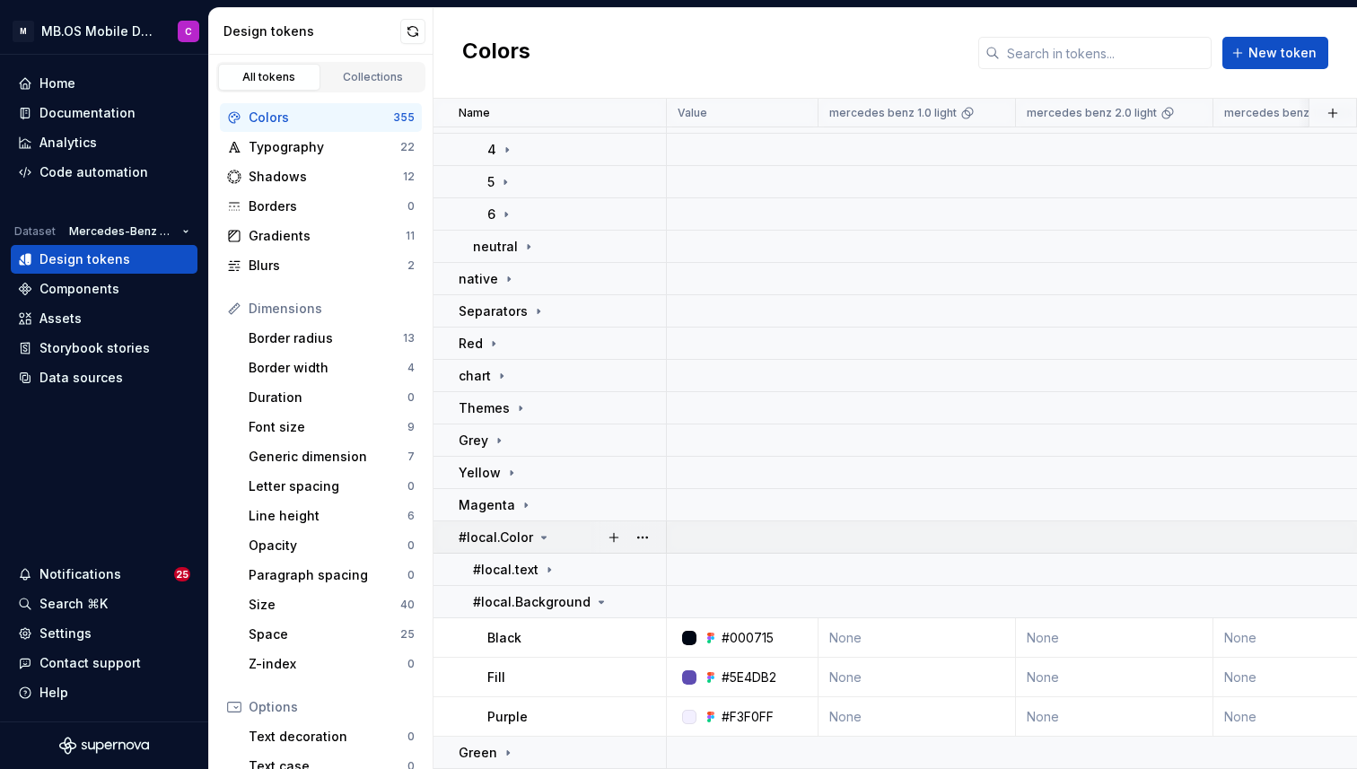
click at [537, 535] on icon at bounding box center [544, 537] width 14 height 14
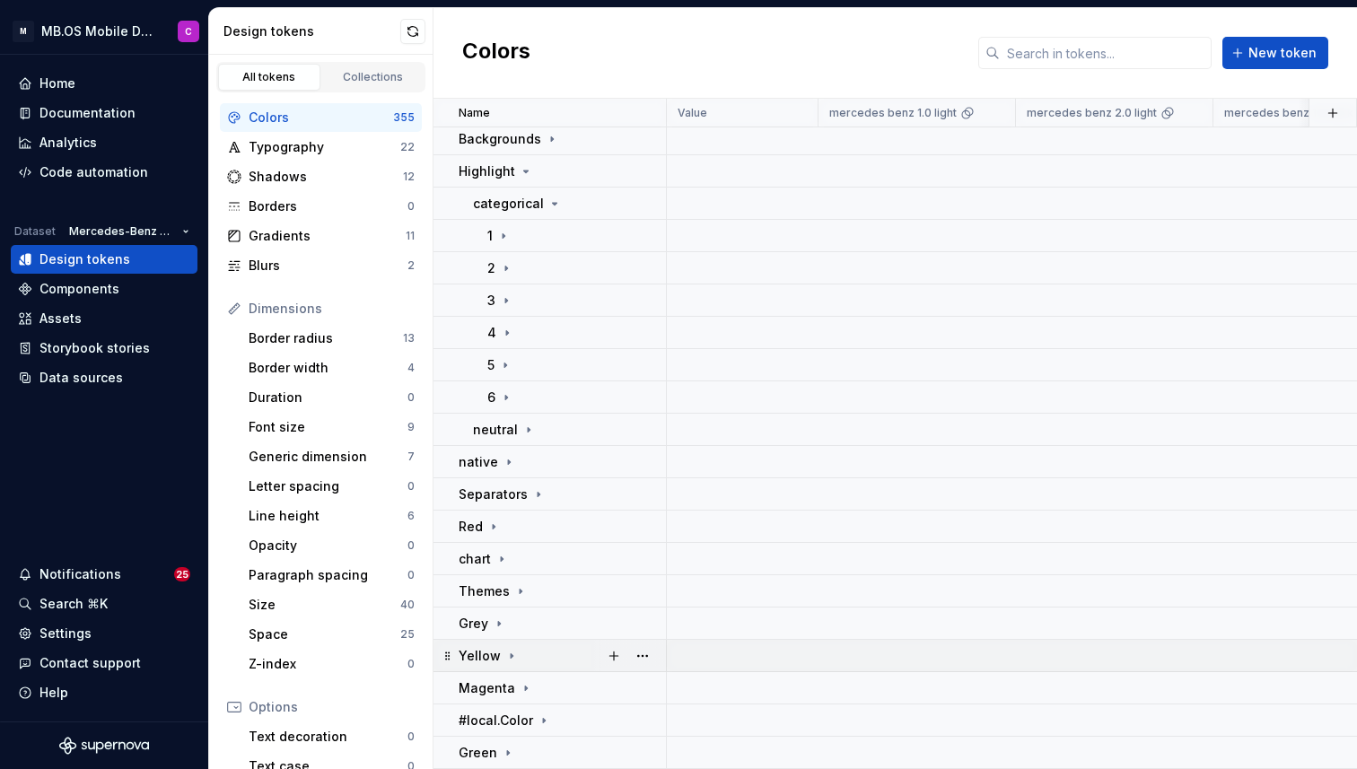
scroll to position [0, 0]
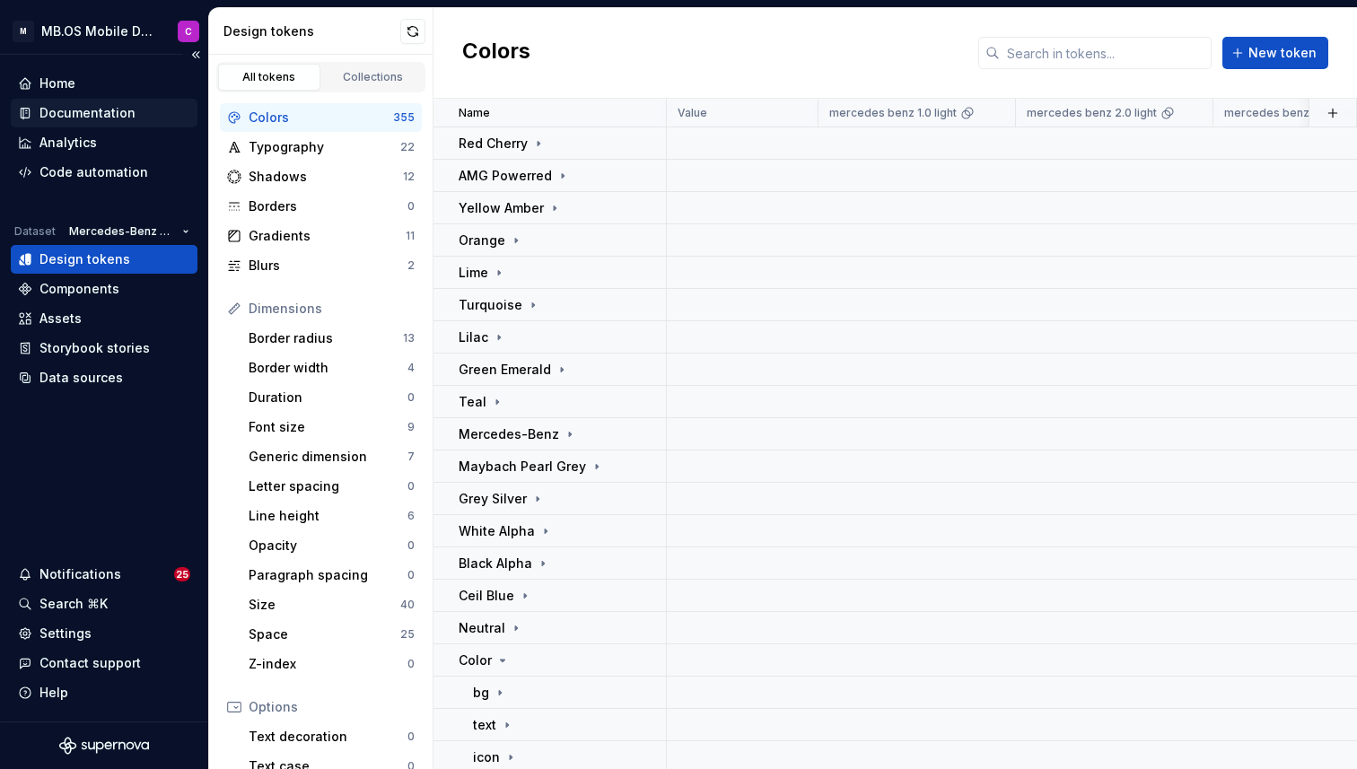
click at [79, 112] on div "Documentation" at bounding box center [87, 113] width 96 height 18
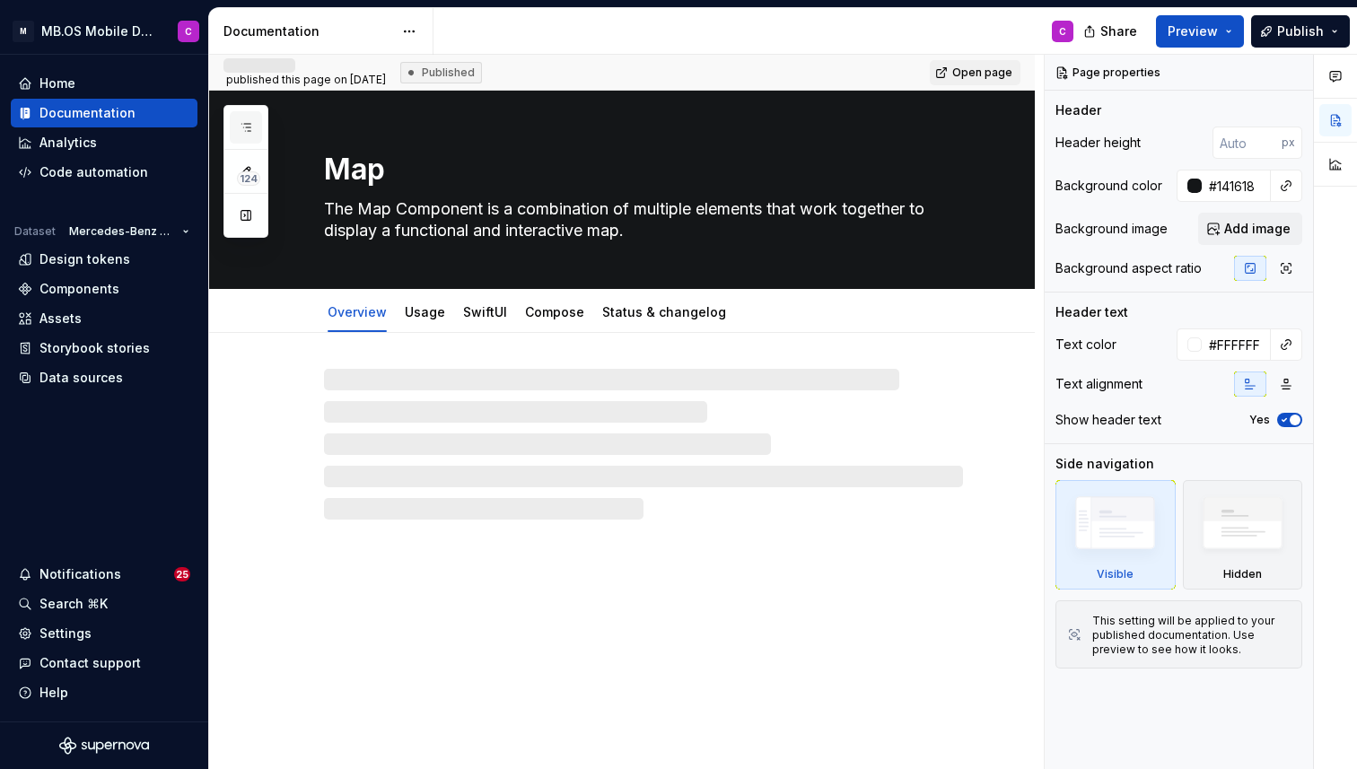
click at [244, 125] on icon "button" at bounding box center [246, 127] width 14 height 14
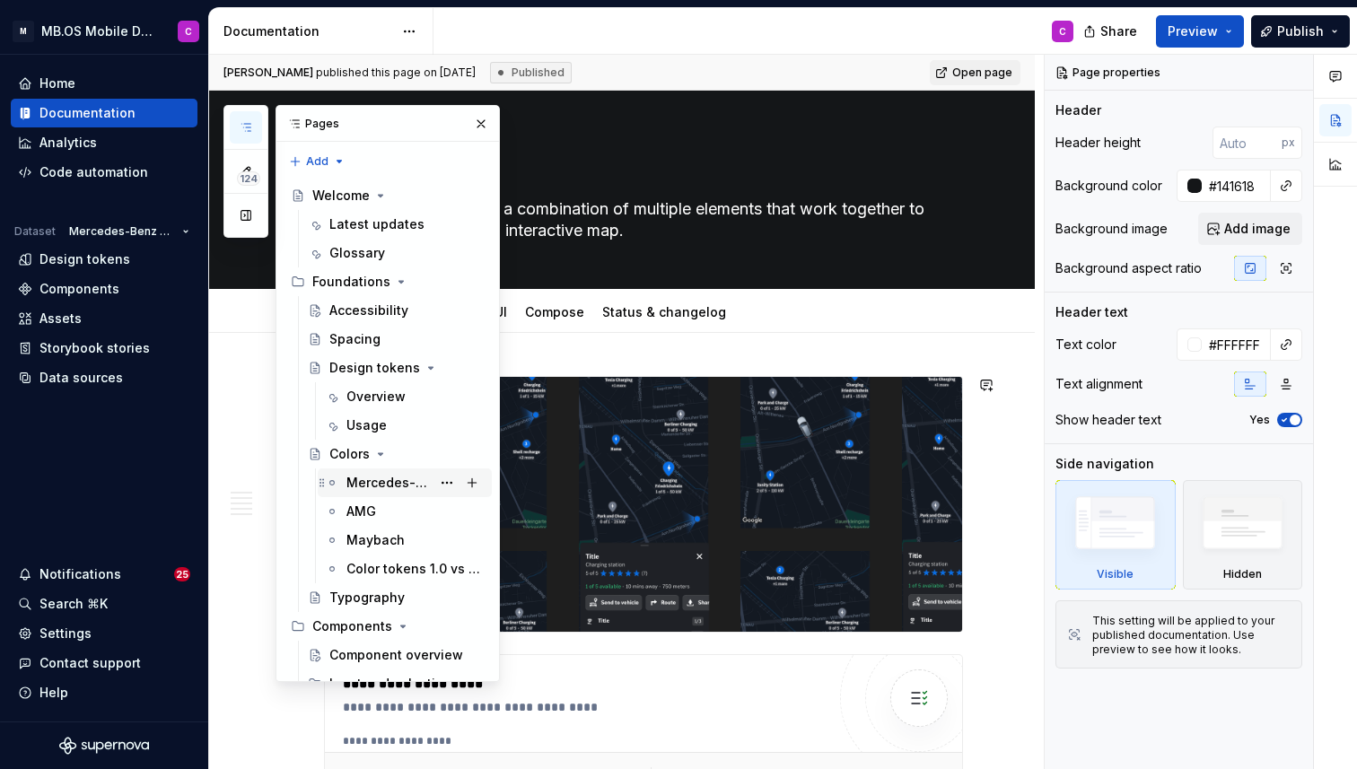
click at [371, 488] on div "Mercedes-Benz 2.0" at bounding box center [388, 483] width 84 height 18
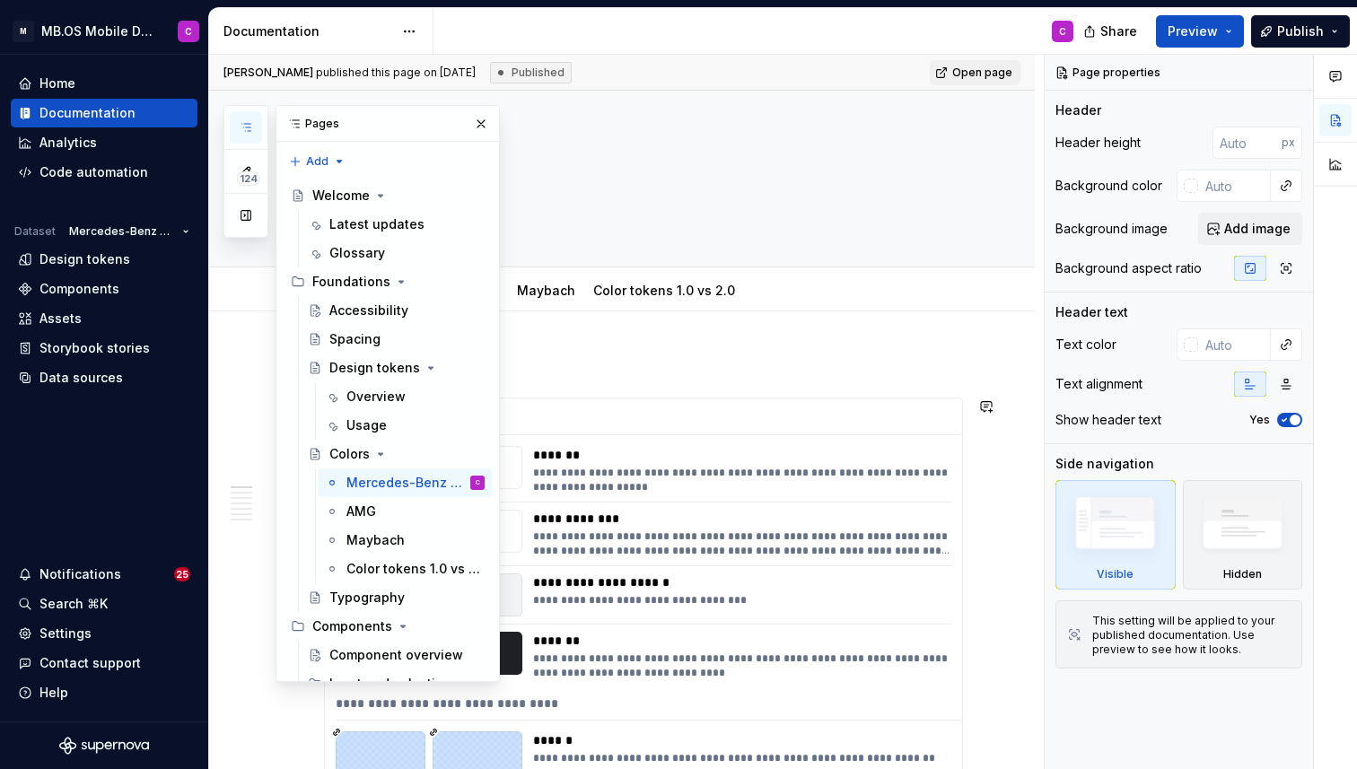
click at [706, 488] on div "**********" at bounding box center [741, 480] width 416 height 29
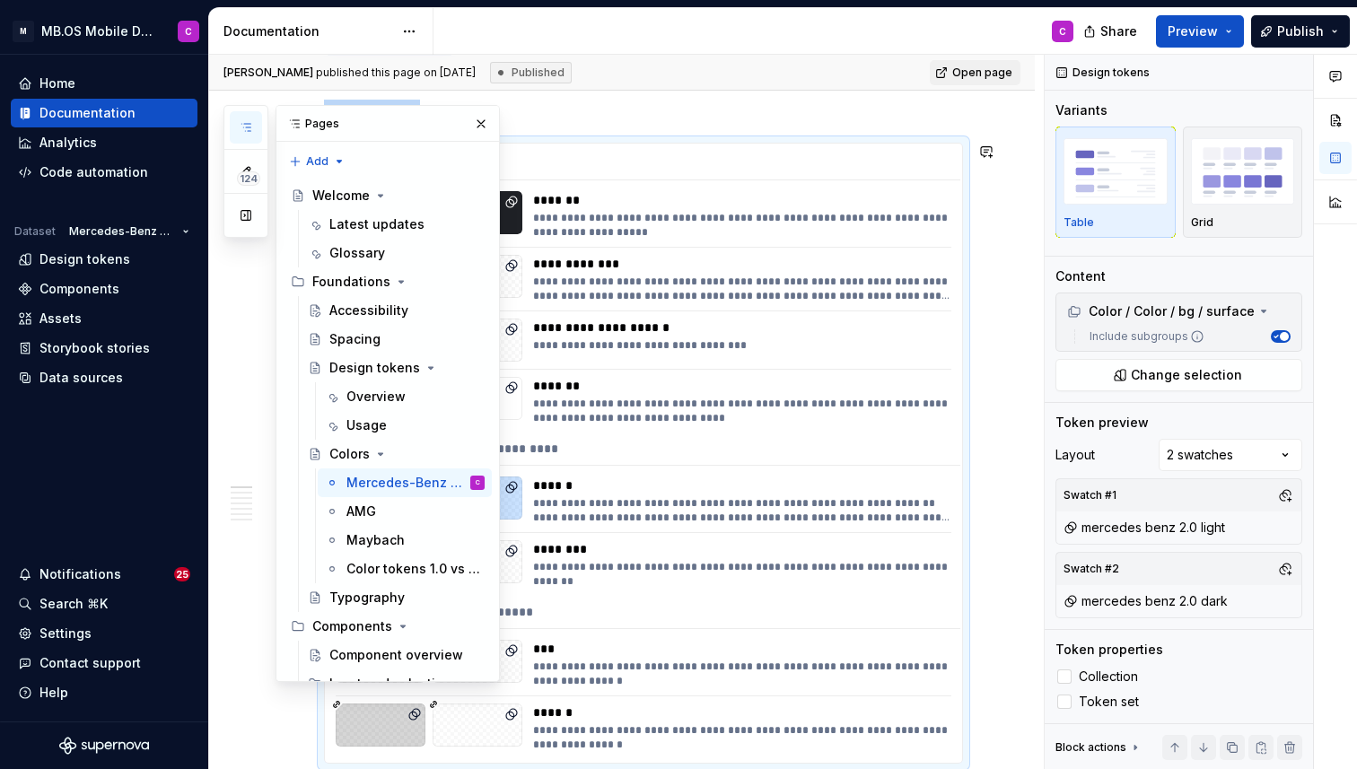
scroll to position [337, 0]
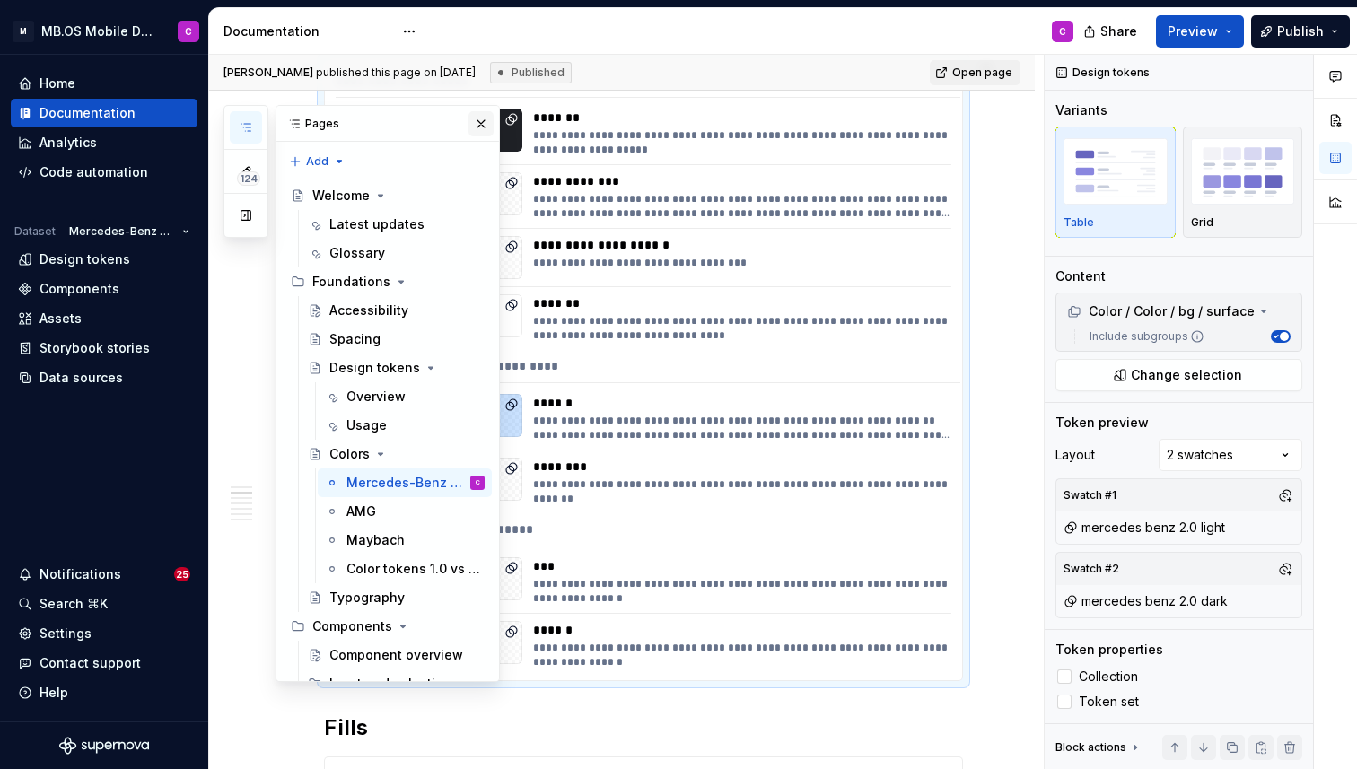
click at [483, 129] on button "button" at bounding box center [480, 123] width 25 height 25
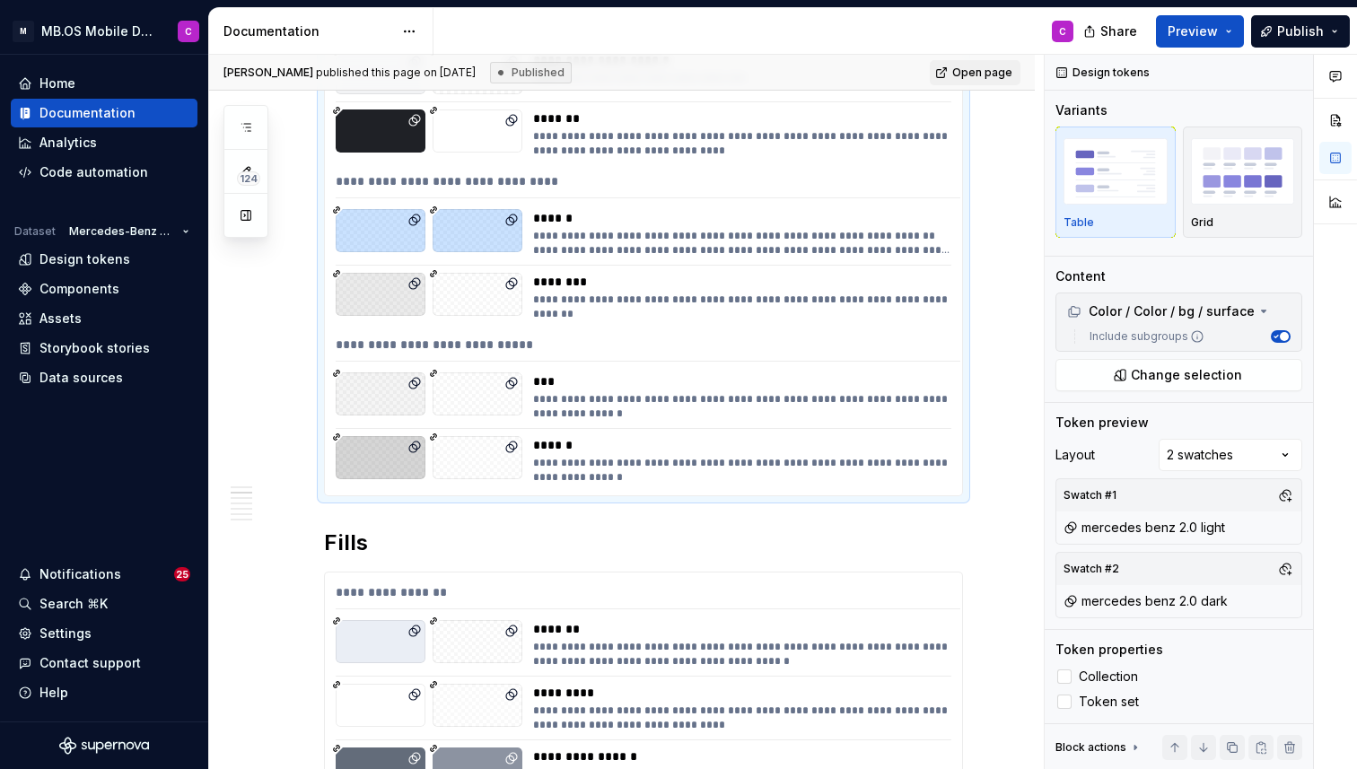
scroll to position [0, 0]
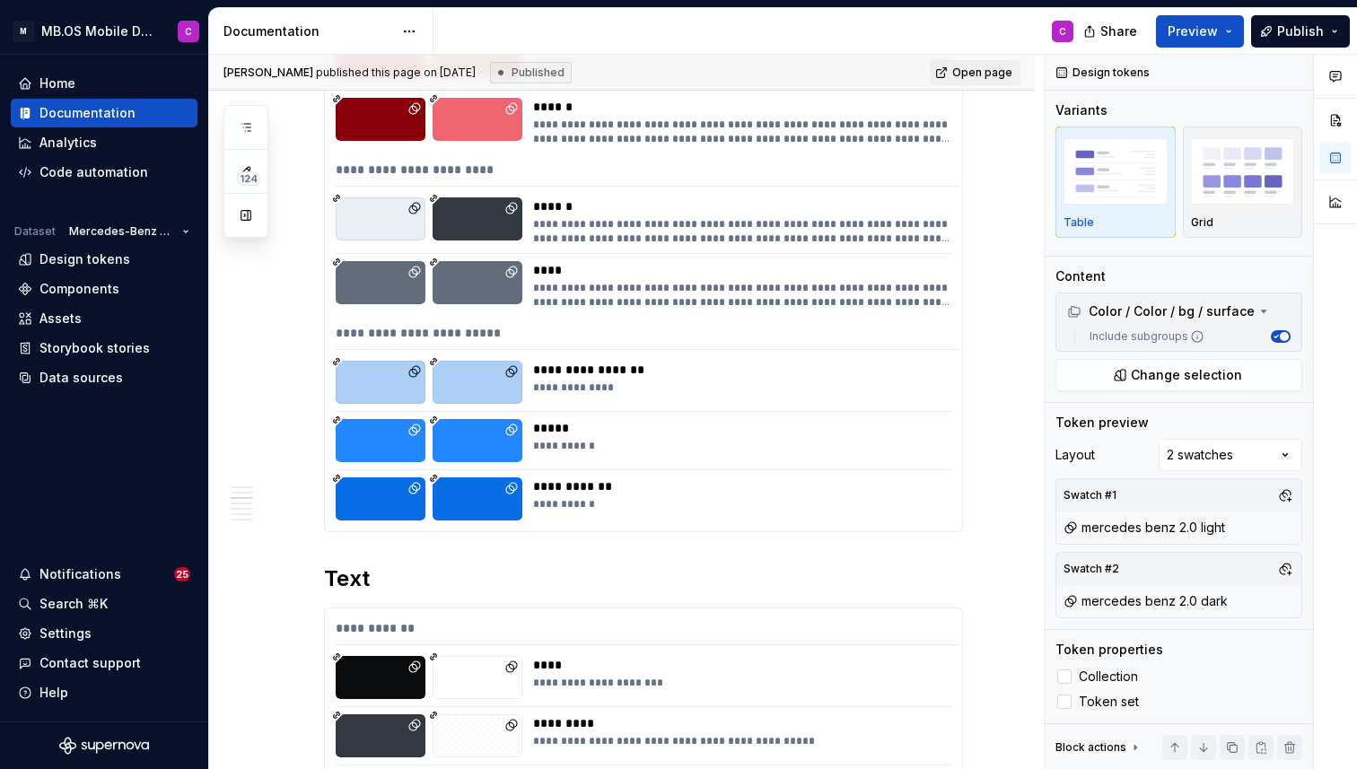
click at [614, 378] on div "**********" at bounding box center [741, 370] width 416 height 18
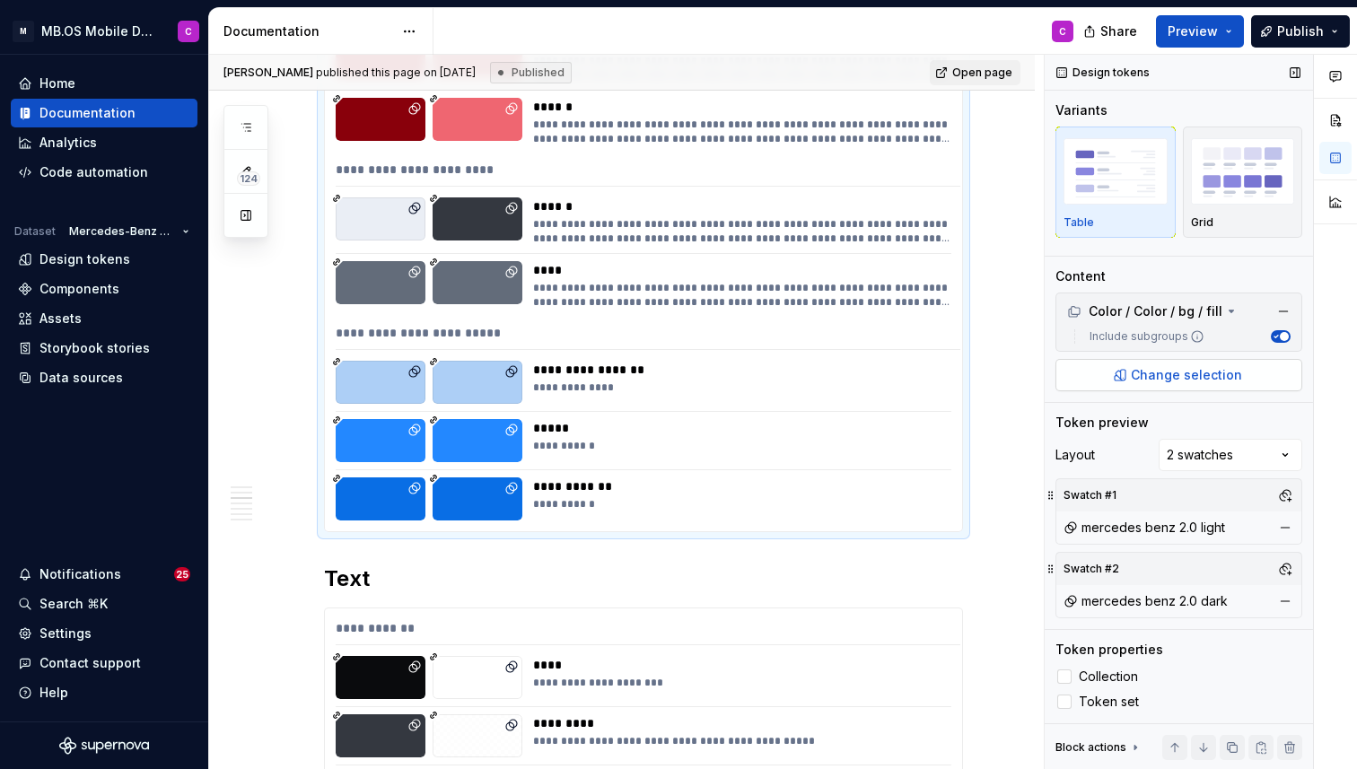
click at [1150, 373] on span "Change selection" at bounding box center [1185, 375] width 111 height 18
click at [70, 257] on div "Design tokens" at bounding box center [84, 259] width 91 height 18
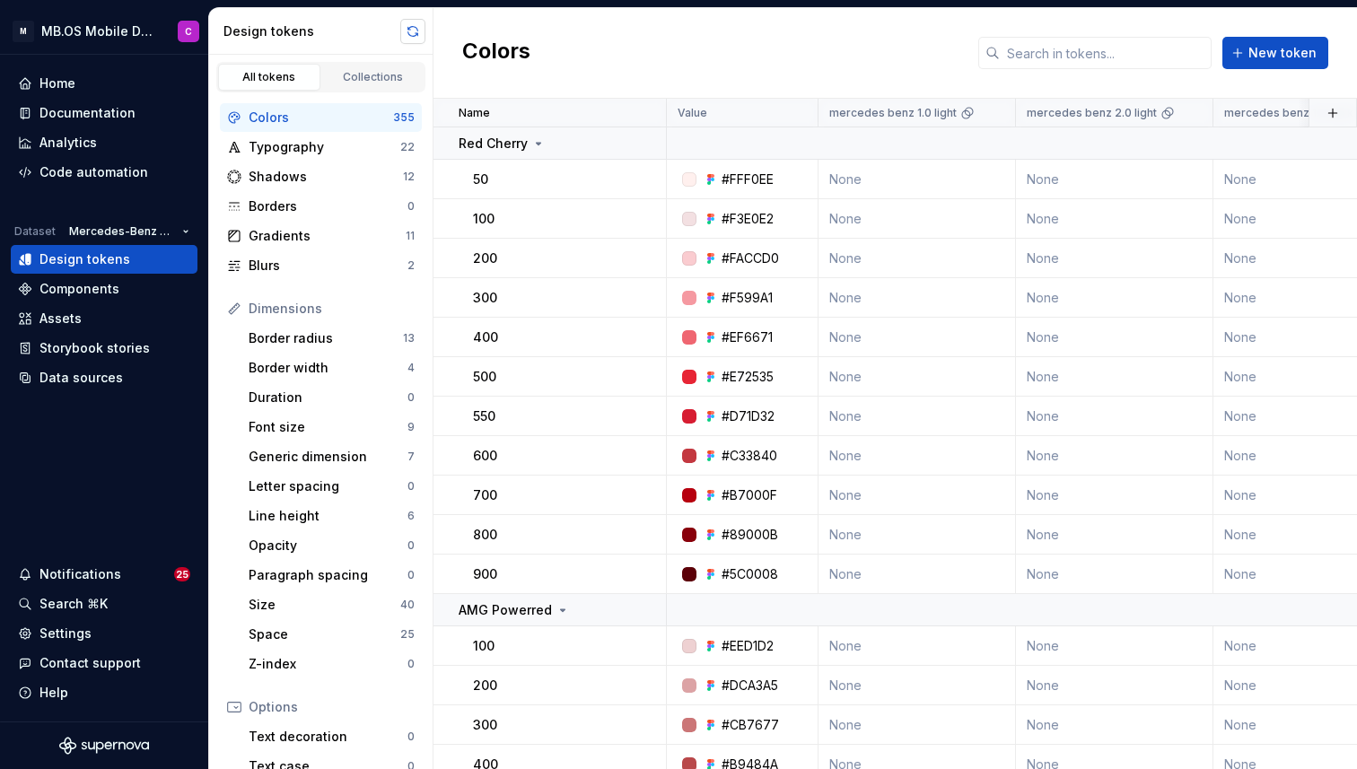
click at [412, 29] on button "button" at bounding box center [412, 31] width 25 height 25
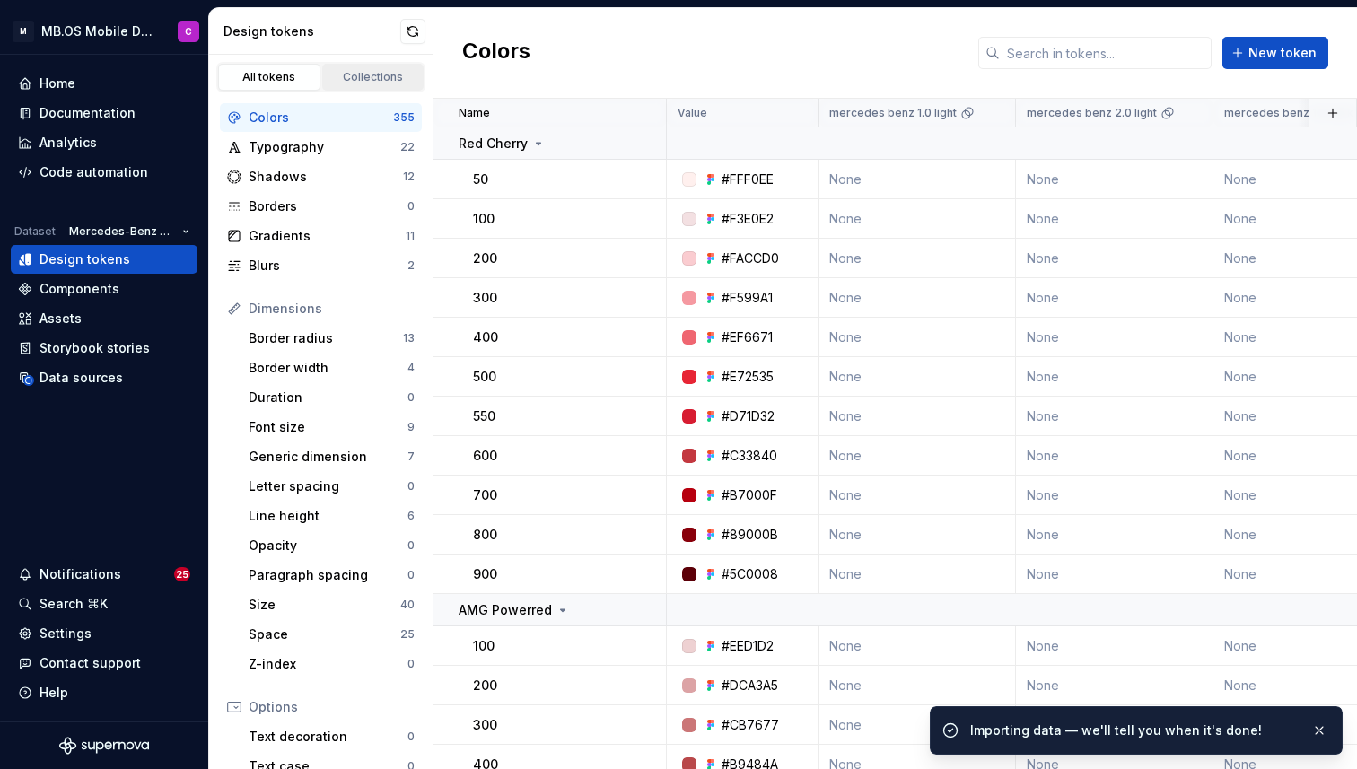
click at [349, 76] on div "Collections" at bounding box center [373, 77] width 90 height 14
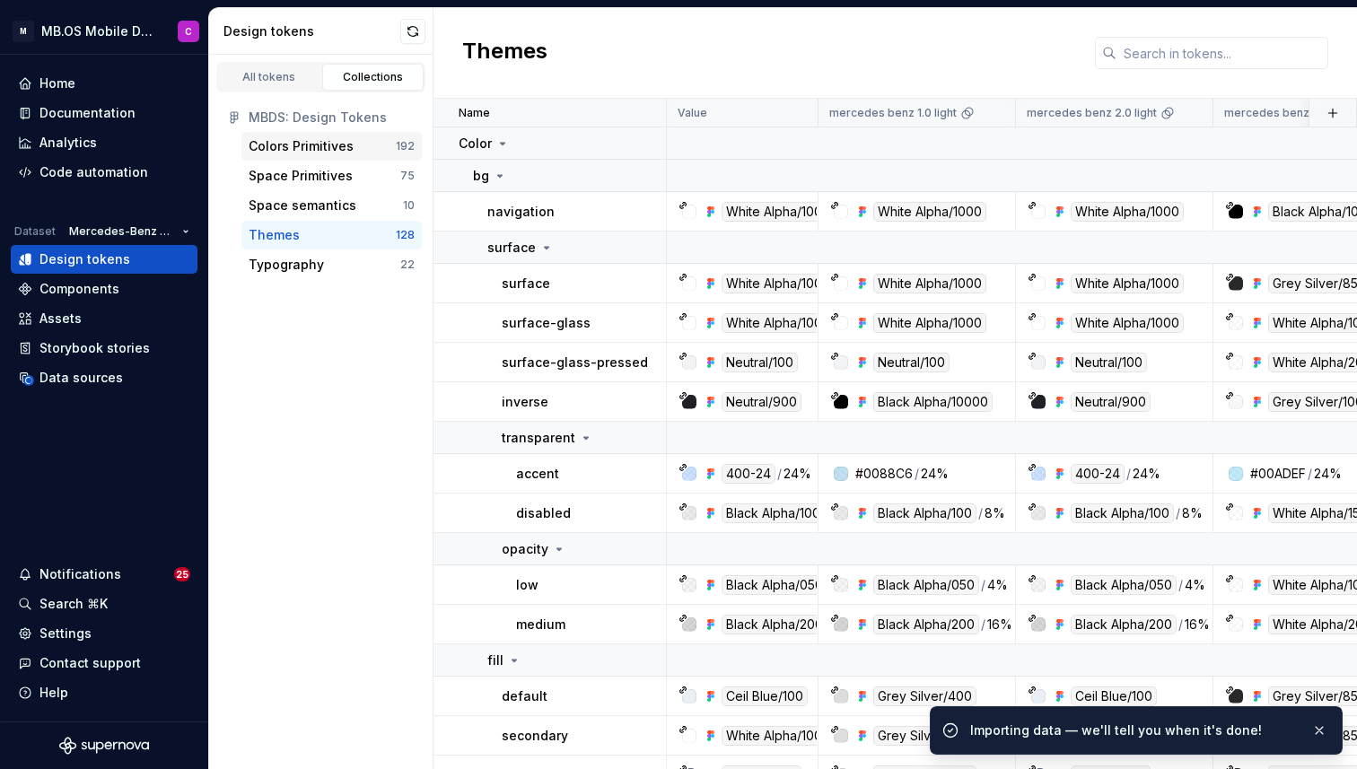
click at [320, 140] on div "Colors Primitives" at bounding box center [301, 146] width 105 height 18
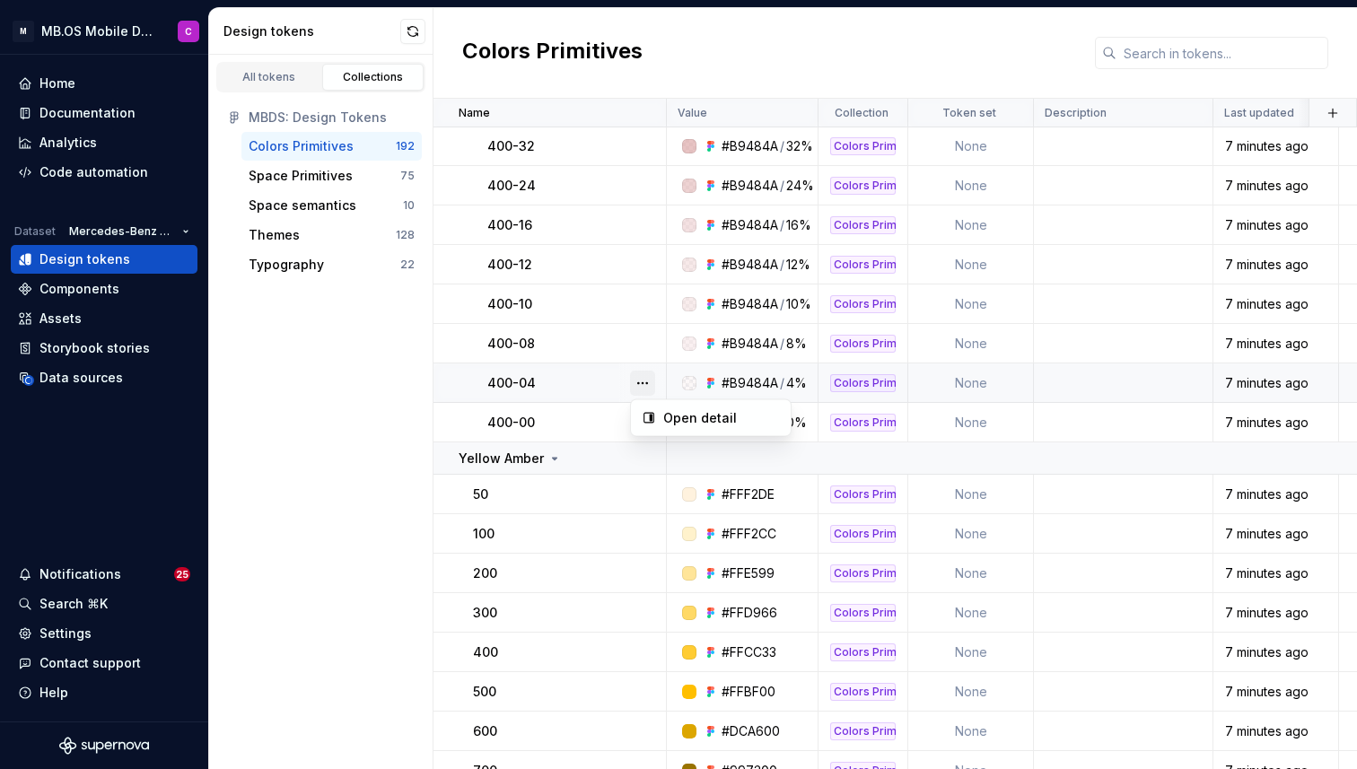
click at [643, 387] on button "button" at bounding box center [642, 383] width 25 height 25
click at [536, 378] on html "M MB.OS Mobile Design System C Home Documentation Analytics Code automation Dat…" at bounding box center [678, 384] width 1357 height 769
click at [70, 113] on div "Documentation" at bounding box center [87, 113] width 96 height 18
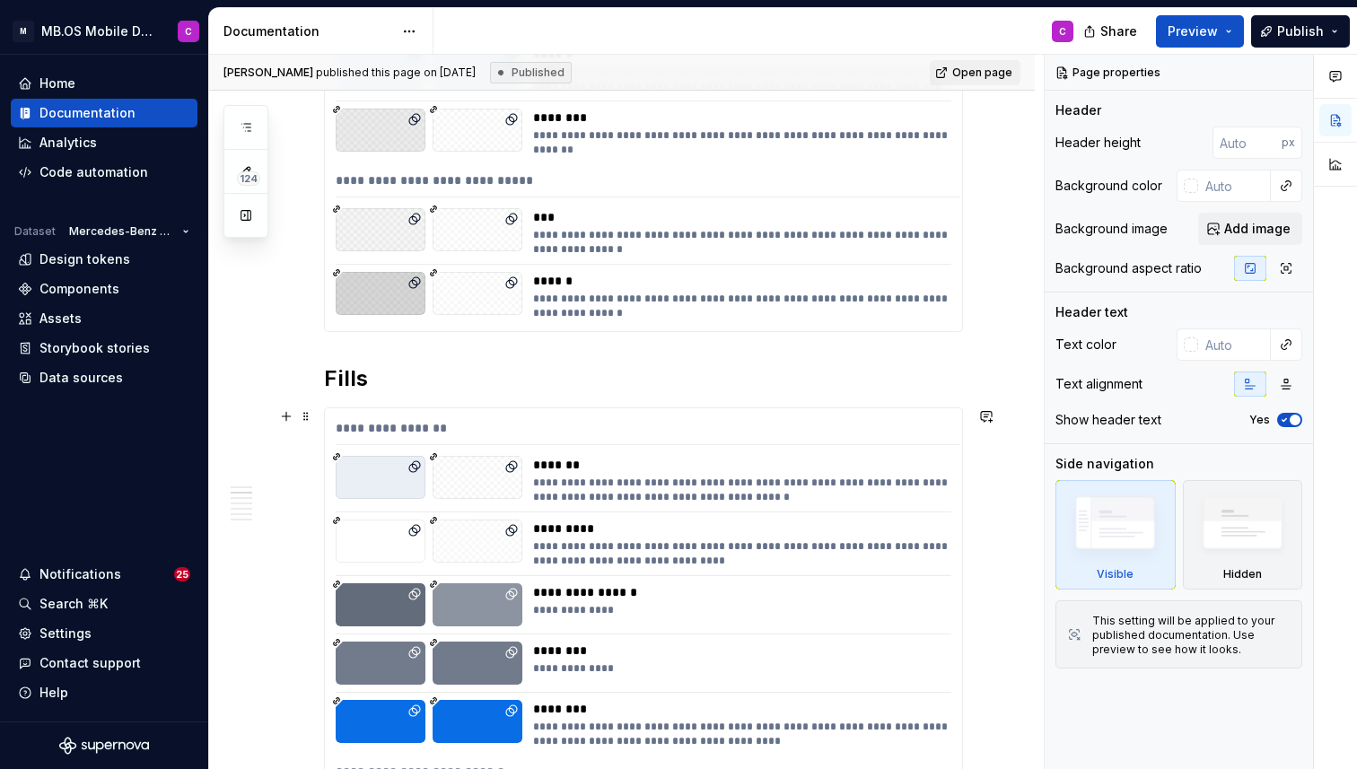
type textarea "*"
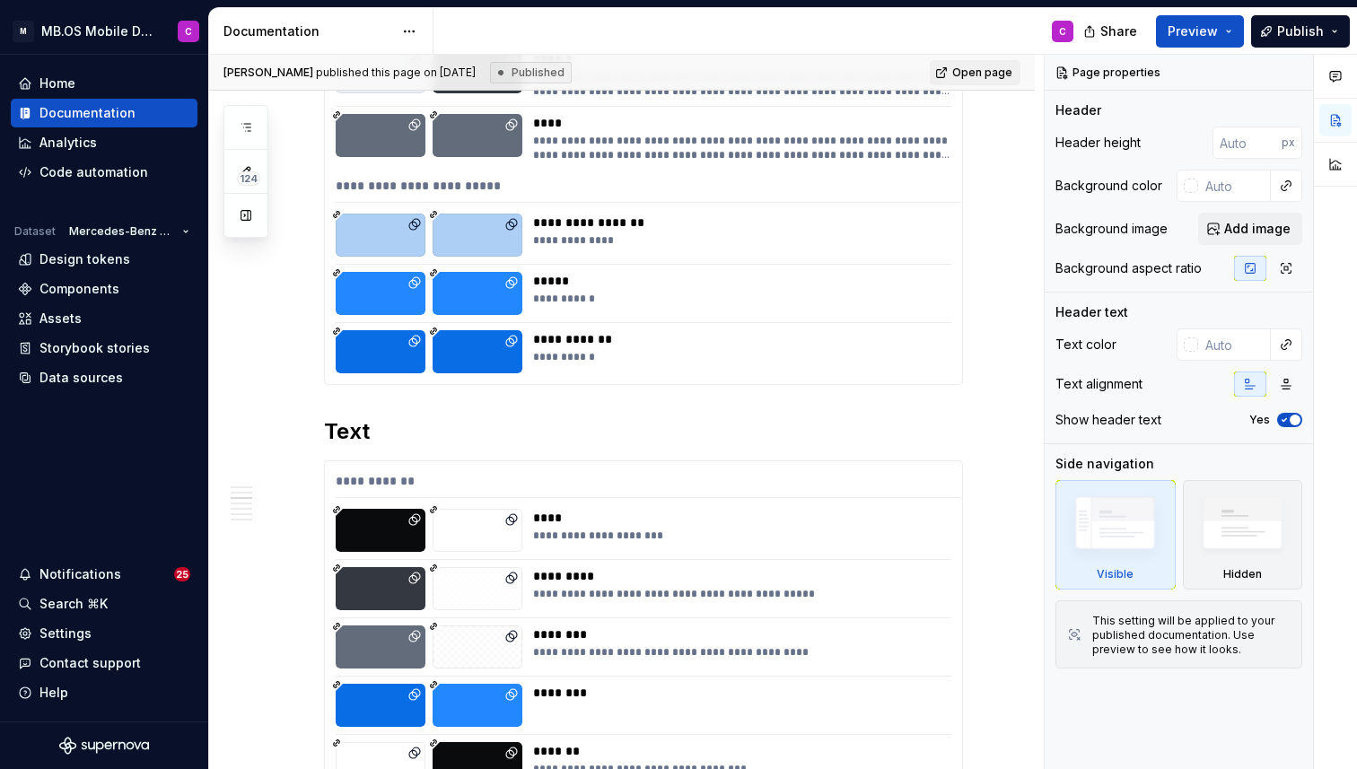
click at [624, 338] on div "**********" at bounding box center [741, 339] width 416 height 18
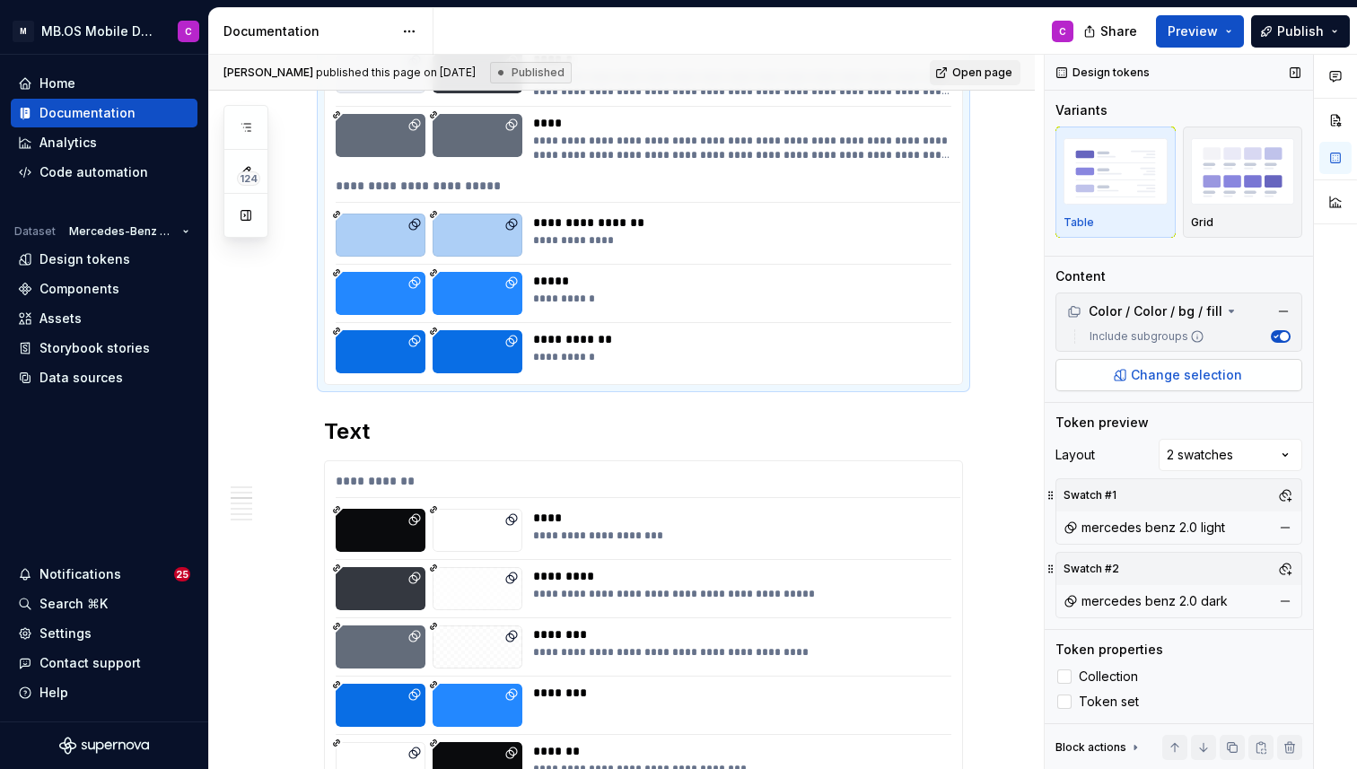
click at [1189, 371] on span "Change selection" at bounding box center [1185, 375] width 111 height 18
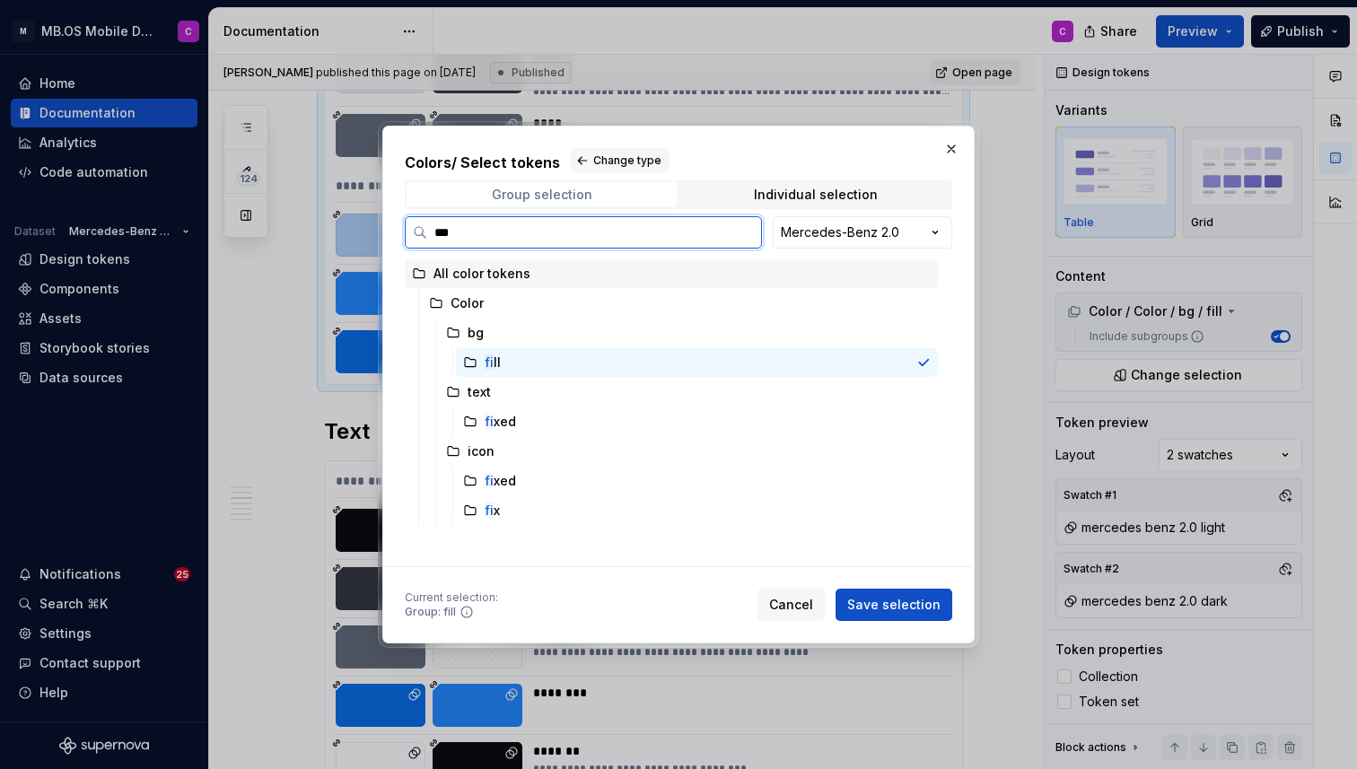
type input "****"
click at [935, 352] on div "fill" at bounding box center [697, 362] width 482 height 29
click at [928, 362] on icon at bounding box center [923, 362] width 9 height 6
click at [831, 359] on div "fill" at bounding box center [697, 362] width 482 height 29
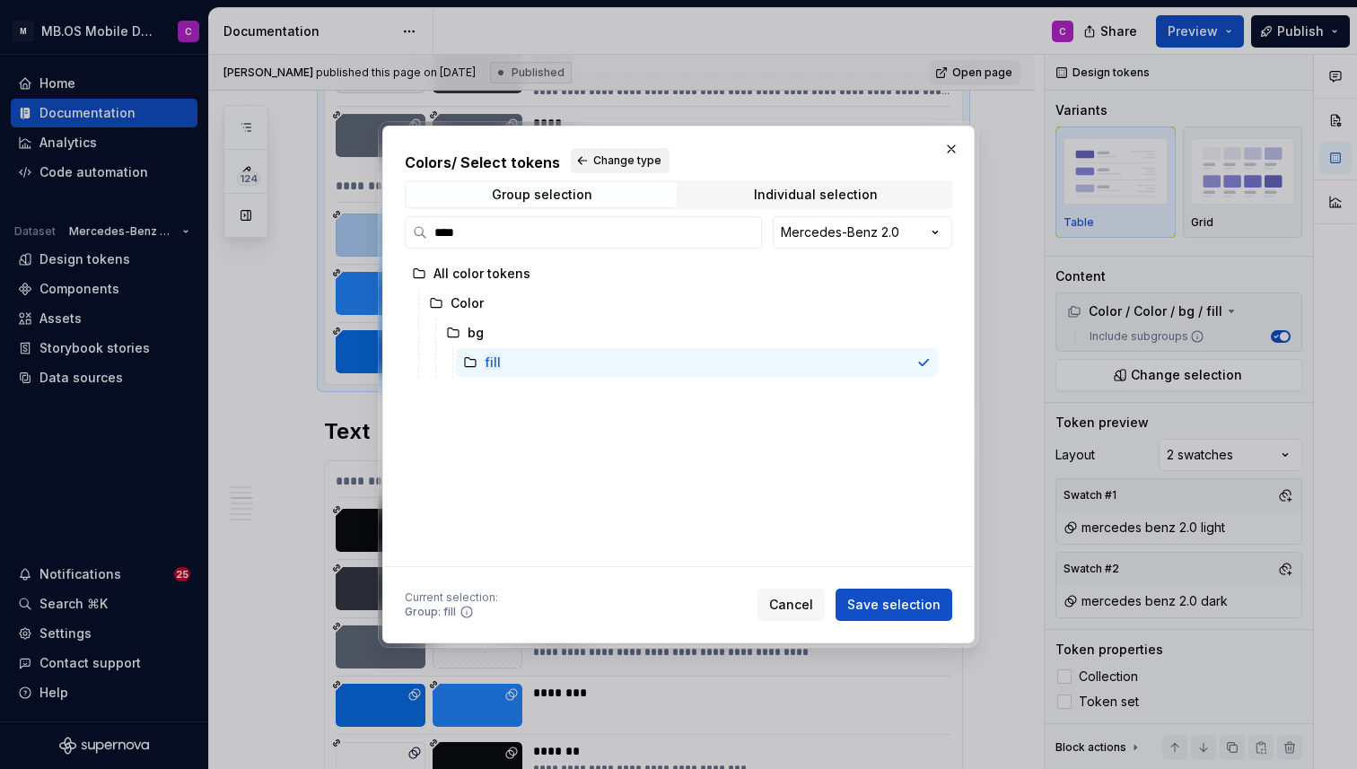
click at [621, 160] on span "Change type" at bounding box center [627, 160] width 68 height 14
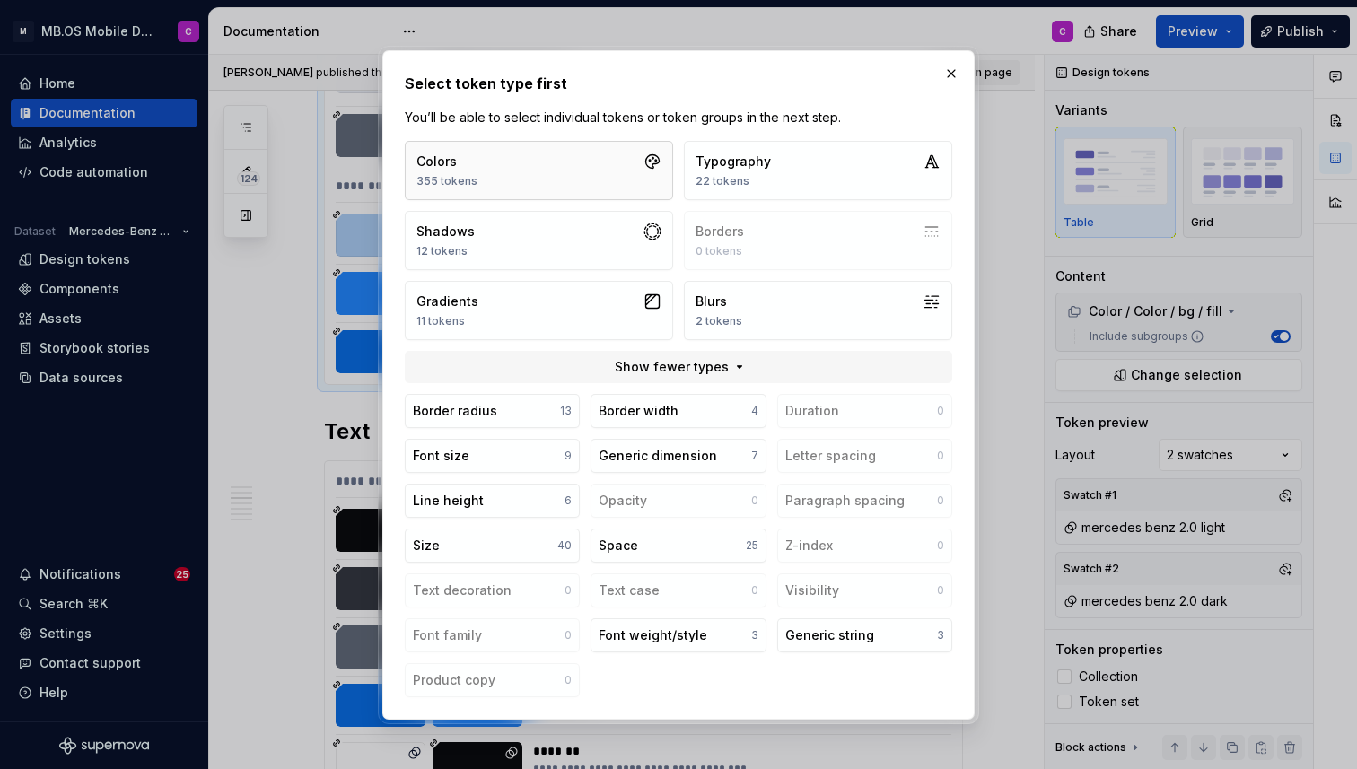
click at [519, 167] on button "Colors 355 tokens" at bounding box center [539, 170] width 268 height 59
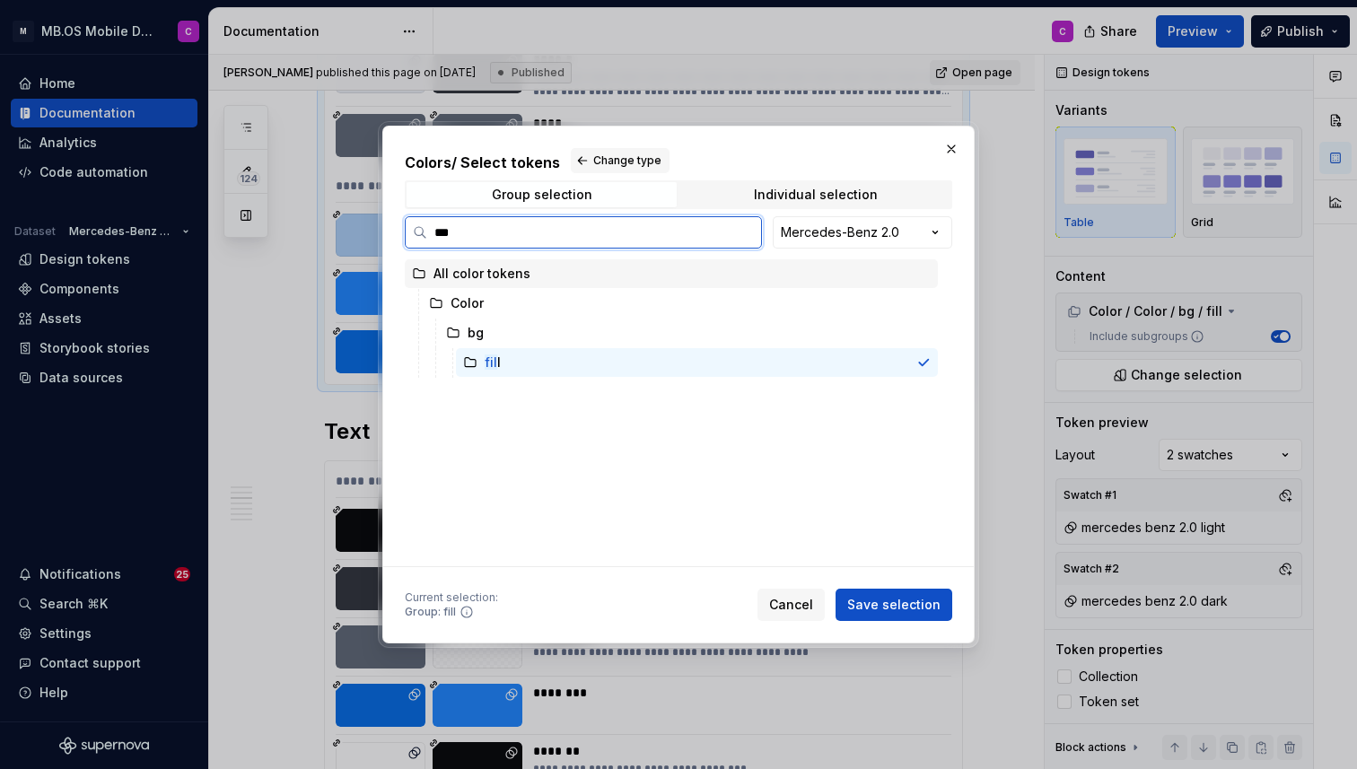
type input "****"
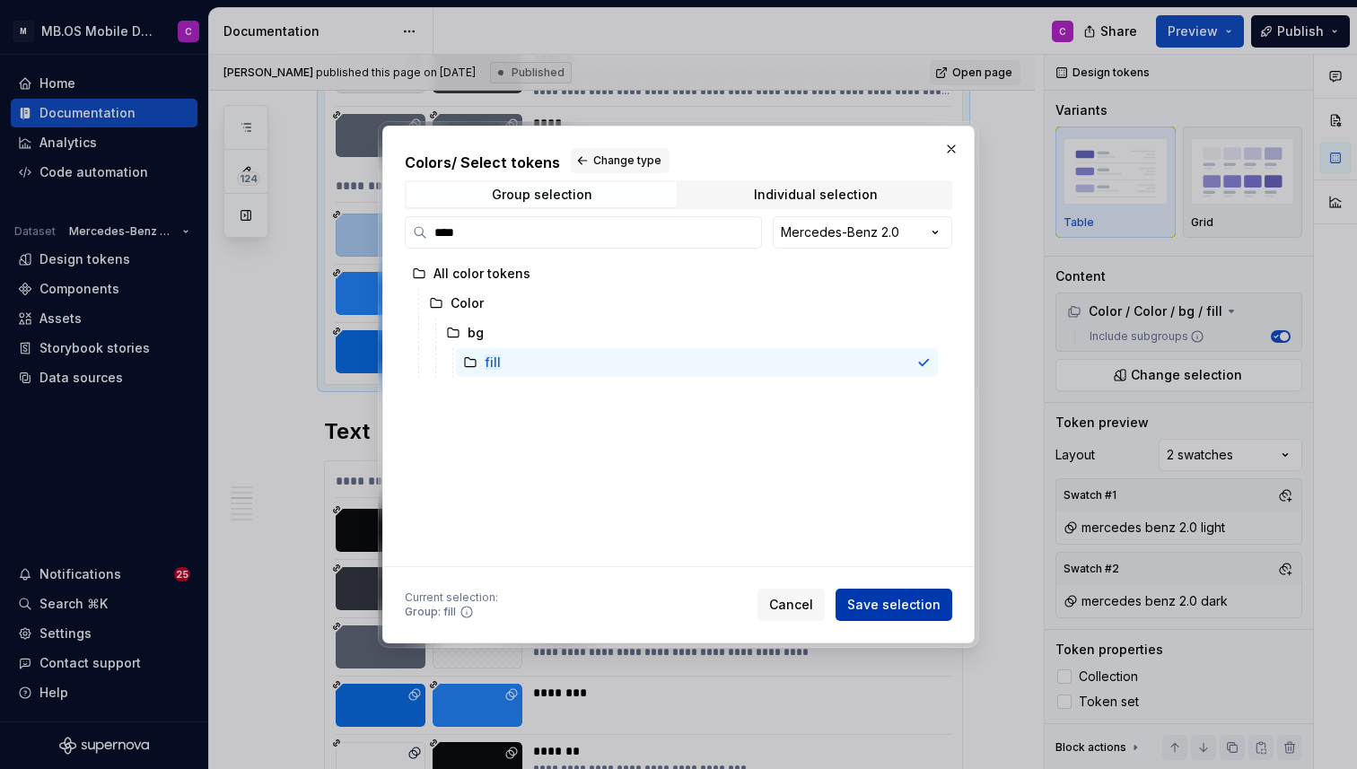
click at [884, 601] on span "Save selection" at bounding box center [893, 605] width 93 height 18
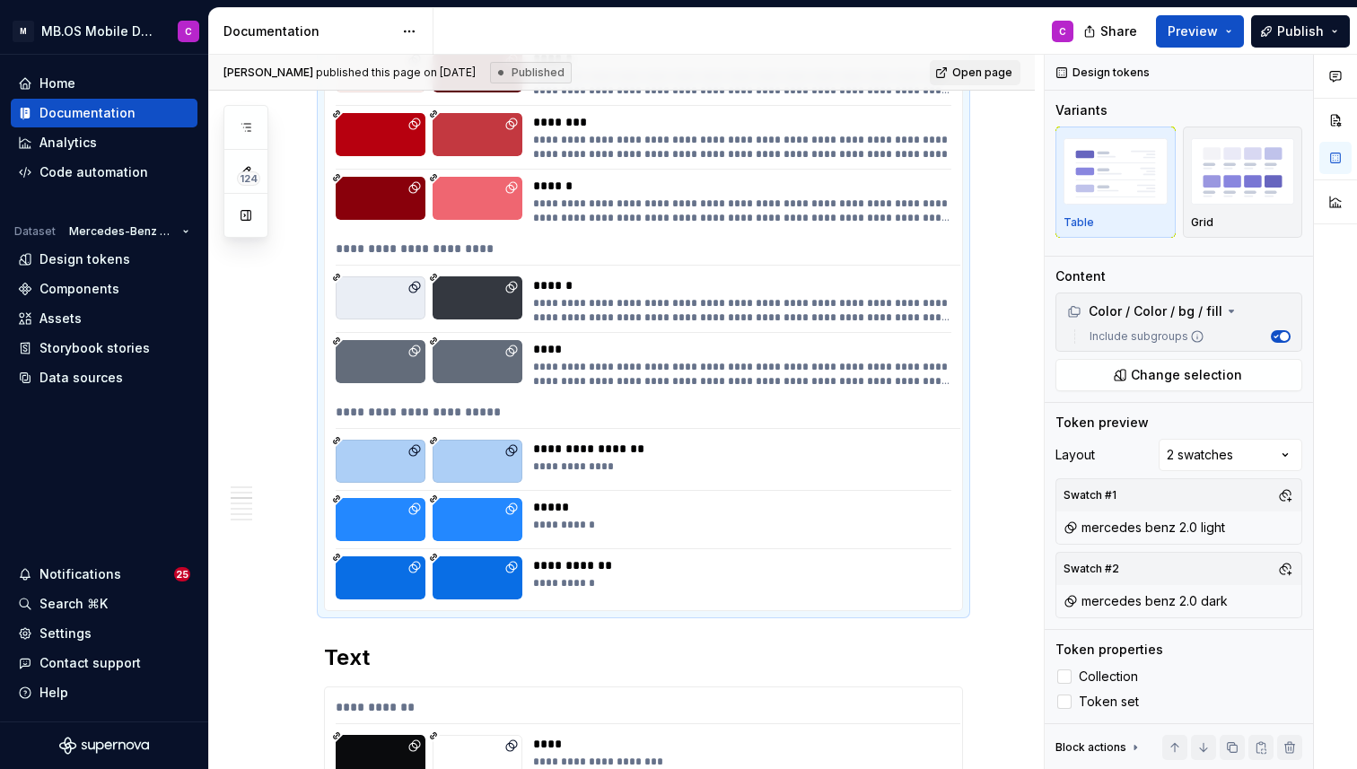
scroll to position [2122, 0]
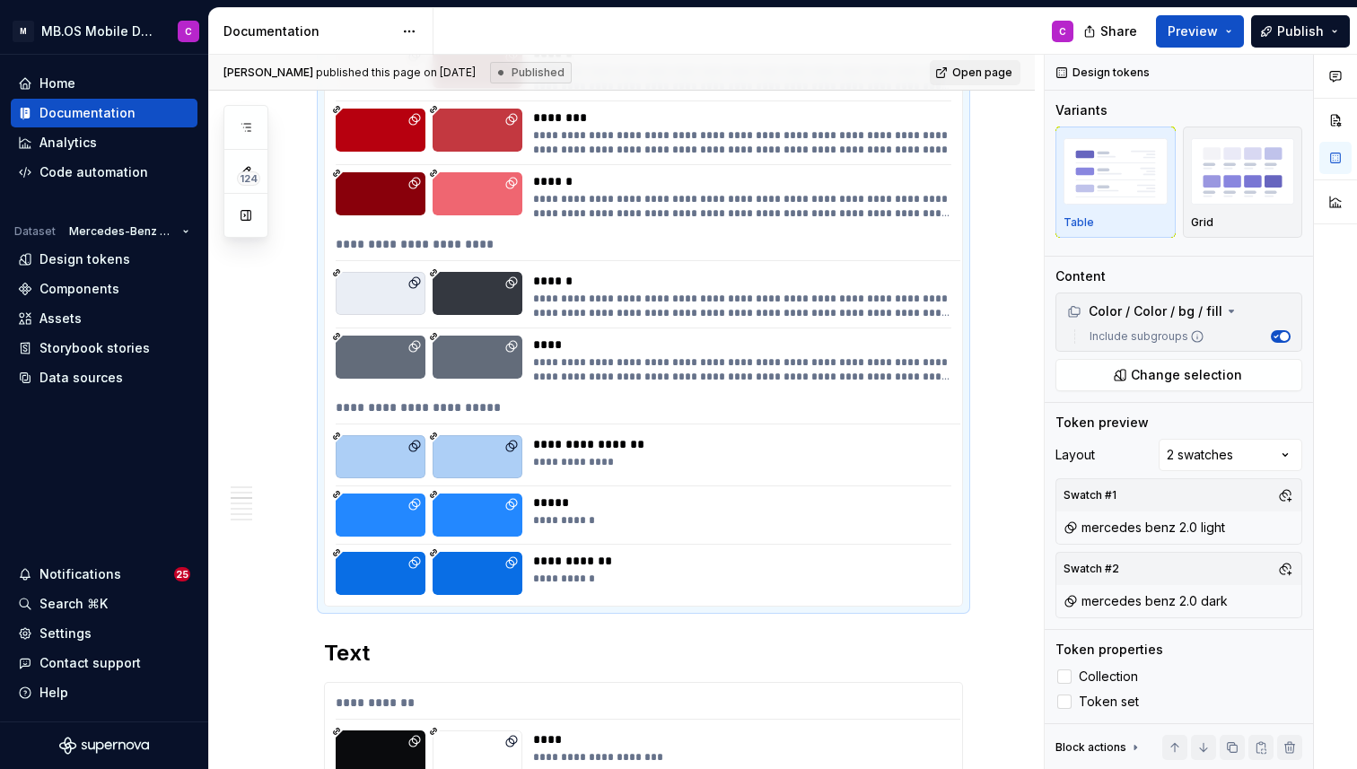
click at [1061, 675] on div at bounding box center [1064, 676] width 14 height 14
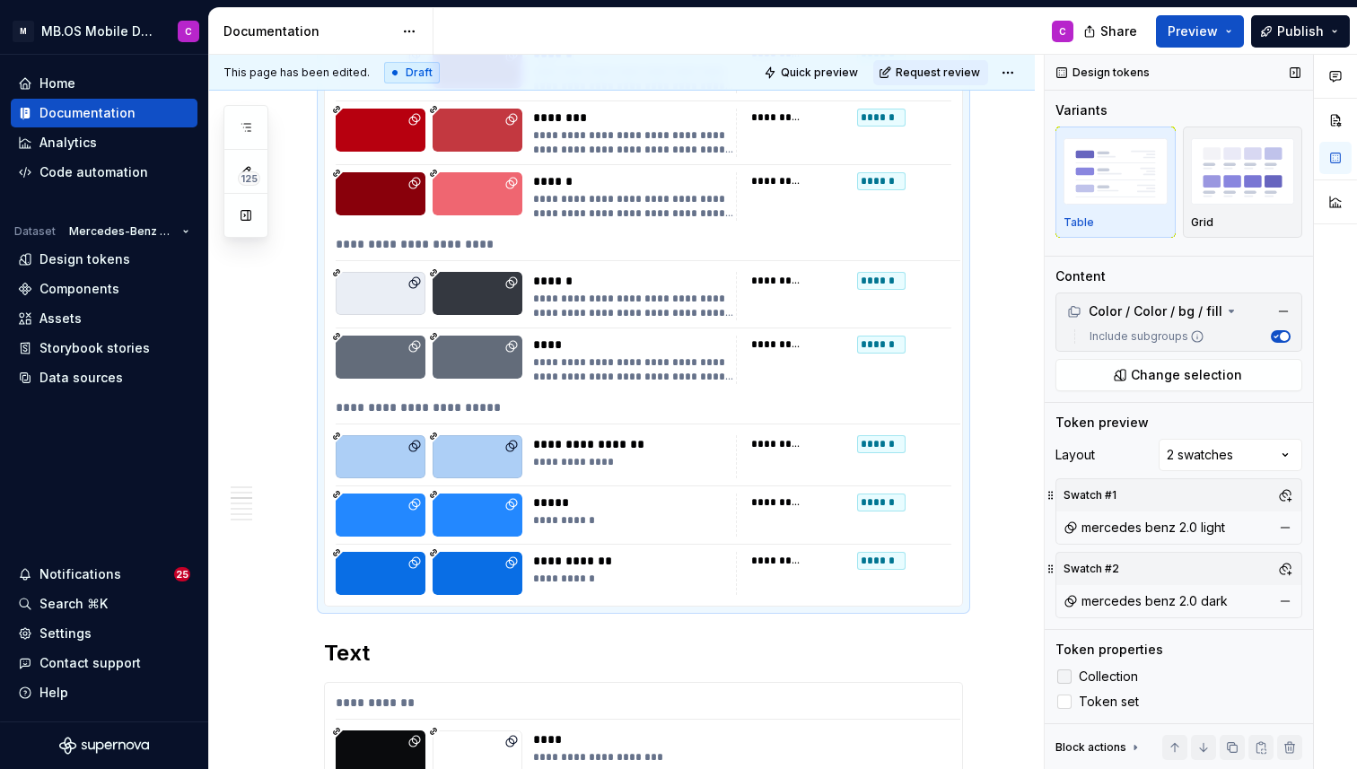
click at [1064, 676] on icon at bounding box center [1064, 676] width 0 height 0
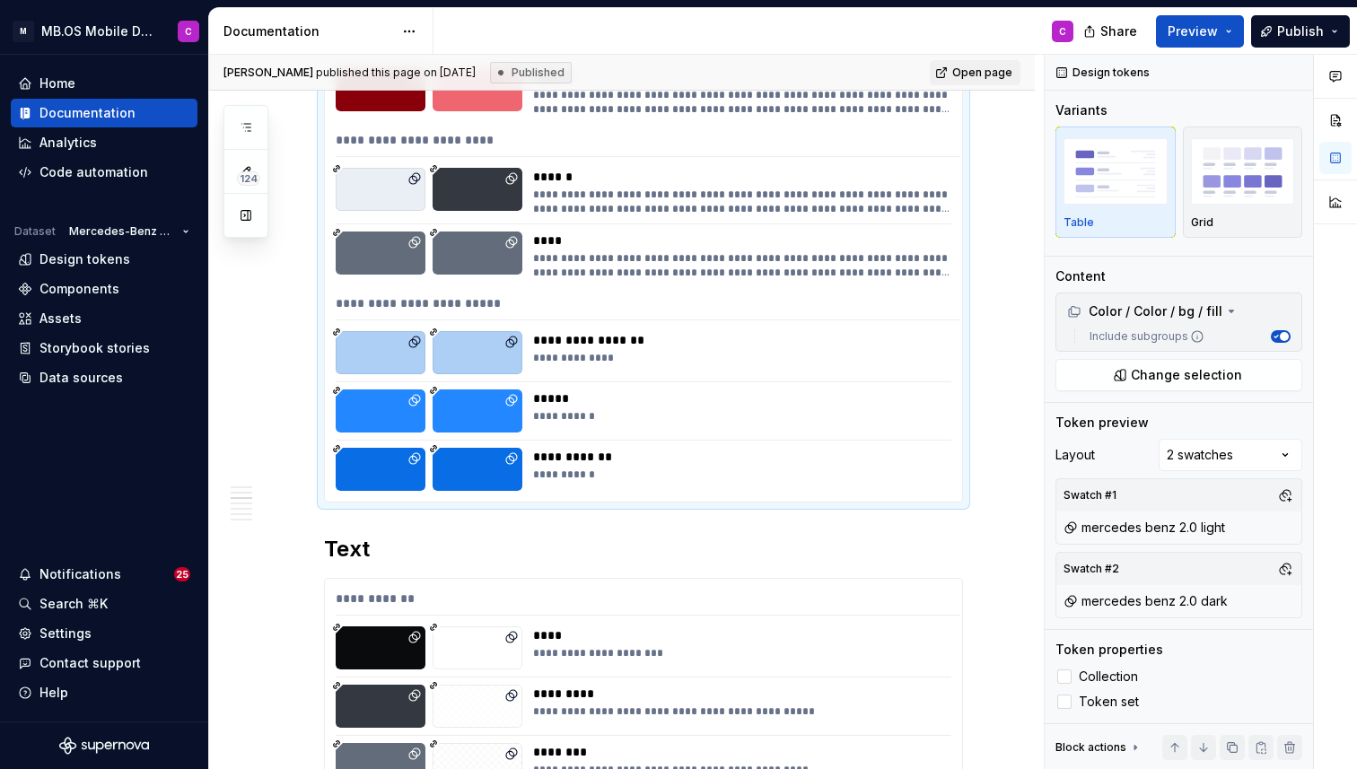
scroll to position [2231, 0]
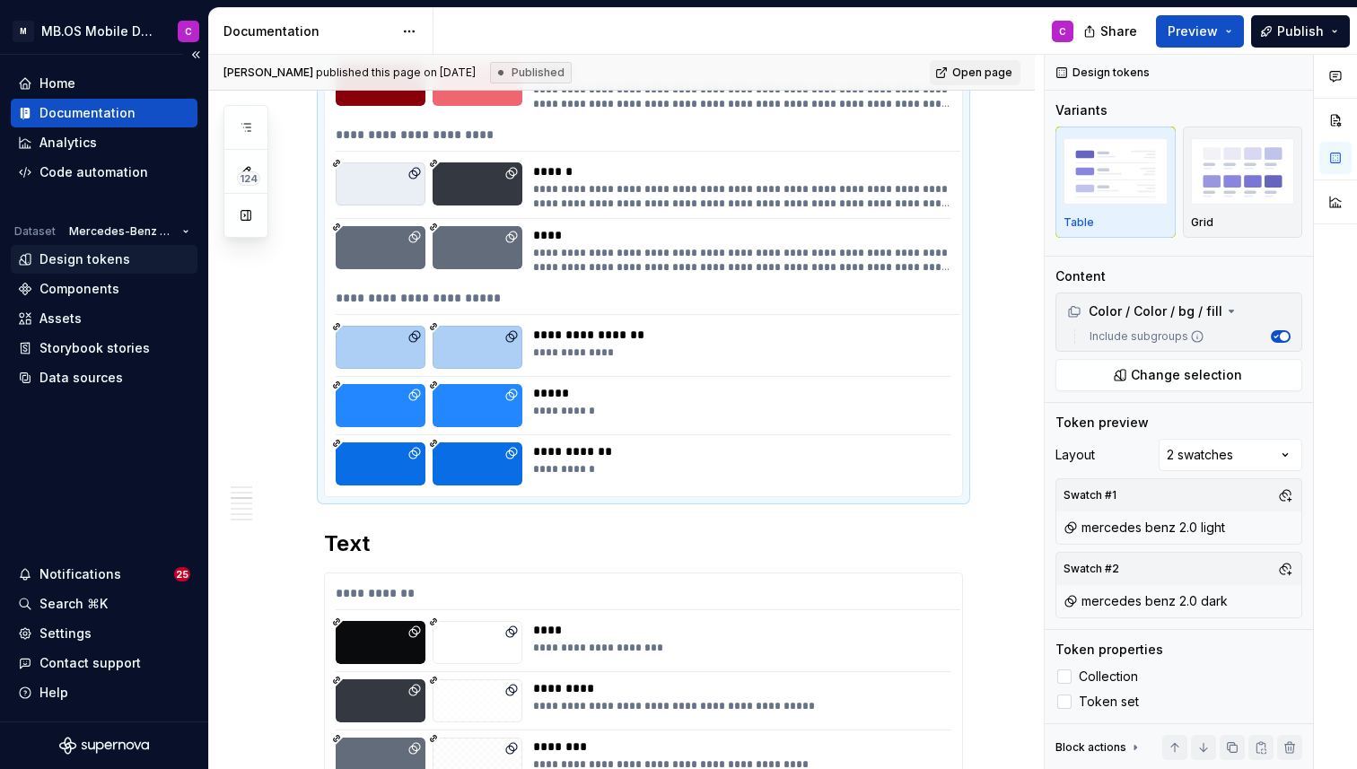
click at [91, 263] on div "Design tokens" at bounding box center [84, 259] width 91 height 18
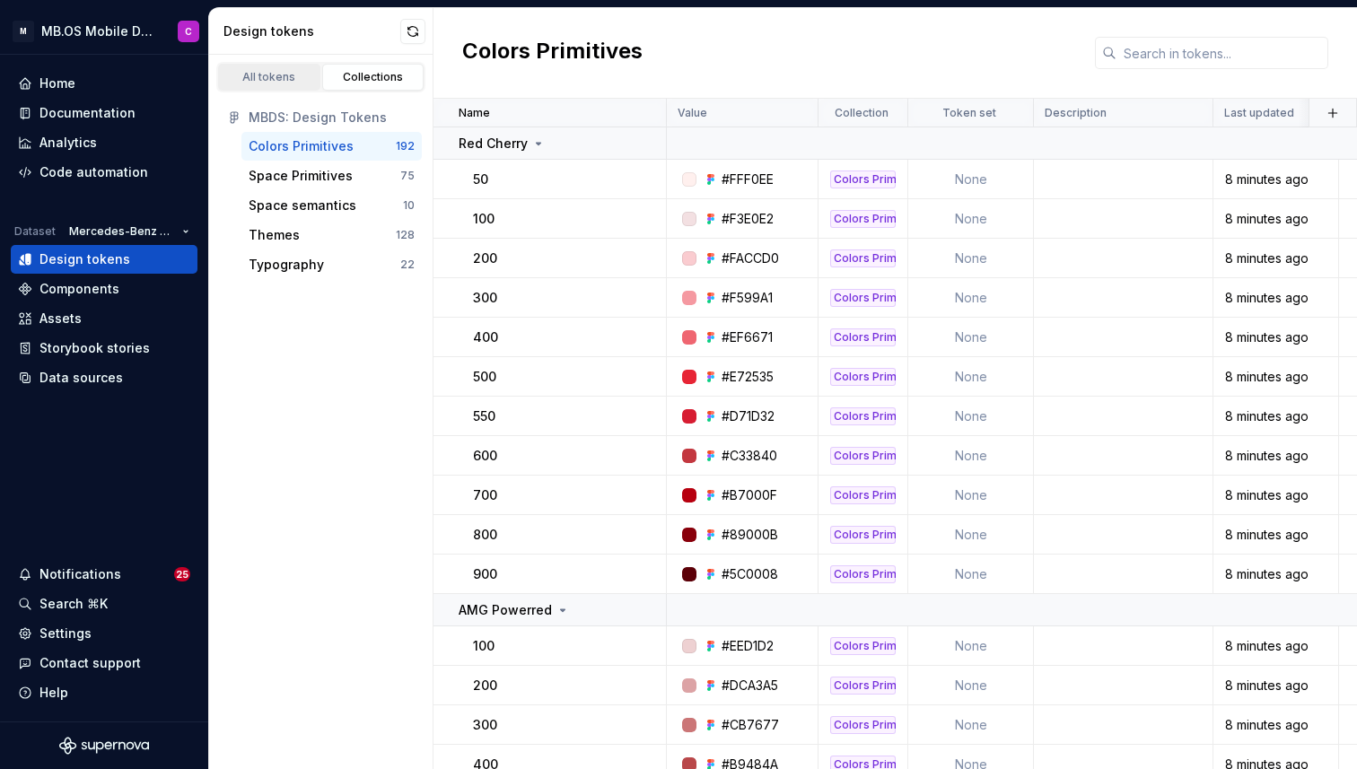
click at [272, 73] on div "All tokens" at bounding box center [269, 77] width 90 height 14
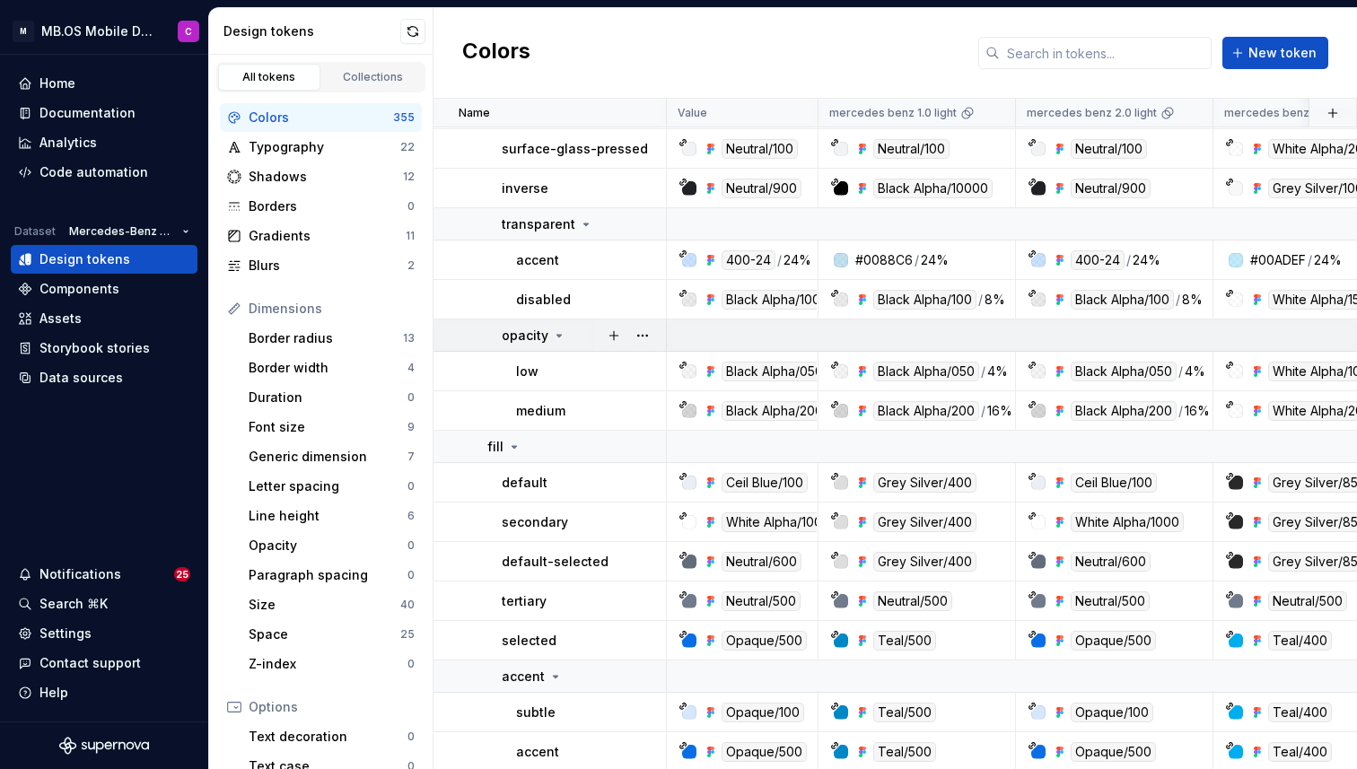
scroll to position [321, 0]
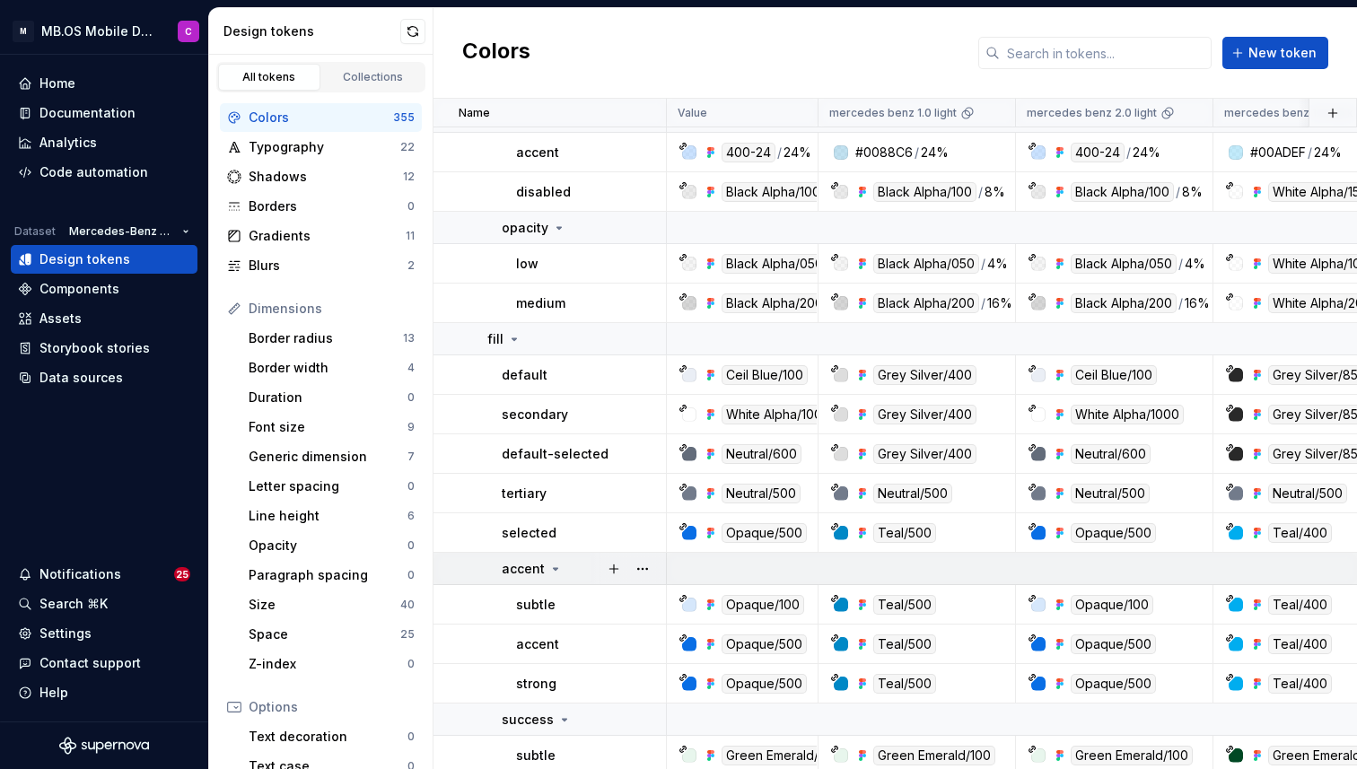
click at [548, 568] on icon at bounding box center [555, 569] width 14 height 14
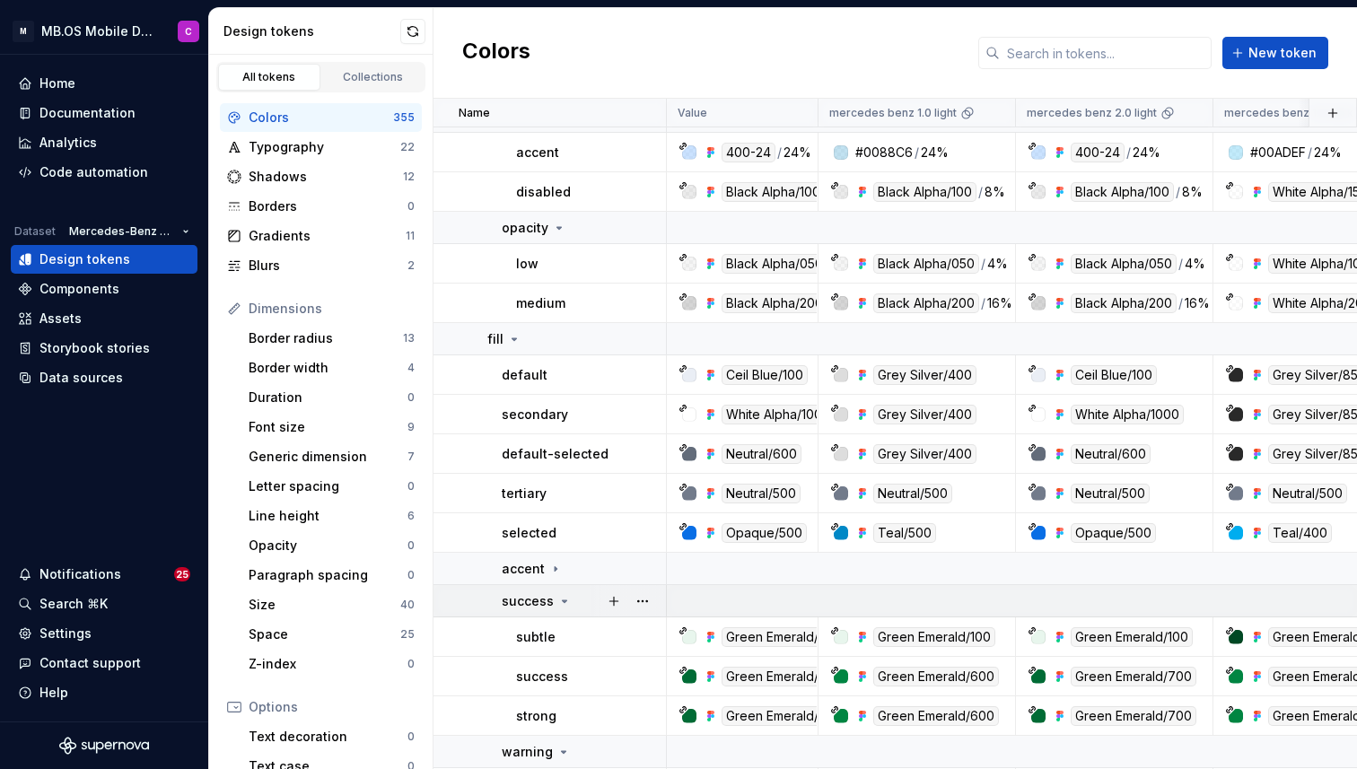
click at [557, 598] on icon at bounding box center [564, 601] width 14 height 14
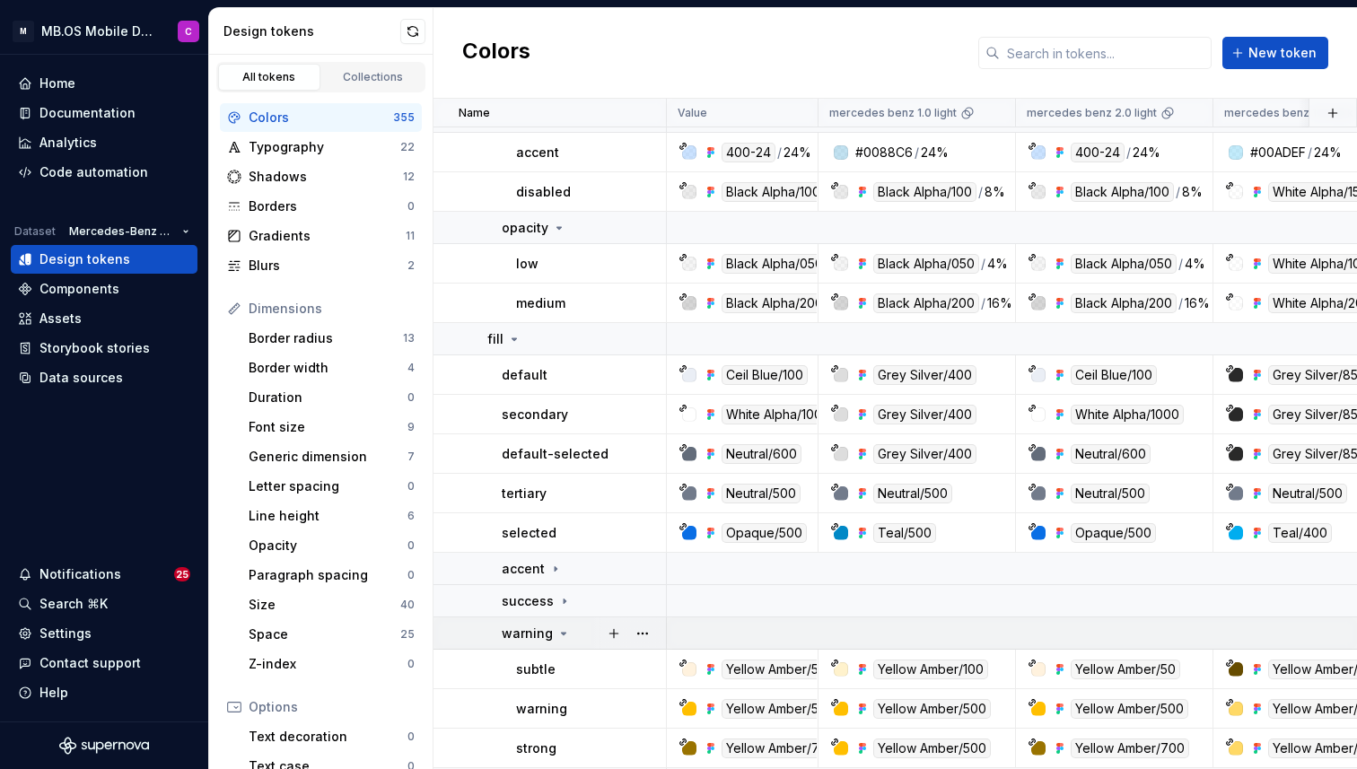
click at [562, 633] on icon at bounding box center [564, 634] width 4 height 2
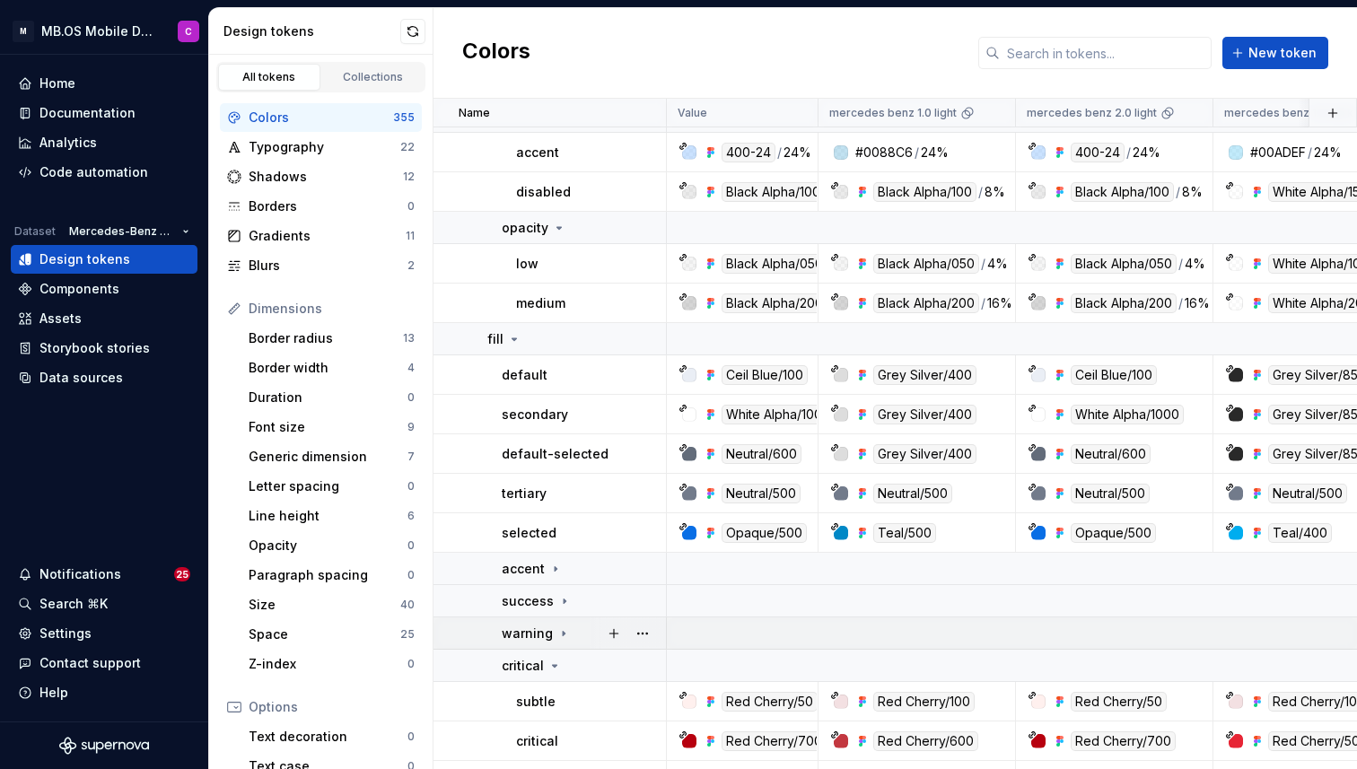
scroll to position [434, 0]
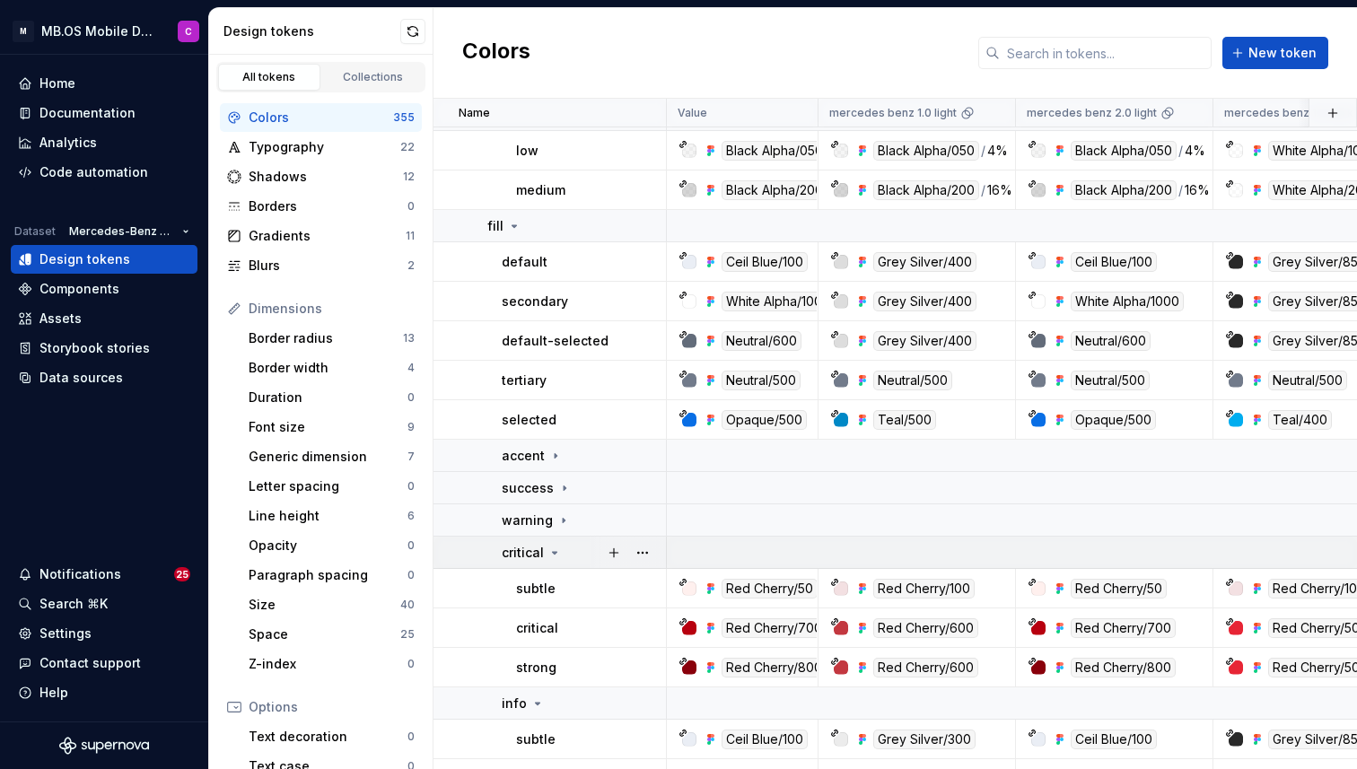
click at [551, 549] on icon at bounding box center [554, 553] width 14 height 14
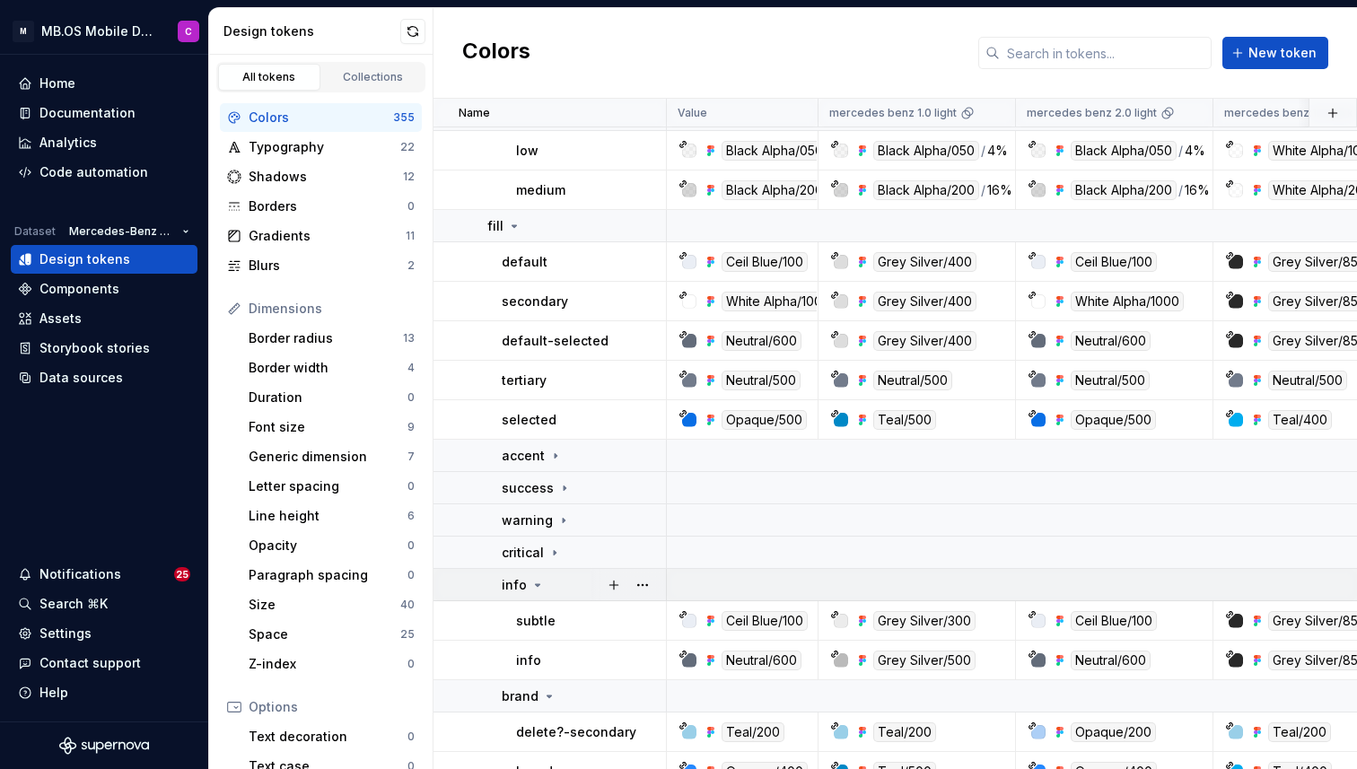
click at [540, 585] on icon at bounding box center [537, 585] width 14 height 14
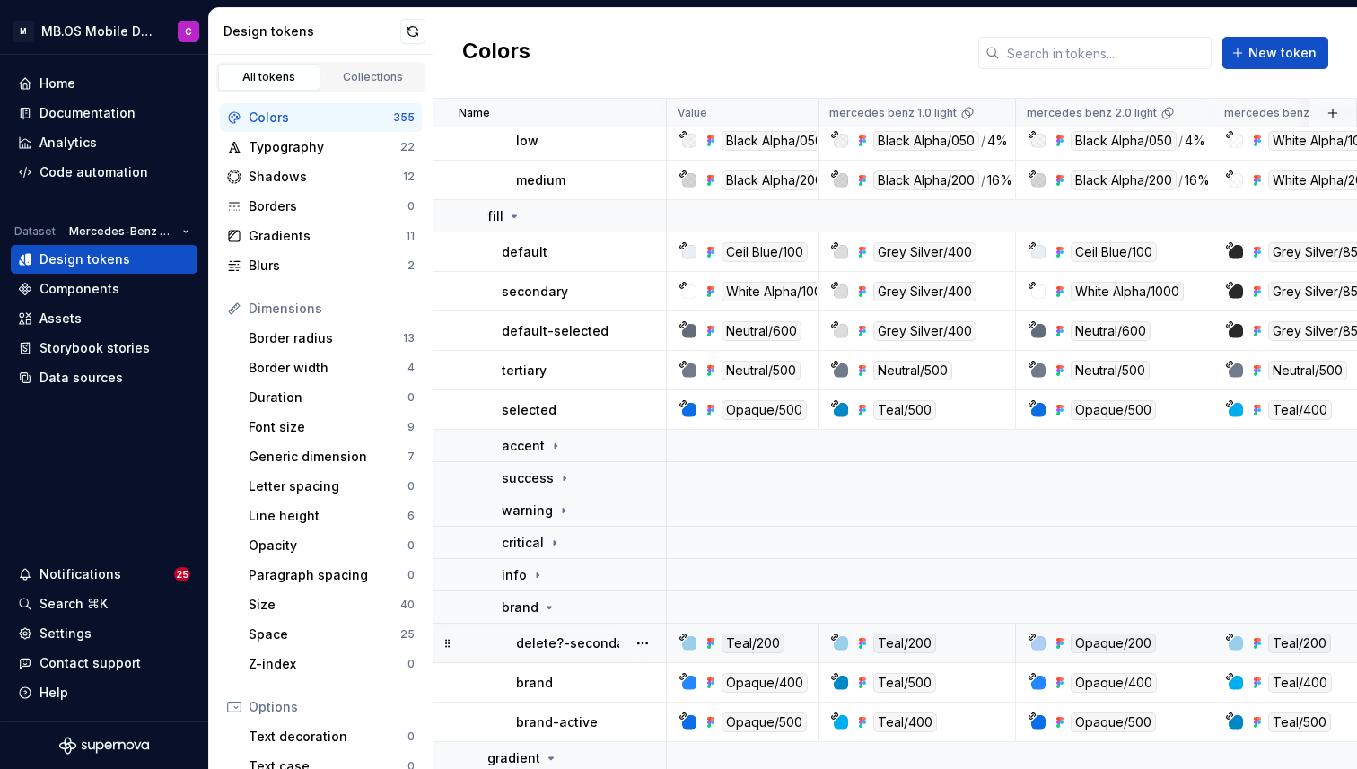
scroll to position [528, 0]
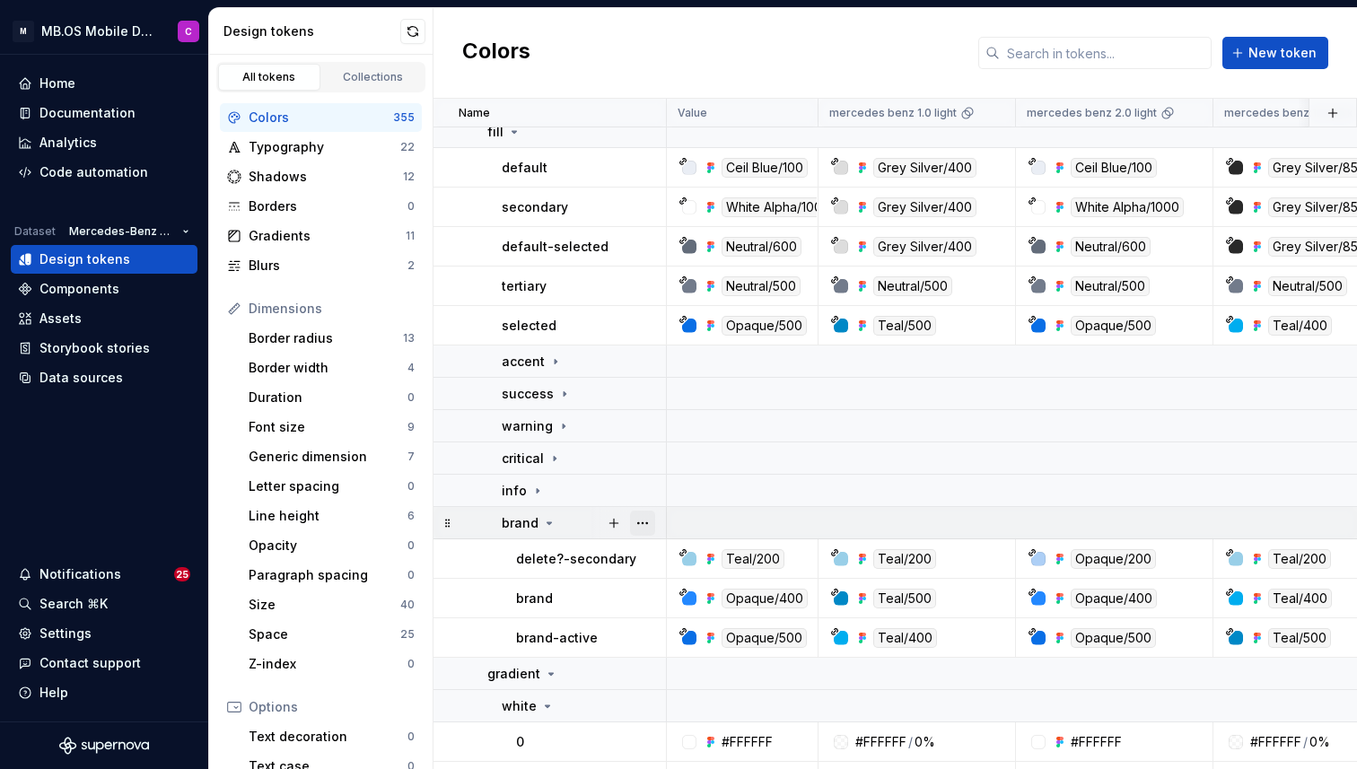
click at [642, 526] on button "button" at bounding box center [642, 523] width 25 height 25
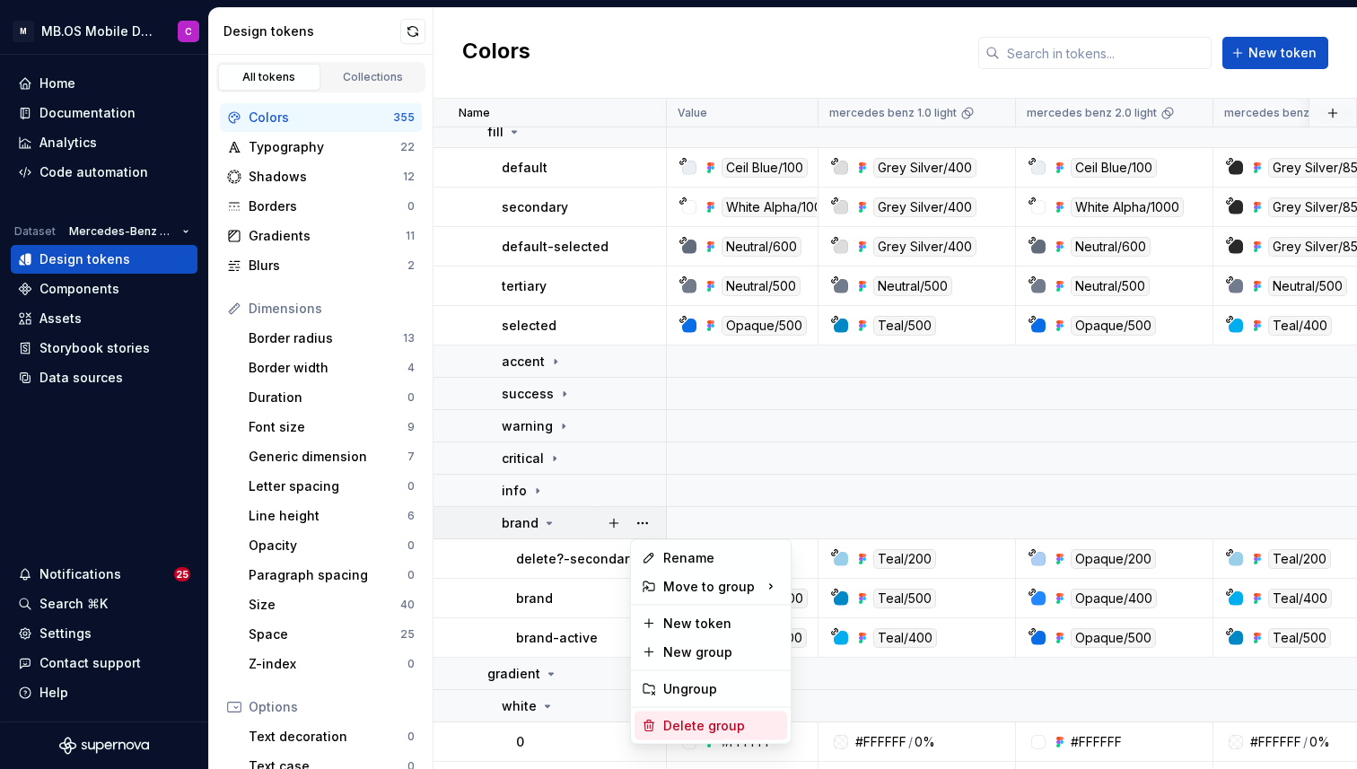
click at [700, 725] on div "Delete group" at bounding box center [721, 726] width 117 height 18
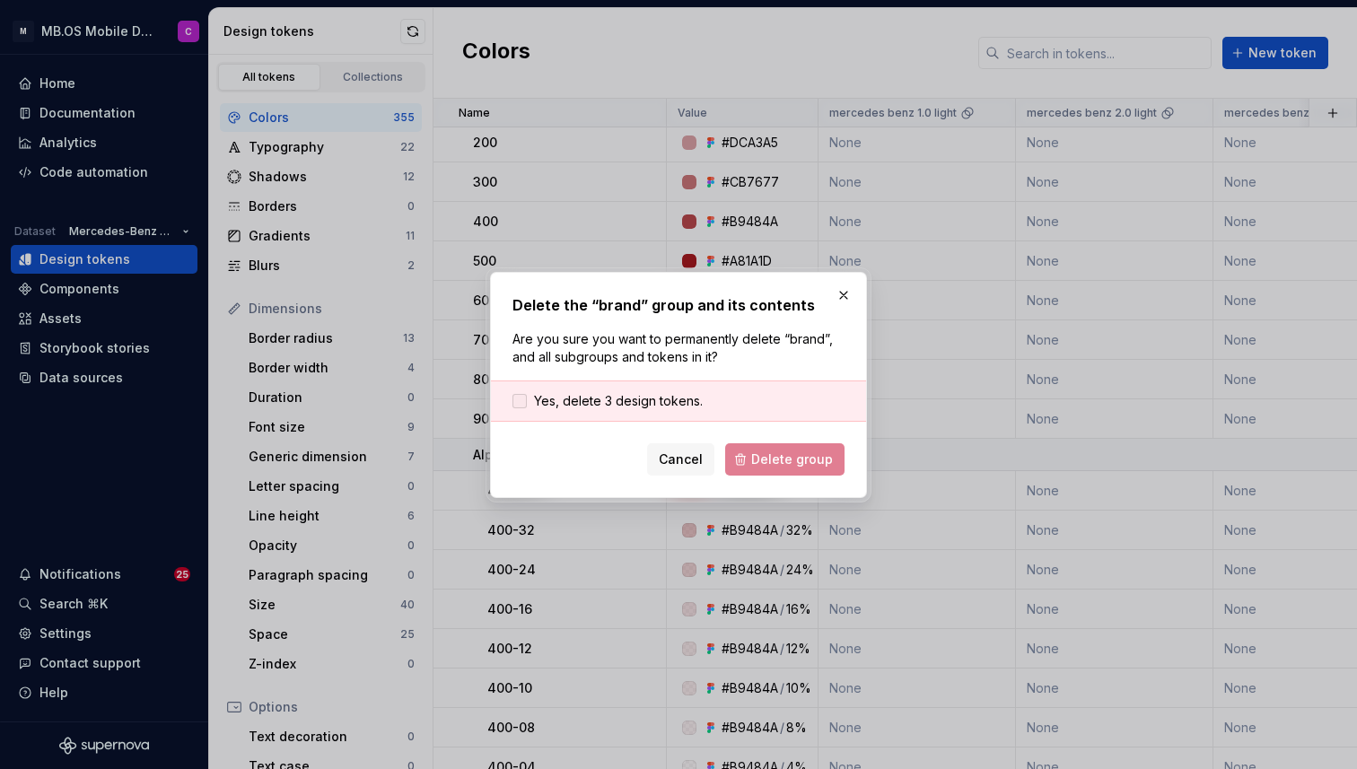
click at [608, 401] on span "Yes, delete 3 design tokens." at bounding box center [618, 401] width 169 height 18
click at [772, 466] on span "Delete group" at bounding box center [792, 459] width 82 height 18
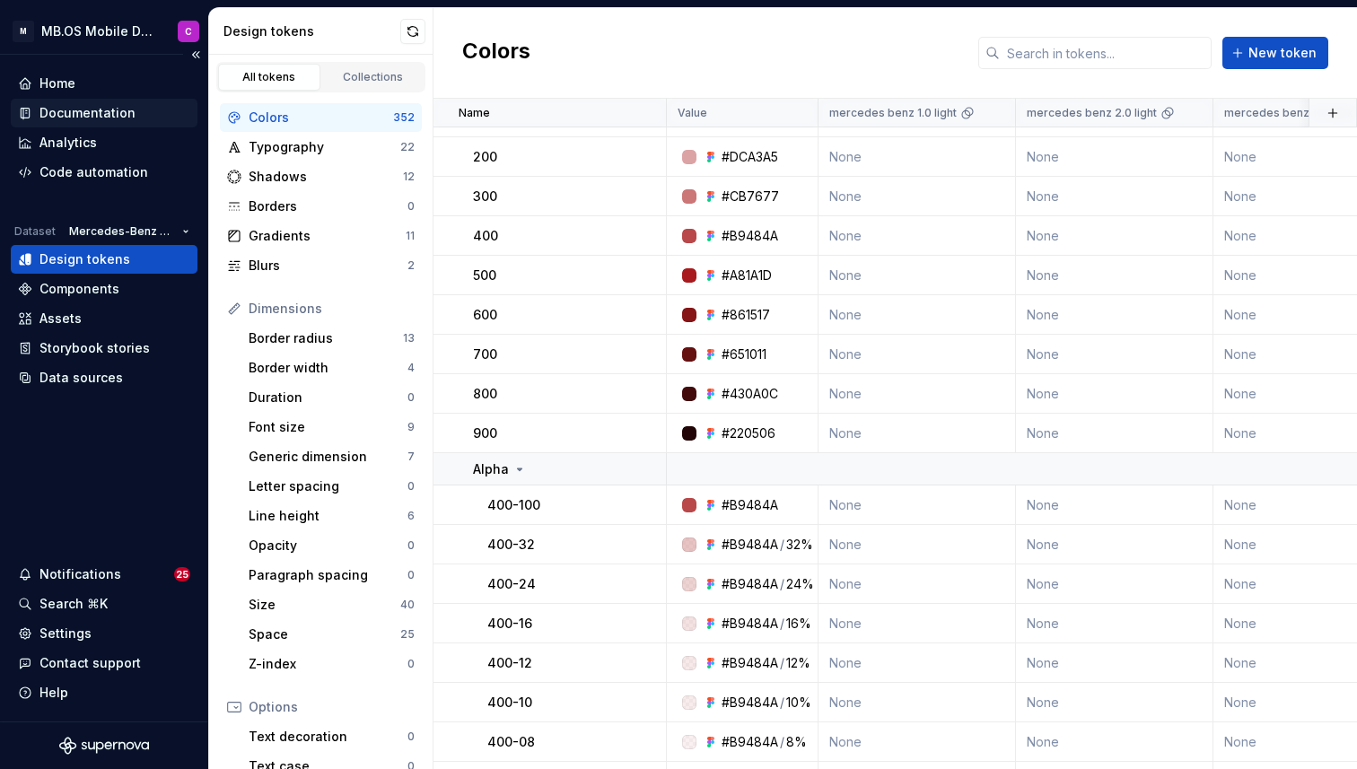
click at [69, 110] on div "Documentation" at bounding box center [87, 113] width 96 height 18
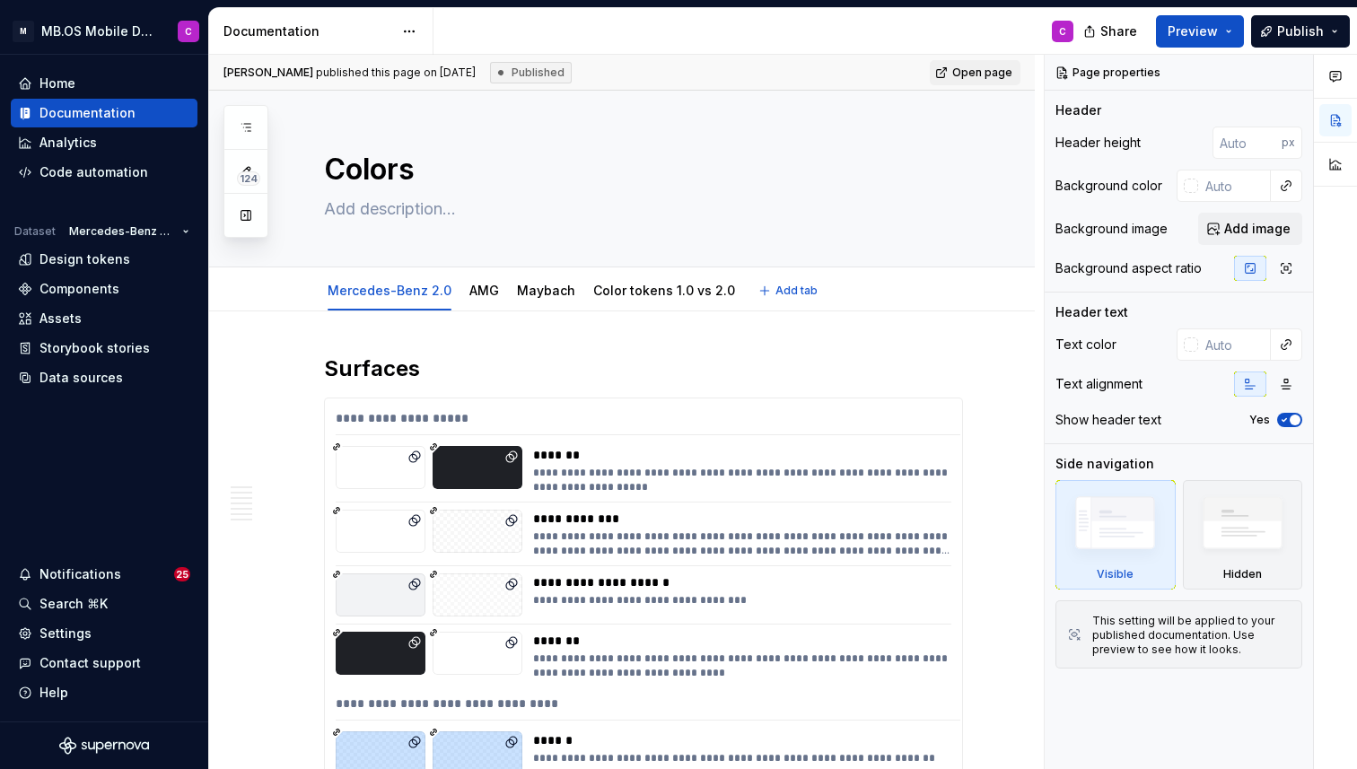
type textarea "*"
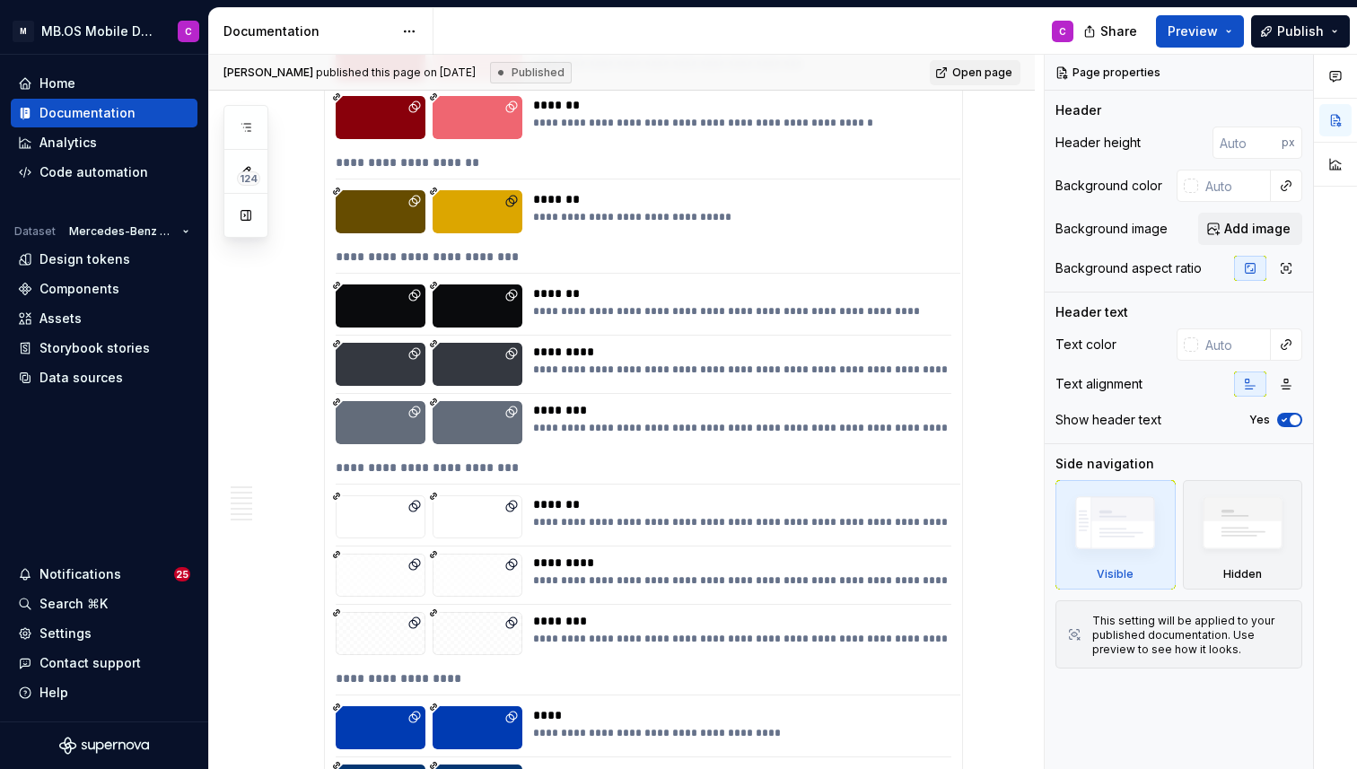
scroll to position [3509, 0]
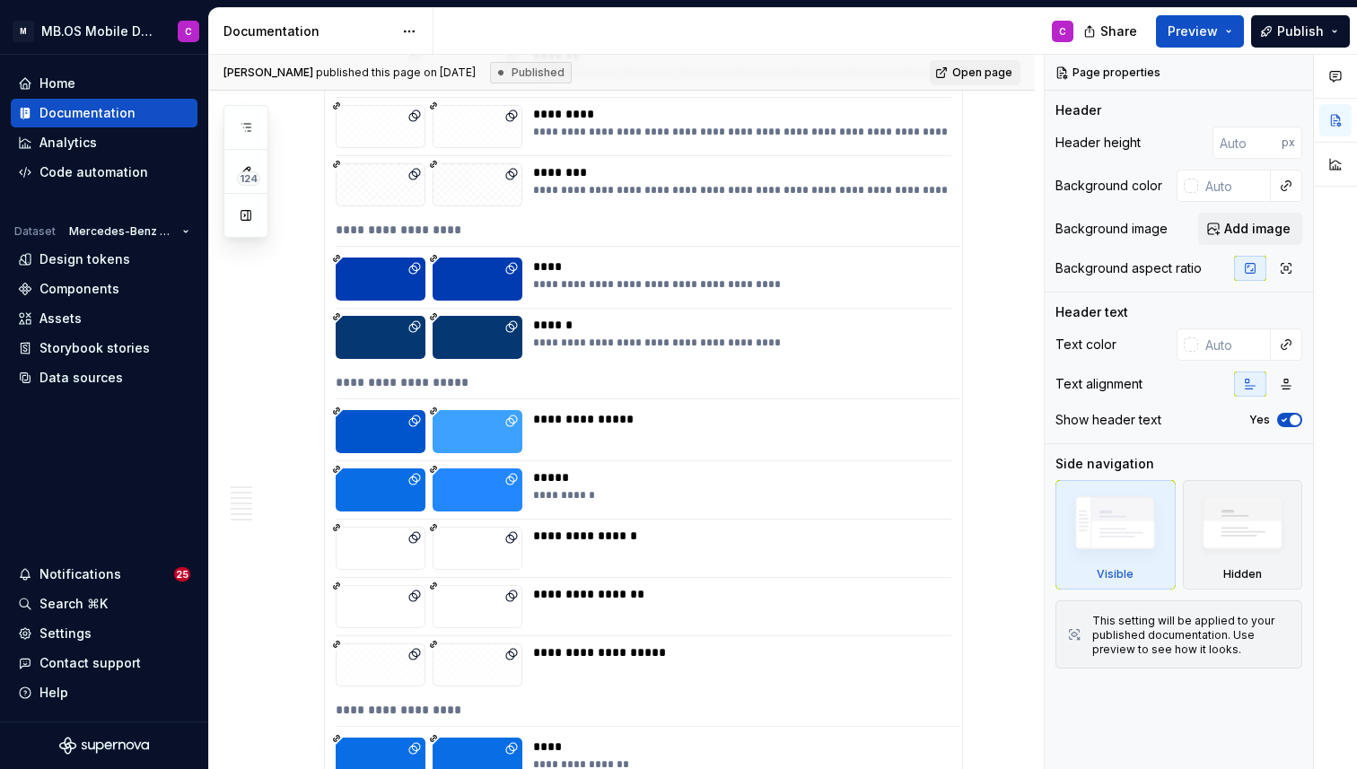
scroll to position [3859, 0]
type textarea "*"
click at [692, 415] on div "**********" at bounding box center [741, 420] width 416 height 18
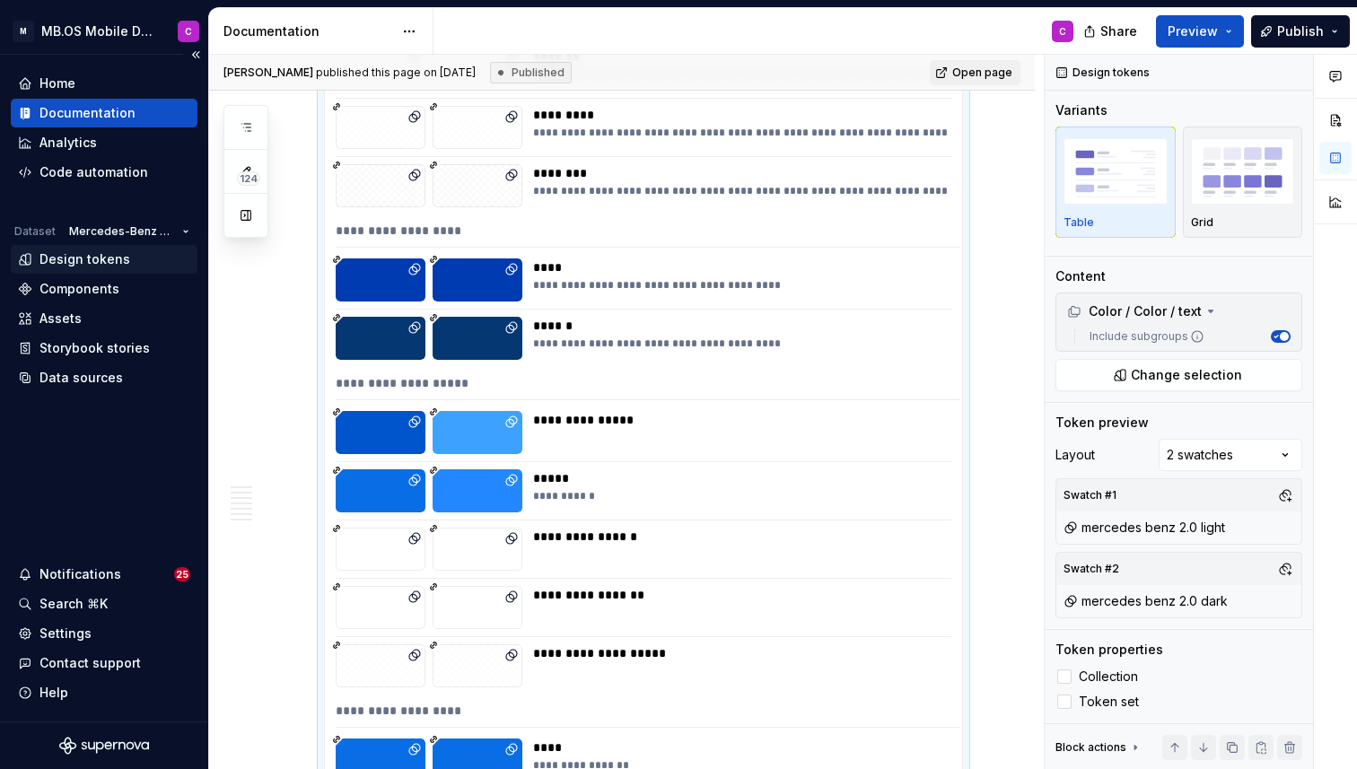
click at [74, 263] on div "Design tokens" at bounding box center [84, 259] width 91 height 18
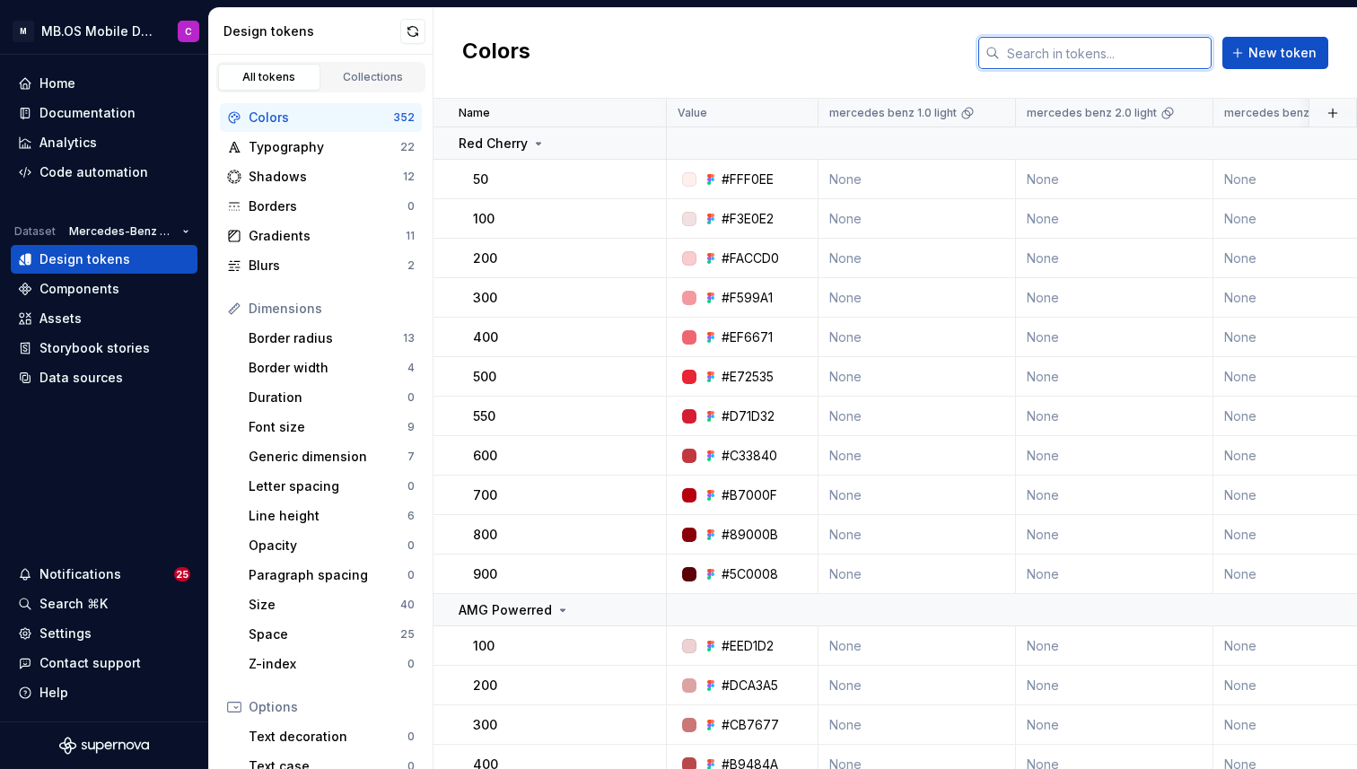
click at [1055, 49] on input "text" at bounding box center [1105, 53] width 212 height 32
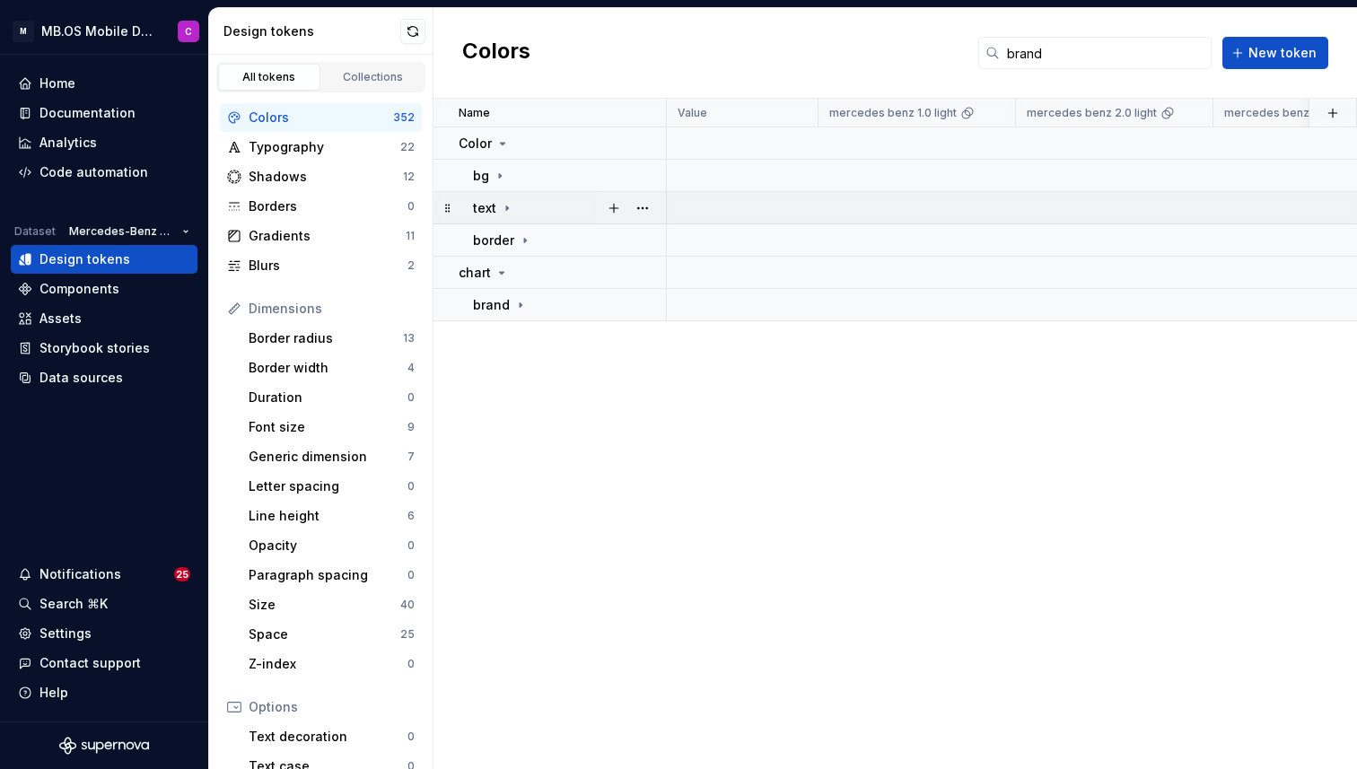
click at [501, 212] on icon at bounding box center [507, 208] width 14 height 14
click at [508, 206] on icon at bounding box center [507, 208] width 14 height 14
click at [534, 240] on icon at bounding box center [535, 240] width 2 height 4
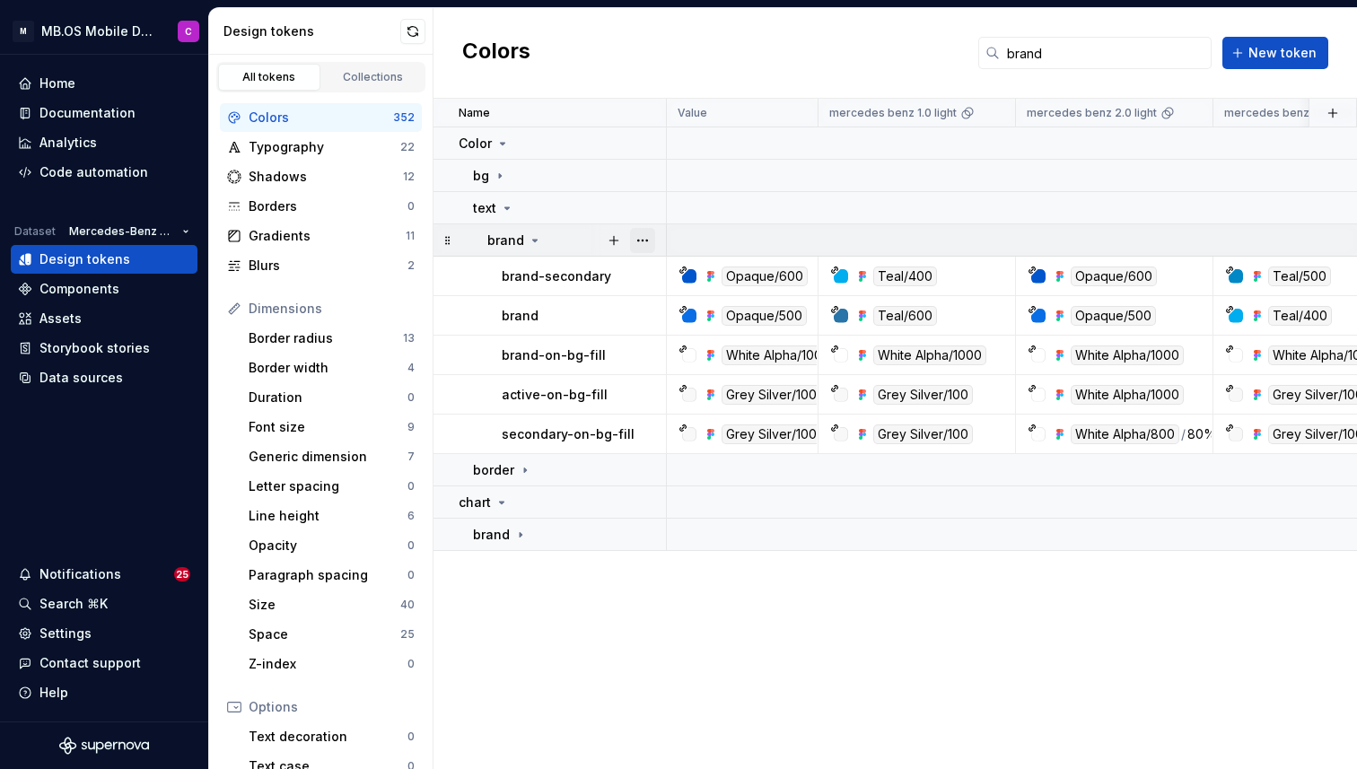
click at [640, 234] on button "button" at bounding box center [642, 240] width 25 height 25
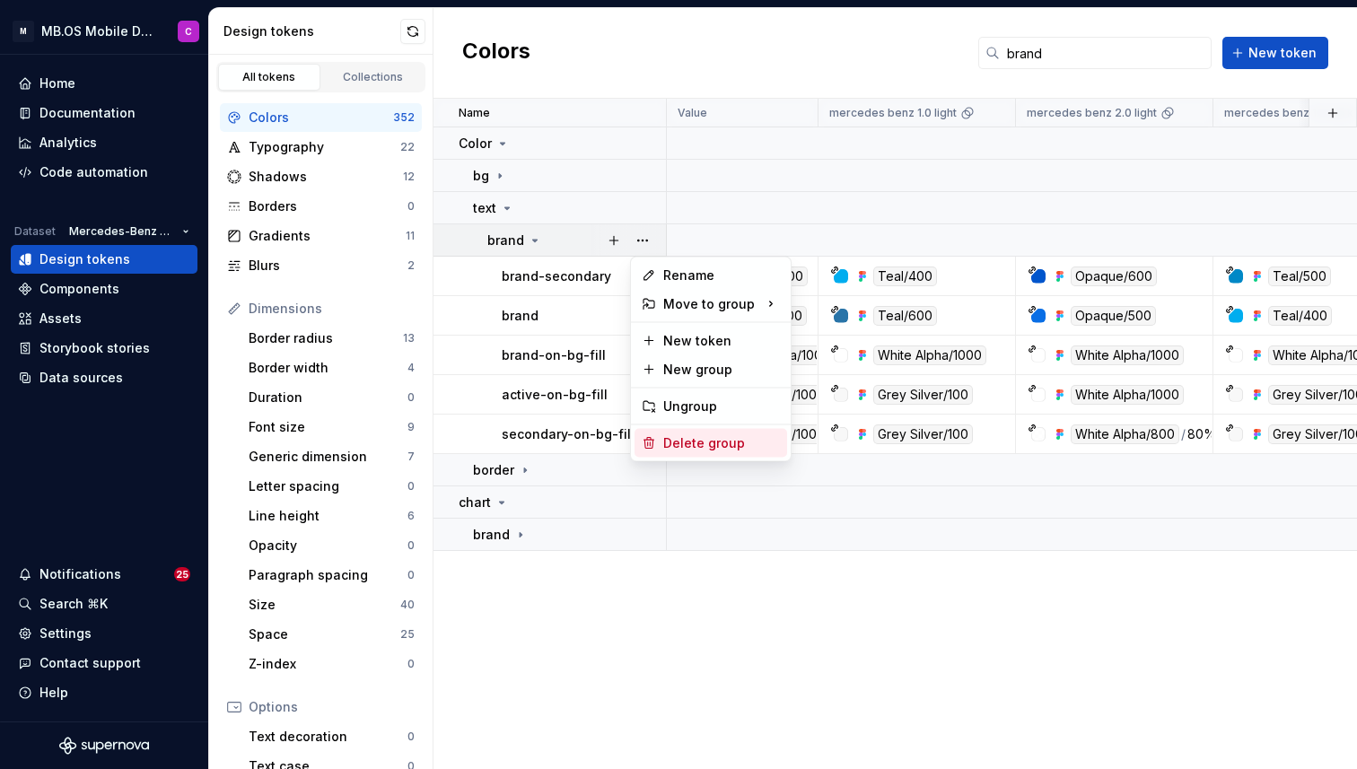
click at [687, 441] on div "Delete group" at bounding box center [721, 443] width 117 height 18
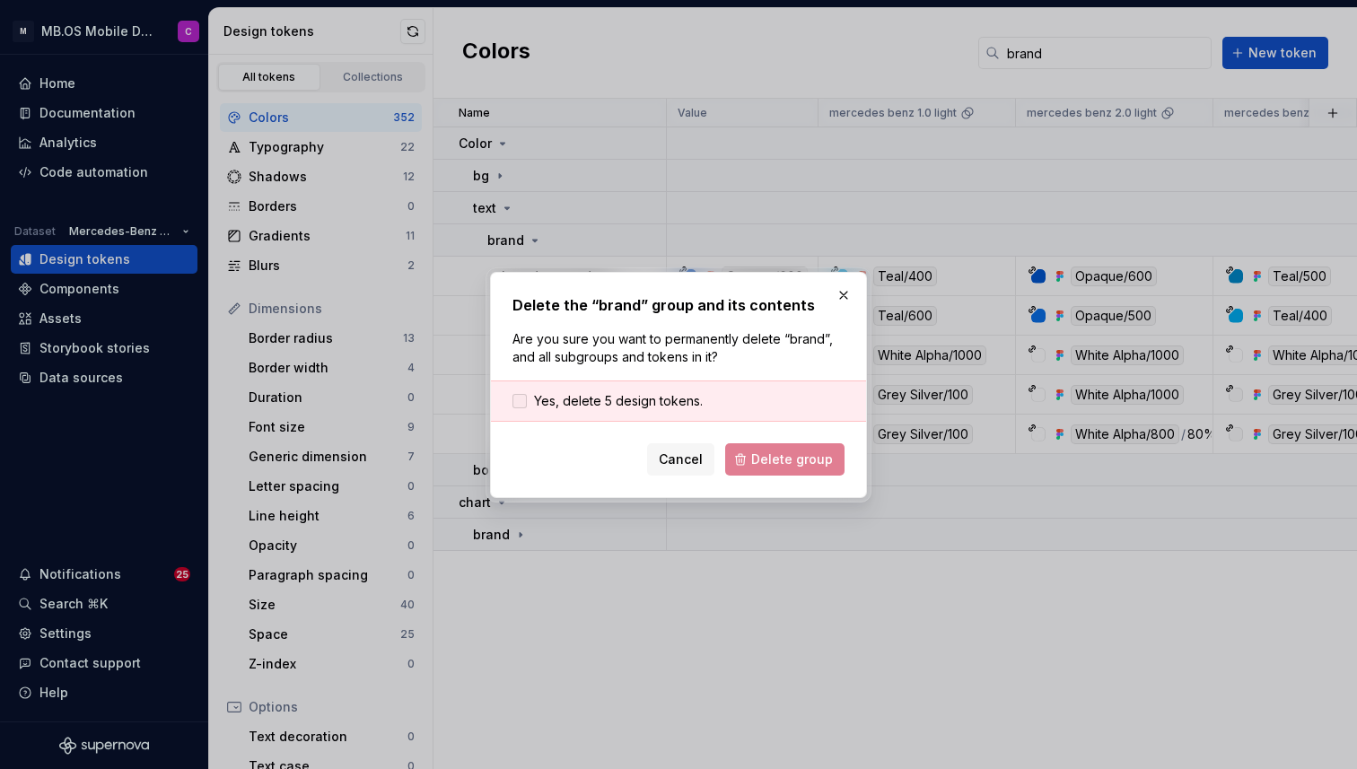
click at [565, 398] on span "Yes, delete 5 design tokens." at bounding box center [618, 401] width 169 height 18
click at [788, 462] on span "Delete group" at bounding box center [792, 459] width 82 height 18
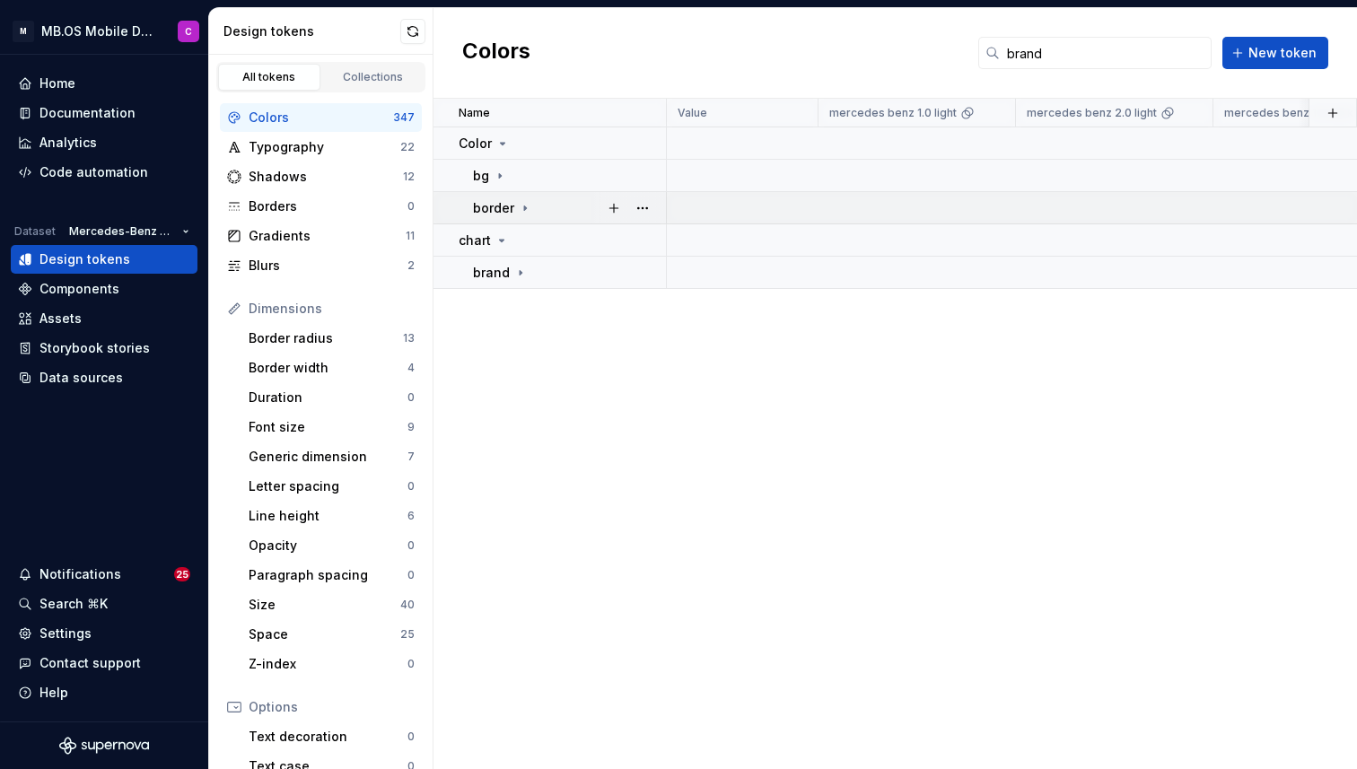
click at [521, 207] on icon at bounding box center [525, 208] width 14 height 14
click at [530, 242] on icon at bounding box center [535, 240] width 14 height 14
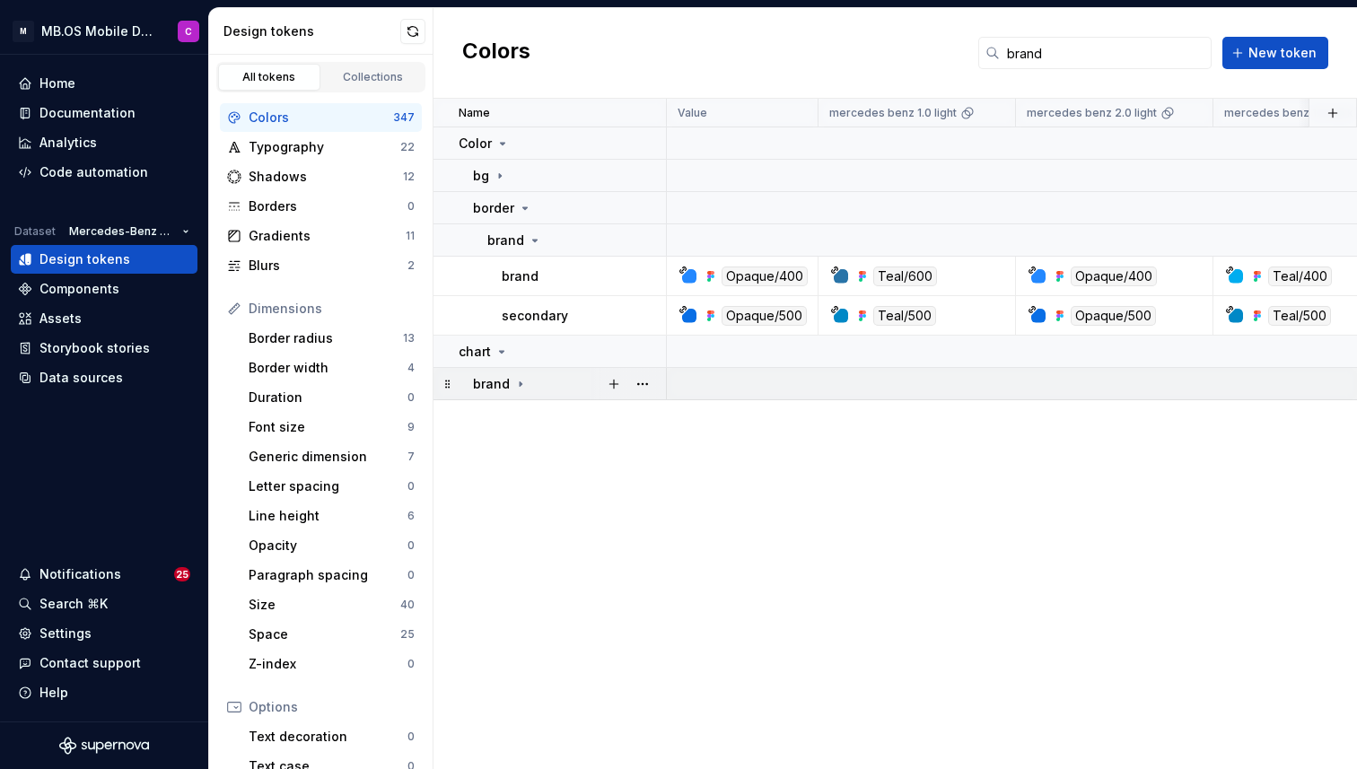
click at [519, 380] on icon at bounding box center [520, 384] width 14 height 14
click at [650, 380] on button "button" at bounding box center [642, 383] width 25 height 25
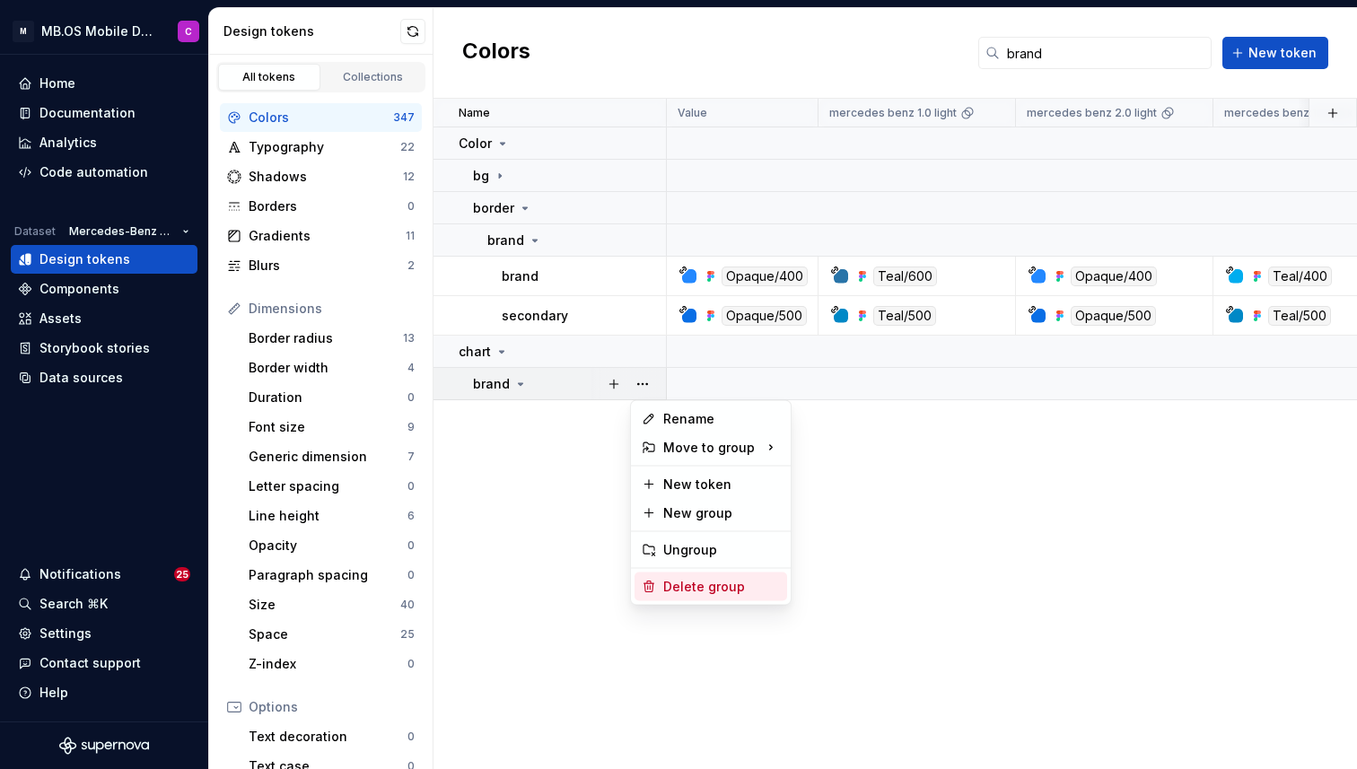
click at [711, 585] on div "Delete group" at bounding box center [721, 587] width 117 height 18
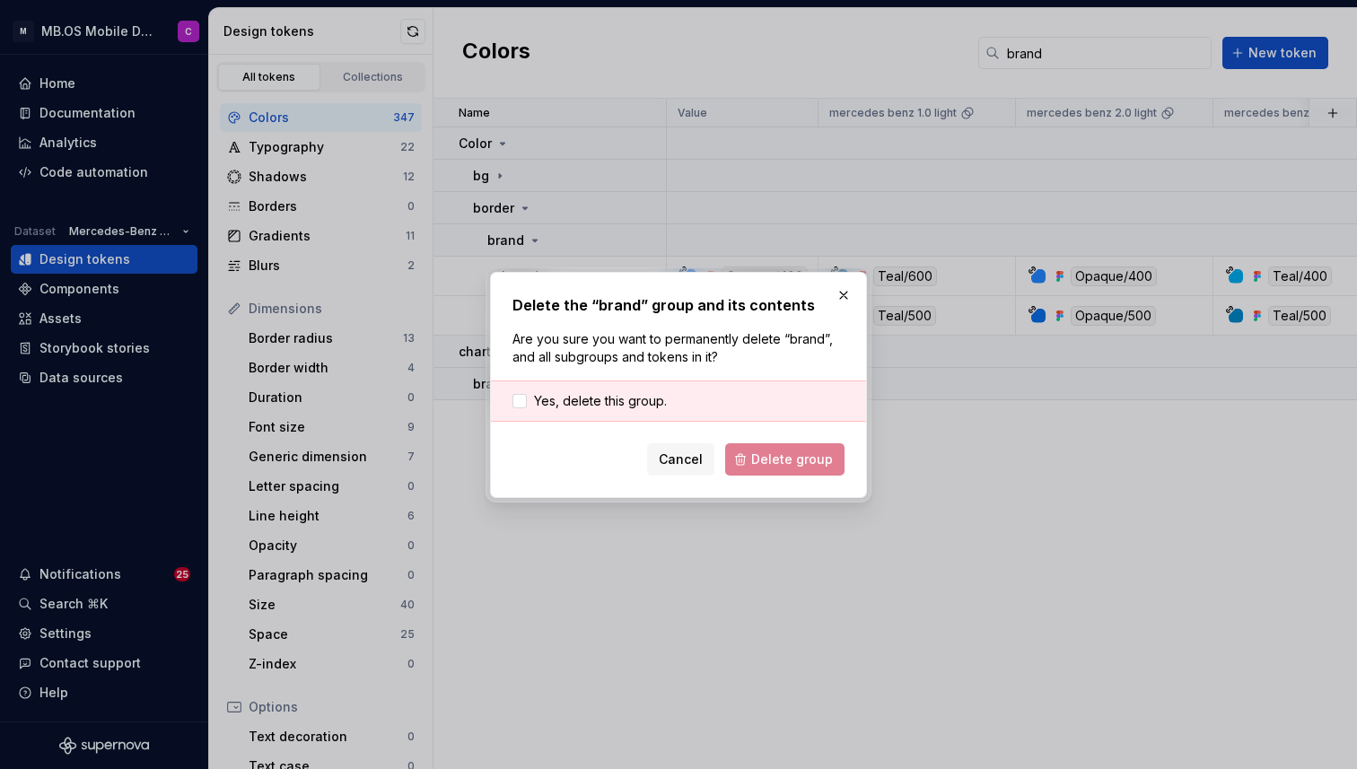
click at [607, 426] on form "Yes, delete this group. Cancel Delete group" at bounding box center [678, 427] width 332 height 95
click at [605, 404] on span "Yes, delete this group." at bounding box center [600, 401] width 133 height 18
click at [766, 460] on span "Delete group" at bounding box center [792, 459] width 82 height 18
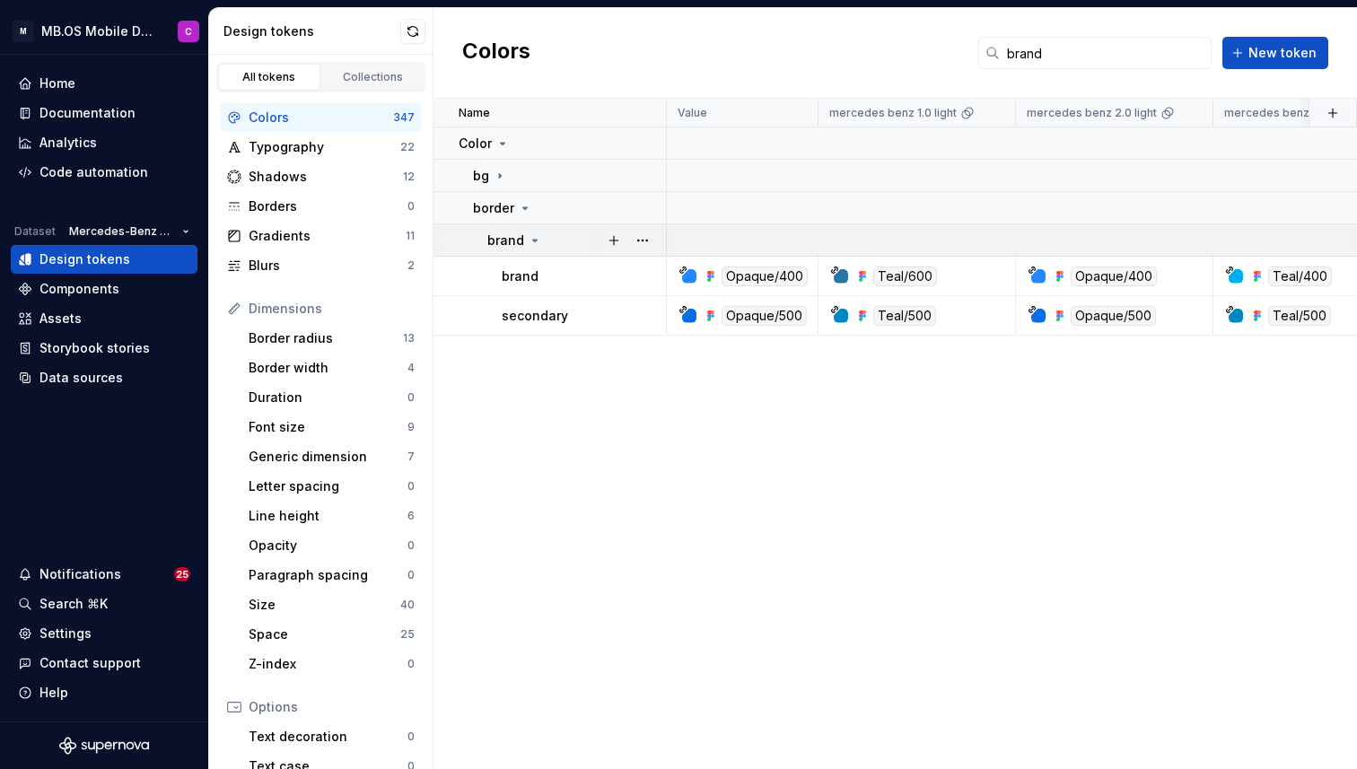
click at [533, 240] on icon at bounding box center [535, 241] width 4 height 2
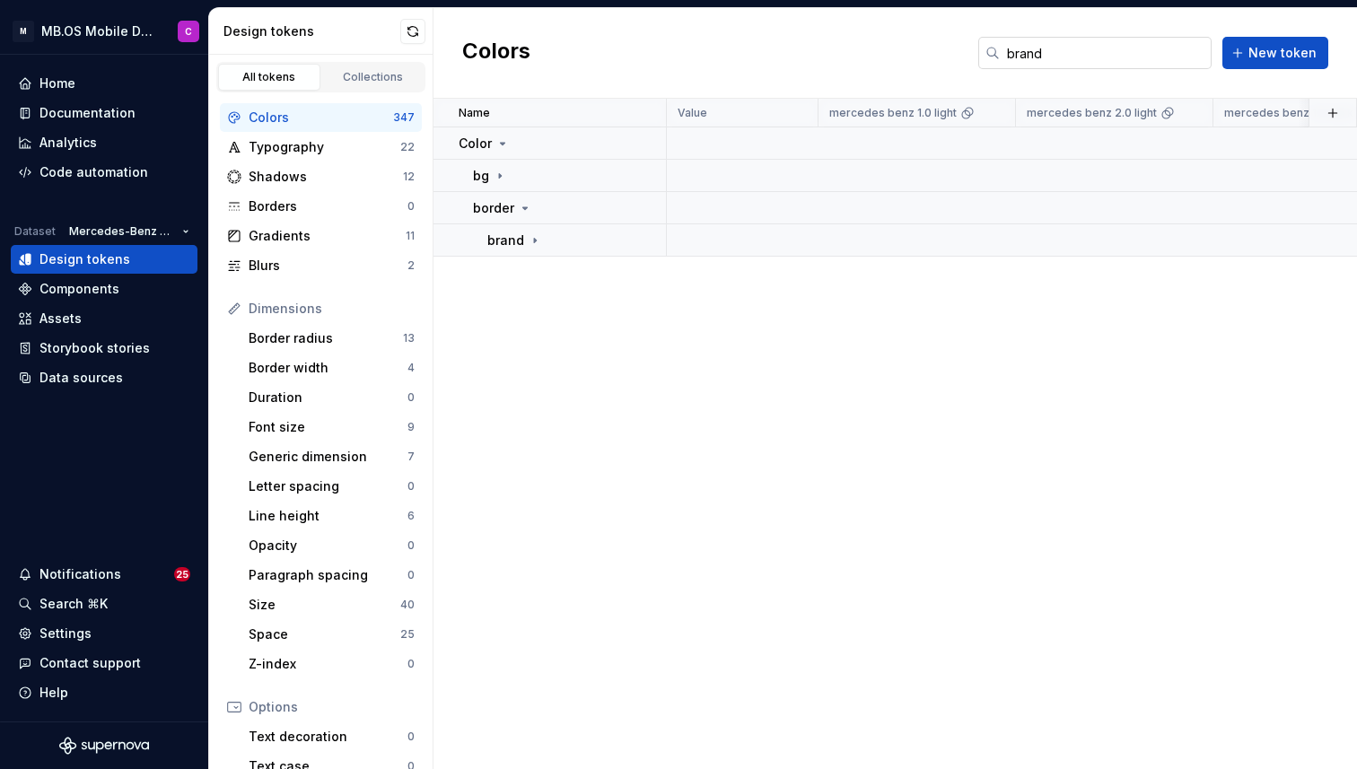
click at [1013, 57] on input "brand" at bounding box center [1105, 53] width 212 height 32
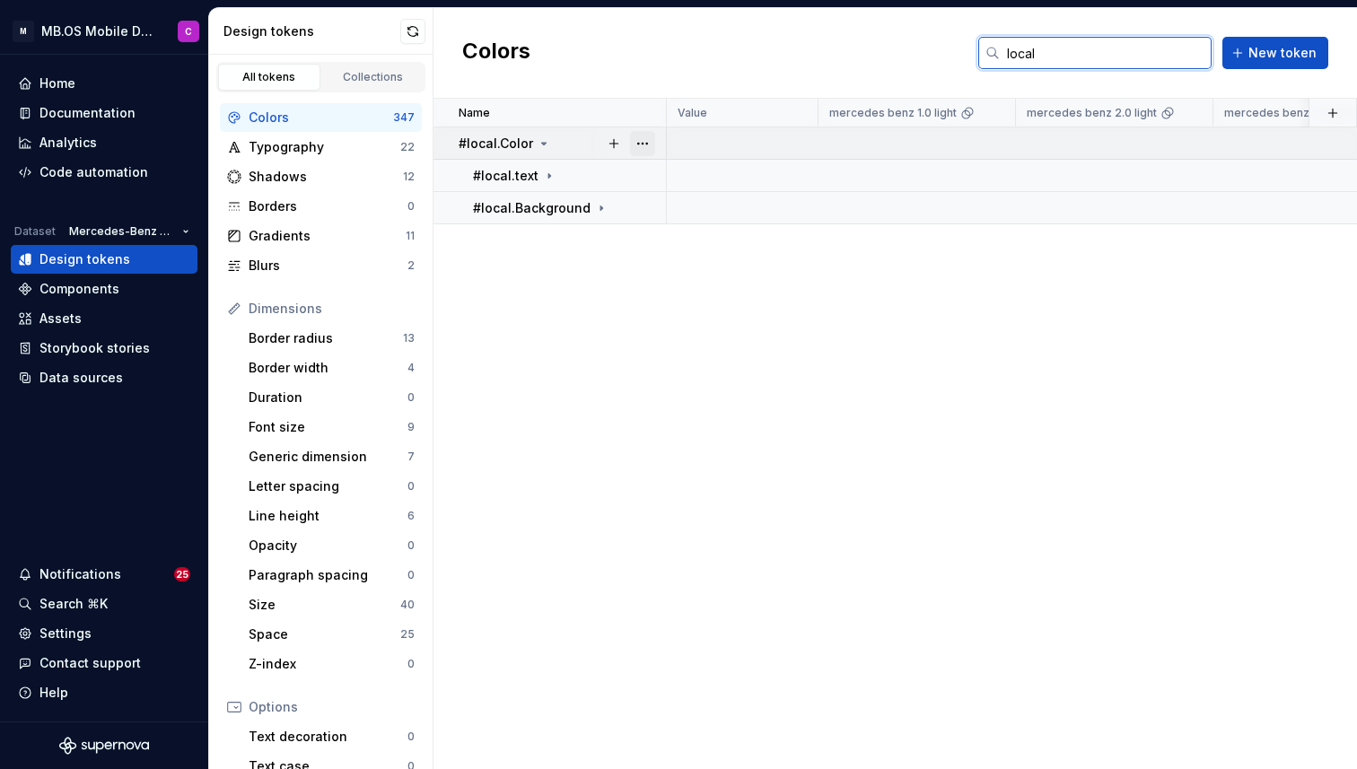
type input "local"
click at [643, 144] on button "button" at bounding box center [642, 143] width 25 height 25
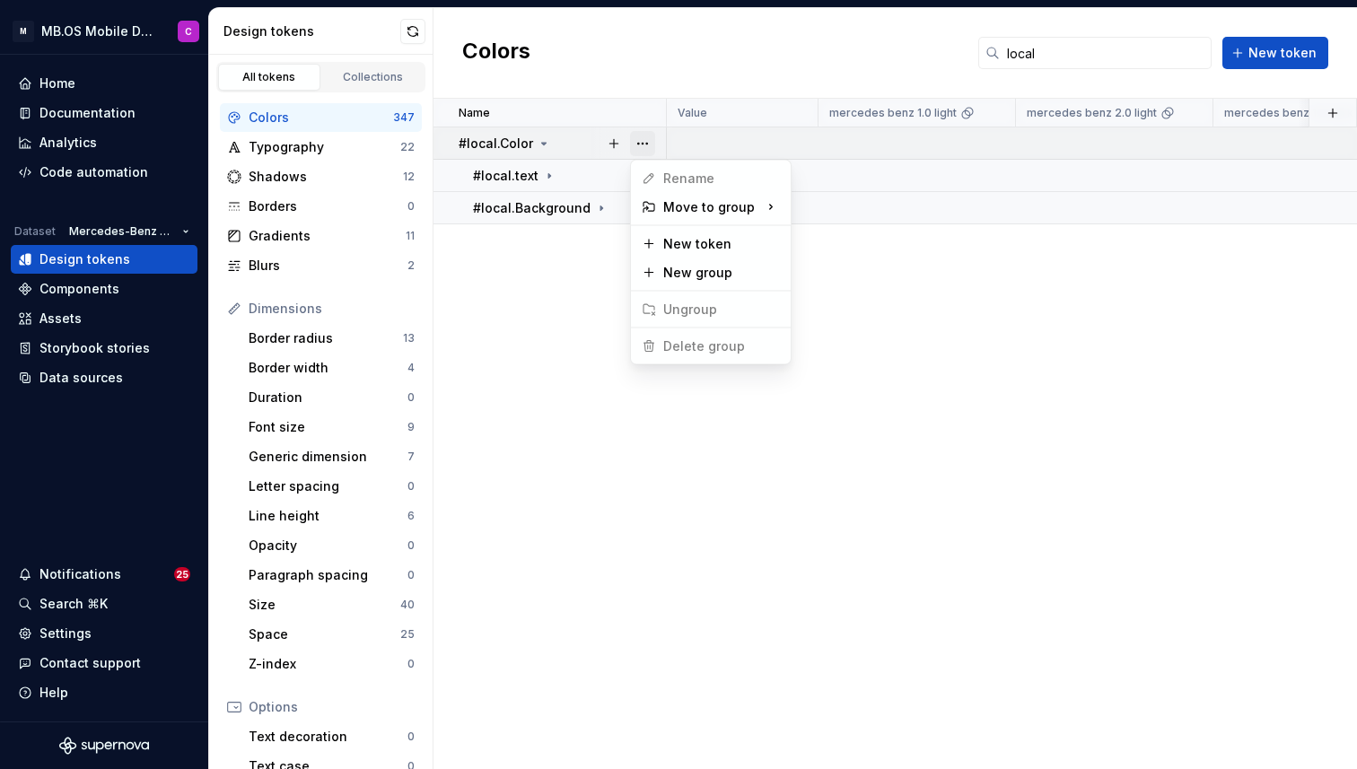
click at [643, 144] on button "button" at bounding box center [642, 143] width 25 height 25
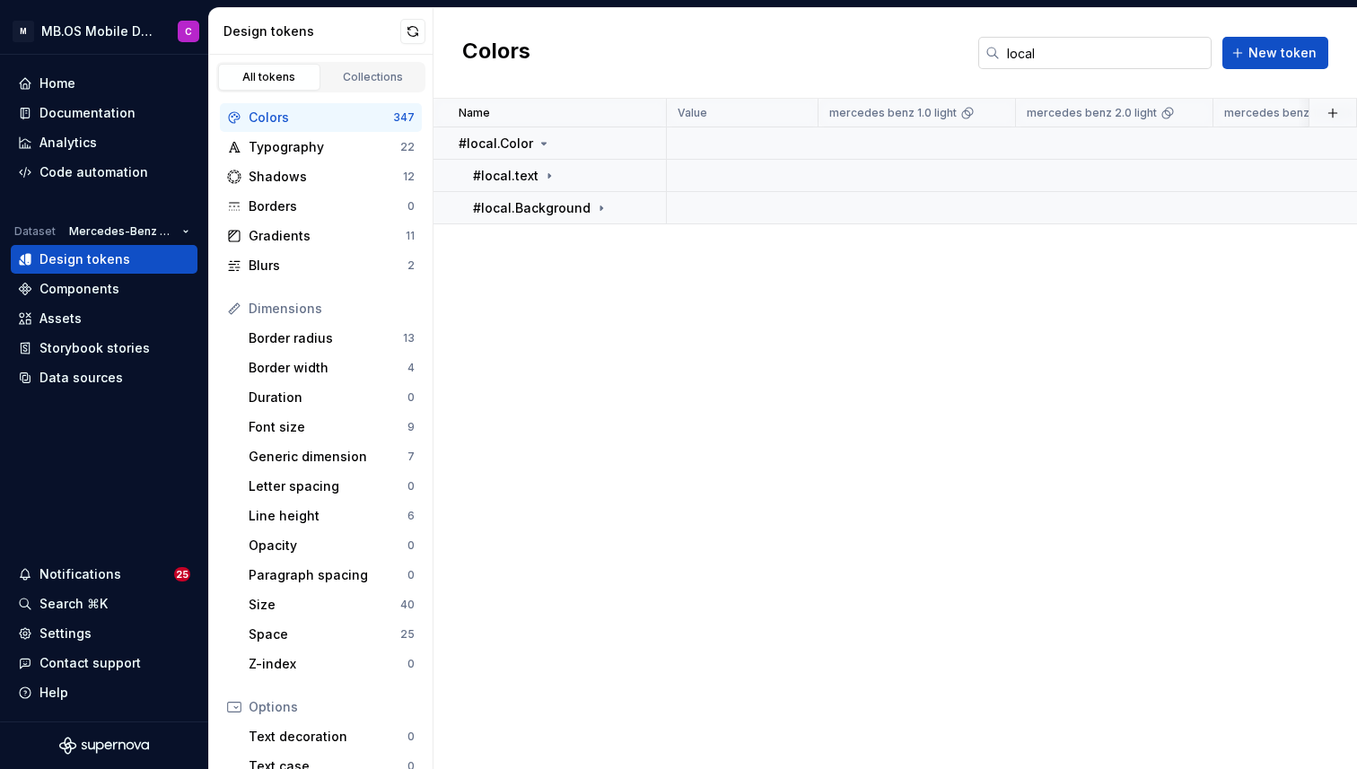
click at [1035, 59] on input "local" at bounding box center [1105, 53] width 212 height 32
